Goal: Transaction & Acquisition: Purchase product/service

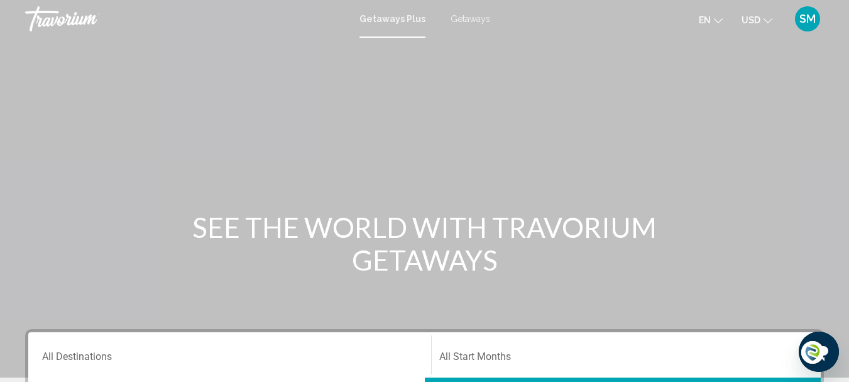
click at [460, 17] on span "Getaways" at bounding box center [471, 19] width 40 height 10
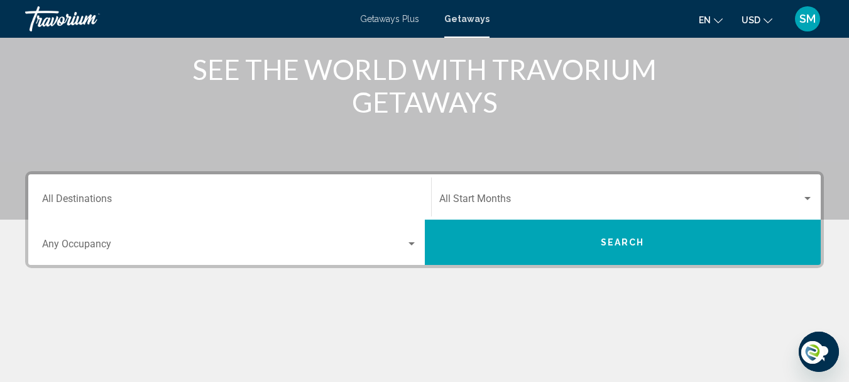
scroll to position [189, 0]
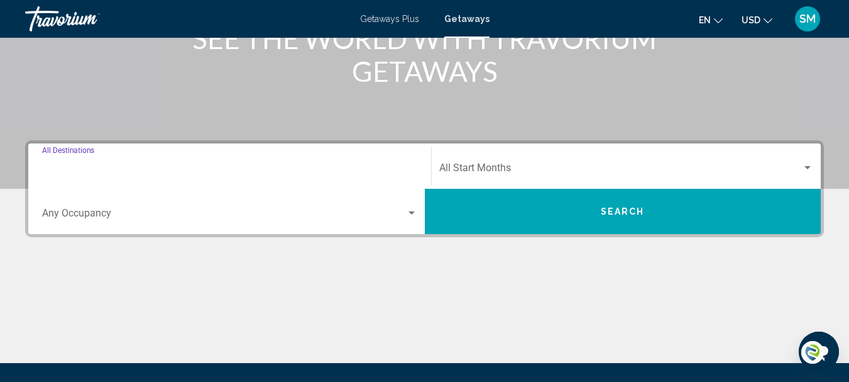
click at [94, 166] on input "Destination All Destinations" at bounding box center [229, 170] width 375 height 11
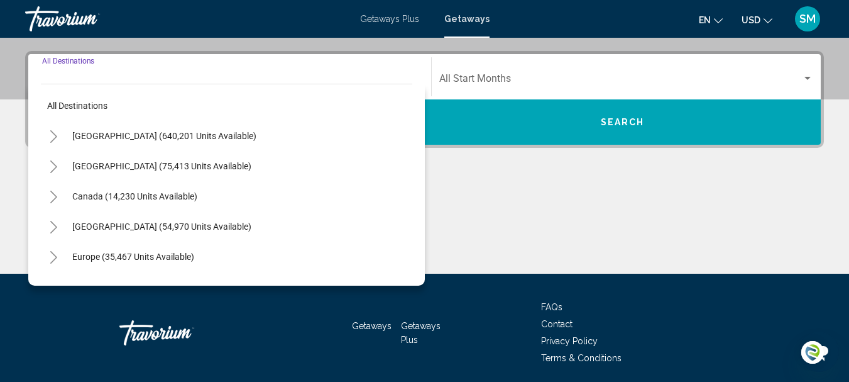
scroll to position [288, 0]
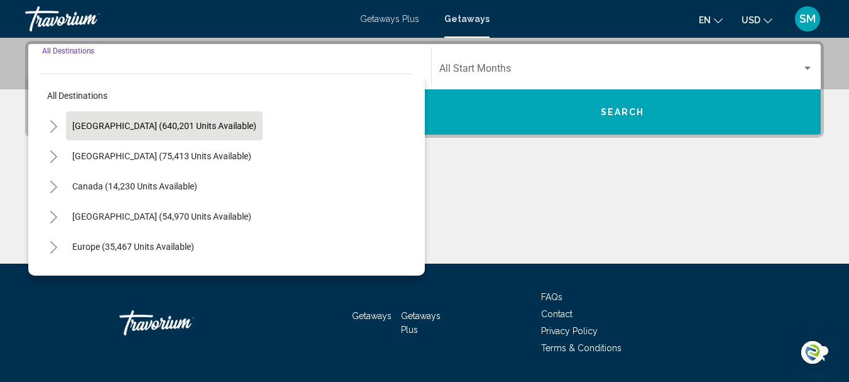
click at [99, 123] on span "United States (640,201 units available)" at bounding box center [164, 126] width 184 height 10
type input "**********"
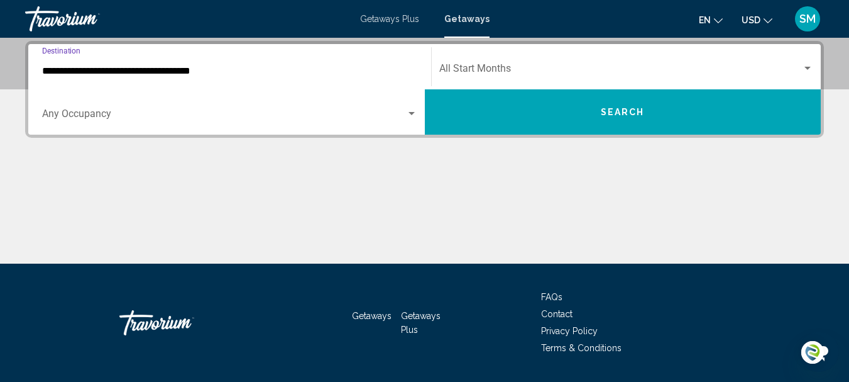
click at [87, 109] on div "Occupancy Any Occupancy" at bounding box center [229, 112] width 375 height 40
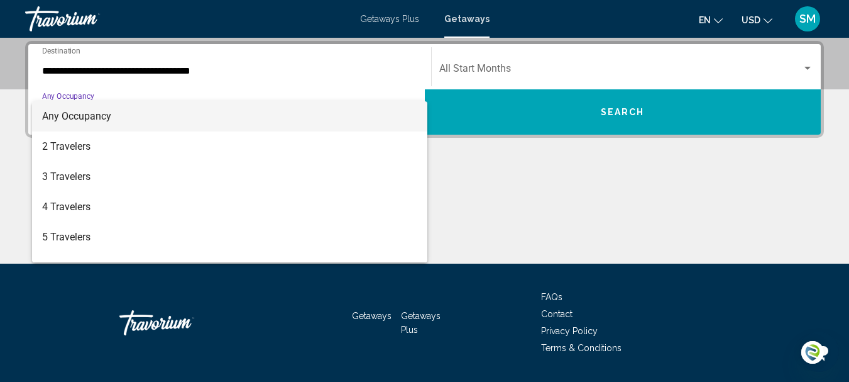
click at [77, 118] on span "Any Occupancy" at bounding box center [76, 116] width 69 height 12
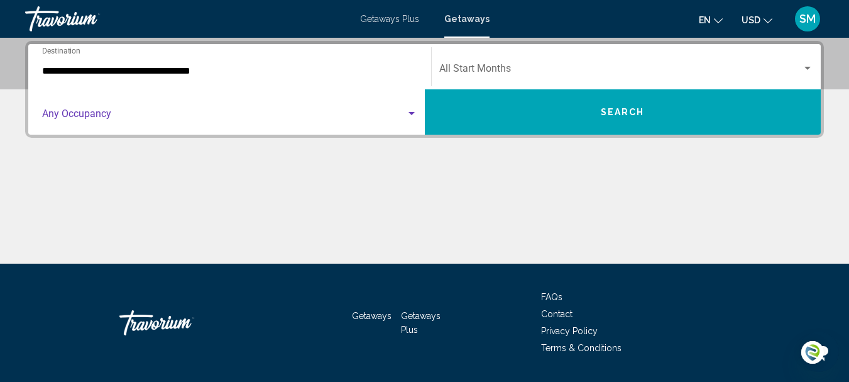
click at [497, 66] on span "Search widget" at bounding box center [620, 70] width 363 height 11
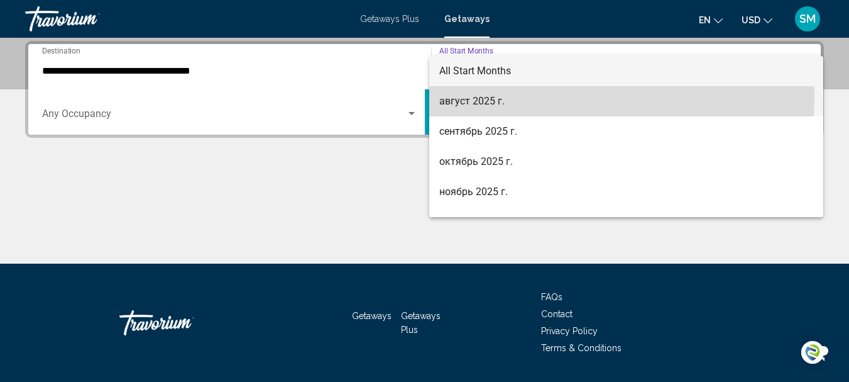
click at [473, 96] on span "август 2025 г." at bounding box center [626, 101] width 375 height 30
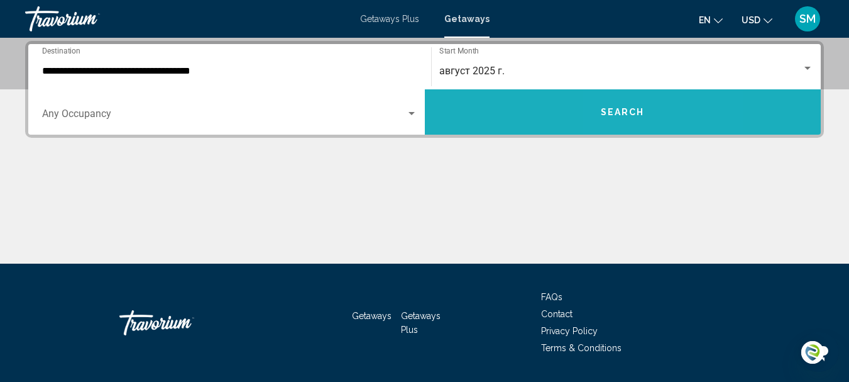
click at [637, 112] on span "Search" at bounding box center [623, 112] width 44 height 10
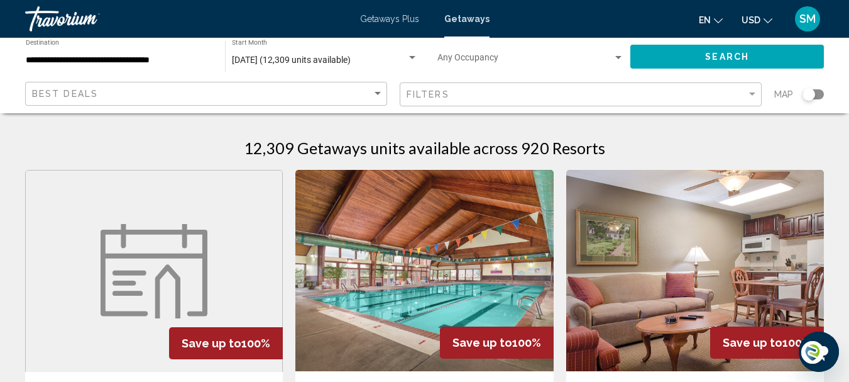
drag, startPoint x: 815, startPoint y: 92, endPoint x: 823, endPoint y: 92, distance: 8.2
click at [823, 92] on div "Search widget" at bounding box center [813, 94] width 21 height 10
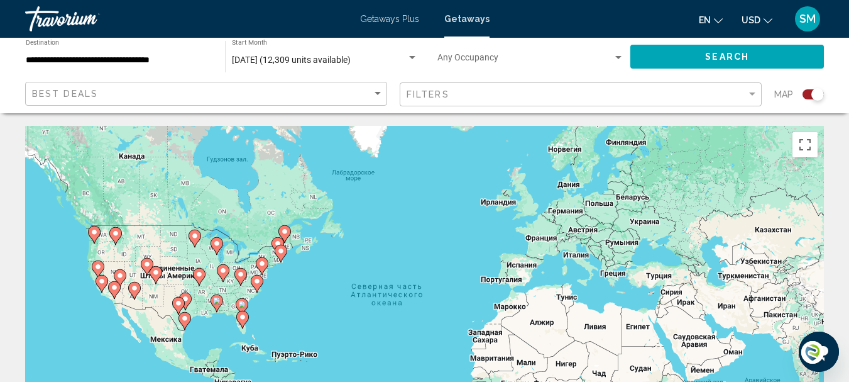
click at [241, 304] on image "Main content" at bounding box center [242, 304] width 8 height 8
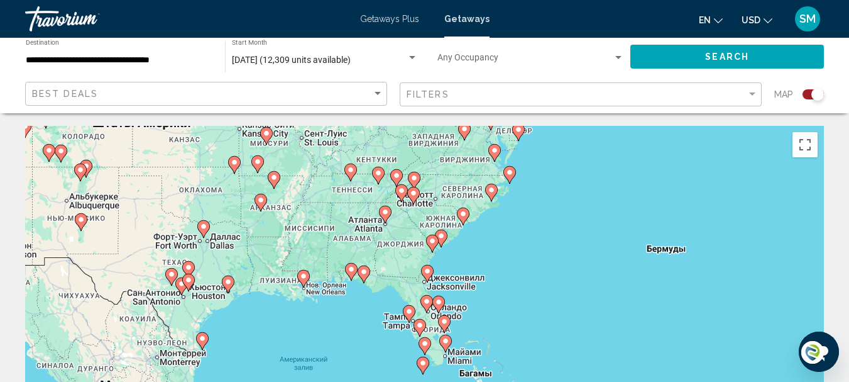
click at [462, 214] on image "Main content" at bounding box center [464, 214] width 8 height 8
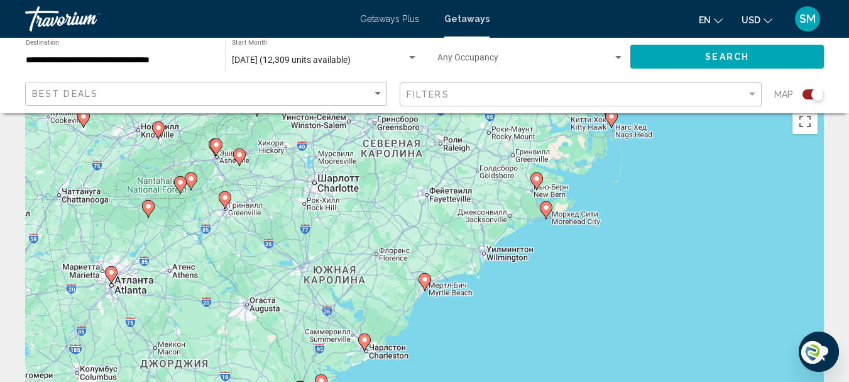
scroll to position [63, 0]
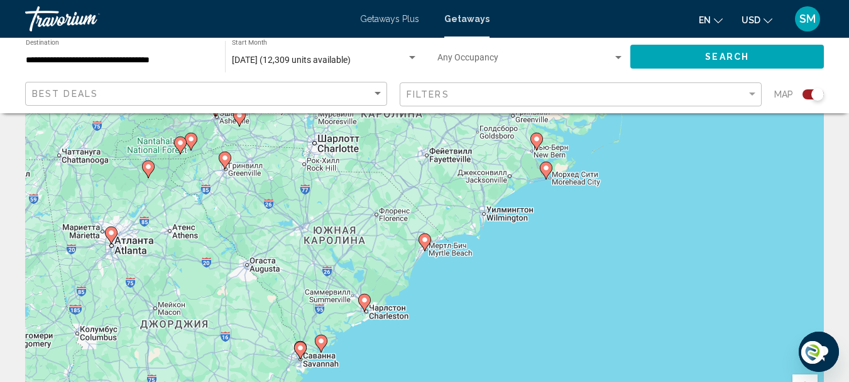
click at [424, 245] on icon "Main content" at bounding box center [424, 242] width 11 height 16
type input "**********"
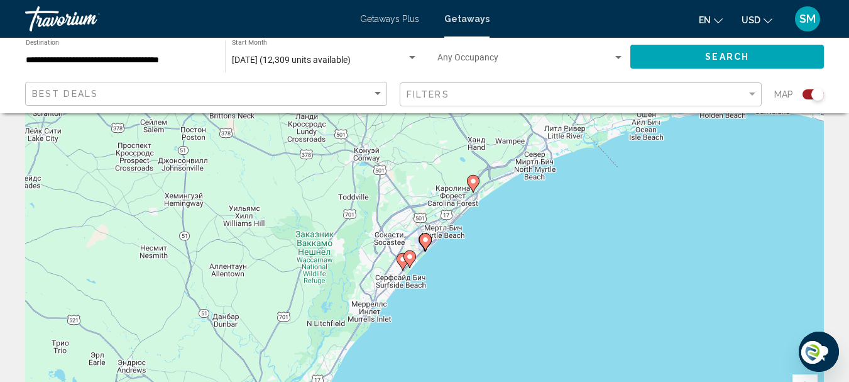
click at [476, 182] on image "Main content" at bounding box center [474, 181] width 8 height 8
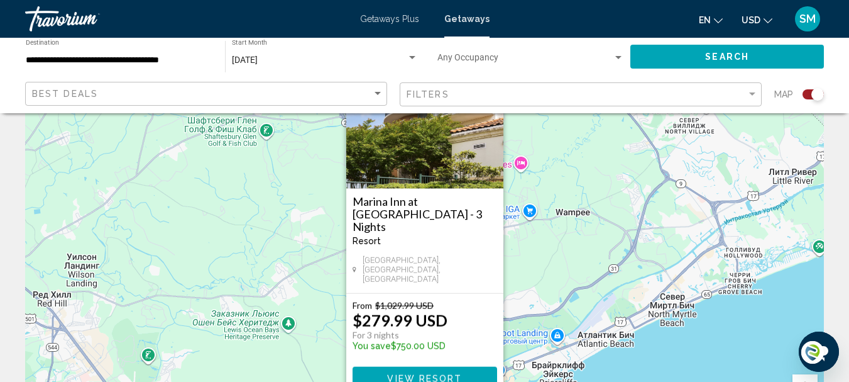
scroll to position [0, 0]
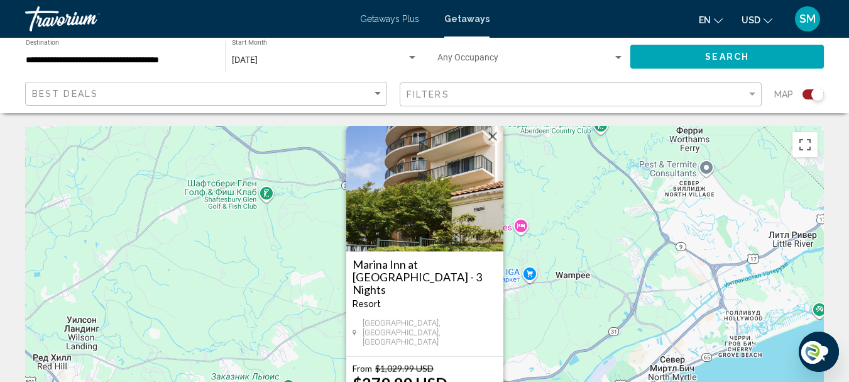
click at [494, 146] on button "Закрыть" at bounding box center [492, 136] width 19 height 19
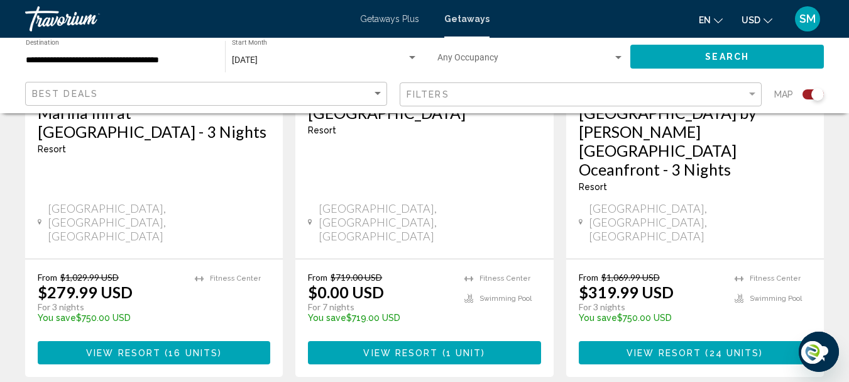
scroll to position [691, 0]
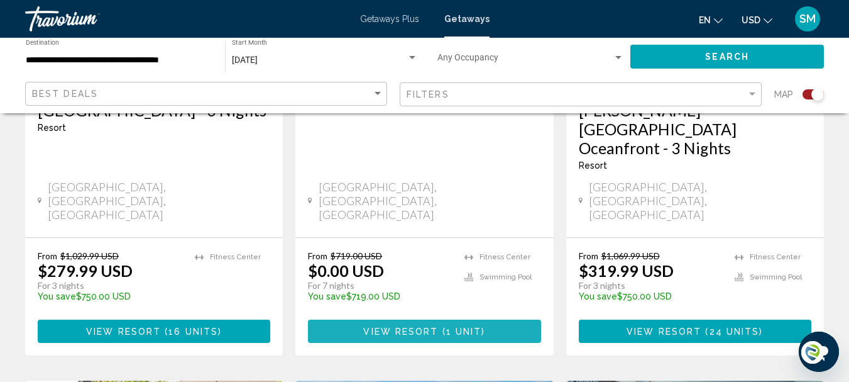
click at [438, 326] on span "View Resort" at bounding box center [400, 331] width 75 height 10
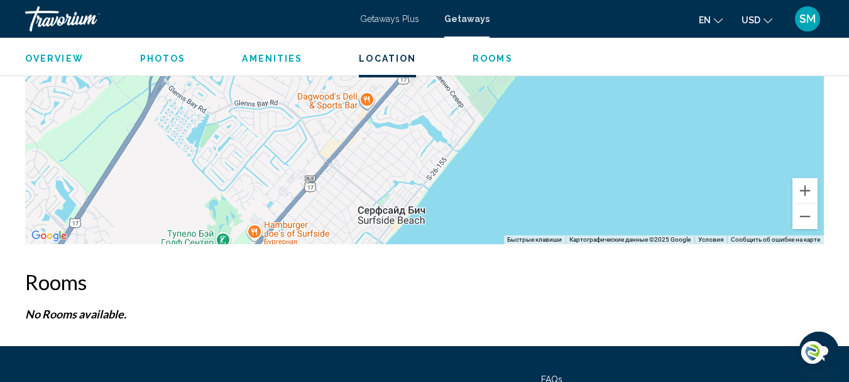
scroll to position [2247, 0]
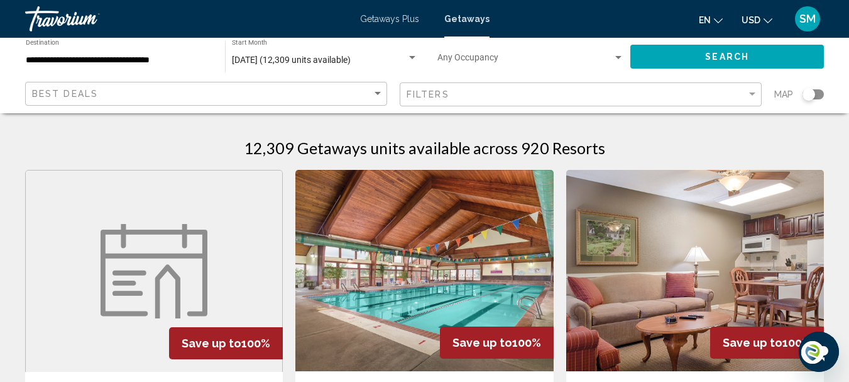
drag, startPoint x: 812, startPoint y: 94, endPoint x: 821, endPoint y: 94, distance: 8.8
click at [821, 94] on div "Search widget" at bounding box center [813, 94] width 21 height 10
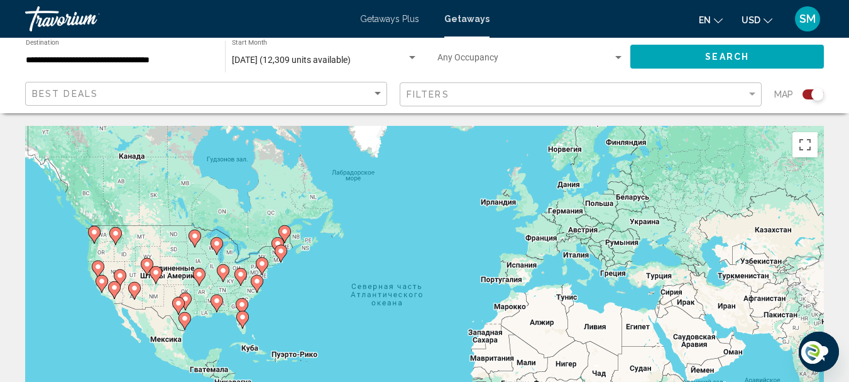
click at [240, 306] on image "Main content" at bounding box center [242, 304] width 8 height 8
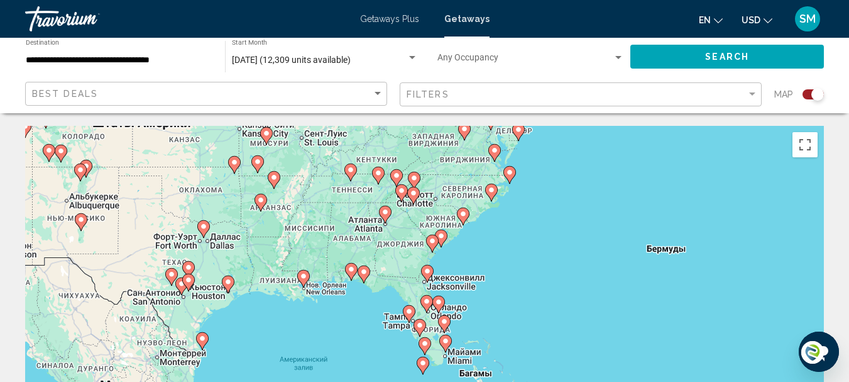
click at [463, 219] on icon "Main content" at bounding box center [462, 216] width 11 height 16
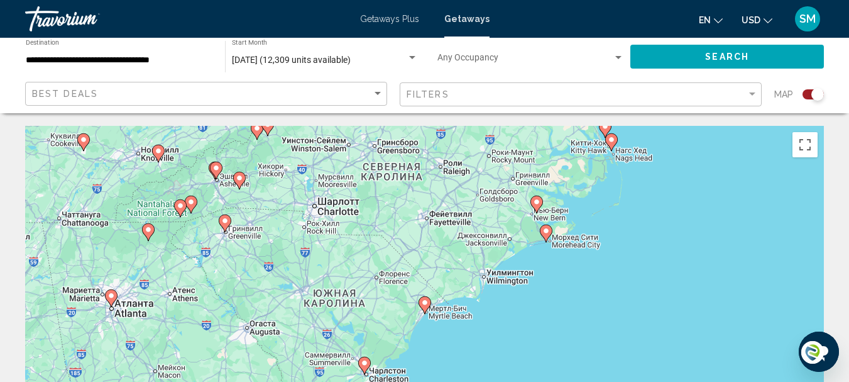
click at [424, 304] on image "Main content" at bounding box center [425, 303] width 8 height 8
type input "**********"
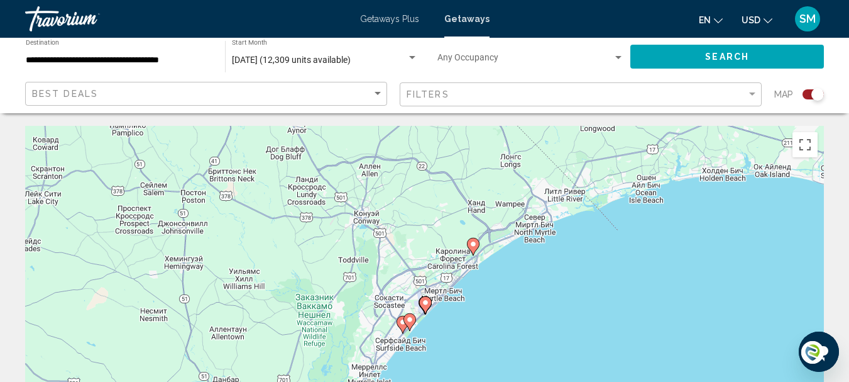
click at [426, 303] on image "Main content" at bounding box center [426, 303] width 8 height 8
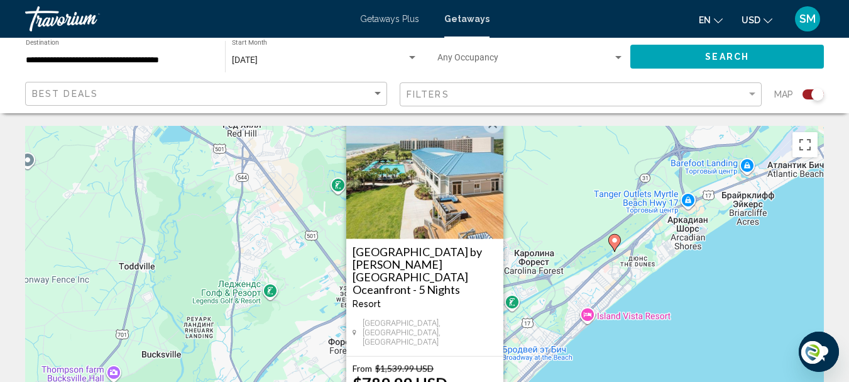
click at [497, 133] on button "Закрыть" at bounding box center [492, 123] width 19 height 19
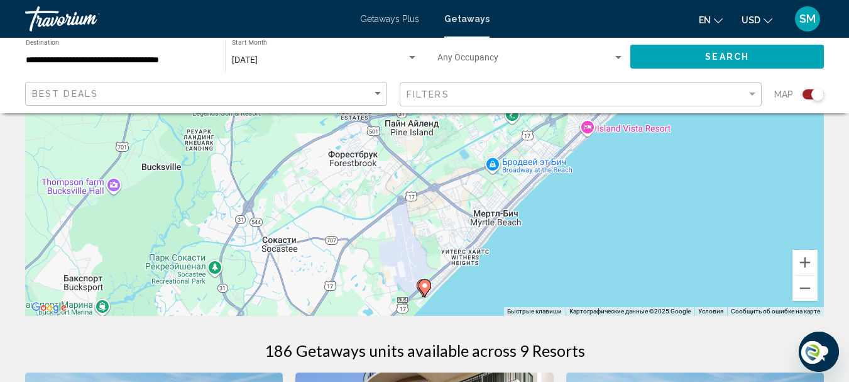
scroll to position [189, 0]
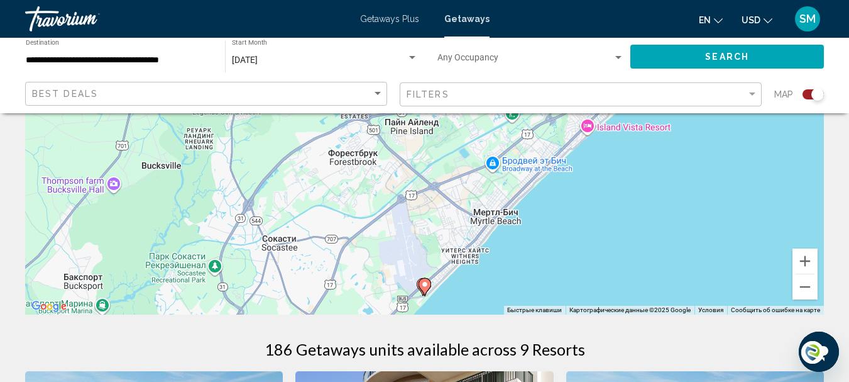
click at [424, 286] on image "Main content" at bounding box center [425, 284] width 8 height 8
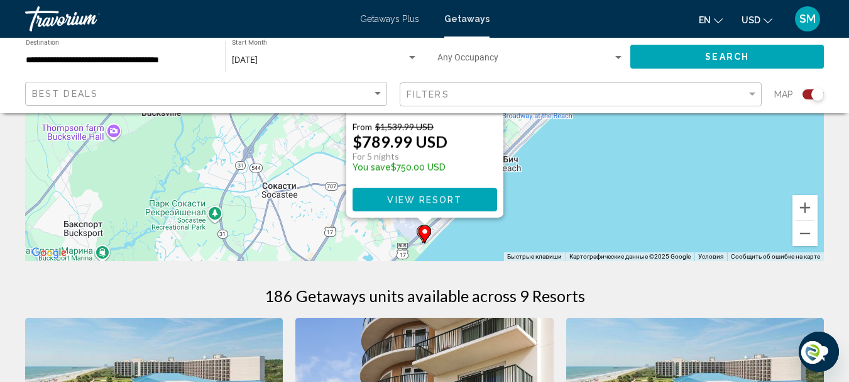
scroll to position [251, 0]
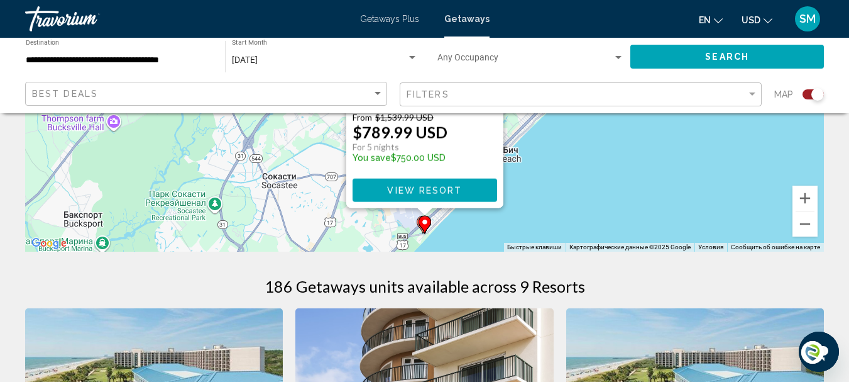
click at [426, 218] on icon "Main content" at bounding box center [424, 224] width 11 height 16
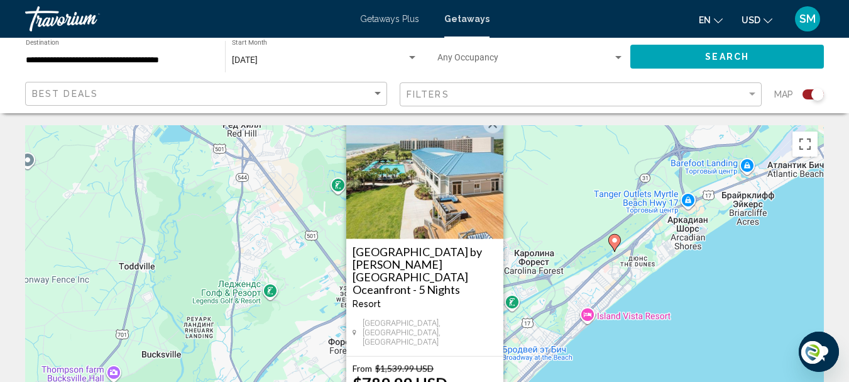
scroll to position [0, 0]
click at [496, 134] on button "Закрыть" at bounding box center [492, 124] width 19 height 19
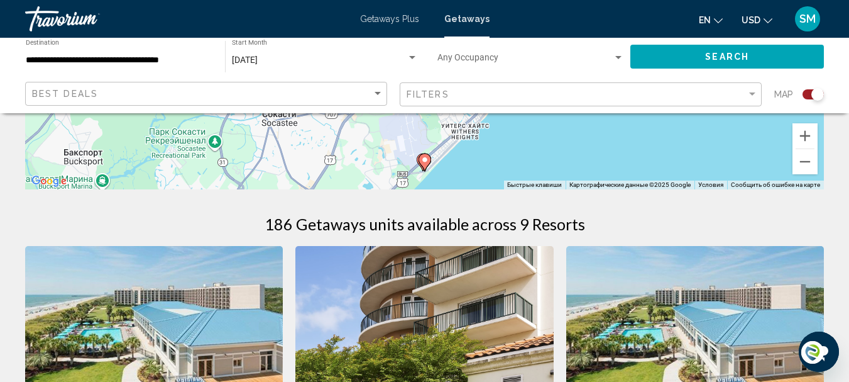
scroll to position [314, 0]
click at [805, 159] on button "Уменьшить" at bounding box center [805, 160] width 25 height 25
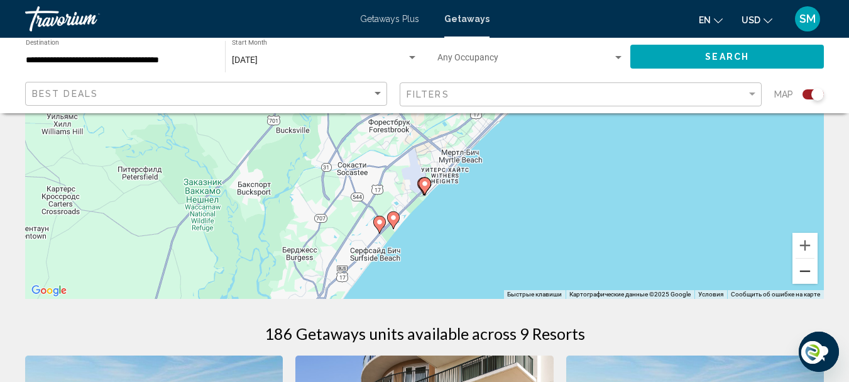
scroll to position [189, 0]
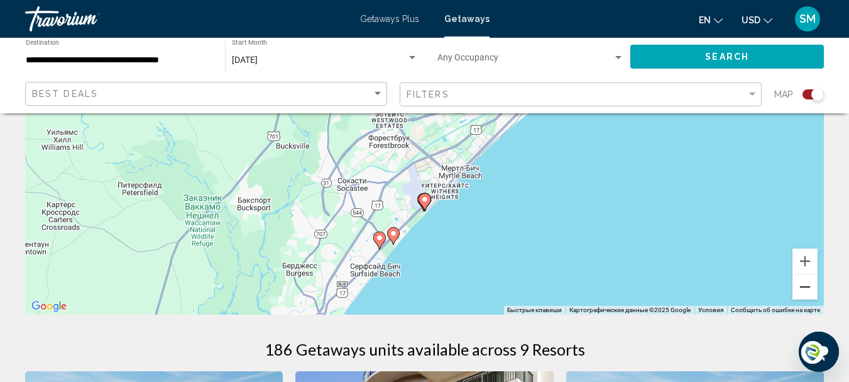
click at [805, 286] on button "Уменьшить" at bounding box center [805, 286] width 25 height 25
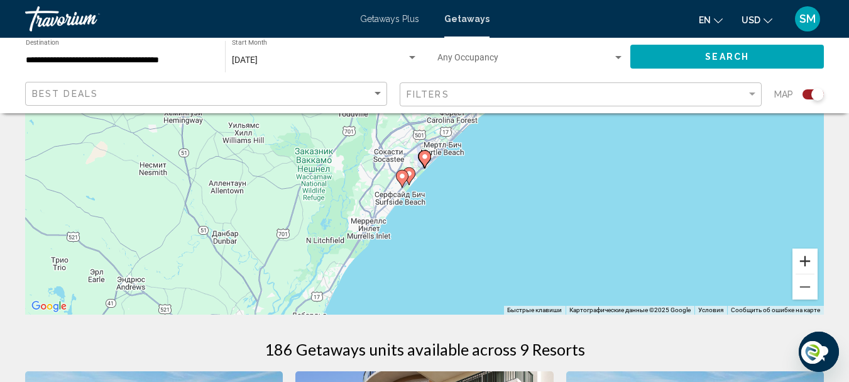
drag, startPoint x: 803, startPoint y: 245, endPoint x: 803, endPoint y: 253, distance: 8.2
click at [803, 248] on div "Чтобы активировать перетаскивание с помощью клавиатуры, нажмите Alt + Ввод. Пос…" at bounding box center [424, 125] width 799 height 377
click at [807, 258] on button "Увеличить" at bounding box center [805, 260] width 25 height 25
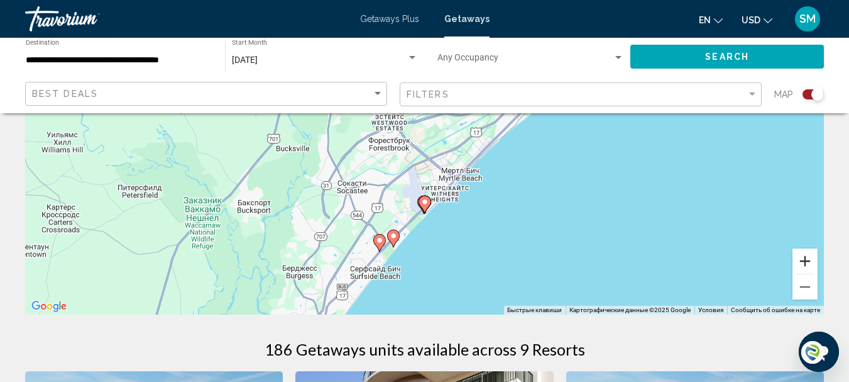
click at [807, 259] on button "Увеличить" at bounding box center [805, 260] width 25 height 25
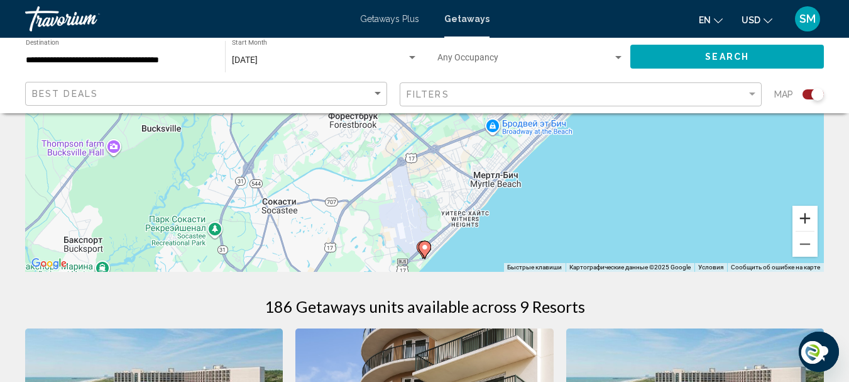
scroll to position [251, 0]
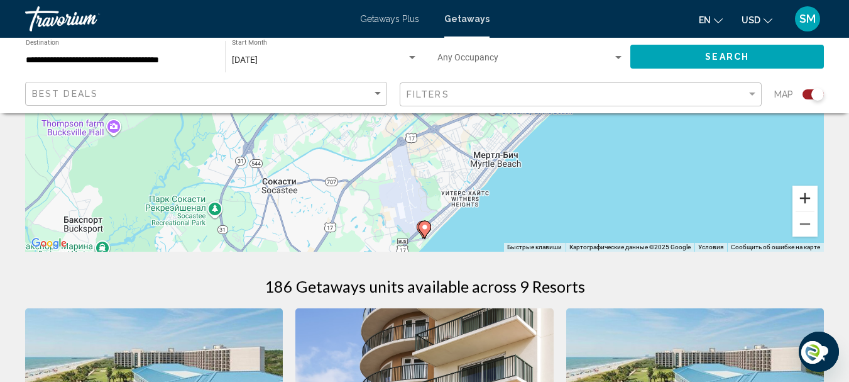
click at [807, 198] on button "Увеличить" at bounding box center [805, 197] width 25 height 25
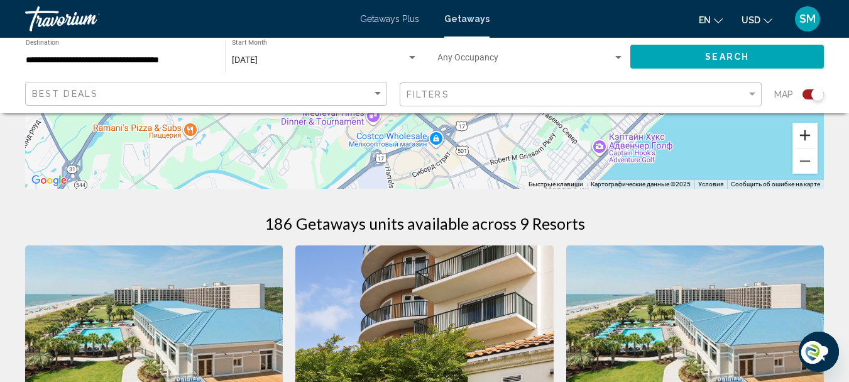
scroll to position [0, 0]
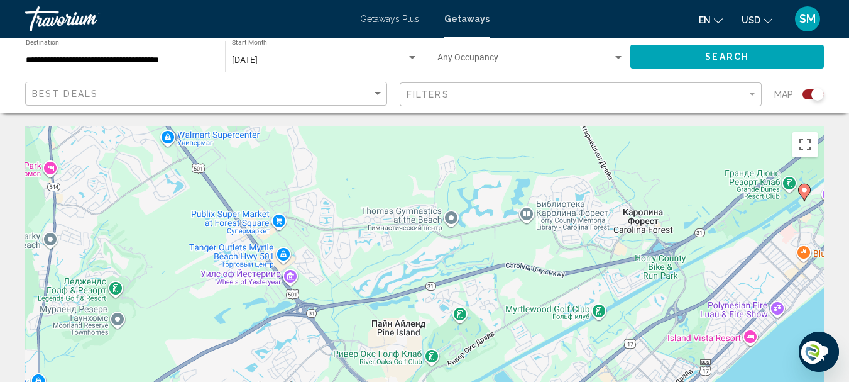
click at [380, 16] on span "Getaways Plus" at bounding box center [389, 19] width 59 height 10
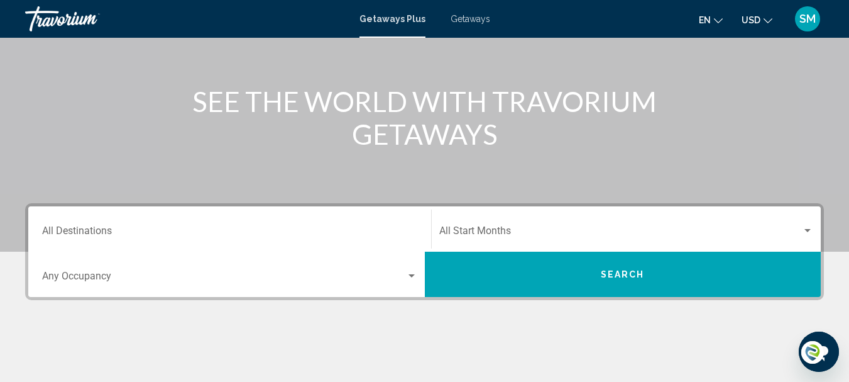
click at [105, 223] on div "Destination All Destinations" at bounding box center [229, 229] width 375 height 40
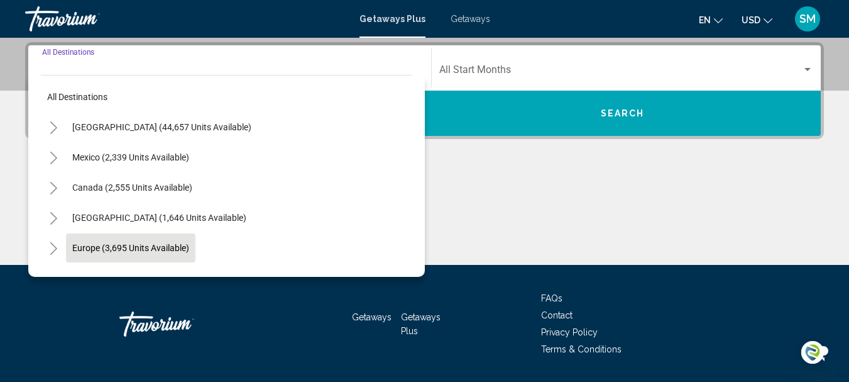
scroll to position [288, 0]
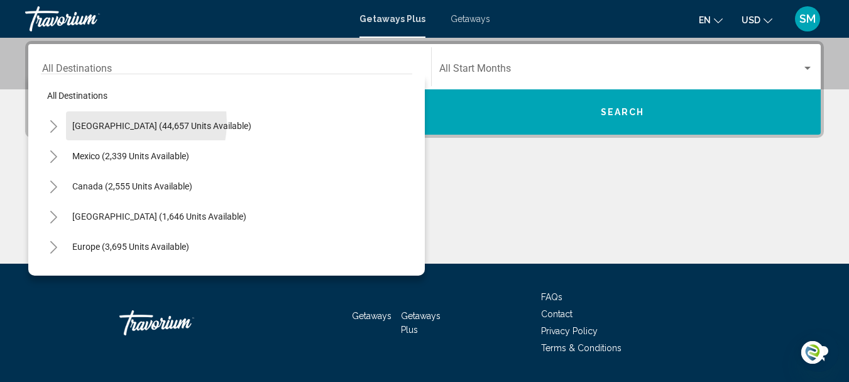
click at [122, 122] on span "United States (44,657 units available)" at bounding box center [161, 126] width 179 height 10
type input "**********"
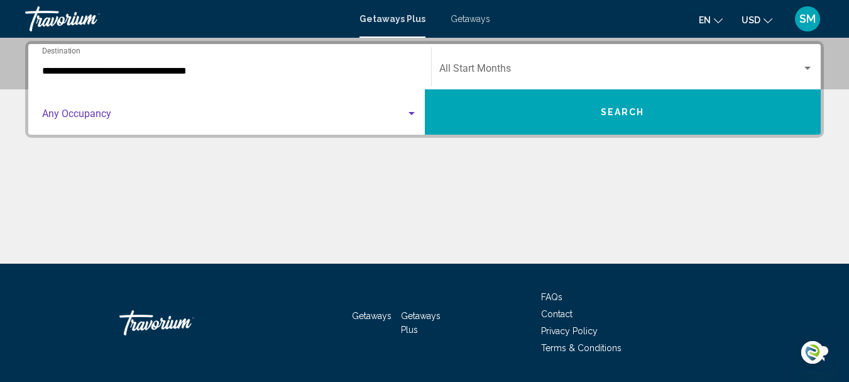
click at [98, 111] on span "Search widget" at bounding box center [224, 116] width 364 height 11
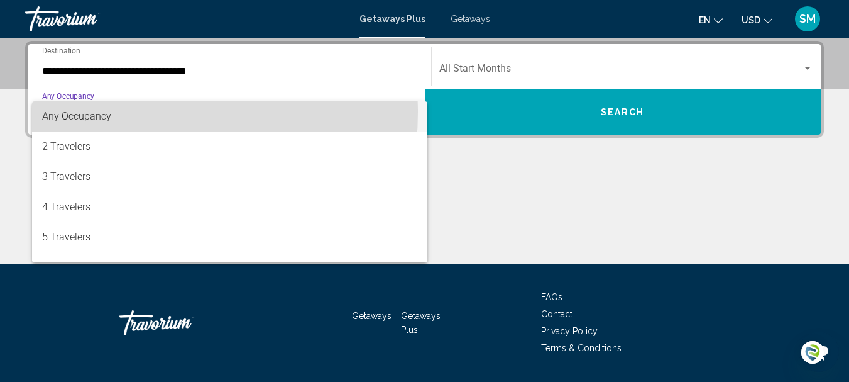
click at [93, 112] on span "Any Occupancy" at bounding box center [76, 116] width 69 height 12
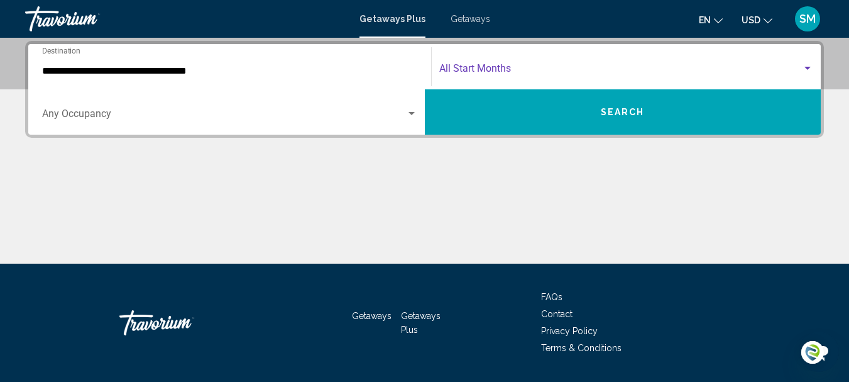
click at [480, 69] on span "Search widget" at bounding box center [620, 70] width 363 height 11
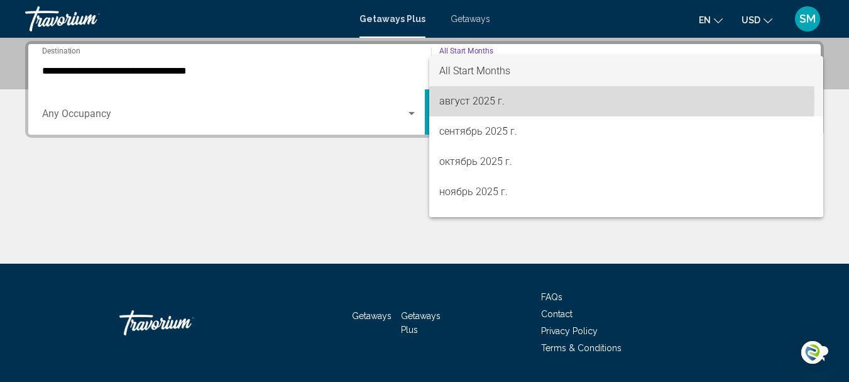
click at [456, 99] on span "август 2025 г." at bounding box center [626, 101] width 375 height 30
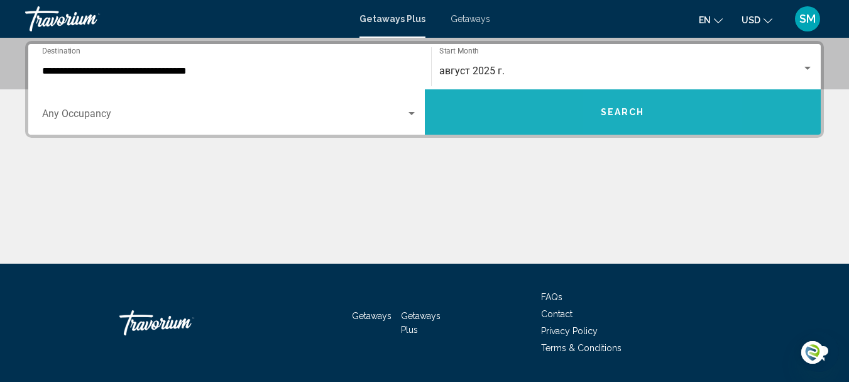
click at [636, 119] on button "Search" at bounding box center [623, 111] width 397 height 45
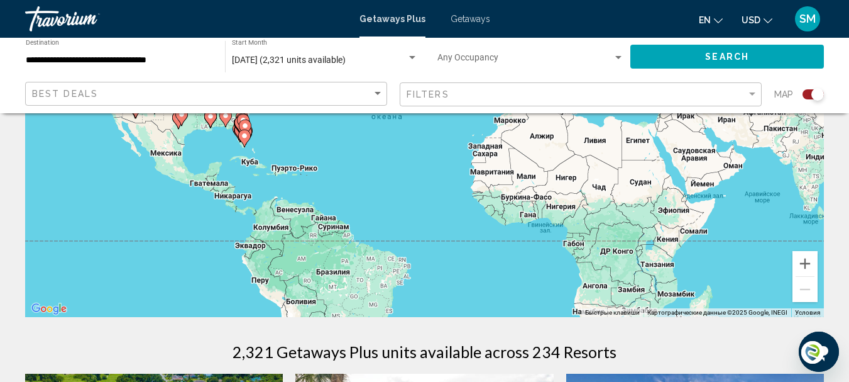
scroll to position [189, 0]
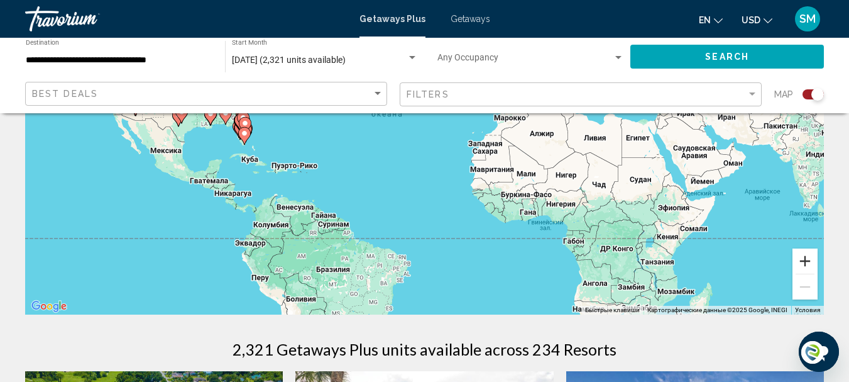
click at [802, 266] on button "Увеличить" at bounding box center [805, 260] width 25 height 25
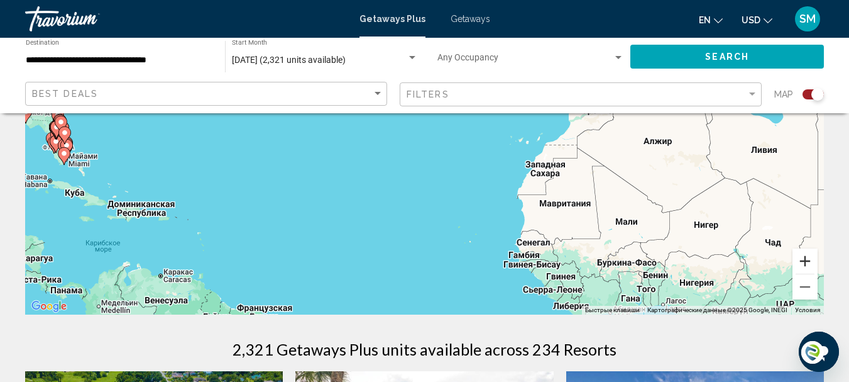
click at [802, 266] on button "Увеличить" at bounding box center [805, 260] width 25 height 25
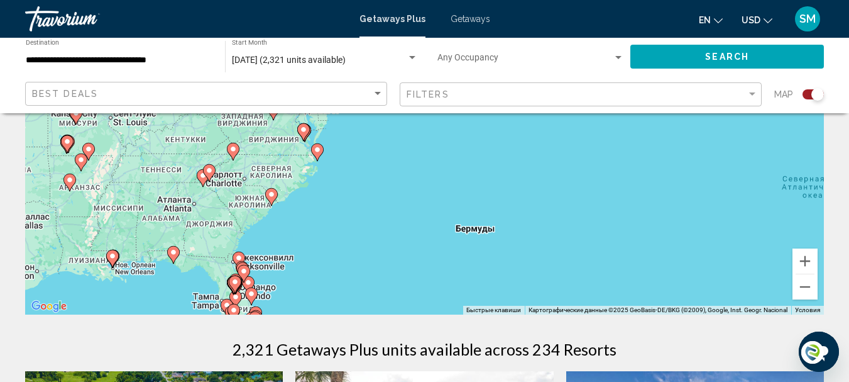
drag, startPoint x: 55, startPoint y: 168, endPoint x: 599, endPoint y: 309, distance: 562.2
click at [599, 309] on div "Чтобы активировать перетаскивание с помощью клавиатуры, нажмите Alt + Ввод. Пос…" at bounding box center [424, 125] width 799 height 377
click at [270, 201] on icon "Main content" at bounding box center [270, 197] width 11 height 16
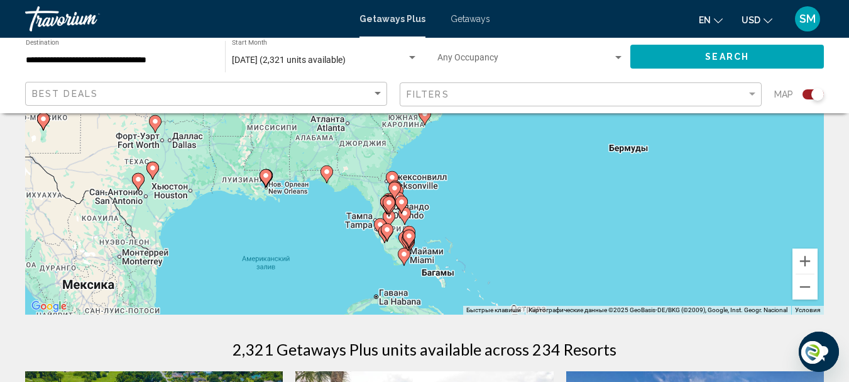
scroll to position [126, 0]
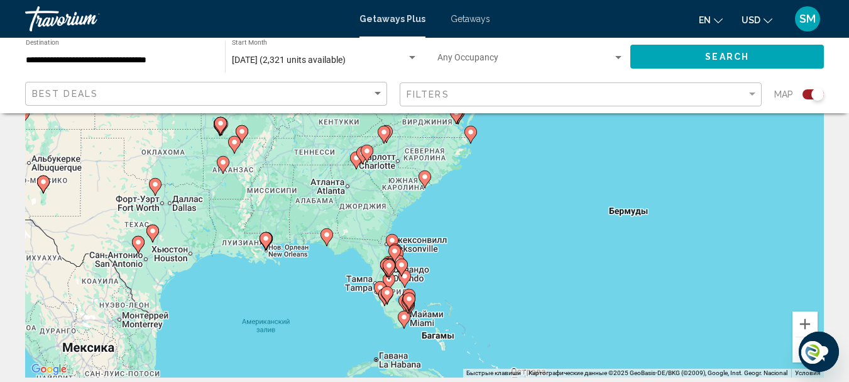
click at [422, 180] on image "Main content" at bounding box center [425, 177] width 8 height 8
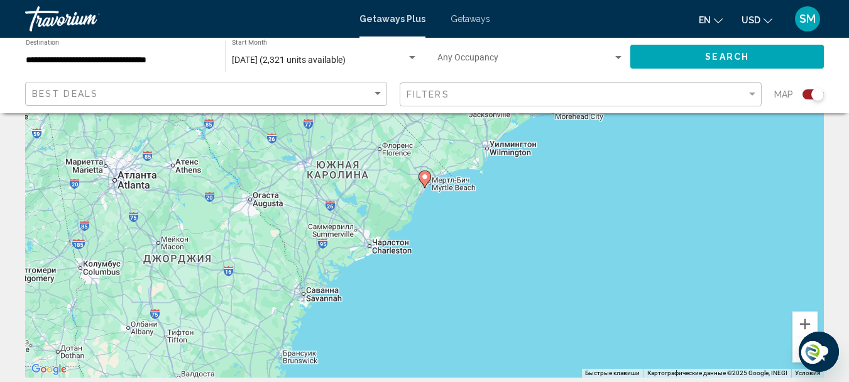
click at [426, 184] on icon "Main content" at bounding box center [424, 179] width 11 height 16
type input "**********"
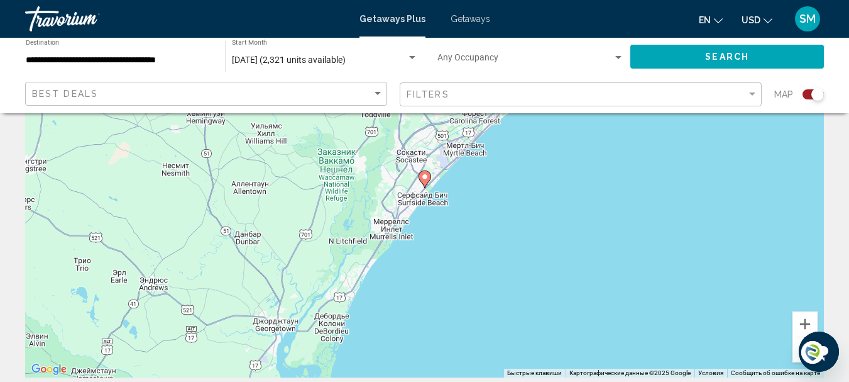
click at [427, 180] on image "Main content" at bounding box center [425, 177] width 8 height 8
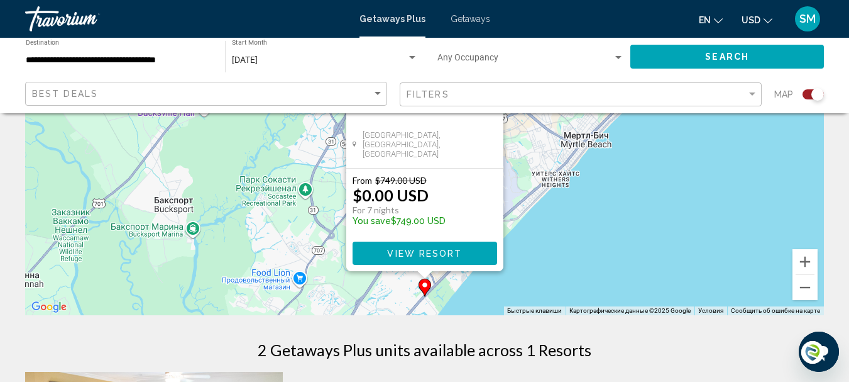
scroll to position [189, 0]
click at [427, 251] on span "View Resort" at bounding box center [424, 253] width 75 height 10
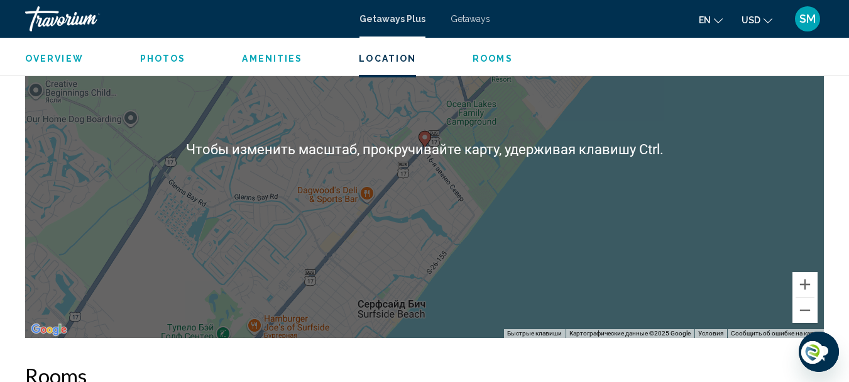
scroll to position [2171, 0]
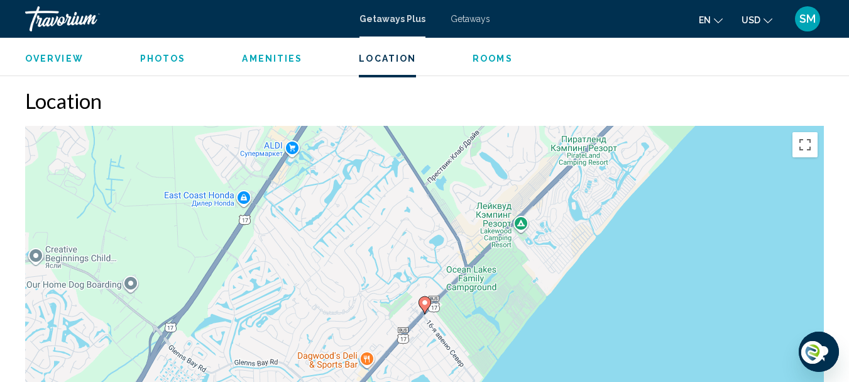
click at [465, 23] on span "Getaways" at bounding box center [471, 19] width 40 height 10
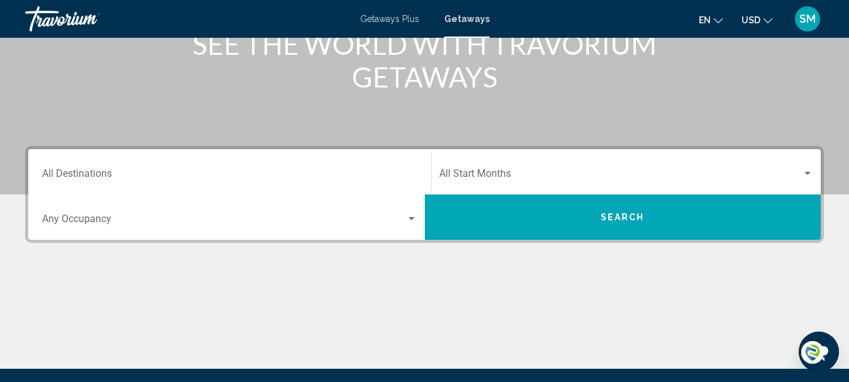
scroll to position [314, 0]
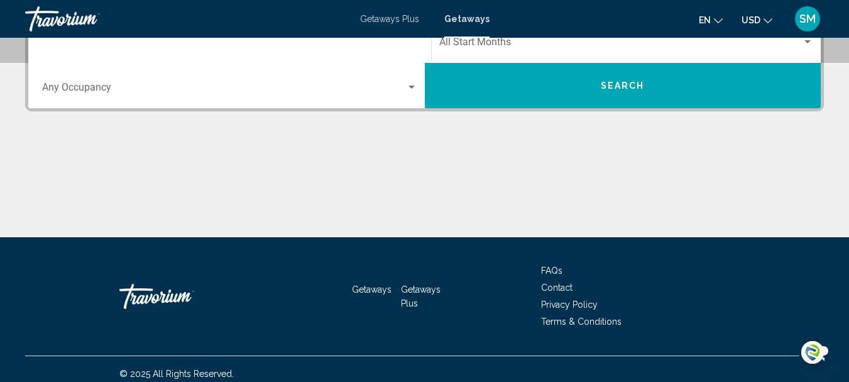
click at [108, 43] on input "Destination All Destinations" at bounding box center [229, 44] width 375 height 11
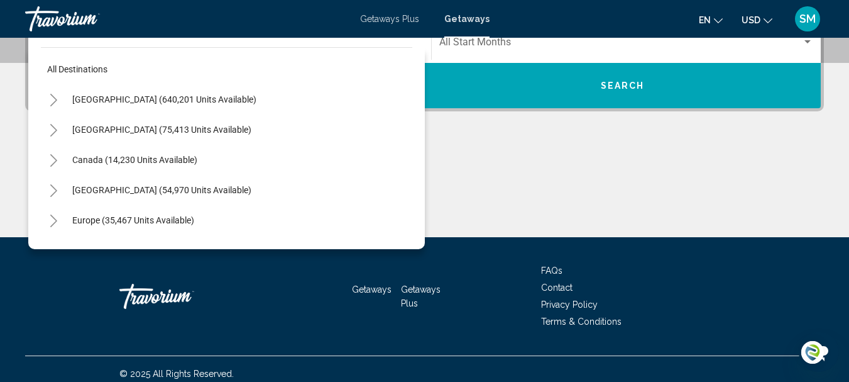
scroll to position [288, 0]
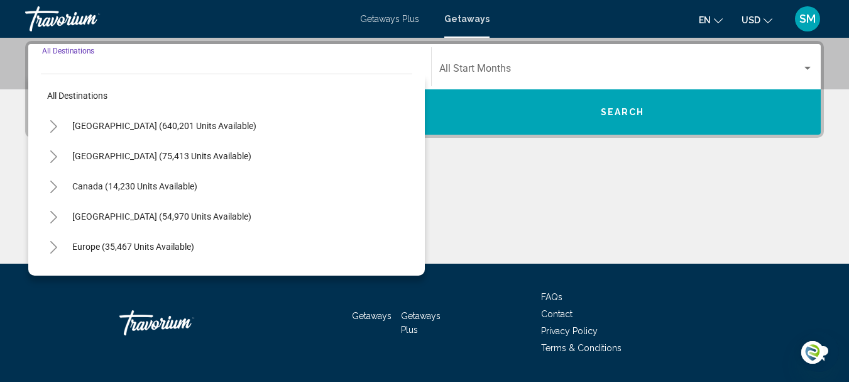
click at [102, 121] on span "United States (640,201 units available)" at bounding box center [164, 126] width 184 height 10
type input "**********"
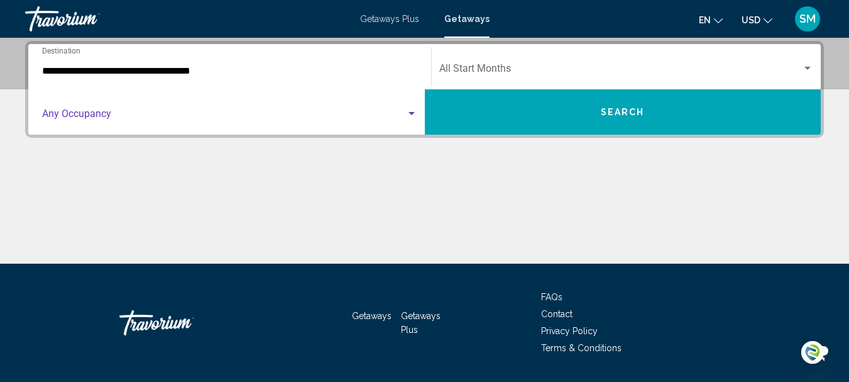
click at [98, 116] on span "Search widget" at bounding box center [224, 116] width 364 height 11
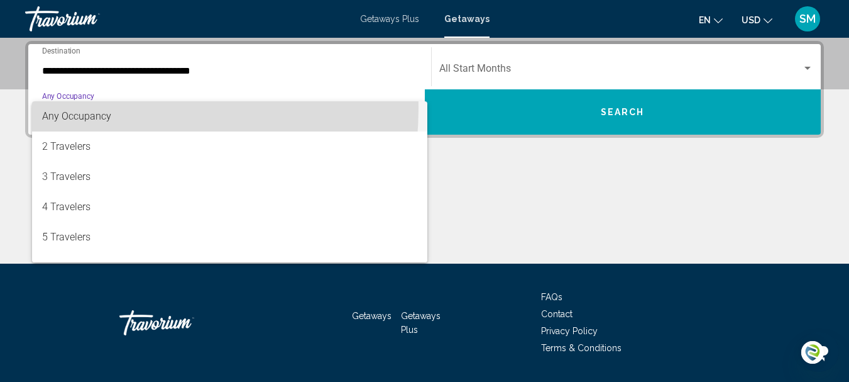
click at [78, 107] on span "Any Occupancy" at bounding box center [229, 116] width 375 height 30
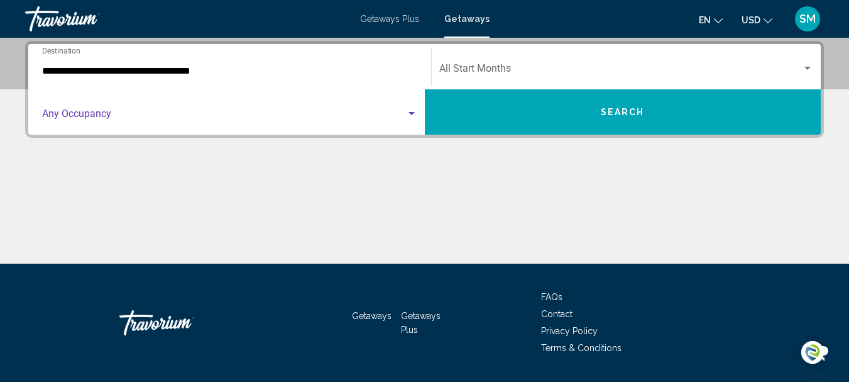
click at [409, 116] on div "Search widget" at bounding box center [411, 114] width 11 height 10
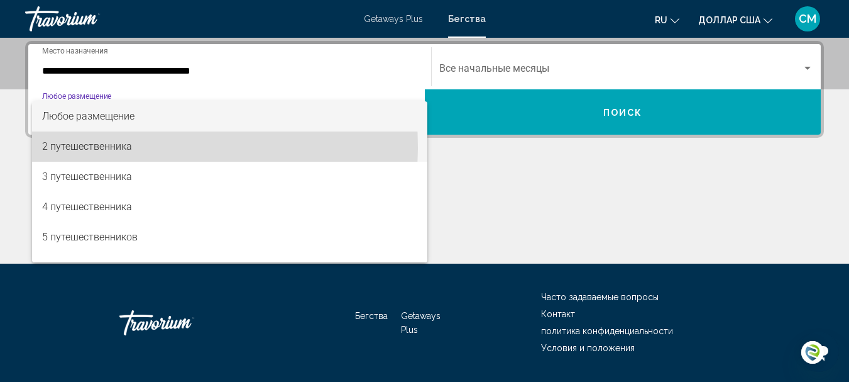
click at [101, 146] on font "2 путешественника" at bounding box center [87, 146] width 90 height 12
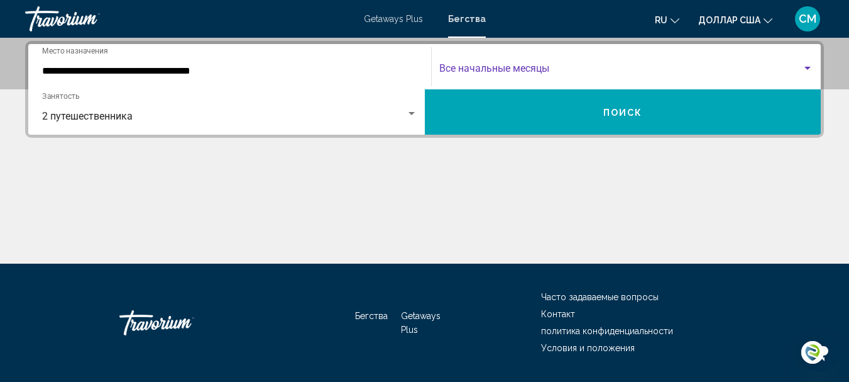
click at [547, 67] on span "Виджет поиска" at bounding box center [620, 70] width 363 height 11
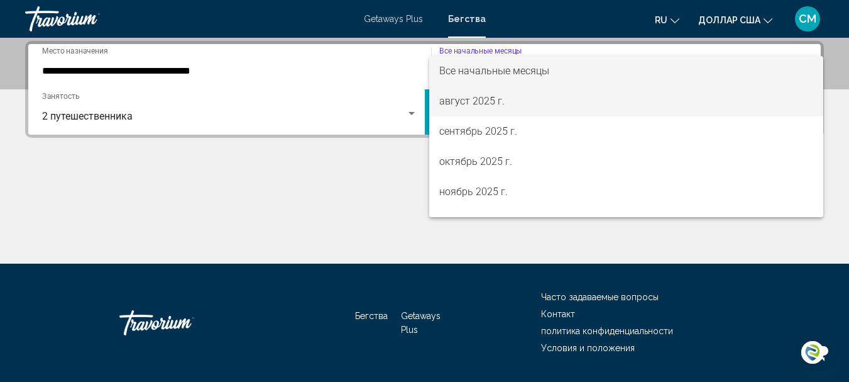
click at [458, 99] on font "август 2025 г." at bounding box center [471, 101] width 65 height 12
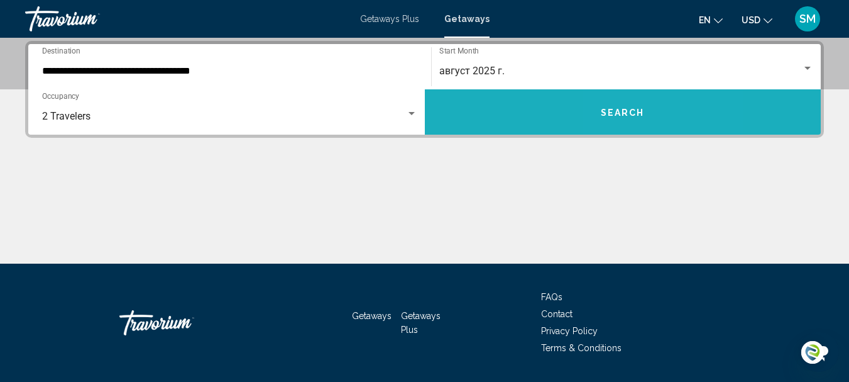
click at [636, 113] on span "Search" at bounding box center [623, 112] width 44 height 10
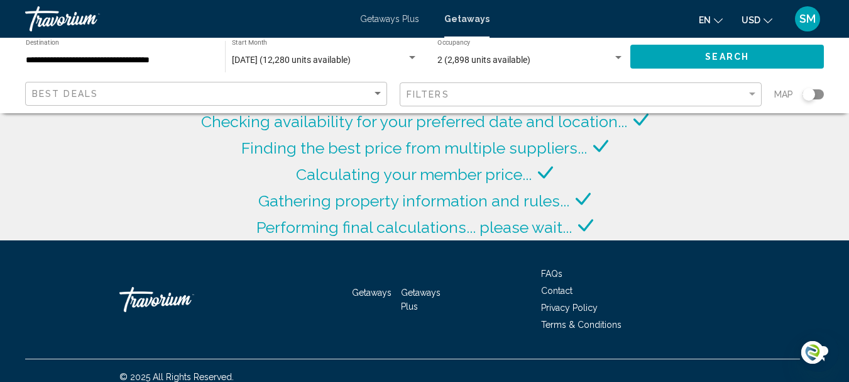
drag, startPoint x: 813, startPoint y: 95, endPoint x: 828, endPoint y: 95, distance: 15.1
click at [828, 95] on app-map-search-filters "Best Deals Filters Map" at bounding box center [425, 94] width 824 height 38
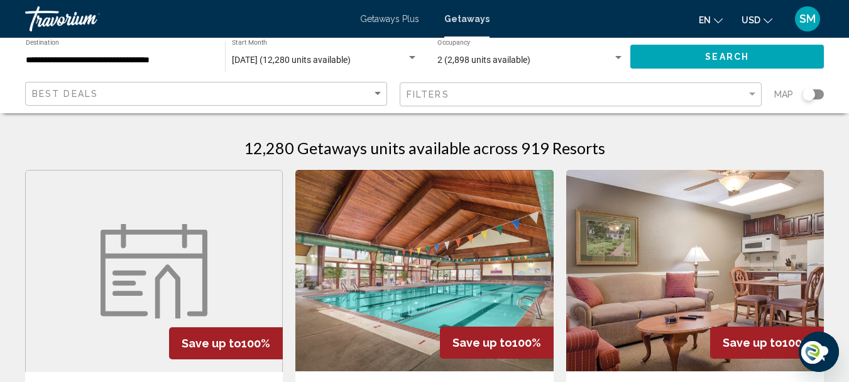
click at [823, 94] on div "Search widget" at bounding box center [813, 94] width 21 height 10
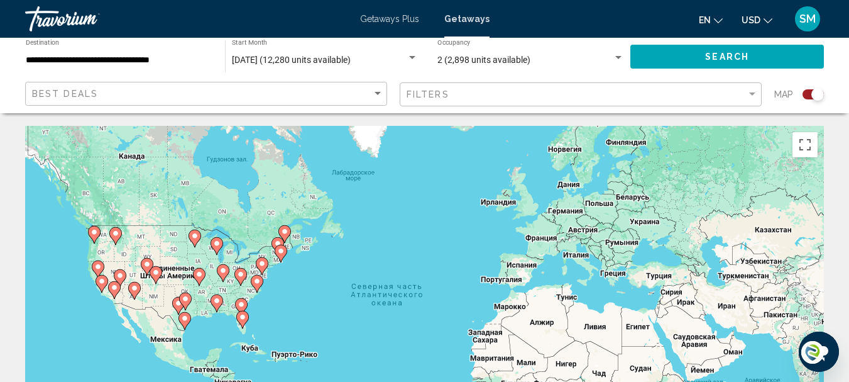
click at [241, 302] on image "Main content" at bounding box center [242, 304] width 8 height 8
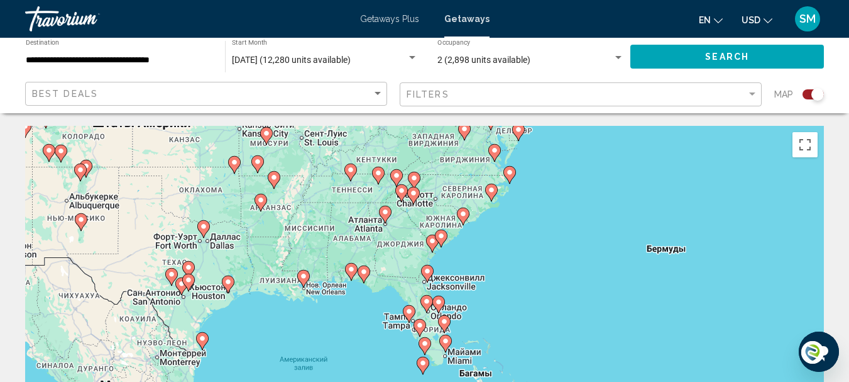
click at [440, 237] on image "Main content" at bounding box center [442, 236] width 8 height 8
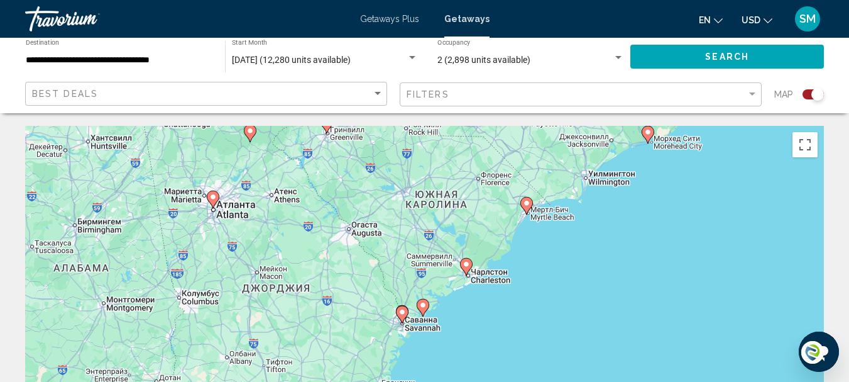
click at [527, 202] on image "Main content" at bounding box center [527, 203] width 8 height 8
type input "**********"
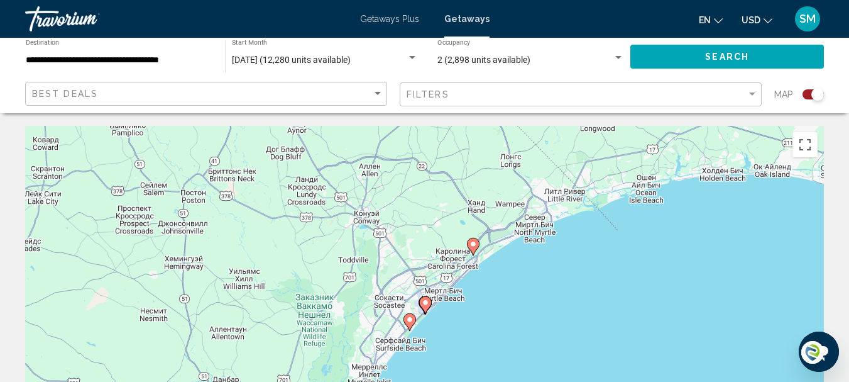
click at [474, 251] on icon "Main content" at bounding box center [472, 246] width 11 height 16
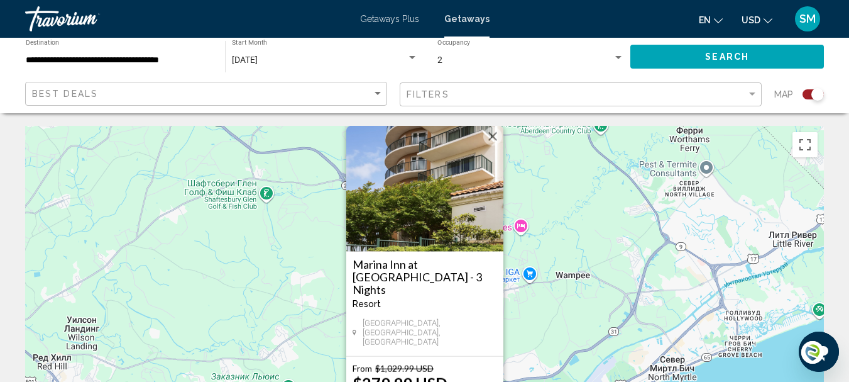
click at [487, 146] on img "Main content" at bounding box center [424, 189] width 157 height 126
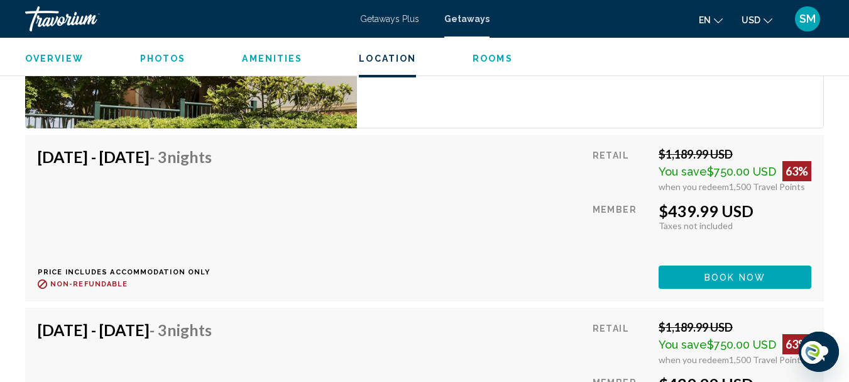
scroll to position [2977, 0]
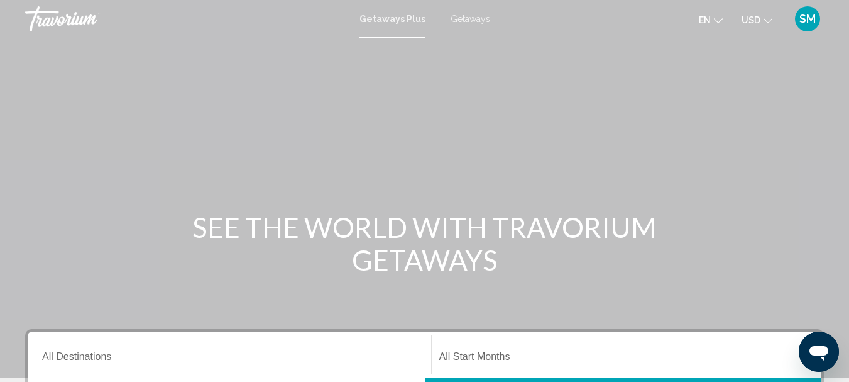
click at [485, 21] on span "Getaways" at bounding box center [471, 19] width 40 height 10
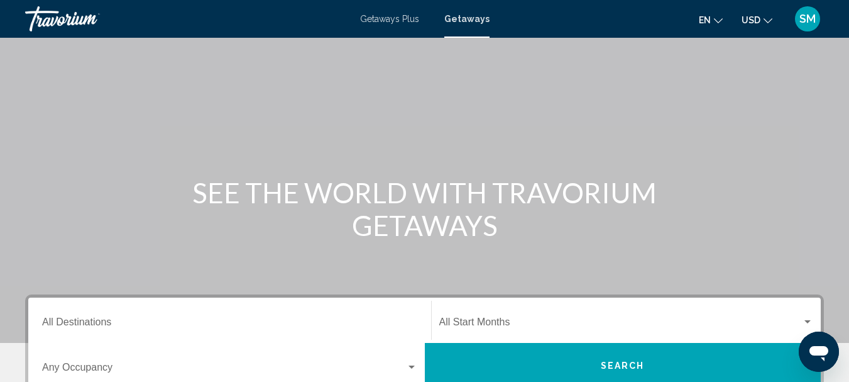
scroll to position [63, 0]
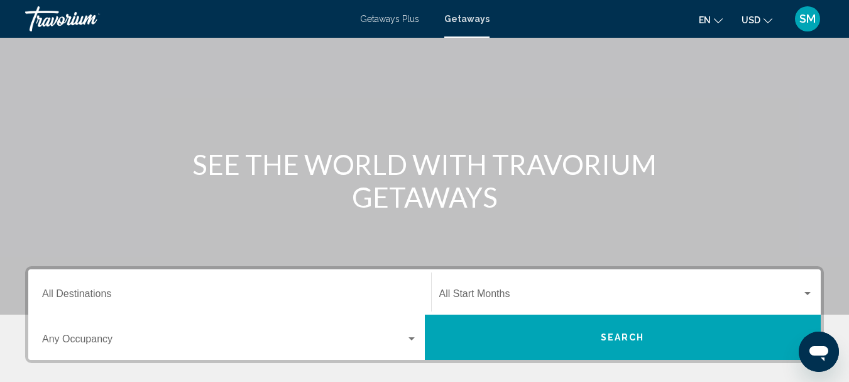
click at [91, 290] on input "Destination All Destinations" at bounding box center [229, 295] width 375 height 11
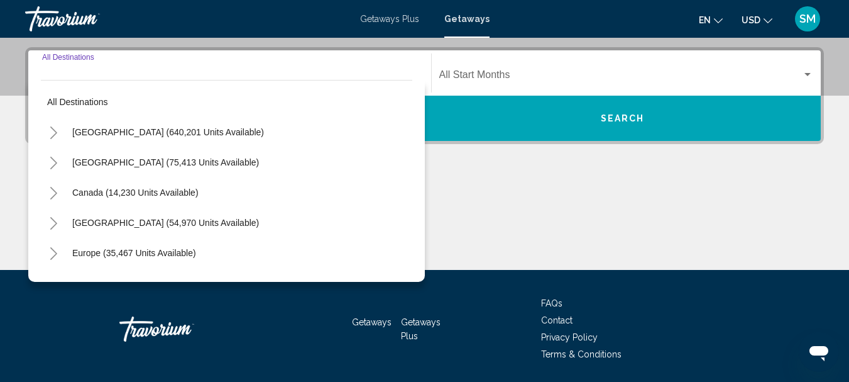
scroll to position [288, 0]
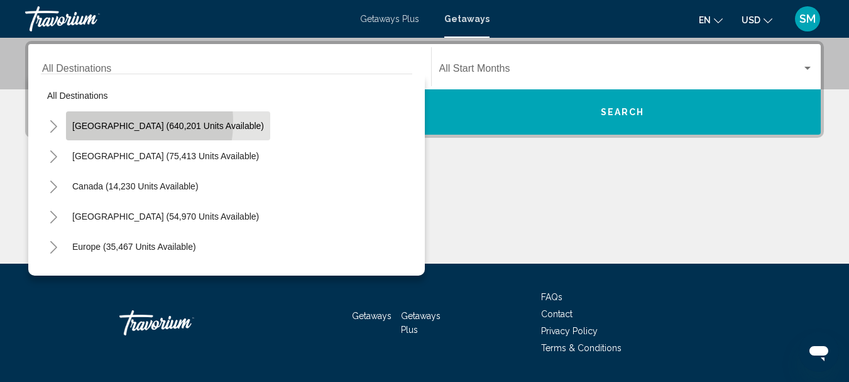
click at [112, 122] on span "United States (640,201 units available)" at bounding box center [168, 126] width 192 height 10
type input "**********"
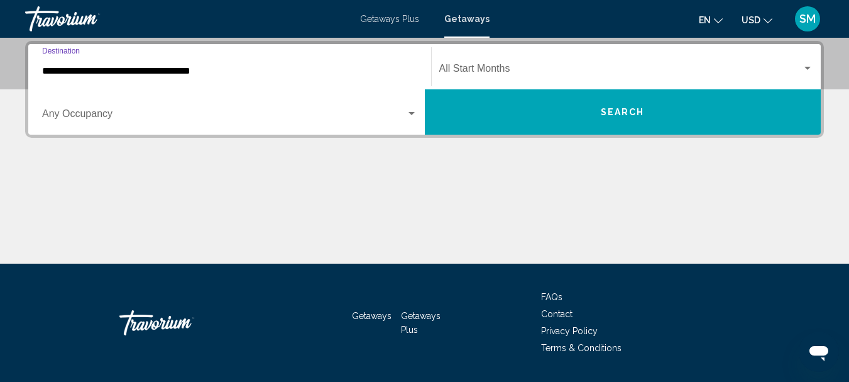
click at [102, 119] on span "Search widget" at bounding box center [224, 116] width 364 height 11
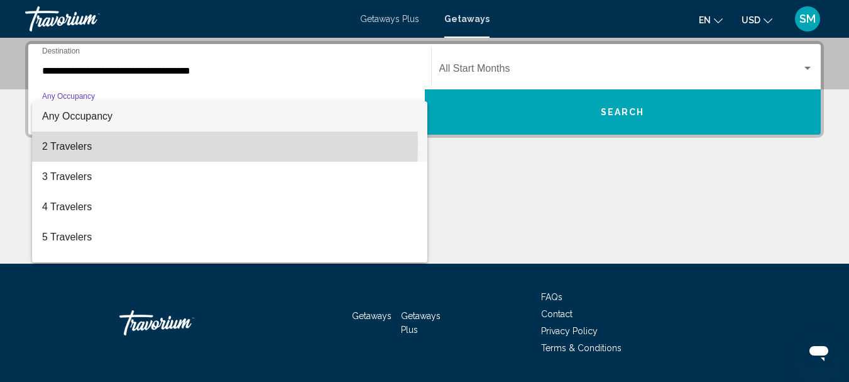
click at [73, 144] on span "2 Travelers" at bounding box center [229, 146] width 375 height 30
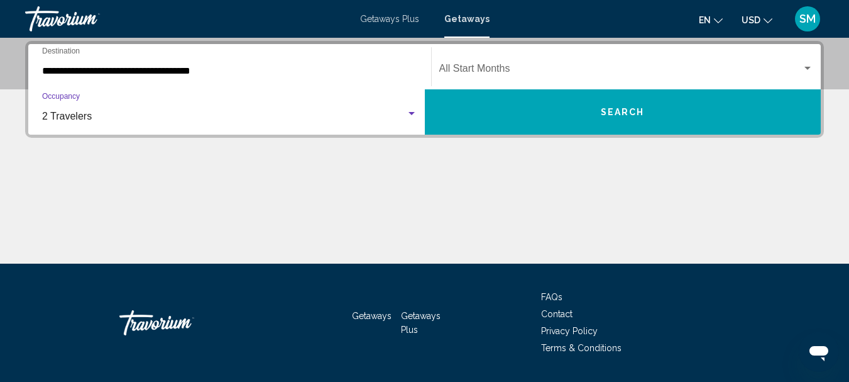
click at [410, 111] on div "Search widget" at bounding box center [411, 114] width 11 height 10
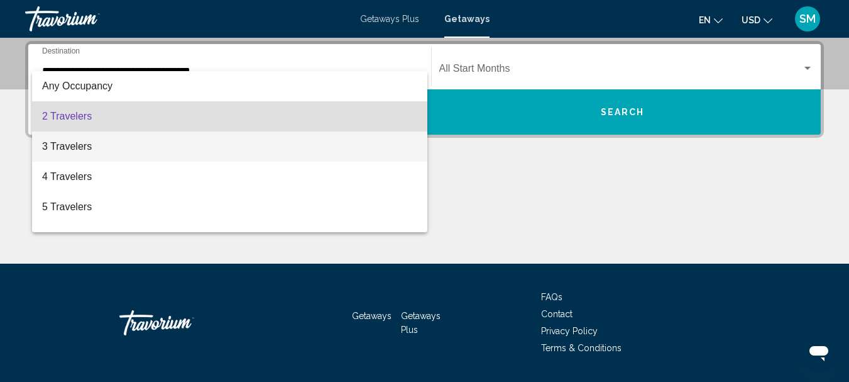
click at [73, 146] on span "3 Travelers" at bounding box center [229, 146] width 375 height 30
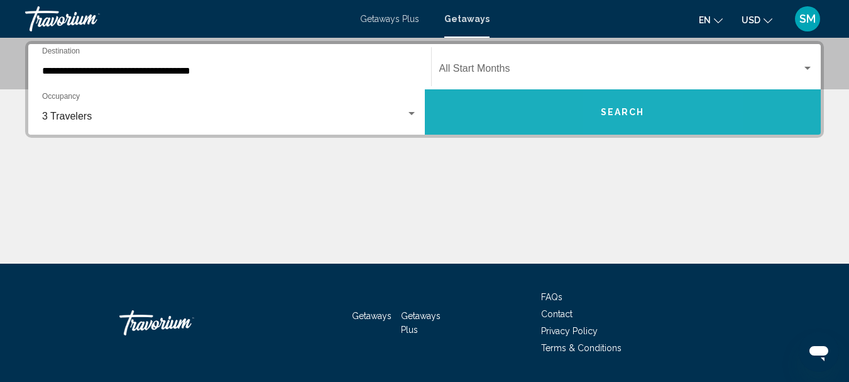
click at [633, 107] on span "Search" at bounding box center [623, 112] width 44 height 10
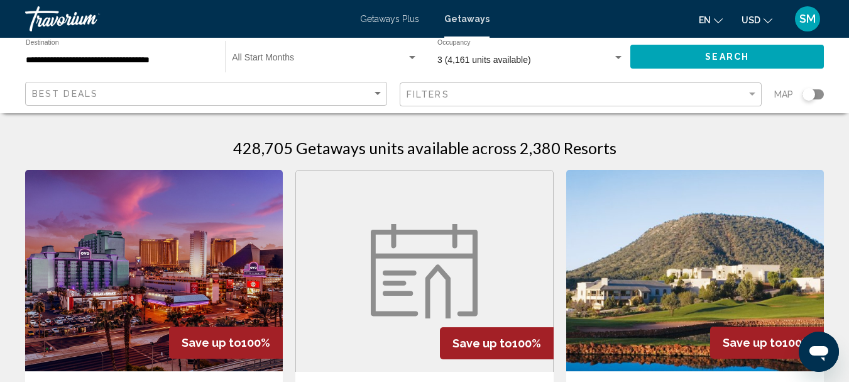
drag, startPoint x: 813, startPoint y: 96, endPoint x: 832, endPoint y: 95, distance: 18.9
click at [832, 95] on app-map-search-filters "Best Deals Filters Map" at bounding box center [425, 94] width 824 height 38
click at [822, 95] on div "Search widget" at bounding box center [813, 94] width 21 height 10
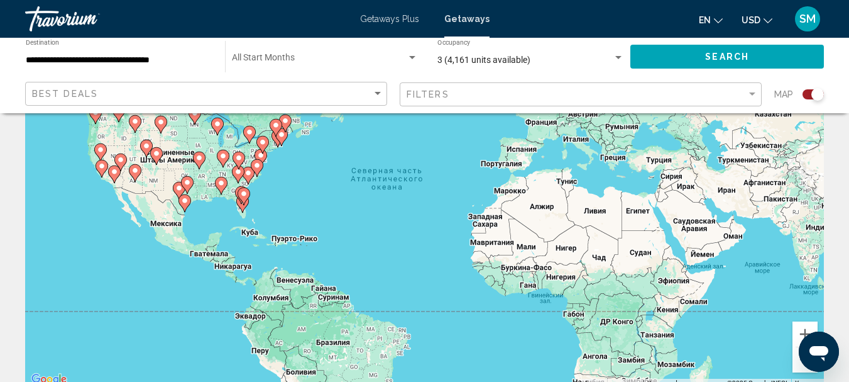
scroll to position [189, 0]
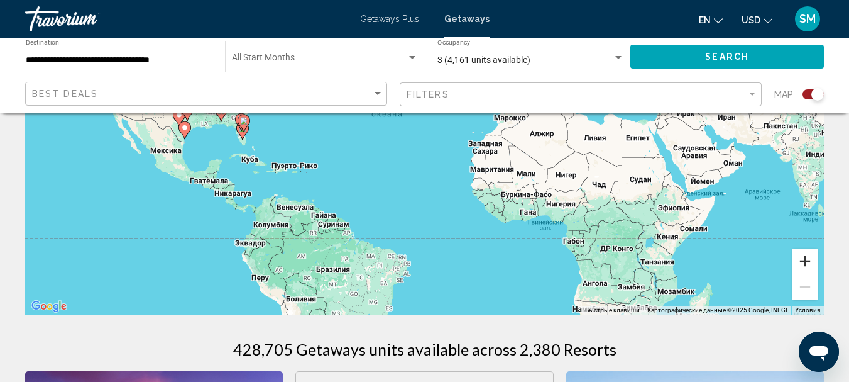
drag, startPoint x: 810, startPoint y: 263, endPoint x: 752, endPoint y: 260, distance: 57.9
click at [810, 263] on button "Увеличить" at bounding box center [805, 260] width 25 height 25
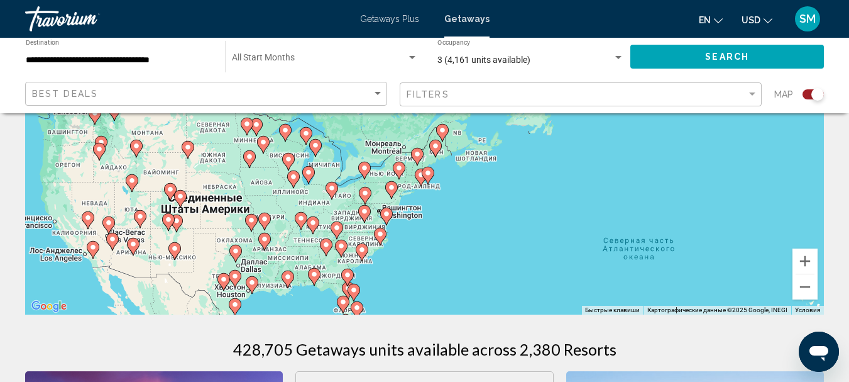
drag, startPoint x: 87, startPoint y: 145, endPoint x: 379, endPoint y: 308, distance: 334.9
click at [379, 308] on div "Чтобы активировать перетаскивание с помощью клавиатуры, нажмите Alt + Ввод. Пос…" at bounding box center [424, 125] width 799 height 377
click at [361, 250] on image "Main content" at bounding box center [362, 250] width 8 height 8
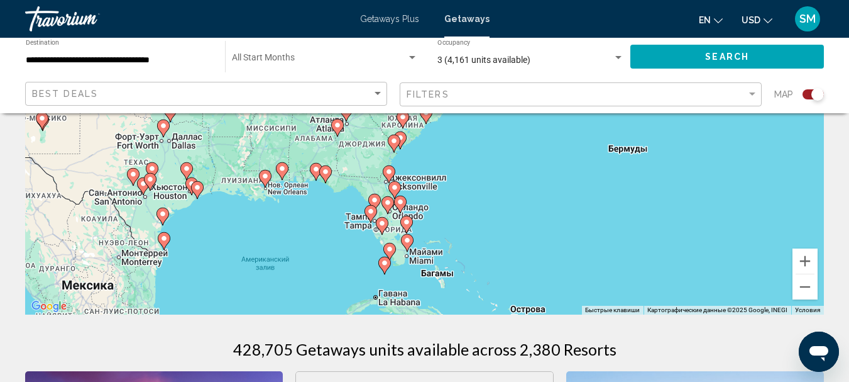
scroll to position [63, 0]
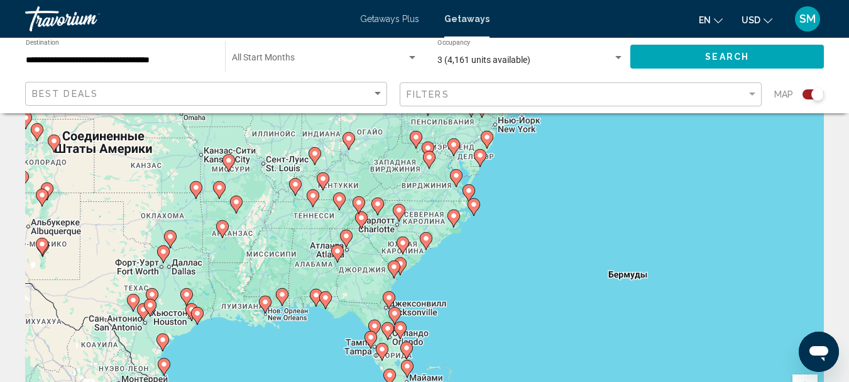
click at [424, 248] on gmp-advanced-marker "Main content" at bounding box center [426, 240] width 13 height 19
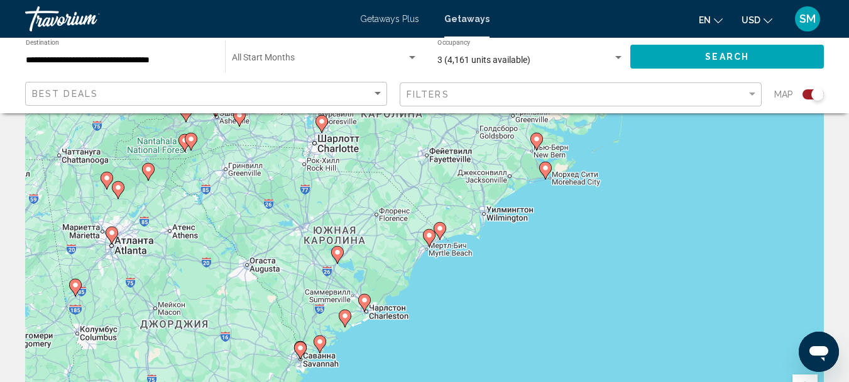
click at [439, 232] on icon "Main content" at bounding box center [439, 231] width 11 height 16
type input "**********"
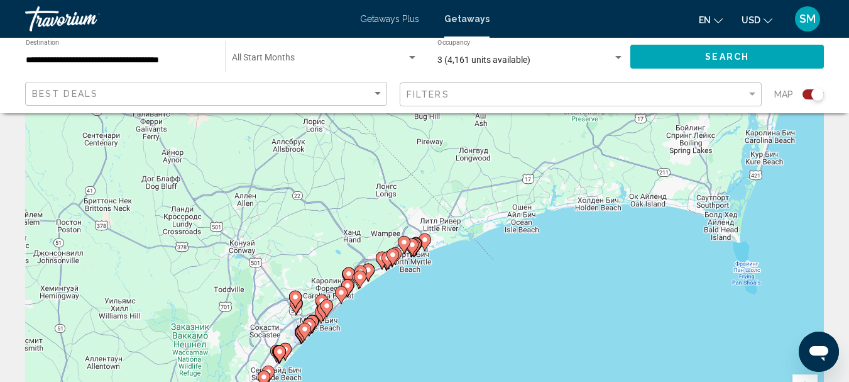
scroll to position [0, 0]
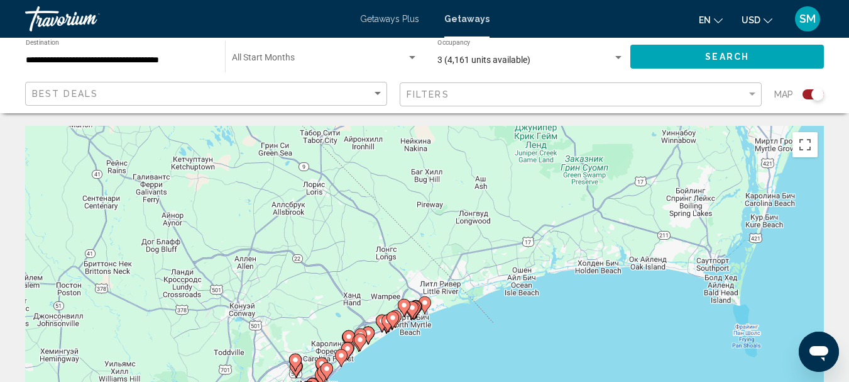
click at [413, 57] on div "Search widget" at bounding box center [412, 57] width 6 height 3
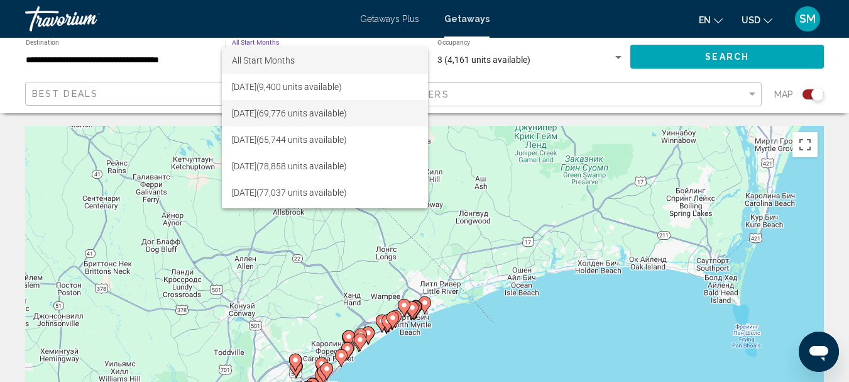
click at [255, 108] on span "September 2025 (69,776 units available)" at bounding box center [325, 113] width 186 height 26
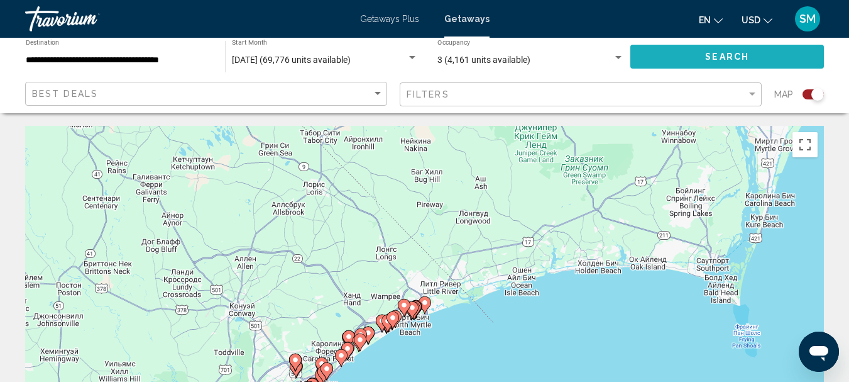
click at [712, 54] on span "Search" at bounding box center [727, 57] width 44 height 10
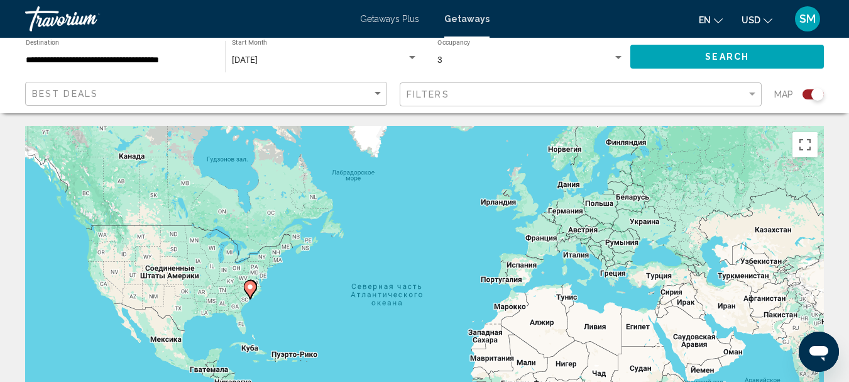
click at [253, 292] on icon "Main content" at bounding box center [249, 289] width 11 height 16
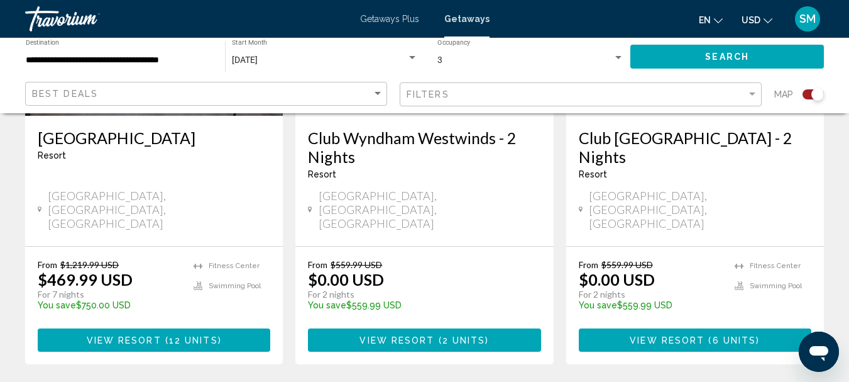
scroll to position [754, 0]
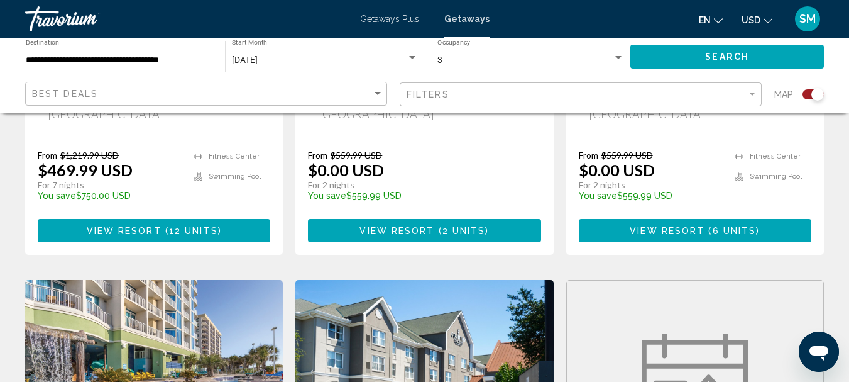
click at [421, 226] on span "View Resort" at bounding box center [397, 231] width 75 height 10
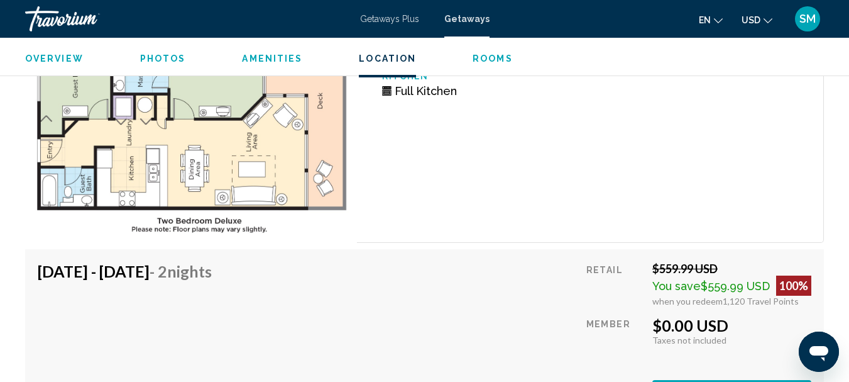
scroll to position [2337, 0]
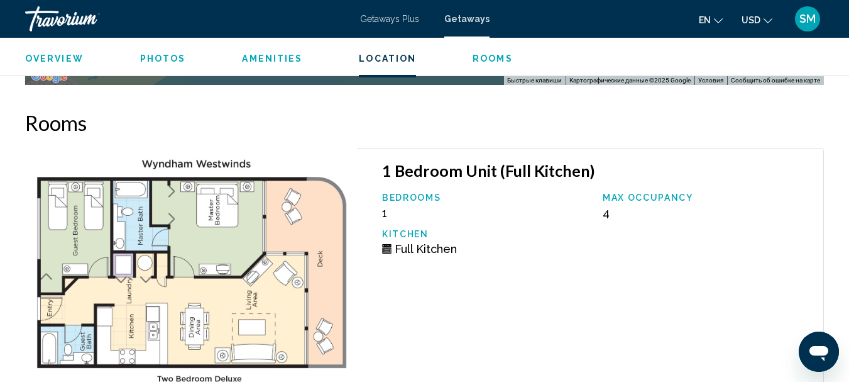
scroll to position [2149, 0]
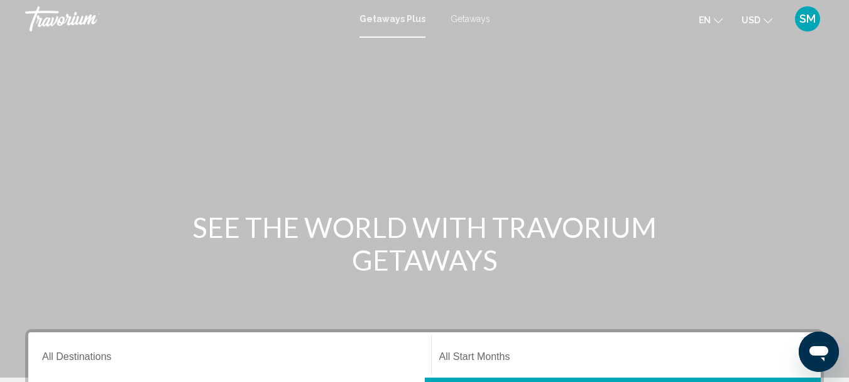
scroll to position [189, 0]
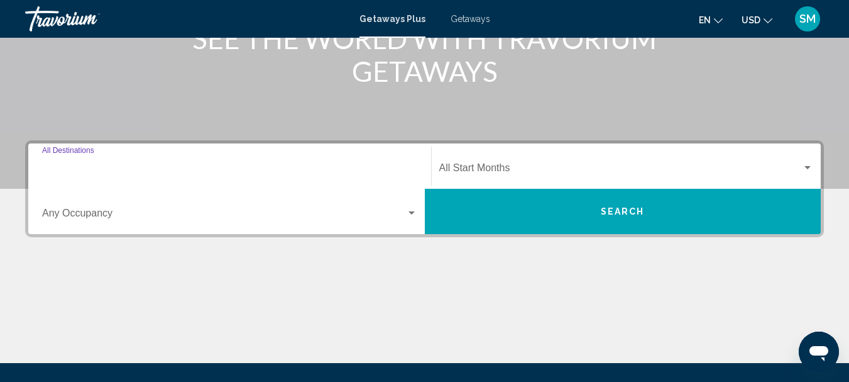
click at [80, 170] on input "Destination All Destinations" at bounding box center [229, 170] width 375 height 11
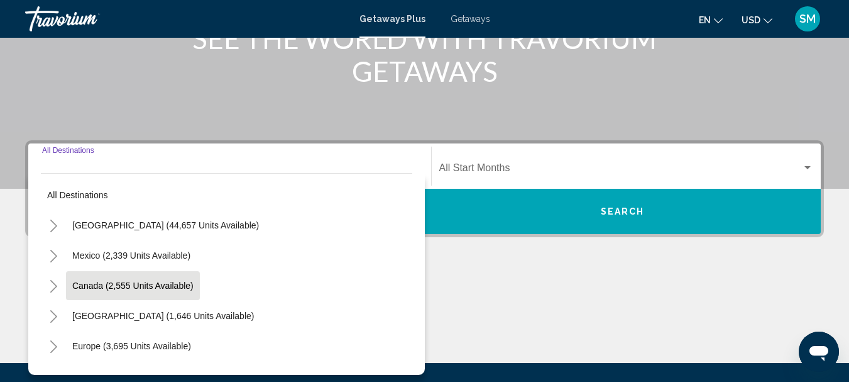
scroll to position [288, 0]
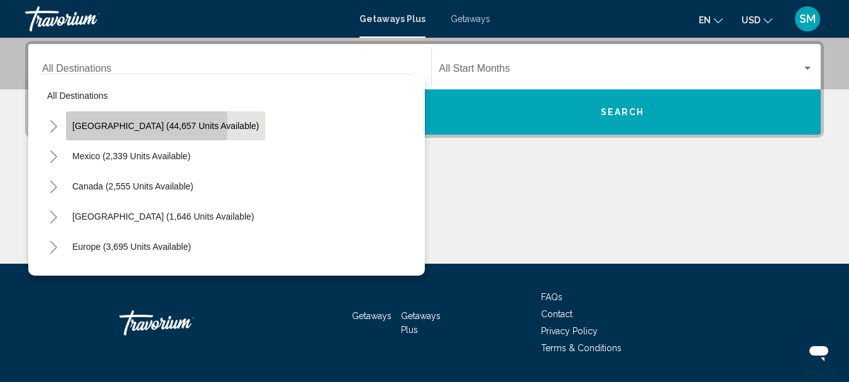
click at [82, 126] on span "United States (44,657 units available)" at bounding box center [165, 126] width 187 height 10
type input "**********"
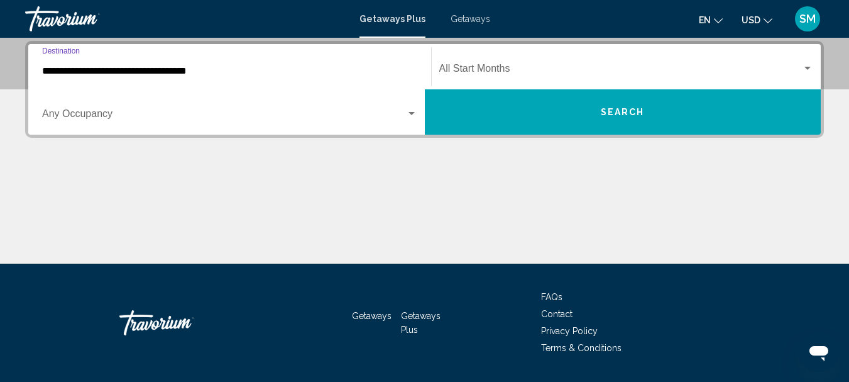
click at [77, 111] on span "Search widget" at bounding box center [224, 116] width 364 height 11
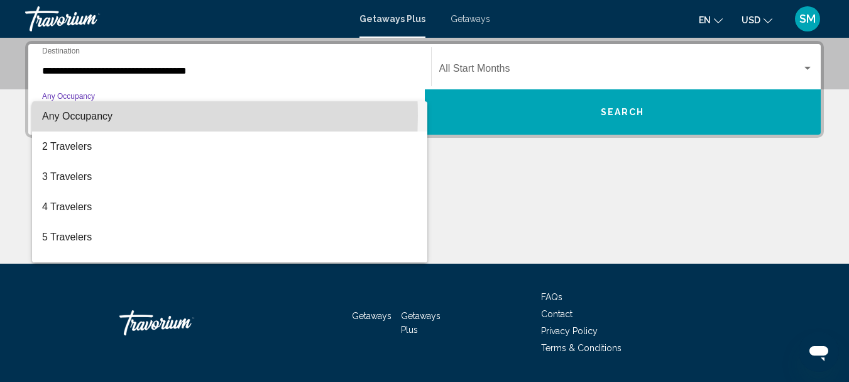
click at [78, 115] on span "Any Occupancy" at bounding box center [77, 116] width 70 height 11
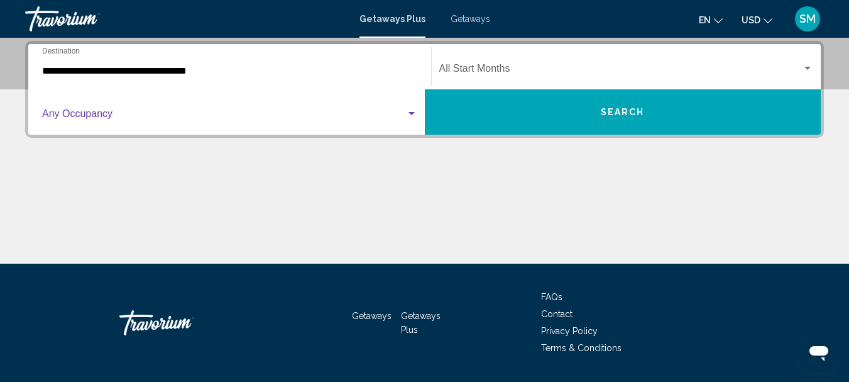
click at [502, 67] on span "Search widget" at bounding box center [620, 70] width 363 height 11
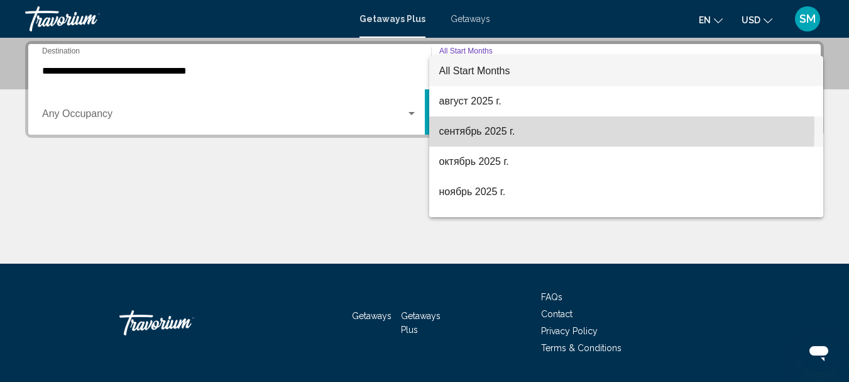
click at [456, 129] on span "сентябрь 2025 г." at bounding box center [626, 131] width 375 height 30
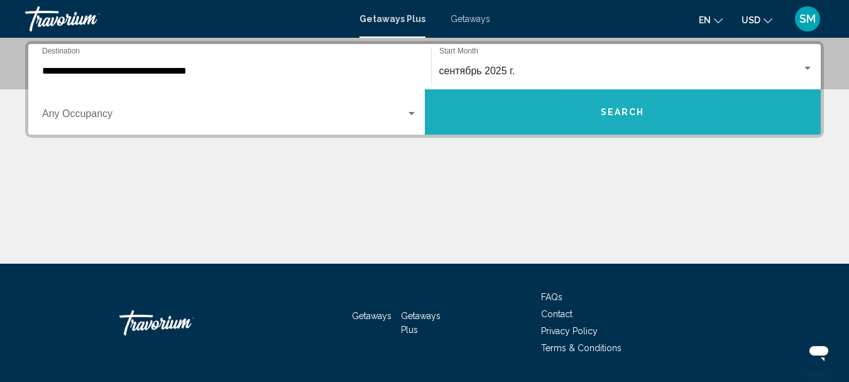
click at [610, 109] on span "Search" at bounding box center [623, 112] width 44 height 10
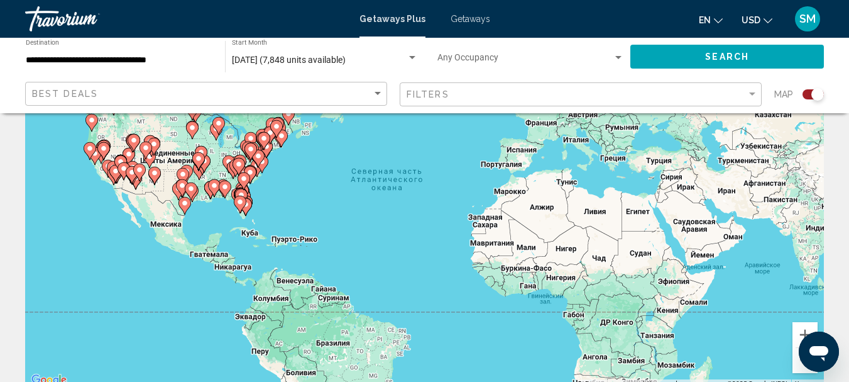
scroll to position [189, 0]
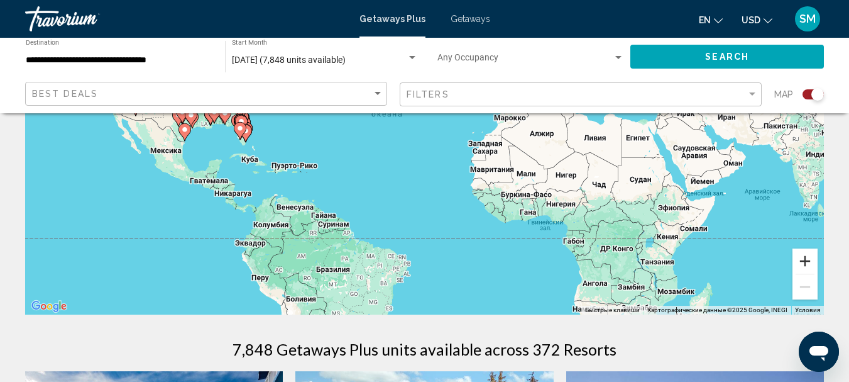
click at [805, 253] on button "Увеличить" at bounding box center [805, 260] width 25 height 25
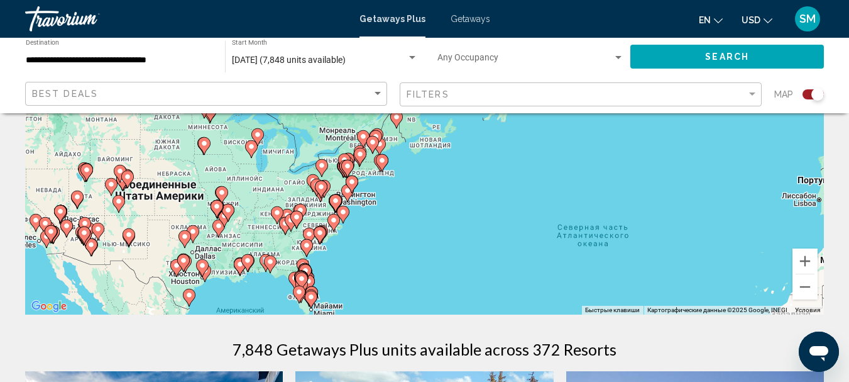
drag, startPoint x: 79, startPoint y: 124, endPoint x: 326, endPoint y: 274, distance: 288.3
click at [326, 274] on div "Чтобы активировать перетаскивание с помощью клавиатуры, нажмите Alt + Ввод. Пос…" at bounding box center [424, 125] width 799 height 377
click at [319, 234] on image "Main content" at bounding box center [320, 233] width 8 height 8
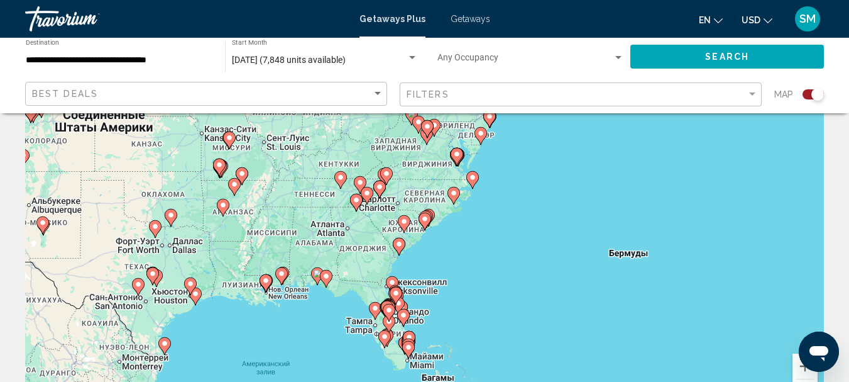
scroll to position [63, 0]
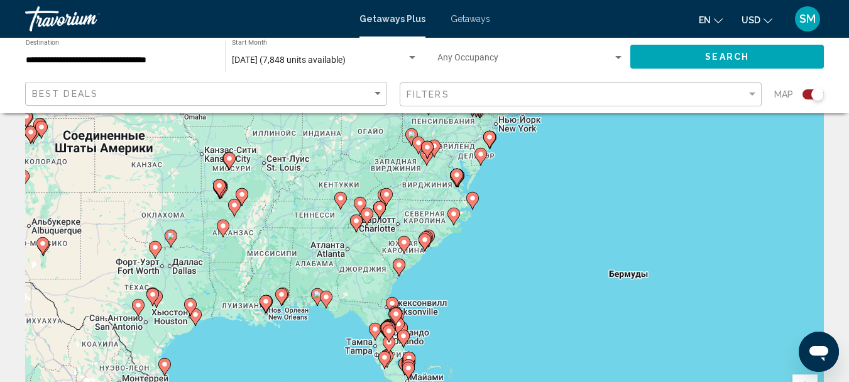
click at [421, 238] on icon "Main content" at bounding box center [424, 242] width 11 height 16
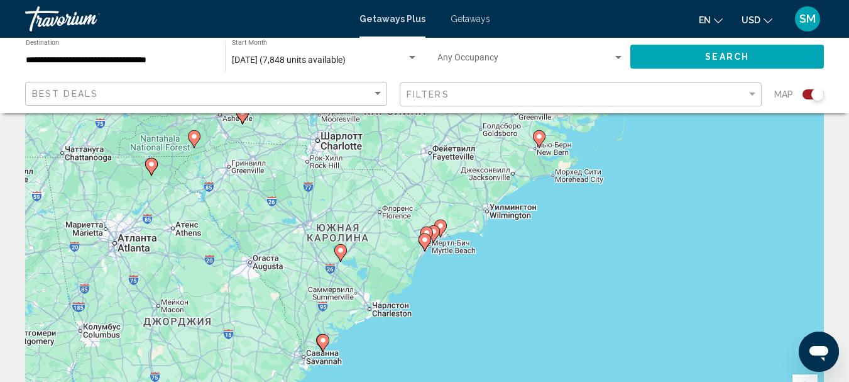
click at [440, 223] on image "Main content" at bounding box center [441, 226] width 8 height 8
type input "**********"
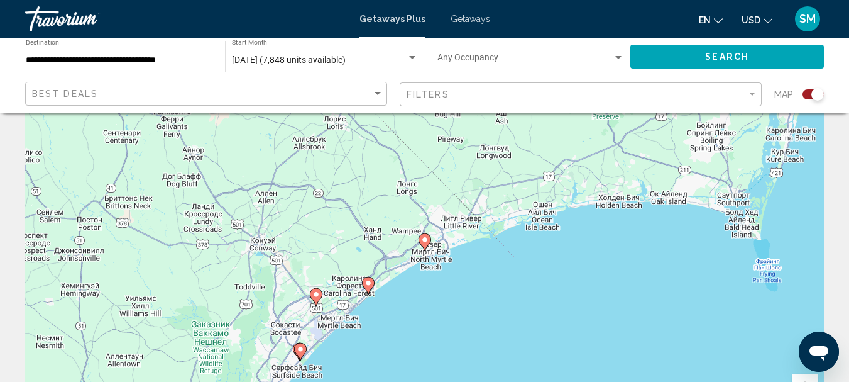
click at [421, 234] on gmp-advanced-marker "Main content" at bounding box center [425, 242] width 13 height 19
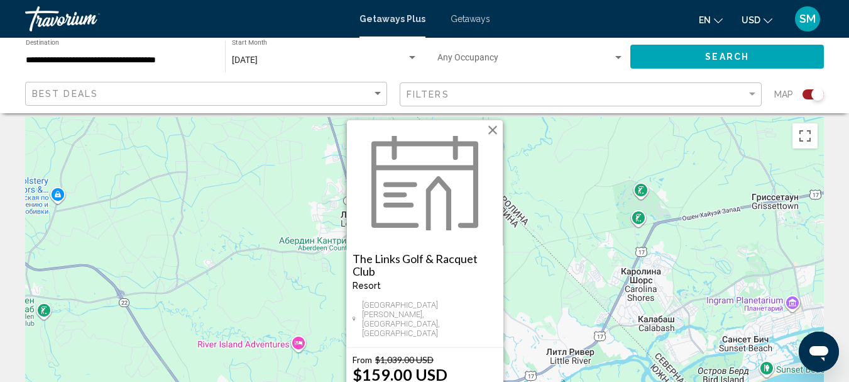
scroll to position [0, 0]
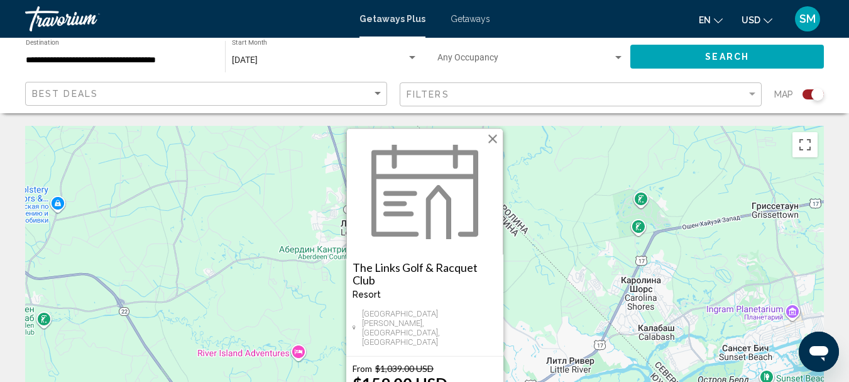
click at [495, 148] on button "Закрыть" at bounding box center [492, 138] width 19 height 19
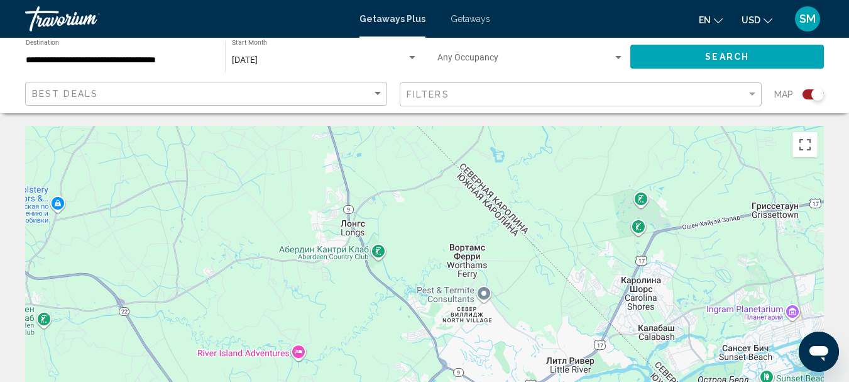
scroll to position [126, 0]
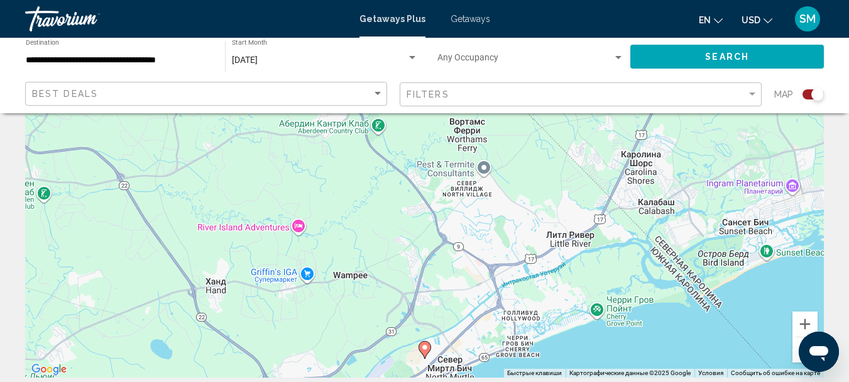
click at [820, 96] on div "Search widget" at bounding box center [818, 94] width 13 height 13
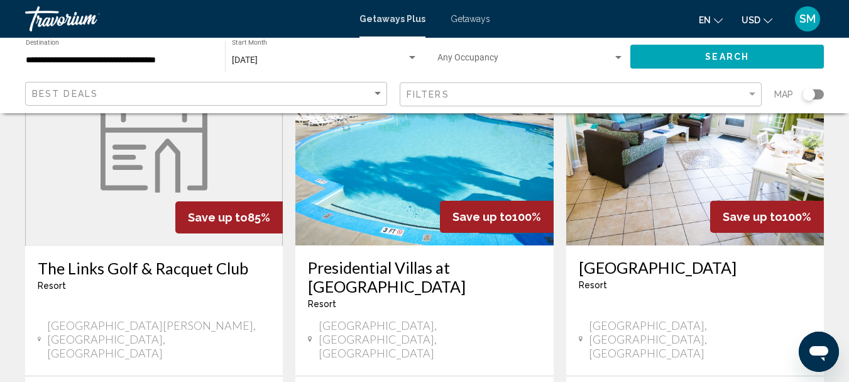
drag, startPoint x: 810, startPoint y: 95, endPoint x: 818, endPoint y: 95, distance: 8.2
click at [818, 95] on div "Search widget" at bounding box center [813, 94] width 21 height 10
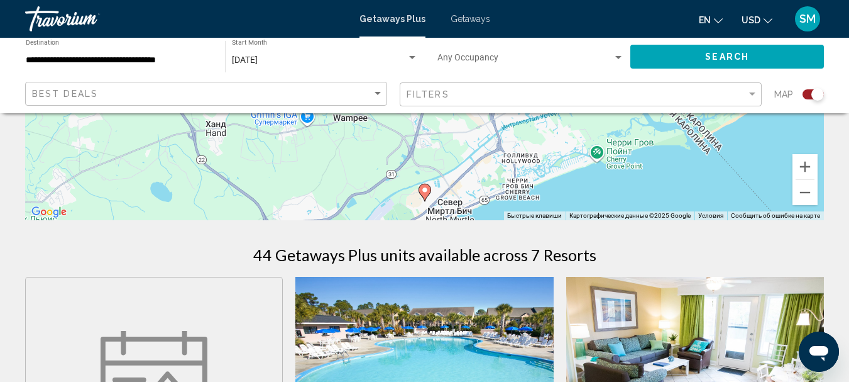
scroll to position [327, 0]
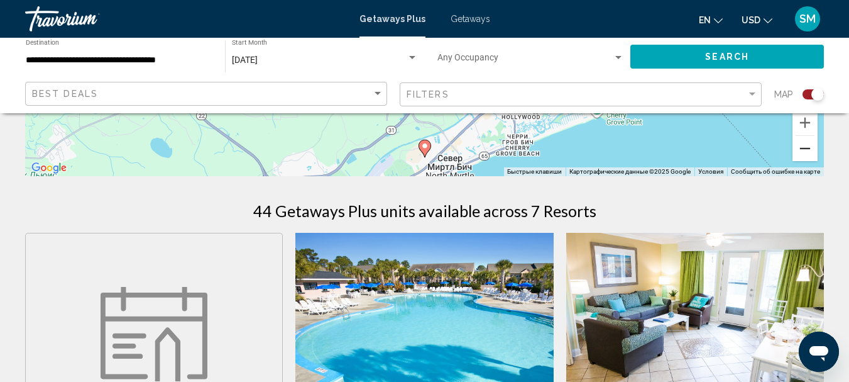
click at [801, 146] on button "Уменьшить" at bounding box center [805, 148] width 25 height 25
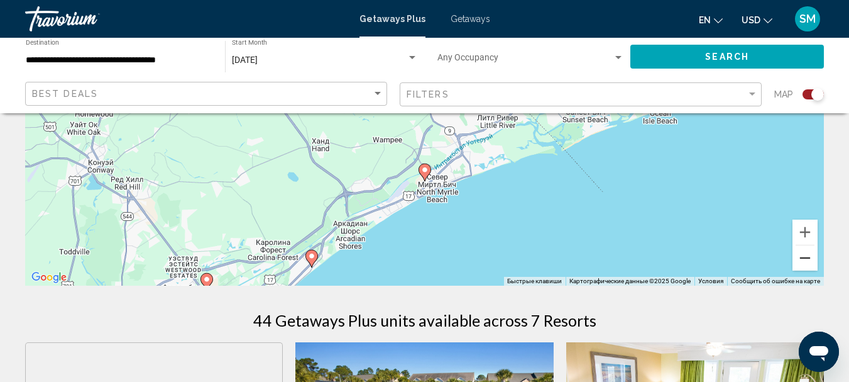
scroll to position [201, 0]
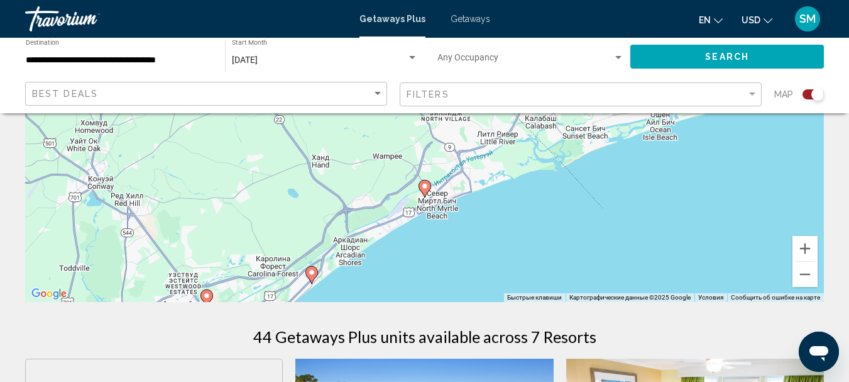
click at [312, 274] on image "Main content" at bounding box center [312, 272] width 8 height 8
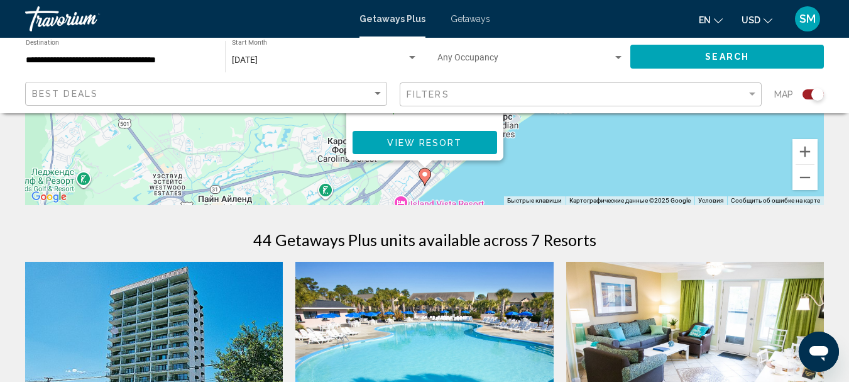
scroll to position [314, 0]
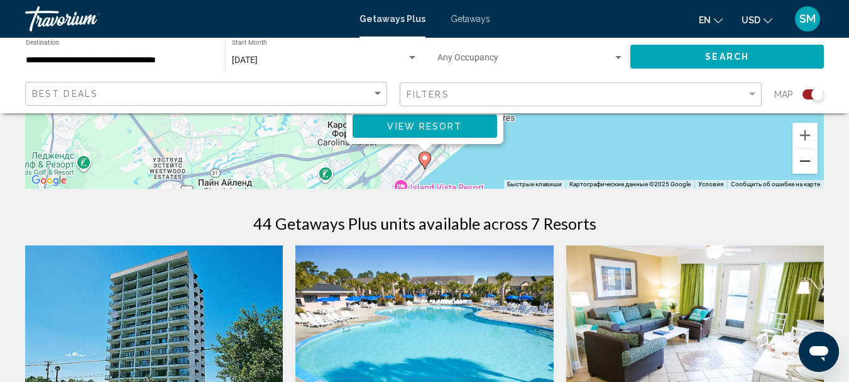
click at [802, 164] on button "Уменьшить" at bounding box center [805, 160] width 25 height 25
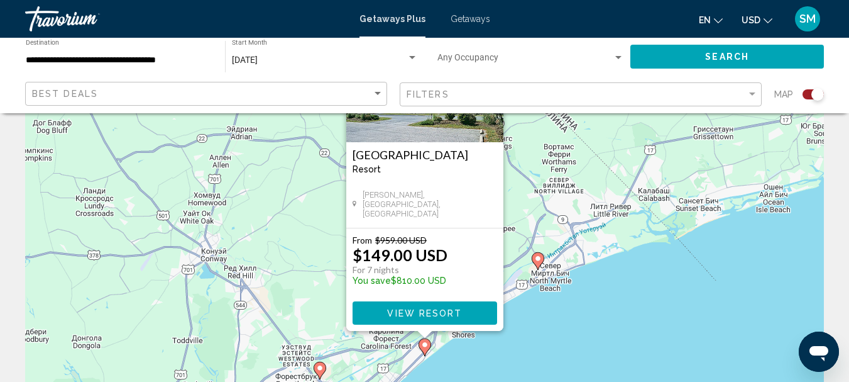
scroll to position [0, 0]
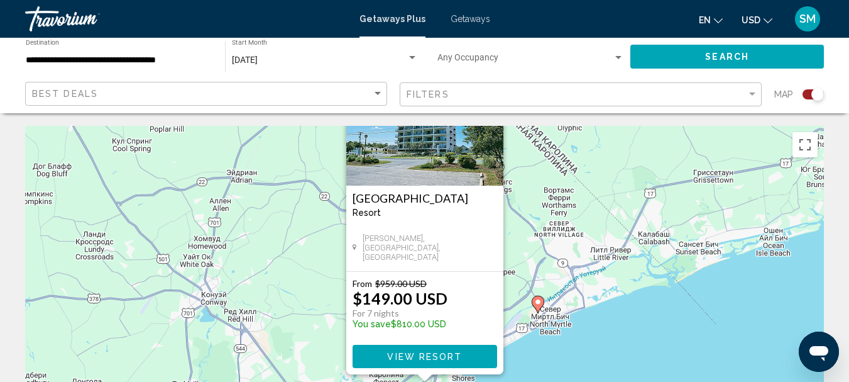
click at [532, 352] on div "Чтобы активировать перетаскивание с помощью клавиатуры, нажмите Alt + Ввод. Пос…" at bounding box center [424, 314] width 799 height 377
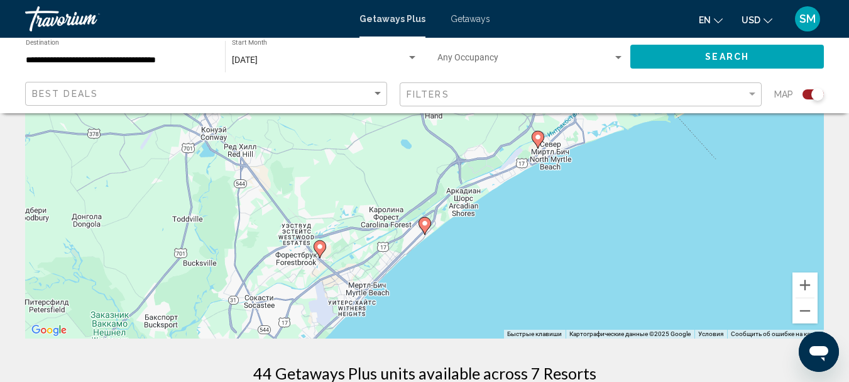
scroll to position [189, 0]
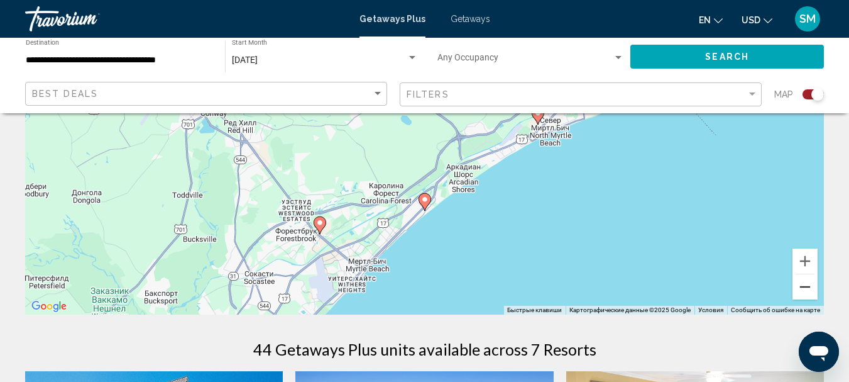
click at [798, 290] on button "Уменьшить" at bounding box center [805, 286] width 25 height 25
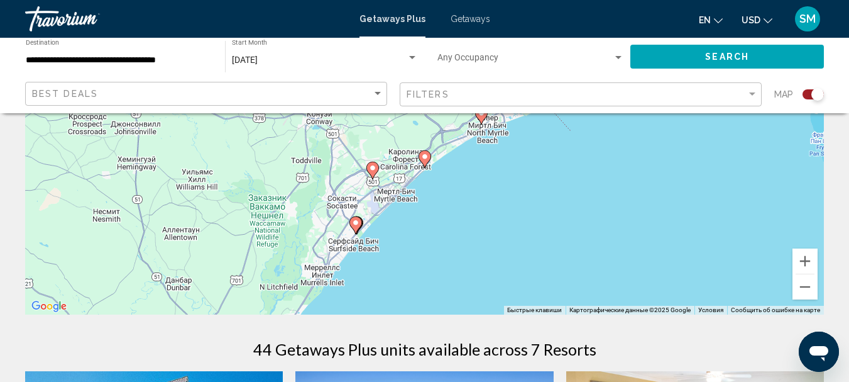
click at [481, 119] on icon "Main content" at bounding box center [480, 115] width 11 height 16
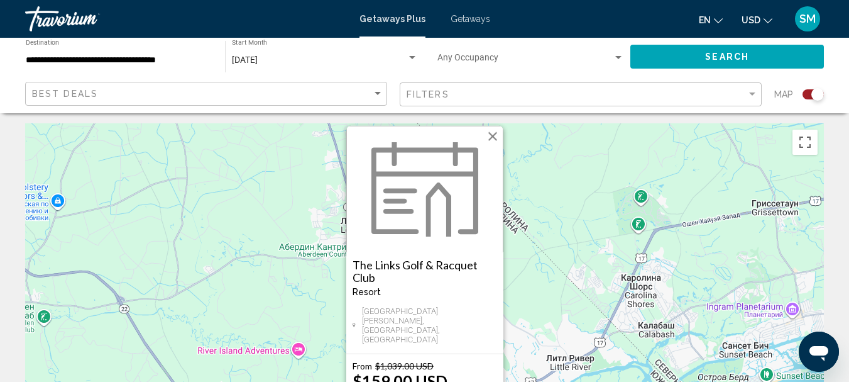
scroll to position [0, 0]
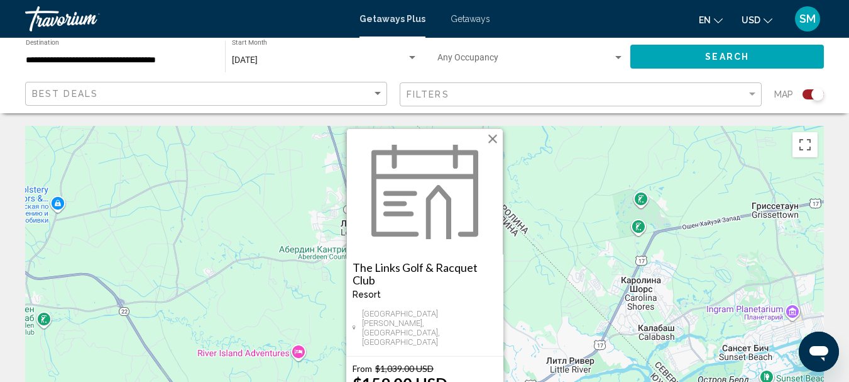
click at [497, 148] on button "Закрыть" at bounding box center [492, 138] width 19 height 19
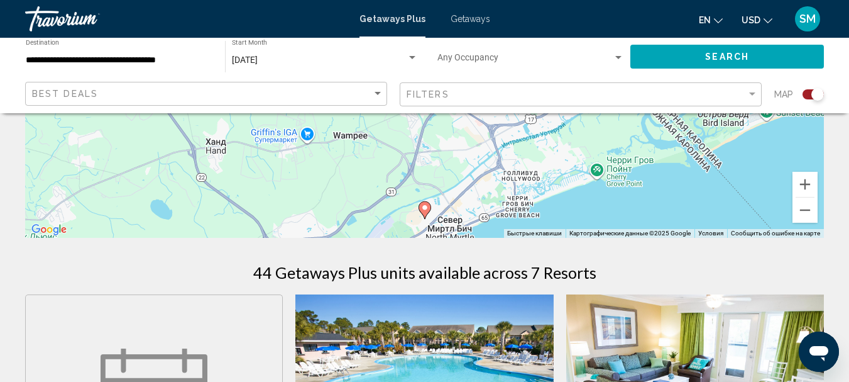
scroll to position [314, 0]
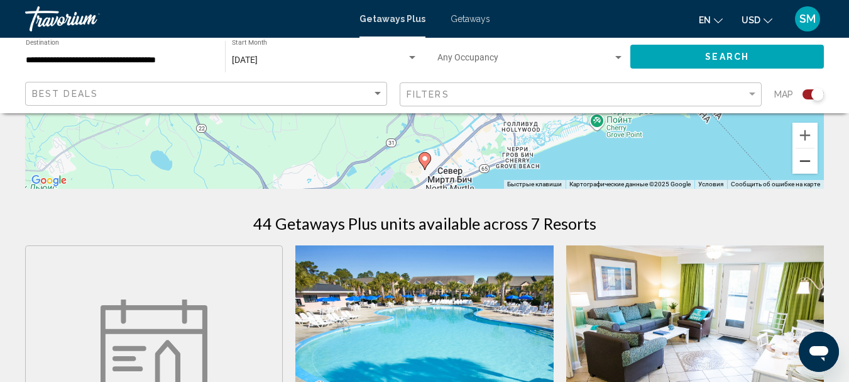
click at [804, 165] on button "Уменьшить" at bounding box center [805, 160] width 25 height 25
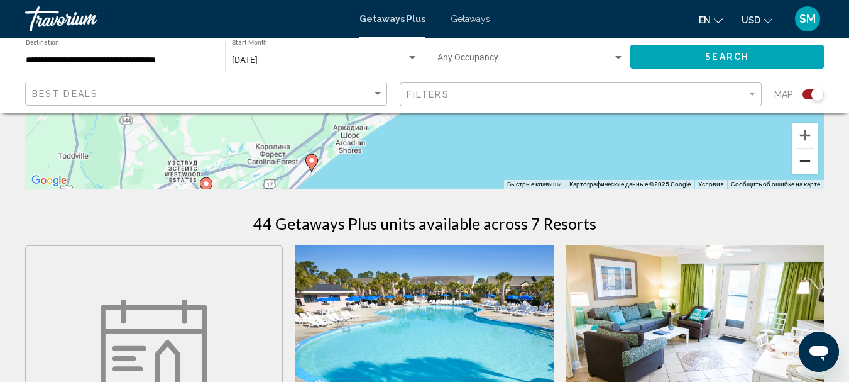
click at [804, 165] on button "Уменьшить" at bounding box center [805, 160] width 25 height 25
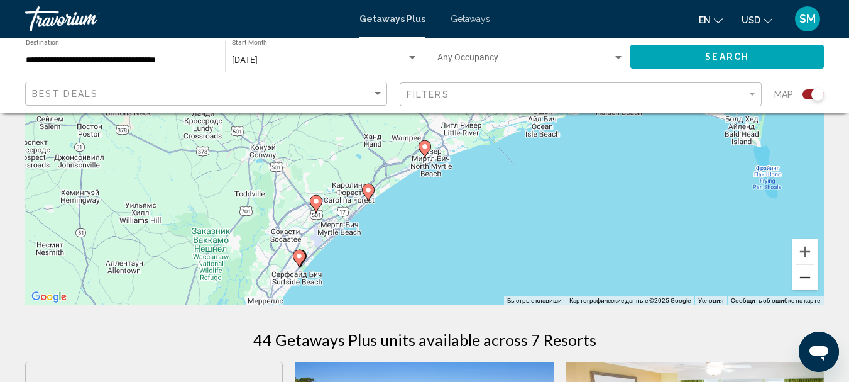
scroll to position [189, 0]
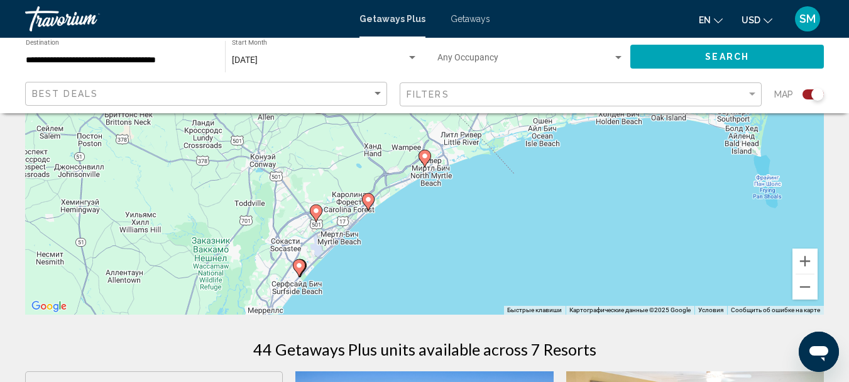
click at [300, 278] on div "Чтобы активировать перетаскивание с помощью клавиатуры, нажмите Alt + Ввод. Пос…" at bounding box center [424, 125] width 799 height 377
click at [300, 264] on image "Main content" at bounding box center [299, 266] width 8 height 8
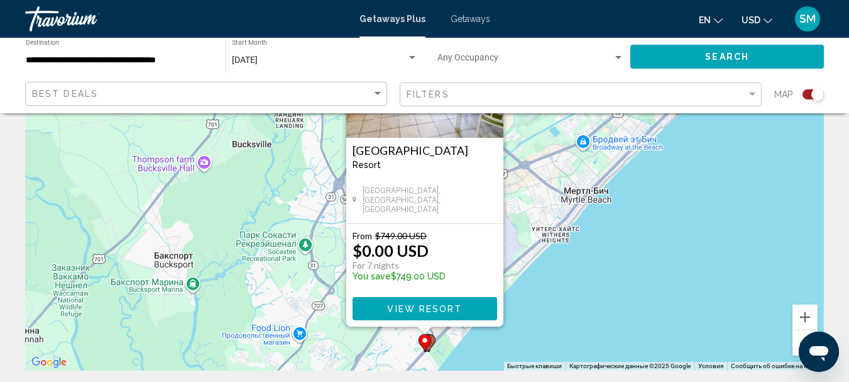
scroll to position [126, 0]
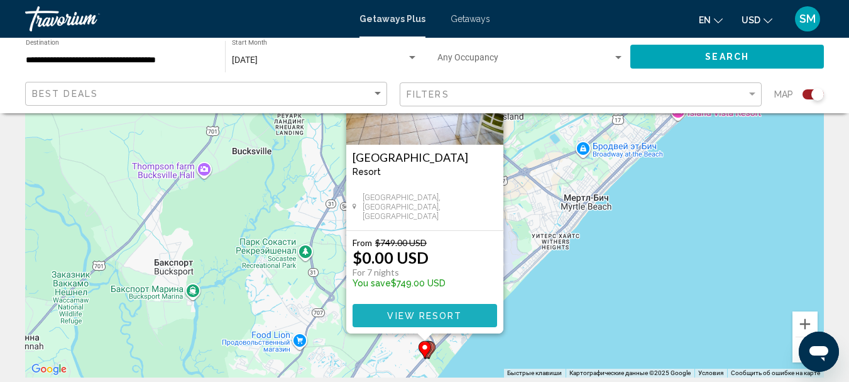
click at [390, 311] on span "View Resort" at bounding box center [424, 316] width 75 height 10
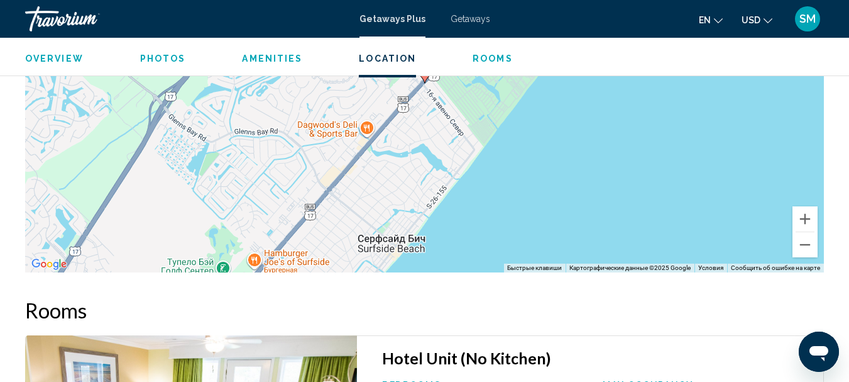
scroll to position [2220, 0]
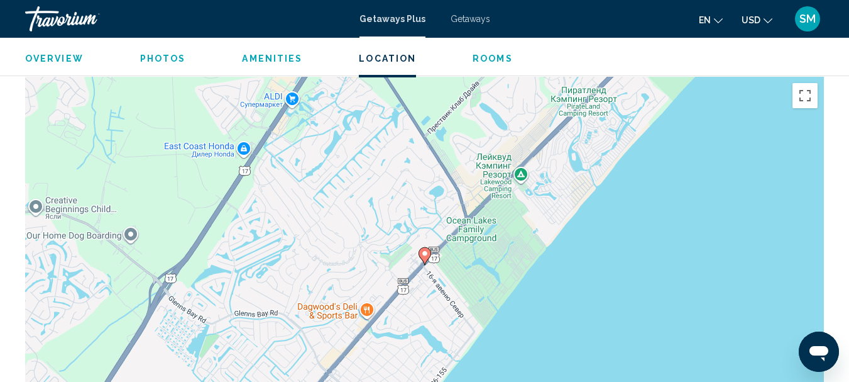
click at [609, 259] on div "Чтобы активировать перетаскивание с помощью клавиатуры, нажмите Alt + Ввод. Пос…" at bounding box center [424, 265] width 799 height 377
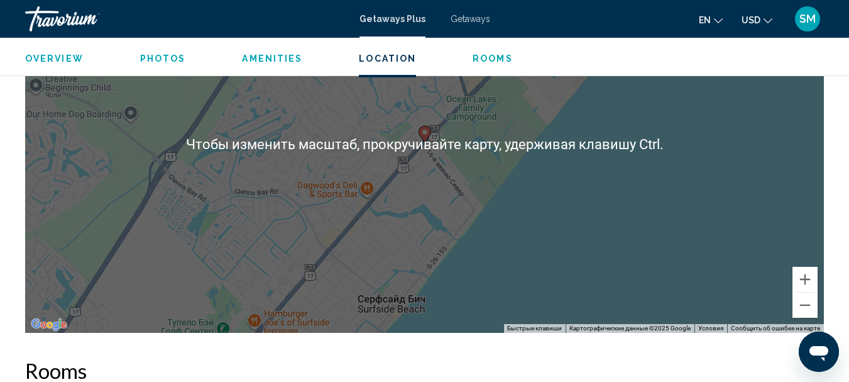
scroll to position [2346, 0]
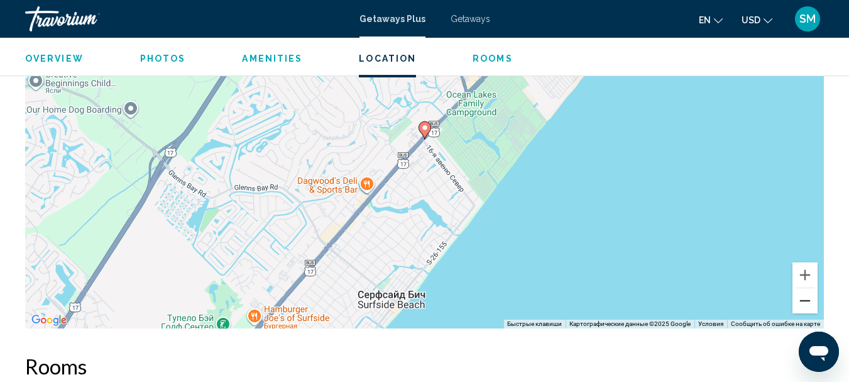
click at [804, 300] on button "Уменьшить" at bounding box center [805, 300] width 25 height 25
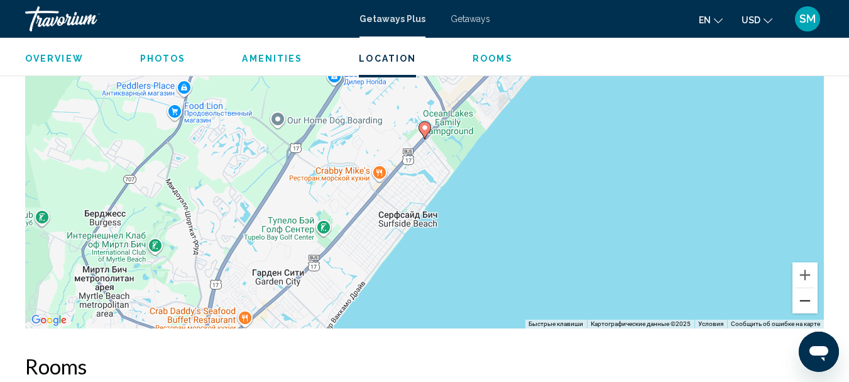
click at [804, 300] on button "Уменьшить" at bounding box center [805, 300] width 25 height 25
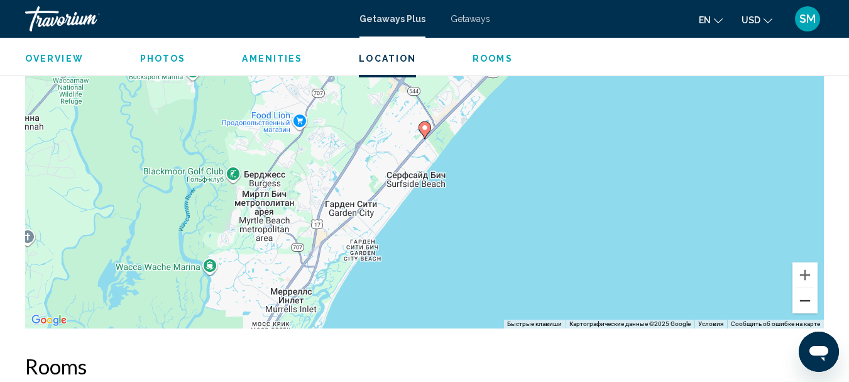
click at [804, 298] on button "Уменьшить" at bounding box center [805, 300] width 25 height 25
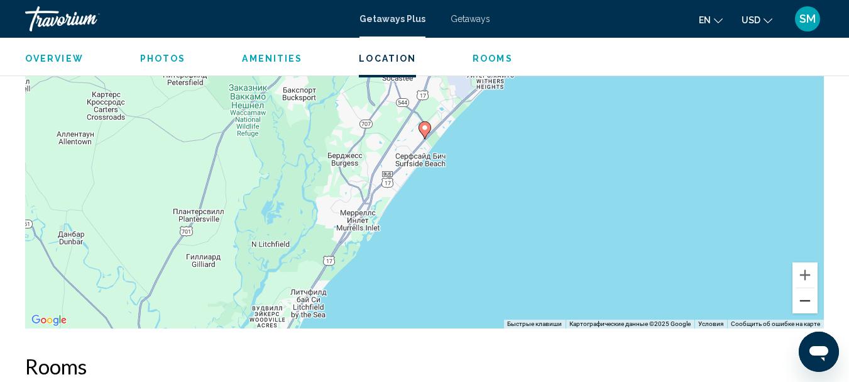
click at [804, 295] on button "Уменьшить" at bounding box center [805, 300] width 25 height 25
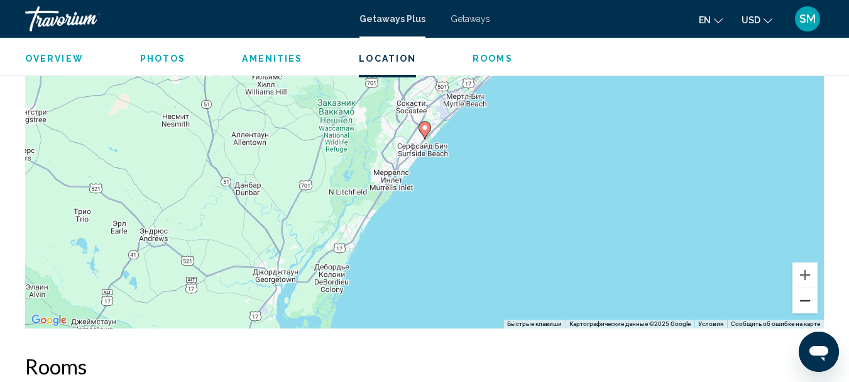
click at [804, 294] on button "Уменьшить" at bounding box center [805, 300] width 25 height 25
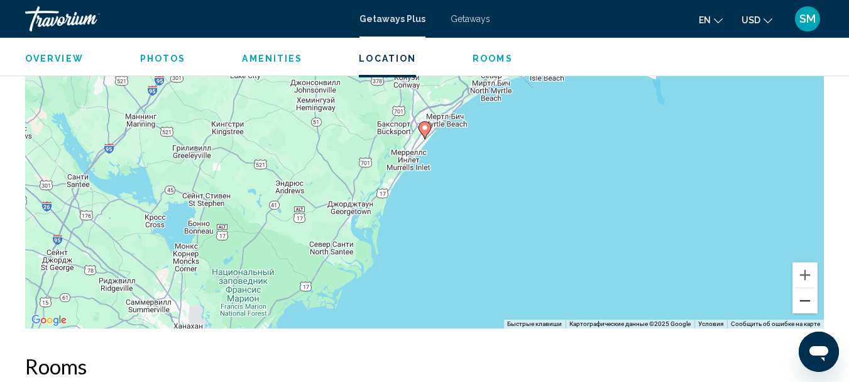
click at [804, 292] on button "Уменьшить" at bounding box center [805, 300] width 25 height 25
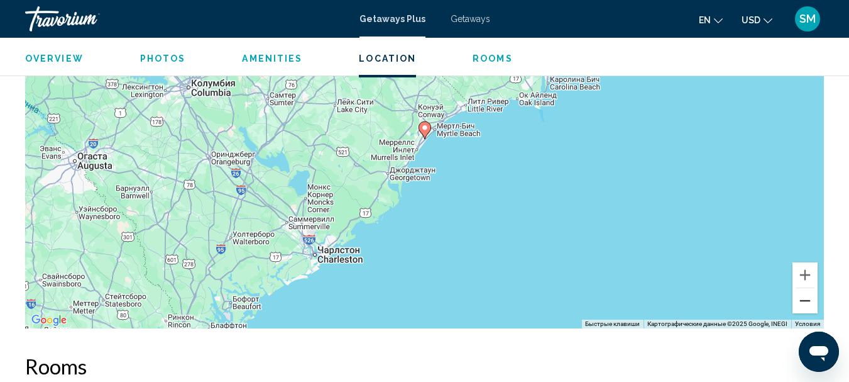
click at [804, 292] on button "Уменьшить" at bounding box center [805, 300] width 25 height 25
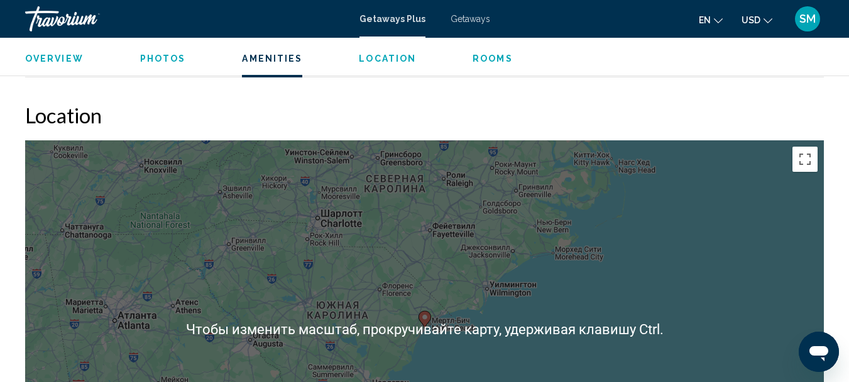
scroll to position [2157, 0]
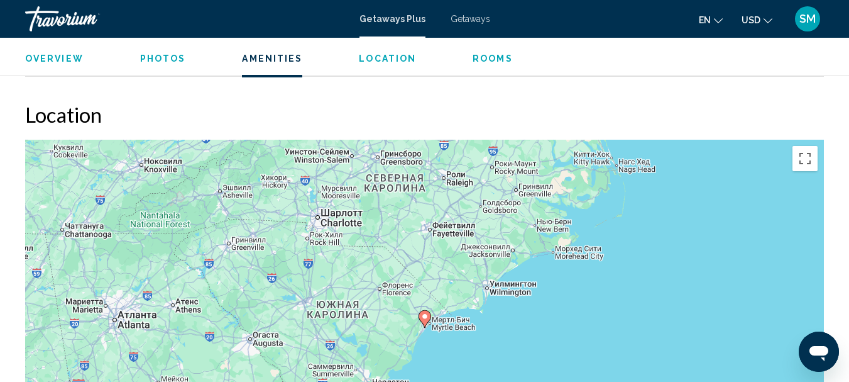
click at [475, 14] on span "Getaways" at bounding box center [471, 19] width 40 height 10
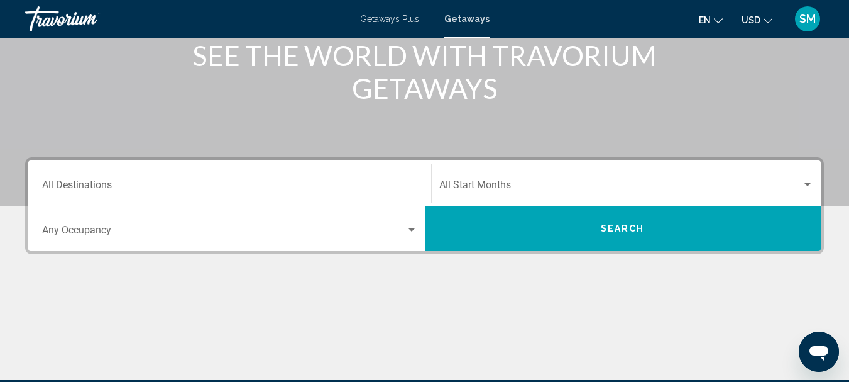
scroll to position [189, 0]
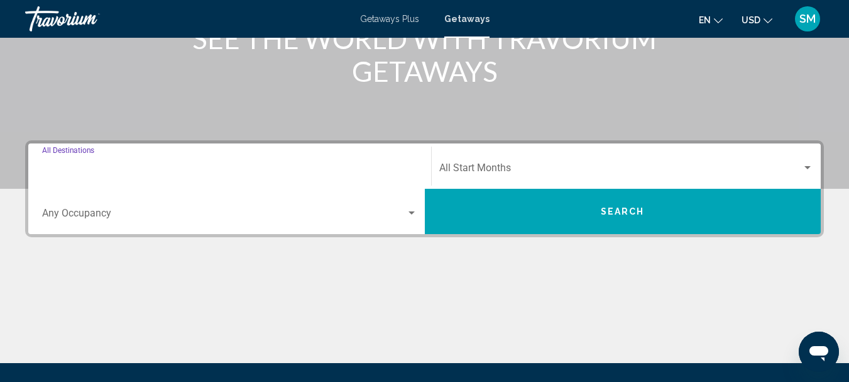
click at [115, 168] on input "Destination All Destinations" at bounding box center [229, 170] width 375 height 11
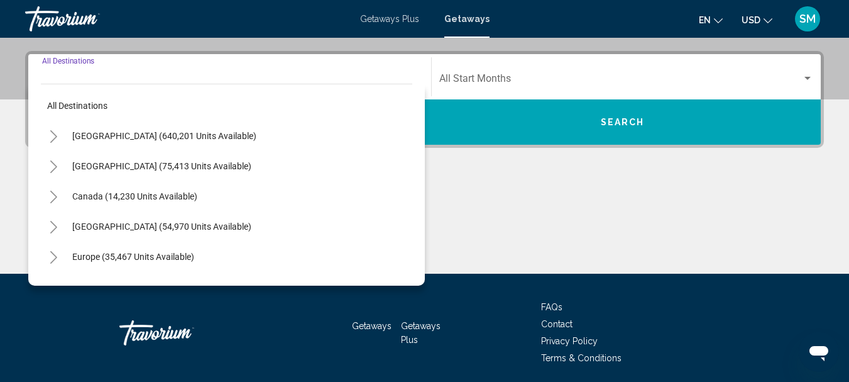
scroll to position [288, 0]
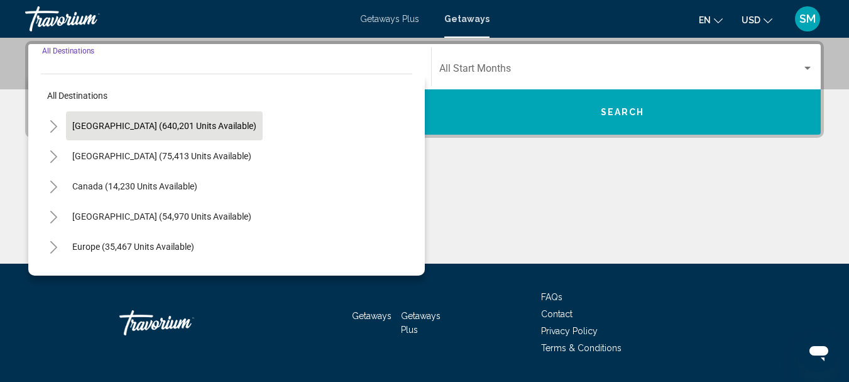
click at [116, 125] on span "United States (640,201 units available)" at bounding box center [164, 126] width 184 height 10
type input "**********"
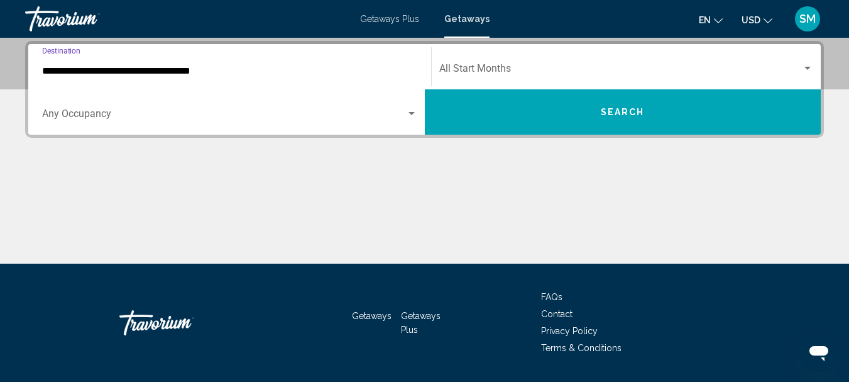
click at [106, 101] on div "Occupancy Any Occupancy" at bounding box center [229, 112] width 375 height 40
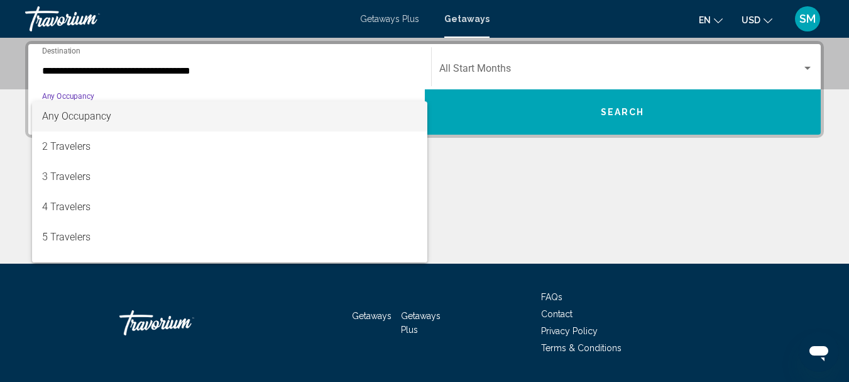
click at [98, 111] on span "Any Occupancy" at bounding box center [76, 116] width 69 height 12
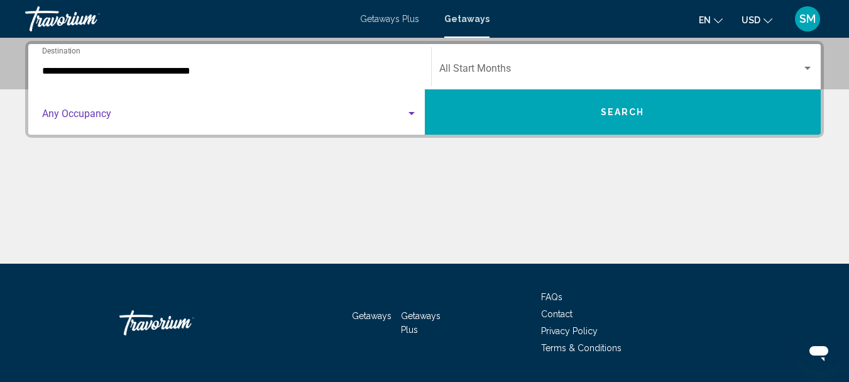
click at [497, 60] on div "Start Month All Start Months" at bounding box center [626, 67] width 375 height 40
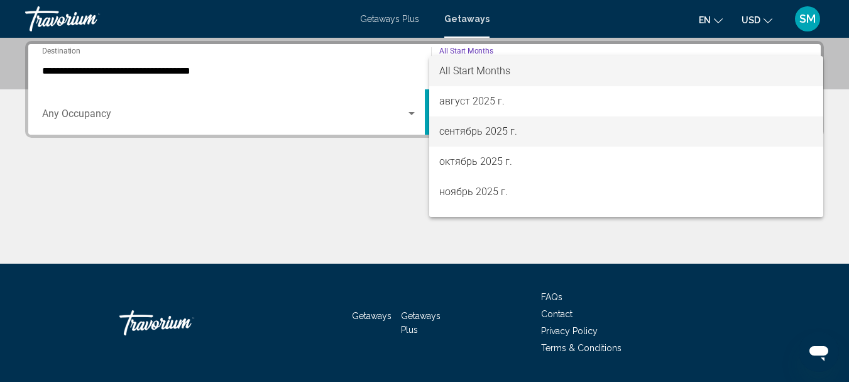
click at [469, 131] on span "сентябрь 2025 г." at bounding box center [626, 131] width 375 height 30
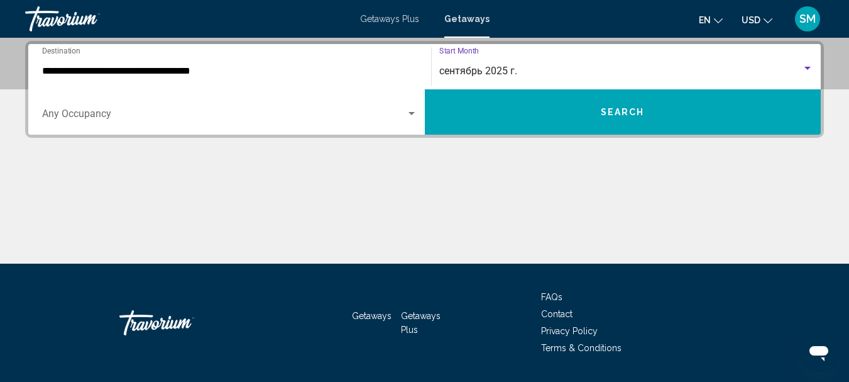
click at [618, 115] on span "Search" at bounding box center [623, 112] width 44 height 10
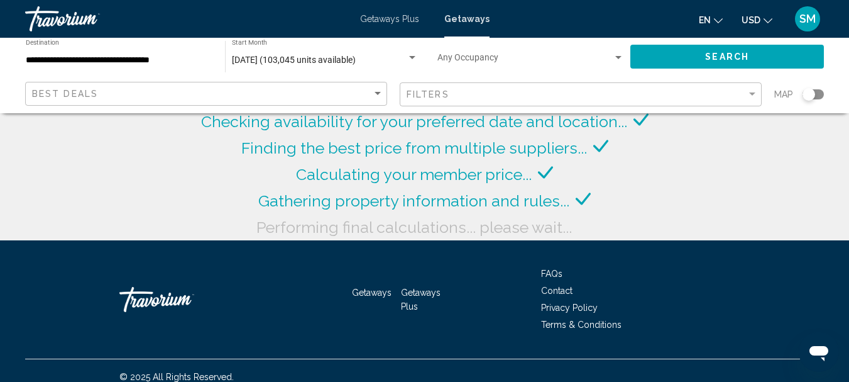
drag, startPoint x: 812, startPoint y: 93, endPoint x: 826, endPoint y: 93, distance: 13.8
click at [826, 93] on app-map-search-filters "Best Deals Filters Map" at bounding box center [425, 94] width 824 height 38
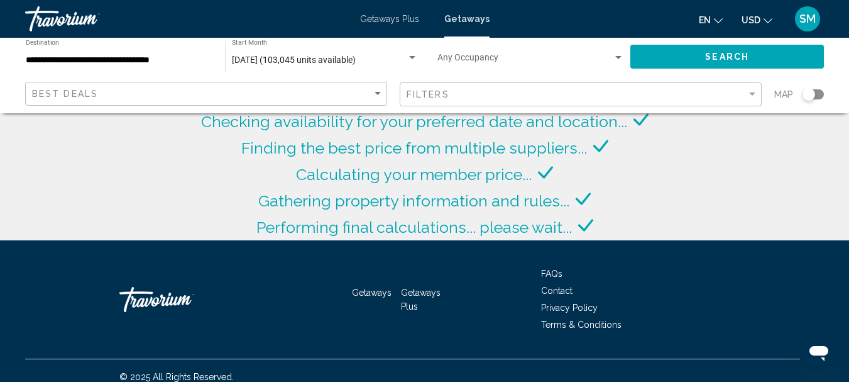
click at [826, 93] on app-map-search-filters "Best Deals Filters Map" at bounding box center [425, 94] width 824 height 38
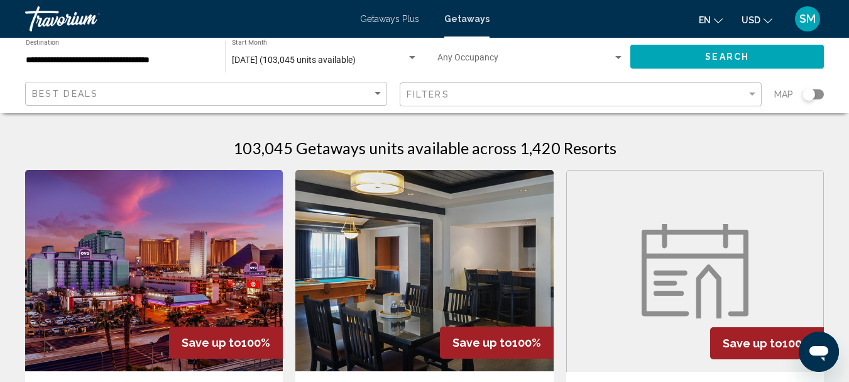
click at [820, 95] on div "Search widget" at bounding box center [813, 94] width 21 height 10
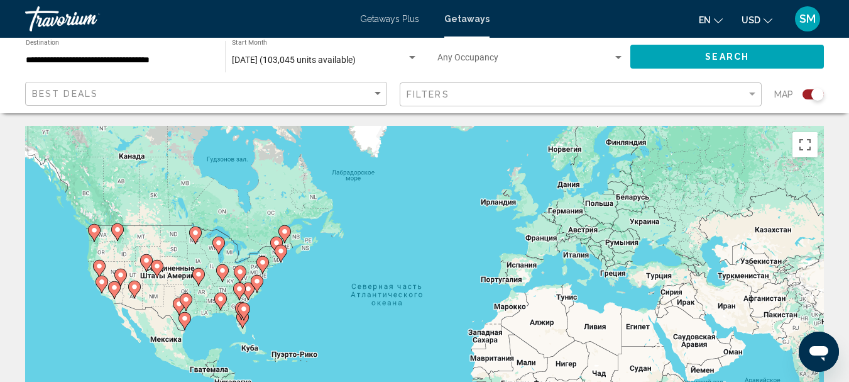
scroll to position [126, 0]
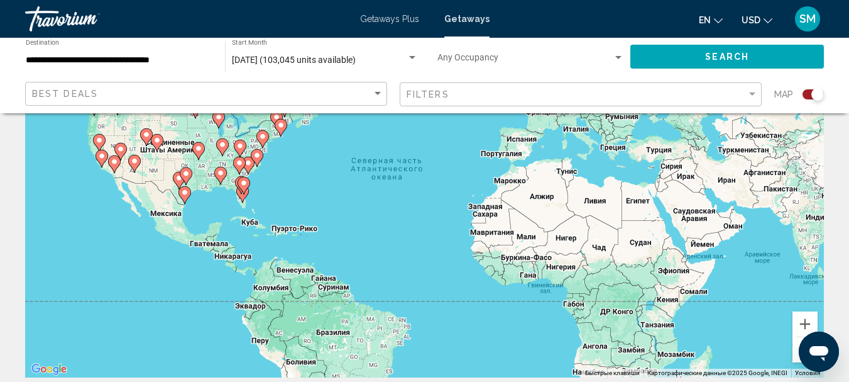
drag, startPoint x: 1598, startPoint y: 676, endPoint x: 799, endPoint y: 344, distance: 865.2
click at [799, 344] on div at bounding box center [819, 351] width 40 height 40
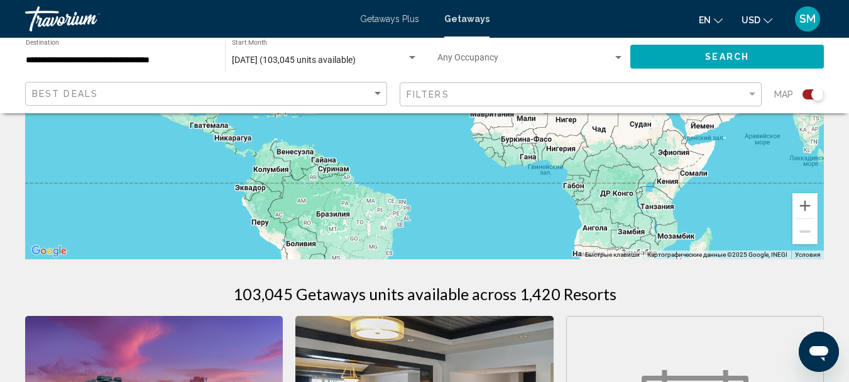
scroll to position [251, 0]
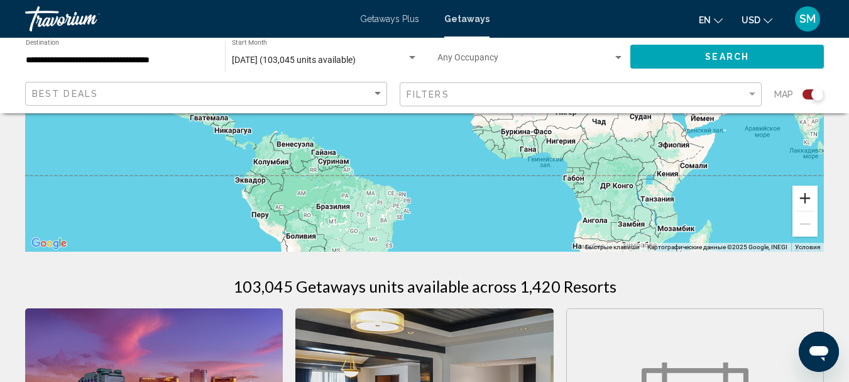
click at [807, 199] on button "Увеличить" at bounding box center [805, 197] width 25 height 25
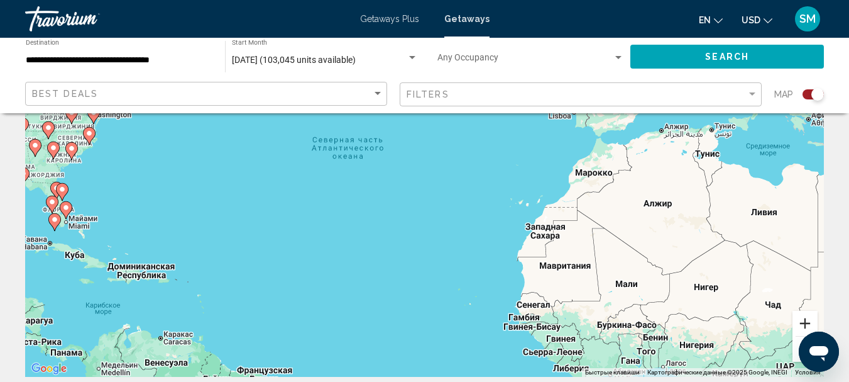
scroll to position [126, 0]
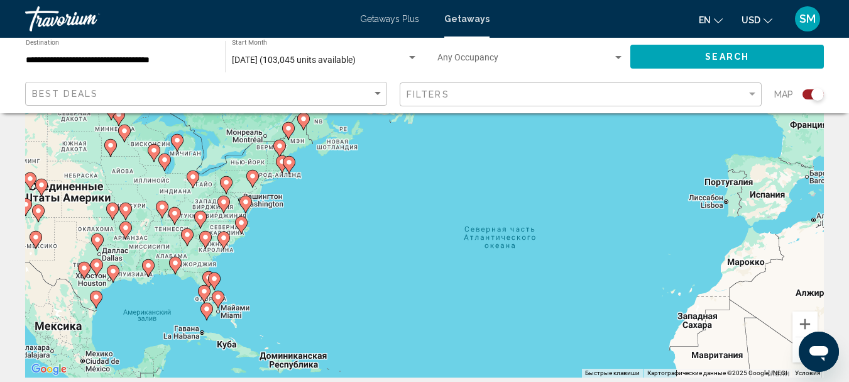
drag, startPoint x: 100, startPoint y: 185, endPoint x: 253, endPoint y: 275, distance: 177.5
click at [253, 275] on div "Чтобы активировать перетаскивание с помощью клавиатуры, нажмите Alt + Ввод. Пос…" at bounding box center [424, 188] width 799 height 377
click at [240, 228] on icon "Main content" at bounding box center [240, 225] width 11 height 16
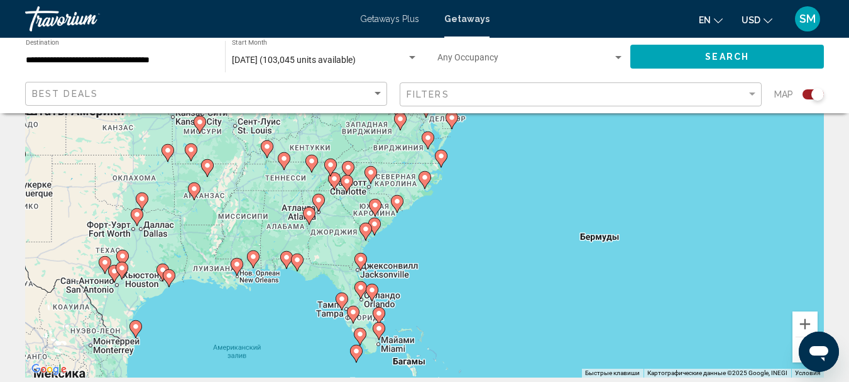
click at [426, 177] on image "Main content" at bounding box center [425, 178] width 8 height 8
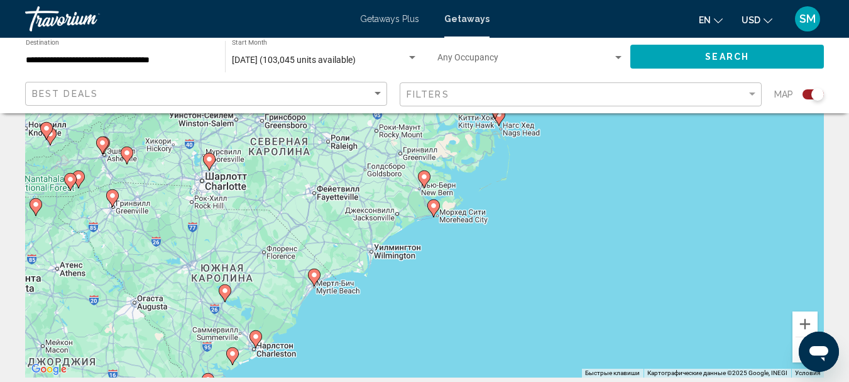
click at [434, 209] on icon "Main content" at bounding box center [432, 208] width 11 height 16
type input "**********"
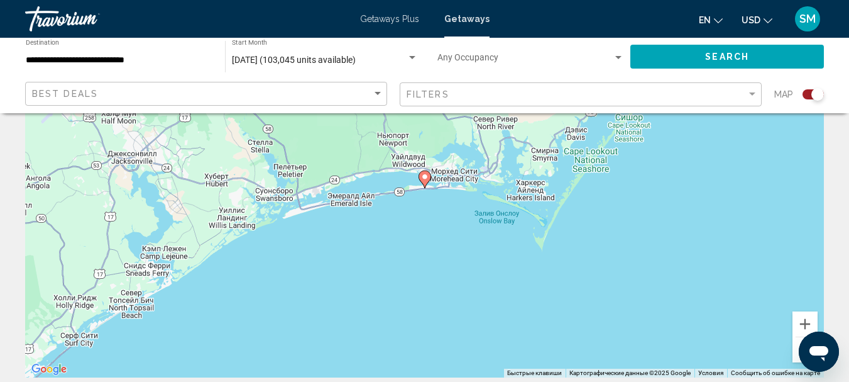
click at [424, 179] on image "Main content" at bounding box center [425, 177] width 8 height 8
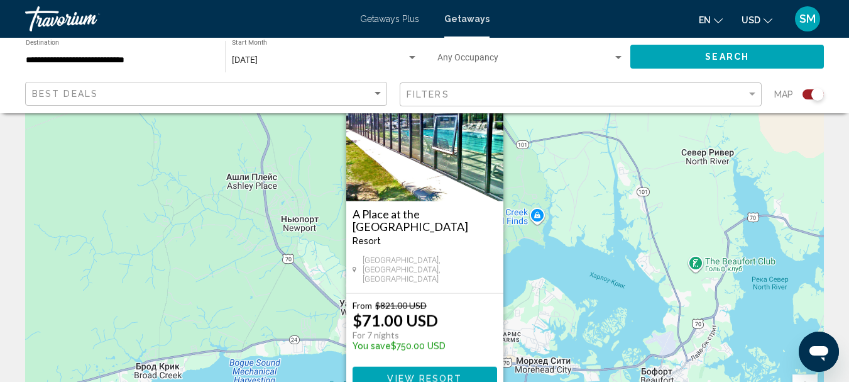
scroll to position [0, 0]
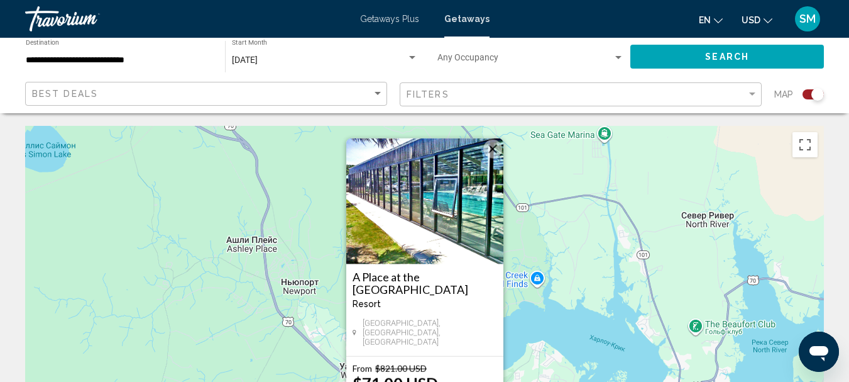
click at [504, 140] on div "Чтобы активировать перетаскивание с помощью клавиатуры, нажмите Alt + Ввод. Пос…" at bounding box center [424, 314] width 799 height 377
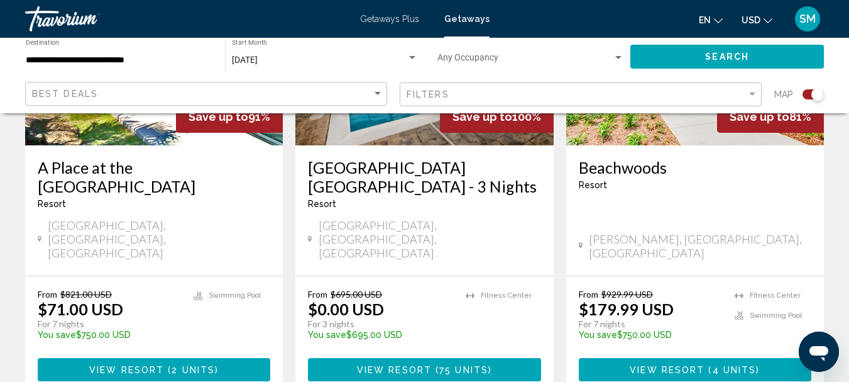
scroll to position [629, 0]
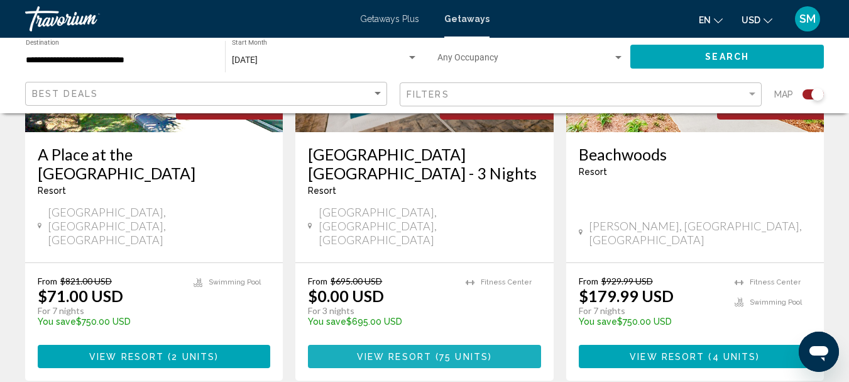
click at [399, 351] on span "View Resort" at bounding box center [394, 356] width 75 height 10
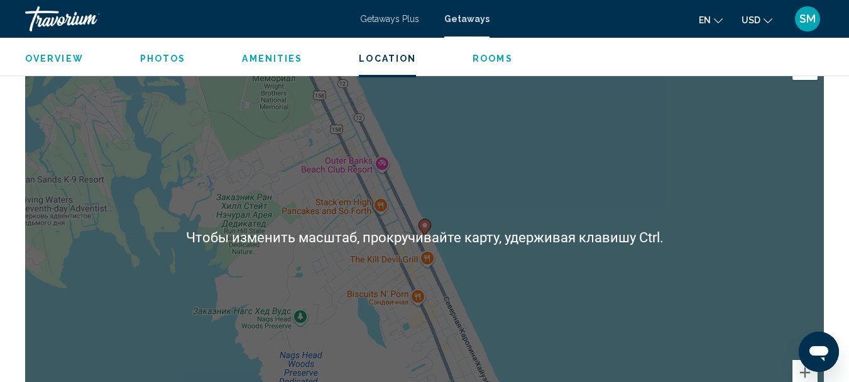
scroll to position [1529, 0]
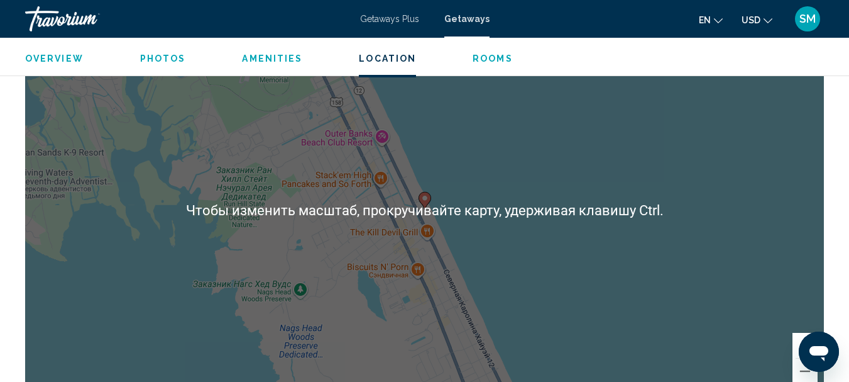
click at [724, 331] on div "Чтобы активировать перетаскивание с помощью клавиатуры, нажмите Alt + Ввод. Пос…" at bounding box center [424, 209] width 799 height 377
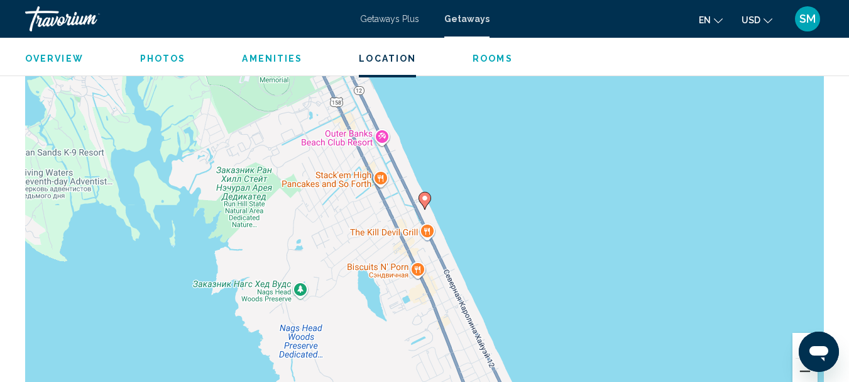
click at [808, 371] on button "Уменьшить" at bounding box center [805, 370] width 25 height 25
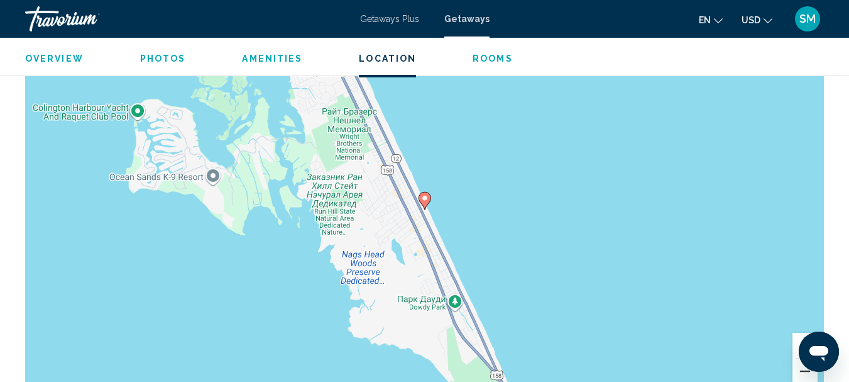
click at [808, 371] on button "Уменьшить" at bounding box center [805, 370] width 25 height 25
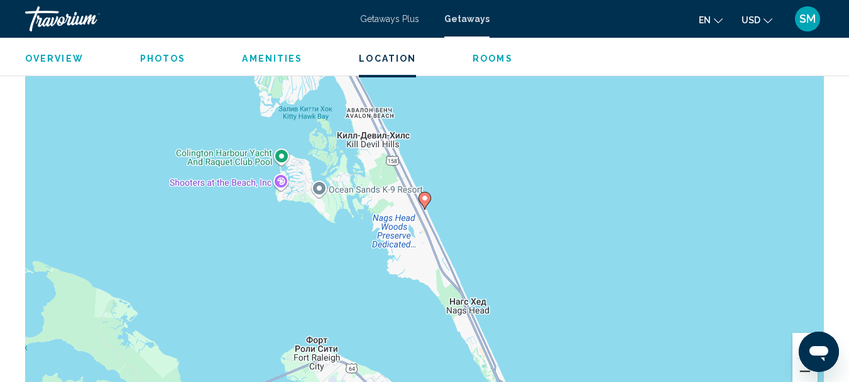
click at [808, 371] on button "Уменьшить" at bounding box center [805, 370] width 25 height 25
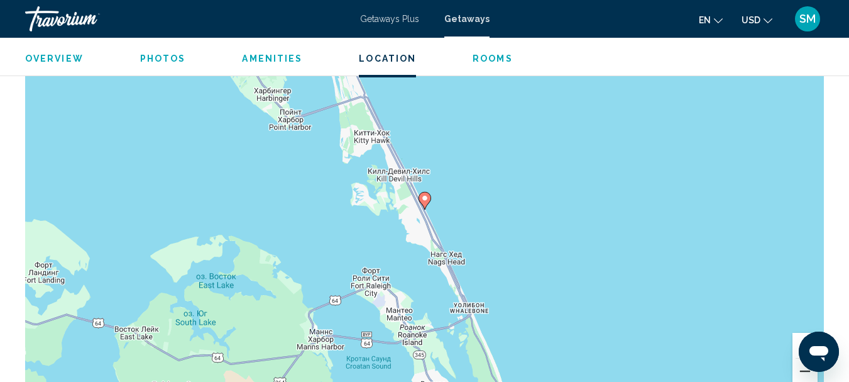
click at [808, 371] on button "Уменьшить" at bounding box center [805, 370] width 25 height 25
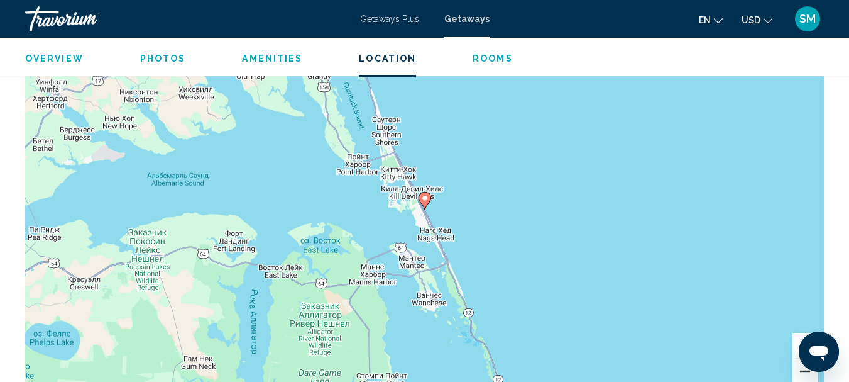
click at [801, 369] on button "Уменьшить" at bounding box center [805, 370] width 25 height 25
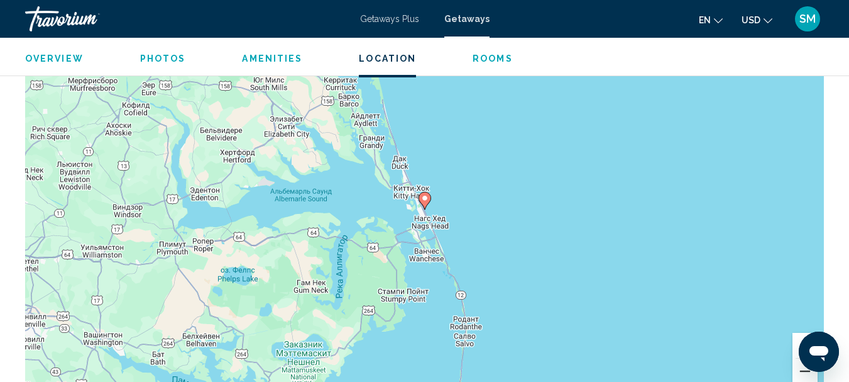
click at [801, 369] on button "Уменьшить" at bounding box center [805, 370] width 25 height 25
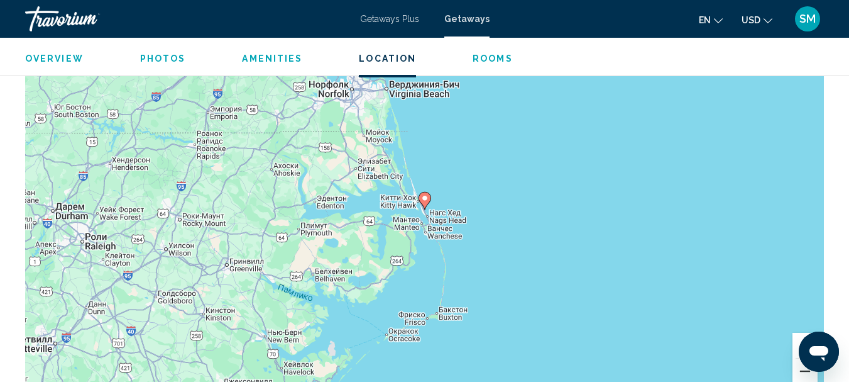
click at [802, 369] on button "Уменьшить" at bounding box center [805, 370] width 25 height 25
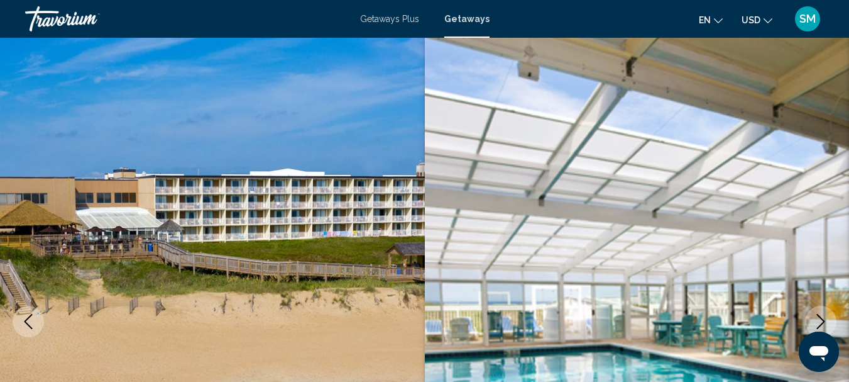
scroll to position [0, 0]
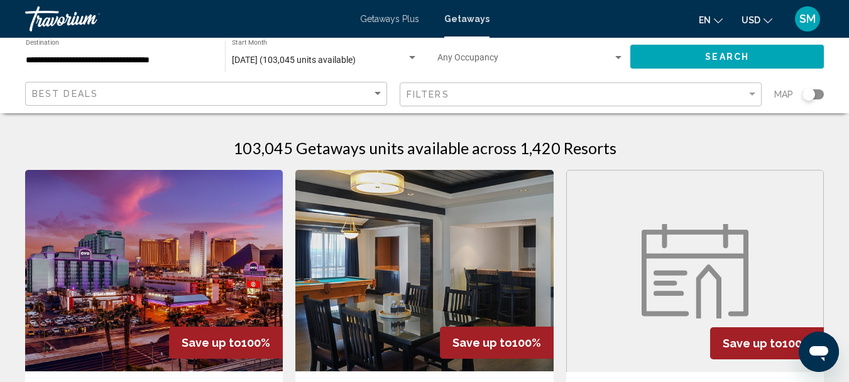
drag, startPoint x: 813, startPoint y: 92, endPoint x: 824, endPoint y: 95, distance: 11.0
click at [824, 95] on div "Search widget" at bounding box center [813, 94] width 21 height 10
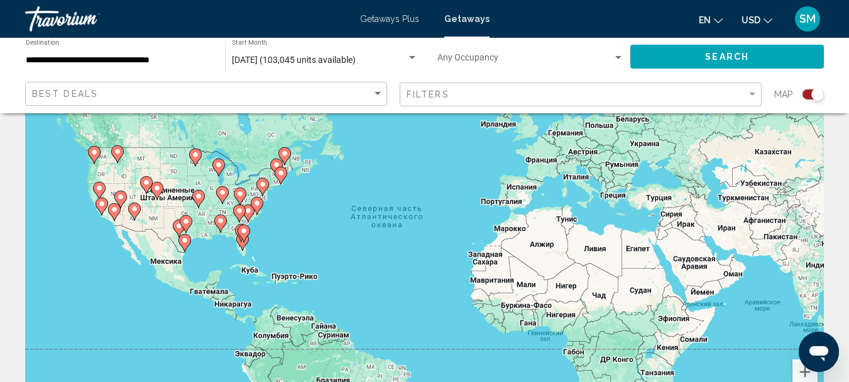
scroll to position [189, 0]
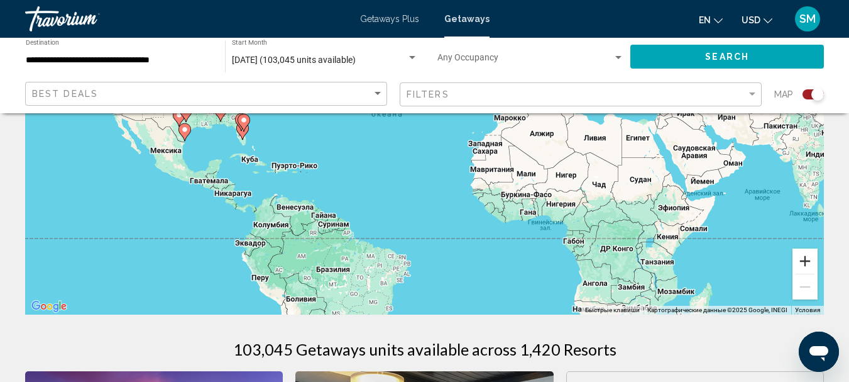
click at [806, 259] on button "Увеличить" at bounding box center [805, 260] width 25 height 25
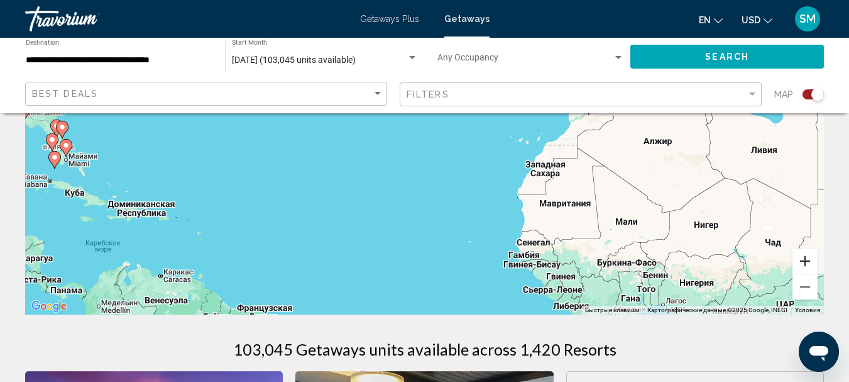
click at [806, 259] on button "Увеличить" at bounding box center [805, 260] width 25 height 25
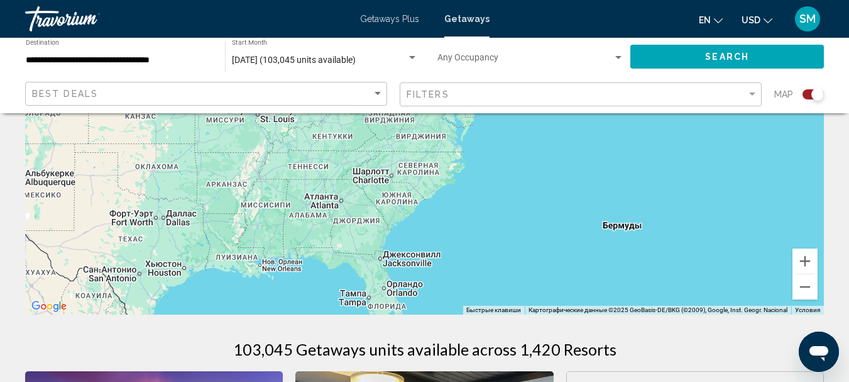
drag, startPoint x: 38, startPoint y: 155, endPoint x: 720, endPoint y: 290, distance: 695.9
click at [720, 290] on div "Main content" at bounding box center [424, 125] width 799 height 377
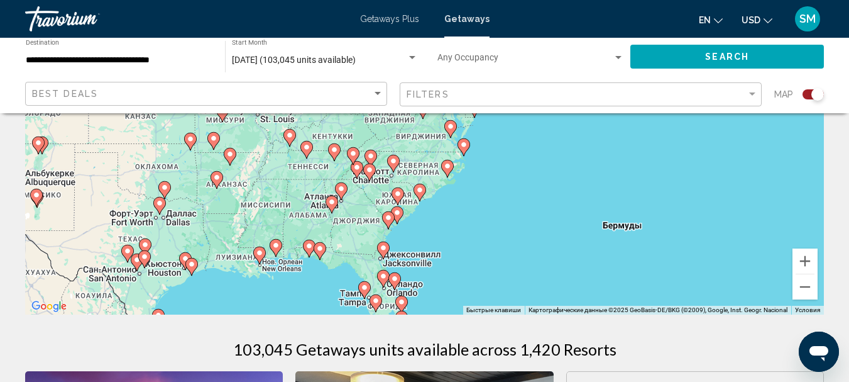
click at [417, 196] on icon "Main content" at bounding box center [419, 192] width 11 height 16
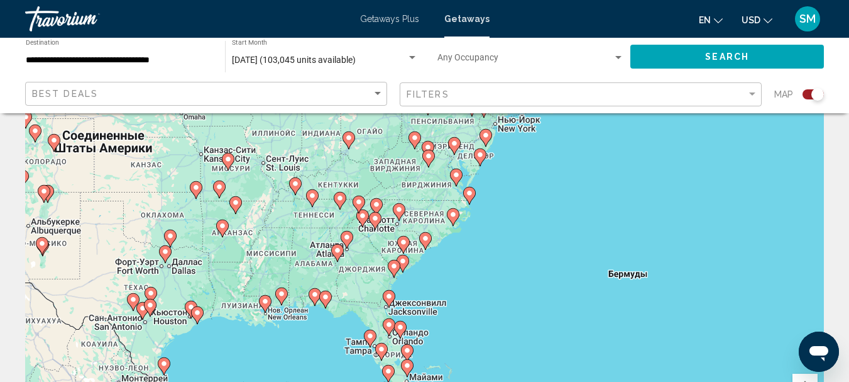
scroll to position [63, 0]
click at [424, 240] on image "Main content" at bounding box center [426, 239] width 8 height 8
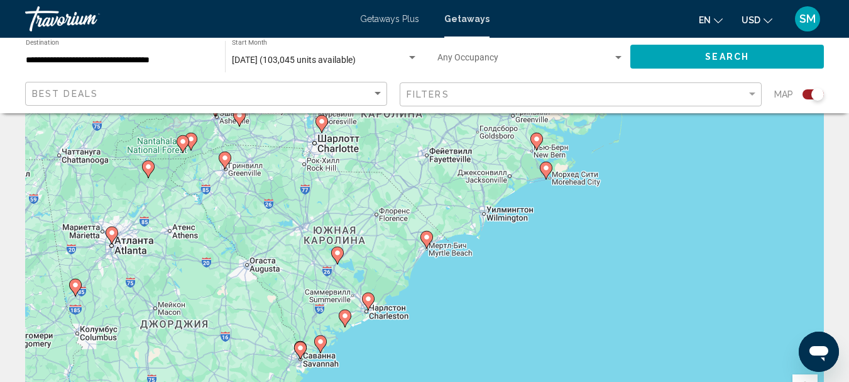
click at [426, 243] on icon "Main content" at bounding box center [426, 239] width 11 height 16
type input "**********"
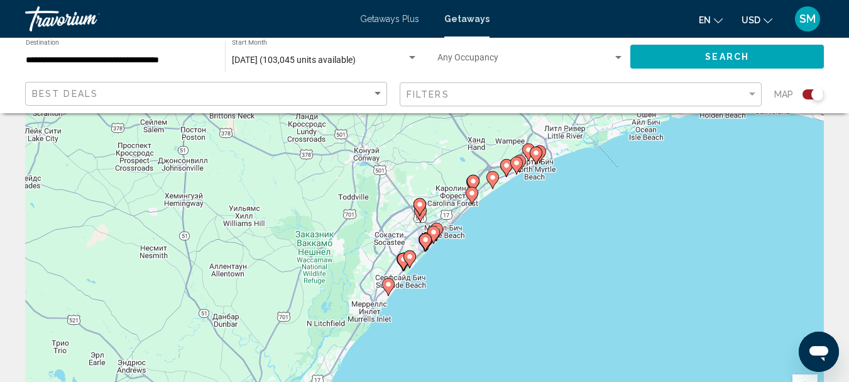
click at [439, 224] on icon "Main content" at bounding box center [436, 231] width 11 height 16
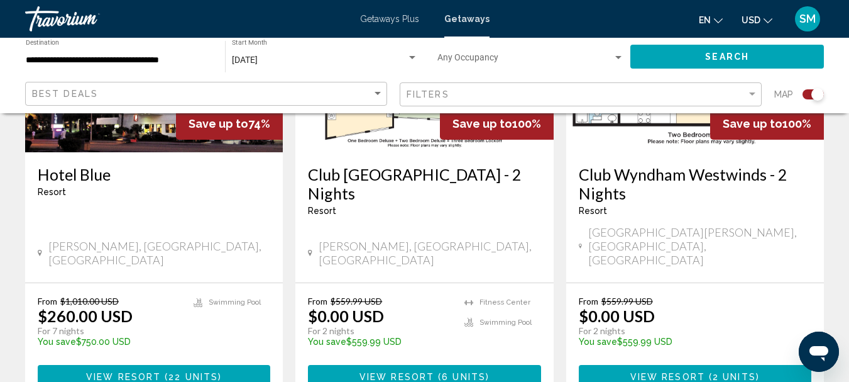
scroll to position [629, 0]
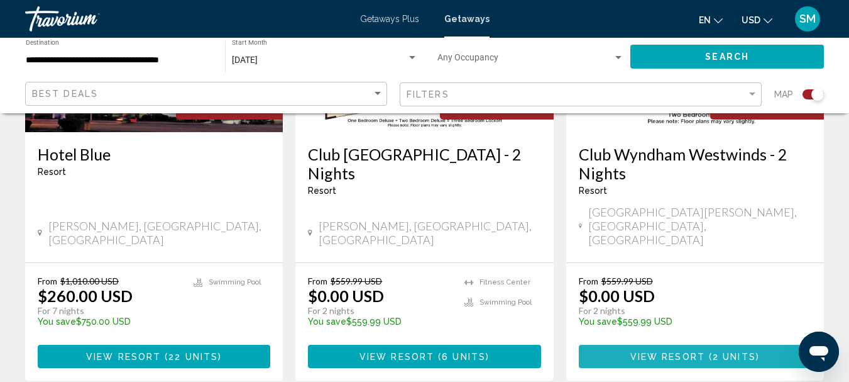
click at [673, 351] on span "View Resort" at bounding box center [668, 356] width 75 height 10
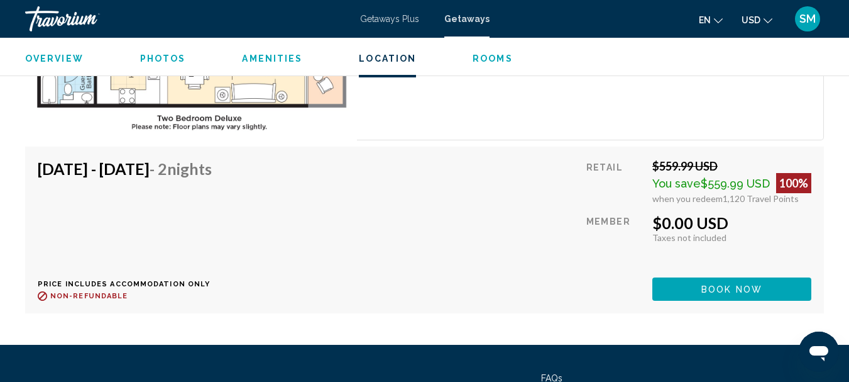
scroll to position [2409, 0]
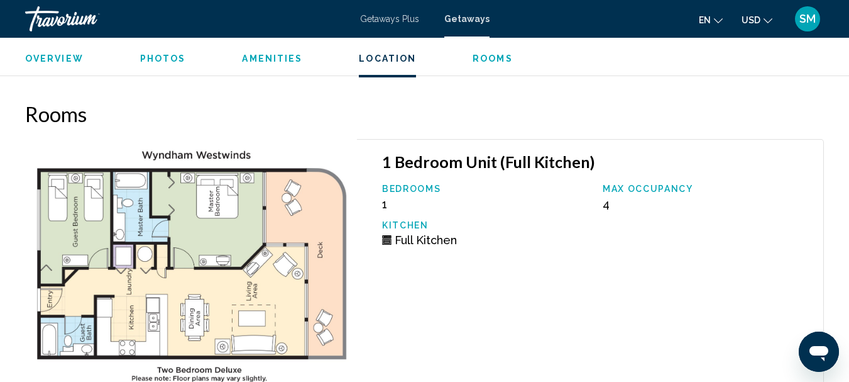
click at [503, 270] on div "1 Bedroom Unit (Full Kitchen) Bedrooms 1 Max Occupancy 4 Kitchen Full Kitchen" at bounding box center [590, 265] width 467 height 253
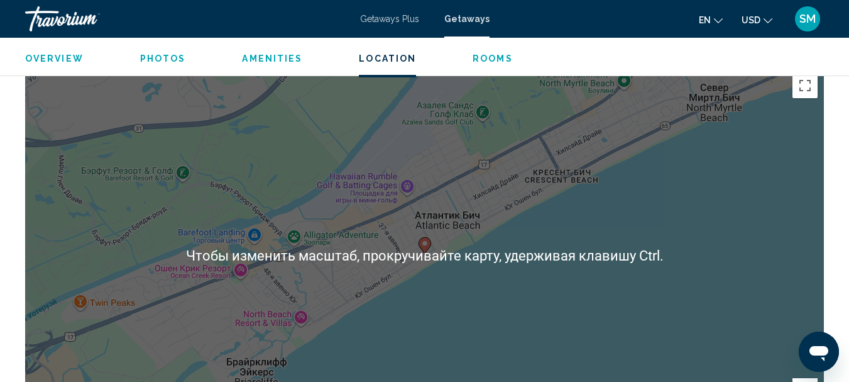
scroll to position [1969, 0]
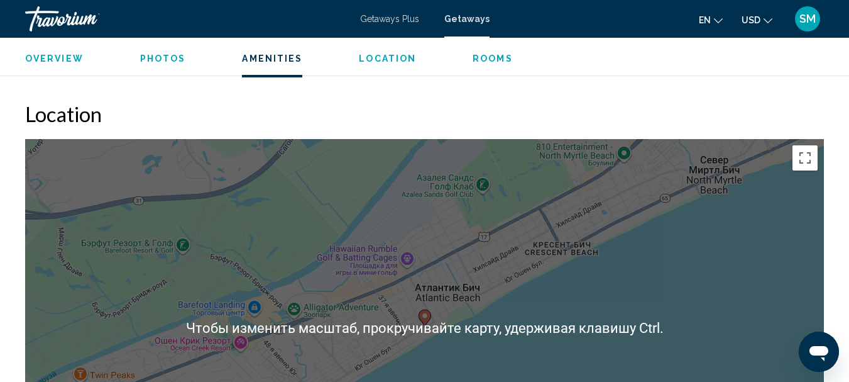
click at [629, 294] on div "Чтобы активировать перетаскивание с помощью клавиатуры, нажмите Alt + Ввод. Пос…" at bounding box center [424, 327] width 799 height 377
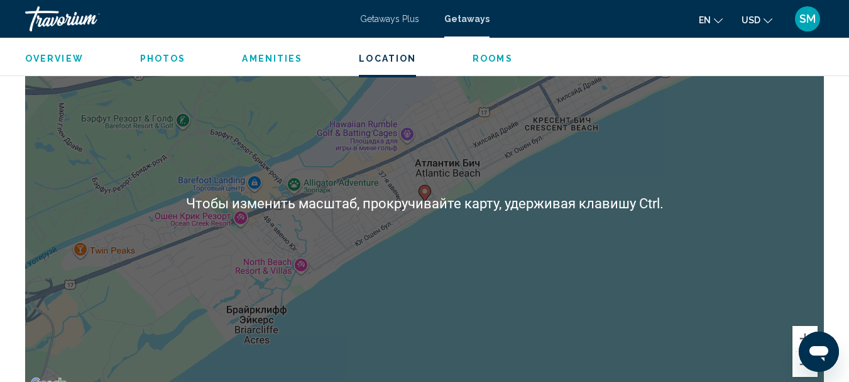
scroll to position [2095, 0]
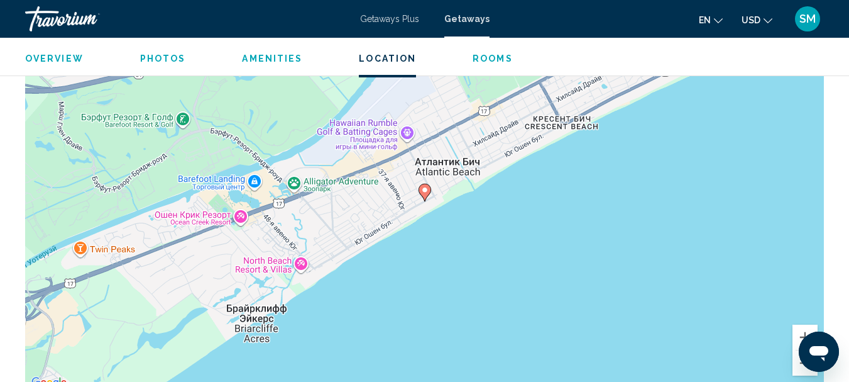
click at [801, 361] on div "Открыть окно обмена сообщениями" at bounding box center [819, 352] width 38 height 38
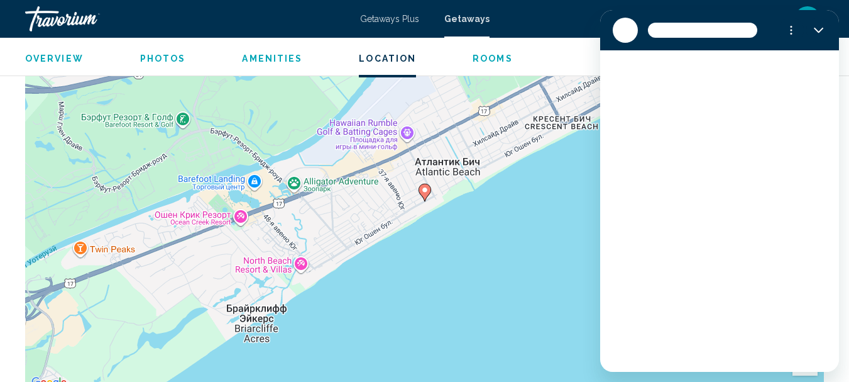
scroll to position [0, 0]
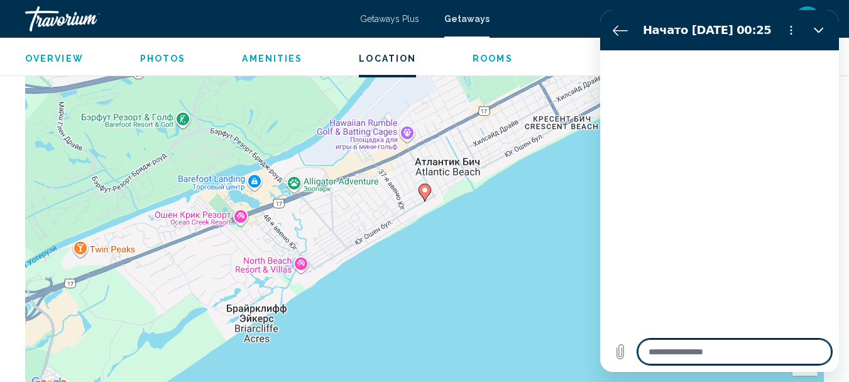
click at [515, 225] on div "Чтобы активировать перетаскивание с помощью клавиатуры, нажмите Alt + Ввод. Пос…" at bounding box center [424, 201] width 799 height 377
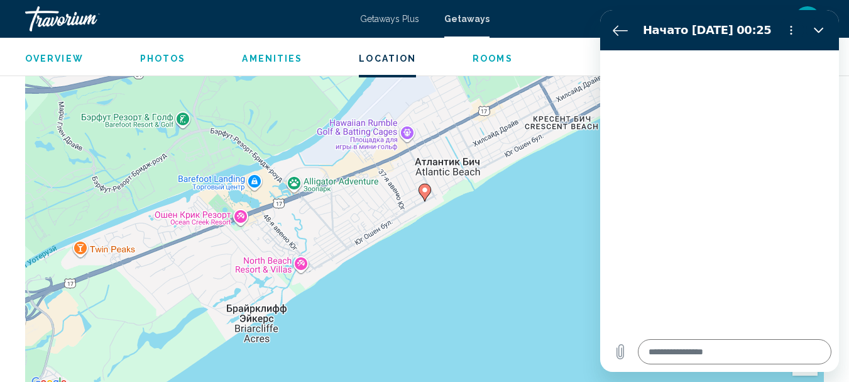
type textarea "*"
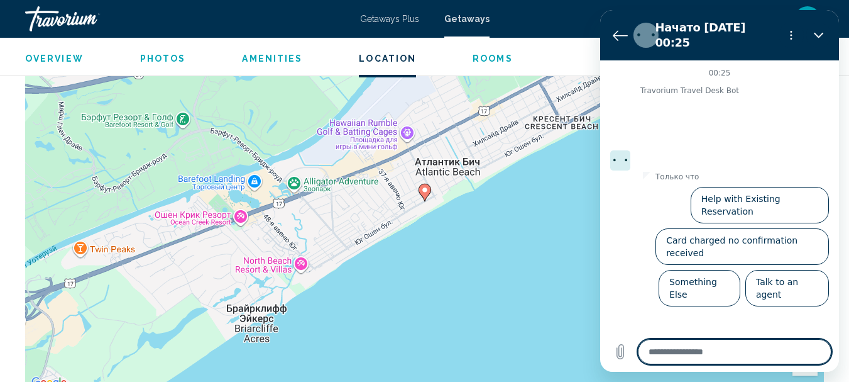
click at [553, 226] on div "Чтобы активировать перетаскивание с помощью клавиатуры, нажмите Alt + Ввод. Пос…" at bounding box center [424, 201] width 799 height 377
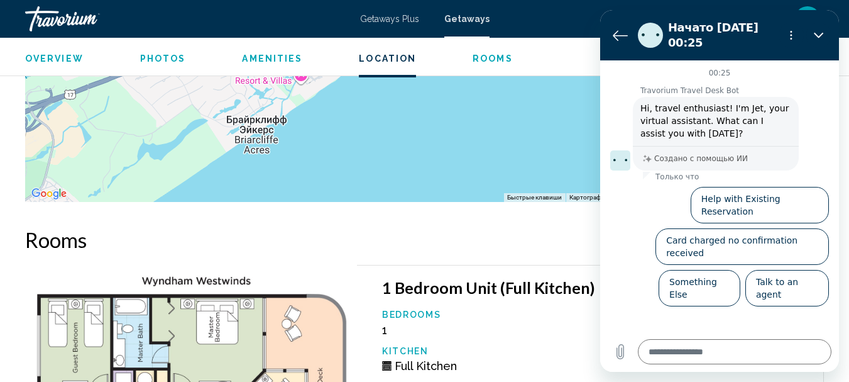
scroll to position [2346, 0]
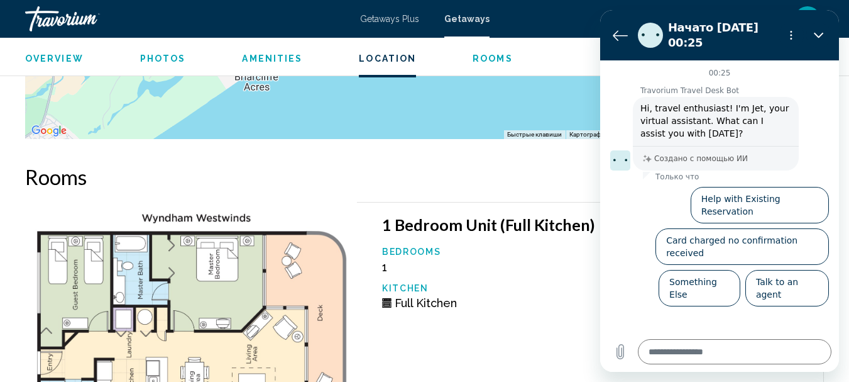
click at [487, 262] on div "Bedrooms 1" at bounding box center [486, 259] width 221 height 27
click at [563, 255] on p "Bedrooms" at bounding box center [486, 251] width 208 height 10
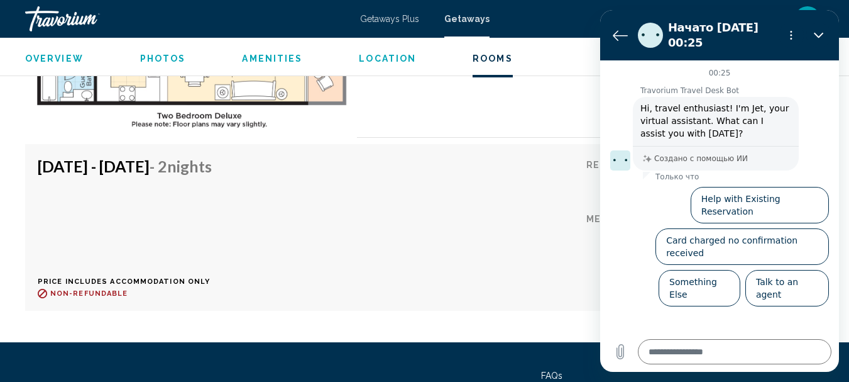
scroll to position [2652, 0]
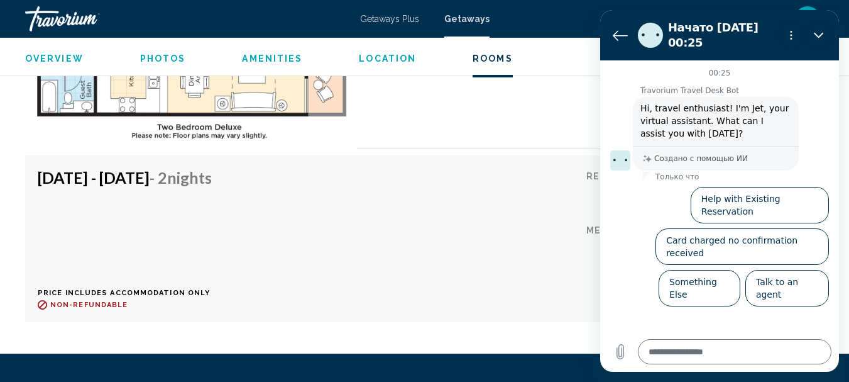
click at [498, 204] on div "Sep 30, 2025 - Oct 2, 2025 - 2 Nights Price includes accommodation only Refunda…" at bounding box center [425, 238] width 774 height 141
click at [507, 203] on div "Sep 30, 2025 - Oct 2, 2025 - 2 Nights Price includes accommodation only Refunda…" at bounding box center [425, 238] width 774 height 141
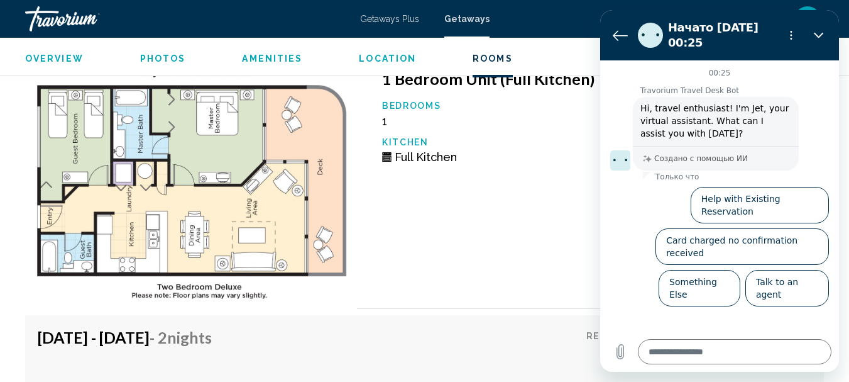
scroll to position [2463, 0]
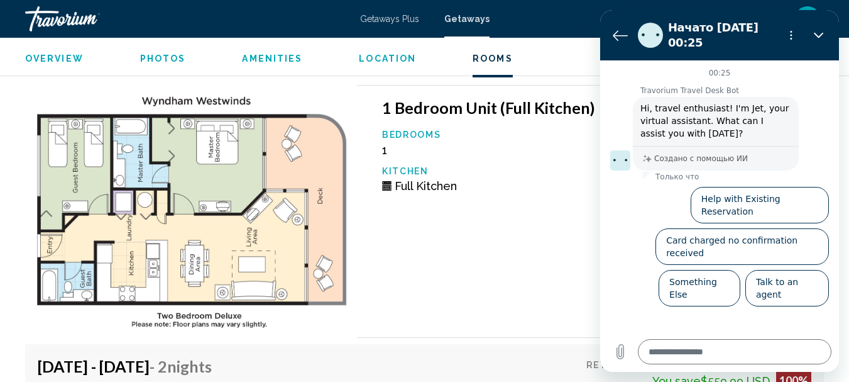
click at [192, 367] on h4 "Sep 30, 2025 - Oct 2, 2025 - 2 Nights" at bounding box center [125, 365] width 174 height 19
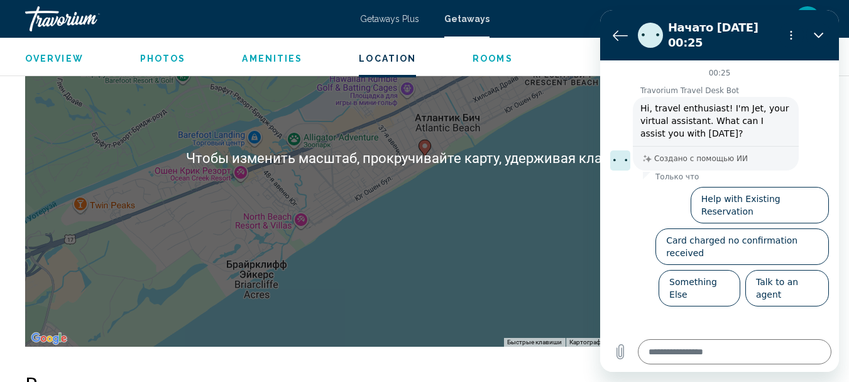
scroll to position [2149, 0]
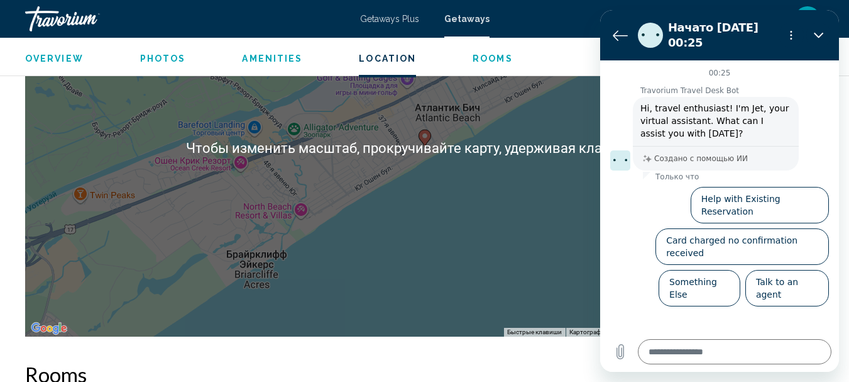
click at [473, 224] on div "Чтобы активировать перетаскивание с помощью клавиатуры, нажмите Alt + Ввод. Пос…" at bounding box center [424, 147] width 799 height 377
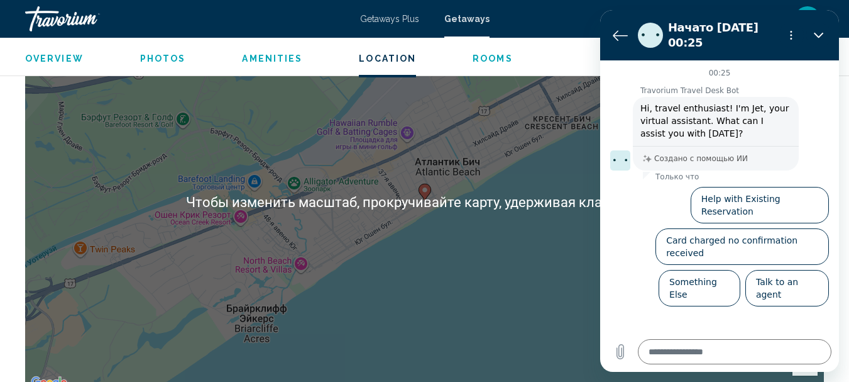
scroll to position [2086, 0]
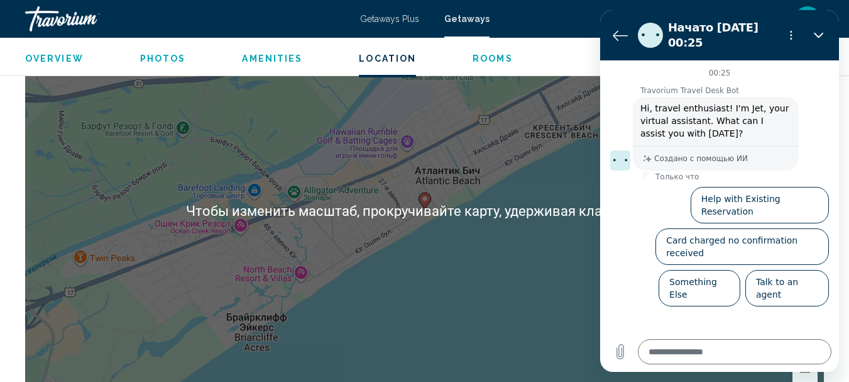
click at [536, 192] on div "Чтобы активировать перетаскивание с помощью клавиатуры, нажмите Alt + Ввод. Пос…" at bounding box center [424, 210] width 799 height 377
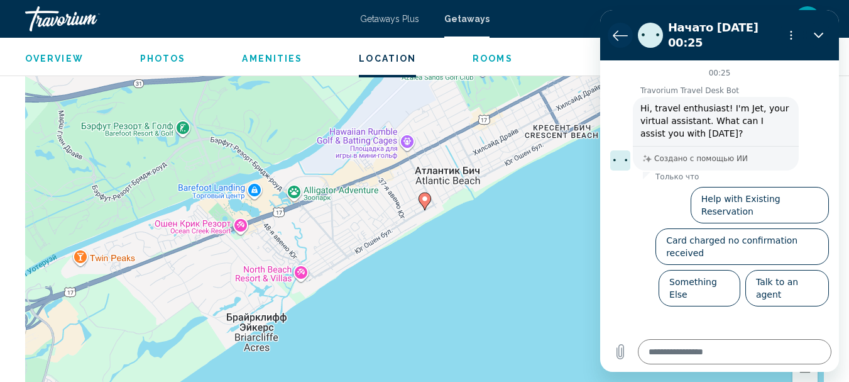
click at [618, 34] on icon "Вернуться к списку разговоров" at bounding box center [620, 35] width 15 height 15
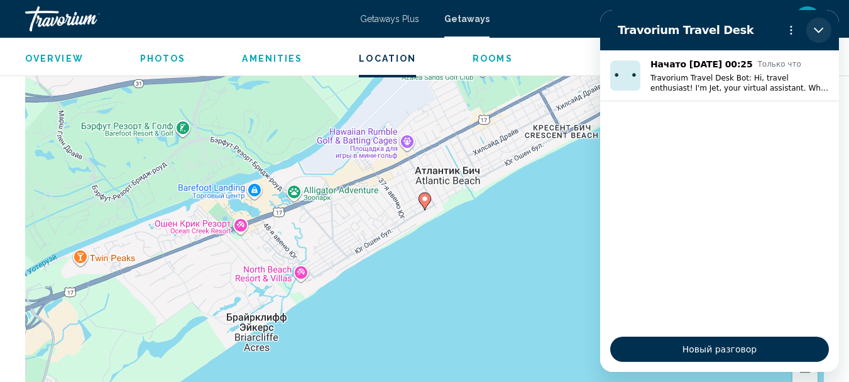
drag, startPoint x: 817, startPoint y: 30, endPoint x: 1414, endPoint y: 40, distance: 597.9
click at [817, 30] on icon "Закрыть" at bounding box center [818, 31] width 9 height 6
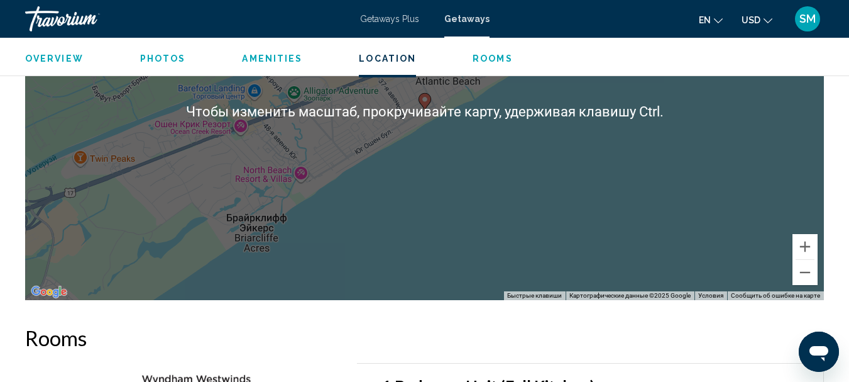
scroll to position [2212, 0]
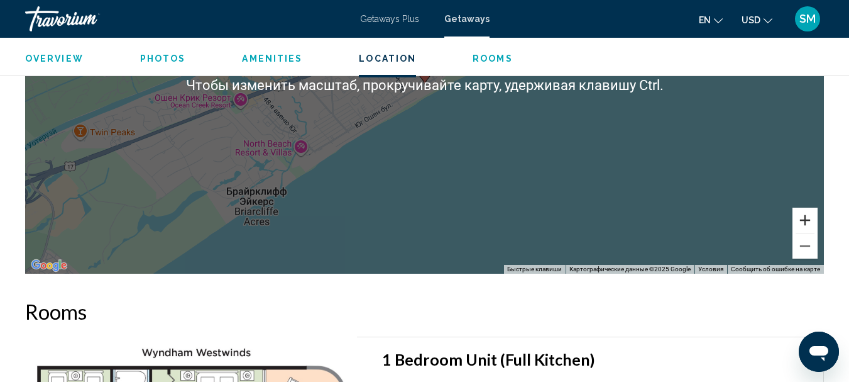
click at [803, 221] on button "Увеличить" at bounding box center [805, 219] width 25 height 25
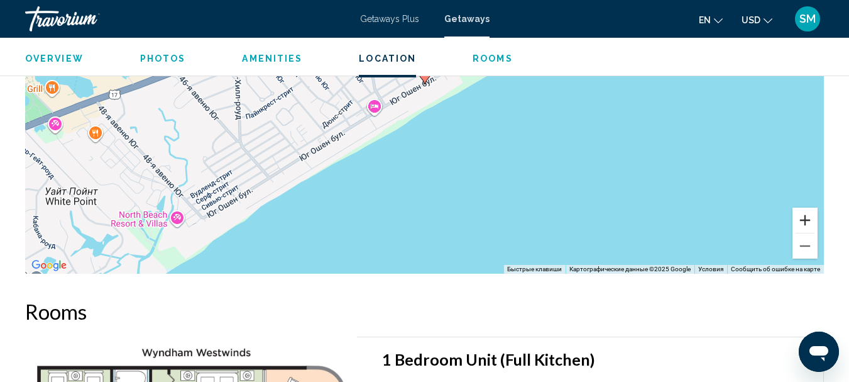
click at [803, 221] on button "Увеличить" at bounding box center [805, 219] width 25 height 25
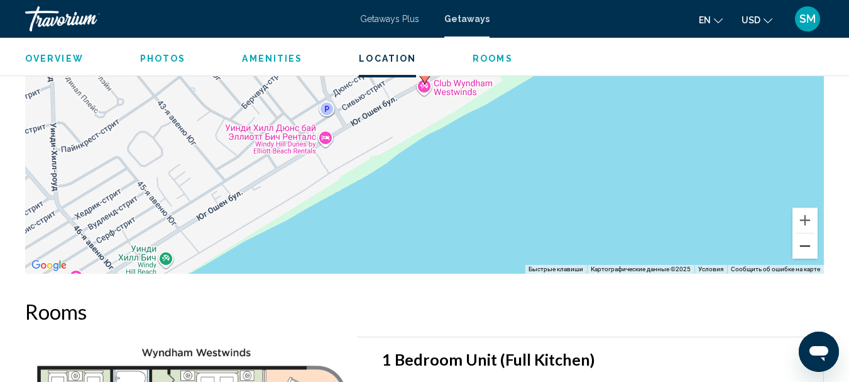
click at [809, 248] on button "Уменьшить" at bounding box center [805, 245] width 25 height 25
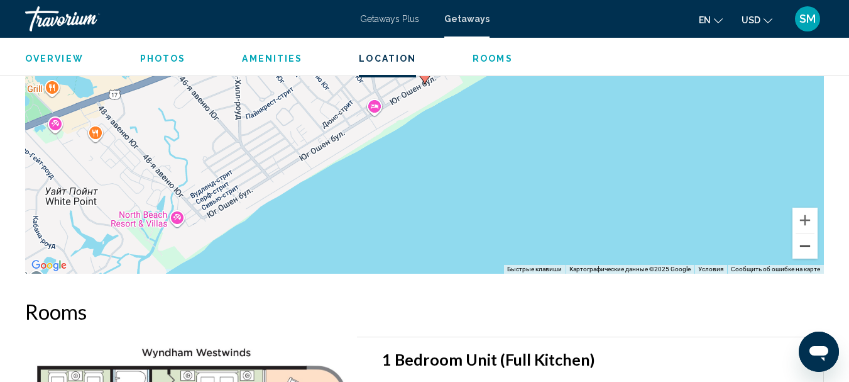
click at [809, 248] on button "Уменьшить" at bounding box center [805, 245] width 25 height 25
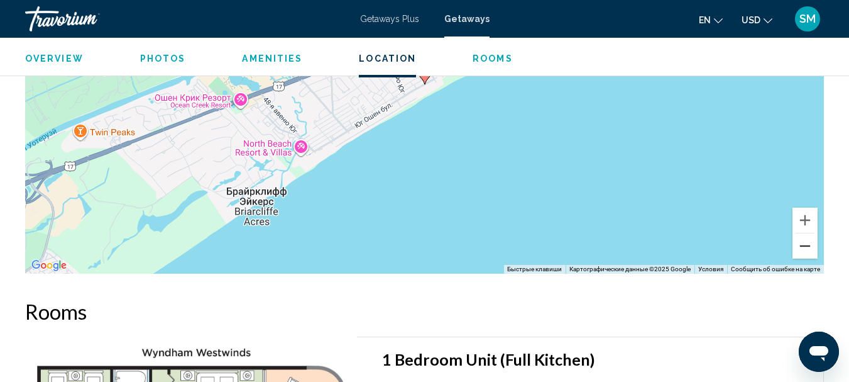
click at [809, 248] on button "Уменьшить" at bounding box center [805, 245] width 25 height 25
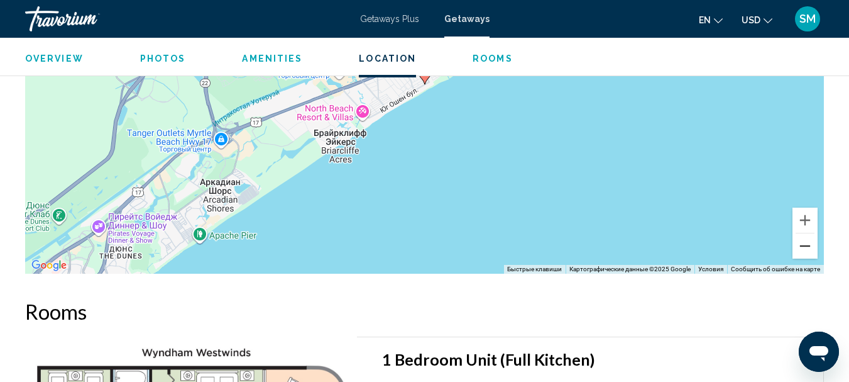
click at [809, 248] on button "Уменьшить" at bounding box center [805, 245] width 25 height 25
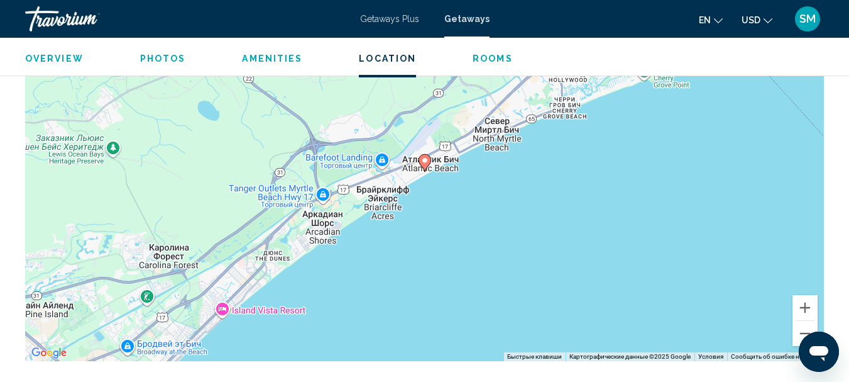
scroll to position [2137, 0]
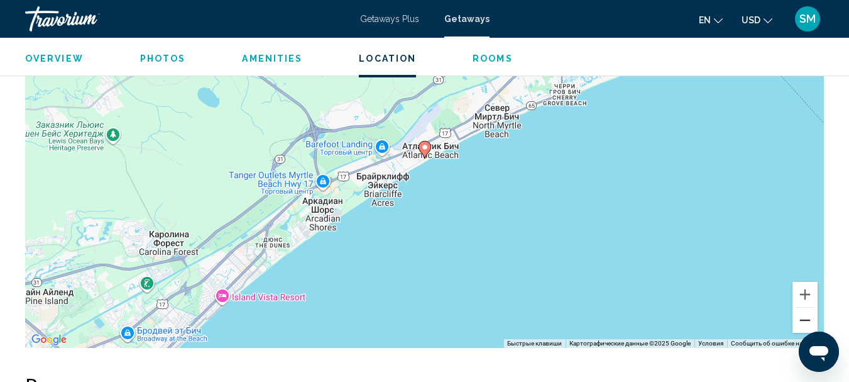
click at [802, 318] on button "Уменьшить" at bounding box center [805, 319] width 25 height 25
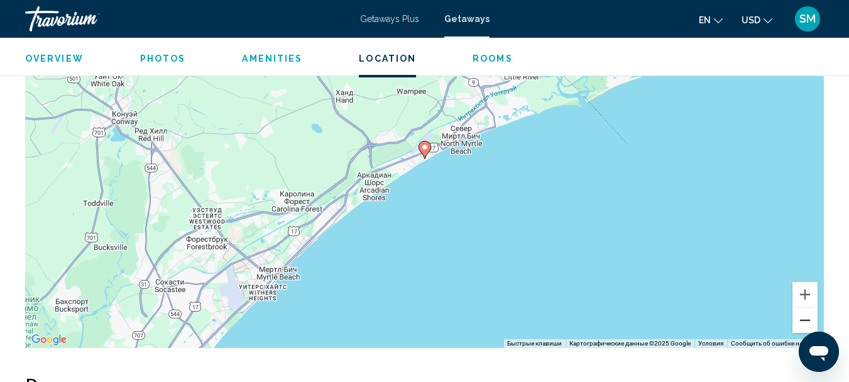
click at [802, 318] on button "Уменьшить" at bounding box center [805, 319] width 25 height 25
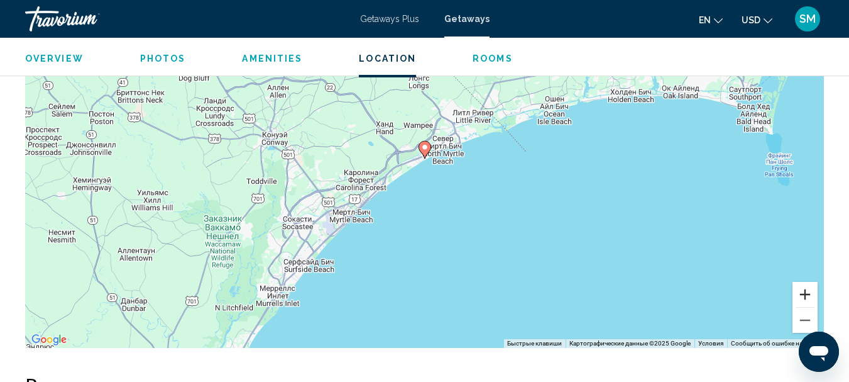
click at [802, 288] on button "Увеличить" at bounding box center [805, 294] width 25 height 25
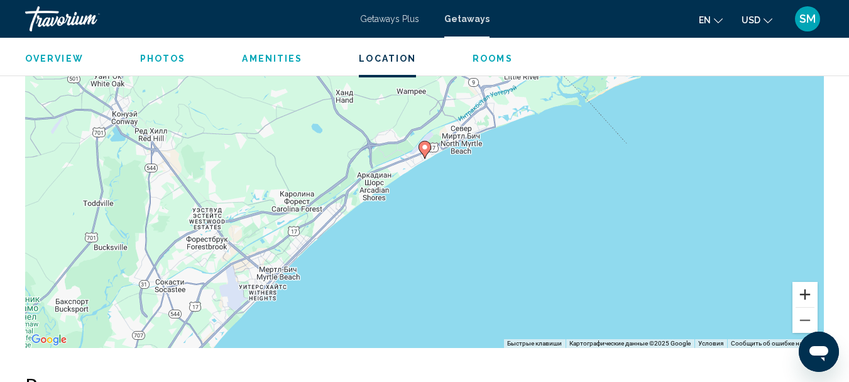
click at [802, 288] on button "Увеличить" at bounding box center [805, 294] width 25 height 25
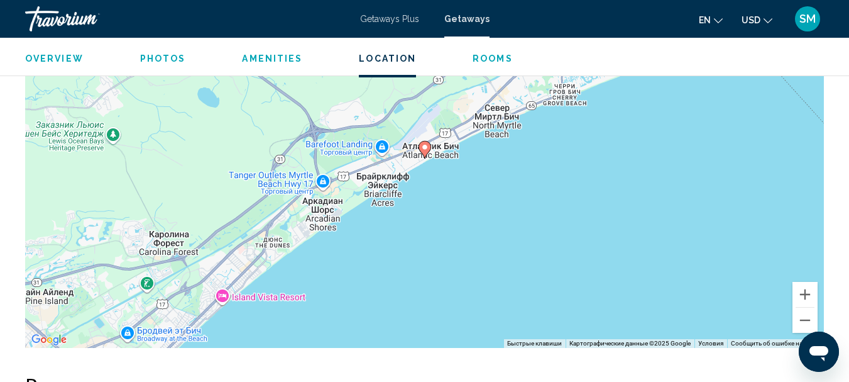
click at [223, 295] on div "Чтобы активировать перетаскивание с помощью клавиатуры, нажмите Alt + Ввод. Пос…" at bounding box center [424, 158] width 799 height 377
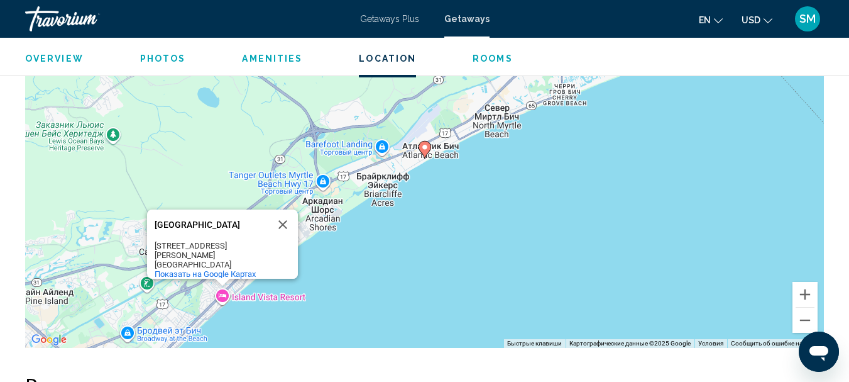
click at [384, 273] on div "Чтобы активировать перетаскивание с помощью клавиатуры, нажмите Alt + Ввод. Пос…" at bounding box center [424, 158] width 799 height 377
click at [288, 227] on button "Закрыть" at bounding box center [283, 224] width 30 height 30
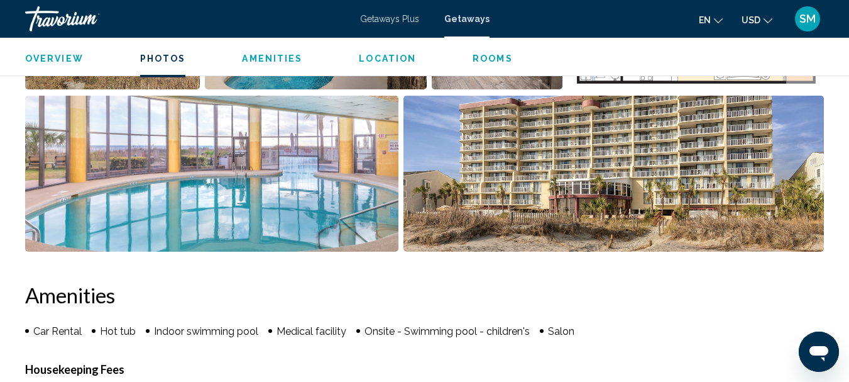
scroll to position [954, 0]
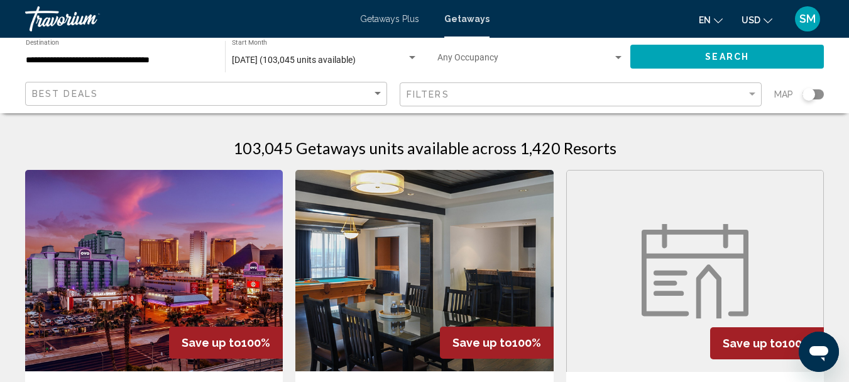
drag, startPoint x: 815, startPoint y: 94, endPoint x: 831, endPoint y: 96, distance: 16.5
click at [831, 96] on app-map-search-filters "Best Deals Filters Map" at bounding box center [425, 94] width 824 height 38
click at [824, 95] on div "Search widget" at bounding box center [813, 94] width 21 height 10
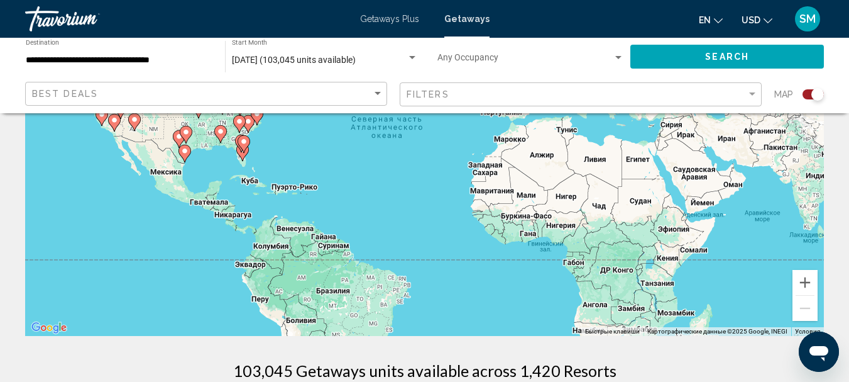
scroll to position [189, 0]
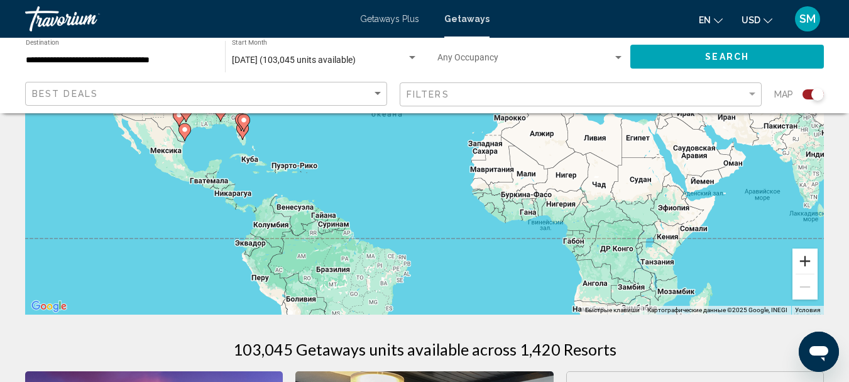
click at [812, 263] on button "Увеличить" at bounding box center [805, 260] width 25 height 25
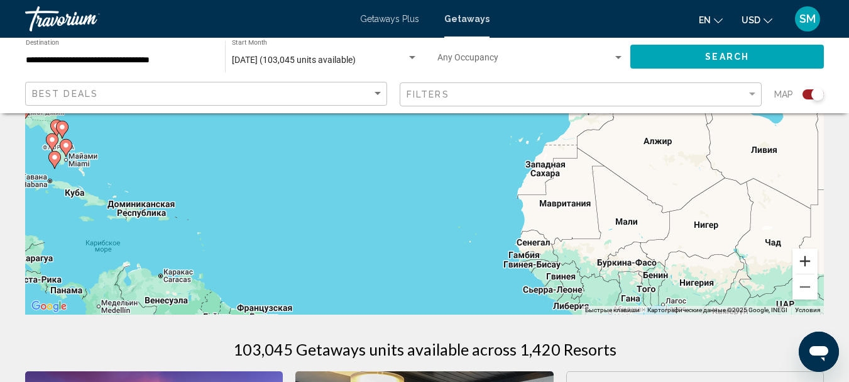
click at [810, 263] on button "Увеличить" at bounding box center [805, 260] width 25 height 25
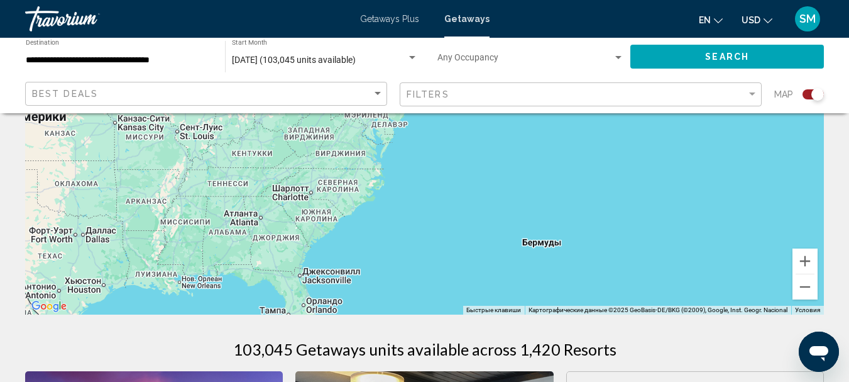
drag, startPoint x: 124, startPoint y: 168, endPoint x: 740, endPoint y: 323, distance: 634.6
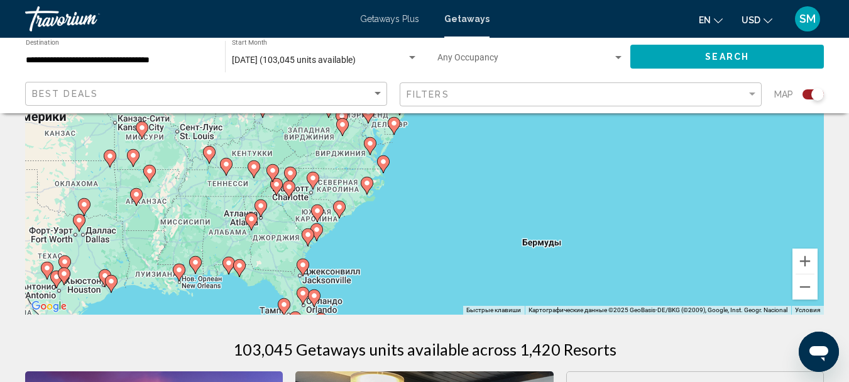
click at [317, 230] on image "Main content" at bounding box center [317, 230] width 8 height 8
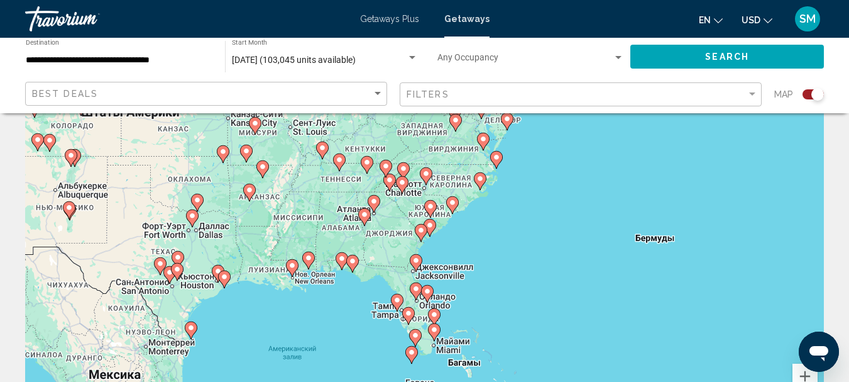
scroll to position [0, 0]
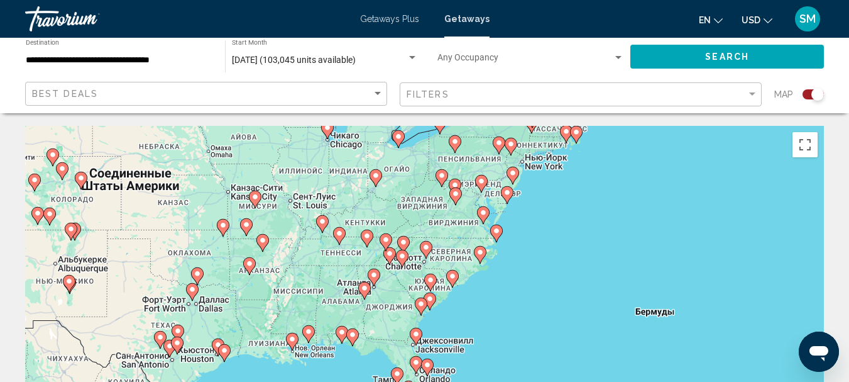
click at [427, 300] on gmp-advanced-marker "Main content" at bounding box center [421, 306] width 13 height 19
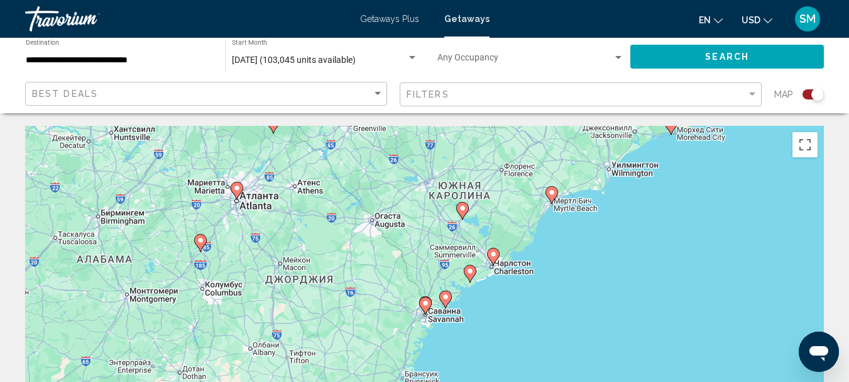
click at [556, 196] on icon "Main content" at bounding box center [551, 195] width 11 height 16
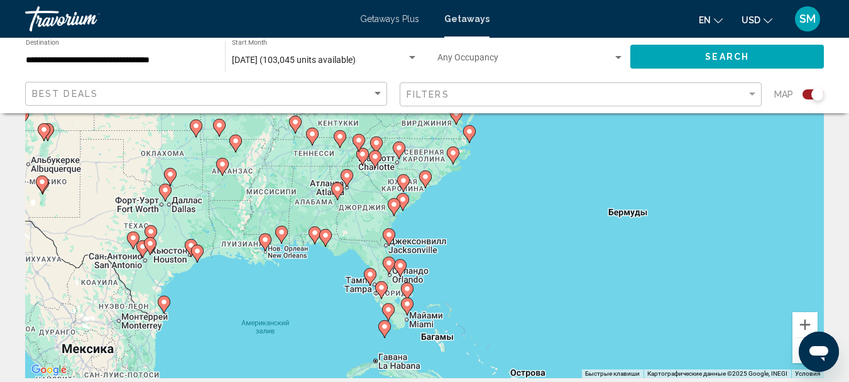
scroll to position [126, 0]
click at [426, 179] on image "Main content" at bounding box center [426, 176] width 8 height 8
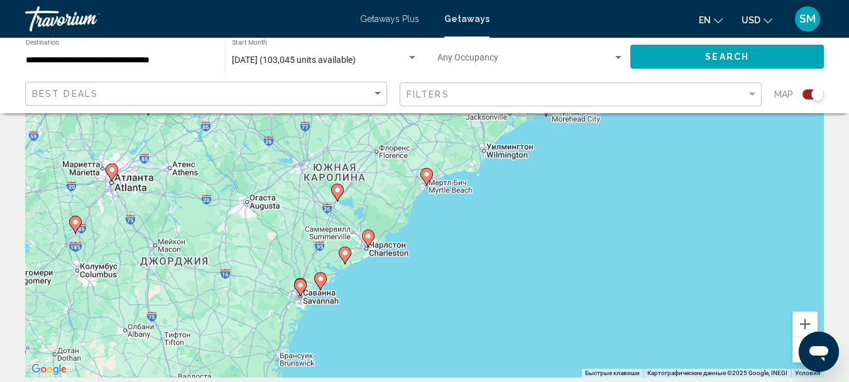
click at [426, 175] on image "Main content" at bounding box center [427, 174] width 8 height 8
type input "**********"
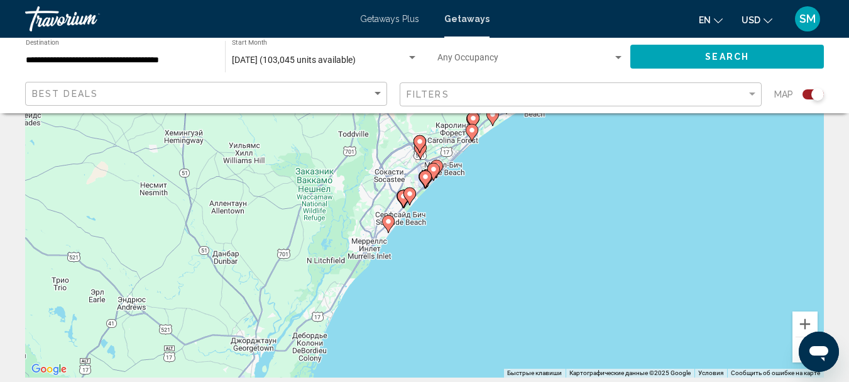
click at [423, 149] on gmp-advanced-marker "Main content" at bounding box center [420, 144] width 13 height 19
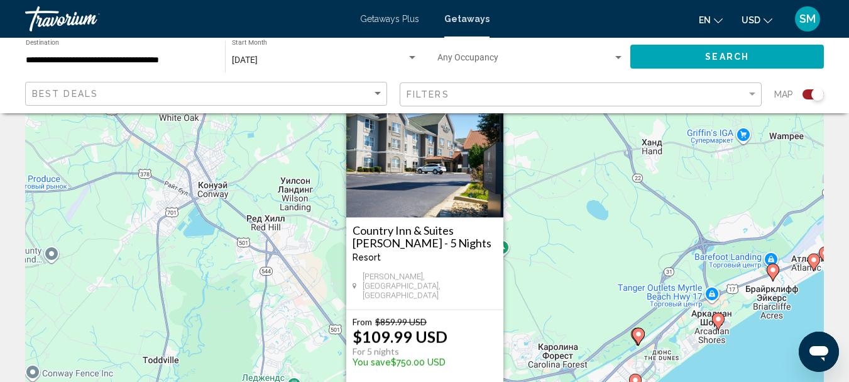
scroll to position [0, 0]
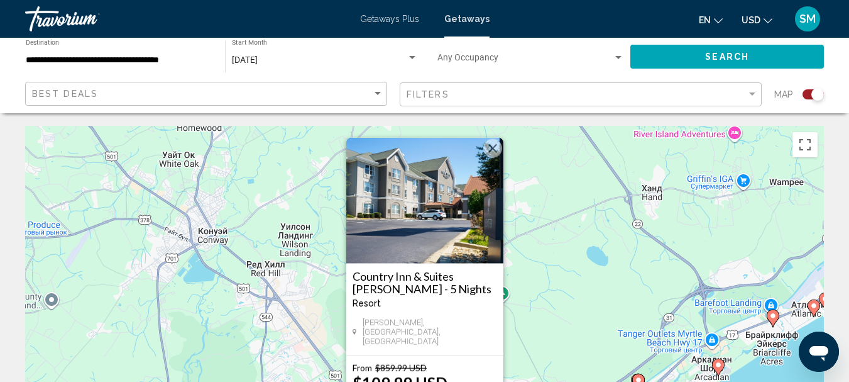
click at [493, 157] on button "Закрыть" at bounding box center [492, 148] width 19 height 19
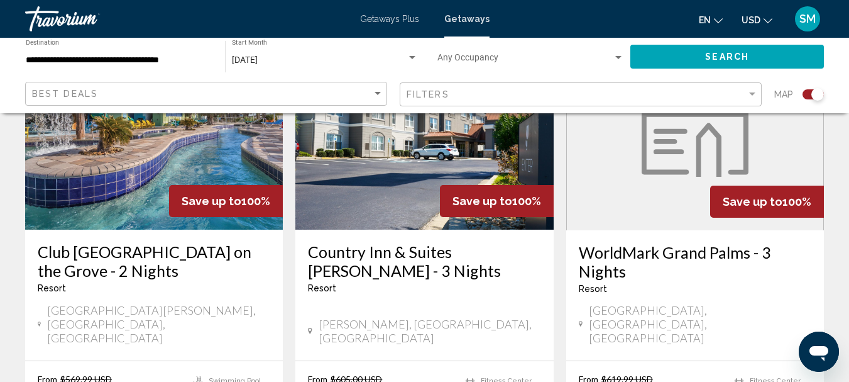
scroll to position [1069, 0]
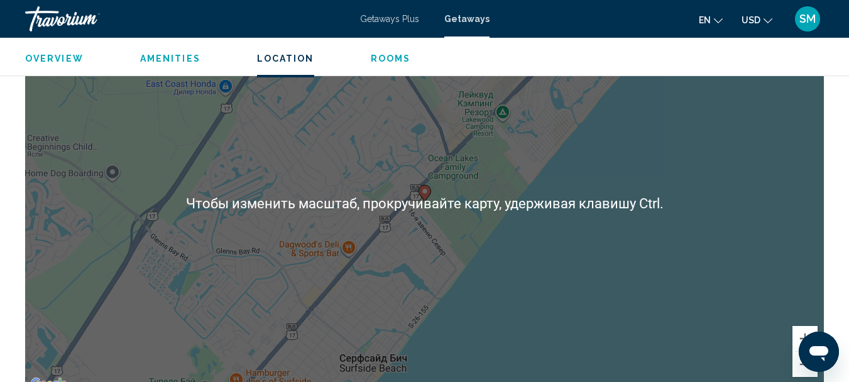
scroll to position [943, 0]
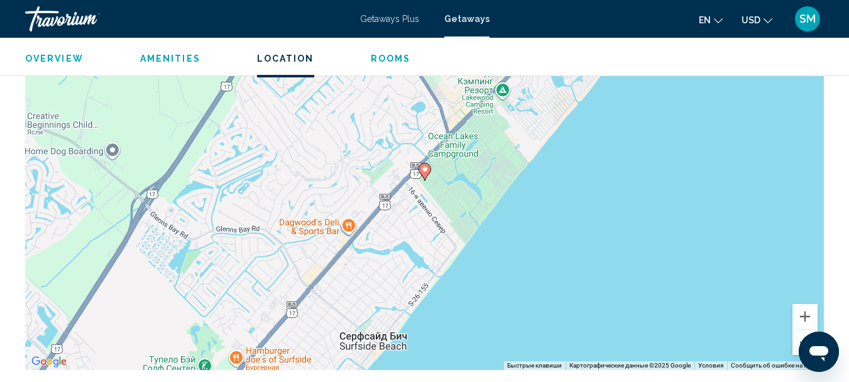
click at [624, 280] on div "Чтобы активировать перетаскивание с помощью клавиатуры, нажмите Alt + Ввод. Пос…" at bounding box center [424, 180] width 799 height 377
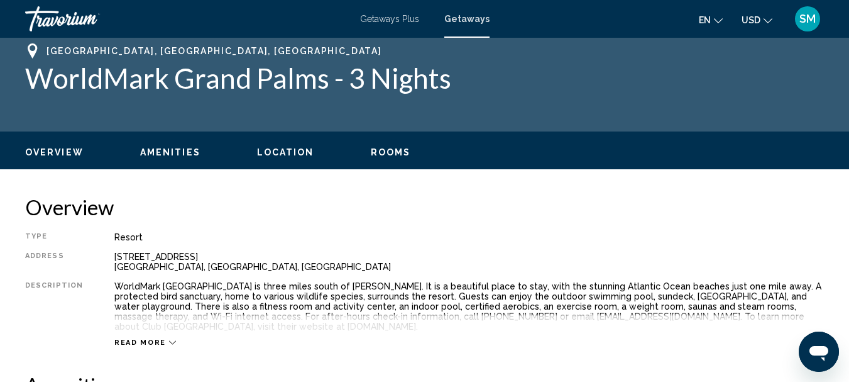
scroll to position [0, 0]
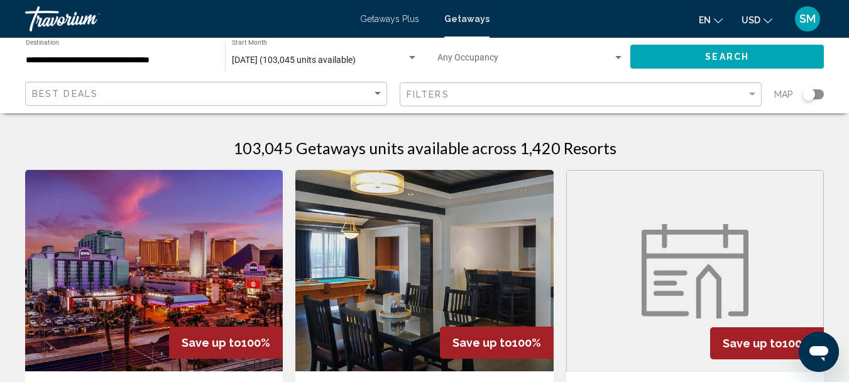
drag, startPoint x: 810, startPoint y: 94, endPoint x: 824, endPoint y: 93, distance: 13.3
click at [824, 93] on div "Search widget" at bounding box center [813, 94] width 21 height 10
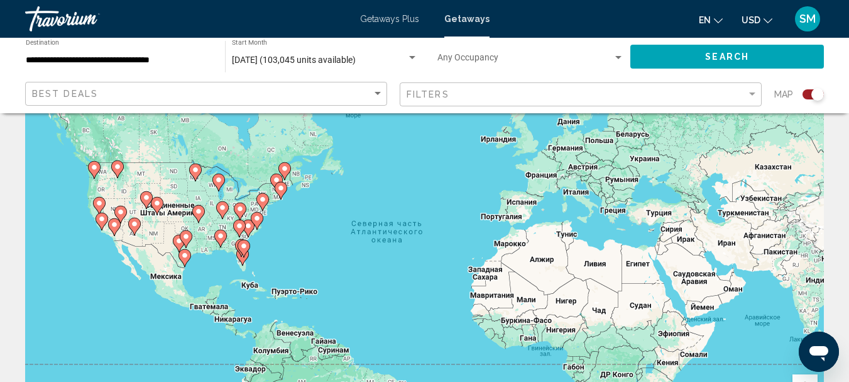
scroll to position [189, 0]
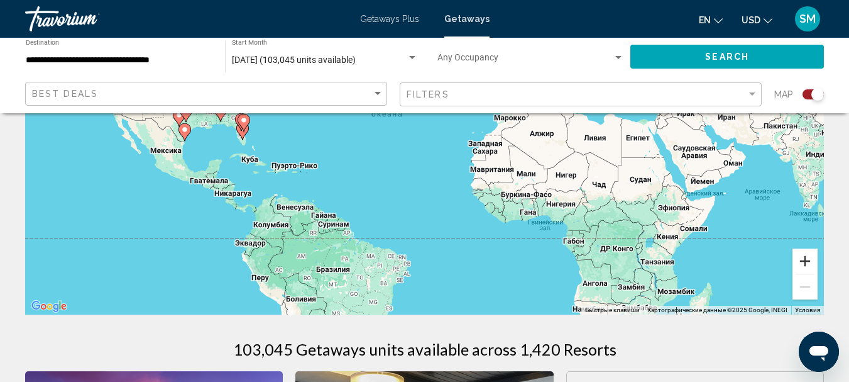
click at [800, 258] on button "Увеличить" at bounding box center [805, 260] width 25 height 25
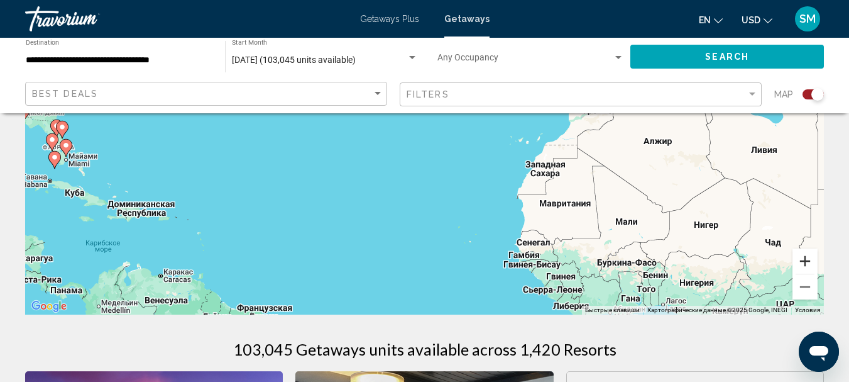
click at [800, 258] on button "Увеличить" at bounding box center [805, 260] width 25 height 25
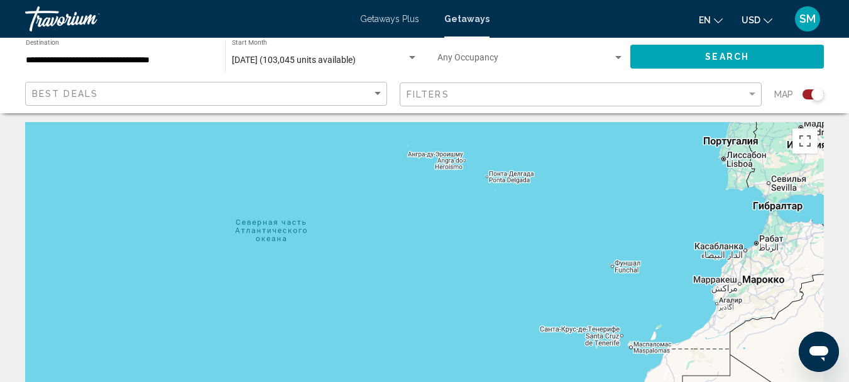
scroll to position [0, 0]
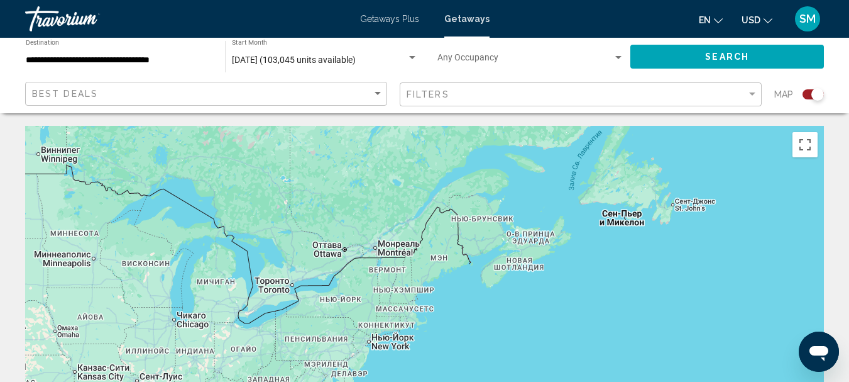
drag, startPoint x: 84, startPoint y: 165, endPoint x: 658, endPoint y: 382, distance: 613.5
click at [658, 381] on html "**********" at bounding box center [424, 191] width 849 height 382
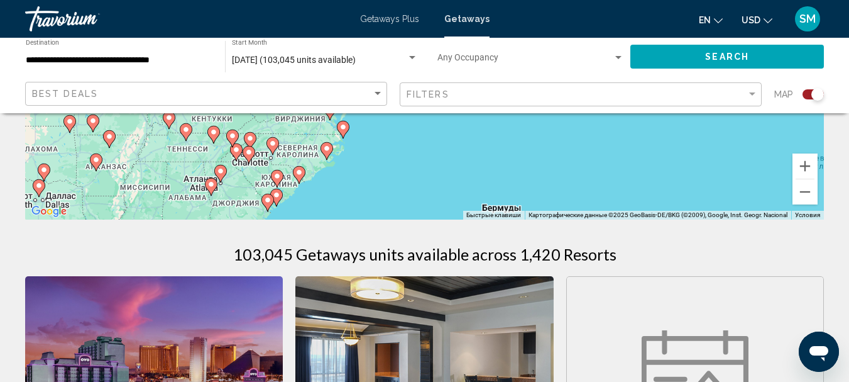
scroll to position [314, 0]
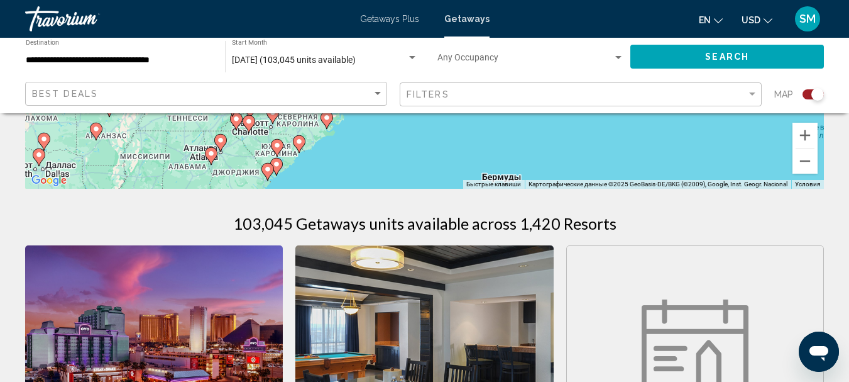
click at [300, 146] on icon "Main content" at bounding box center [298, 144] width 11 height 16
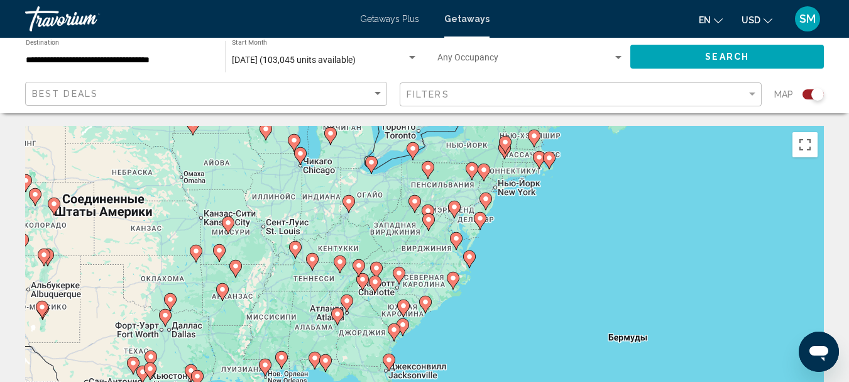
scroll to position [189, 0]
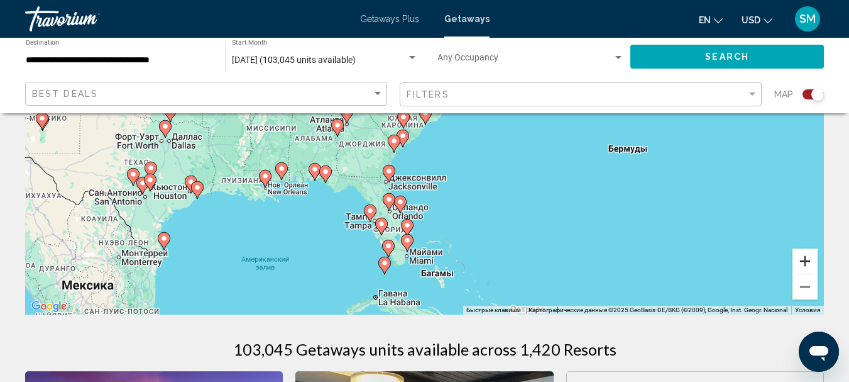
click at [809, 255] on button "Увеличить" at bounding box center [805, 260] width 25 height 25
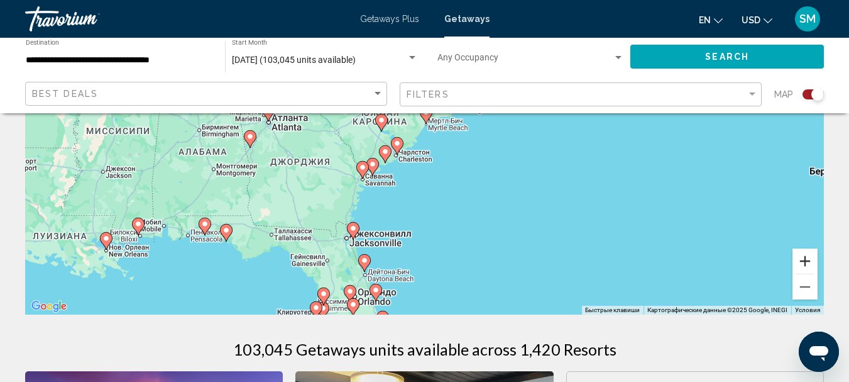
click at [808, 264] on button "Увеличить" at bounding box center [805, 260] width 25 height 25
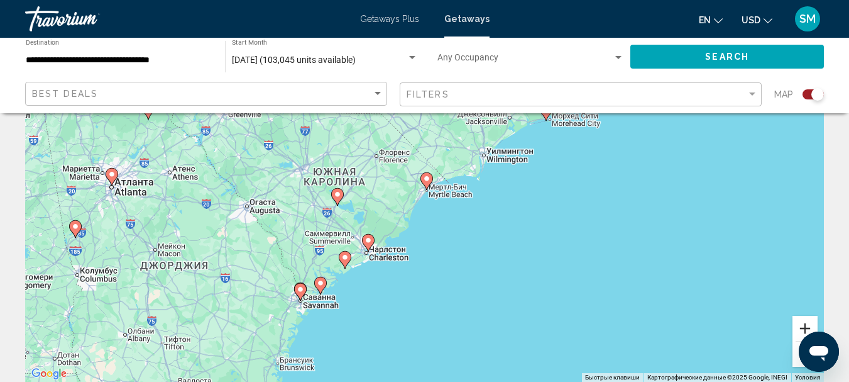
scroll to position [63, 0]
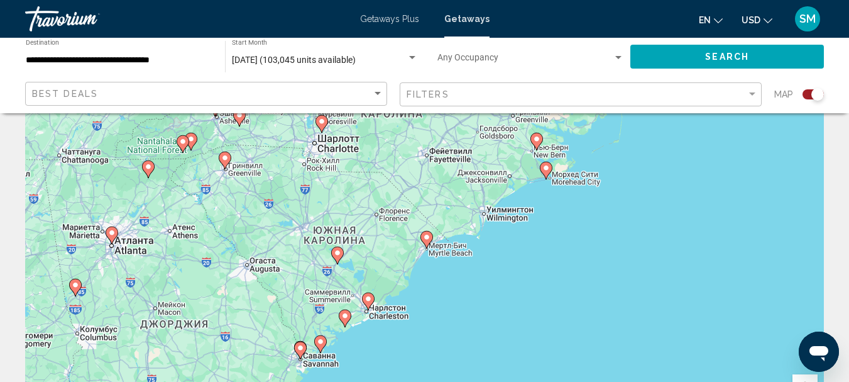
click at [426, 238] on image "Main content" at bounding box center [427, 237] width 8 height 8
type input "**********"
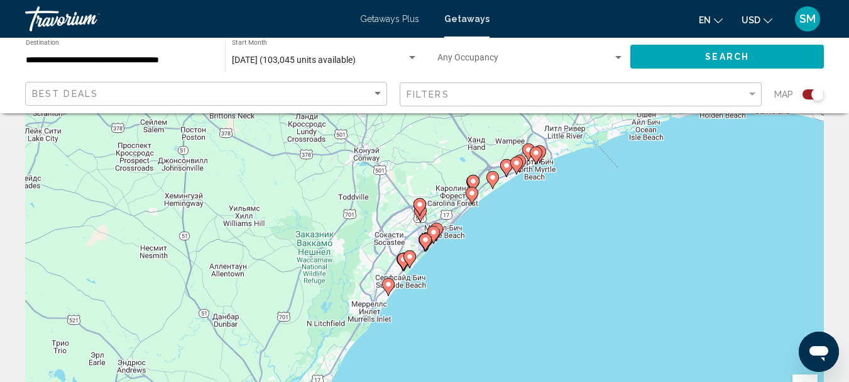
click at [472, 199] on icon "Main content" at bounding box center [471, 195] width 11 height 16
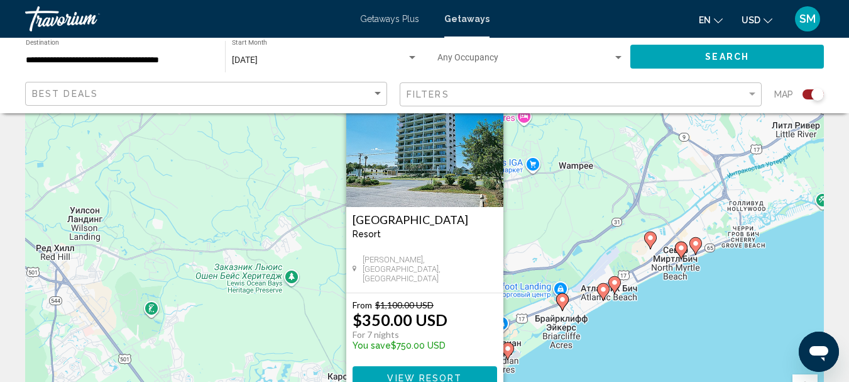
scroll to position [0, 0]
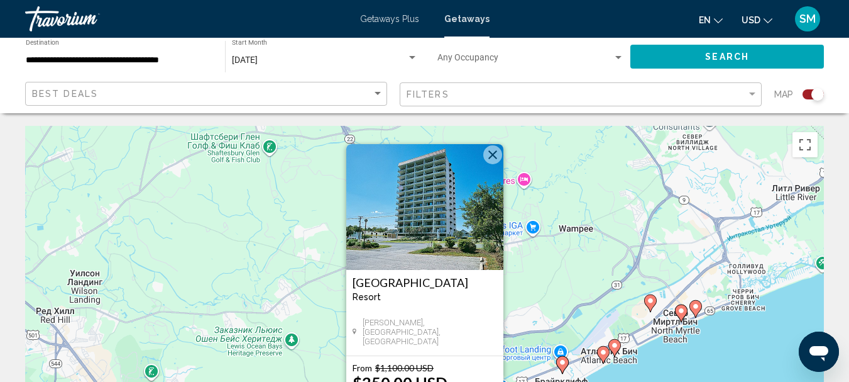
click at [488, 158] on button "Закрыть" at bounding box center [492, 154] width 19 height 19
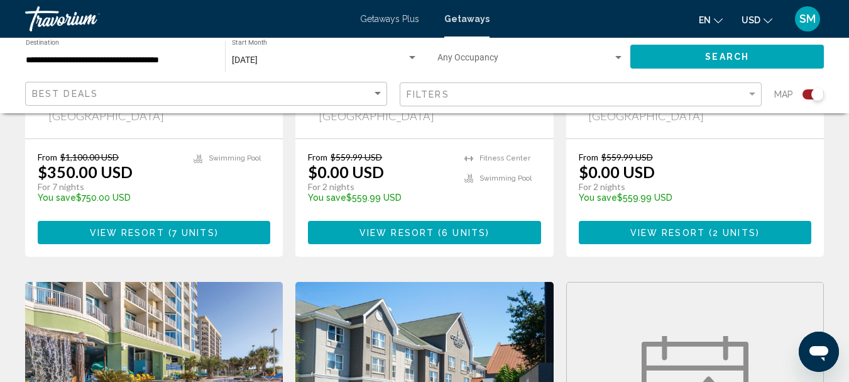
scroll to position [754, 0]
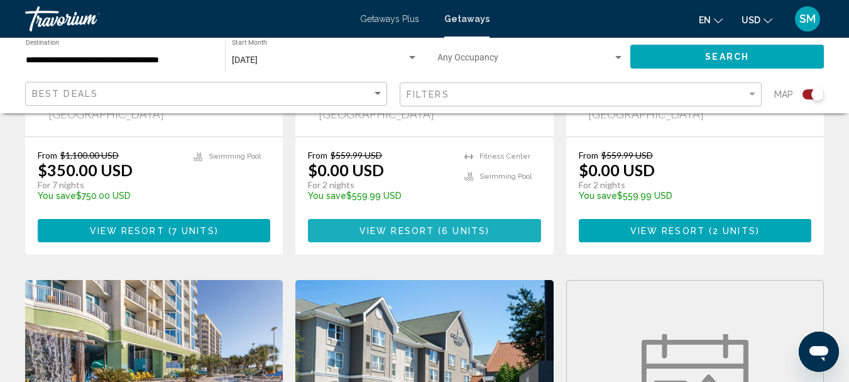
click at [420, 226] on span "View Resort" at bounding box center [397, 231] width 75 height 10
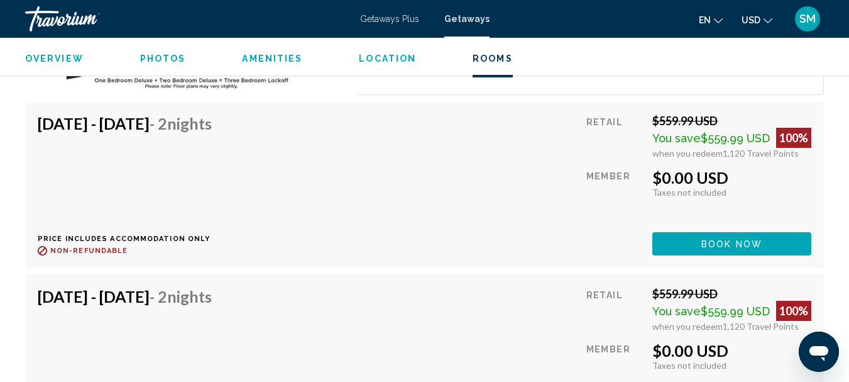
scroll to position [2660, 0]
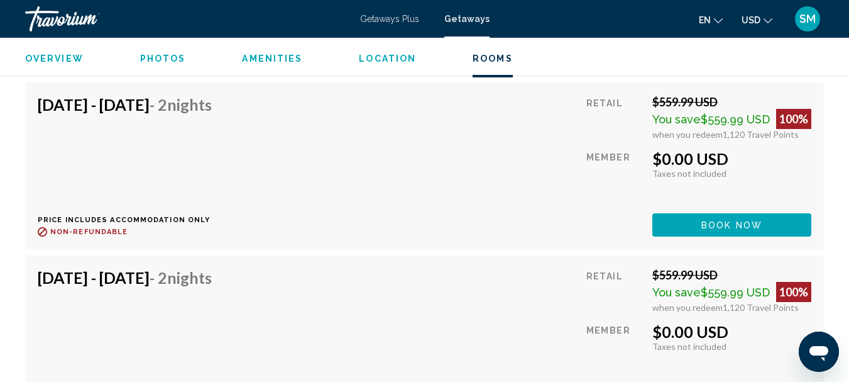
click at [408, 186] on div "Sep 21, 2025 - Sep 23, 2025 - 2 Nights Price includes accommodation only Refund…" at bounding box center [425, 165] width 774 height 141
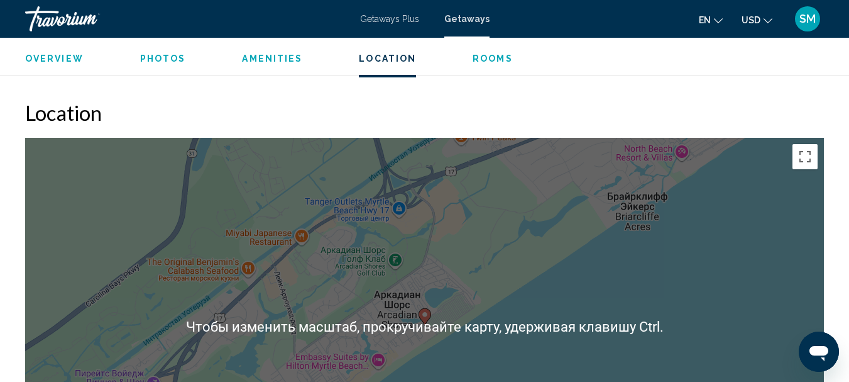
scroll to position [1969, 0]
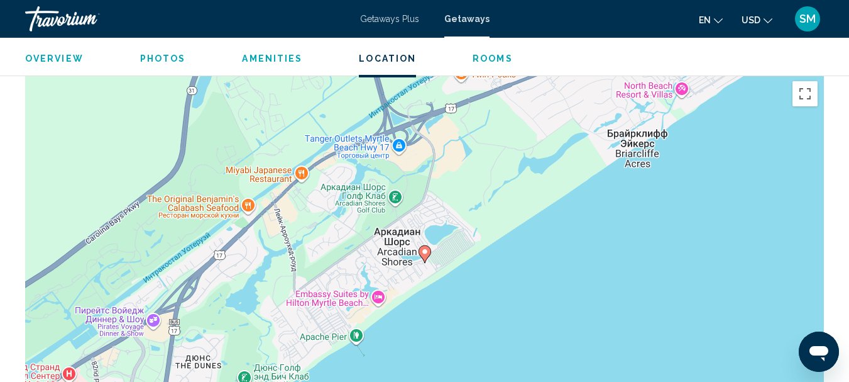
click at [592, 229] on div "Чтобы активировать перетаскивание с помощью клавиатуры, нажмите Alt + Ввод. Пос…" at bounding box center [424, 263] width 799 height 377
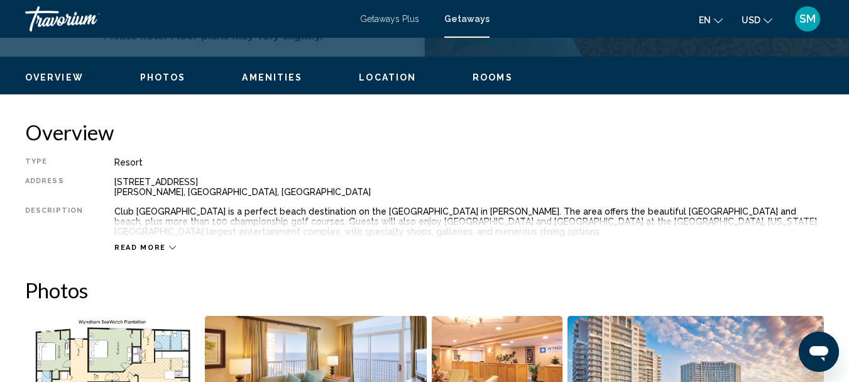
scroll to position [397, 0]
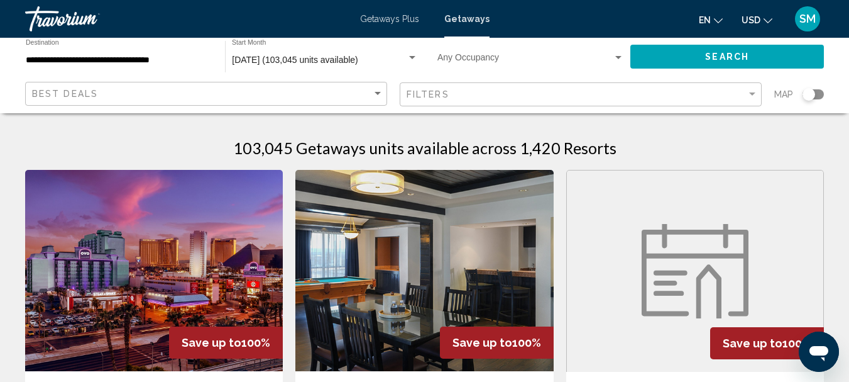
drag, startPoint x: 812, startPoint y: 93, endPoint x: 829, endPoint y: 96, distance: 17.8
click at [829, 96] on app-map-search-filters "Best Deals Filters Map" at bounding box center [425, 94] width 824 height 38
click at [824, 93] on app-map-search-filters "Best Deals Filters Map" at bounding box center [425, 94] width 824 height 38
drag, startPoint x: 813, startPoint y: 93, endPoint x: 827, endPoint y: 93, distance: 13.8
click at [827, 93] on app-map-search-filters "Best Deals Filters Map" at bounding box center [425, 94] width 824 height 38
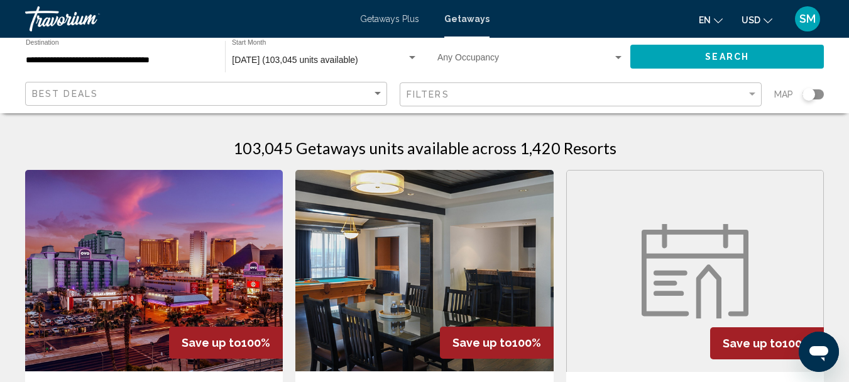
click at [822, 92] on div "Search widget" at bounding box center [813, 94] width 21 height 10
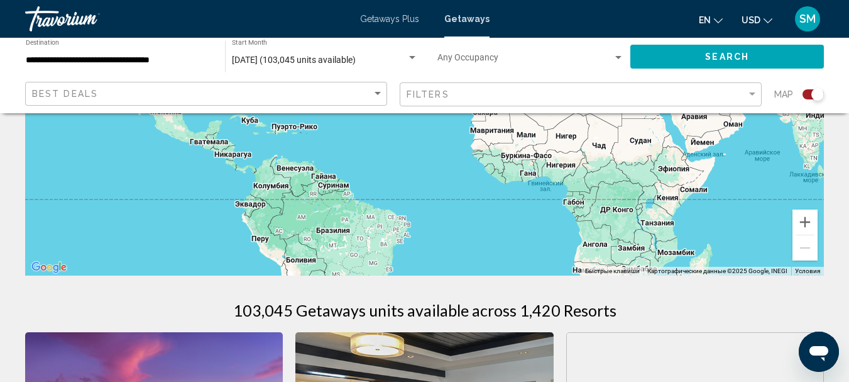
scroll to position [251, 0]
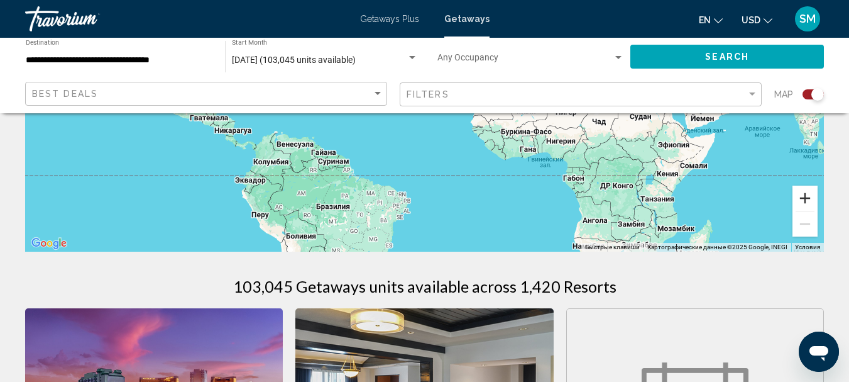
click at [809, 196] on button "Увеличить" at bounding box center [805, 197] width 25 height 25
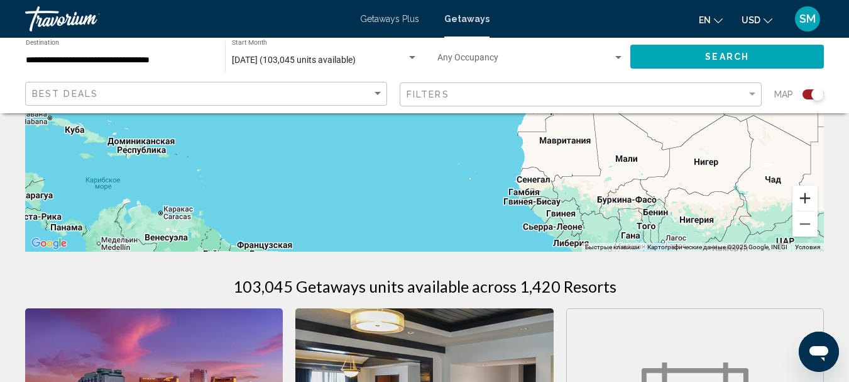
click at [809, 196] on button "Увеличить" at bounding box center [805, 197] width 25 height 25
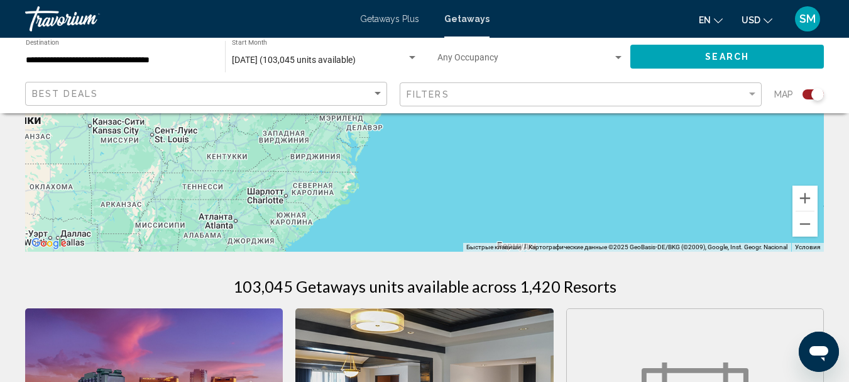
drag, startPoint x: 99, startPoint y: 133, endPoint x: 690, endPoint y: 356, distance: 631.6
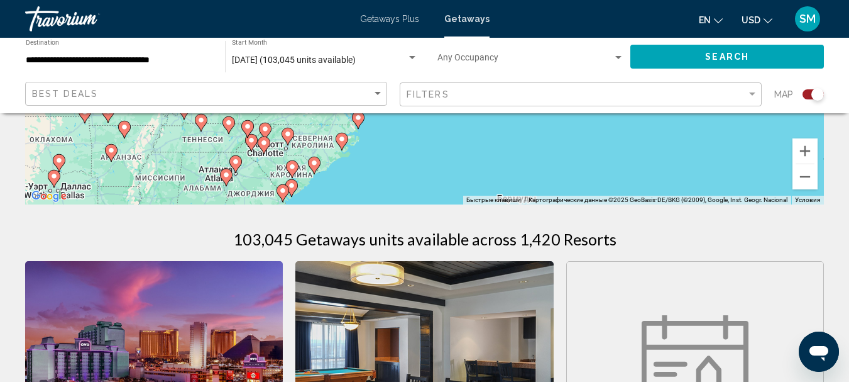
scroll to position [314, 0]
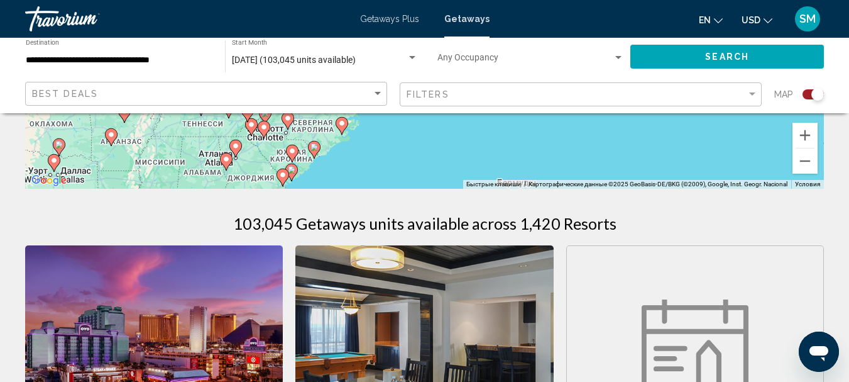
click at [291, 152] on image "Main content" at bounding box center [293, 151] width 8 height 8
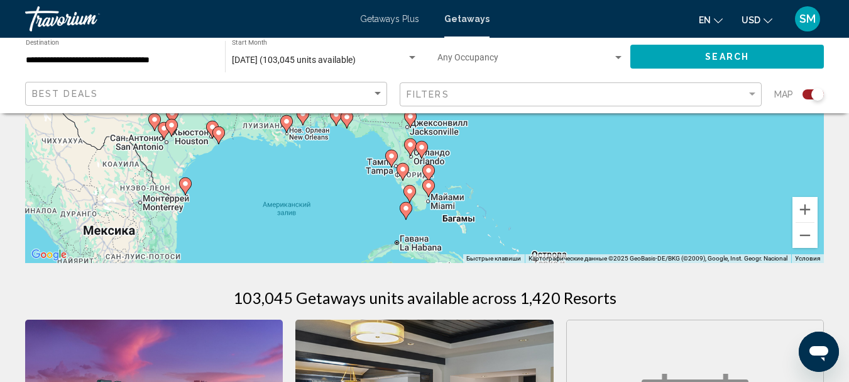
scroll to position [63, 0]
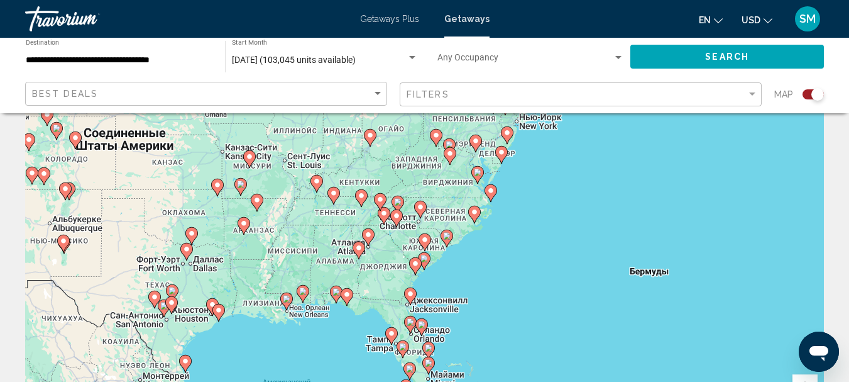
click at [425, 241] on image "Main content" at bounding box center [425, 240] width 8 height 8
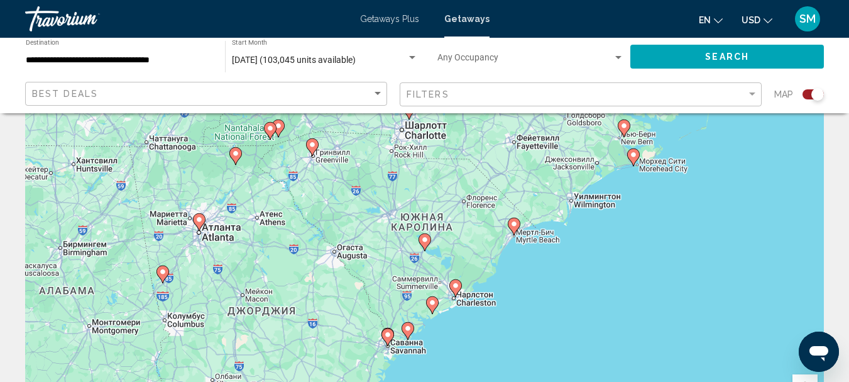
click at [517, 224] on image "Main content" at bounding box center [514, 224] width 8 height 8
type input "**********"
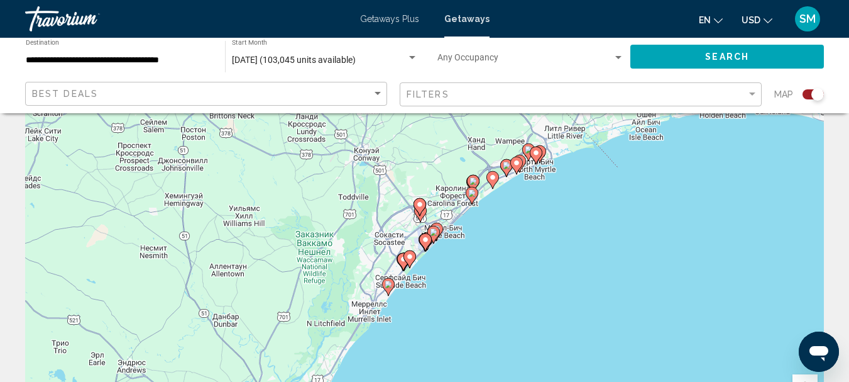
click at [434, 232] on image "Main content" at bounding box center [434, 232] width 8 height 8
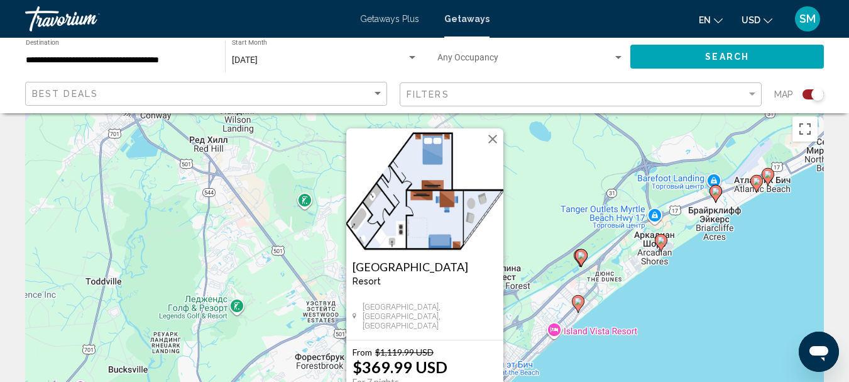
scroll to position [0, 0]
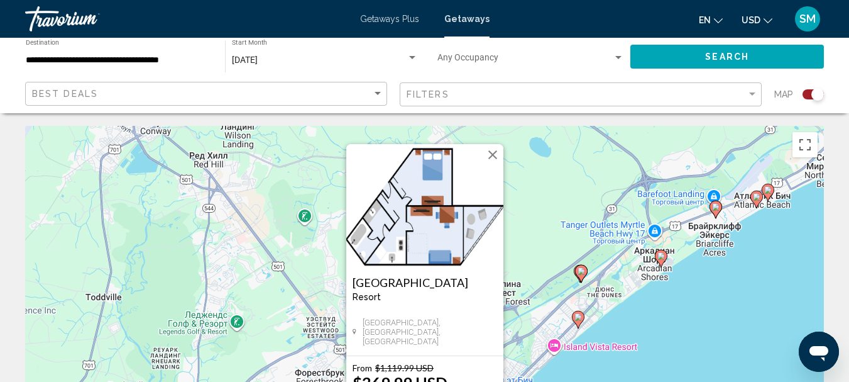
click at [490, 155] on button "Закрыть" at bounding box center [492, 154] width 19 height 19
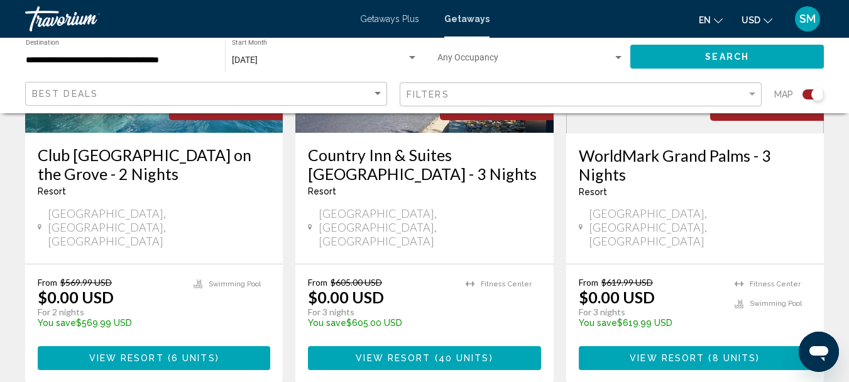
scroll to position [1132, 0]
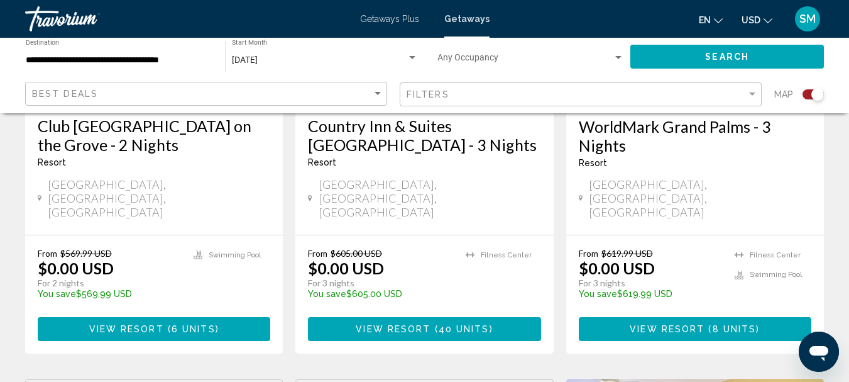
click at [158, 324] on span "View Resort" at bounding box center [126, 329] width 75 height 10
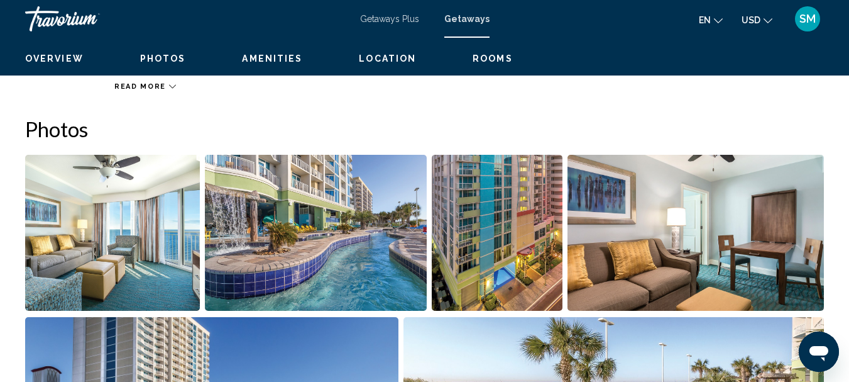
scroll to position [568, 0]
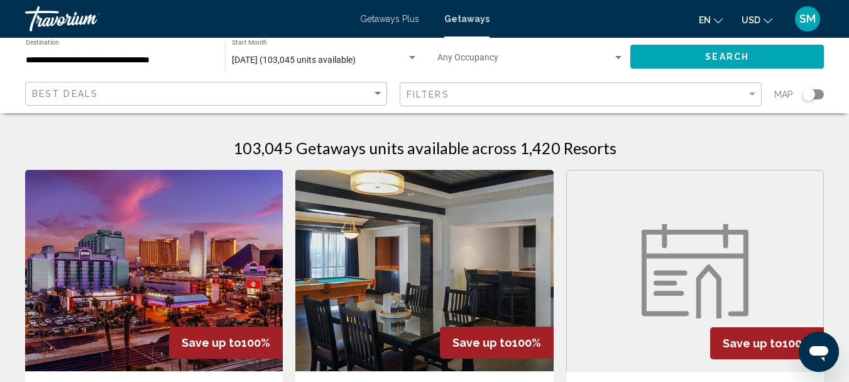
drag, startPoint x: 815, startPoint y: 96, endPoint x: 825, endPoint y: 96, distance: 10.1
click at [825, 96] on app-map-search-filters "Best Deals Filters Map" at bounding box center [425, 94] width 824 height 38
click at [830, 94] on app-map-search-filters "Best Deals Filters Map" at bounding box center [425, 94] width 824 height 38
click at [821, 95] on div "Search widget" at bounding box center [813, 94] width 21 height 10
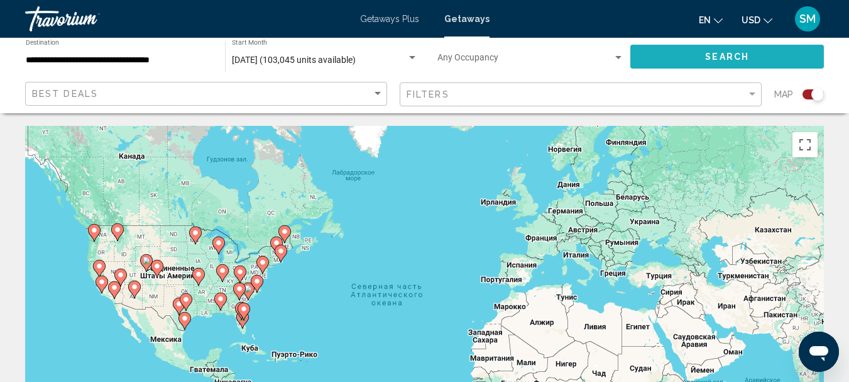
click at [683, 53] on button "Search" at bounding box center [728, 56] width 194 height 23
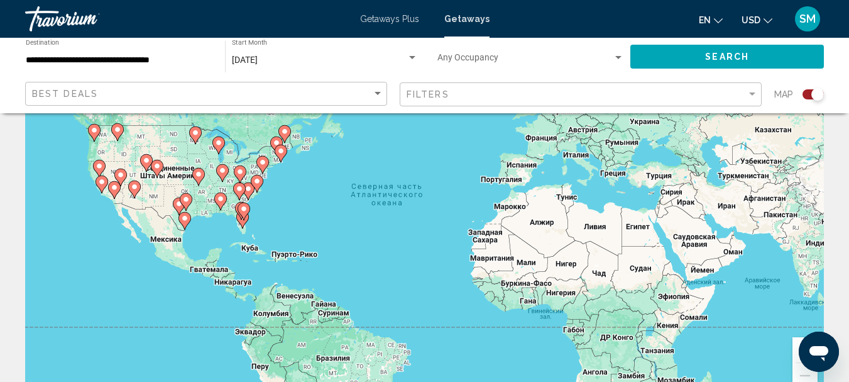
scroll to position [189, 0]
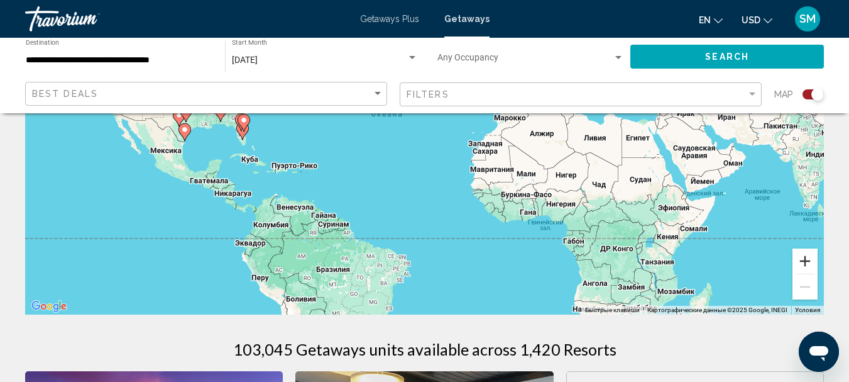
click at [808, 258] on button "Увеличить" at bounding box center [805, 260] width 25 height 25
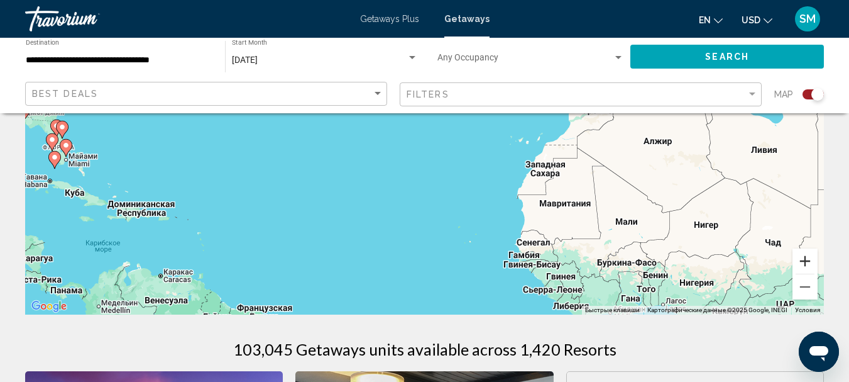
click at [810, 263] on button "Увеличить" at bounding box center [805, 260] width 25 height 25
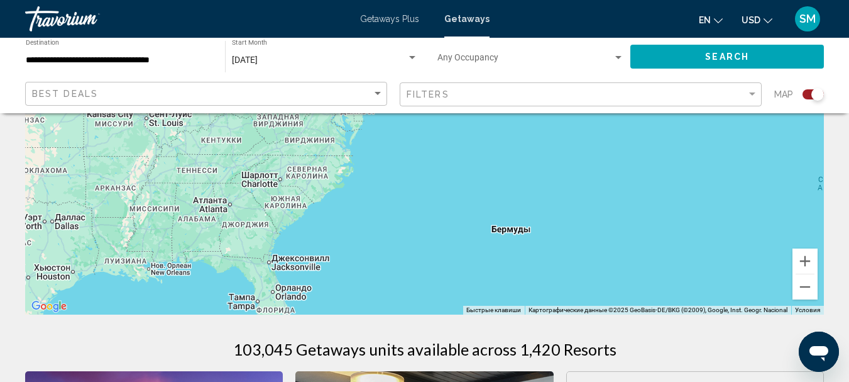
drag, startPoint x: 99, startPoint y: 151, endPoint x: 680, endPoint y: 292, distance: 597.7
click at [680, 292] on div "Main content" at bounding box center [424, 125] width 799 height 377
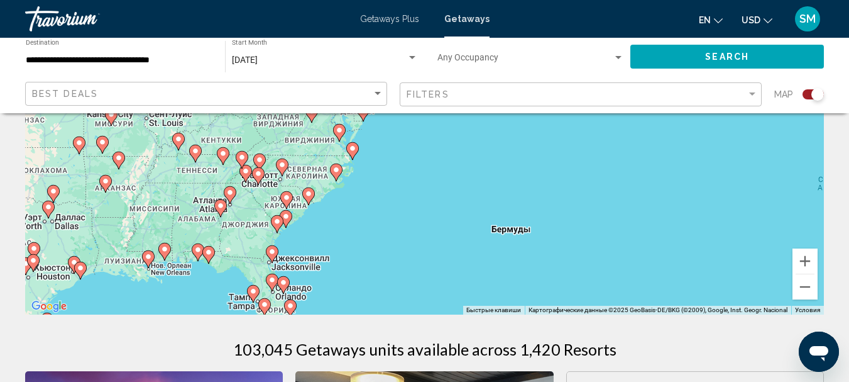
click at [308, 198] on icon "Main content" at bounding box center [307, 196] width 11 height 16
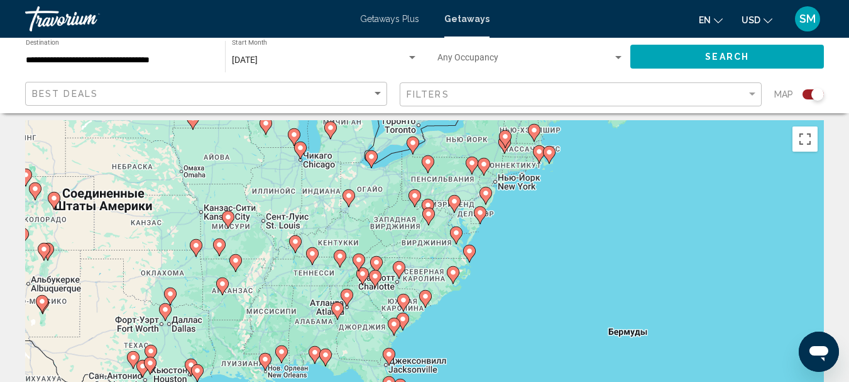
scroll to position [0, 0]
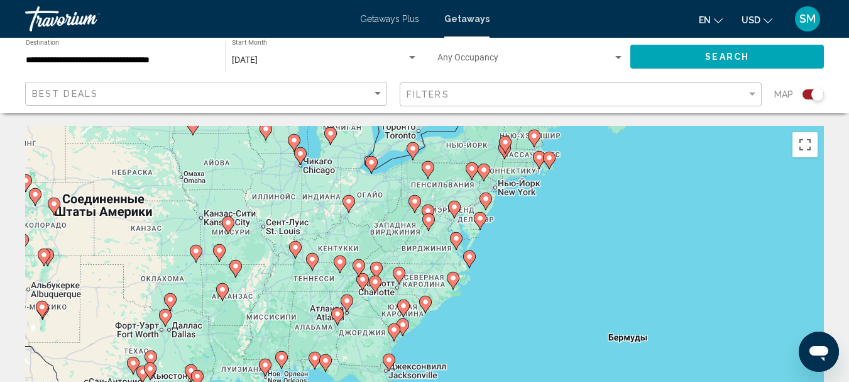
click at [406, 306] on image "Main content" at bounding box center [404, 306] width 8 height 8
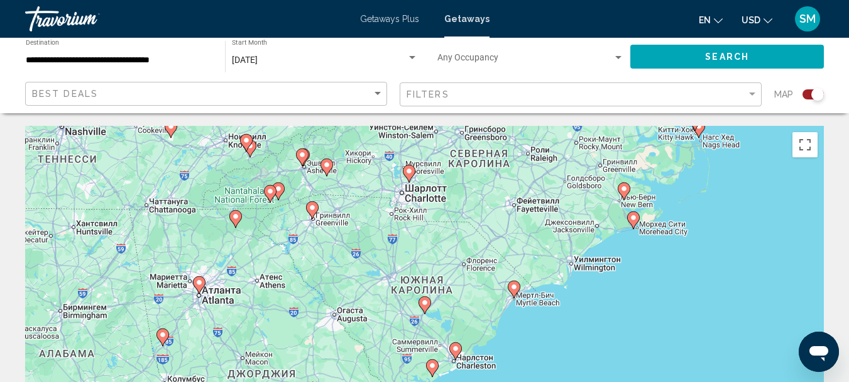
click at [518, 293] on gmp-advanced-marker "Main content" at bounding box center [514, 289] width 13 height 19
type input "**********"
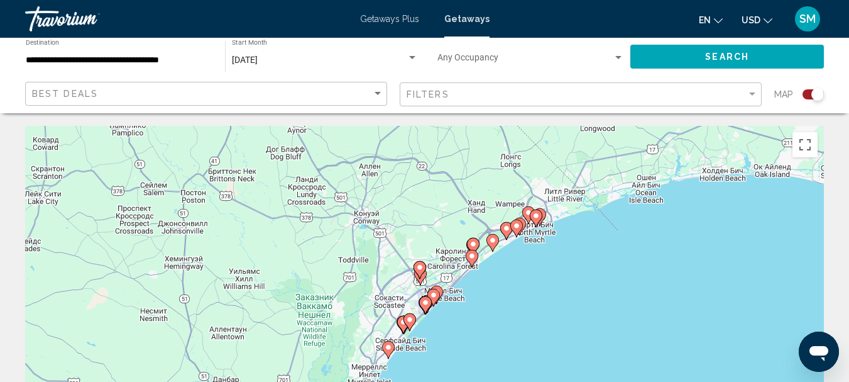
scroll to position [63, 0]
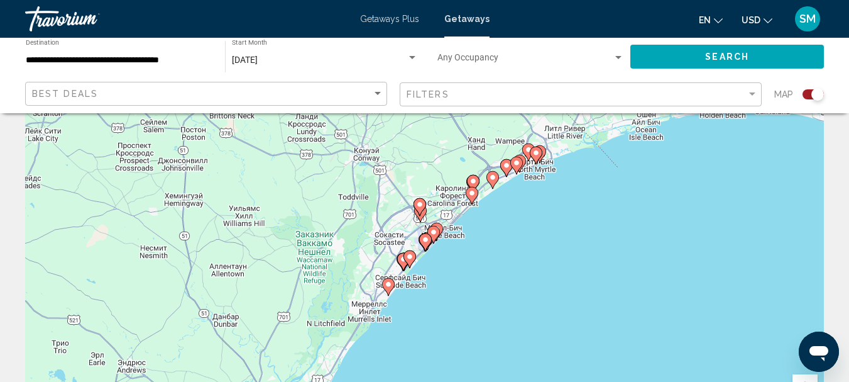
click at [413, 260] on image "Main content" at bounding box center [410, 257] width 8 height 8
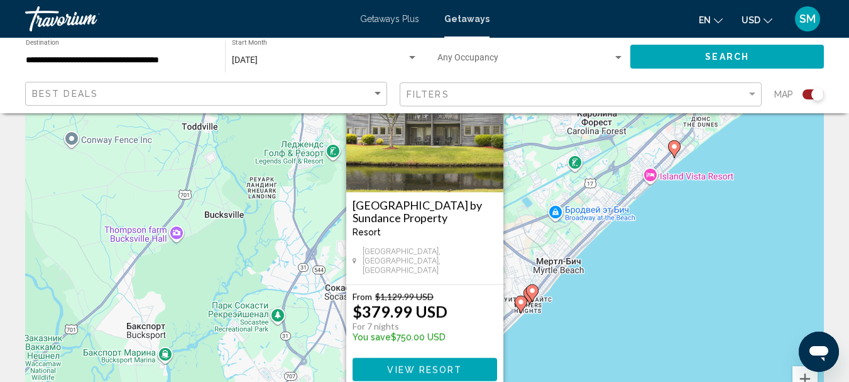
scroll to position [0, 0]
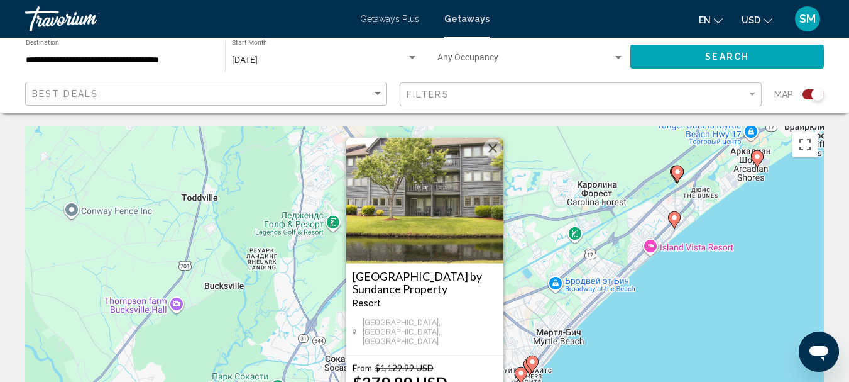
click at [493, 158] on button "Закрыть" at bounding box center [492, 148] width 19 height 19
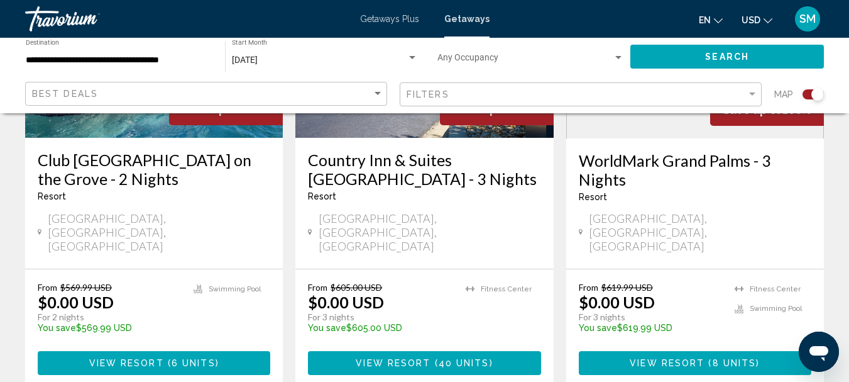
scroll to position [1132, 0]
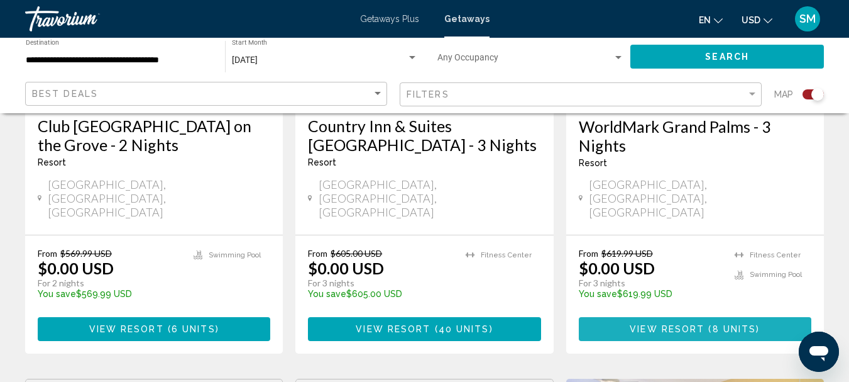
click at [717, 324] on span "8 units" at bounding box center [735, 329] width 44 height 10
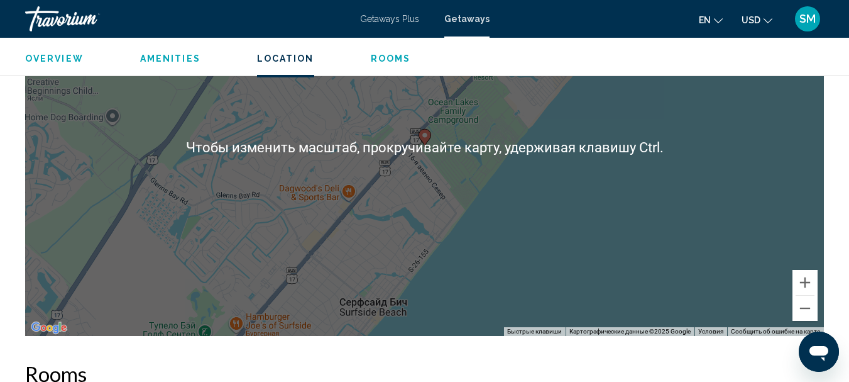
scroll to position [960, 0]
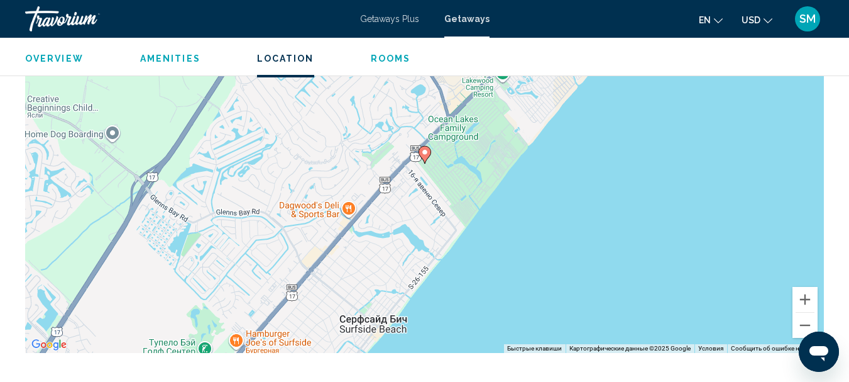
click at [500, 277] on div "Чтобы активировать перетаскивание с помощью клавиатуры, нажмите Alt + Ввод. Пос…" at bounding box center [424, 163] width 799 height 377
click at [807, 323] on button "Уменьшить" at bounding box center [805, 324] width 25 height 25
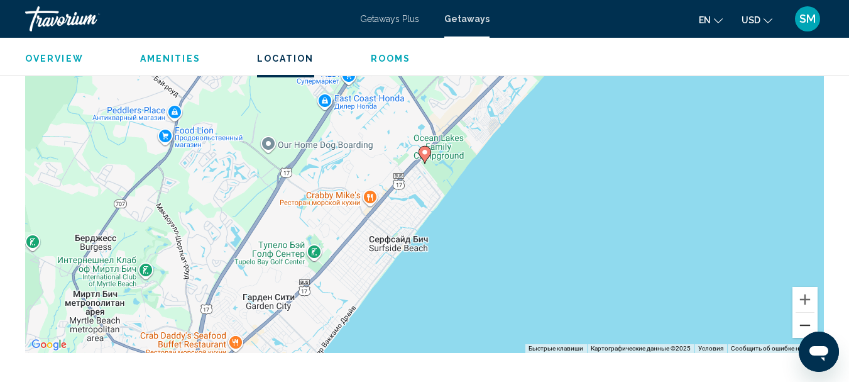
click at [807, 324] on button "Уменьшить" at bounding box center [805, 324] width 25 height 25
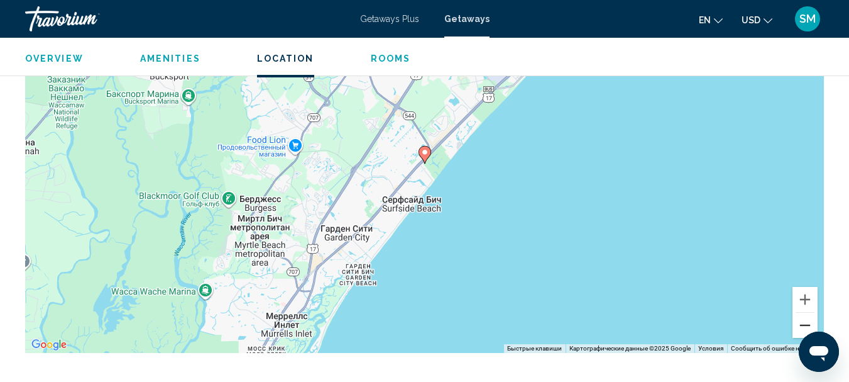
click at [807, 324] on button "Уменьшить" at bounding box center [805, 324] width 25 height 25
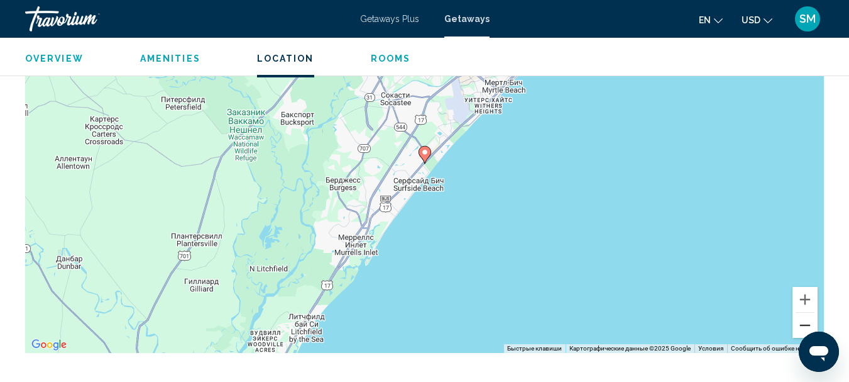
click at [807, 324] on button "Уменьшить" at bounding box center [805, 324] width 25 height 25
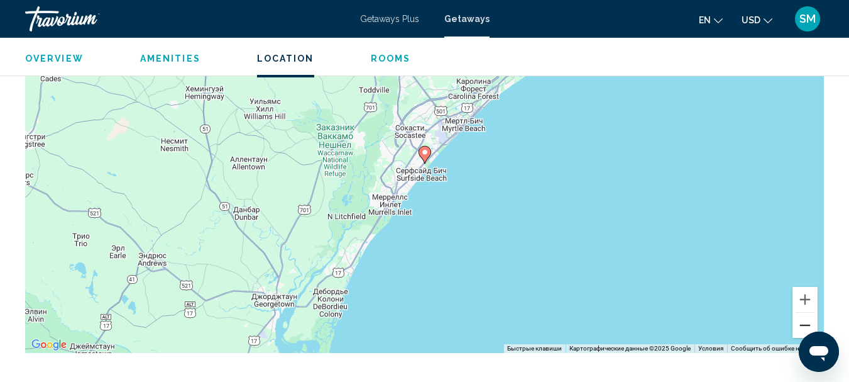
click at [807, 324] on button "Уменьшить" at bounding box center [805, 324] width 25 height 25
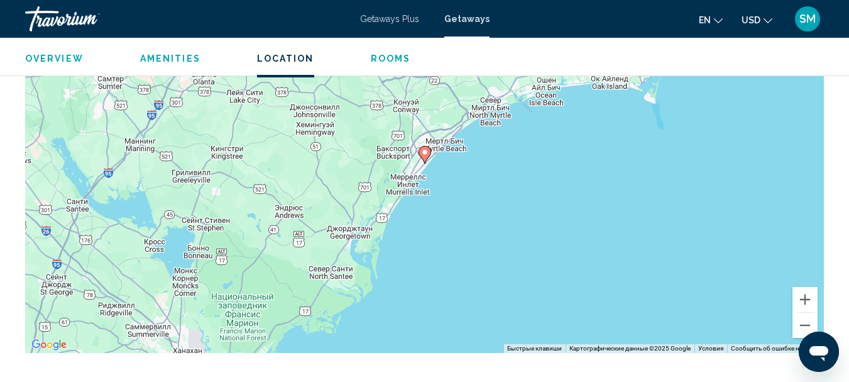
click at [429, 156] on icon "Main content" at bounding box center [425, 155] width 13 height 18
click at [426, 152] on image "Main content" at bounding box center [425, 152] width 8 height 8
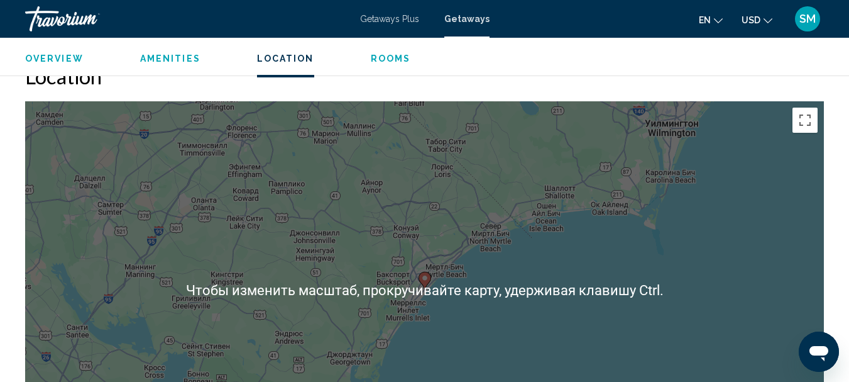
scroll to position [1023, 0]
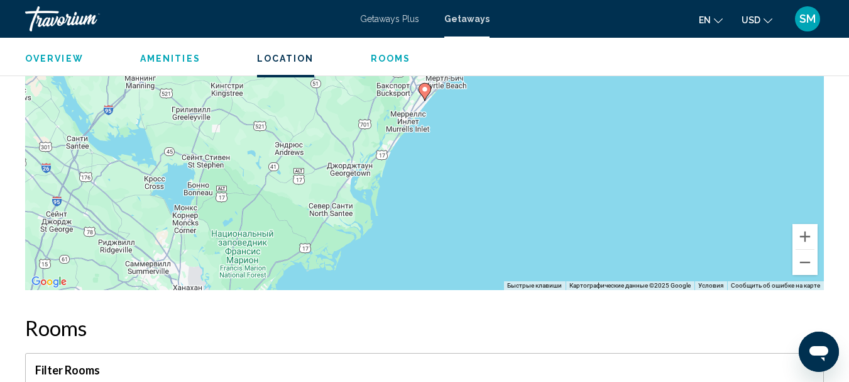
click at [423, 97] on icon "Main content" at bounding box center [425, 92] width 13 height 18
click at [422, 91] on image "Main content" at bounding box center [425, 89] width 8 height 8
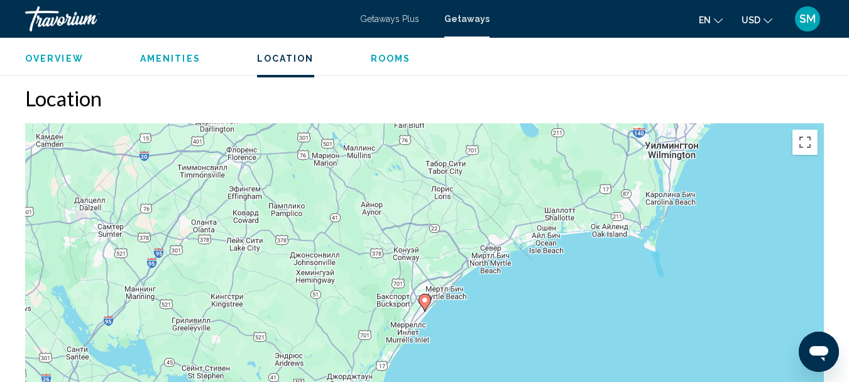
scroll to position [834, 0]
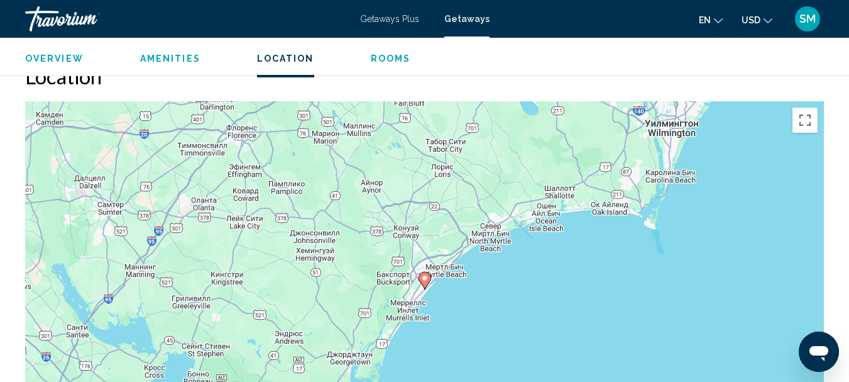
click at [274, 57] on span "Location" at bounding box center [285, 58] width 57 height 10
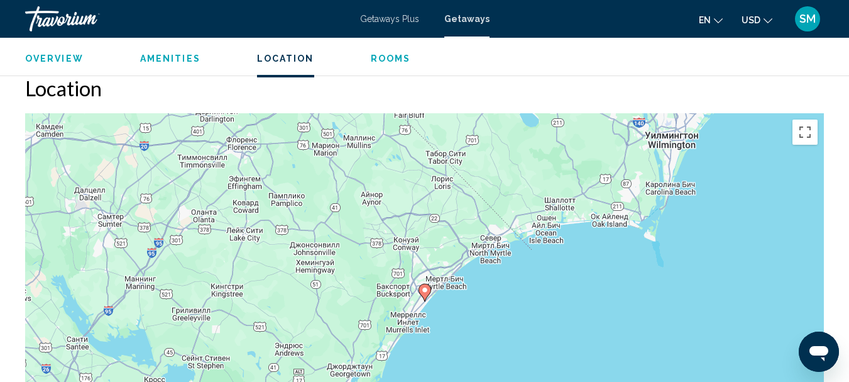
scroll to position [876, 0]
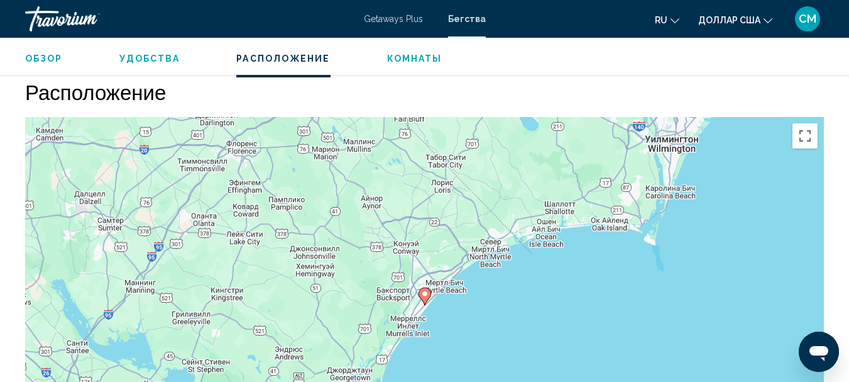
click at [47, 55] on font "Обзор" at bounding box center [44, 58] width 38 height 10
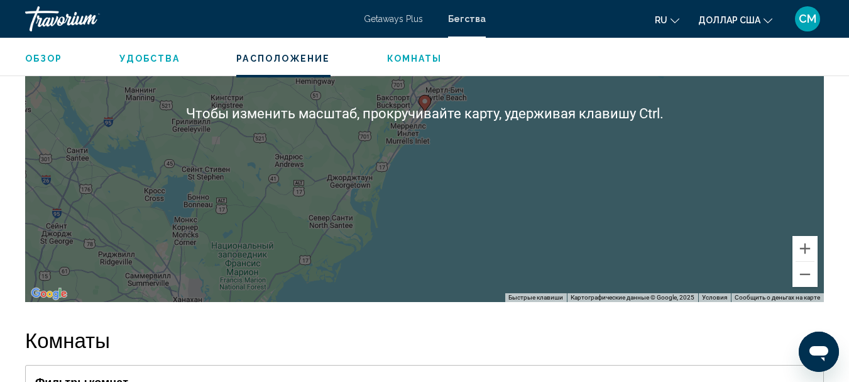
scroll to position [1069, 0]
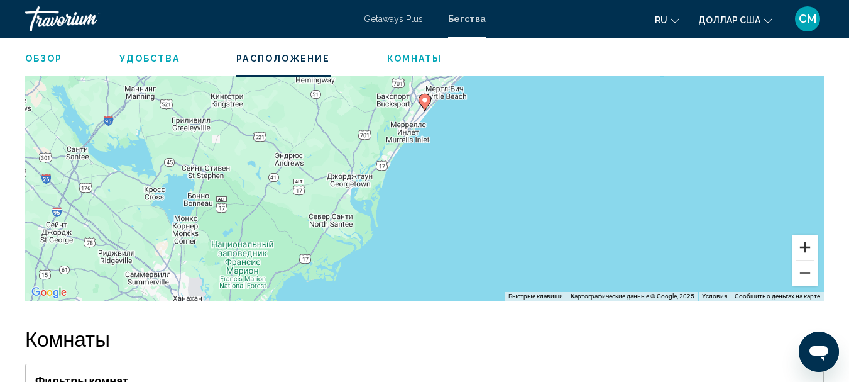
click at [806, 259] on button "Увеличить" at bounding box center [805, 246] width 25 height 25
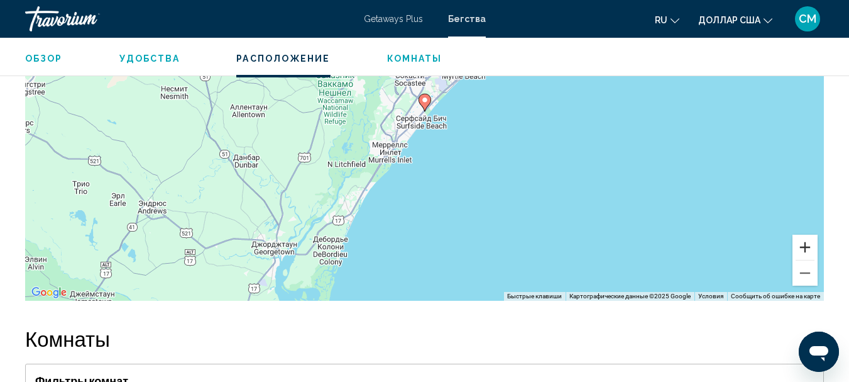
click at [806, 259] on button "Увеличить" at bounding box center [805, 246] width 25 height 25
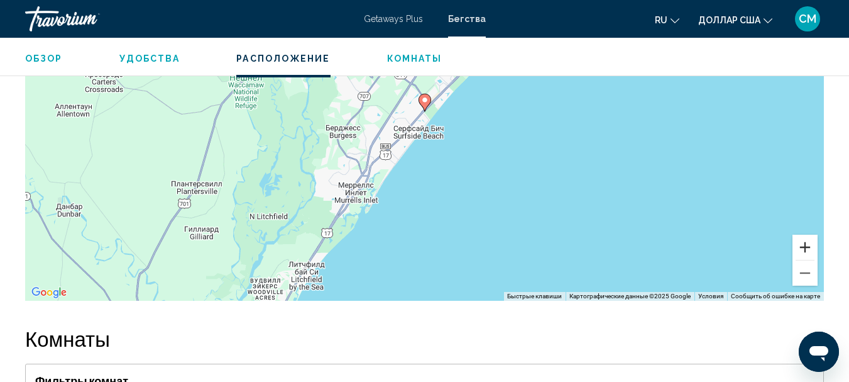
click at [806, 259] on button "Увеличить" at bounding box center [805, 246] width 25 height 25
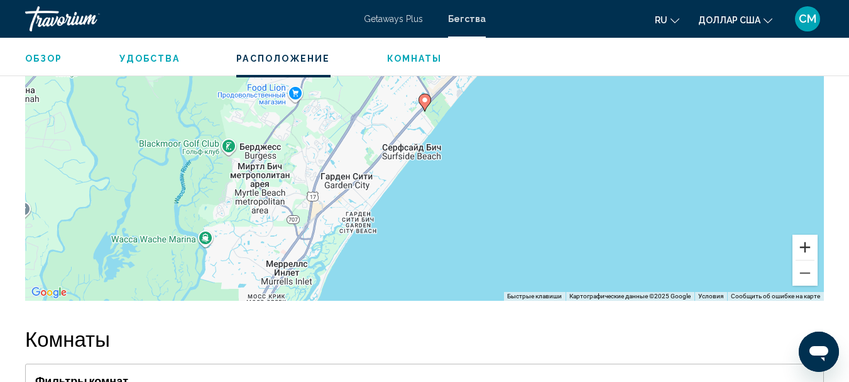
click at [806, 259] on button "Увеличить" at bounding box center [805, 246] width 25 height 25
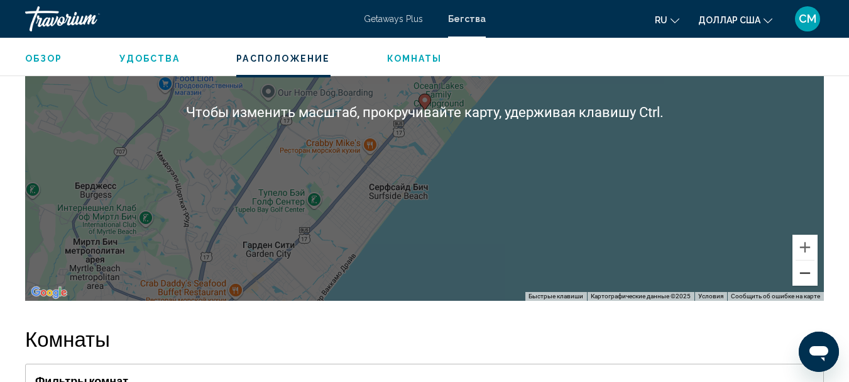
click at [806, 285] on button "Уменьшить" at bounding box center [805, 272] width 25 height 25
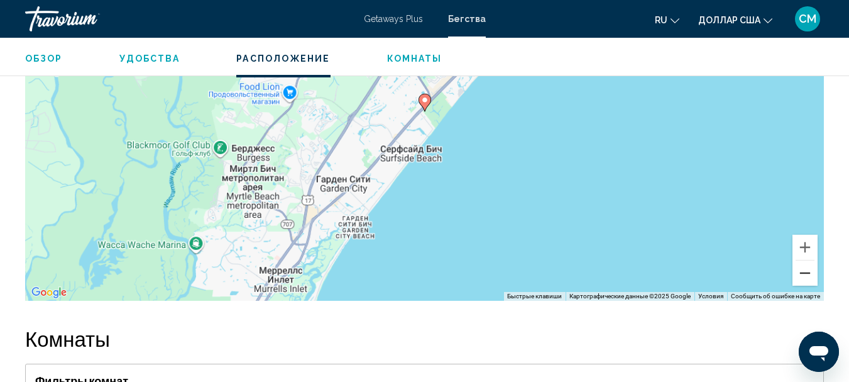
click at [806, 285] on button "Уменьшить" at bounding box center [805, 272] width 25 height 25
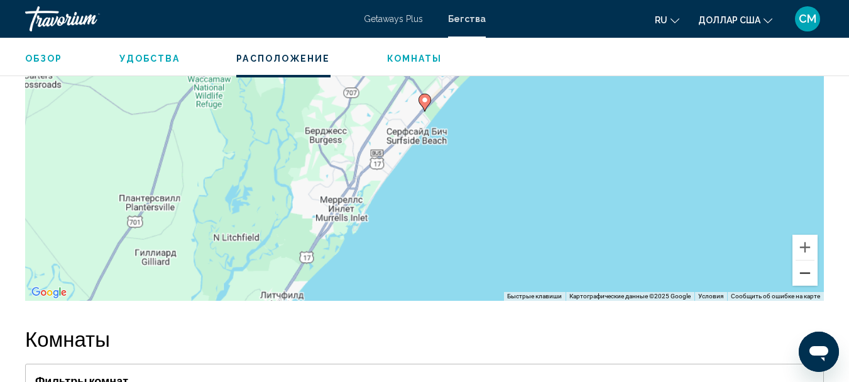
click at [806, 285] on button "Уменьшить" at bounding box center [805, 272] width 25 height 25
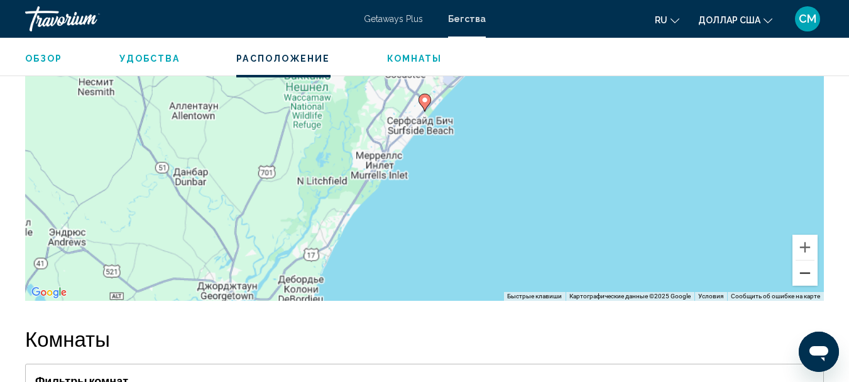
click at [806, 285] on button "Уменьшить" at bounding box center [805, 272] width 25 height 25
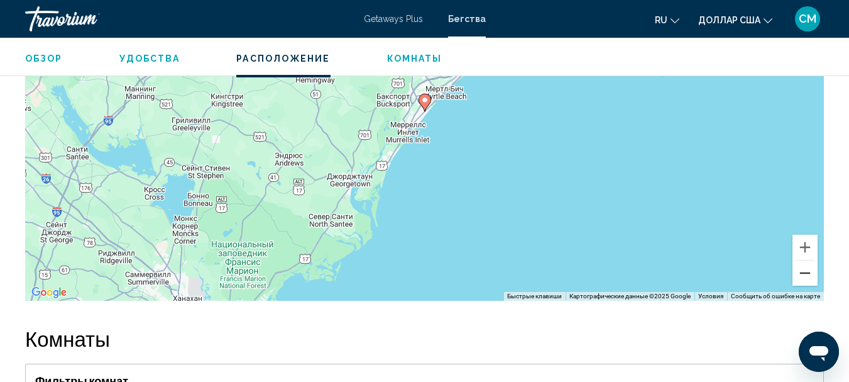
click at [806, 285] on button "Уменьшить" at bounding box center [805, 272] width 25 height 25
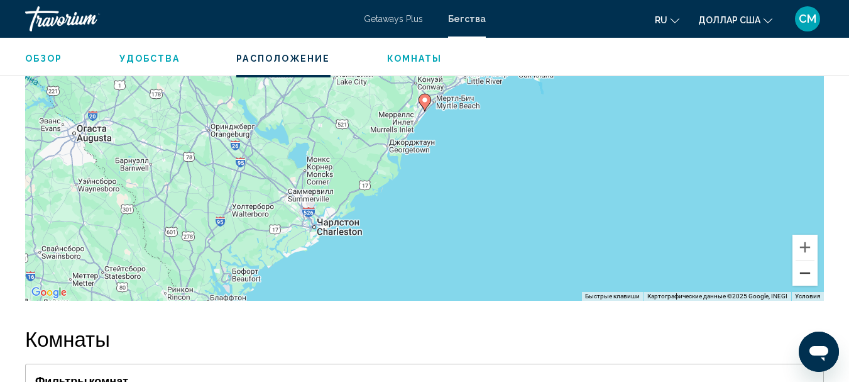
click at [806, 285] on button "Уменьшить" at bounding box center [805, 272] width 25 height 25
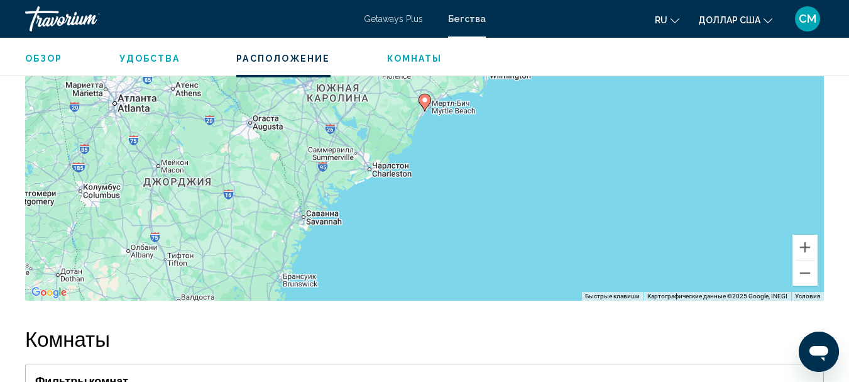
click at [425, 104] on image "Основное содержание" at bounding box center [425, 100] width 8 height 8
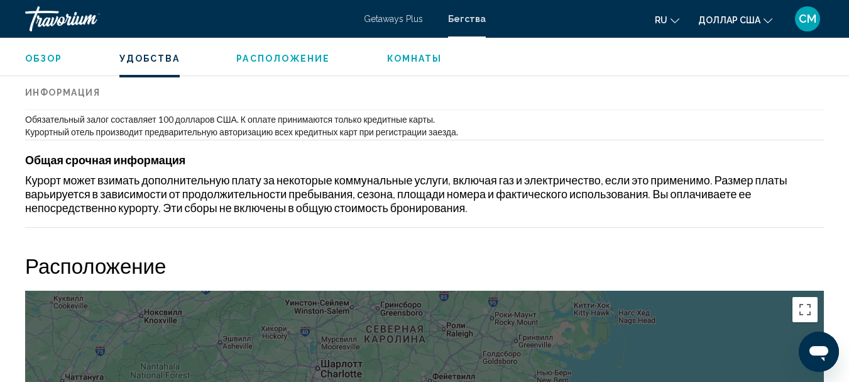
scroll to position [692, 0]
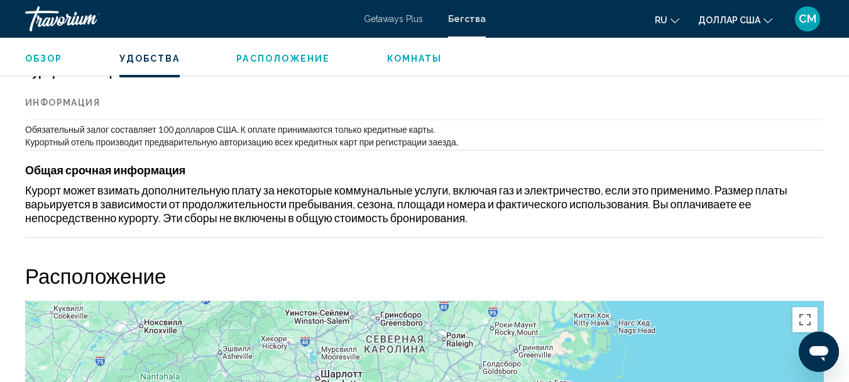
click at [413, 57] on font "Комнаты" at bounding box center [414, 58] width 55 height 10
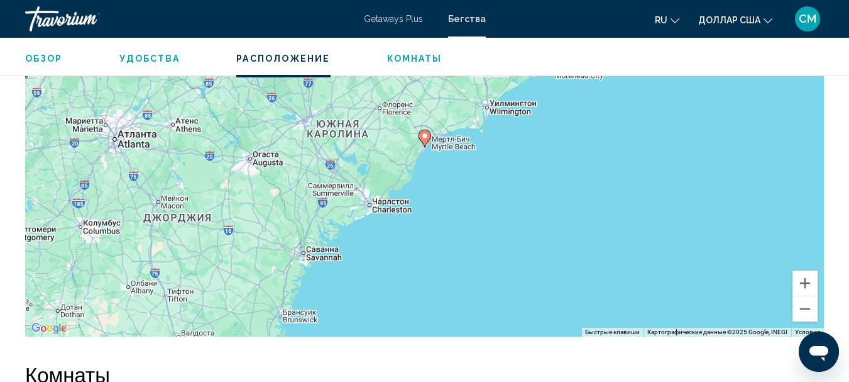
scroll to position [1015, 0]
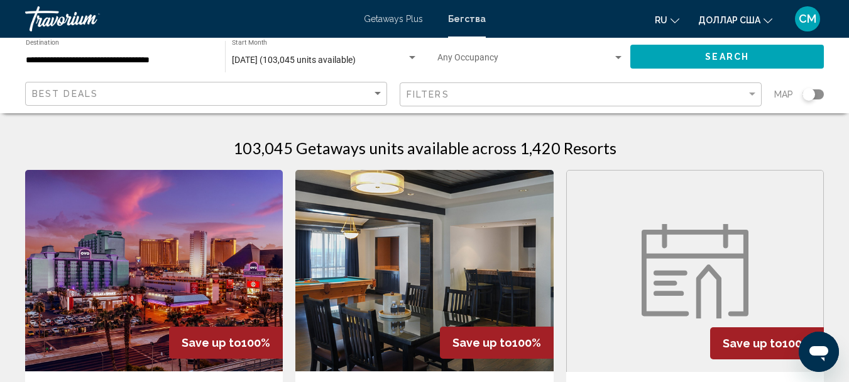
drag, startPoint x: 811, startPoint y: 97, endPoint x: 824, endPoint y: 96, distance: 12.7
click at [824, 96] on div "Search widget" at bounding box center [813, 94] width 21 height 10
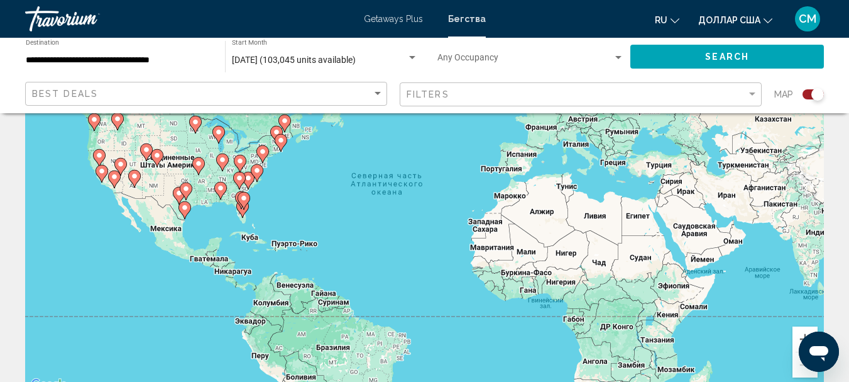
scroll to position [126, 0]
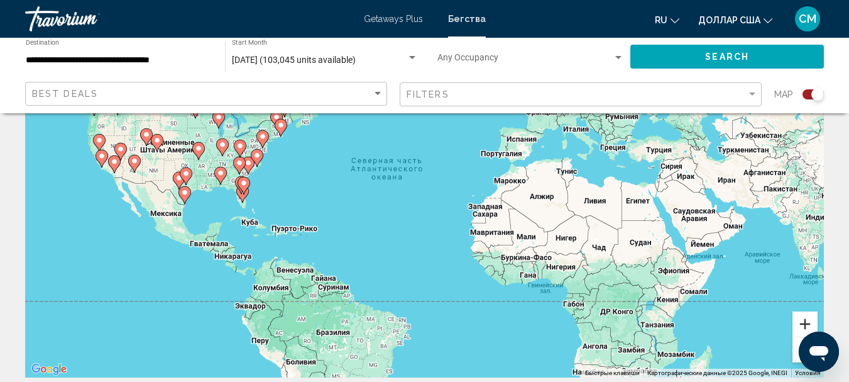
click at [806, 322] on button "Увеличить" at bounding box center [805, 323] width 25 height 25
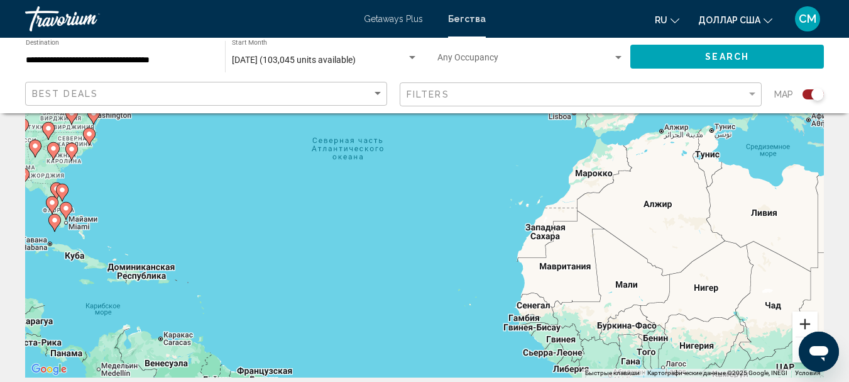
click at [805, 321] on button "Увеличить" at bounding box center [805, 323] width 25 height 25
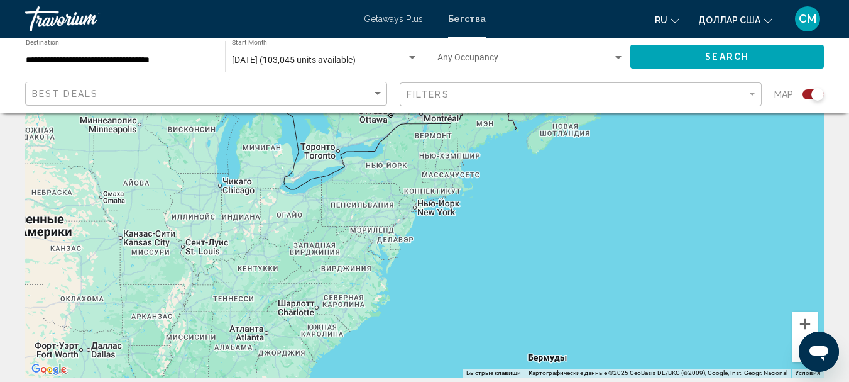
drag, startPoint x: 70, startPoint y: 145, endPoint x: 697, endPoint y: 343, distance: 657.3
click at [690, 344] on div "Основное содержание" at bounding box center [424, 188] width 799 height 377
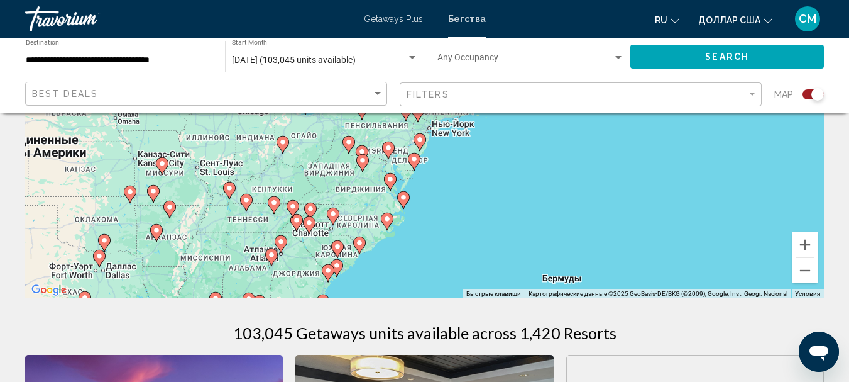
scroll to position [189, 0]
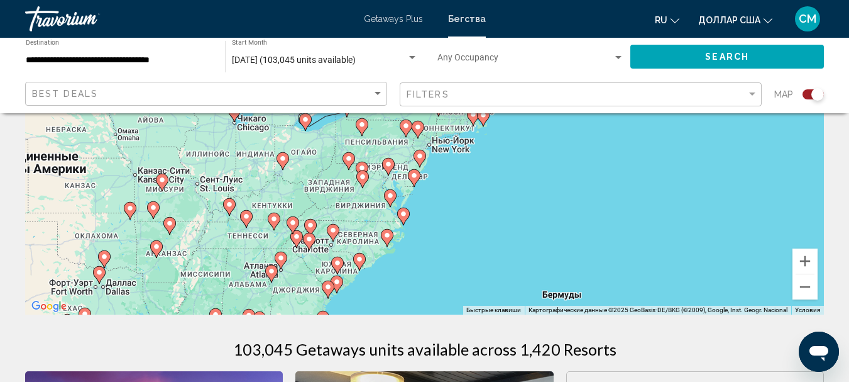
click at [338, 265] on image "Основное содержание" at bounding box center [338, 263] width 8 height 8
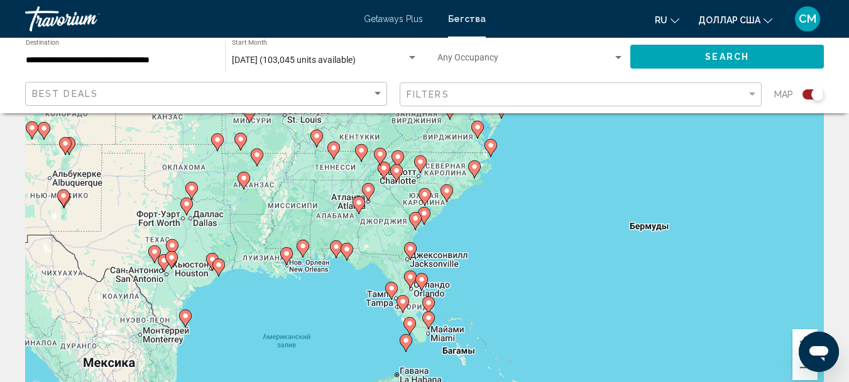
scroll to position [0, 0]
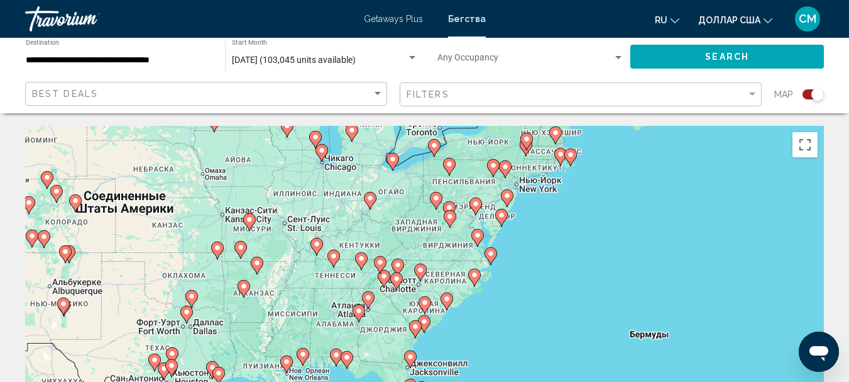
click at [426, 303] on image "Основное содержание" at bounding box center [425, 303] width 8 height 8
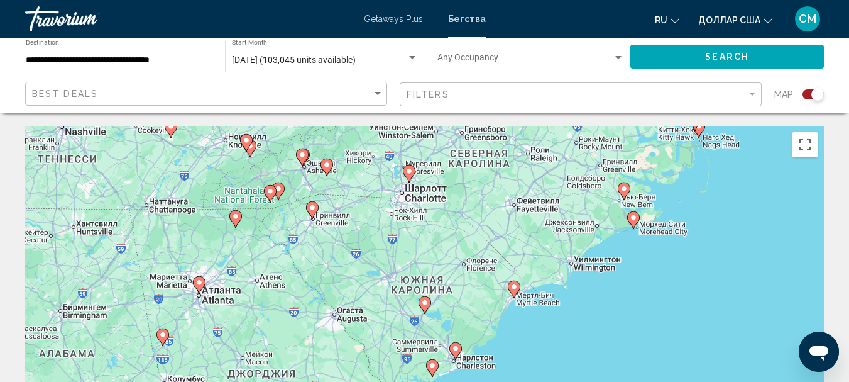
click at [517, 289] on image "Основное содержание" at bounding box center [514, 287] width 8 height 8
type input "**********"
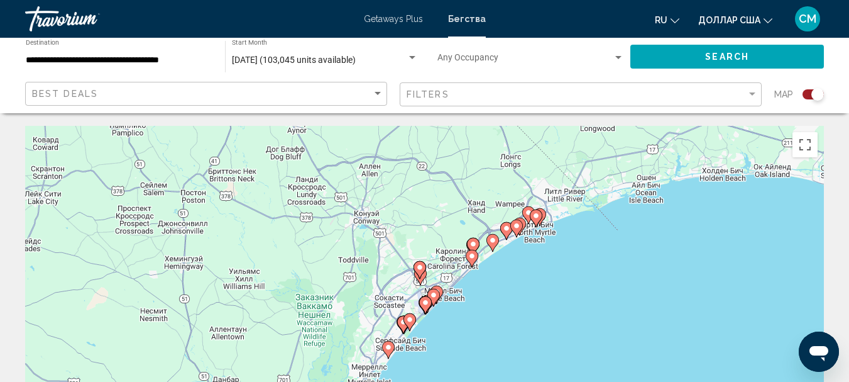
click at [470, 259] on image "Основное содержание" at bounding box center [472, 256] width 8 height 8
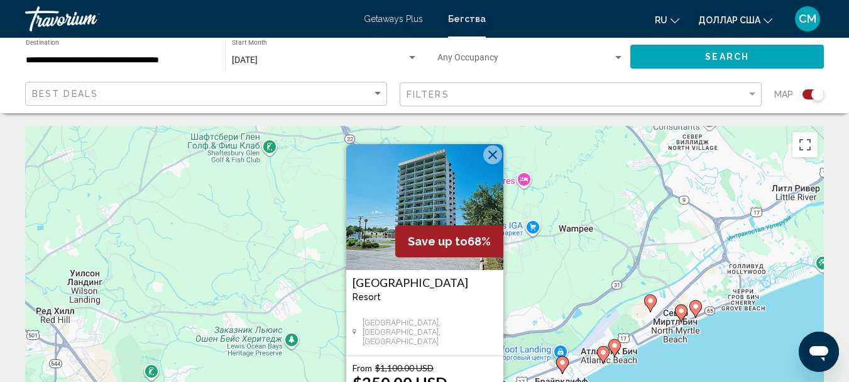
click at [491, 147] on button "Закрыть" at bounding box center [492, 154] width 19 height 19
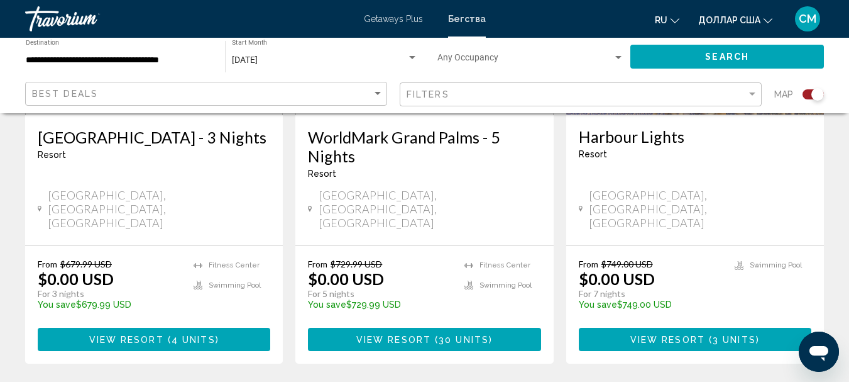
scroll to position [1634, 0]
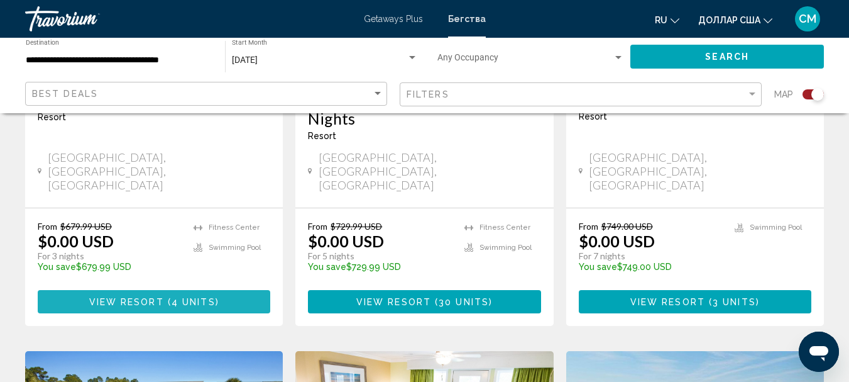
click at [157, 297] on span "View Resort" at bounding box center [126, 302] width 75 height 10
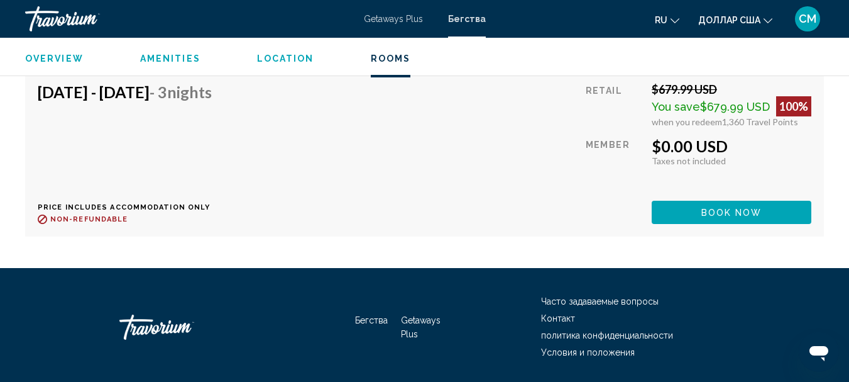
scroll to position [1320, 0]
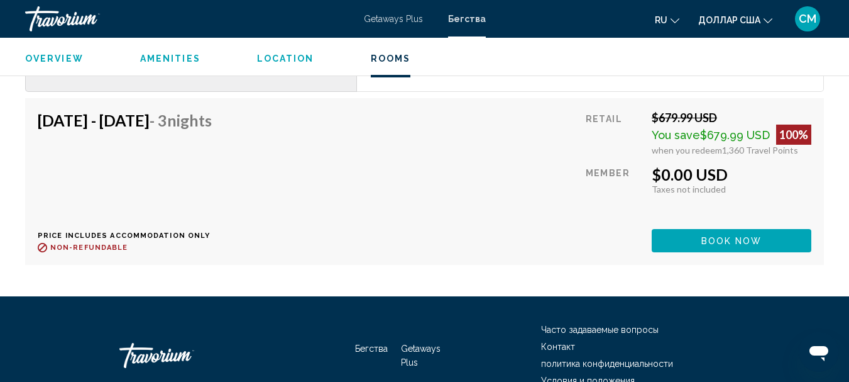
click at [537, 124] on div "Sep 28, 2025 - Oct 1, 2025 - 3 Nights Price includes accommodation only Refunda…" at bounding box center [425, 181] width 774 height 141
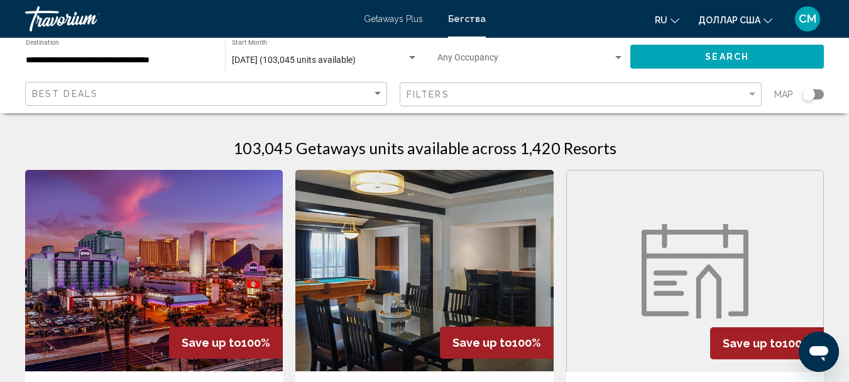
drag, startPoint x: 813, startPoint y: 91, endPoint x: 827, endPoint y: 91, distance: 13.8
click at [827, 91] on app-map-search-filters "Best Deals Filters Map" at bounding box center [425, 94] width 824 height 38
click at [822, 92] on div "Search widget" at bounding box center [813, 94] width 21 height 10
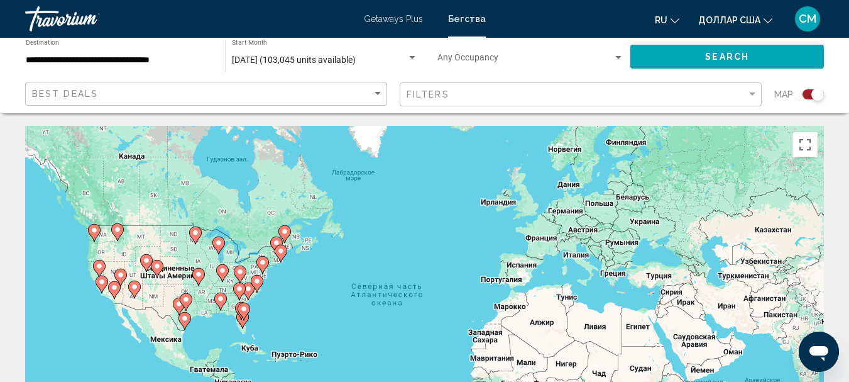
click at [256, 283] on image "Основное содержание" at bounding box center [257, 281] width 8 height 8
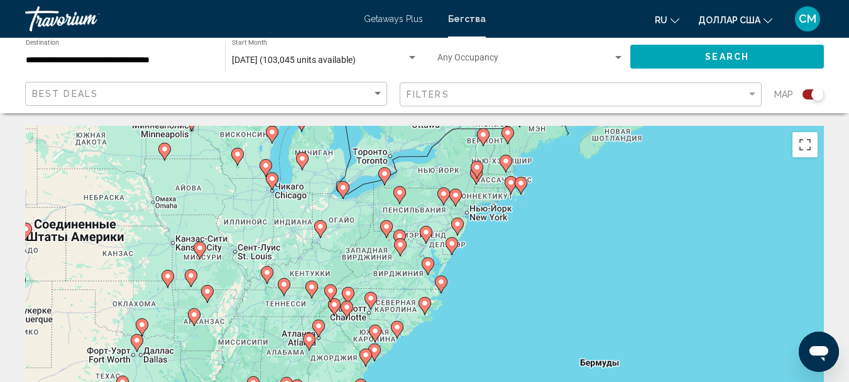
click at [375, 333] on image "Основное содержание" at bounding box center [376, 331] width 8 height 8
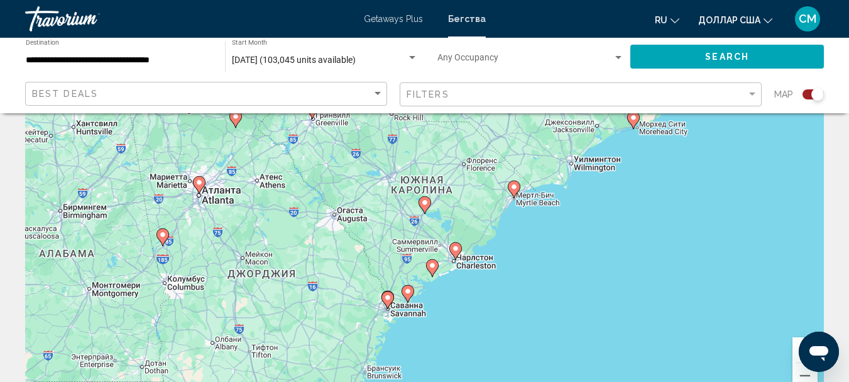
scroll to position [126, 0]
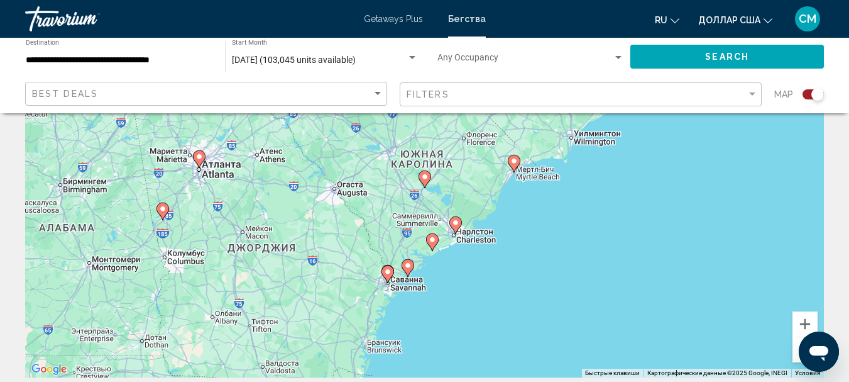
click at [512, 164] on image "Основное содержание" at bounding box center [514, 161] width 8 height 8
type input "**********"
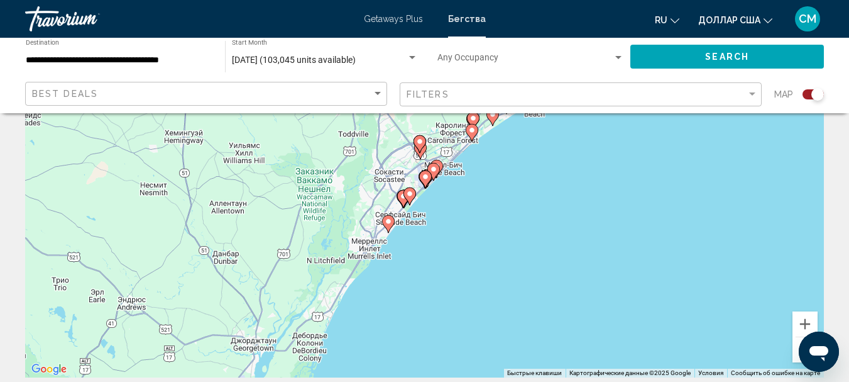
click at [388, 223] on image "Основное содержание" at bounding box center [389, 222] width 8 height 8
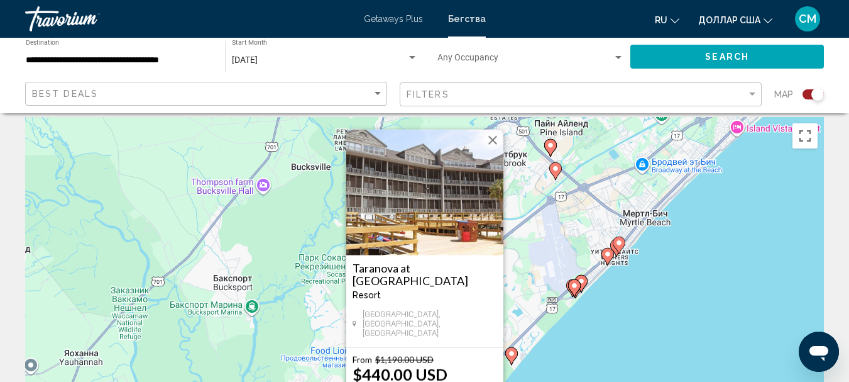
scroll to position [0, 0]
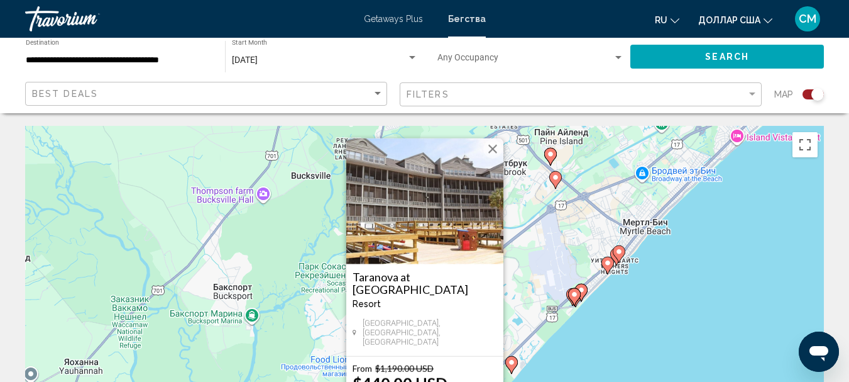
click at [492, 151] on button "Закрыть" at bounding box center [492, 149] width 19 height 19
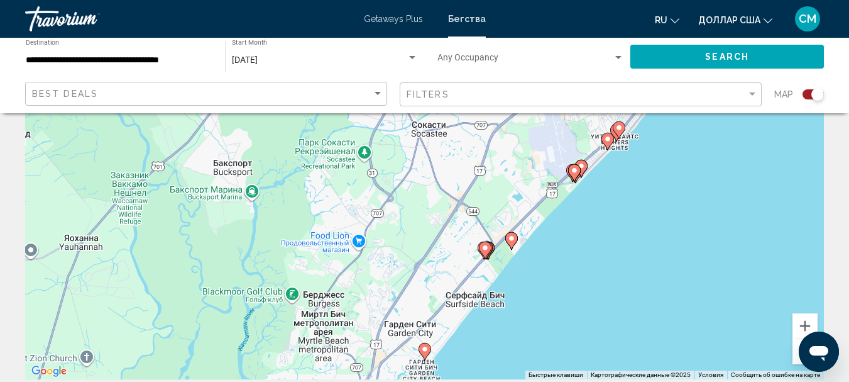
scroll to position [126, 0]
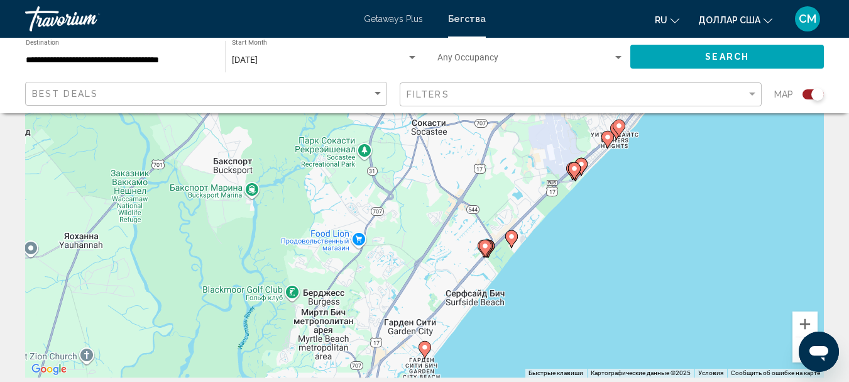
click at [510, 242] on icon "Основное содержание" at bounding box center [510, 239] width 11 height 16
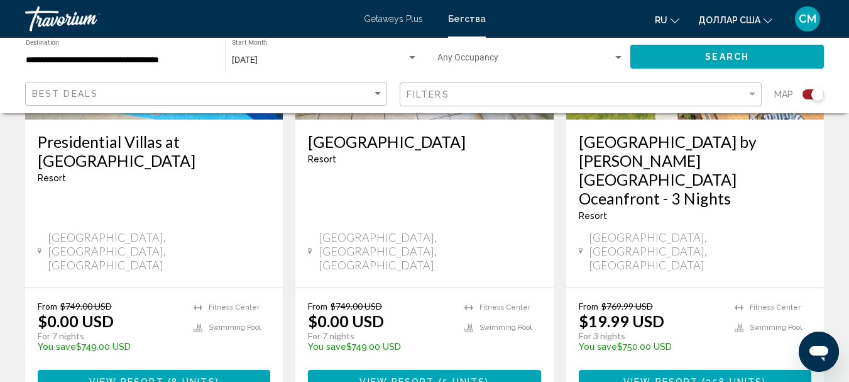
scroll to position [2074, 0]
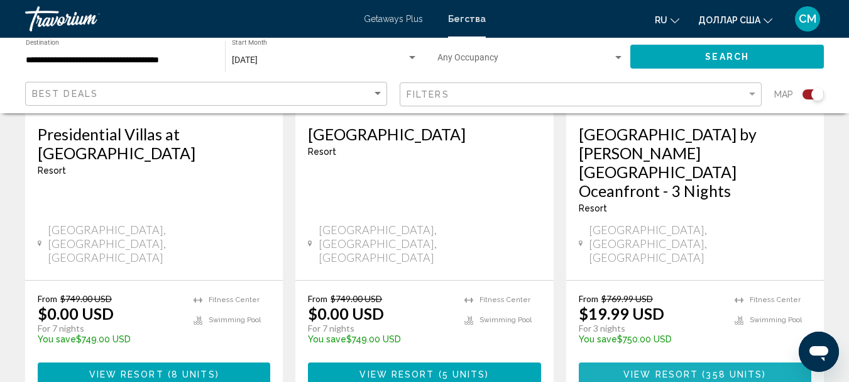
click at [685, 369] on span "View Resort" at bounding box center [661, 374] width 75 height 10
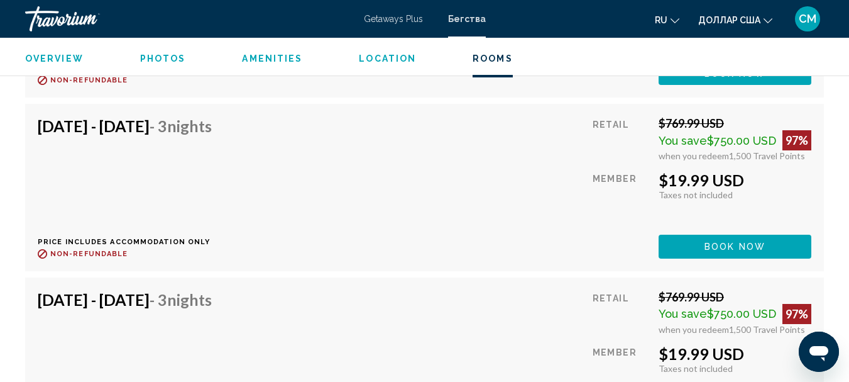
scroll to position [8569, 0]
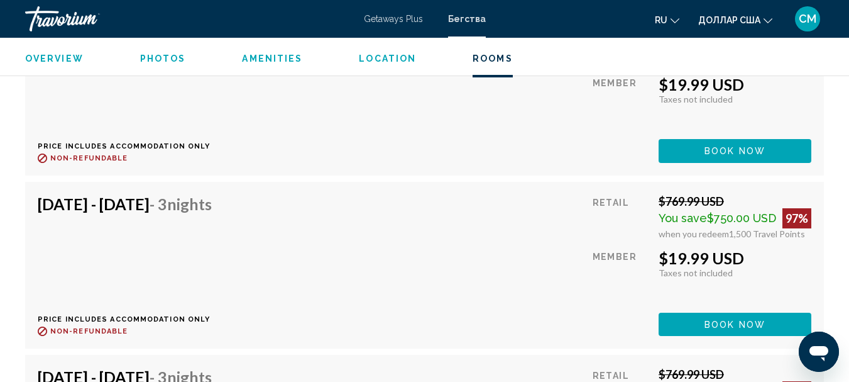
scroll to position [9701, 0]
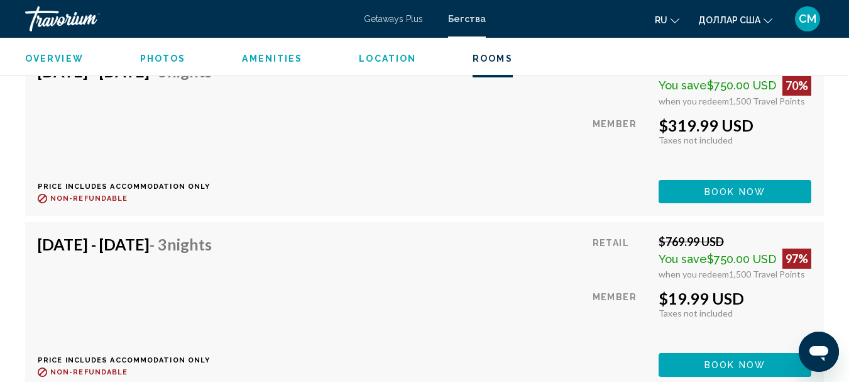
scroll to position [8507, 0]
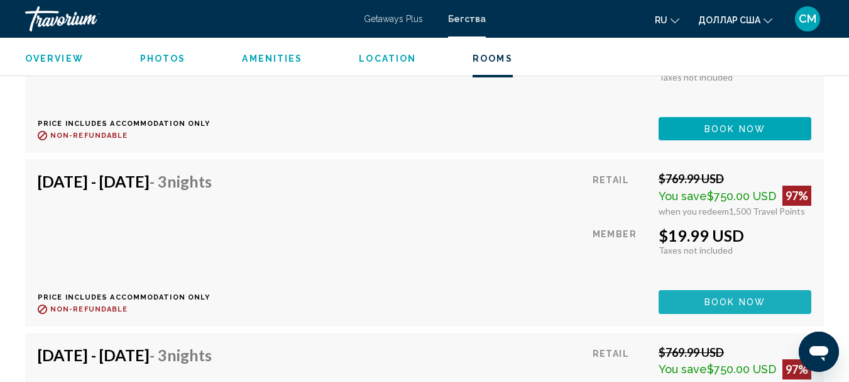
click at [703, 297] on button "Book now" at bounding box center [735, 301] width 153 height 23
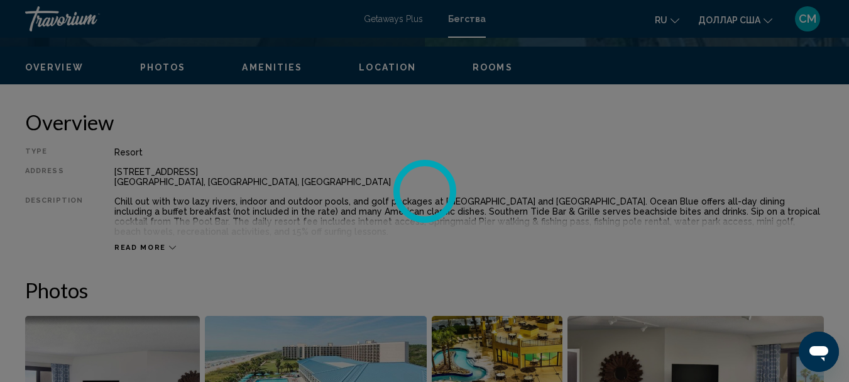
scroll to position [586, 0]
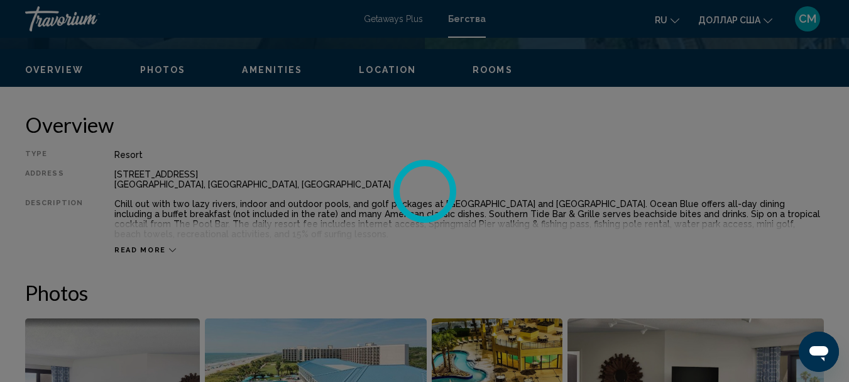
click at [162, 248] on div at bounding box center [424, 191] width 849 height 382
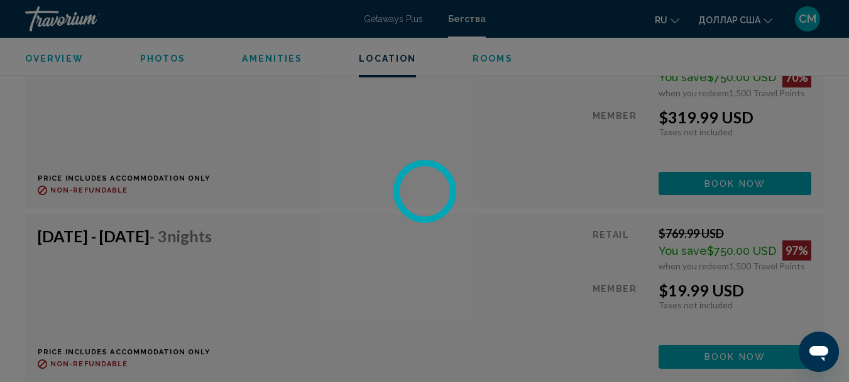
scroll to position [3038, 0]
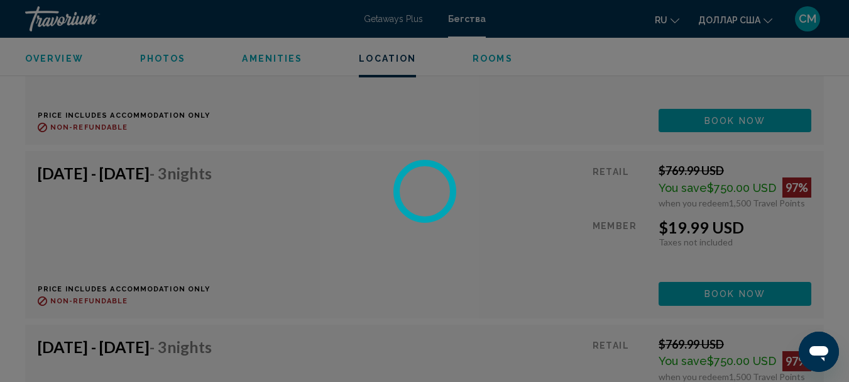
click at [710, 295] on div at bounding box center [424, 191] width 849 height 382
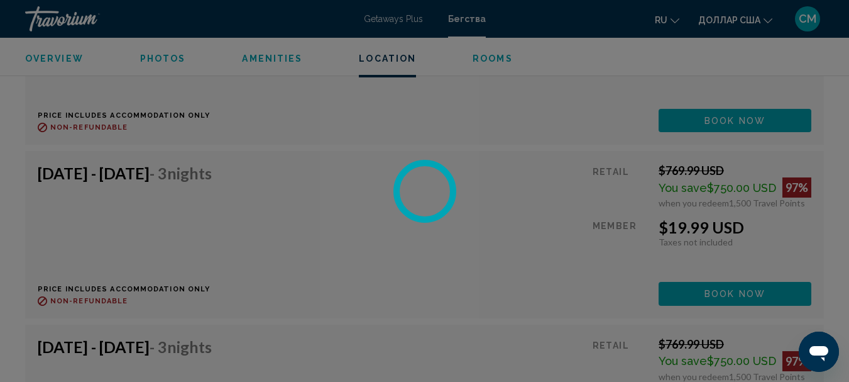
click at [710, 295] on div at bounding box center [424, 191] width 849 height 382
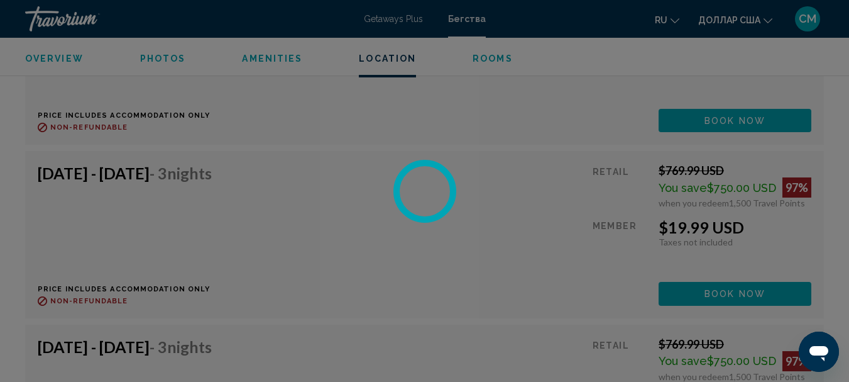
click at [710, 295] on div at bounding box center [424, 191] width 849 height 382
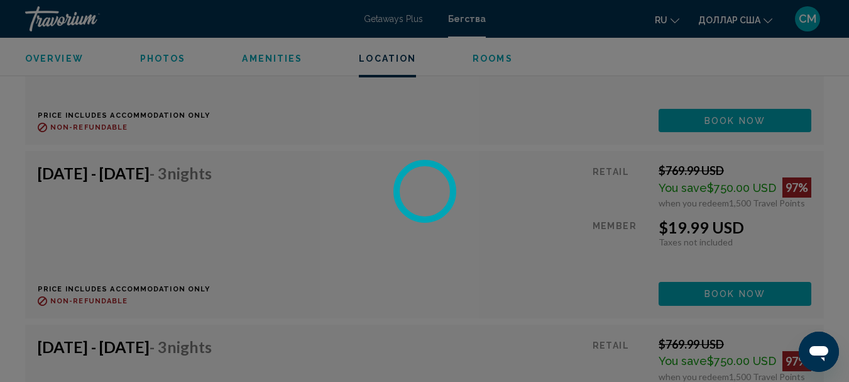
click at [710, 295] on div at bounding box center [424, 191] width 849 height 382
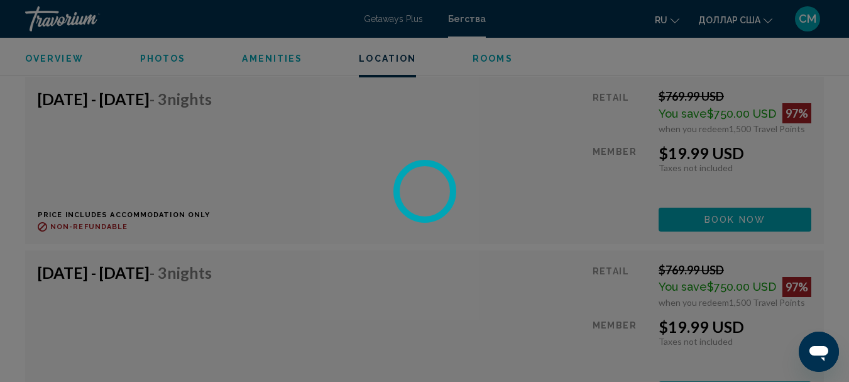
scroll to position [3100, 0]
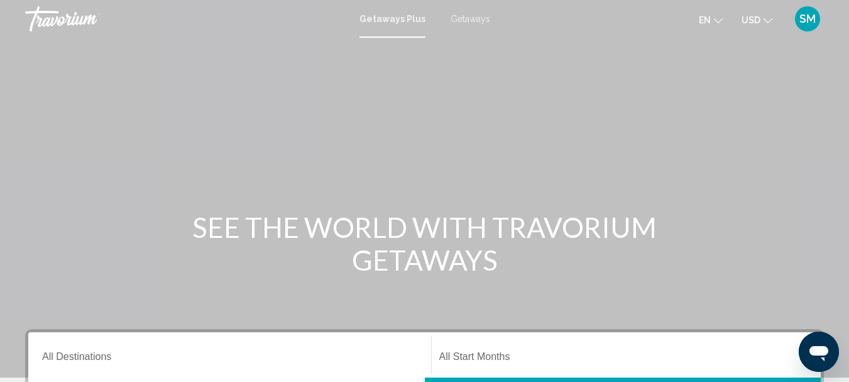
click at [474, 17] on span "Getaways" at bounding box center [471, 19] width 40 height 10
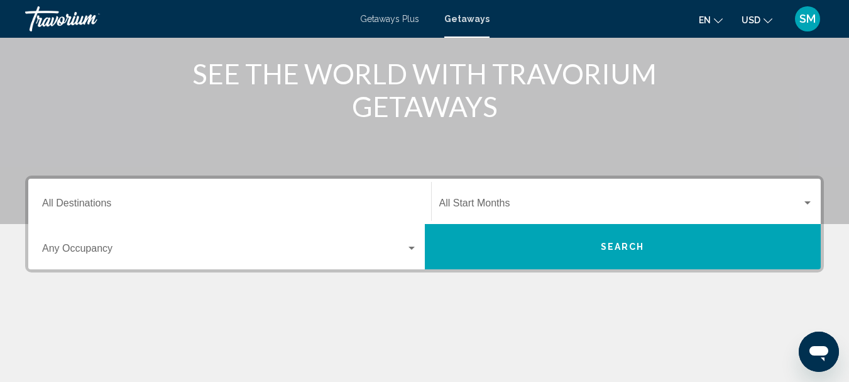
scroll to position [251, 0]
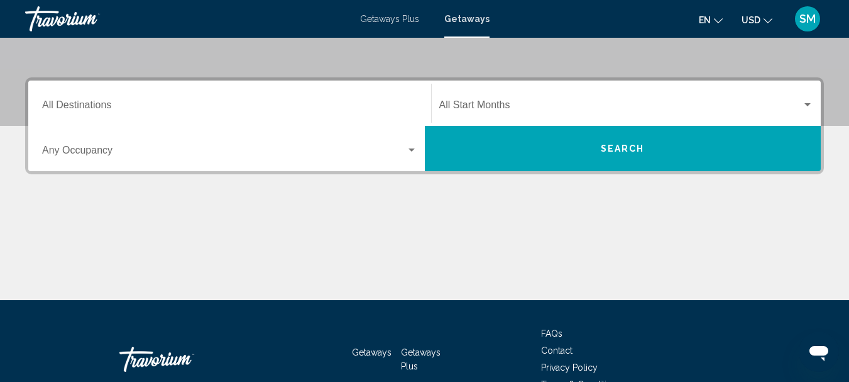
click at [98, 102] on input "Destination All Destinations" at bounding box center [229, 107] width 375 height 11
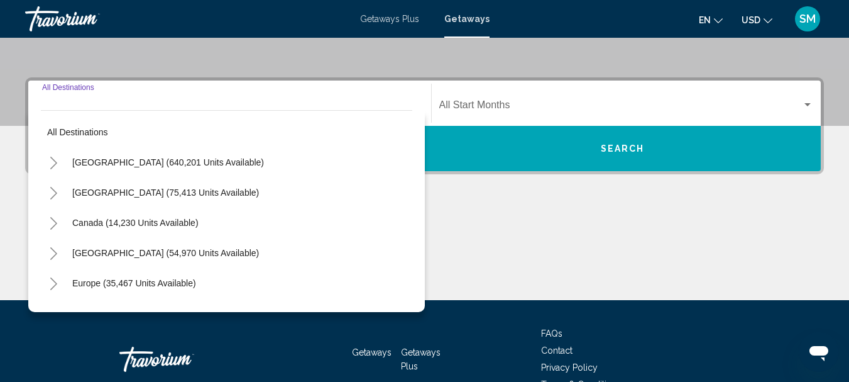
scroll to position [288, 0]
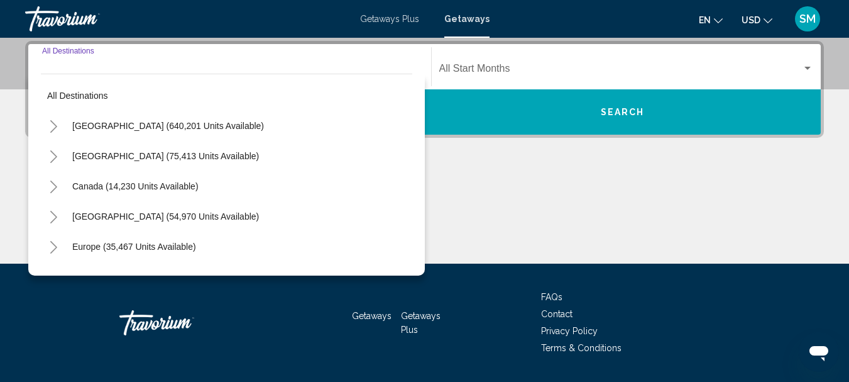
click at [91, 122] on span "[GEOGRAPHIC_DATA] (640,201 units available)" at bounding box center [168, 126] width 192 height 10
type input "**********"
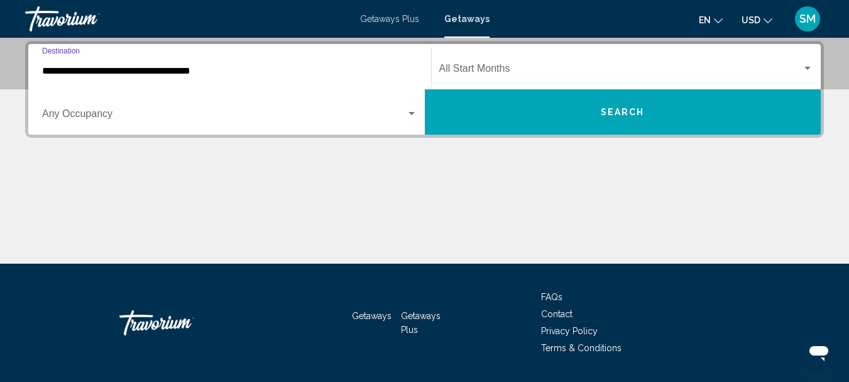
click at [101, 109] on div "Occupancy Any Occupancy" at bounding box center [229, 112] width 375 height 40
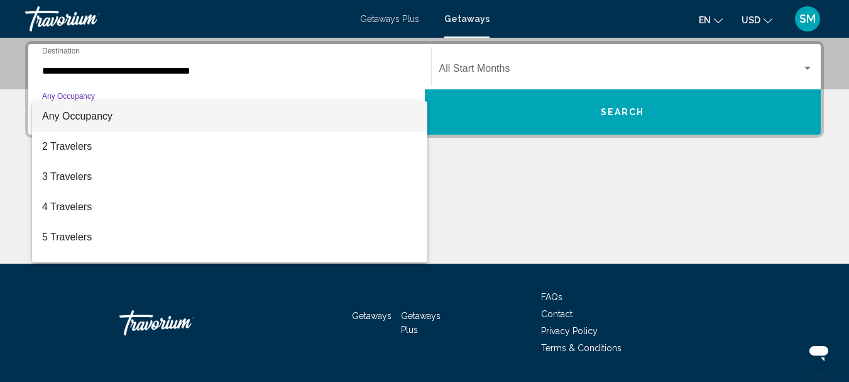
click at [78, 114] on span "Any Occupancy" at bounding box center [77, 116] width 70 height 11
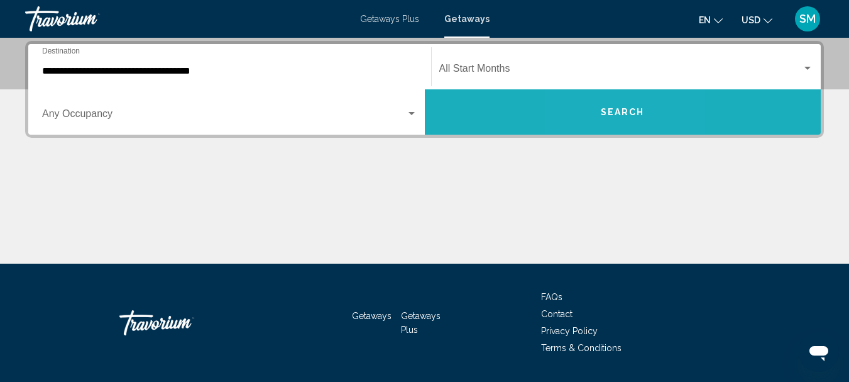
click at [605, 97] on button "Search" at bounding box center [623, 111] width 397 height 45
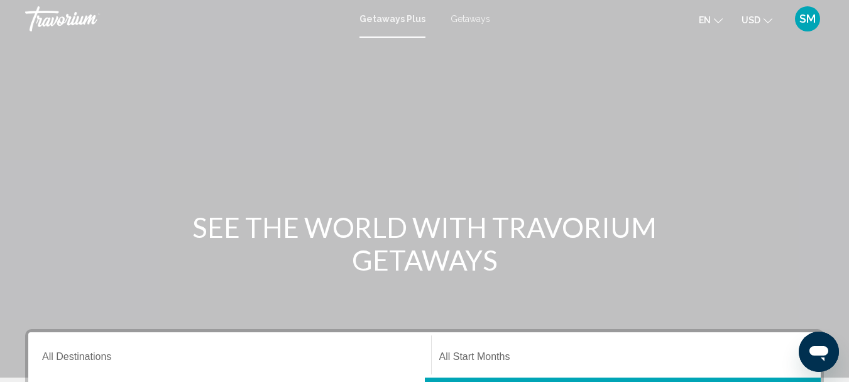
click at [472, 16] on span "Getaways" at bounding box center [471, 19] width 40 height 10
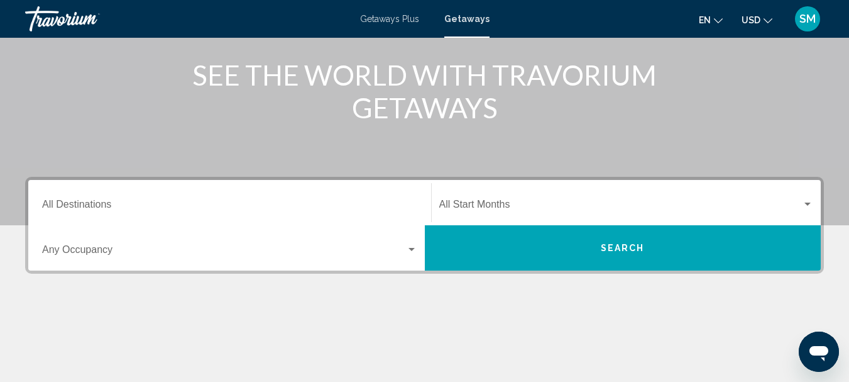
scroll to position [189, 0]
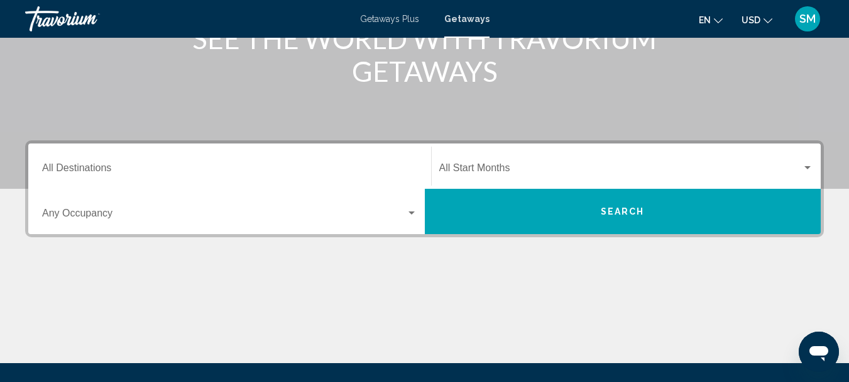
click at [99, 165] on input "Destination All Destinations" at bounding box center [229, 170] width 375 height 11
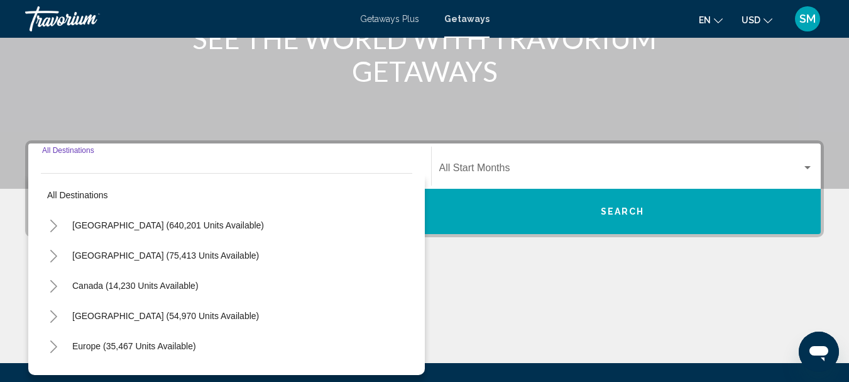
scroll to position [288, 0]
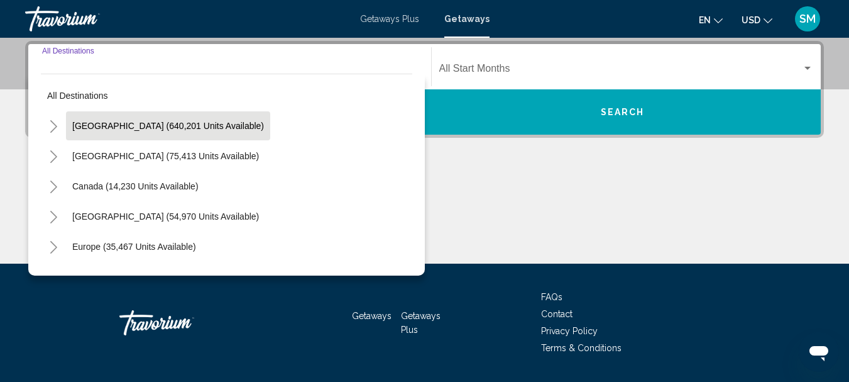
click at [111, 125] on span "[GEOGRAPHIC_DATA] (640,201 units available)" at bounding box center [168, 126] width 192 height 10
type input "**********"
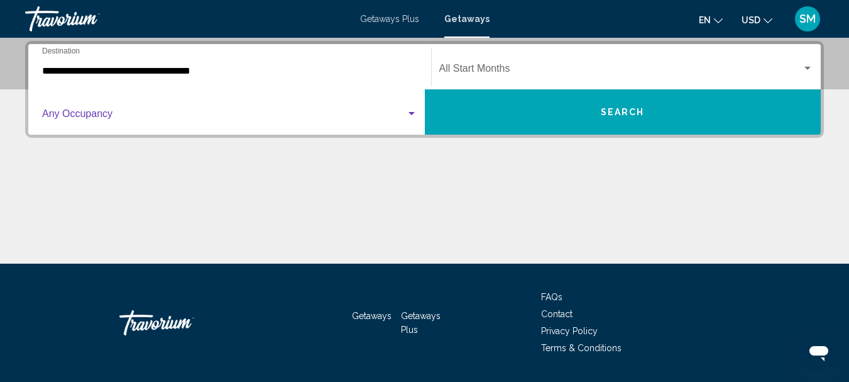
click at [108, 111] on span "Search widget" at bounding box center [224, 116] width 364 height 11
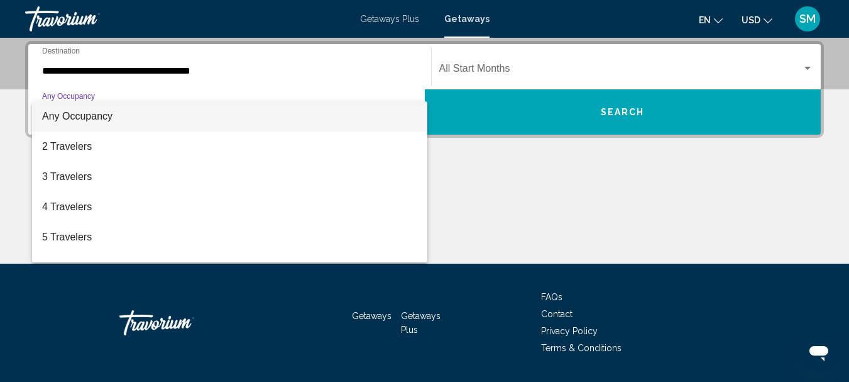
click at [99, 121] on span "Any Occupancy" at bounding box center [77, 116] width 70 height 11
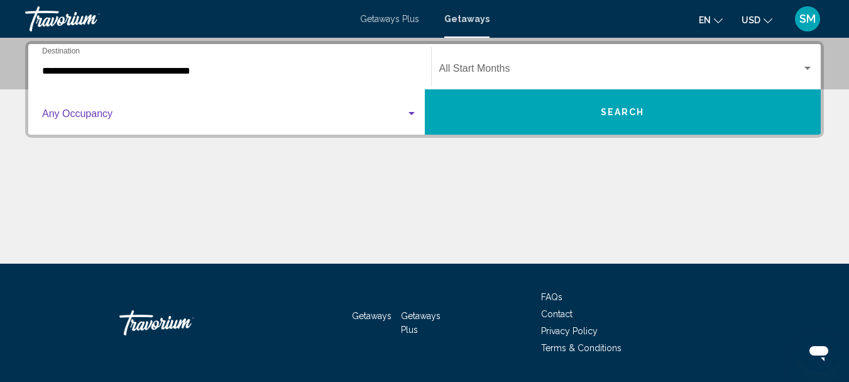
click at [808, 63] on div "Search widget" at bounding box center [807, 68] width 11 height 10
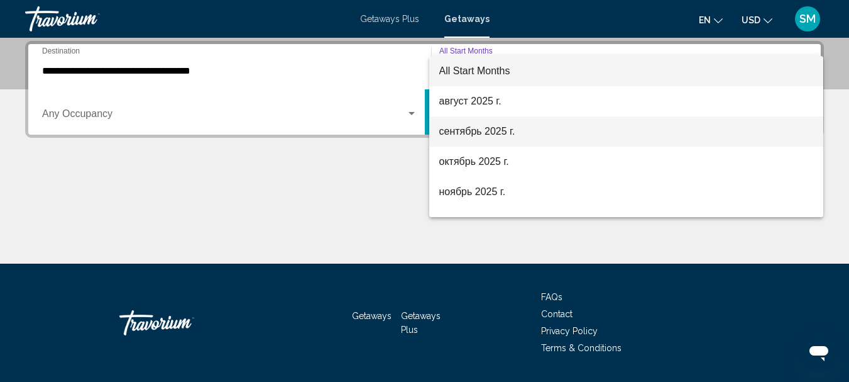
click at [471, 128] on span "сентябрь 2025 г." at bounding box center [626, 131] width 375 height 30
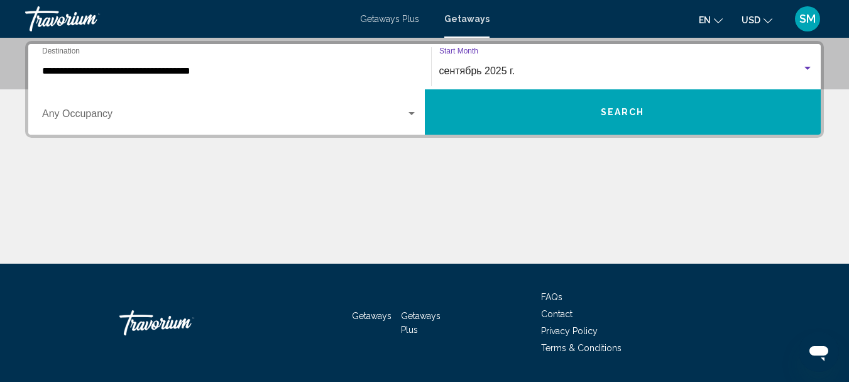
click at [585, 119] on button "Search" at bounding box center [623, 111] width 397 height 45
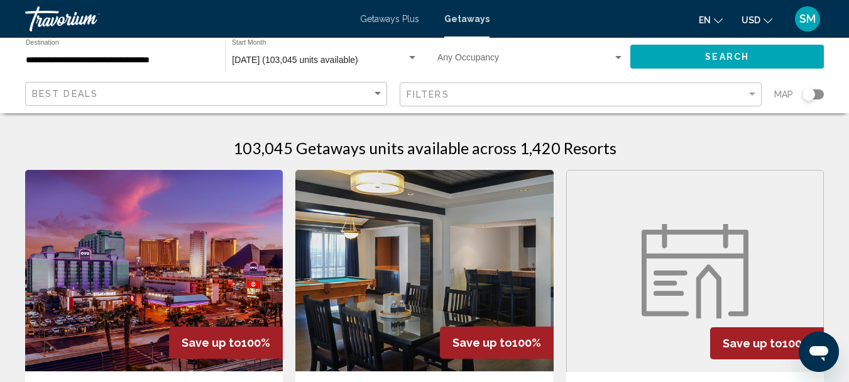
drag, startPoint x: 814, startPoint y: 94, endPoint x: 826, endPoint y: 94, distance: 12.0
click at [826, 94] on app-map-search-filters "Best Deals Filters Map" at bounding box center [425, 94] width 824 height 38
click at [825, 94] on app-map-search-filters "Best Deals Filters Map" at bounding box center [425, 94] width 824 height 38
drag, startPoint x: 810, startPoint y: 94, endPoint x: 820, endPoint y: 94, distance: 10.1
click at [820, 94] on div "Search widget" at bounding box center [813, 94] width 21 height 10
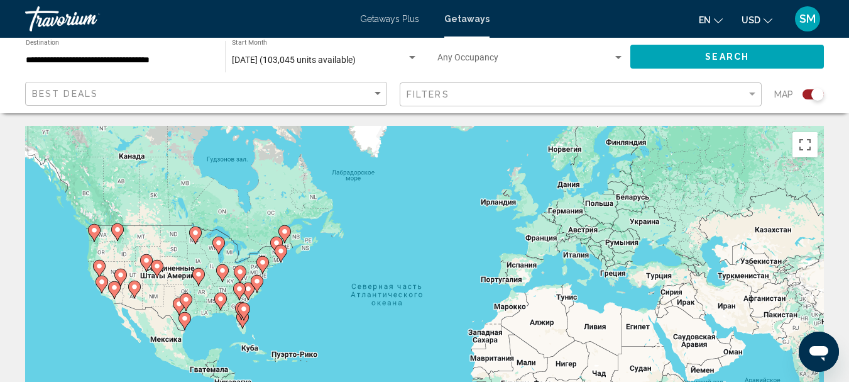
scroll to position [126, 0]
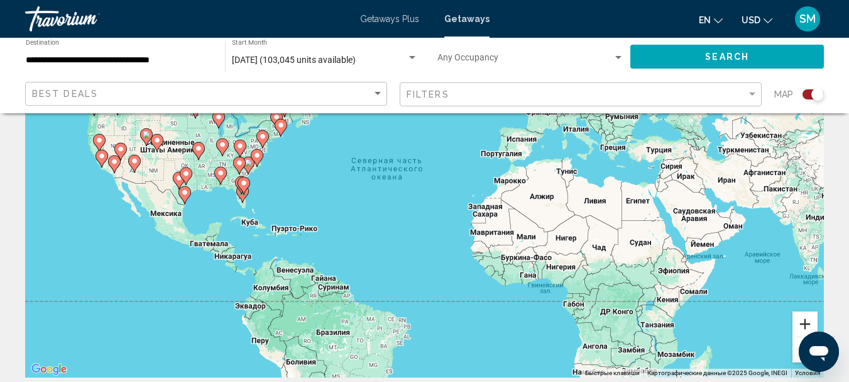
click at [804, 324] on button "Увеличить" at bounding box center [805, 323] width 25 height 25
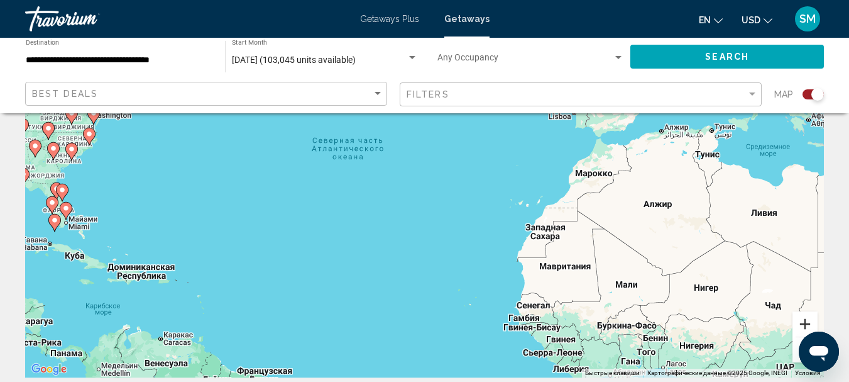
click at [804, 324] on button "Увеличить" at bounding box center [805, 323] width 25 height 25
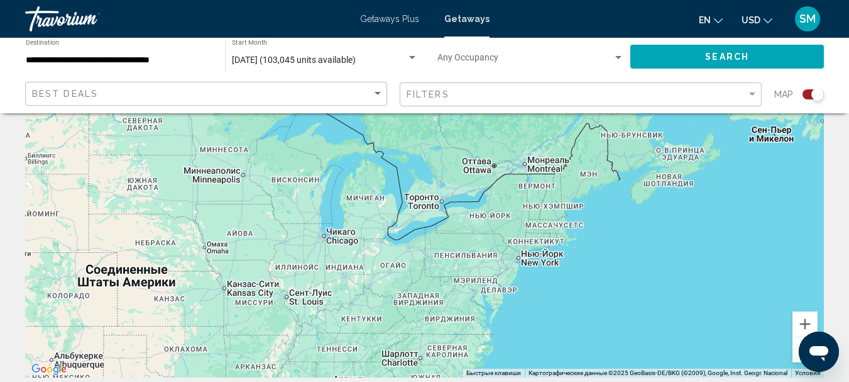
drag, startPoint x: 108, startPoint y: 148, endPoint x: 833, endPoint y: 406, distance: 769.3
click at [833, 256] on html "**********" at bounding box center [424, 65] width 849 height 382
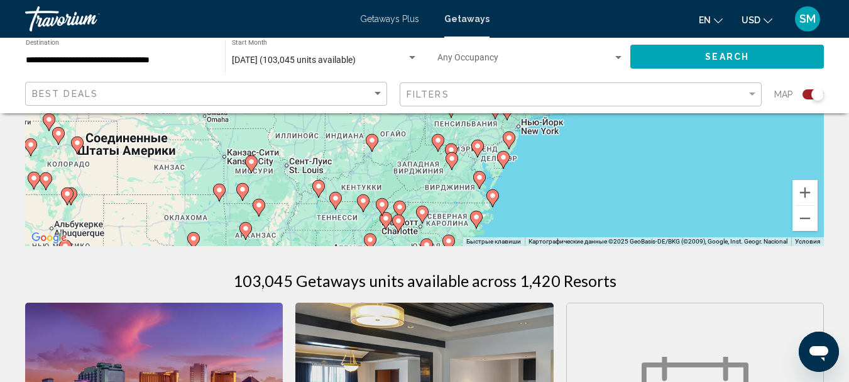
scroll to position [314, 0]
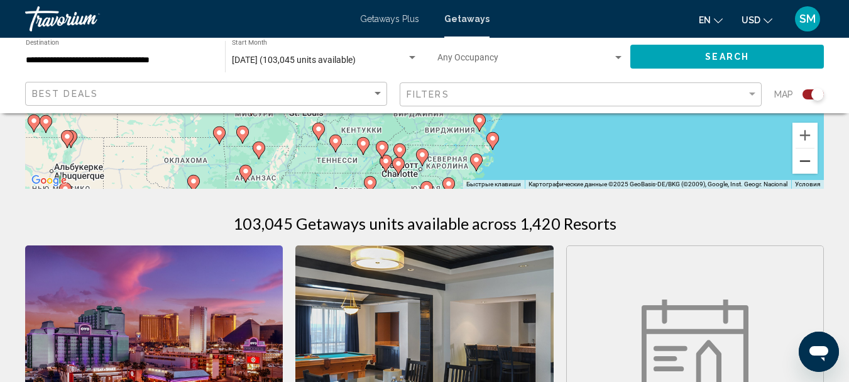
click at [805, 163] on button "Уменьшить" at bounding box center [805, 160] width 25 height 25
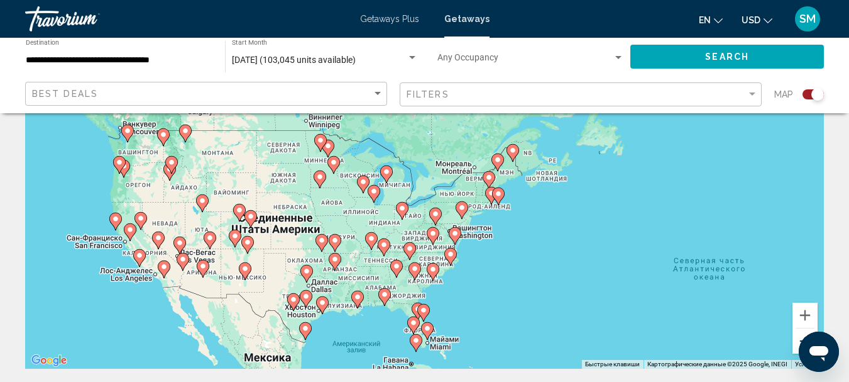
scroll to position [189, 0]
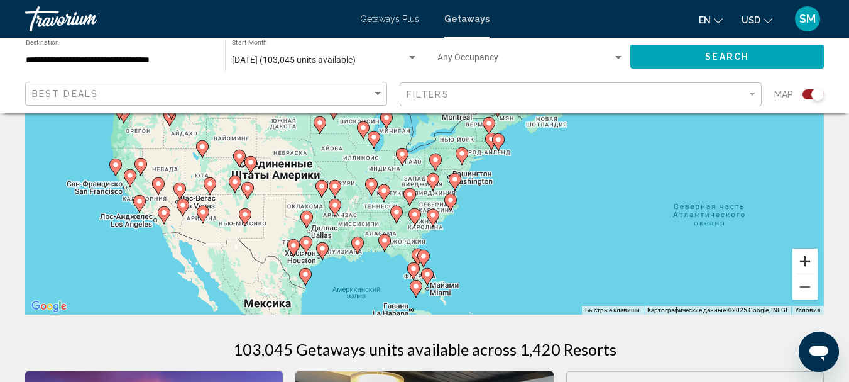
click at [805, 259] on button "Увеличить" at bounding box center [805, 260] width 25 height 25
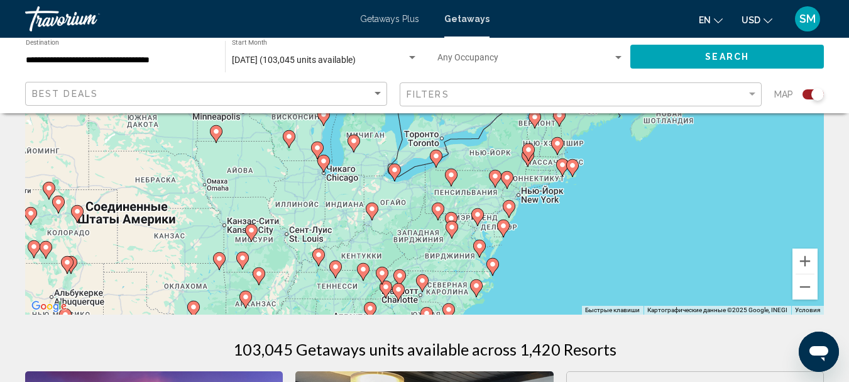
click at [423, 311] on icon "Main content" at bounding box center [426, 315] width 11 height 16
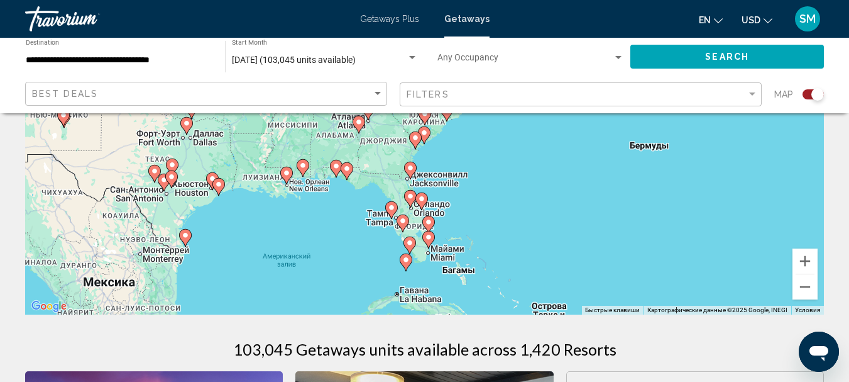
scroll to position [63, 0]
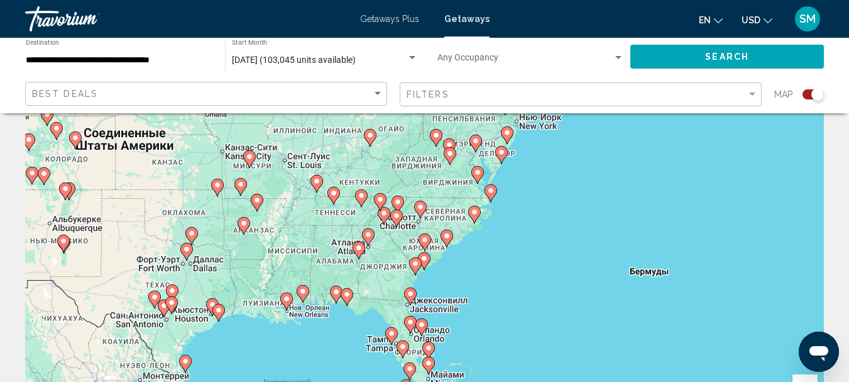
click at [426, 258] on image "Main content" at bounding box center [425, 259] width 8 height 8
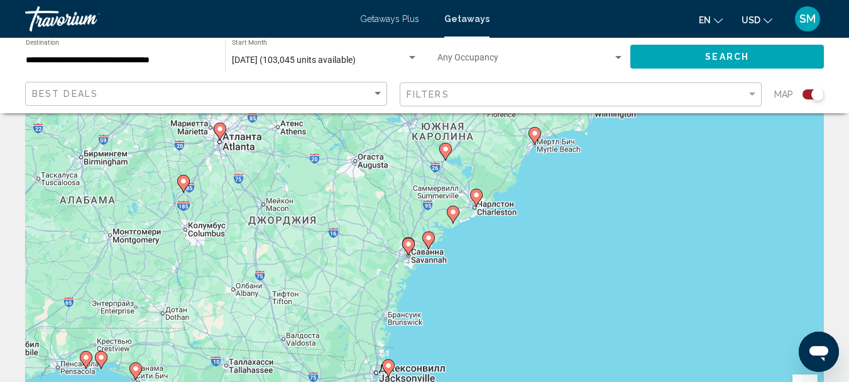
click at [531, 136] on icon "Main content" at bounding box center [534, 136] width 11 height 16
type input "**********"
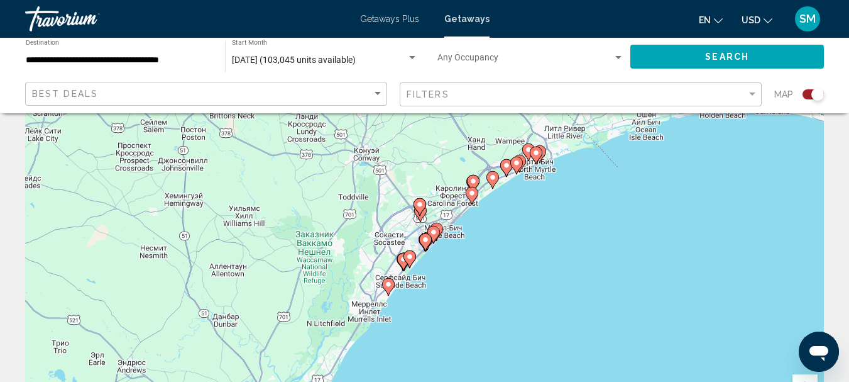
click at [493, 181] on icon "Main content" at bounding box center [492, 180] width 11 height 16
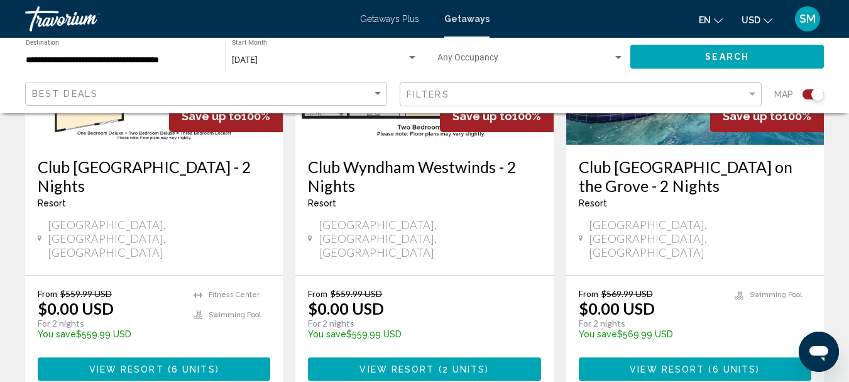
scroll to position [629, 0]
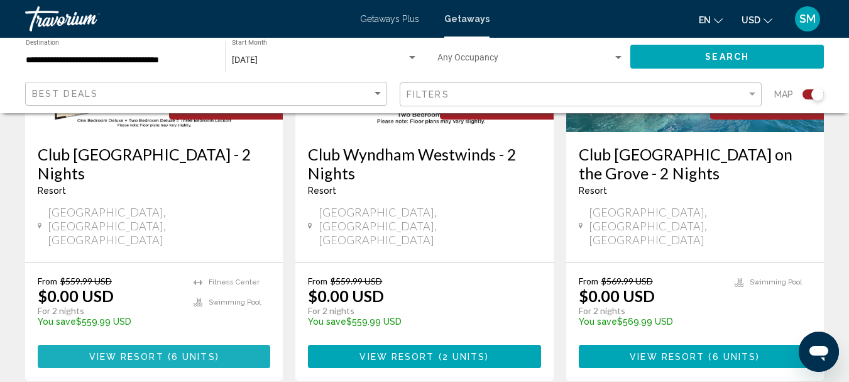
click at [161, 351] on span "View Resort" at bounding box center [126, 356] width 75 height 10
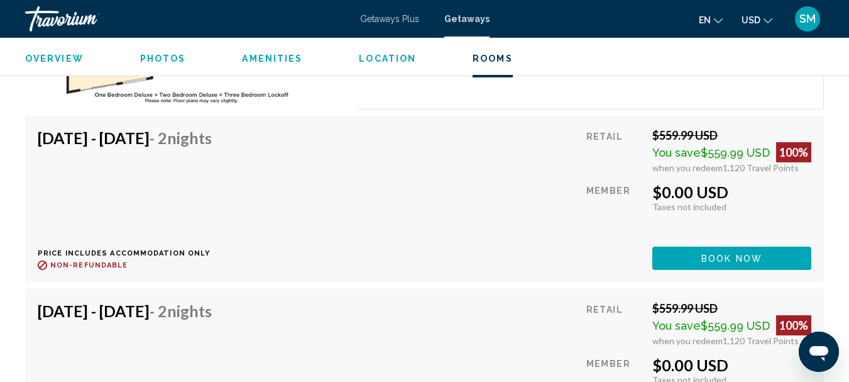
scroll to position [2660, 0]
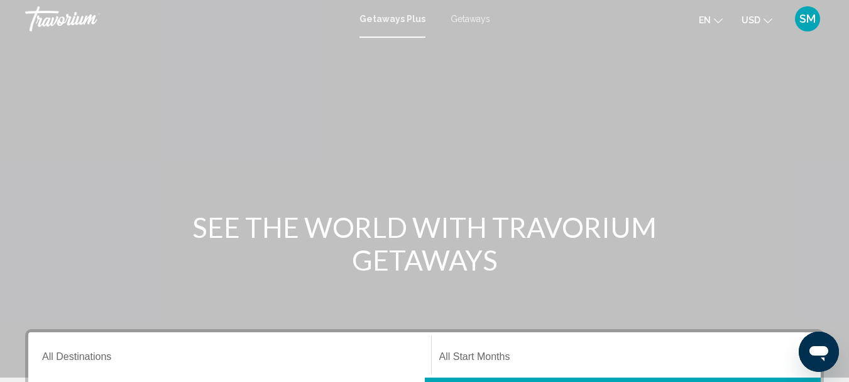
click at [458, 16] on span "Getaways" at bounding box center [471, 19] width 40 height 10
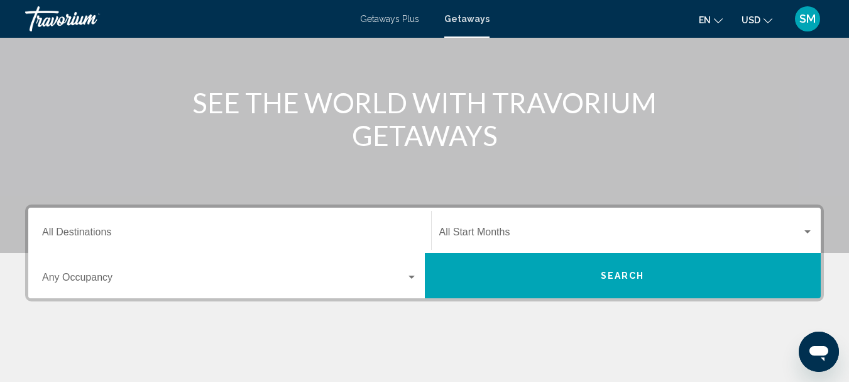
scroll to position [126, 0]
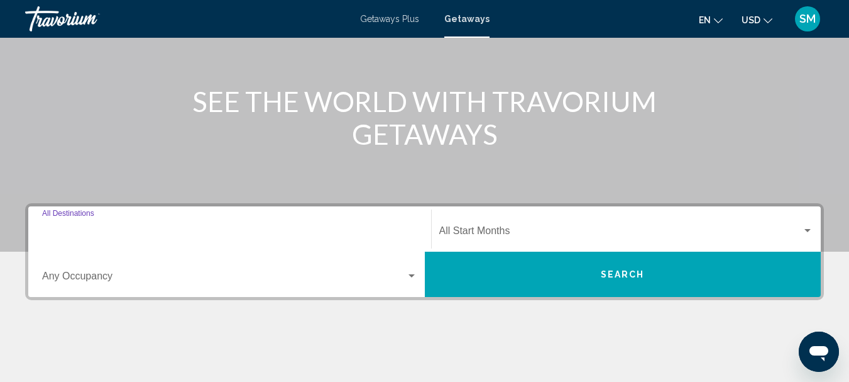
click at [105, 231] on input "Destination All Destinations" at bounding box center [229, 233] width 375 height 11
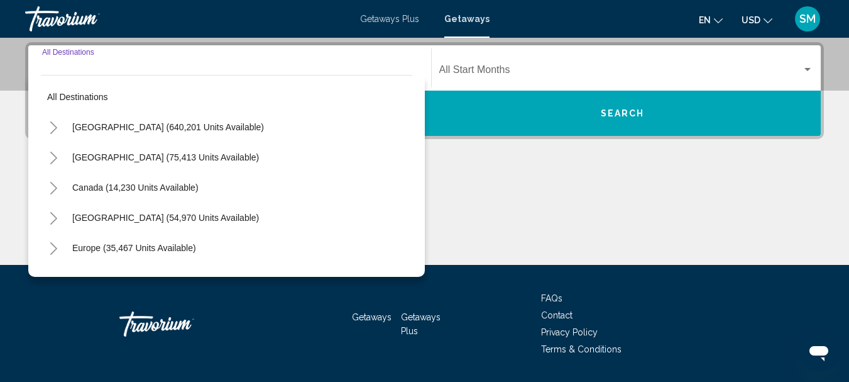
scroll to position [288, 0]
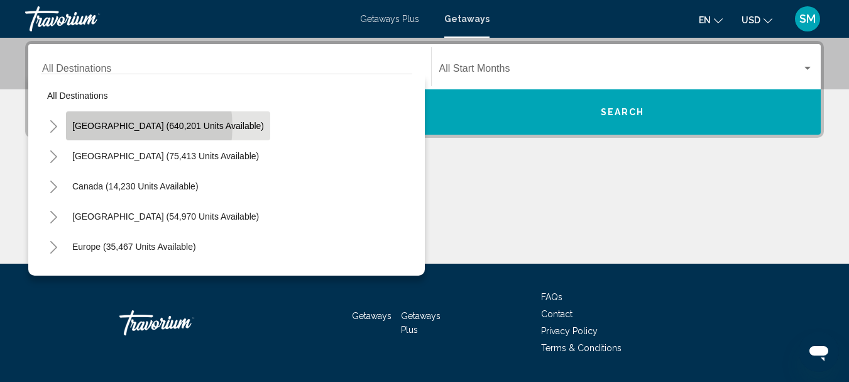
click at [119, 126] on span "[GEOGRAPHIC_DATA] (640,201 units available)" at bounding box center [168, 126] width 192 height 10
type input "**********"
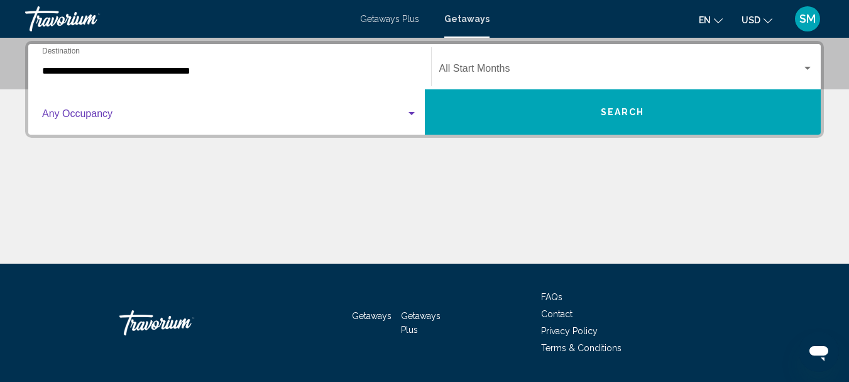
click at [95, 111] on span "Search widget" at bounding box center [224, 116] width 364 height 11
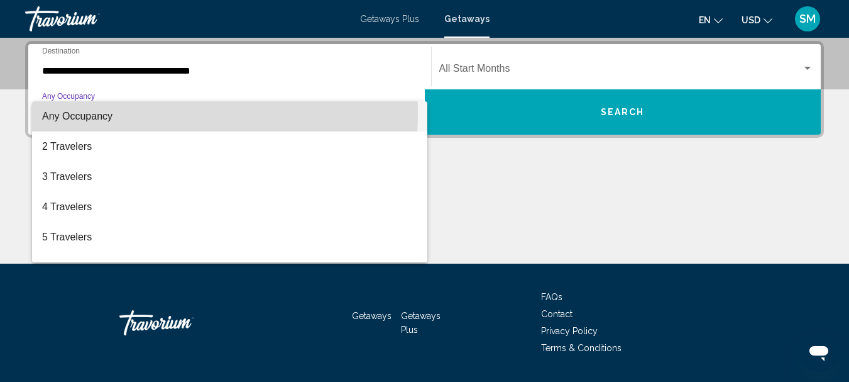
click at [79, 115] on span "Any Occupancy" at bounding box center [77, 116] width 70 height 11
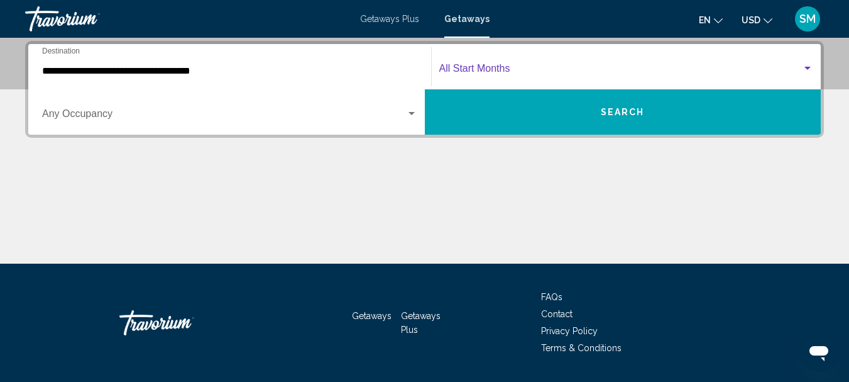
click at [805, 67] on div "Search widget" at bounding box center [808, 68] width 6 height 3
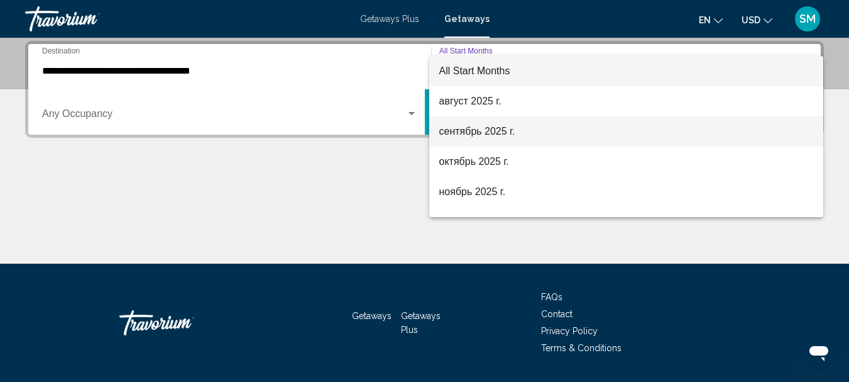
click at [465, 128] on span "сентябрь 2025 г." at bounding box center [626, 131] width 375 height 30
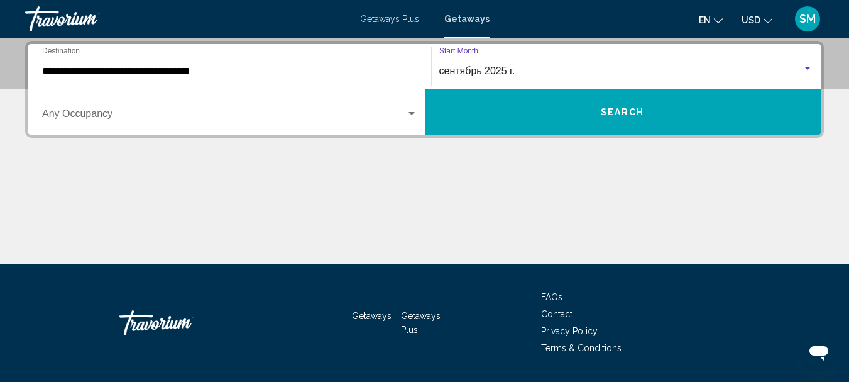
click at [597, 113] on button "Search" at bounding box center [623, 111] width 397 height 45
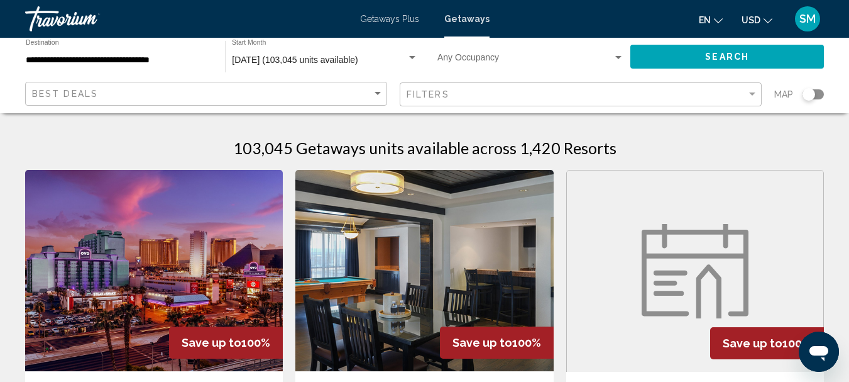
drag, startPoint x: 813, startPoint y: 91, endPoint x: 823, endPoint y: 92, distance: 9.5
click at [823, 92] on div "Search widget" at bounding box center [813, 94] width 21 height 10
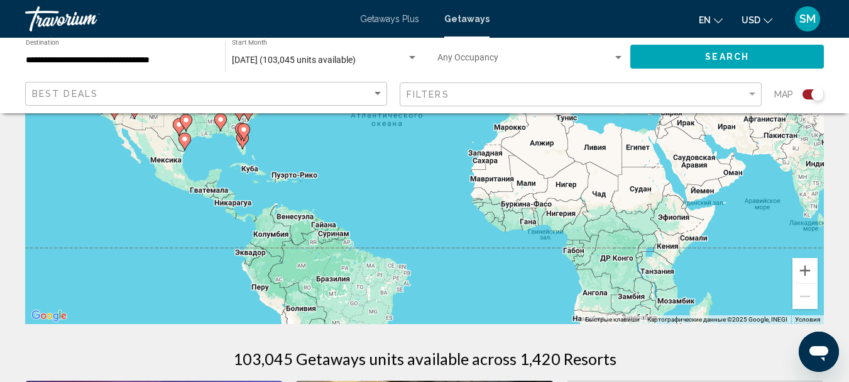
scroll to position [189, 0]
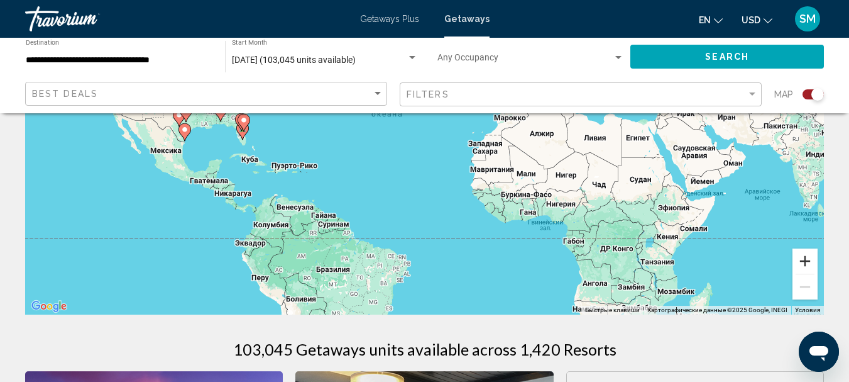
click at [809, 257] on button "Увеличить" at bounding box center [805, 260] width 25 height 25
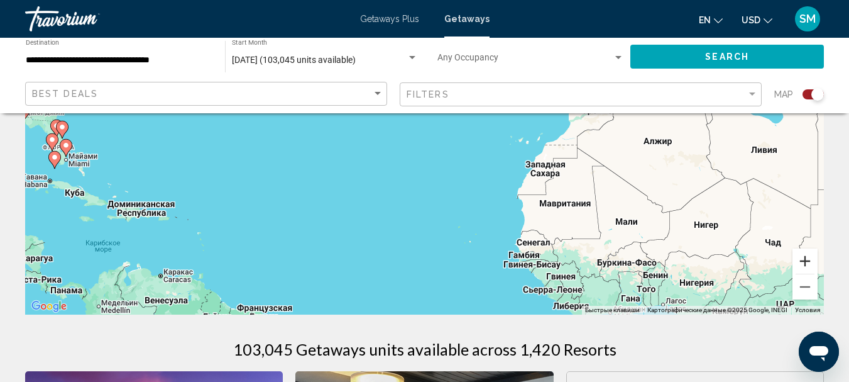
click at [807, 264] on button "Увеличить" at bounding box center [805, 260] width 25 height 25
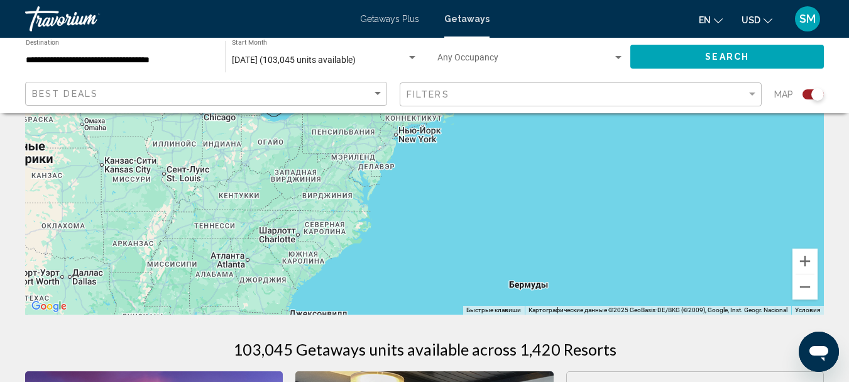
drag, startPoint x: 92, startPoint y: 150, endPoint x: 693, endPoint y: 346, distance: 632.2
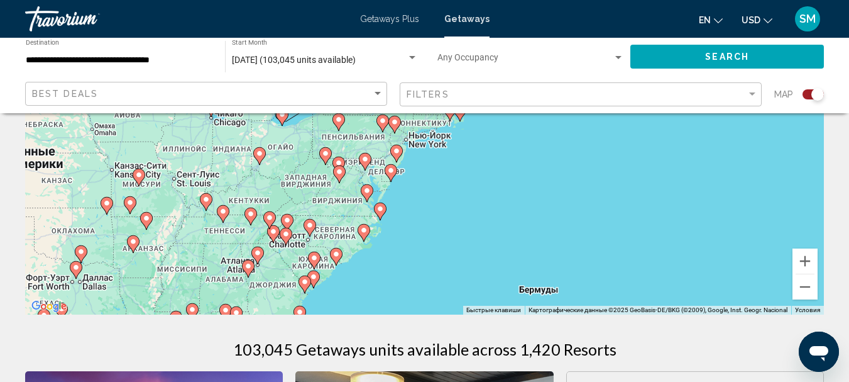
click at [314, 260] on image "Main content" at bounding box center [315, 258] width 8 height 8
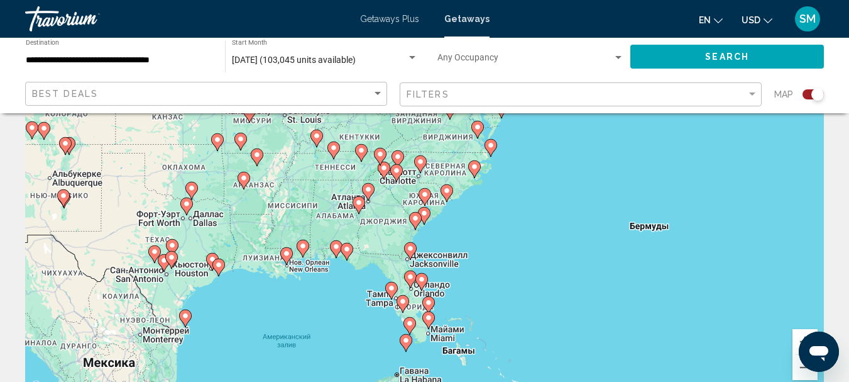
scroll to position [0, 0]
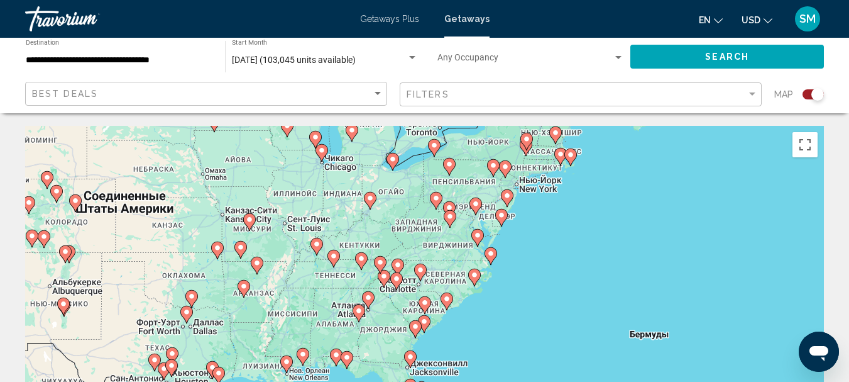
click at [421, 299] on icon "Main content" at bounding box center [424, 305] width 11 height 16
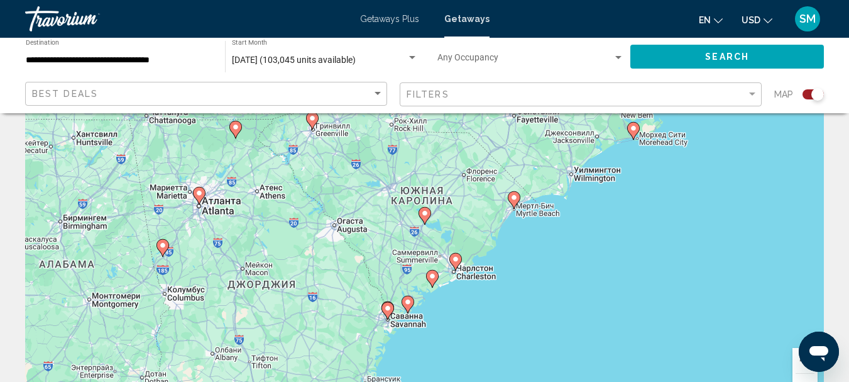
scroll to position [126, 0]
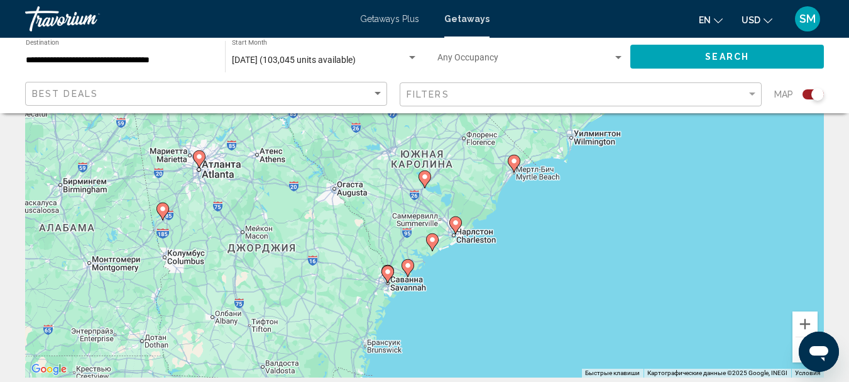
click at [515, 166] on icon "Main content" at bounding box center [513, 163] width 11 height 16
type input "**********"
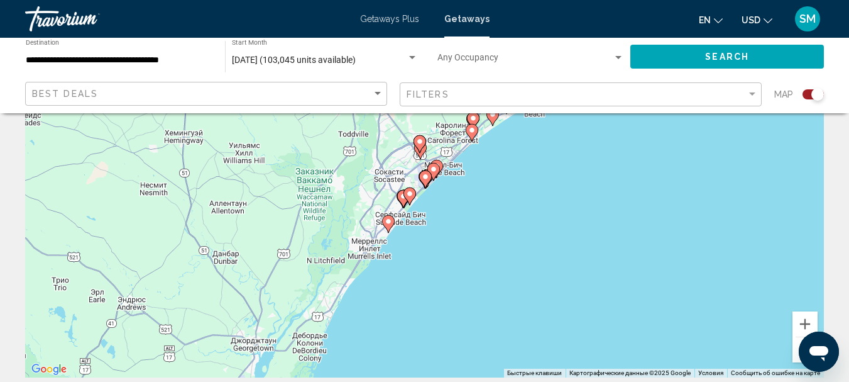
scroll to position [63, 0]
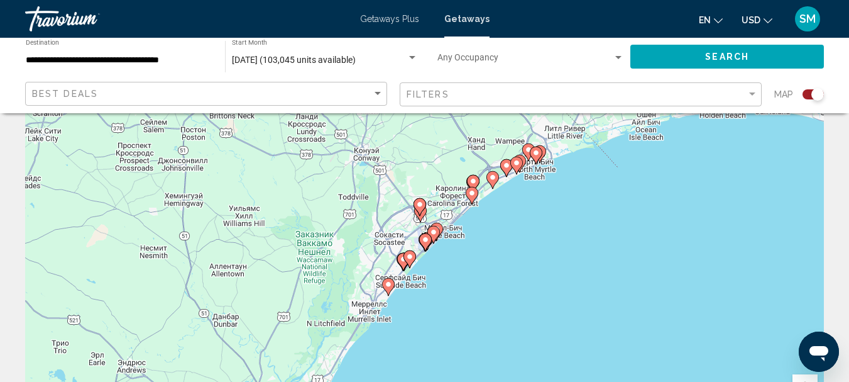
click at [471, 200] on icon "Main content" at bounding box center [471, 195] width 11 height 16
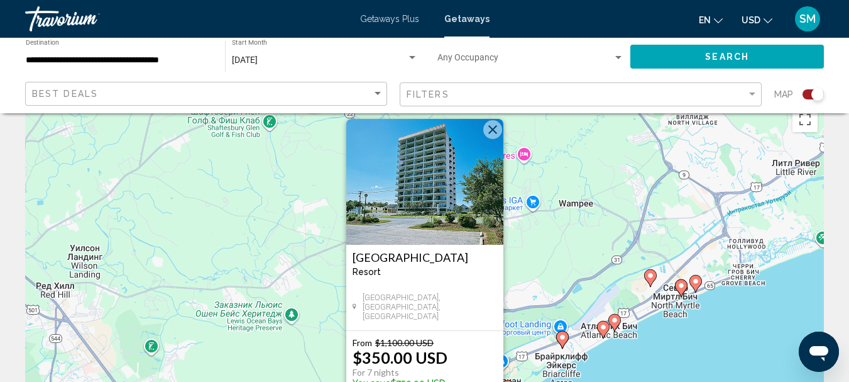
scroll to position [0, 0]
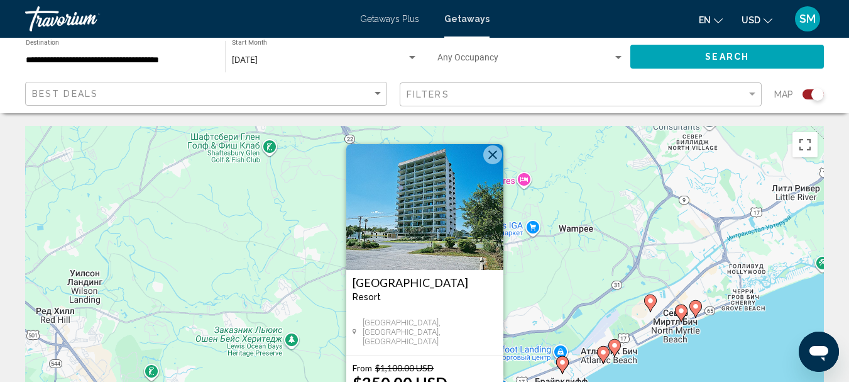
click at [488, 152] on button "Закрыть" at bounding box center [492, 154] width 19 height 19
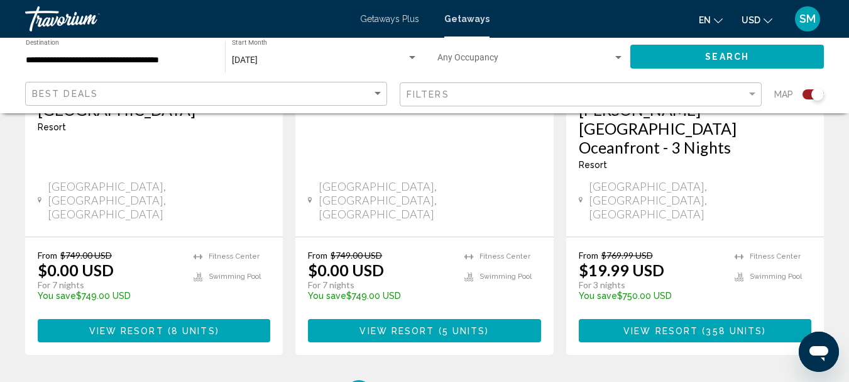
scroll to position [2137, 0]
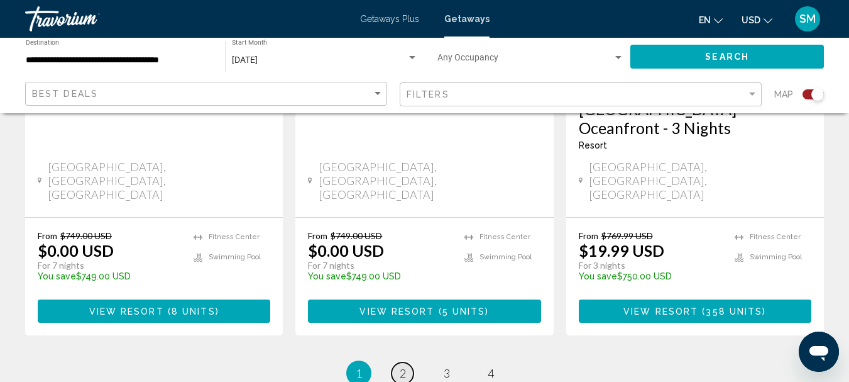
click at [398, 362] on link "page 2" at bounding box center [403, 373] width 22 height 22
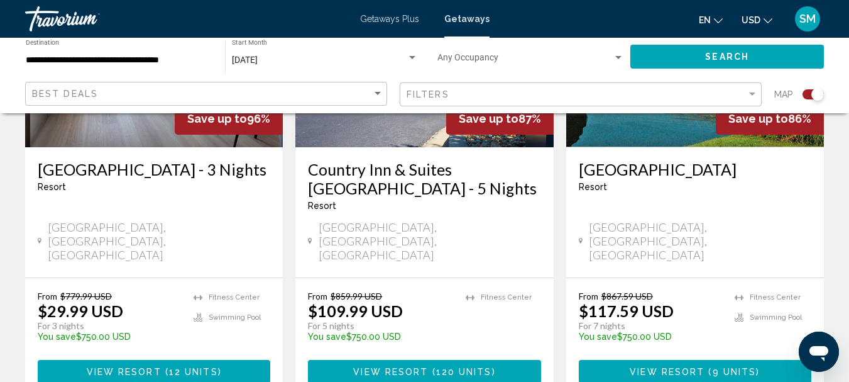
scroll to position [629, 0]
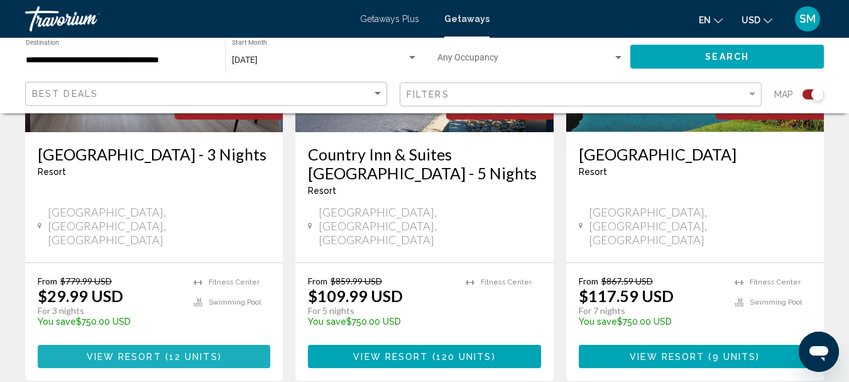
click at [174, 351] on span "12 units" at bounding box center [193, 356] width 49 height 10
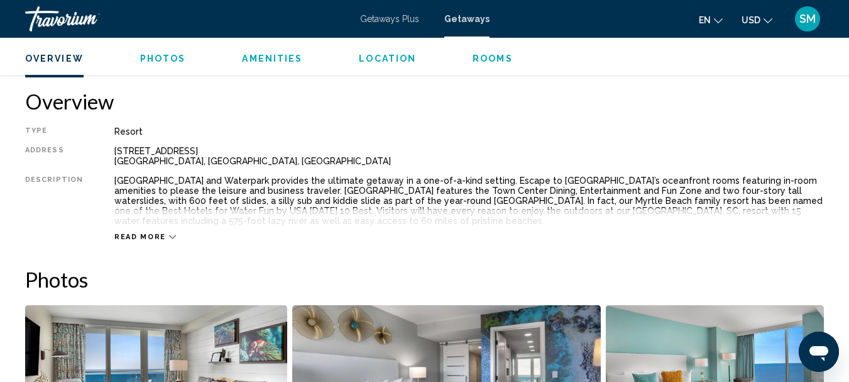
scroll to position [649, 0]
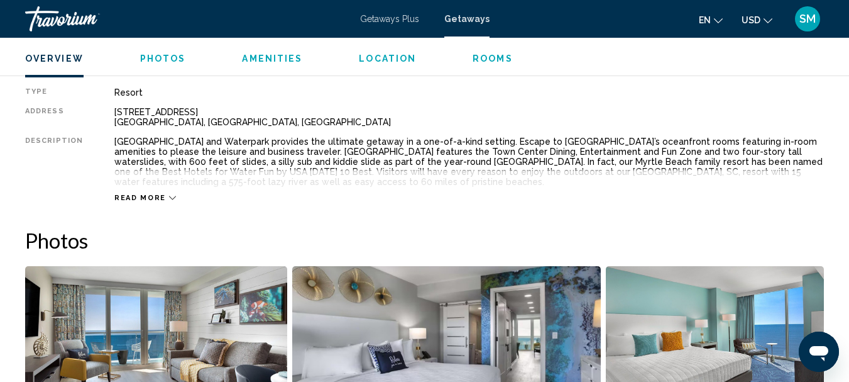
click at [162, 196] on div "Read more" at bounding box center [145, 198] width 62 height 8
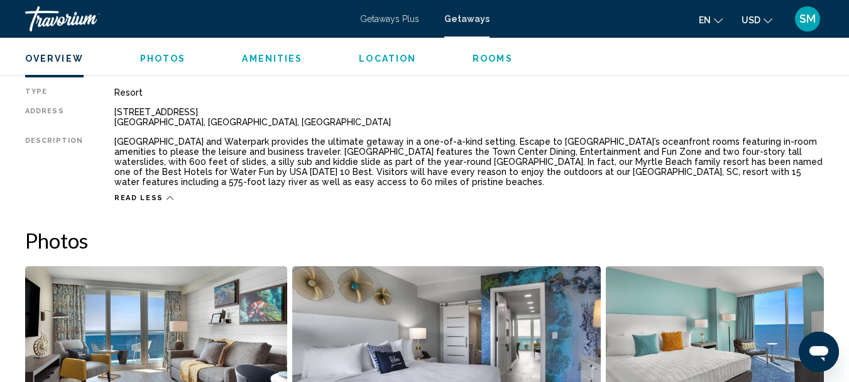
click at [167, 196] on icon "Main content" at bounding box center [170, 197] width 7 height 7
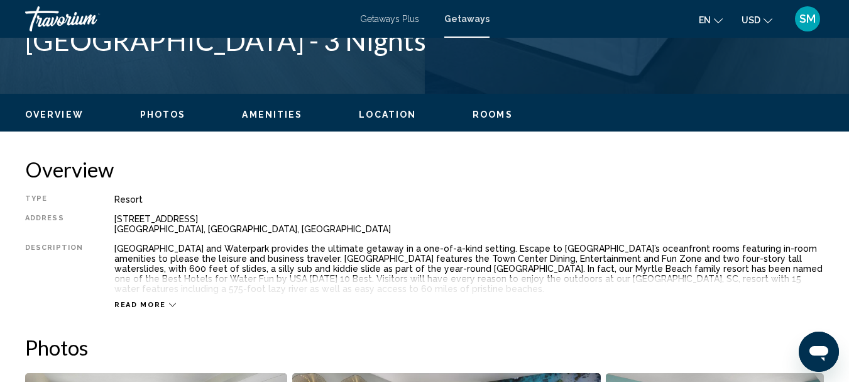
scroll to position [530, 0]
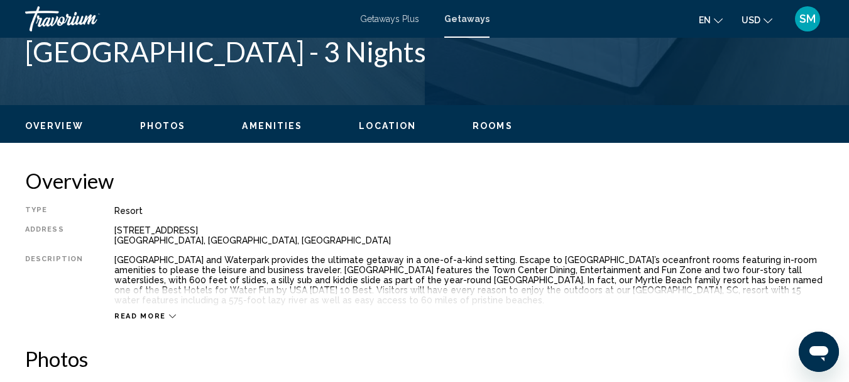
click at [131, 314] on span "Read more" at bounding box center [140, 316] width 52 height 8
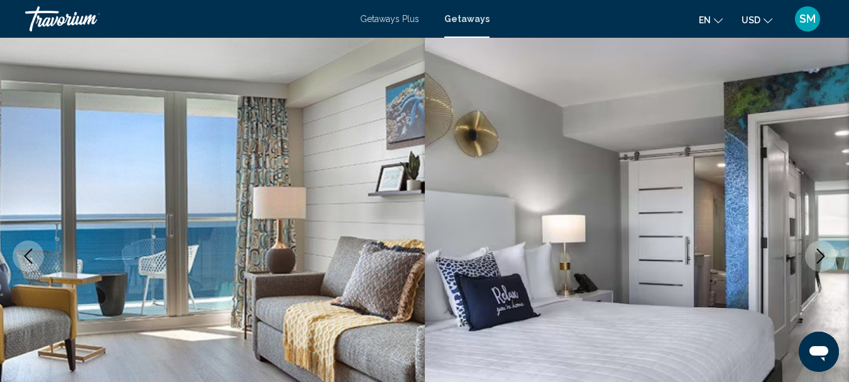
scroll to position [0, 0]
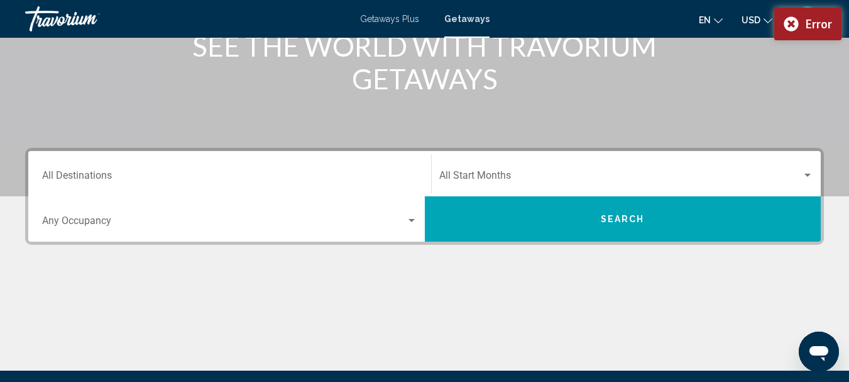
scroll to position [189, 0]
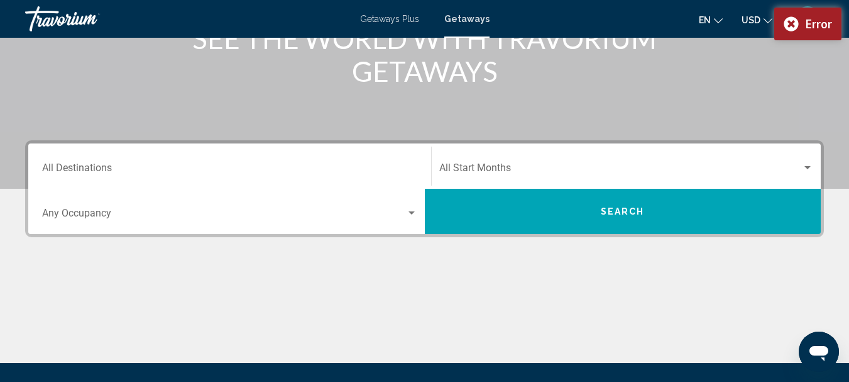
click at [97, 160] on div "Destination All Destinations" at bounding box center [229, 166] width 375 height 40
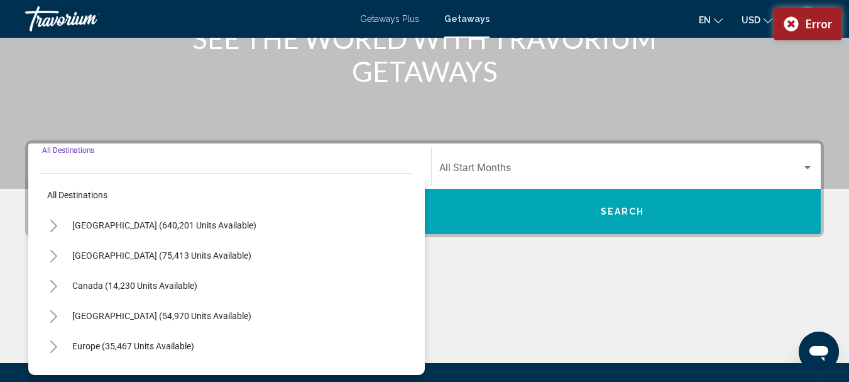
scroll to position [288, 0]
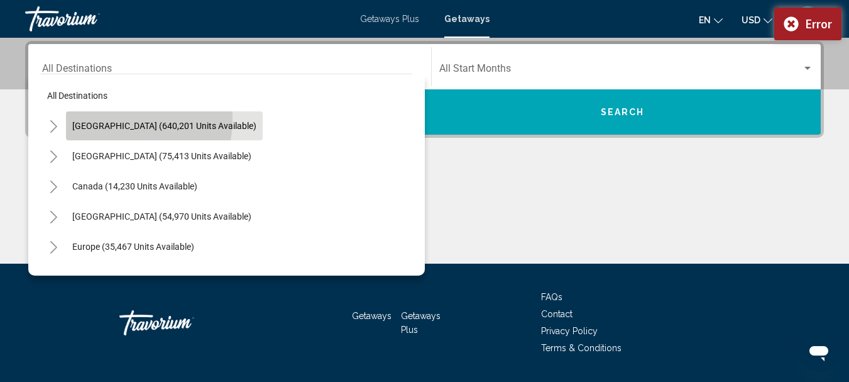
click at [104, 118] on button "[GEOGRAPHIC_DATA] (640,201 units available)" at bounding box center [164, 125] width 197 height 29
type input "**********"
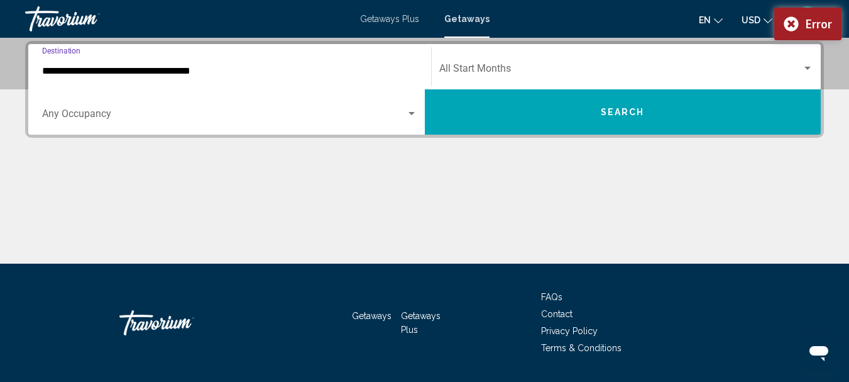
click at [69, 113] on span "Search widget" at bounding box center [224, 116] width 364 height 11
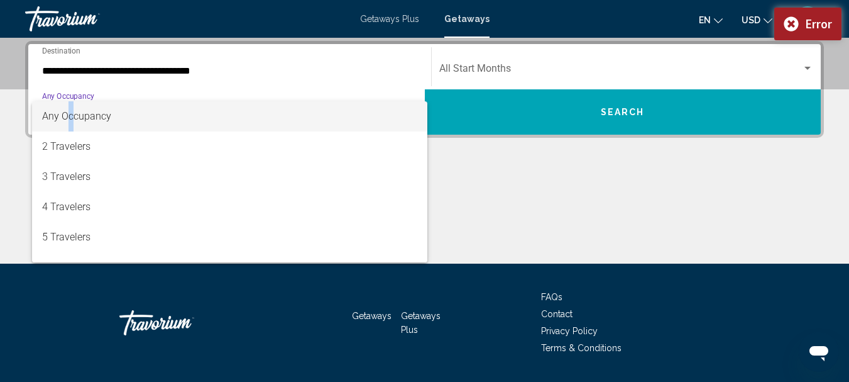
click at [71, 112] on span "Any Occupancy" at bounding box center [76, 116] width 69 height 12
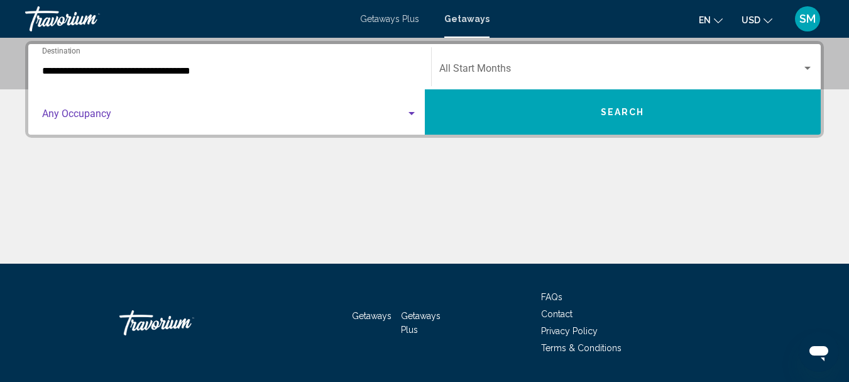
click at [804, 66] on div "Search widget" at bounding box center [807, 68] width 11 height 10
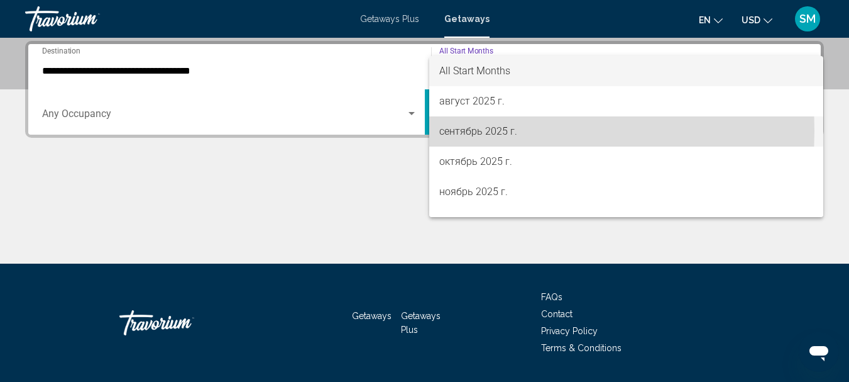
click at [467, 130] on span "сентябрь 2025 г." at bounding box center [626, 131] width 375 height 30
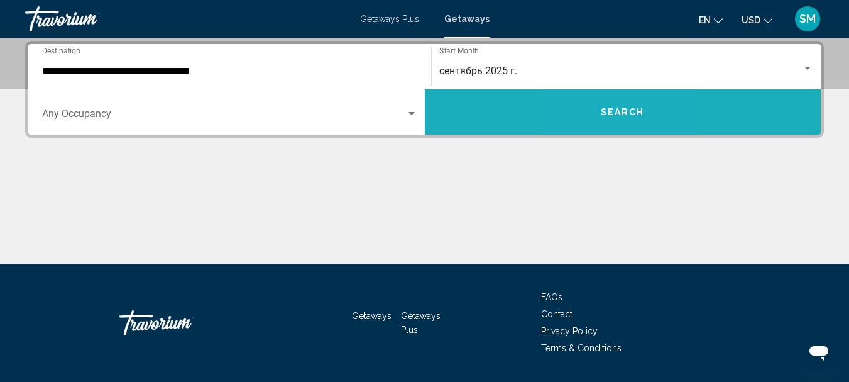
click at [601, 118] on button "Search" at bounding box center [623, 111] width 397 height 45
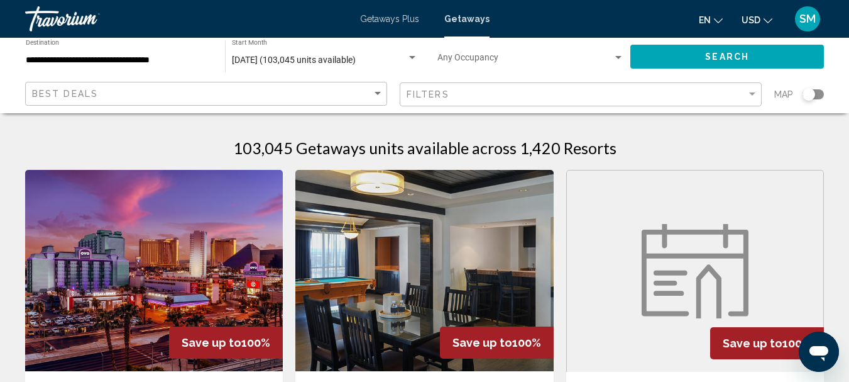
drag, startPoint x: 809, startPoint y: 94, endPoint x: 822, endPoint y: 95, distance: 13.2
click at [822, 95] on div "Search widget" at bounding box center [813, 94] width 21 height 10
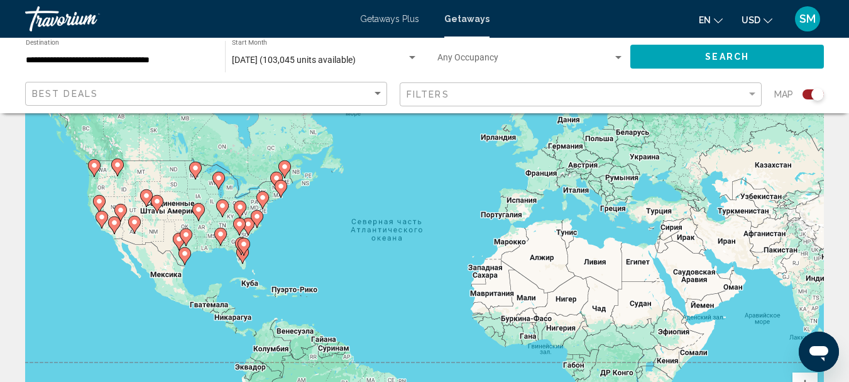
scroll to position [189, 0]
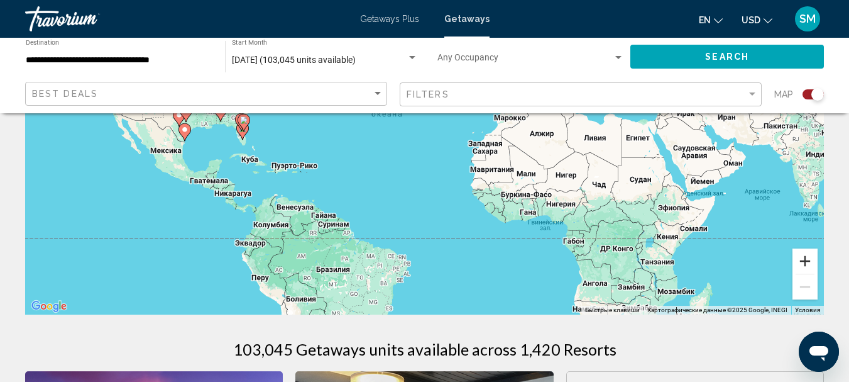
click at [809, 262] on button "Увеличить" at bounding box center [805, 260] width 25 height 25
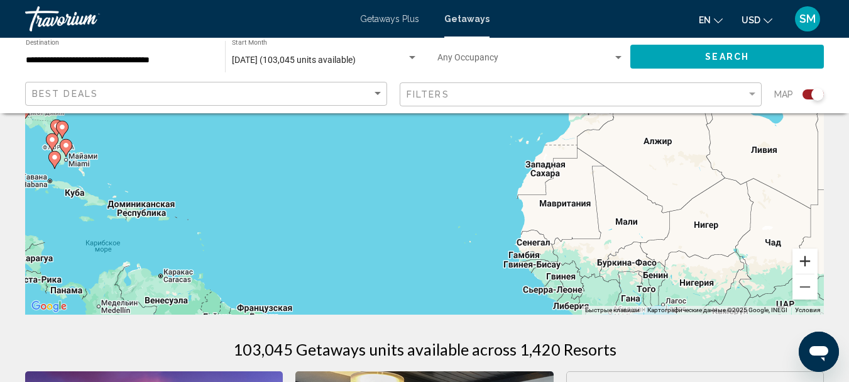
click at [809, 262] on button "Увеличить" at bounding box center [805, 260] width 25 height 25
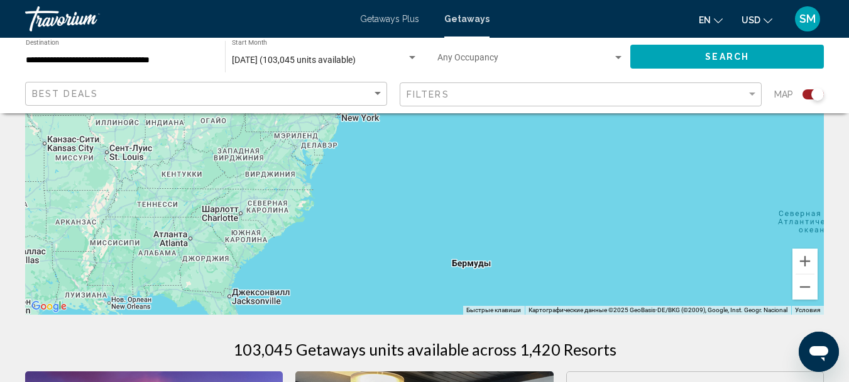
drag, startPoint x: 119, startPoint y: 146, endPoint x: 666, endPoint y: 324, distance: 574.5
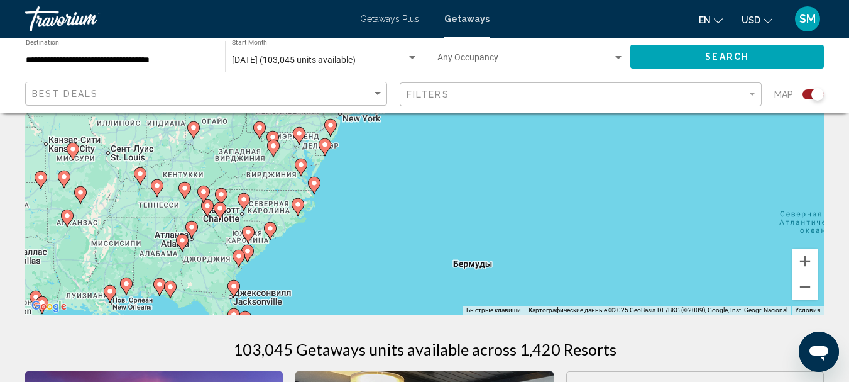
click at [249, 260] on gmp-advanced-marker "Main content" at bounding box center [247, 253] width 13 height 19
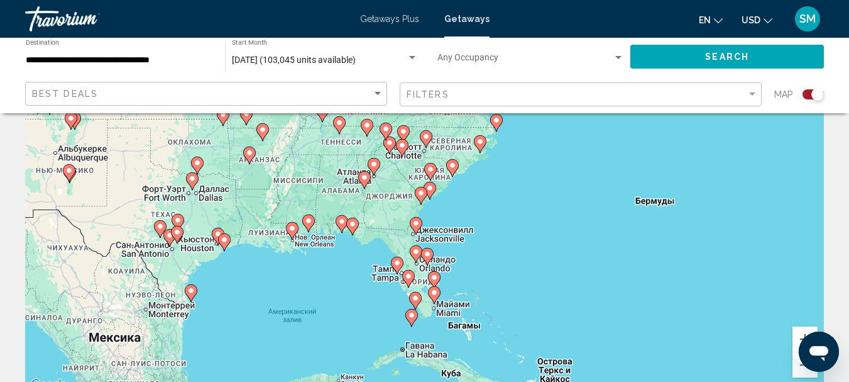
scroll to position [0, 0]
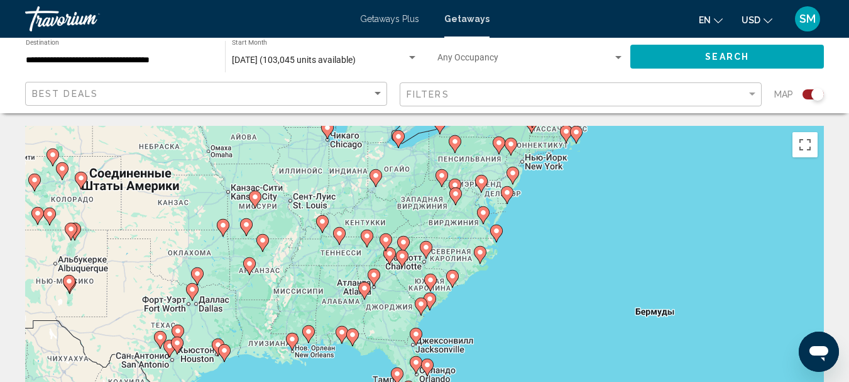
click at [432, 281] on image "Main content" at bounding box center [431, 280] width 8 height 8
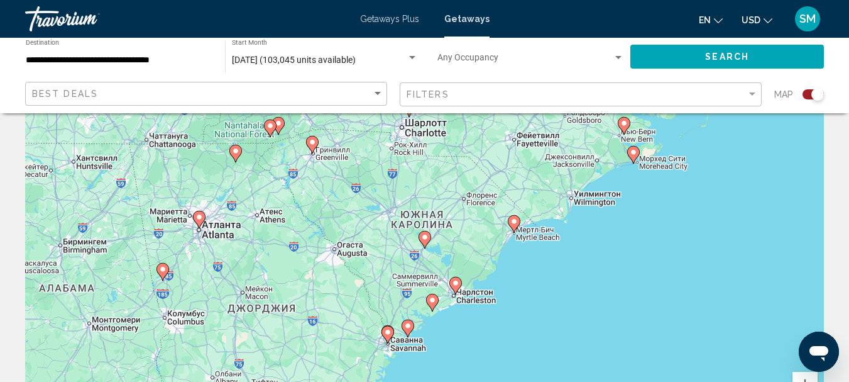
scroll to position [63, 0]
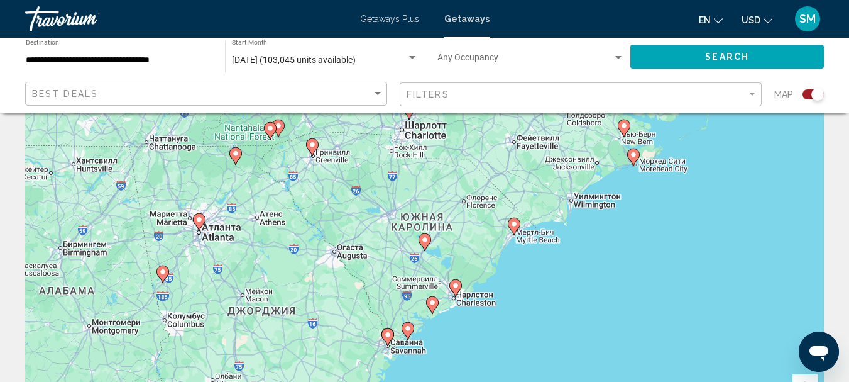
click at [514, 227] on image "Main content" at bounding box center [514, 224] width 8 height 8
type input "**********"
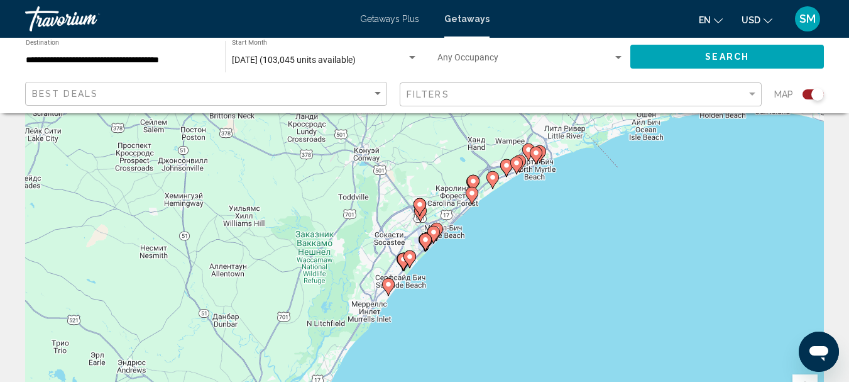
click at [522, 160] on icon "Main content" at bounding box center [515, 165] width 11 height 16
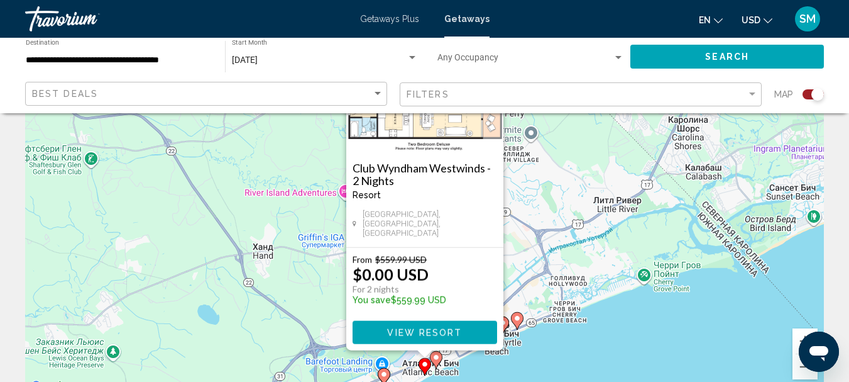
scroll to position [126, 0]
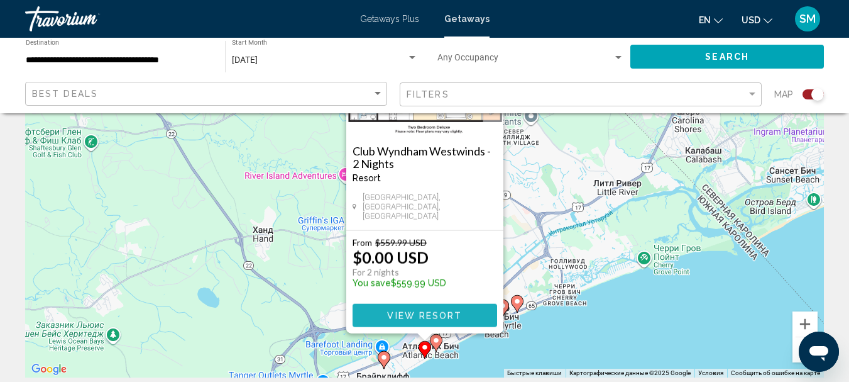
click at [436, 310] on span "View Resort" at bounding box center [424, 315] width 75 height 10
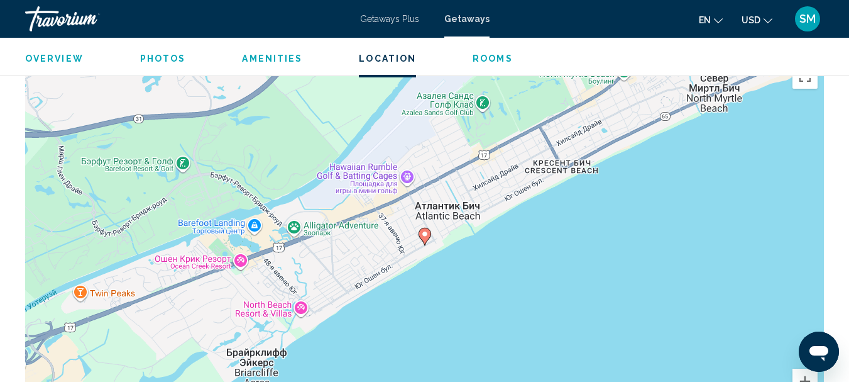
scroll to position [2032, 0]
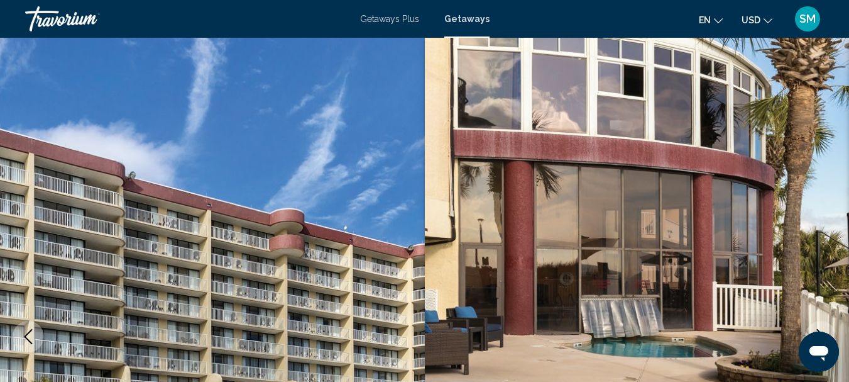
click at [461, 21] on span "Getaways" at bounding box center [466, 19] width 45 height 10
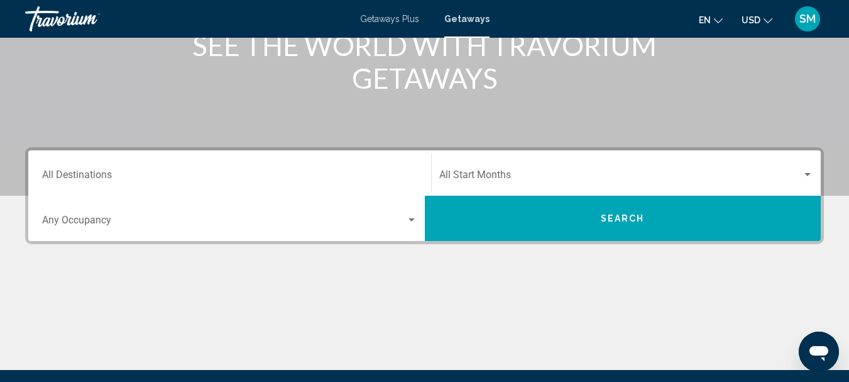
scroll to position [189, 0]
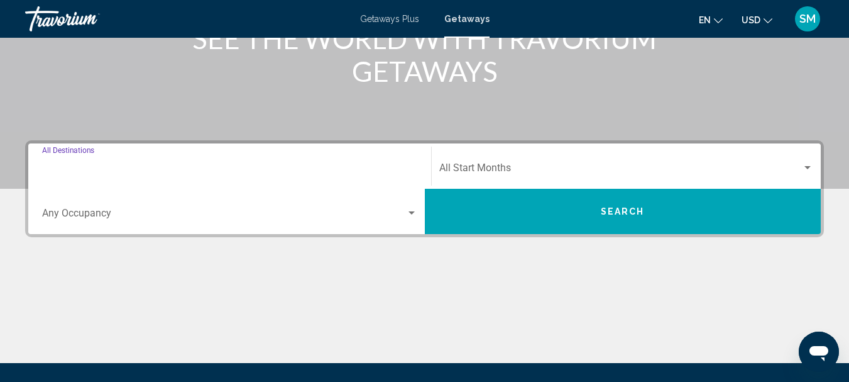
click at [120, 168] on input "Destination All Destinations" at bounding box center [229, 170] width 375 height 11
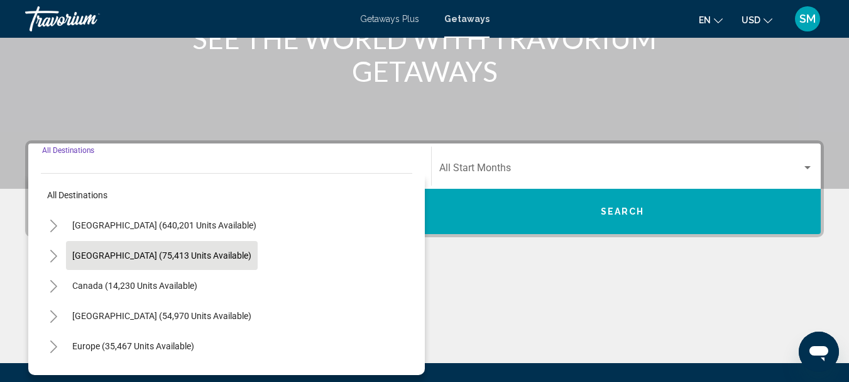
scroll to position [288, 0]
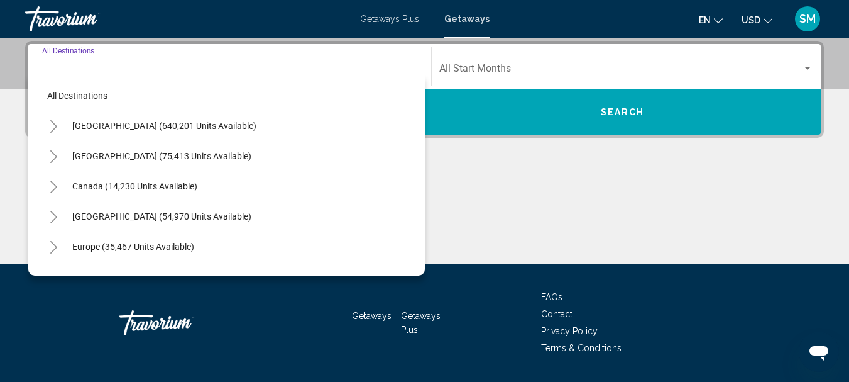
click at [114, 114] on button "[GEOGRAPHIC_DATA] (640,201 units available)" at bounding box center [164, 125] width 197 height 29
type input "**********"
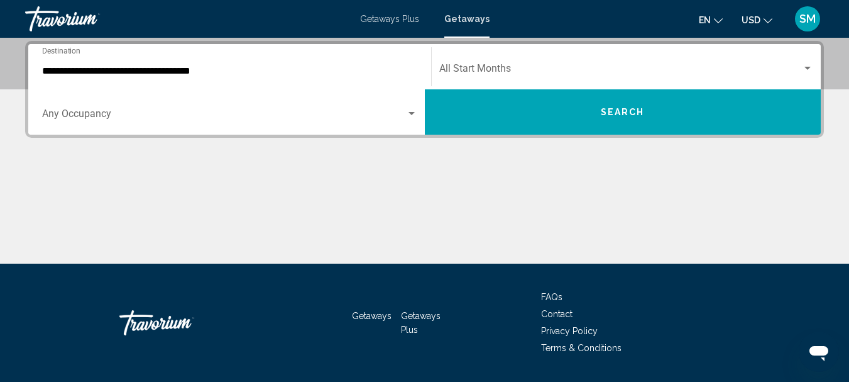
click at [97, 110] on div "Occupancy Any Occupancy" at bounding box center [229, 112] width 375 height 40
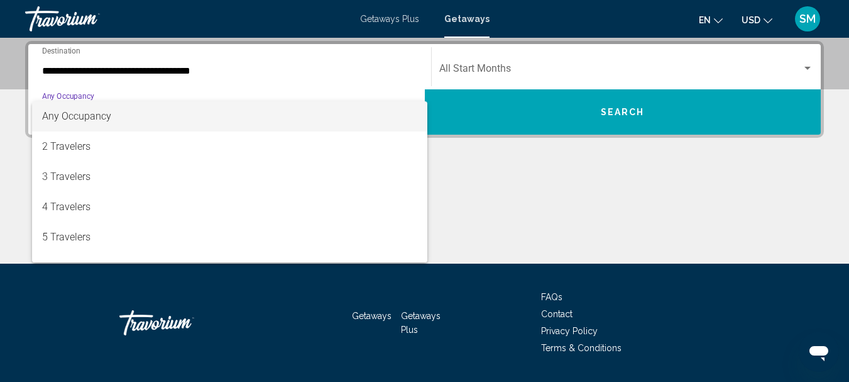
click at [80, 95] on div at bounding box center [424, 191] width 849 height 382
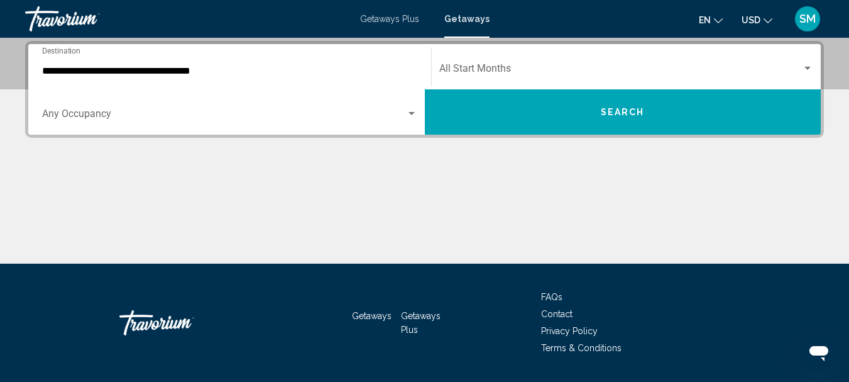
click at [805, 66] on div "Search widget" at bounding box center [807, 68] width 11 height 10
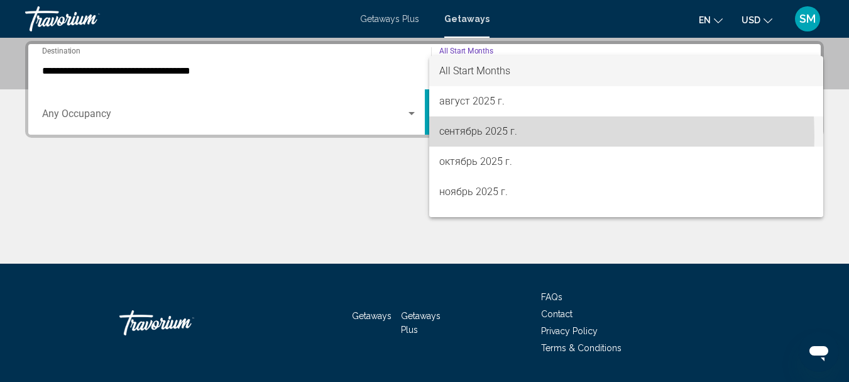
click at [456, 136] on span "сентябрь 2025 г." at bounding box center [626, 131] width 375 height 30
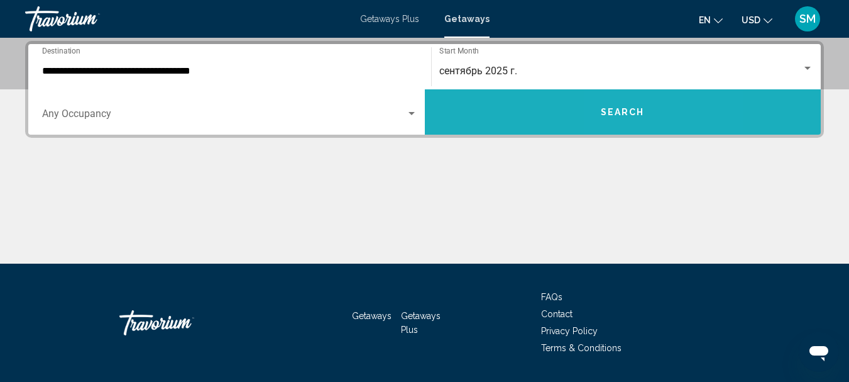
click at [644, 113] on span "Search" at bounding box center [623, 112] width 44 height 10
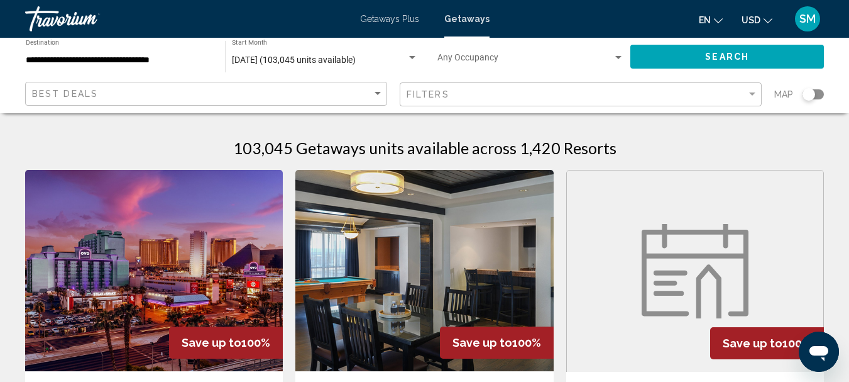
click at [817, 92] on div "Search widget" at bounding box center [813, 94] width 21 height 10
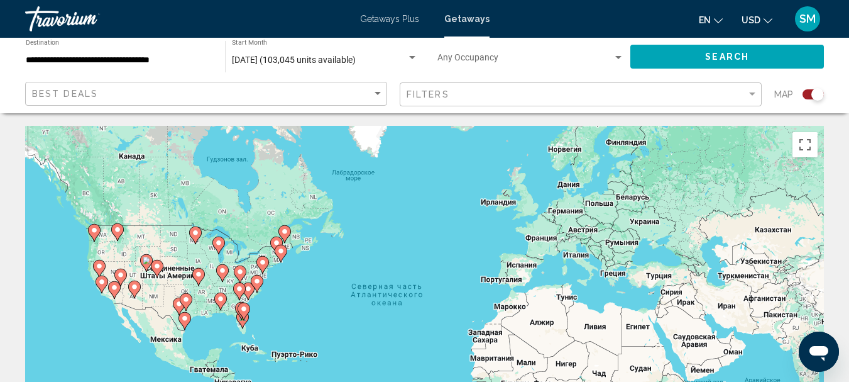
click at [247, 291] on image "Main content" at bounding box center [249, 289] width 8 height 8
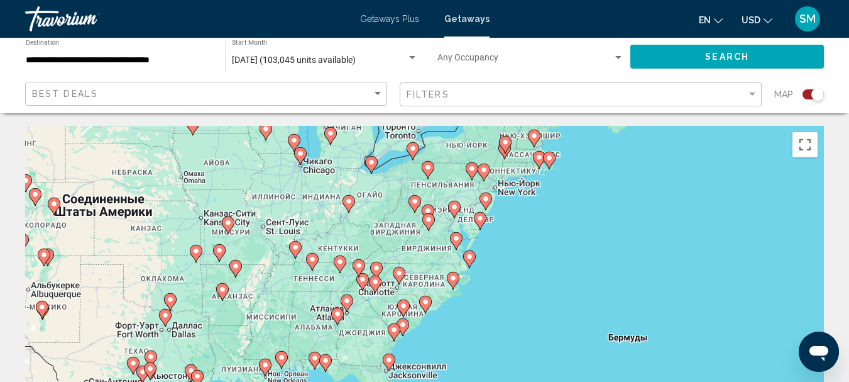
click at [402, 309] on image "Main content" at bounding box center [404, 306] width 8 height 8
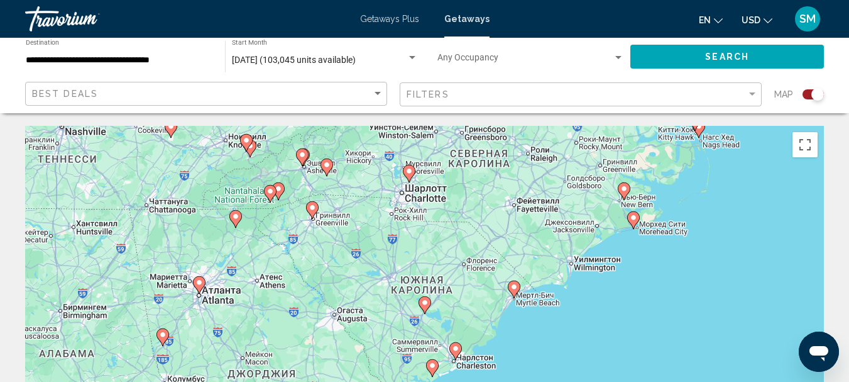
click at [517, 290] on image "Main content" at bounding box center [514, 287] width 8 height 8
type input "**********"
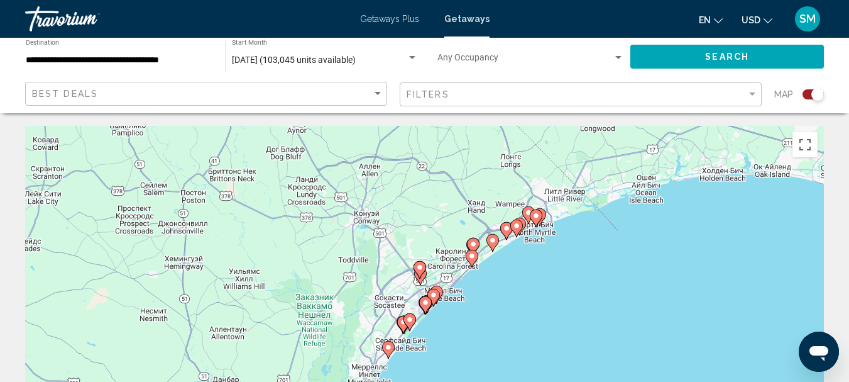
click at [532, 212] on icon "Main content" at bounding box center [535, 218] width 11 height 16
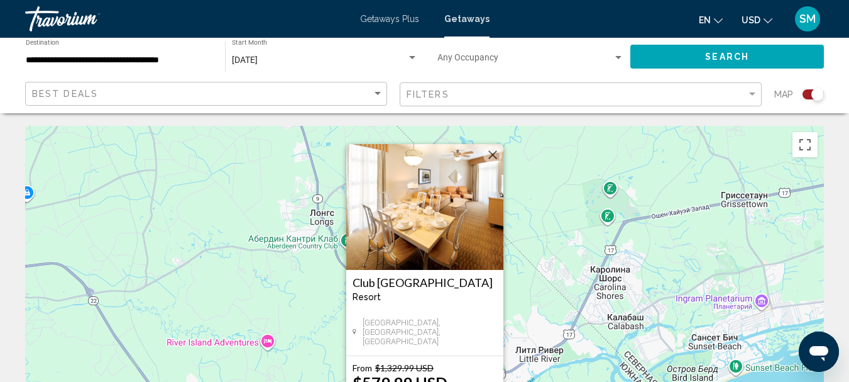
click at [493, 158] on button "Закрыть" at bounding box center [492, 154] width 19 height 19
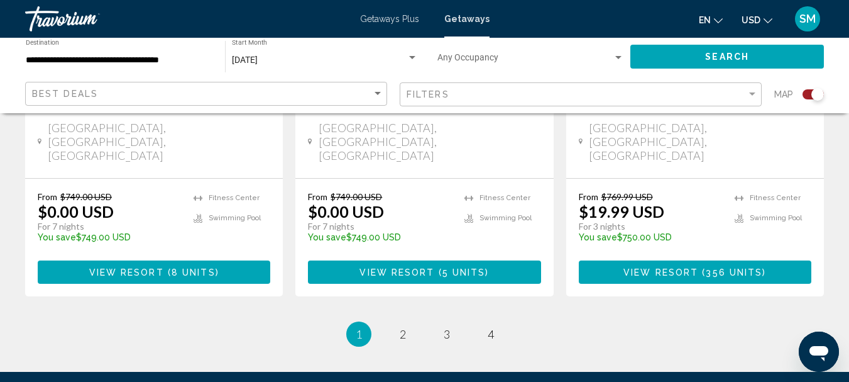
scroll to position [2191, 0]
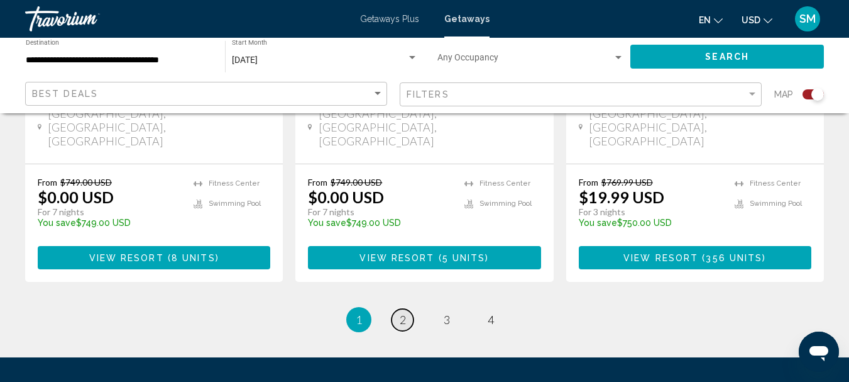
click at [400, 312] on span "2" at bounding box center [403, 319] width 6 height 14
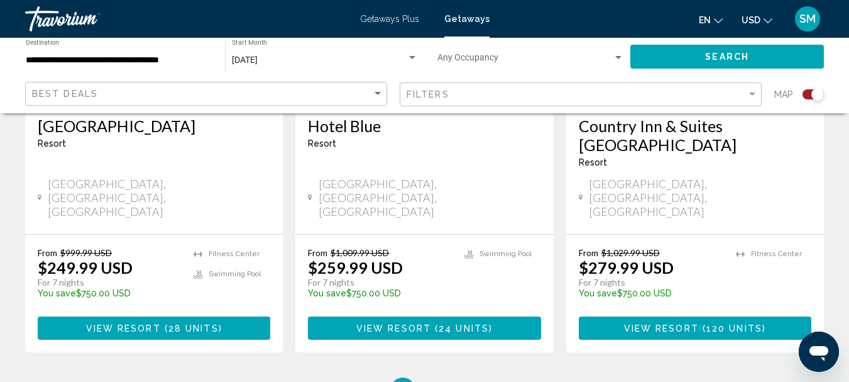
scroll to position [2137, 0]
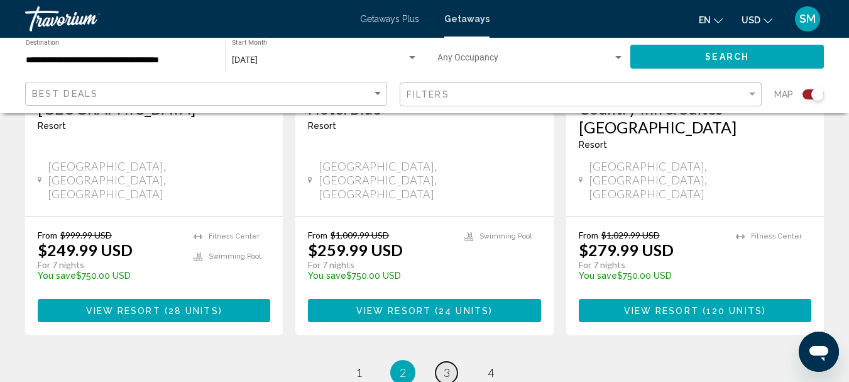
click at [446, 365] on span "3" at bounding box center [447, 372] width 6 height 14
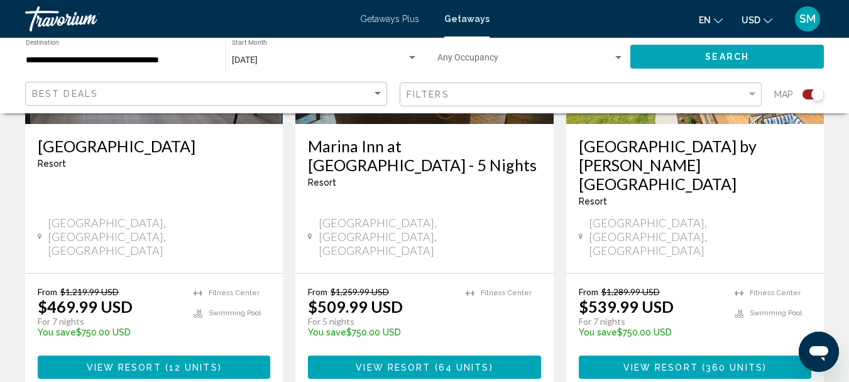
scroll to position [2137, 0]
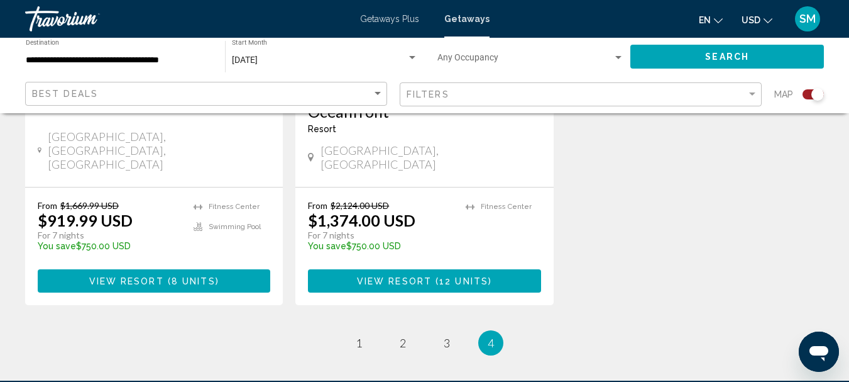
scroll to position [1697, 0]
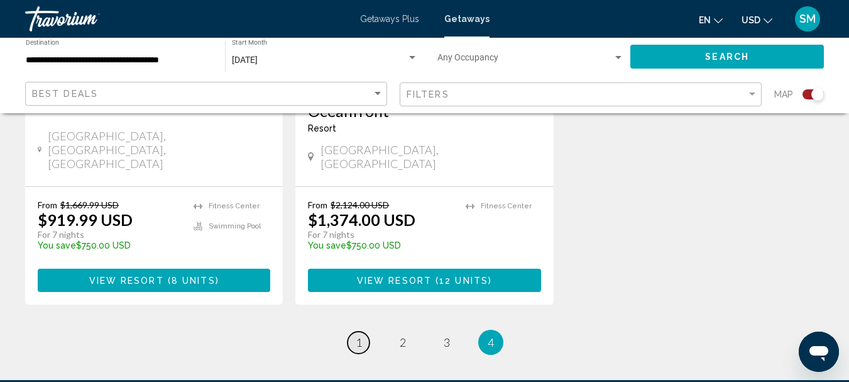
click at [351, 331] on link "page 1" at bounding box center [359, 342] width 22 height 22
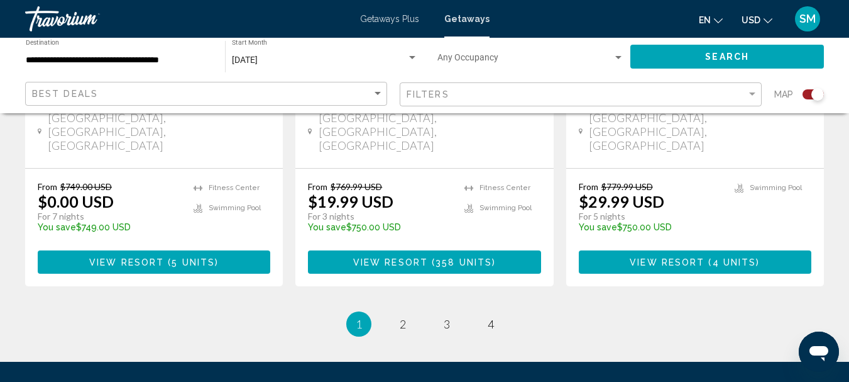
scroll to position [2191, 0]
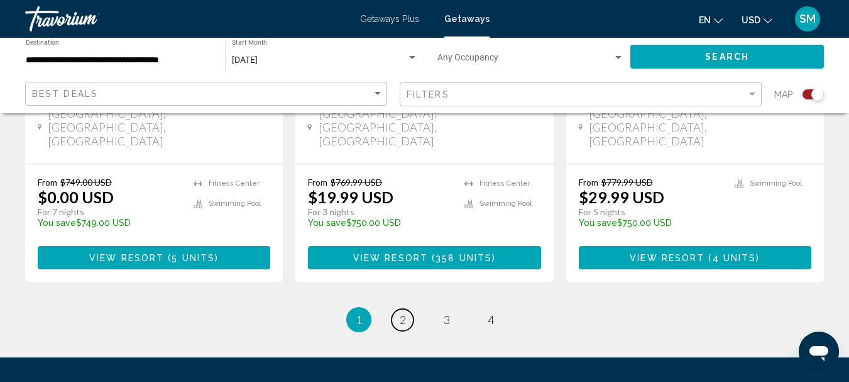
drag, startPoint x: 397, startPoint y: 188, endPoint x: 332, endPoint y: 209, distance: 68.6
click at [397, 309] on link "page 2" at bounding box center [403, 320] width 22 height 22
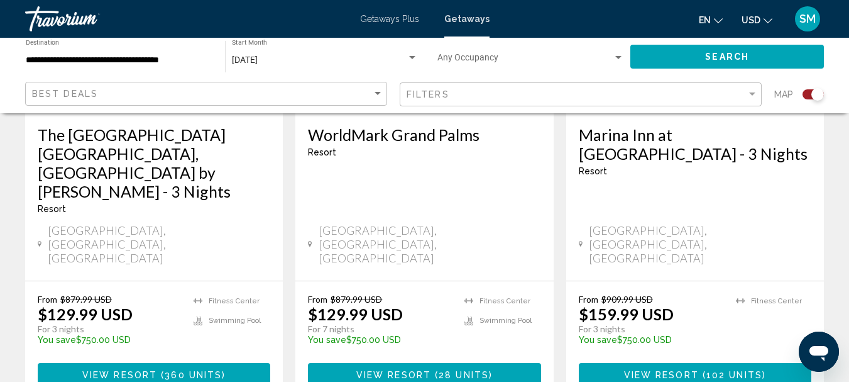
scroll to position [1132, 0]
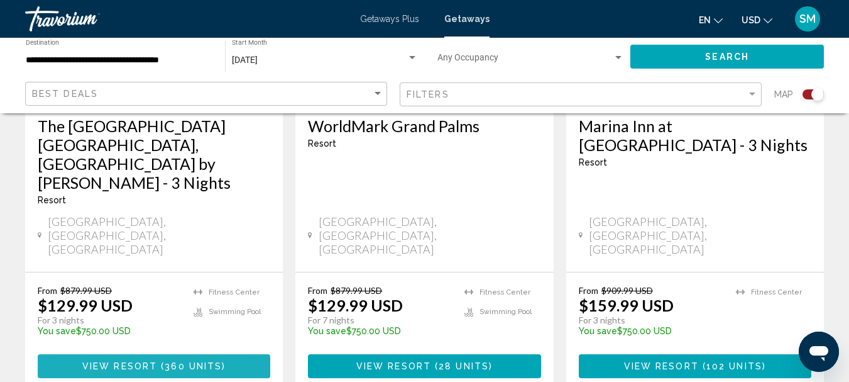
click at [145, 354] on button "View Resort ( 360 units )" at bounding box center [154, 365] width 233 height 23
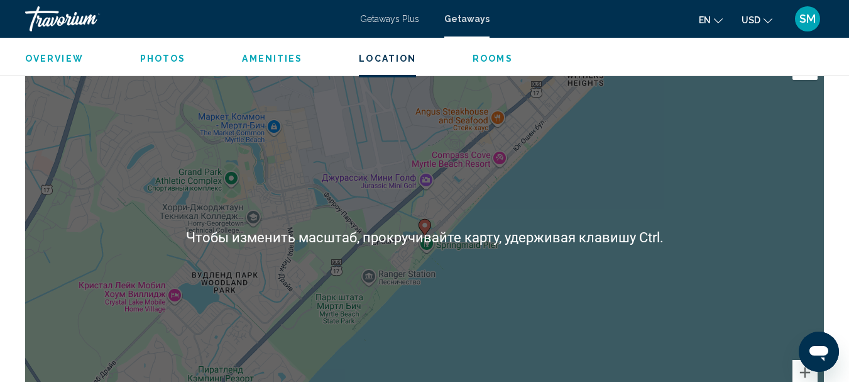
scroll to position [1599, 0]
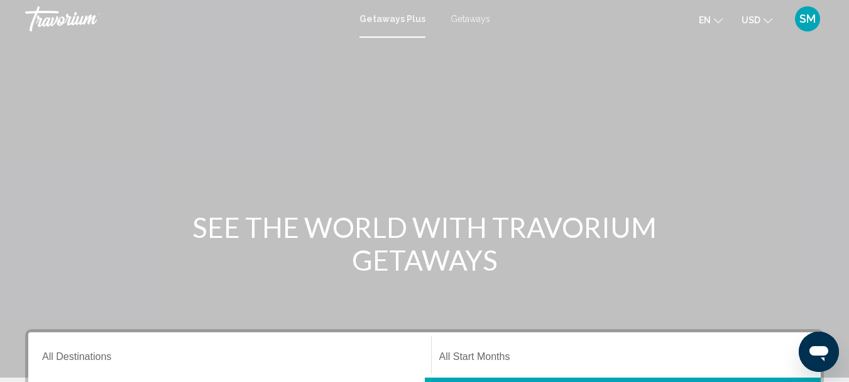
click at [468, 16] on span "Getaways" at bounding box center [471, 19] width 40 height 10
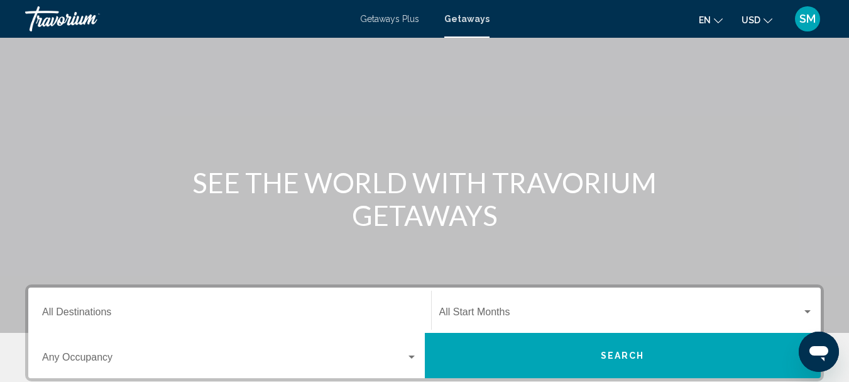
scroll to position [189, 0]
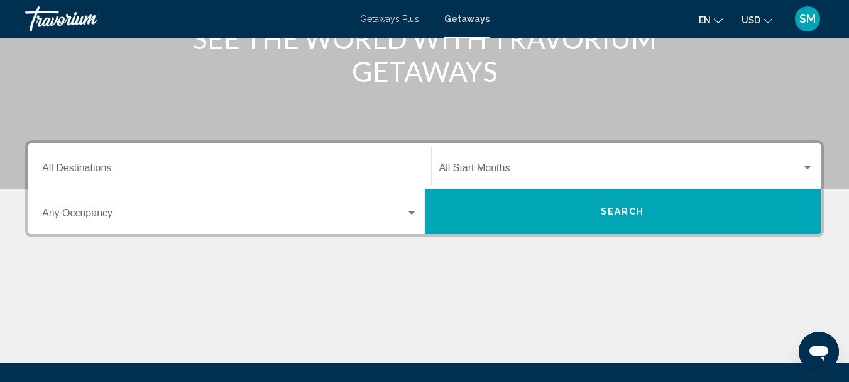
click at [70, 170] on input "Destination All Destinations" at bounding box center [229, 170] width 375 height 11
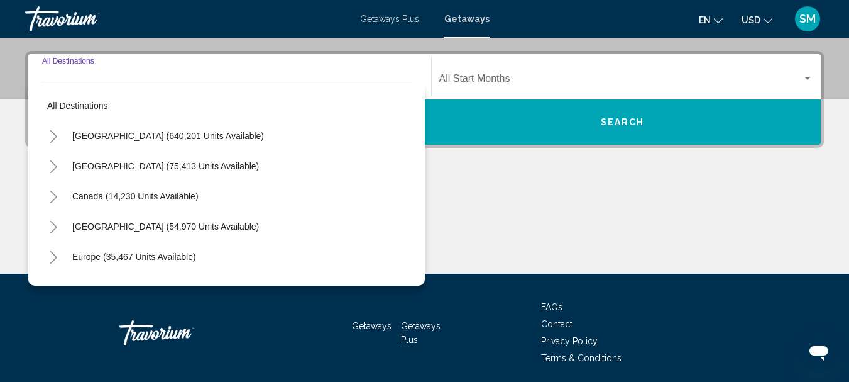
scroll to position [288, 0]
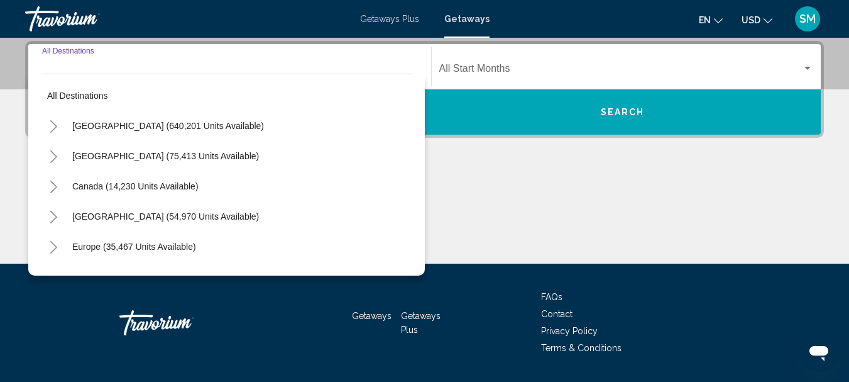
drag, startPoint x: 111, startPoint y: 123, endPoint x: 99, endPoint y: 125, distance: 12.1
click at [109, 123] on span "[GEOGRAPHIC_DATA] (640,201 units available)" at bounding box center [168, 126] width 192 height 10
type input "**********"
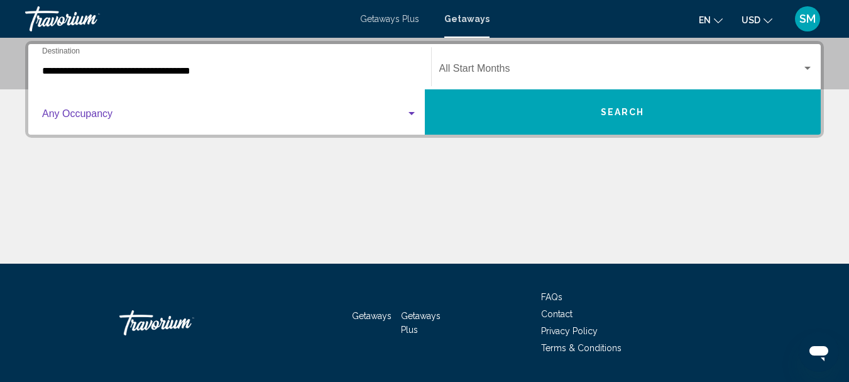
click at [104, 111] on span "Search widget" at bounding box center [224, 116] width 364 height 11
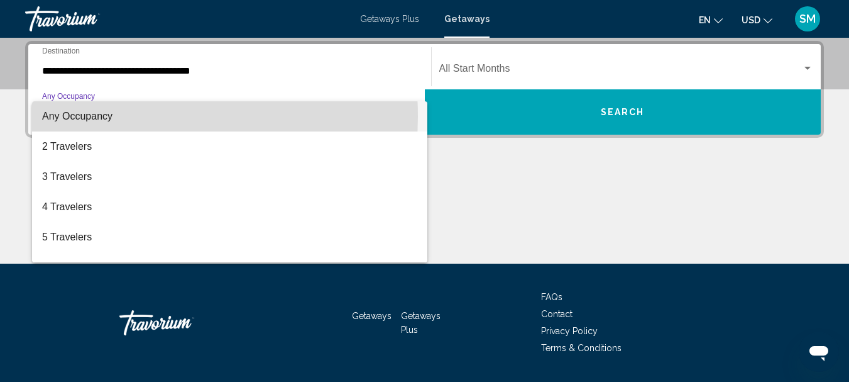
click at [79, 116] on span "Any Occupancy" at bounding box center [77, 116] width 70 height 11
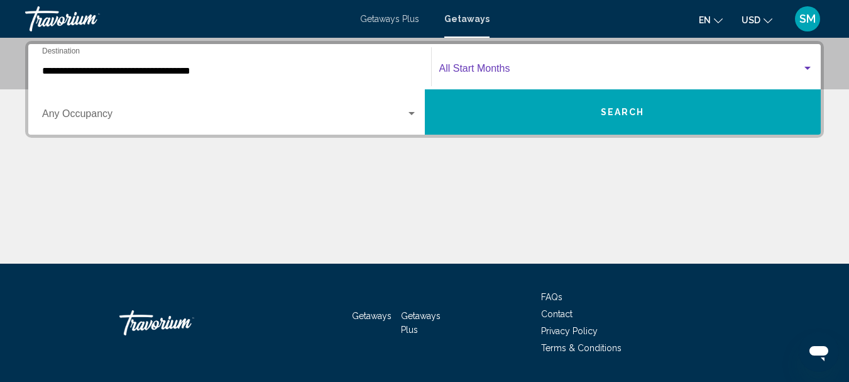
click at [476, 70] on span "Search widget" at bounding box center [620, 70] width 363 height 11
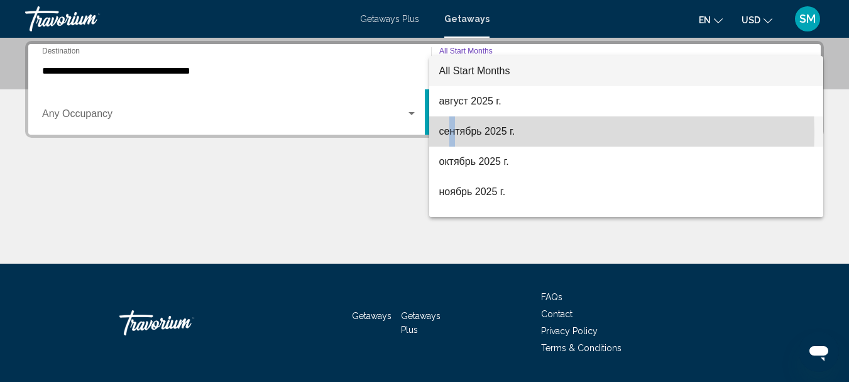
click at [453, 132] on span "сентябрь 2025 г." at bounding box center [626, 131] width 375 height 30
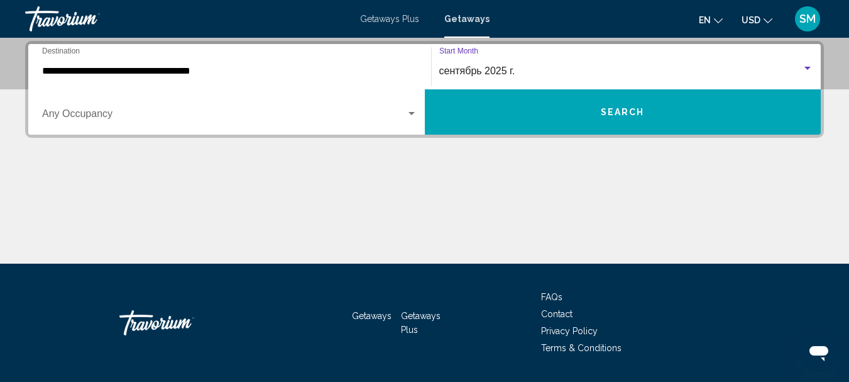
click at [619, 109] on span "Search" at bounding box center [623, 112] width 44 height 10
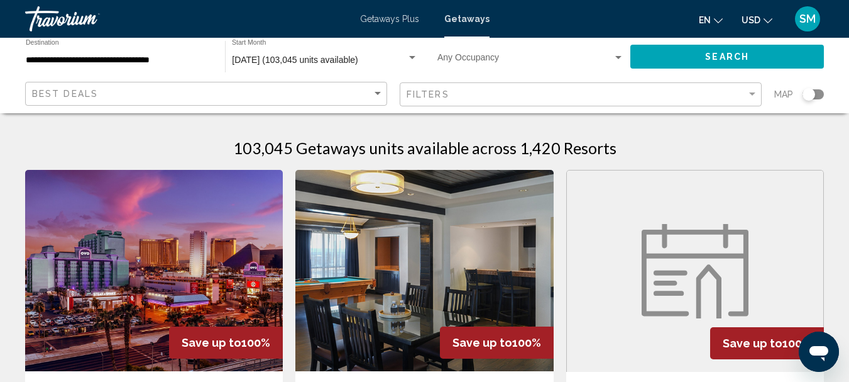
drag, startPoint x: 811, startPoint y: 92, endPoint x: 829, endPoint y: 94, distance: 18.3
click at [829, 94] on app-map-search-filters "Best Deals Filters Map" at bounding box center [425, 94] width 824 height 38
click at [822, 95] on div "Search widget" at bounding box center [813, 94] width 21 height 10
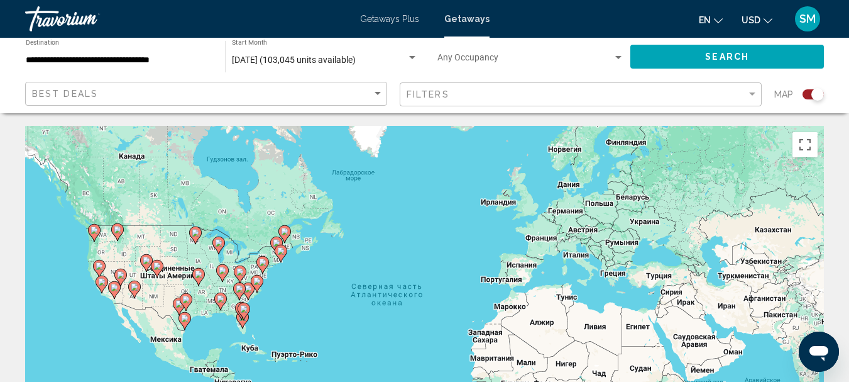
click at [245, 293] on gmp-advanced-marker "Main content" at bounding box center [239, 291] width 13 height 19
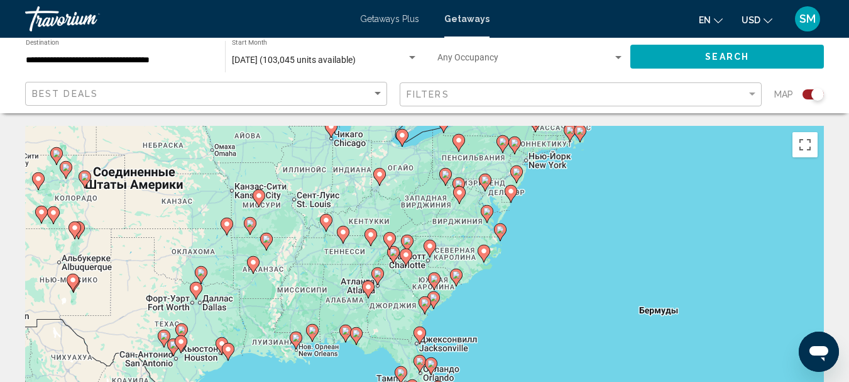
click at [431, 281] on image "Main content" at bounding box center [435, 279] width 8 height 8
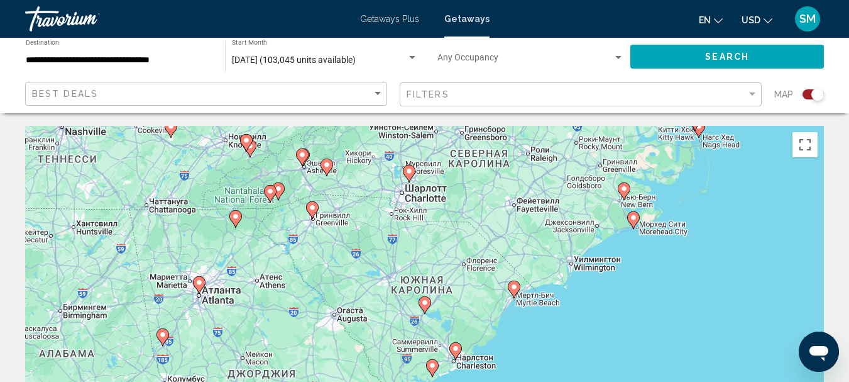
scroll to position [63, 0]
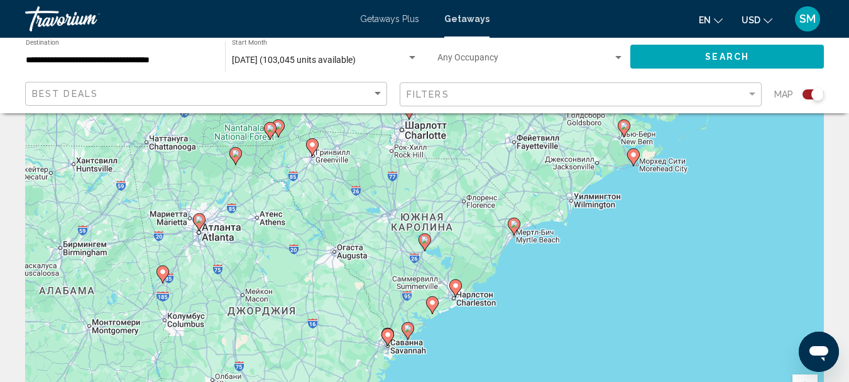
click at [591, 206] on div "Для навигации используйте клавиши со стрелками. Чтобы активировать перетаскиван…" at bounding box center [424, 251] width 799 height 377
click at [584, 200] on div "Для навигации используйте клавиши со стрелками. Чтобы активировать перетаскиван…" at bounding box center [424, 251] width 799 height 377
click at [578, 199] on div "Для навигации используйте клавиши со стрелками. Чтобы активировать перетаскиван…" at bounding box center [424, 251] width 799 height 377
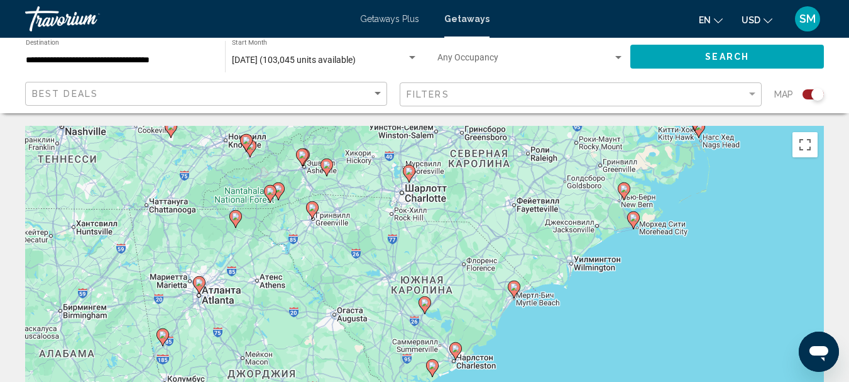
click at [634, 220] on image "Main content" at bounding box center [634, 218] width 8 height 8
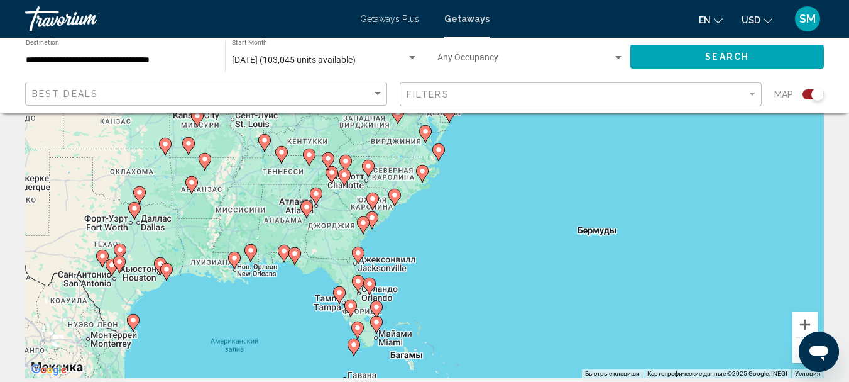
scroll to position [126, 0]
click at [421, 177] on icon "Main content" at bounding box center [421, 173] width 11 height 16
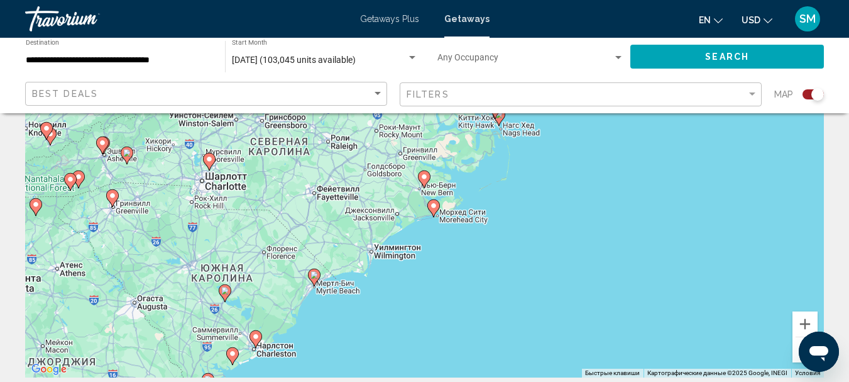
click at [436, 209] on image "Main content" at bounding box center [434, 206] width 8 height 8
type input "**********"
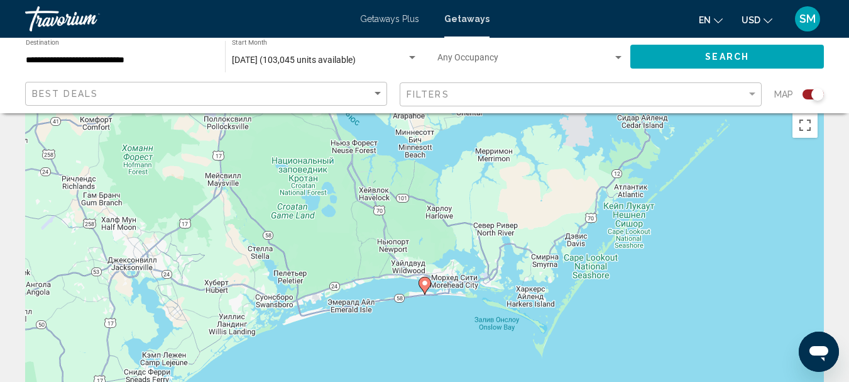
scroll to position [0, 0]
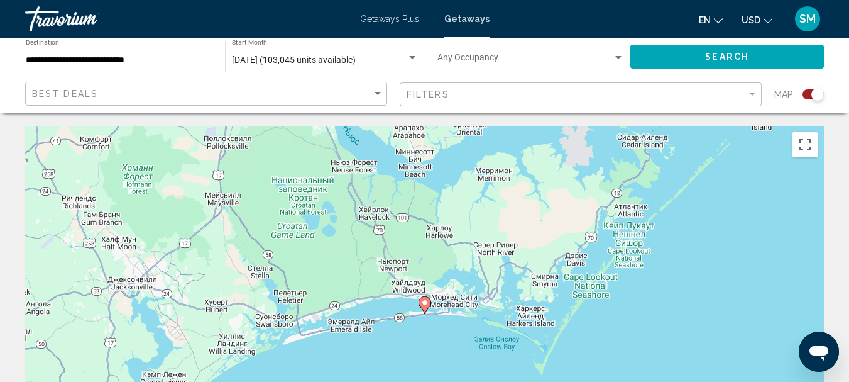
click at [420, 306] on icon "Main content" at bounding box center [425, 305] width 13 height 18
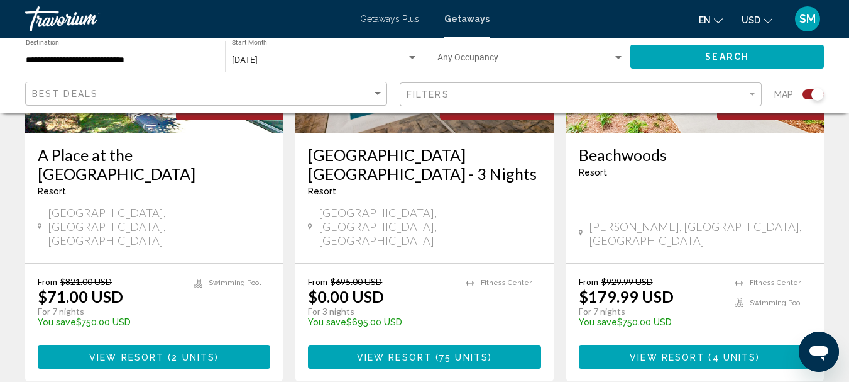
scroll to position [629, 0]
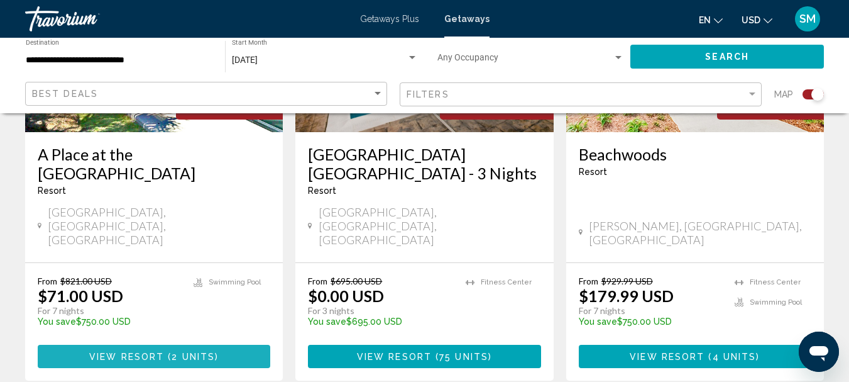
click at [143, 351] on span "View Resort" at bounding box center [126, 356] width 75 height 10
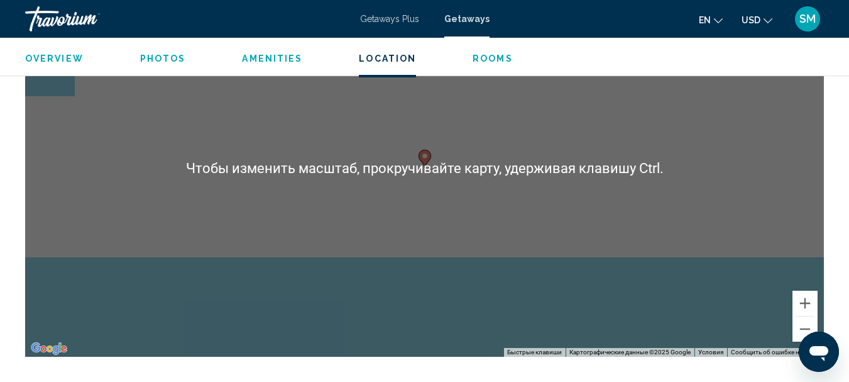
scroll to position [1906, 0]
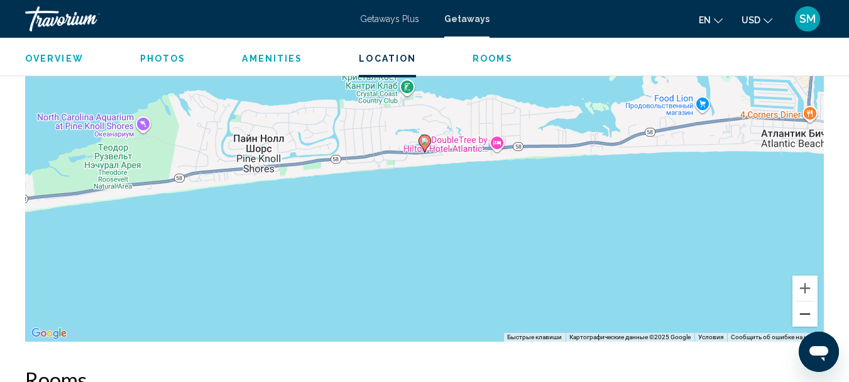
click at [806, 313] on button "Уменьшить" at bounding box center [805, 313] width 25 height 25
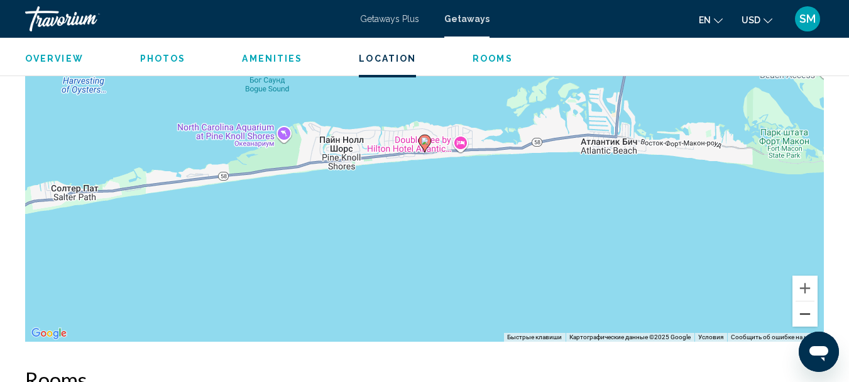
click at [806, 313] on button "Уменьшить" at bounding box center [805, 313] width 25 height 25
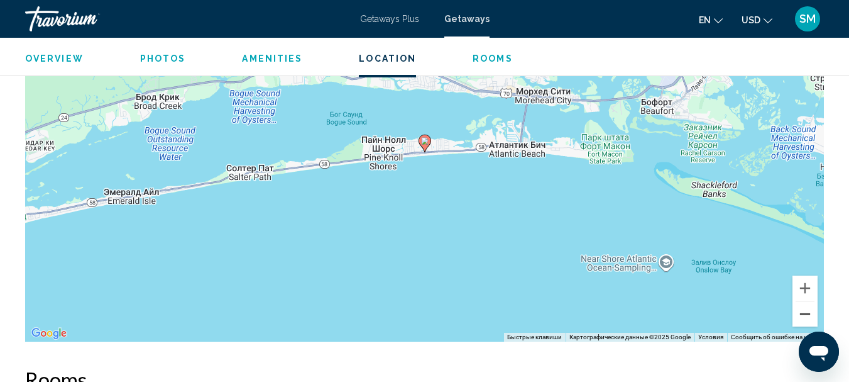
click at [807, 313] on button "Уменьшить" at bounding box center [805, 313] width 25 height 25
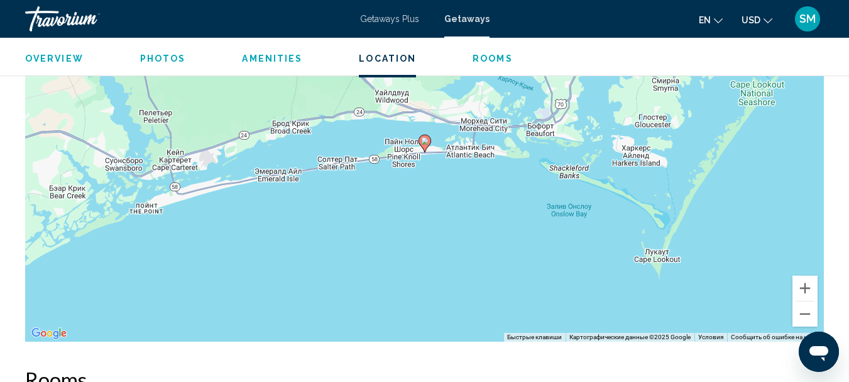
click at [422, 147] on icon "Main content" at bounding box center [425, 144] width 13 height 18
click at [424, 140] on image "Main content" at bounding box center [425, 141] width 8 height 8
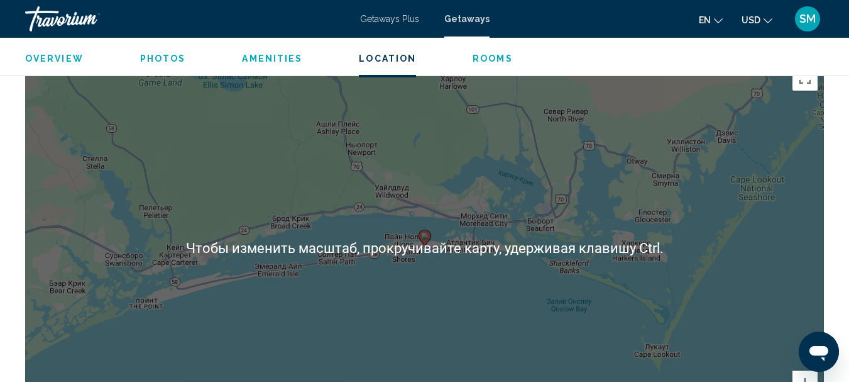
scroll to position [1780, 0]
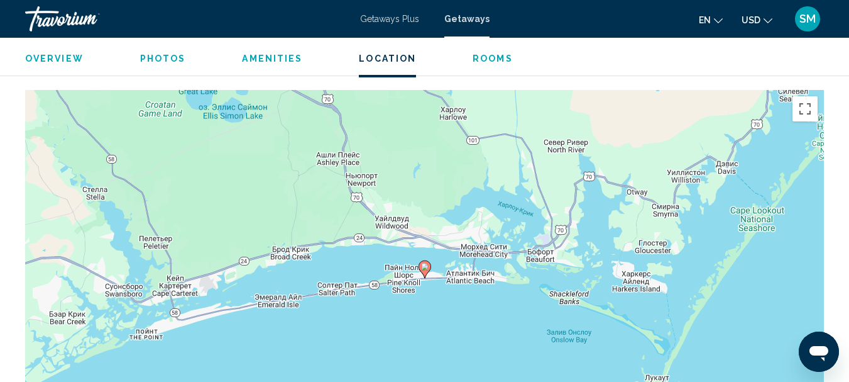
click at [426, 267] on image "Main content" at bounding box center [425, 267] width 8 height 8
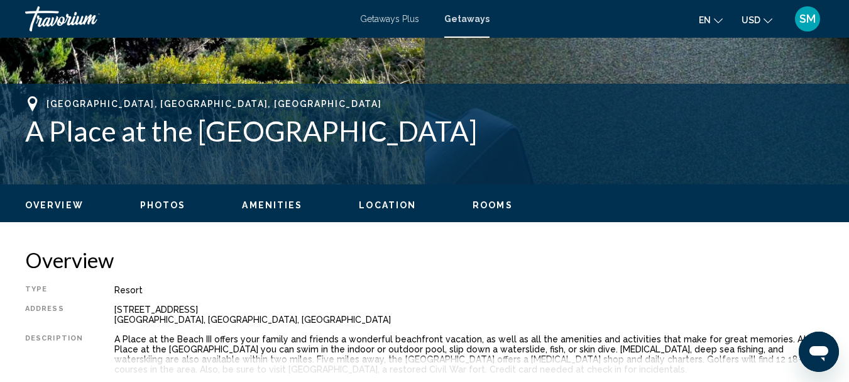
scroll to position [550, 0]
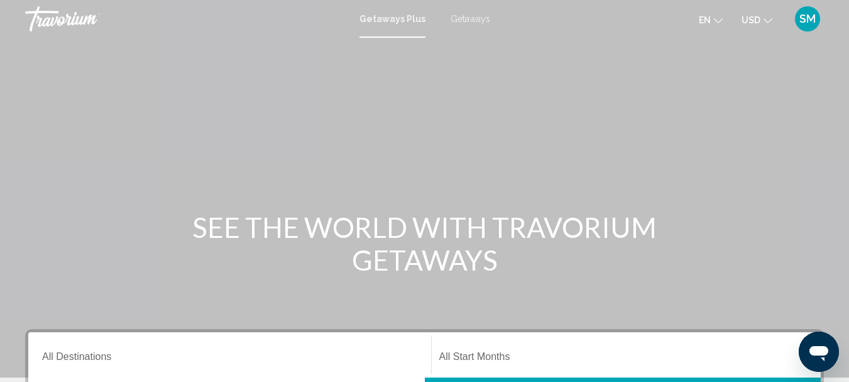
click at [471, 16] on span "Getaways" at bounding box center [471, 19] width 40 height 10
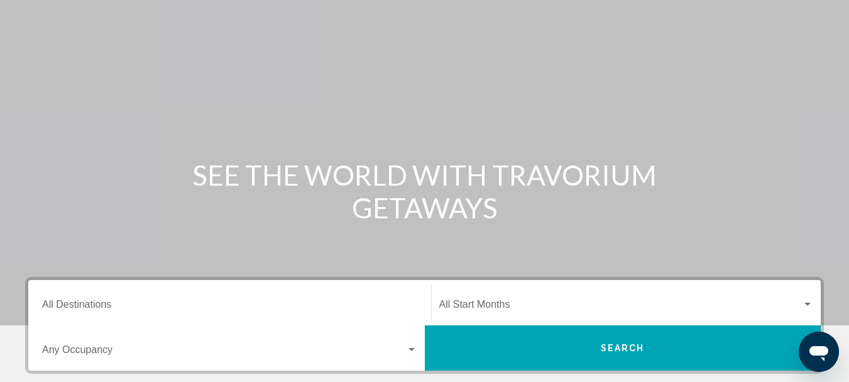
scroll to position [189, 0]
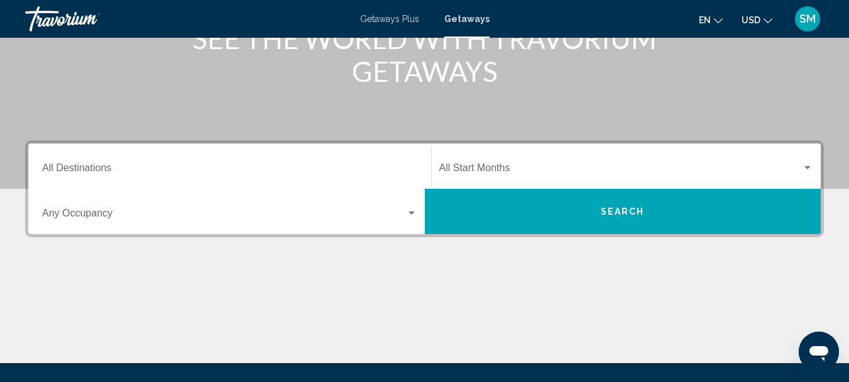
click at [70, 165] on input "Destination All Destinations" at bounding box center [229, 170] width 375 height 11
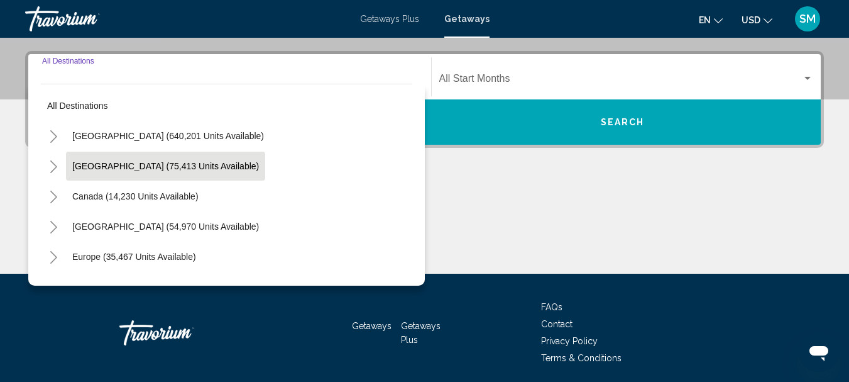
scroll to position [288, 0]
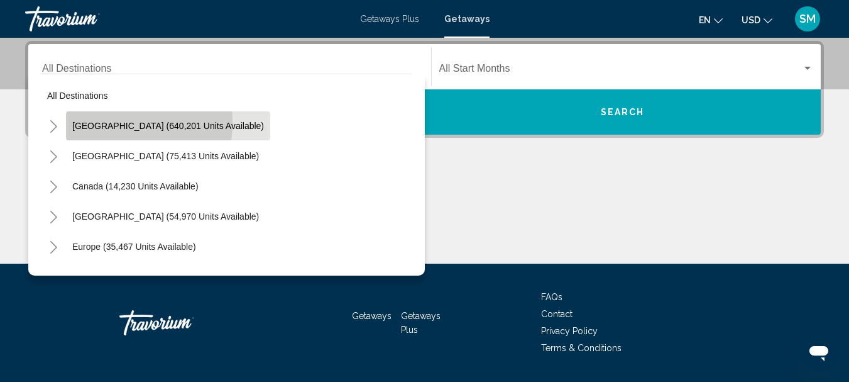
click at [89, 122] on span "[GEOGRAPHIC_DATA] (640,201 units available)" at bounding box center [168, 126] width 192 height 10
type input "**********"
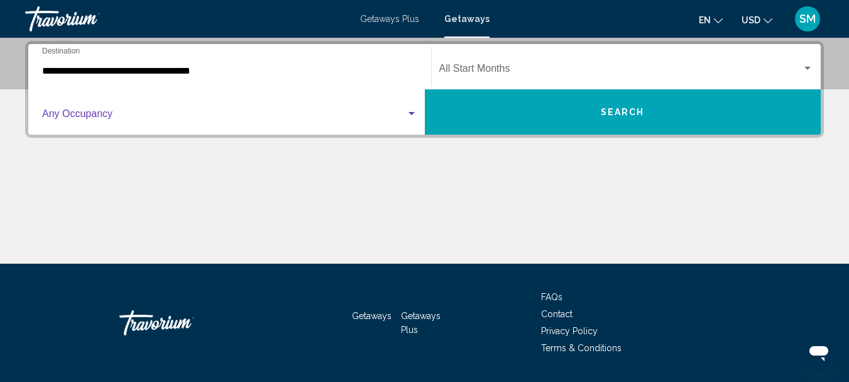
click at [123, 117] on span "Search widget" at bounding box center [224, 116] width 364 height 11
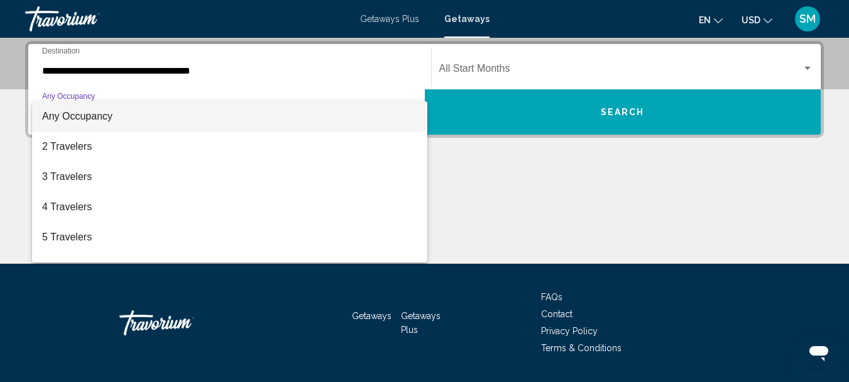
click at [84, 115] on span "Any Occupancy" at bounding box center [77, 116] width 70 height 11
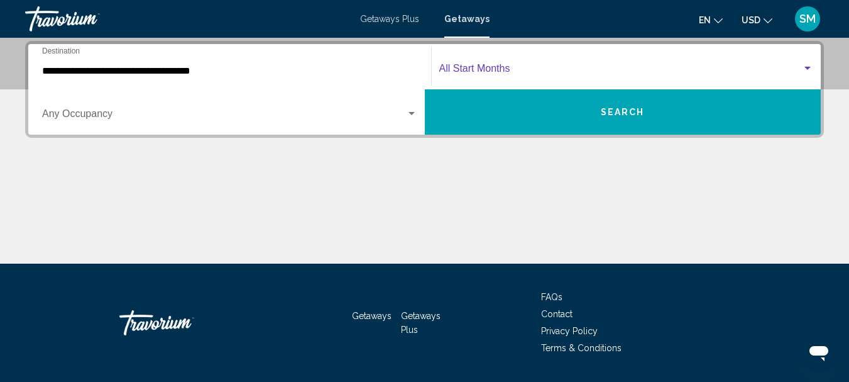
click at [807, 69] on div "Search widget" at bounding box center [808, 68] width 6 height 3
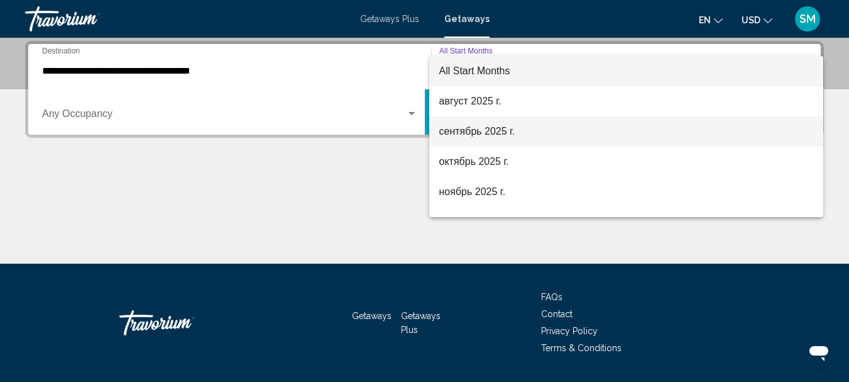
click at [467, 129] on span "сентябрь 2025 г." at bounding box center [626, 131] width 375 height 30
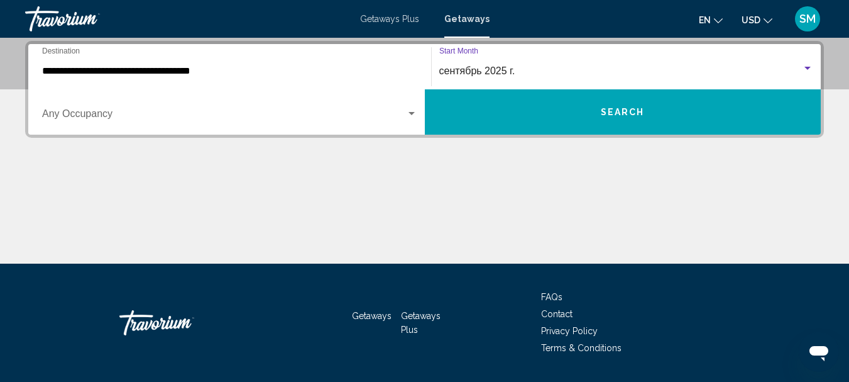
click at [571, 109] on button "Search" at bounding box center [623, 111] width 397 height 45
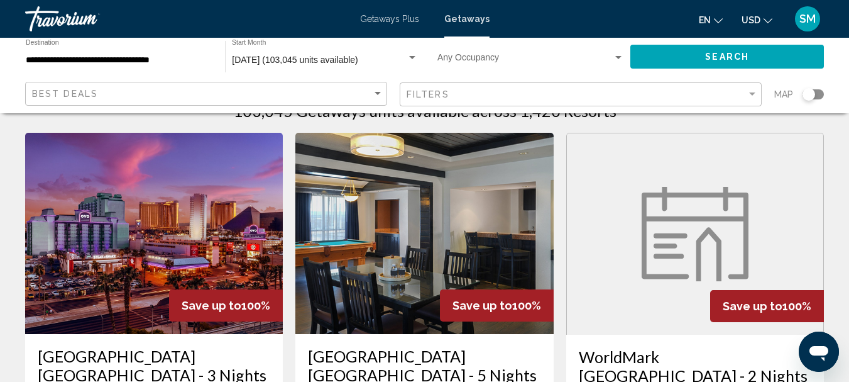
scroll to position [63, 0]
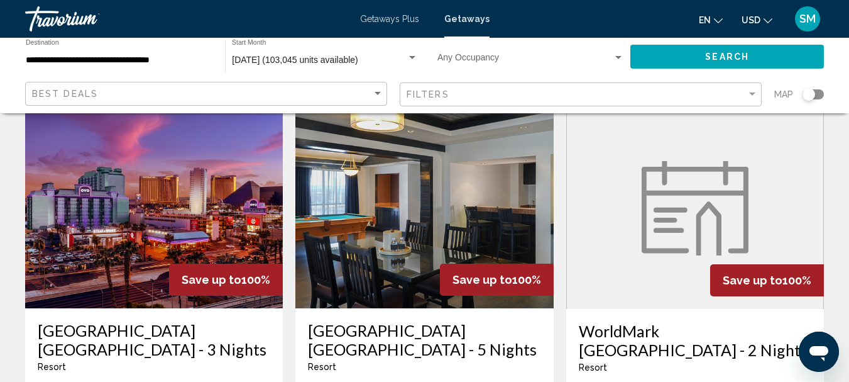
click at [820, 92] on div "Search widget" at bounding box center [813, 94] width 21 height 10
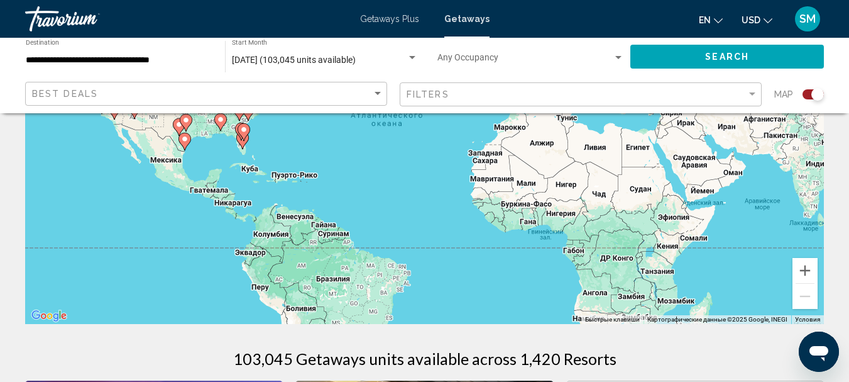
scroll to position [189, 0]
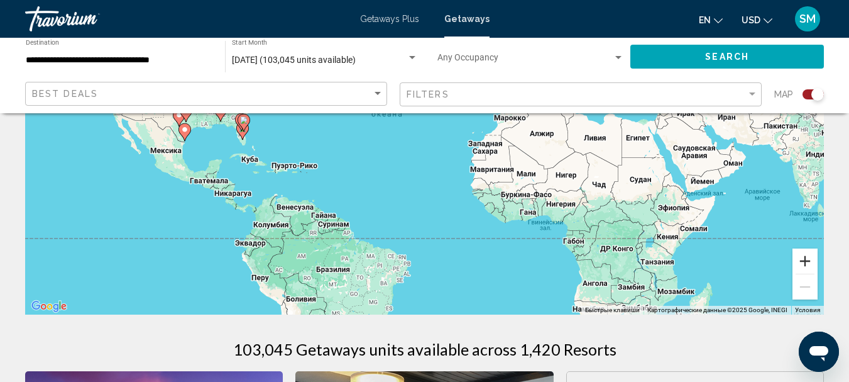
click at [802, 263] on button "Увеличить" at bounding box center [805, 260] width 25 height 25
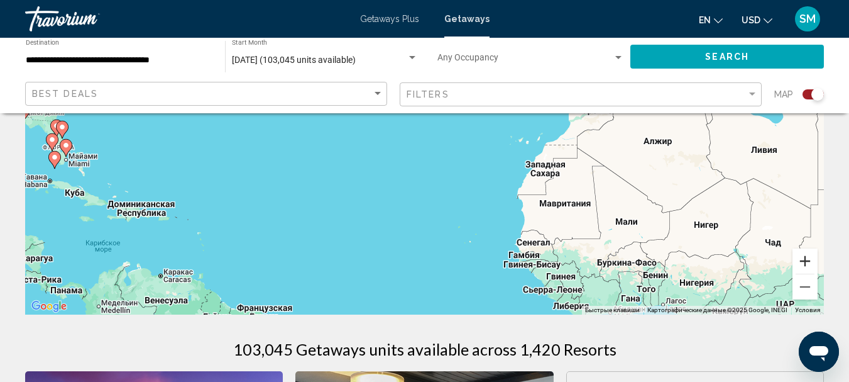
click at [802, 263] on button "Увеличить" at bounding box center [805, 260] width 25 height 25
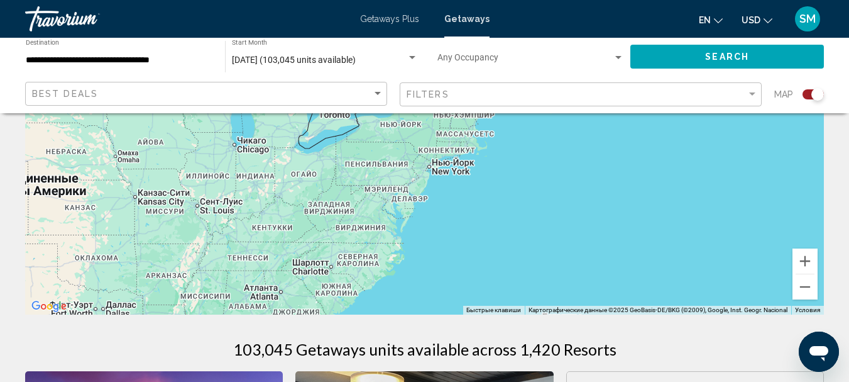
drag, startPoint x: 92, startPoint y: 130, endPoint x: 728, endPoint y: 360, distance: 676.5
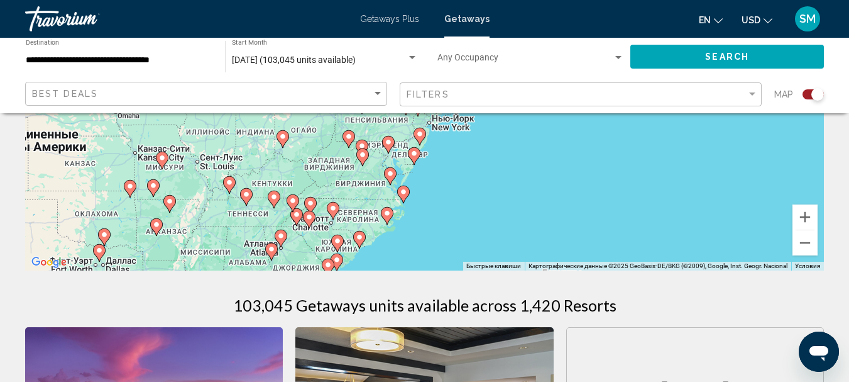
scroll to position [251, 0]
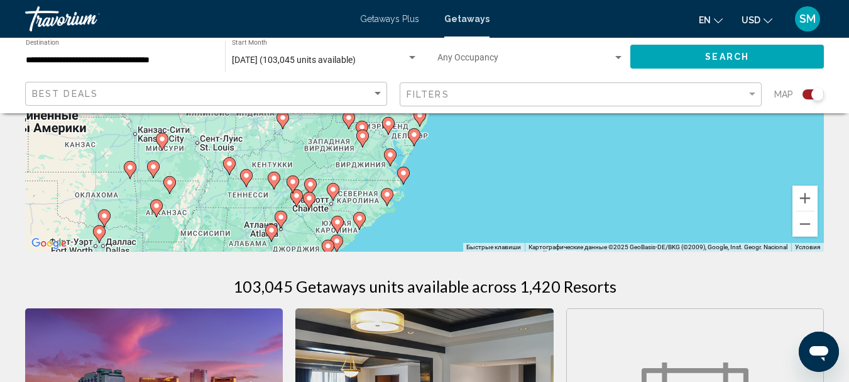
click at [360, 218] on image "Main content" at bounding box center [360, 218] width 8 height 8
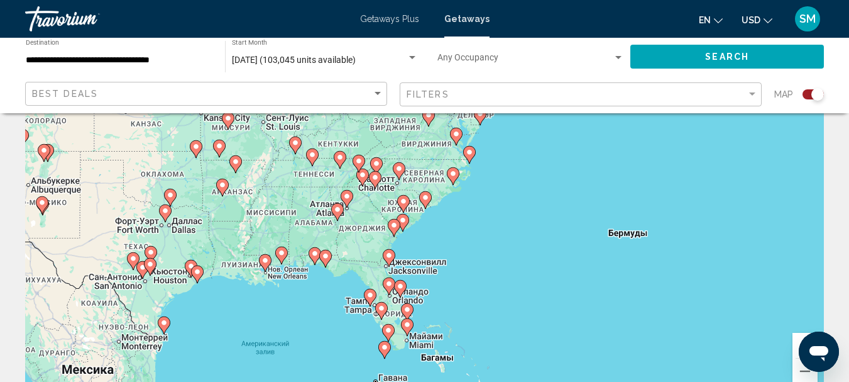
scroll to position [0, 0]
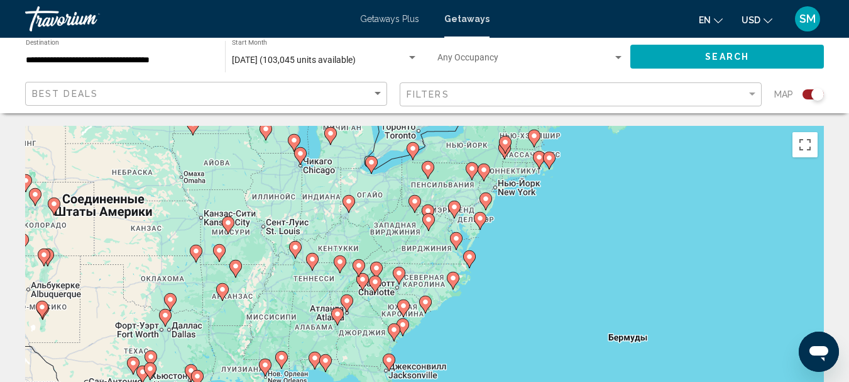
click at [422, 304] on image "Main content" at bounding box center [426, 302] width 8 height 8
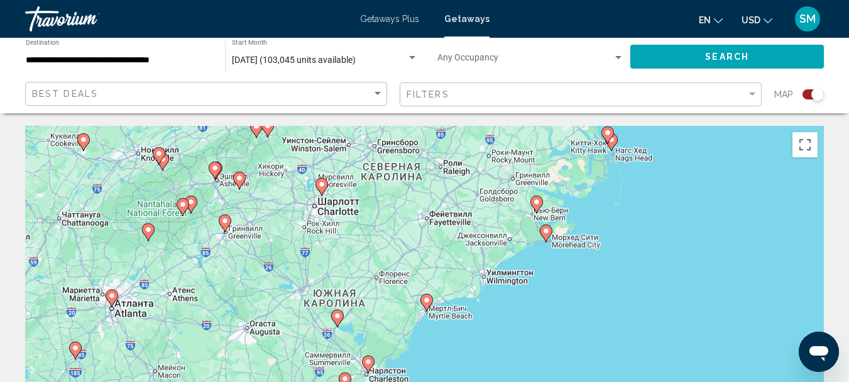
click at [426, 301] on image "Main content" at bounding box center [427, 300] width 8 height 8
type input "**********"
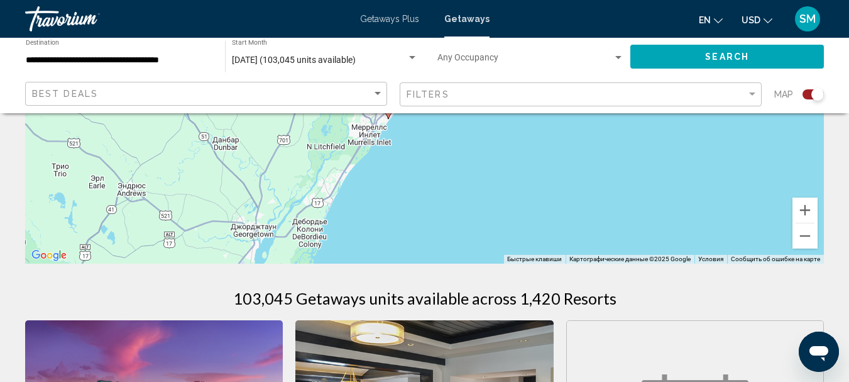
scroll to position [126, 0]
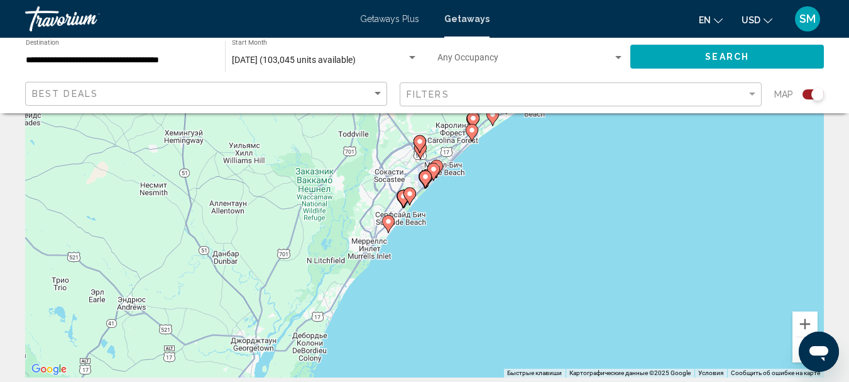
click at [433, 165] on icon "Main content" at bounding box center [432, 171] width 11 height 16
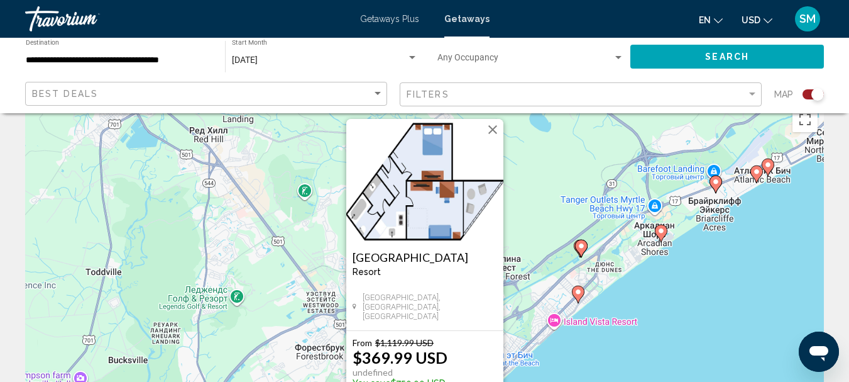
scroll to position [0, 0]
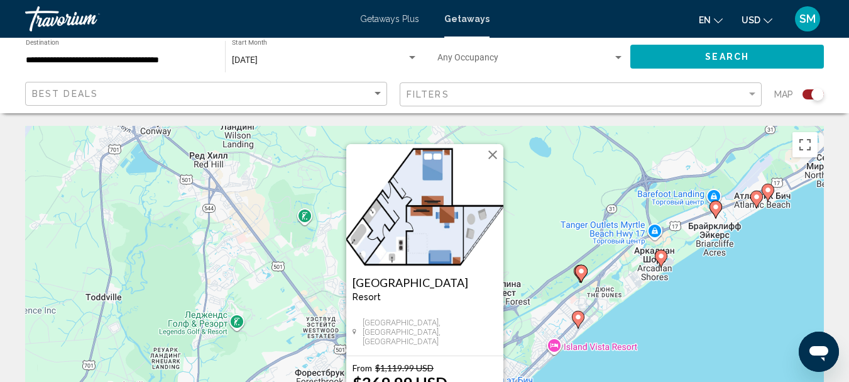
click at [493, 150] on button "Закрыть" at bounding box center [492, 154] width 19 height 19
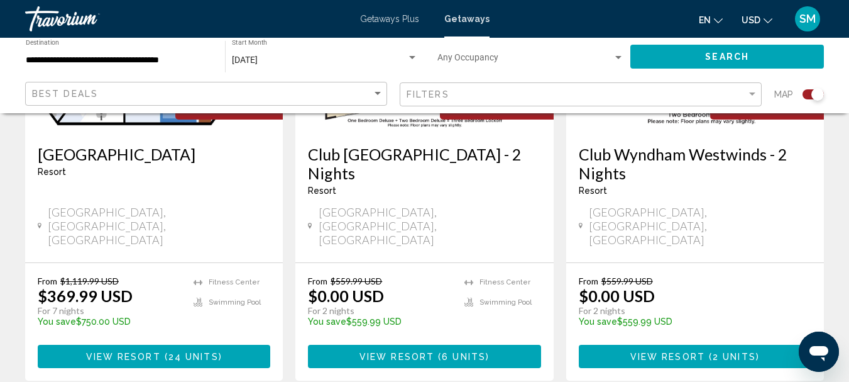
scroll to position [566, 0]
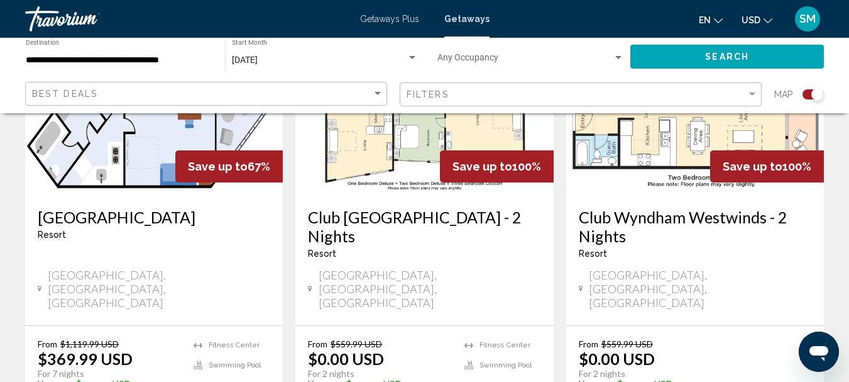
click at [702, 214] on h3 "Club Wyndham Westwinds - 2 Nights" at bounding box center [695, 226] width 233 height 38
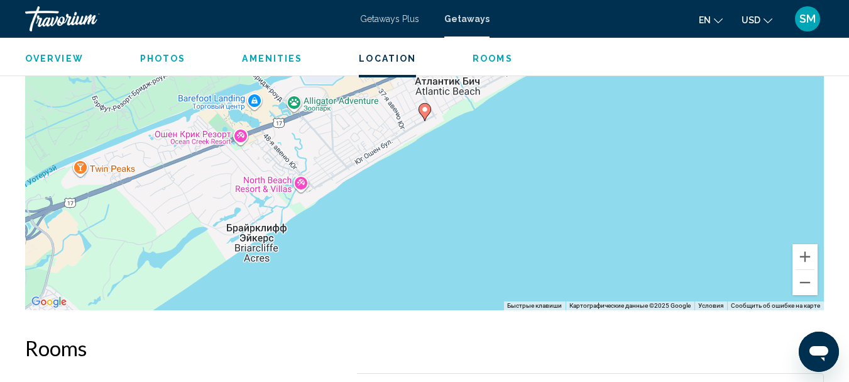
scroll to position [2023, 0]
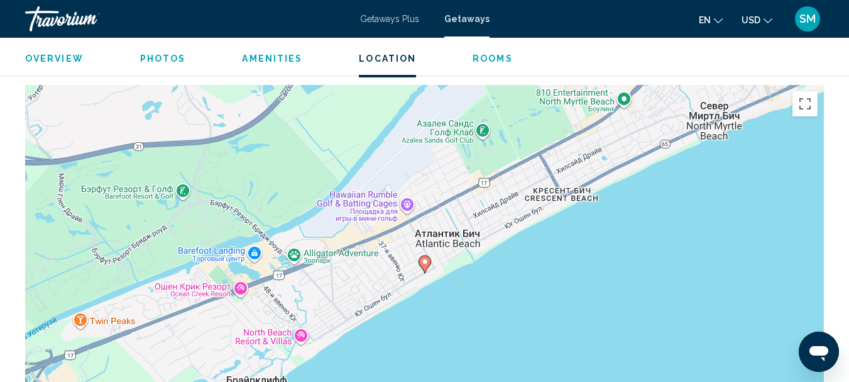
click at [424, 267] on icon "Main content" at bounding box center [424, 264] width 11 height 16
click at [427, 270] on gmp-advanced-marker "Main content" at bounding box center [425, 264] width 13 height 19
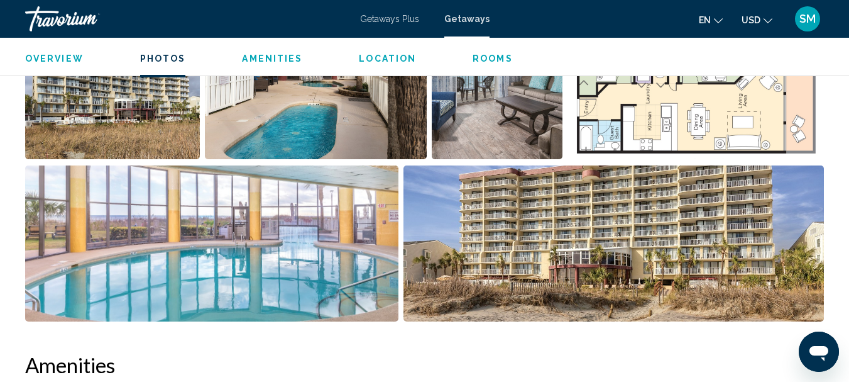
scroll to position [577, 0]
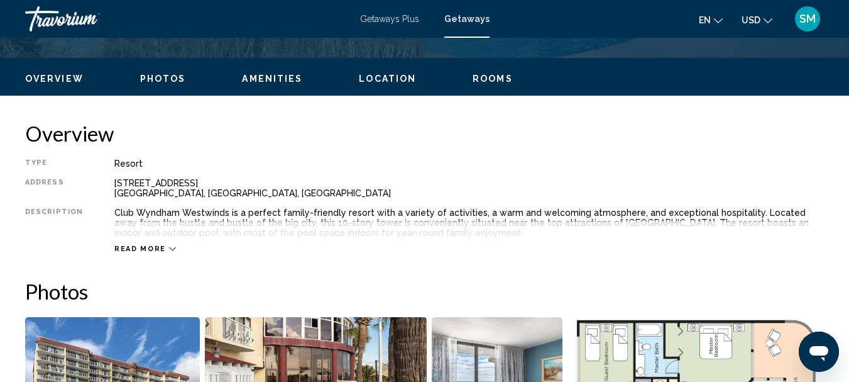
click at [330, 157] on div "Overview Type Resort All-Inclusive No All-Inclusive Address [STREET_ADDRESS] [G…" at bounding box center [424, 187] width 799 height 133
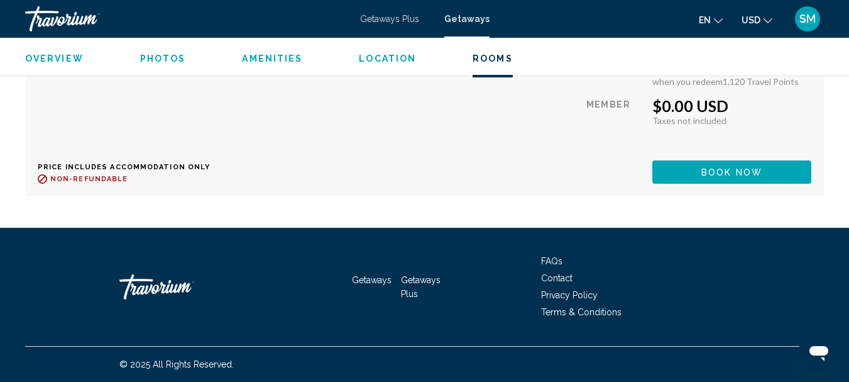
scroll to position [2463, 0]
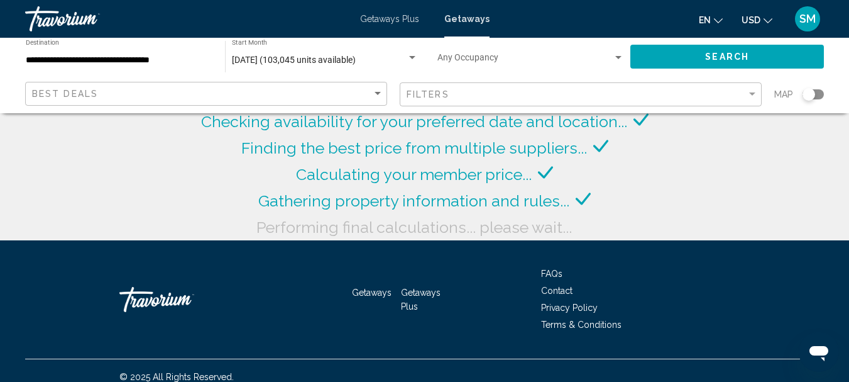
drag, startPoint x: 814, startPoint y: 93, endPoint x: 825, endPoint y: 96, distance: 11.6
click at [825, 96] on app-map-search-filters "Best Deals Filters Map" at bounding box center [425, 94] width 824 height 38
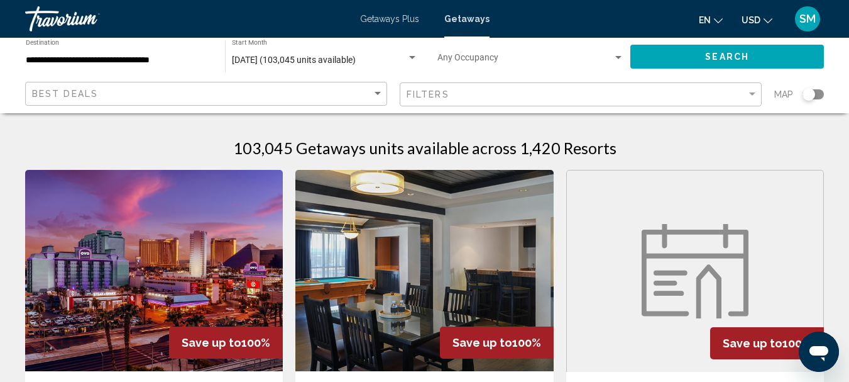
click at [818, 93] on div "Search widget" at bounding box center [813, 94] width 21 height 10
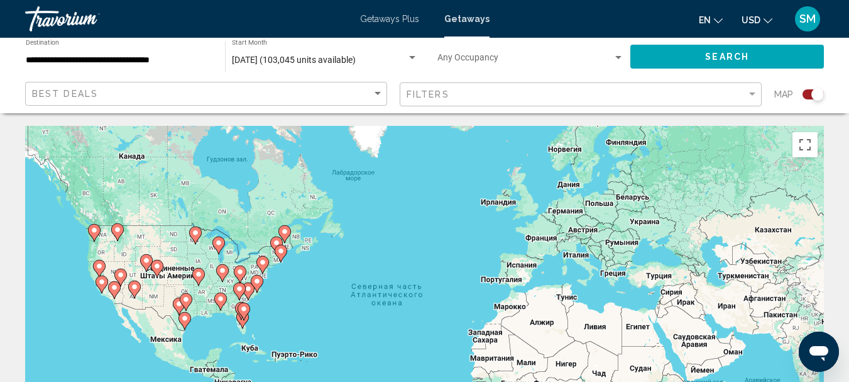
click at [247, 289] on image "Main content" at bounding box center [249, 289] width 8 height 8
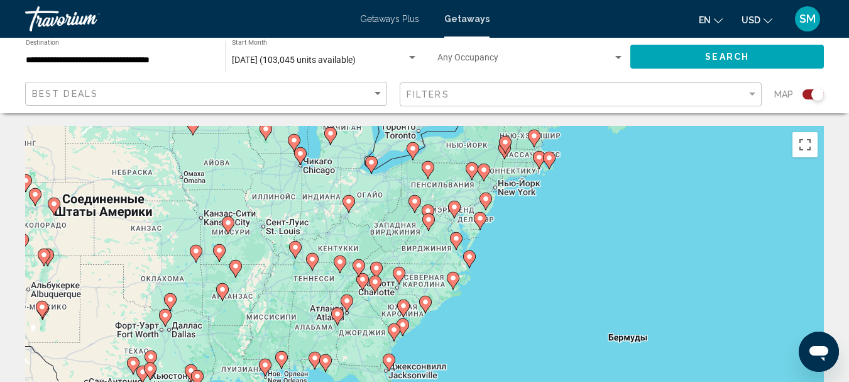
click at [405, 309] on icon "Main content" at bounding box center [402, 308] width 11 height 16
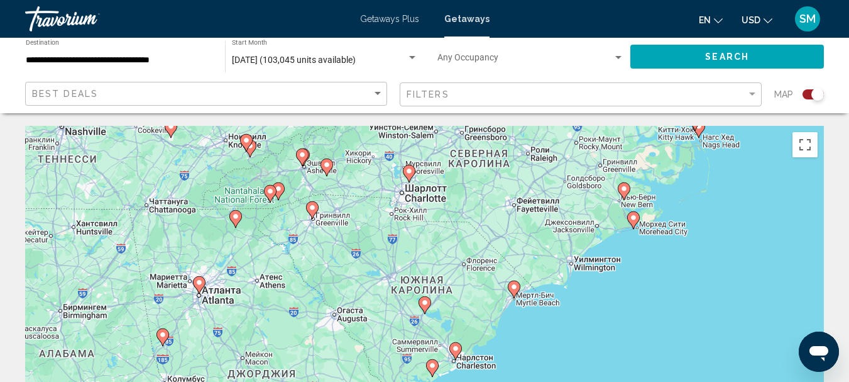
click at [513, 292] on icon "Main content" at bounding box center [513, 289] width 11 height 16
type input "**********"
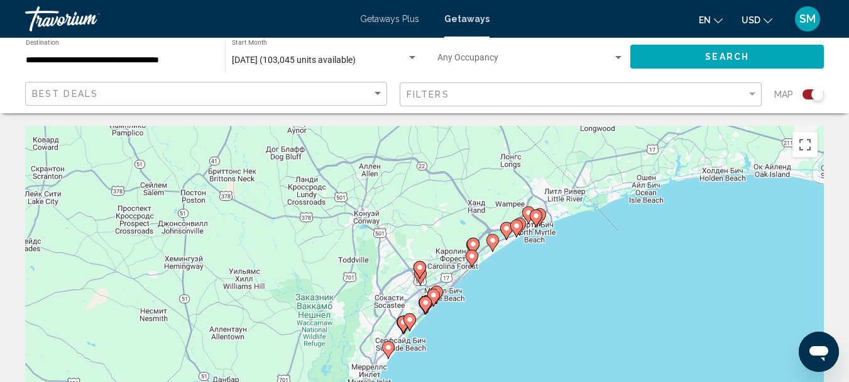
click at [508, 230] on image "Main content" at bounding box center [507, 228] width 8 height 8
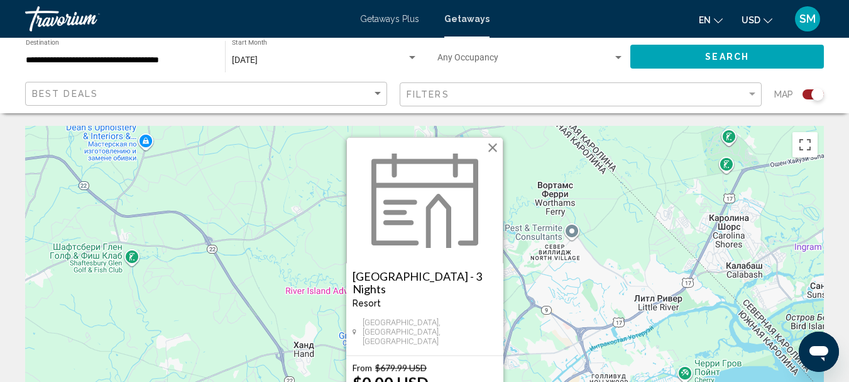
click at [495, 152] on button "Закрыть" at bounding box center [492, 147] width 19 height 19
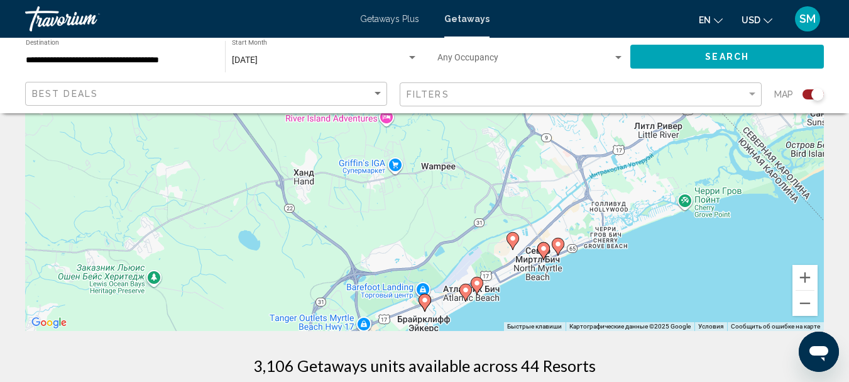
scroll to position [189, 0]
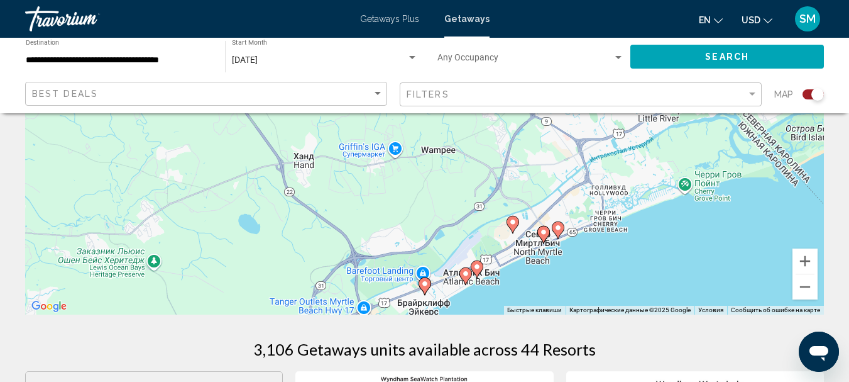
click at [465, 279] on icon "Main content" at bounding box center [465, 276] width 11 height 16
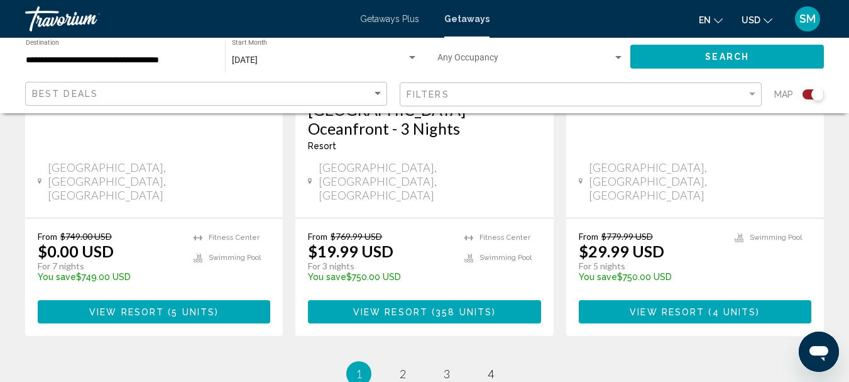
scroll to position [2137, 0]
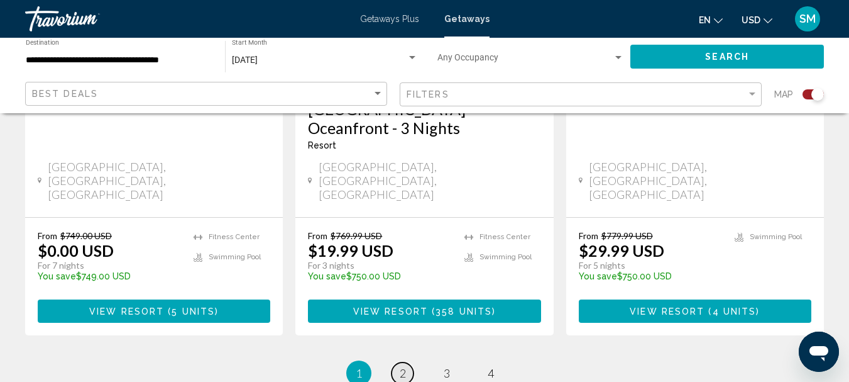
click at [401, 366] on span "2" at bounding box center [403, 373] width 6 height 14
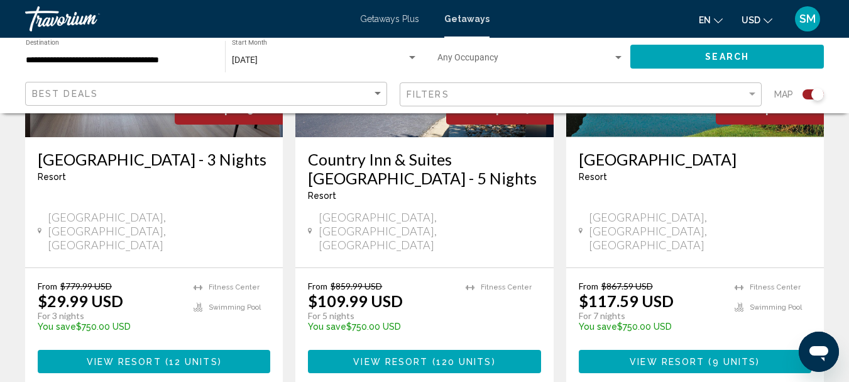
scroll to position [691, 0]
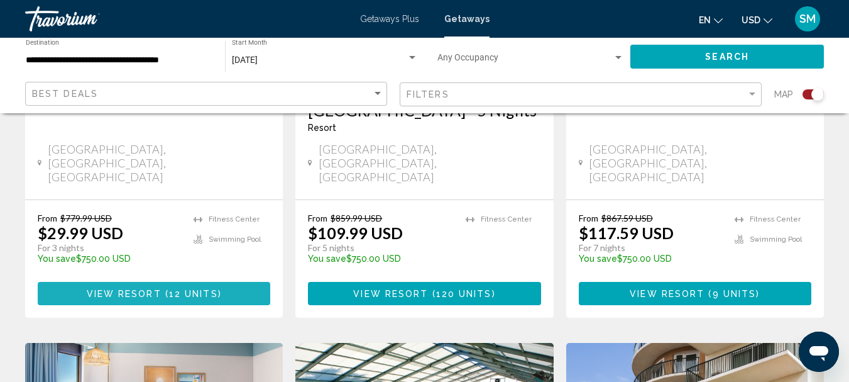
click at [172, 289] on span "12 units" at bounding box center [193, 294] width 49 height 10
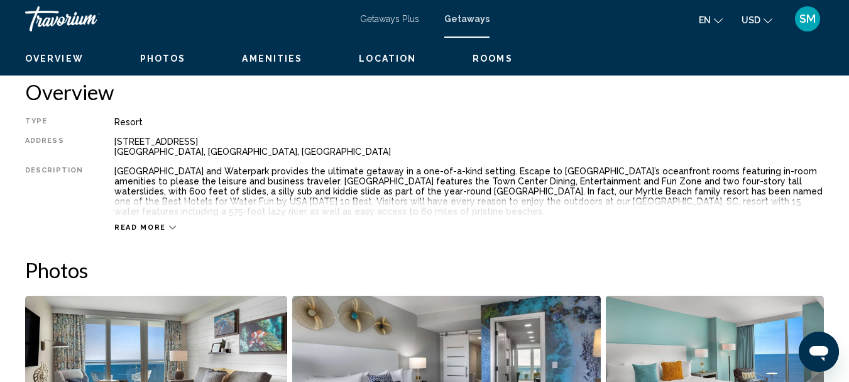
scroll to position [636, 0]
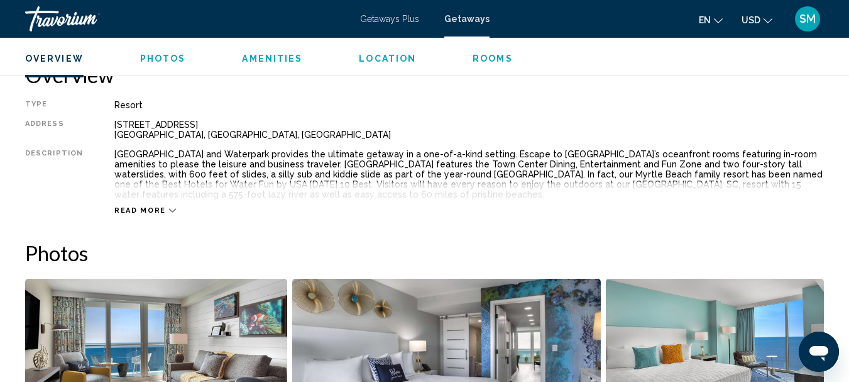
click at [169, 208] on icon "Main content" at bounding box center [172, 210] width 7 height 7
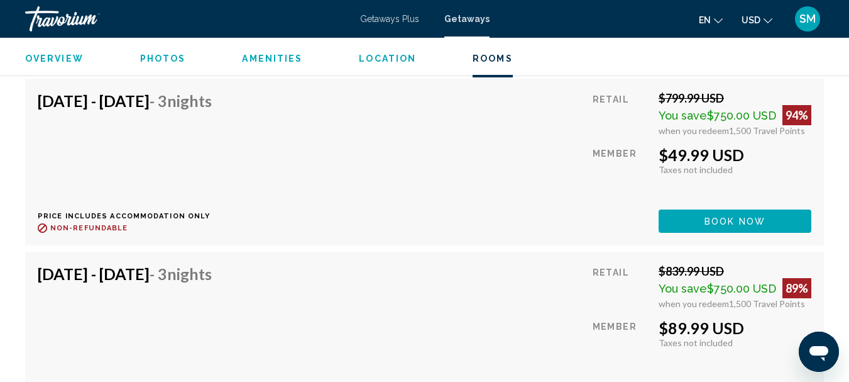
scroll to position [2145, 0]
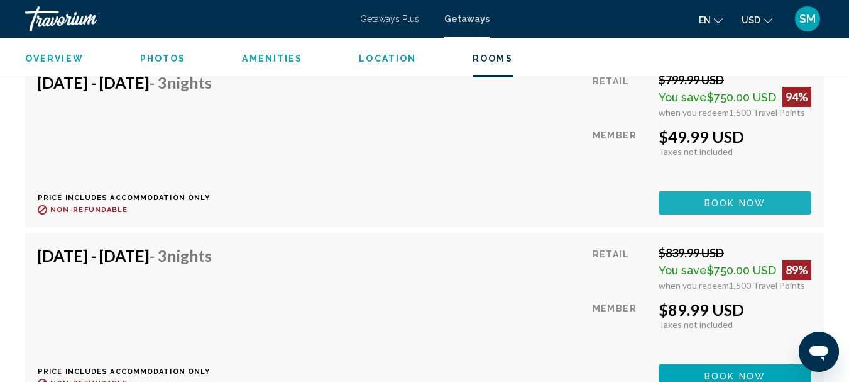
click at [724, 201] on span "Book now" at bounding box center [735, 203] width 61 height 10
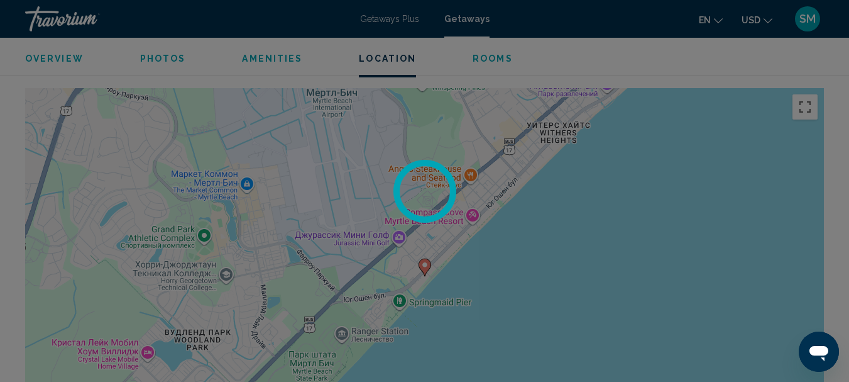
scroll to position [1391, 0]
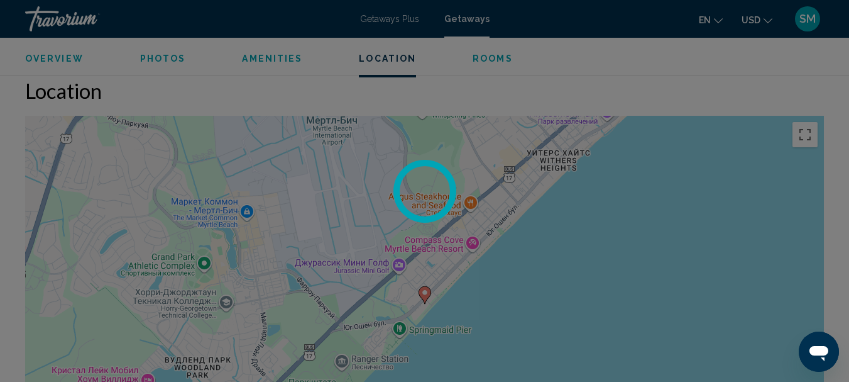
click at [827, 350] on icon "Открыть окно обмена сообщениями" at bounding box center [819, 353] width 19 height 15
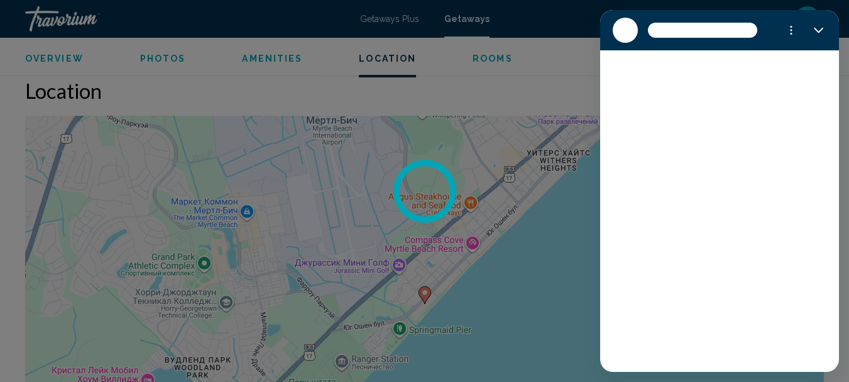
scroll to position [0, 0]
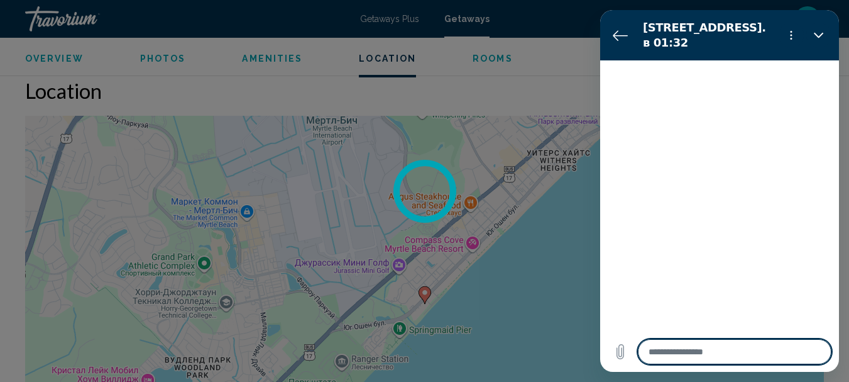
type textarea "*"
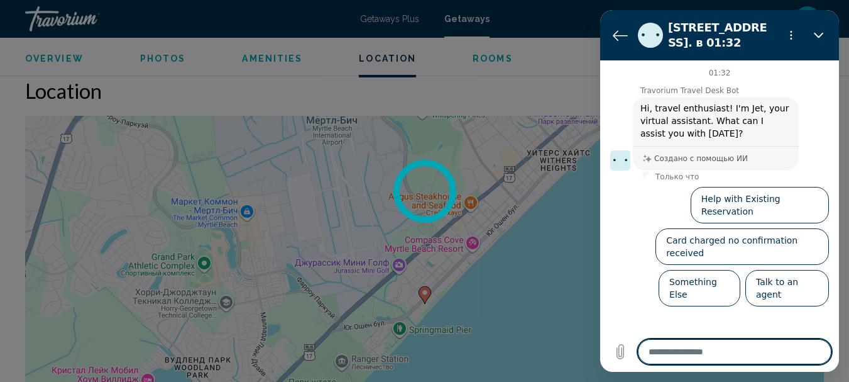
type textarea "*"
type textarea "***"
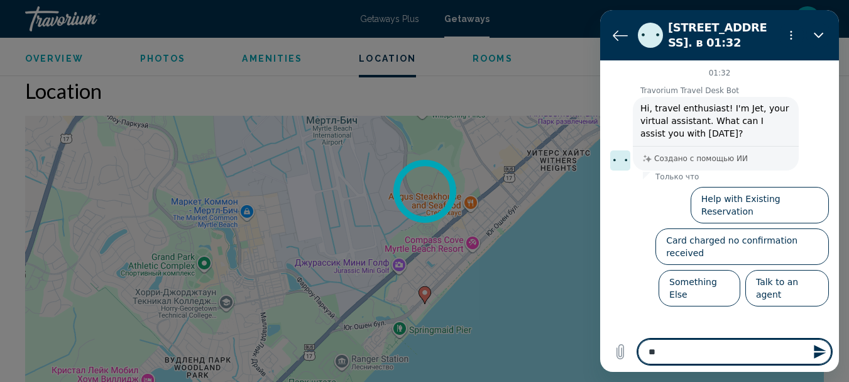
type textarea "*"
type textarea "****"
type textarea "*"
type textarea "*****"
type textarea "*"
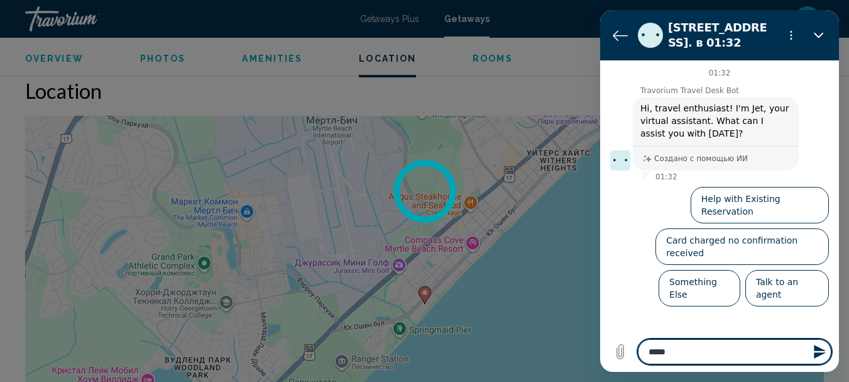
type textarea "******"
type textarea "*"
type textarea "*******"
type textarea "*"
type textarea "*******"
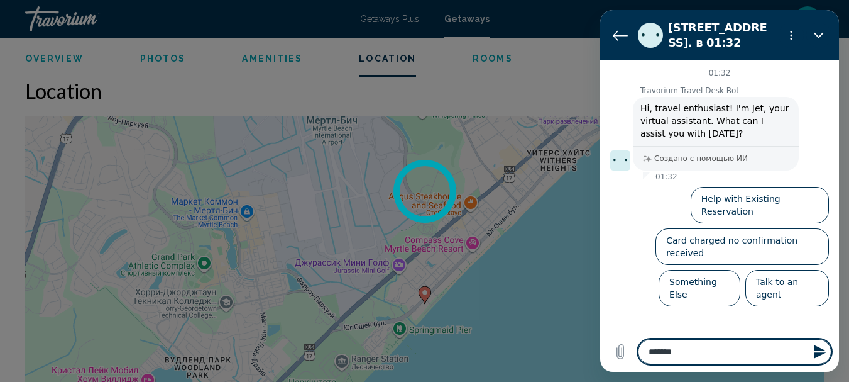
type textarea "*"
type textarea "*********"
type textarea "*"
type textarea "**********"
type textarea "*"
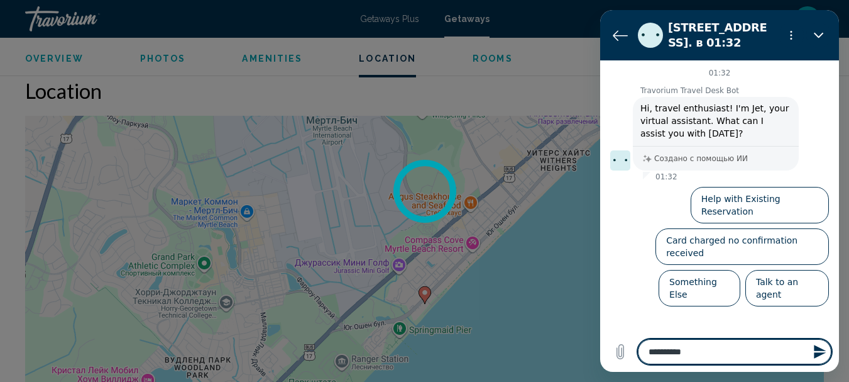
type textarea "**********"
type textarea "*"
type textarea "**********"
type textarea "*"
type textarea "**********"
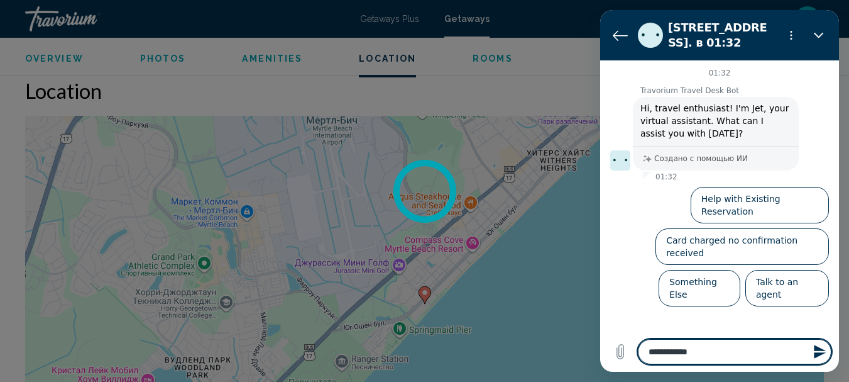
type textarea "*"
type textarea "**********"
type textarea "*"
type textarea "**********"
type textarea "*"
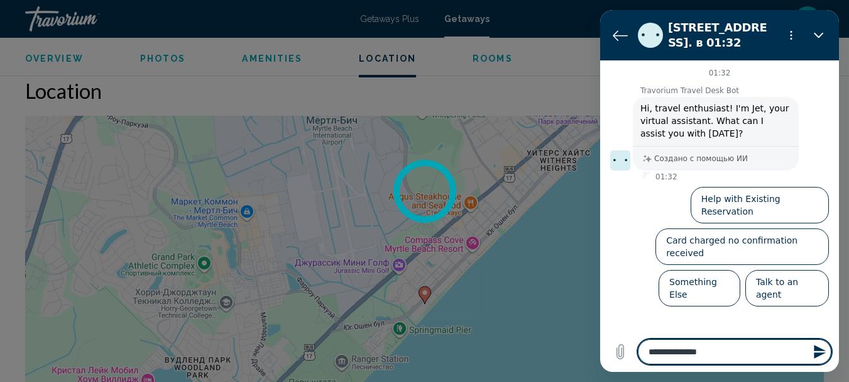
type textarea "**********"
type textarea "*"
type textarea "**********"
type textarea "*"
type textarea "**********"
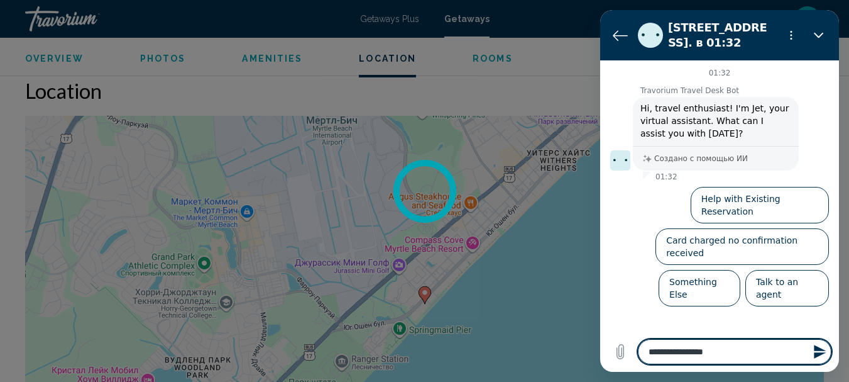
type textarea "*"
type textarea "**********"
type textarea "*"
type textarea "**********"
type textarea "*"
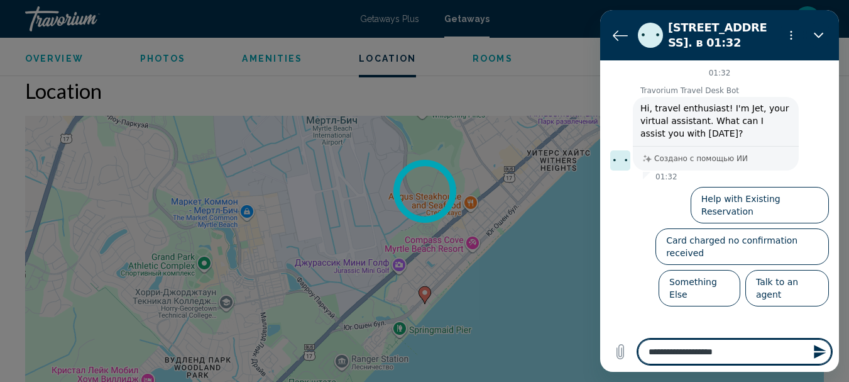
type textarea "**********"
type textarea "*"
type textarea "**********"
type textarea "*"
type textarea "**********"
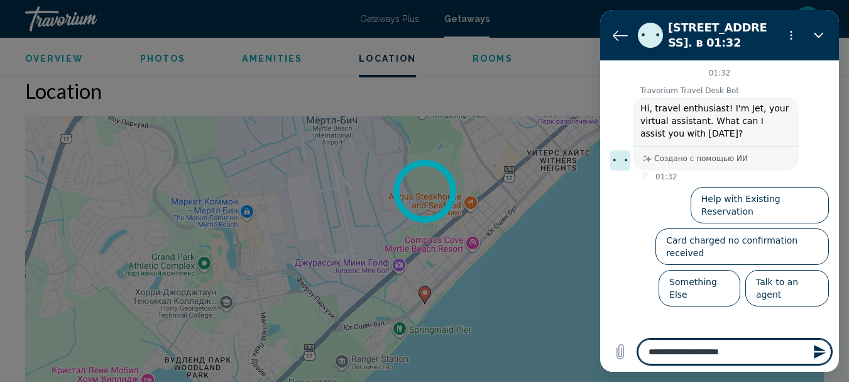
click at [815, 347] on icon "Отправить сообщение" at bounding box center [820, 351] width 12 height 14
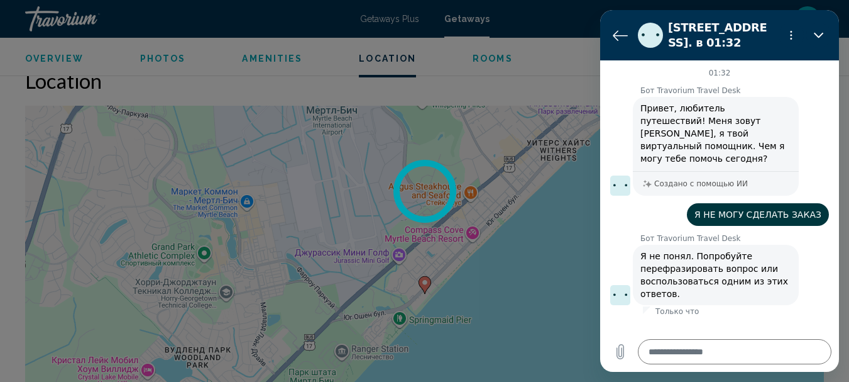
scroll to position [1391, 0]
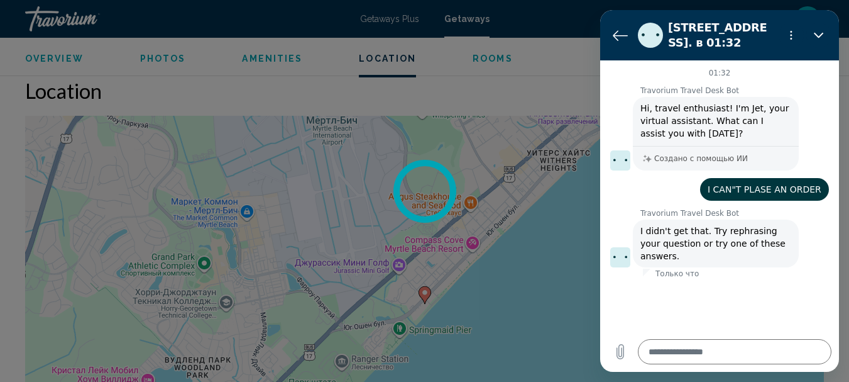
click at [620, 247] on figure at bounding box center [620, 257] width 20 height 20
click at [663, 238] on span "I didn't get that. Try rephrasing your question or try one of these answers." at bounding box center [715, 243] width 148 height 35
click at [688, 241] on span "I didn't get that. Try rephrasing your question or try one of these answers." at bounding box center [715, 243] width 148 height 35
click at [713, 241] on span "I didn't get that. Try rephrasing your question or try one of these answers." at bounding box center [715, 243] width 148 height 35
click at [620, 247] on figure at bounding box center [620, 257] width 20 height 20
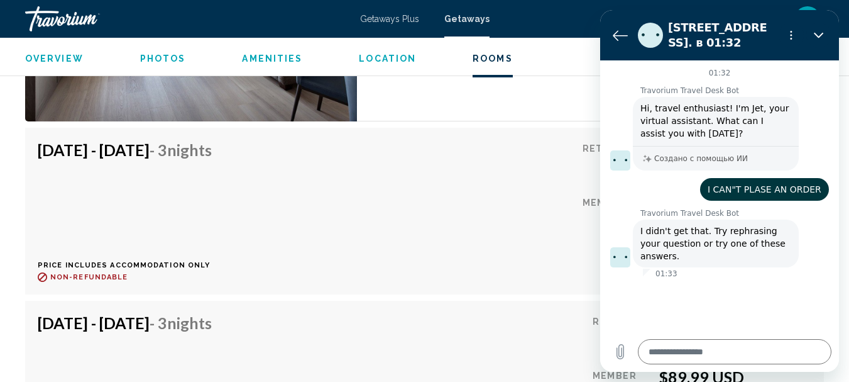
scroll to position [2082, 0]
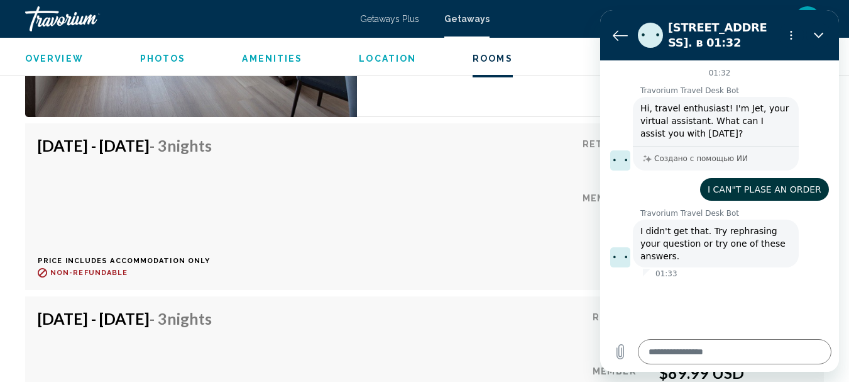
click at [529, 212] on div "Sep 12, 2025 - Sep 15, 2025 - 3 Nights Price includes accommodation only Refund…" at bounding box center [425, 206] width 774 height 141
click at [793, 33] on icon "Меню параметров" at bounding box center [791, 35] width 10 height 10
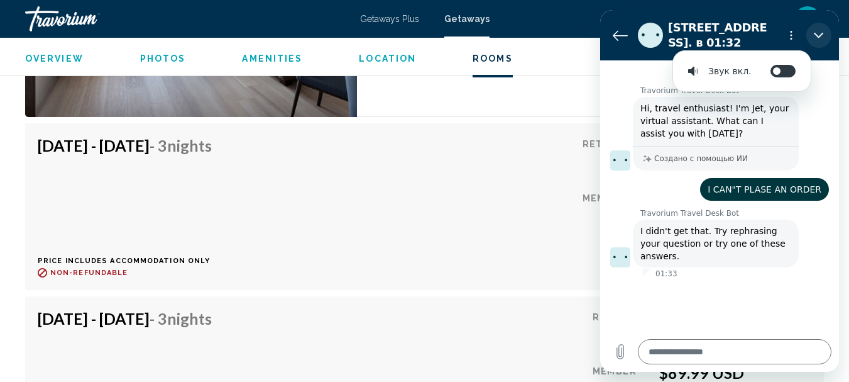
click at [820, 35] on icon "Закрыть" at bounding box center [819, 35] width 10 height 10
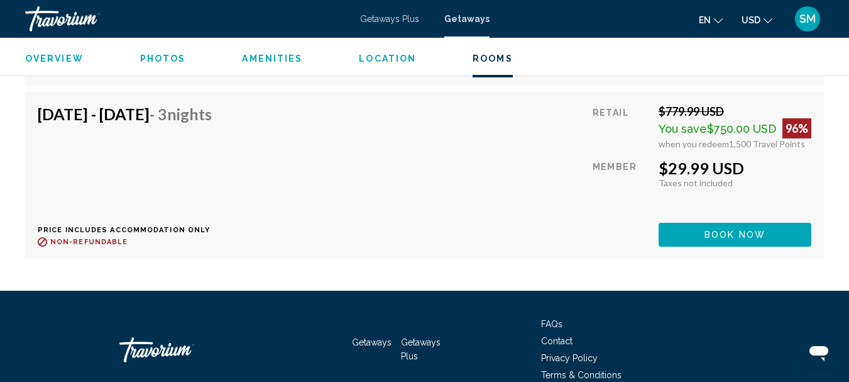
scroll to position [2396, 0]
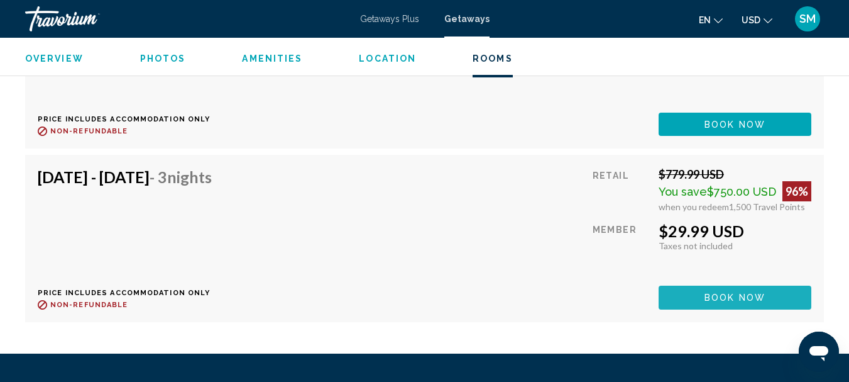
click at [739, 296] on span "Book now" at bounding box center [735, 298] width 61 height 10
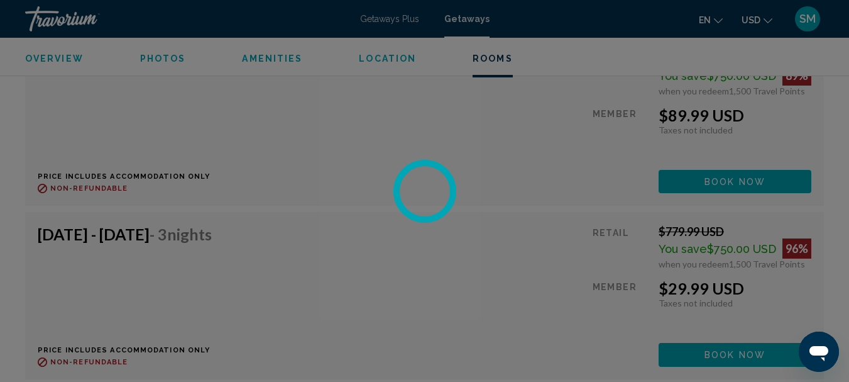
scroll to position [2459, 0]
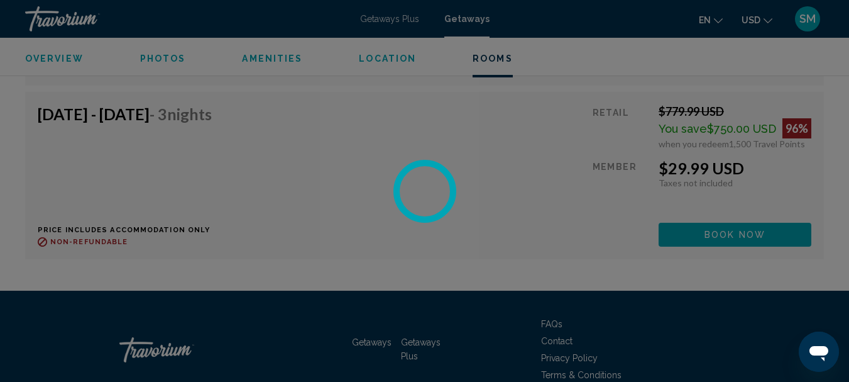
click at [810, 344] on icon "Открыть окно обмена сообщениями" at bounding box center [819, 351] width 23 height 23
type textarea "*"
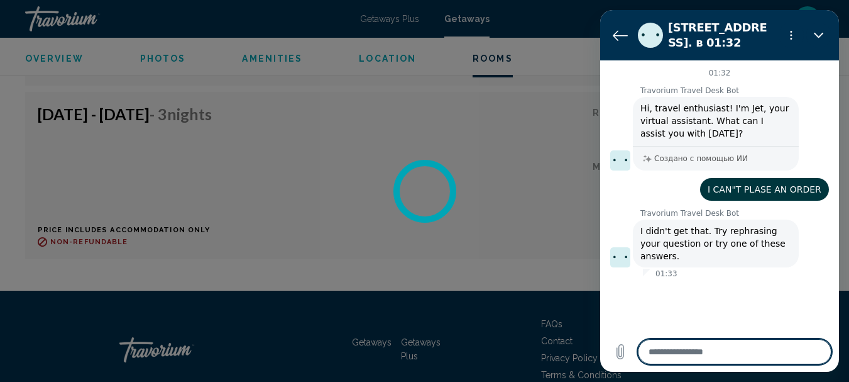
click at [688, 350] on textarea at bounding box center [735, 351] width 194 height 25
type textarea "*"
type textarea "**"
type textarea "*"
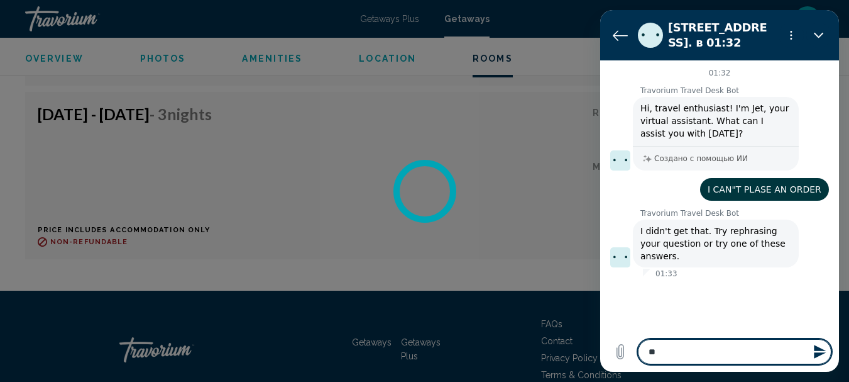
type textarea "**"
type textarea "*"
type textarea "****"
type textarea "*"
type textarea "*****"
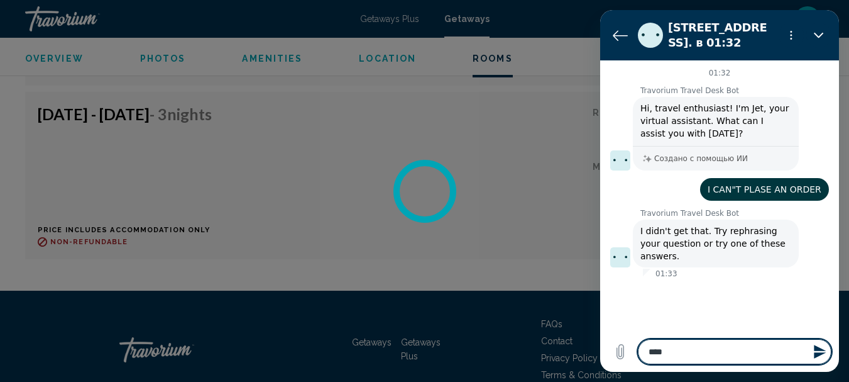
type textarea "*"
type textarea "******"
type textarea "*"
type textarea "*******"
type textarea "*"
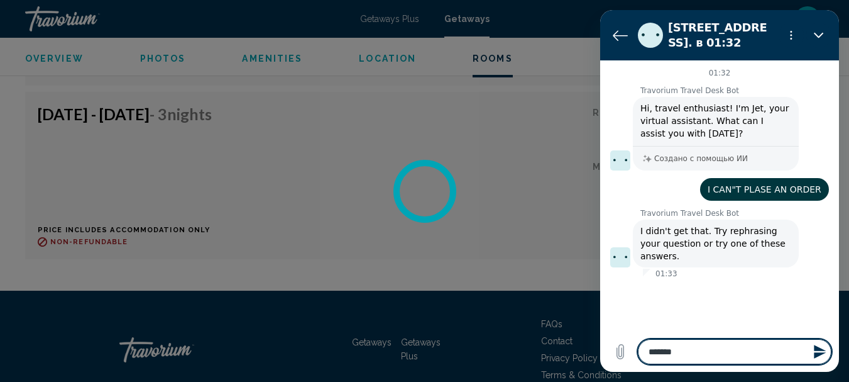
type textarea "*******"
type textarea "*"
type textarea "*********"
type textarea "*"
type textarea "**********"
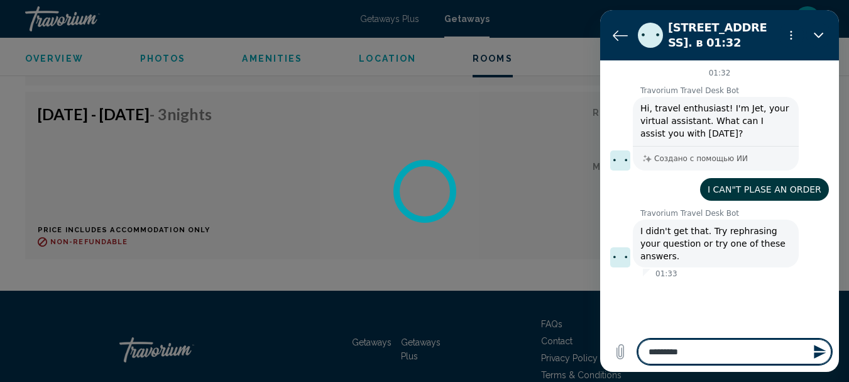
type textarea "*"
type textarea "**********"
type textarea "*"
type textarea "**********"
type textarea "*"
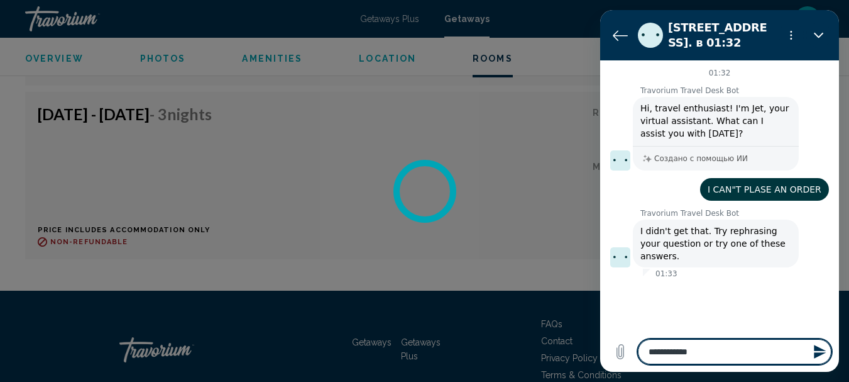
type textarea "**********"
type textarea "*"
type textarea "**********"
type textarea "*"
type textarea "**********"
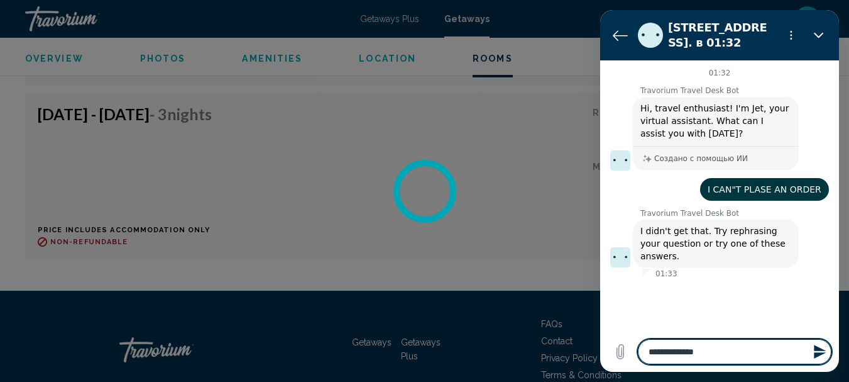
type textarea "*"
type textarea "**********"
type textarea "*"
type textarea "**********"
type textarea "*"
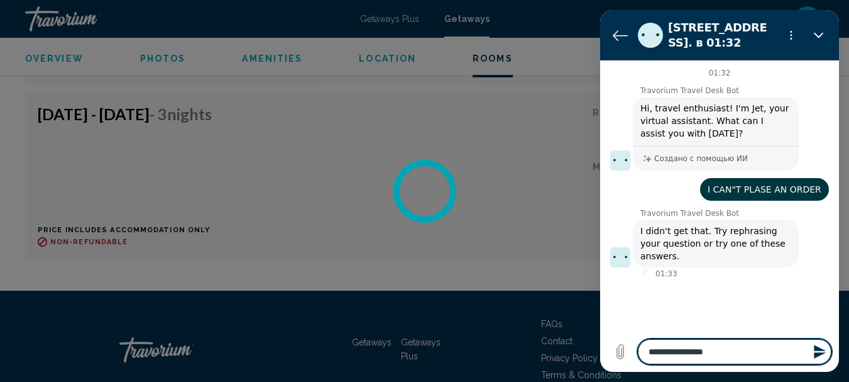
type textarea "**********"
type textarea "*"
type textarea "**********"
type textarea "*"
type textarea "**********"
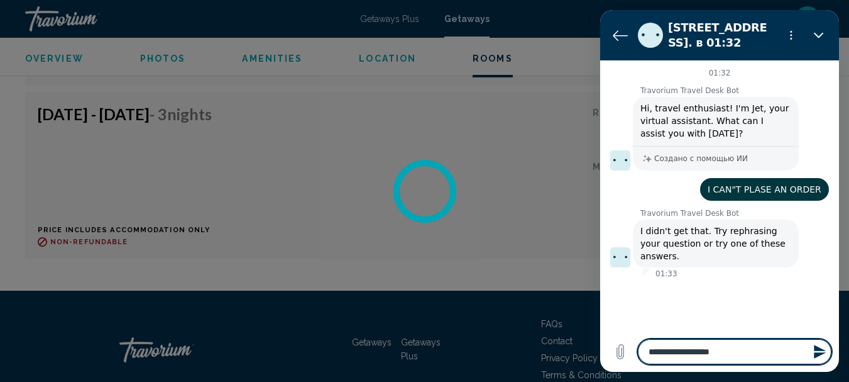
type textarea "*"
type textarea "**********"
type textarea "*"
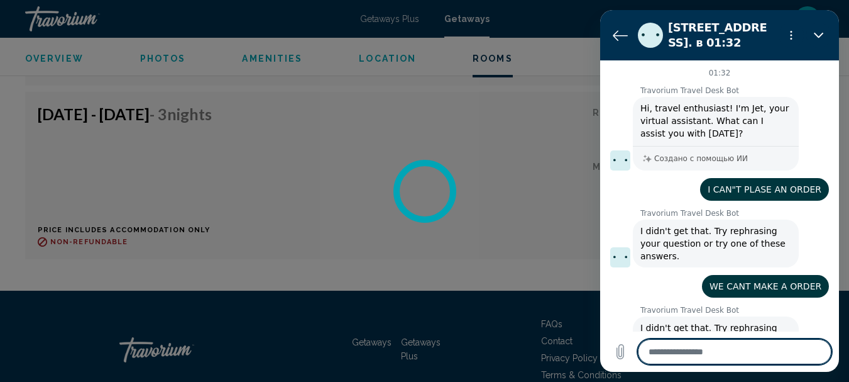
type textarea "*"
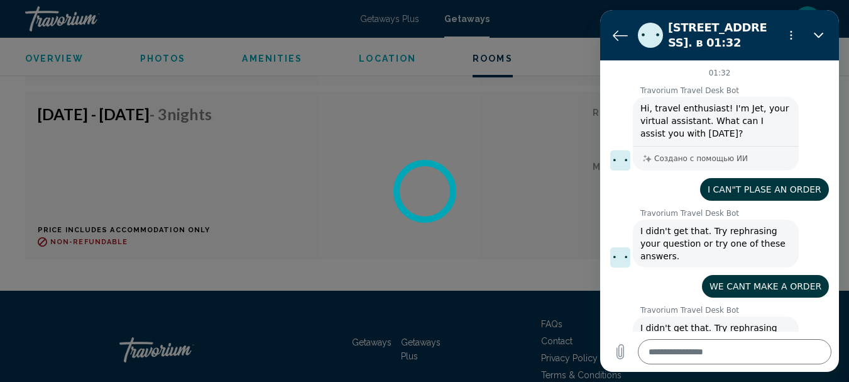
scroll to position [47, 0]
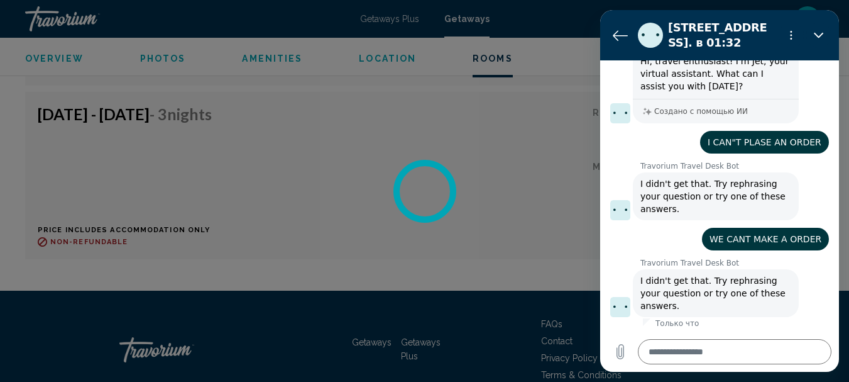
click at [619, 307] on figure at bounding box center [620, 307] width 20 height 20
click at [617, 306] on figure at bounding box center [620, 307] width 20 height 20
click at [671, 351] on textarea at bounding box center [735, 351] width 194 height 25
drag, startPoint x: 709, startPoint y: 233, endPoint x: 798, endPoint y: 235, distance: 89.3
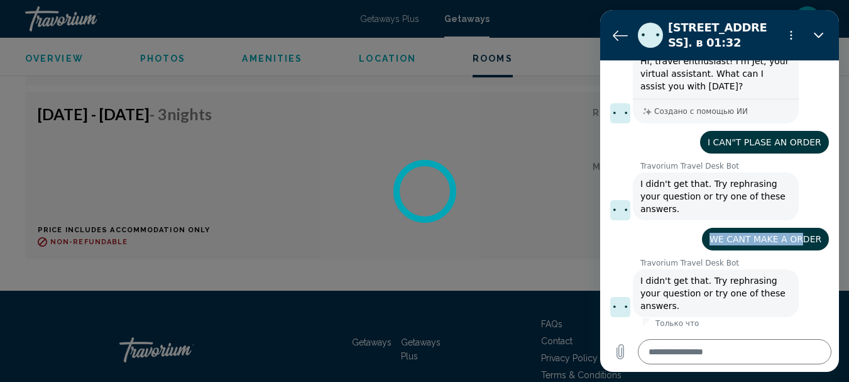
click at [798, 235] on span "WE CANT MAKE A ORDER" at bounding box center [766, 239] width 112 height 10
copy span "WE CANT MAKE A ORD"
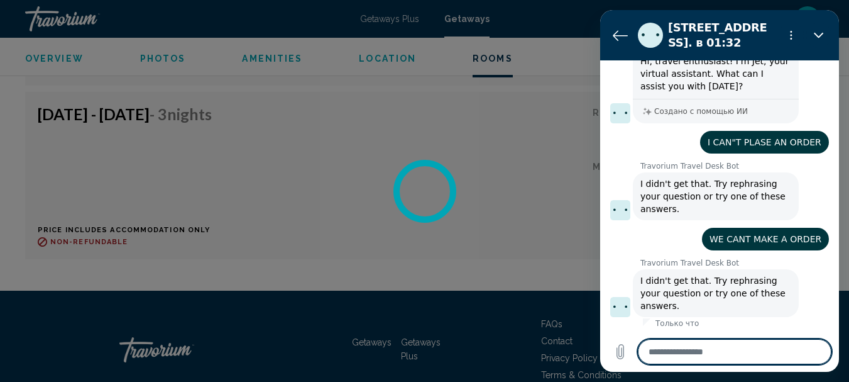
paste textarea "**********"
type textarea "**********"
type textarea "*"
type textarea "**********"
click at [817, 350] on icon "Отправить сообщение" at bounding box center [820, 351] width 12 height 14
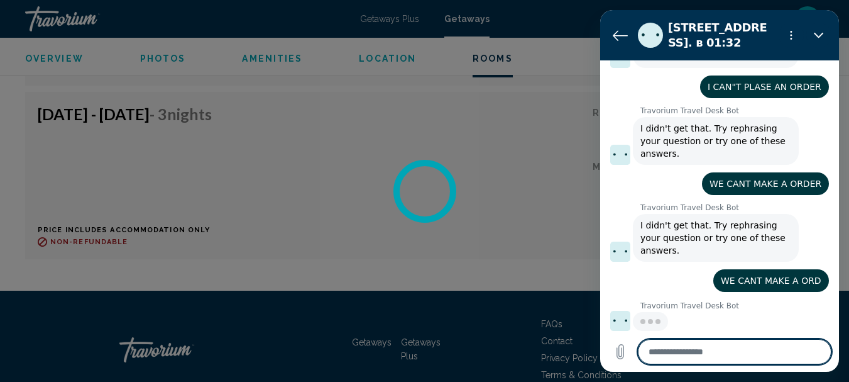
scroll to position [101, 0]
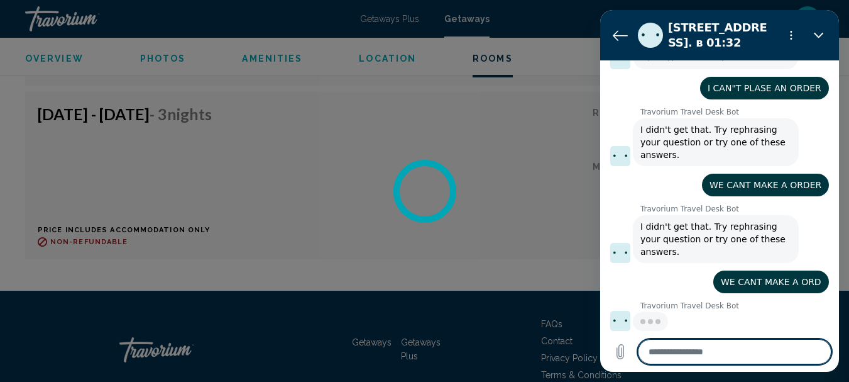
type textarea "*"
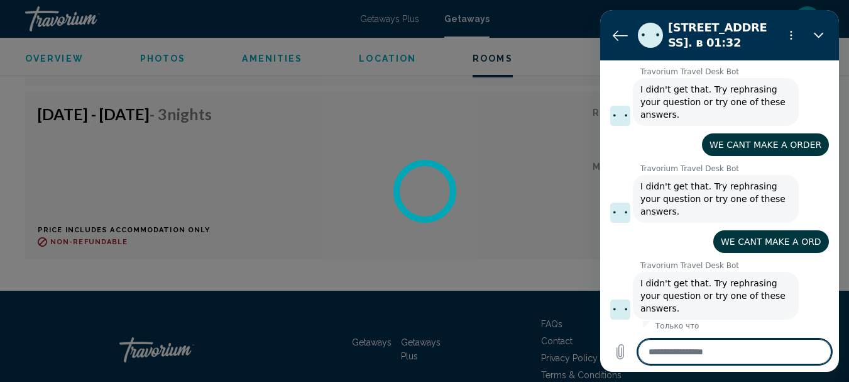
scroll to position [144, 0]
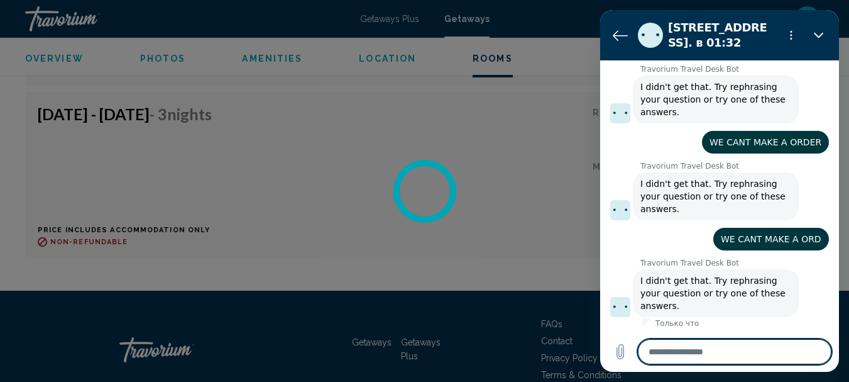
type textarea "*"
type textarea "**"
type textarea "*"
type textarea "***"
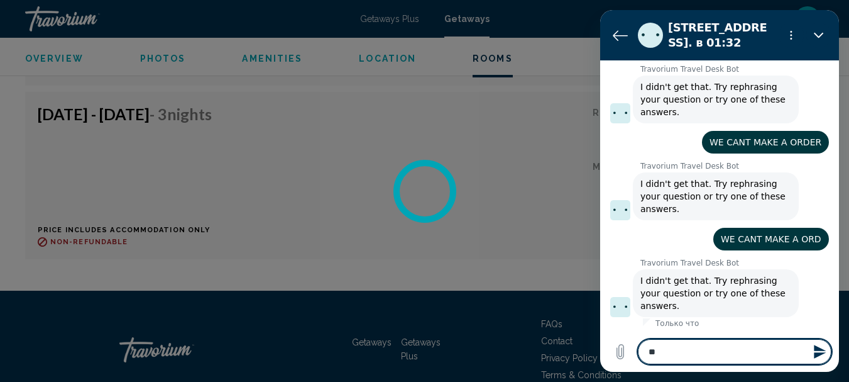
type textarea "*"
type textarea "****"
type textarea "*"
type textarea "*****"
type textarea "*"
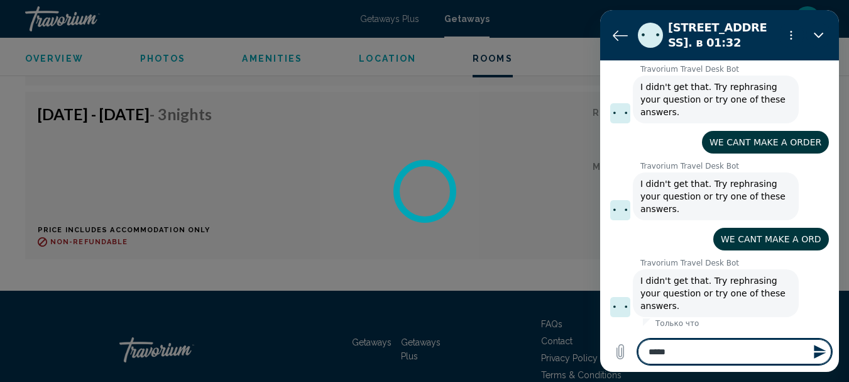
type textarea "******"
type textarea "*"
type textarea "******"
type textarea "*"
type textarea "********"
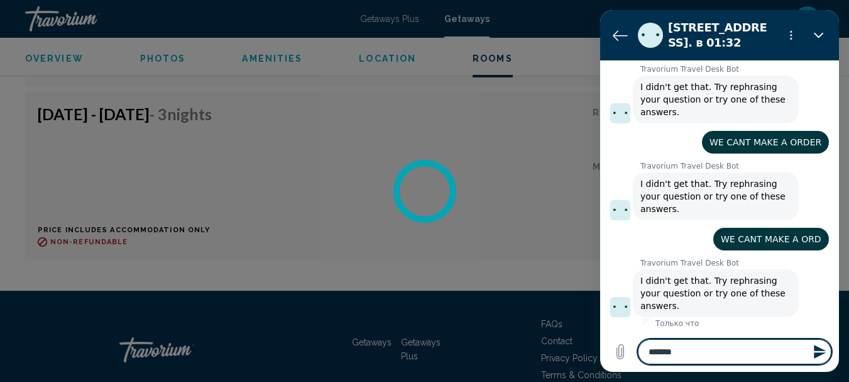
type textarea "*"
type textarea "*********"
type textarea "*"
type textarea "**********"
type textarea "*"
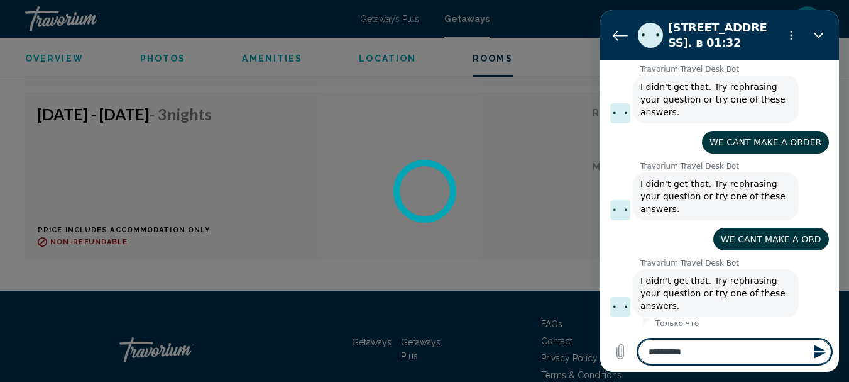
type textarea "**********"
type textarea "*"
type textarea "**********"
type textarea "*"
type textarea "**********"
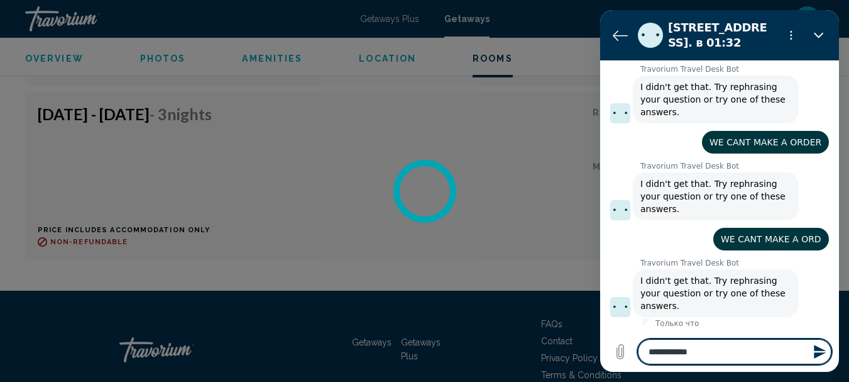
type textarea "*"
type textarea "**********"
type textarea "*"
type textarea "**********"
type textarea "*"
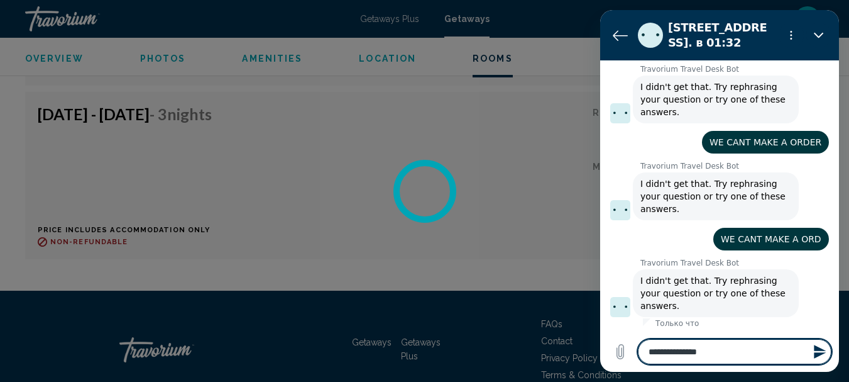
type textarea "**********"
type textarea "*"
type textarea "**********"
type textarea "*"
type textarea "**********"
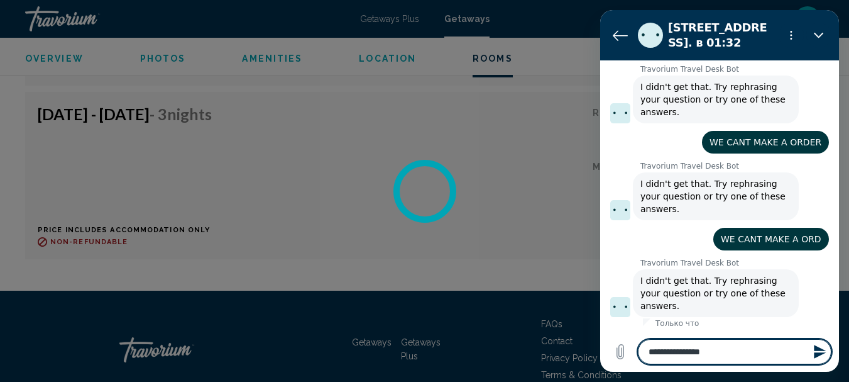
type textarea "*"
type textarea "**********"
type textarea "*"
type textarea "**********"
type textarea "*"
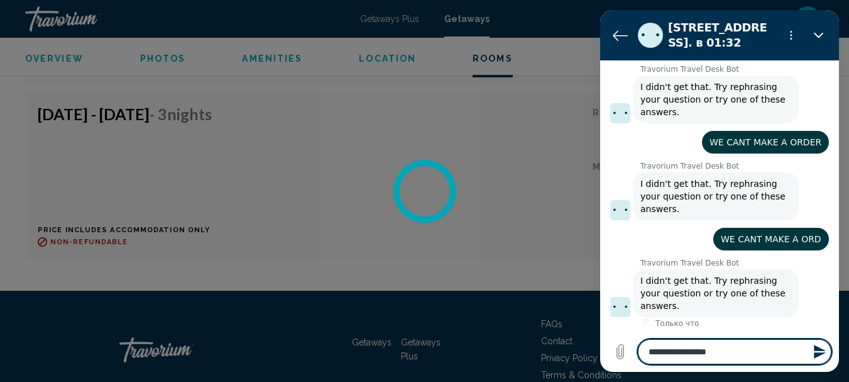
type textarea "**********"
type textarea "*"
type textarea "**********"
type textarea "*"
type textarea "**********"
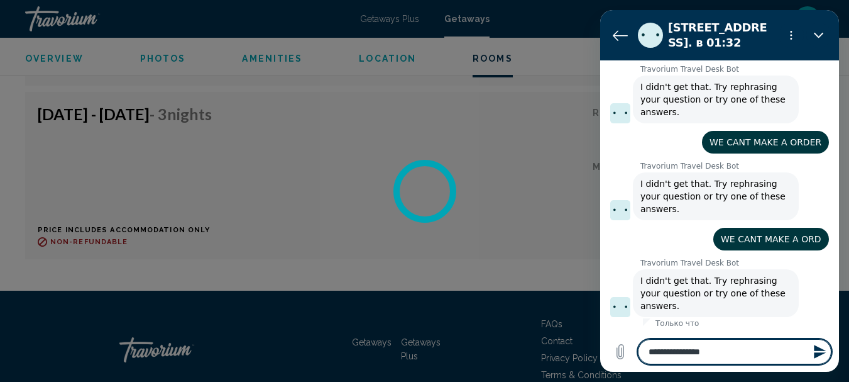
type textarea "*"
type textarea "**********"
type textarea "*"
type textarea "**********"
type textarea "*"
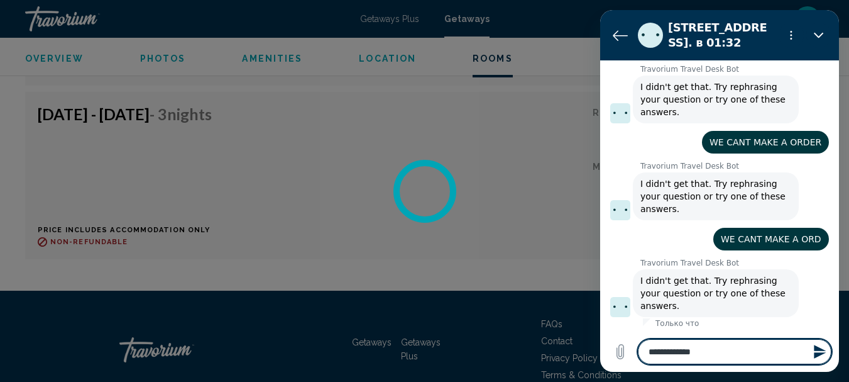
type textarea "**********"
type textarea "*"
type textarea "**********"
type textarea "*"
type textarea "**********"
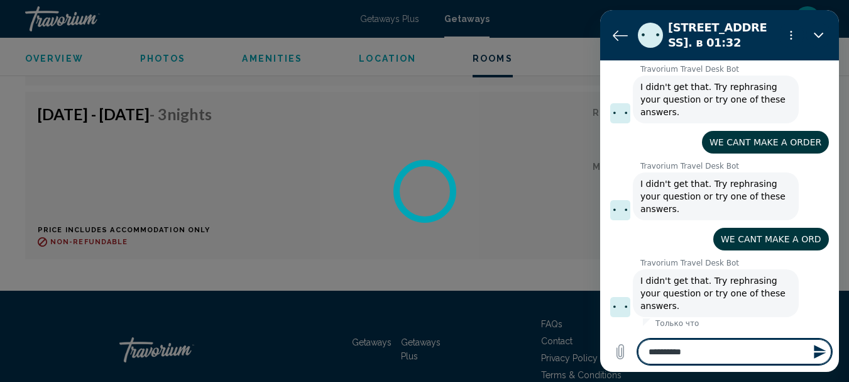
type textarea "*"
type textarea "*********"
type textarea "*"
type textarea "********"
type textarea "*"
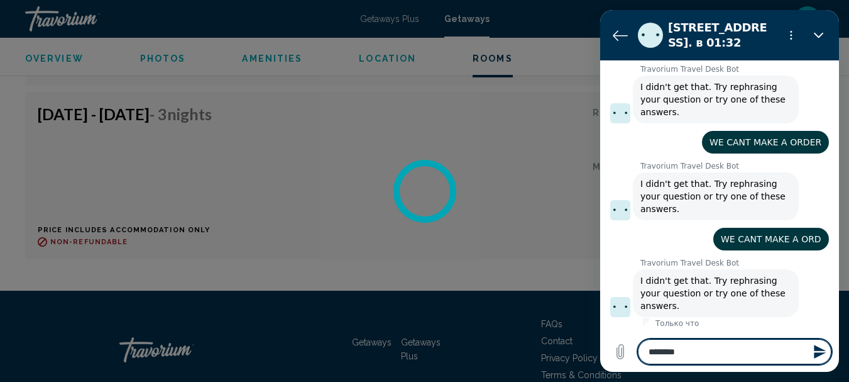
type textarea "******"
type textarea "*"
type textarea "******"
type textarea "*"
type textarea "*****"
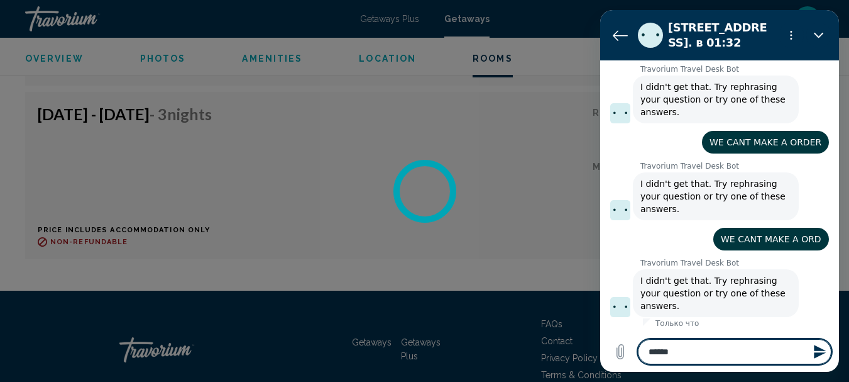
type textarea "*"
type textarea "****"
type textarea "*"
type textarea "***"
type textarea "*"
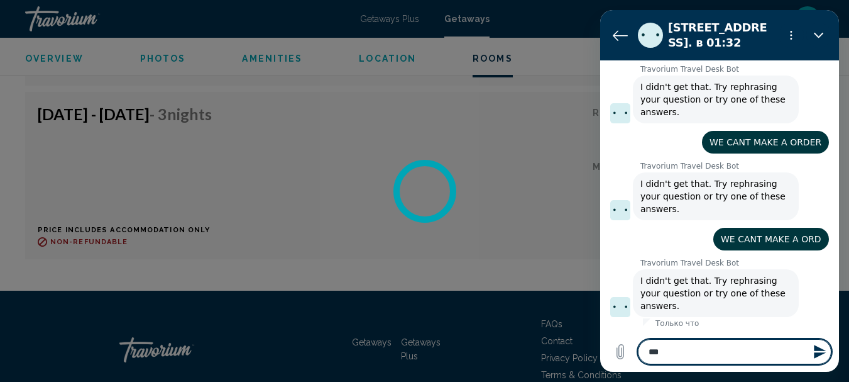
type textarea "**"
type textarea "*"
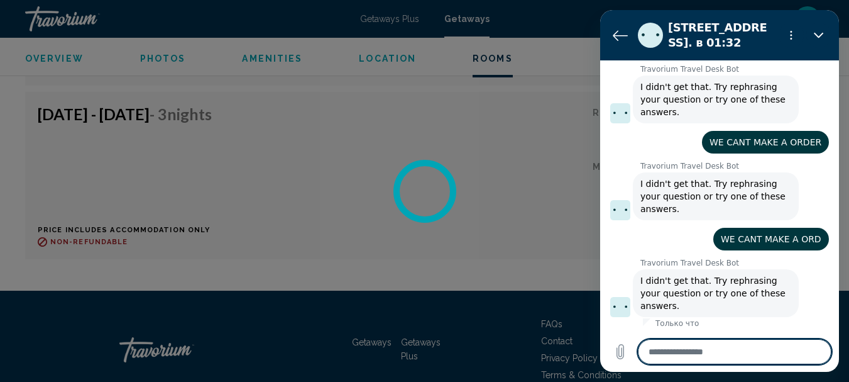
type textarea "*"
type textarea "**"
type textarea "*"
type textarea "***"
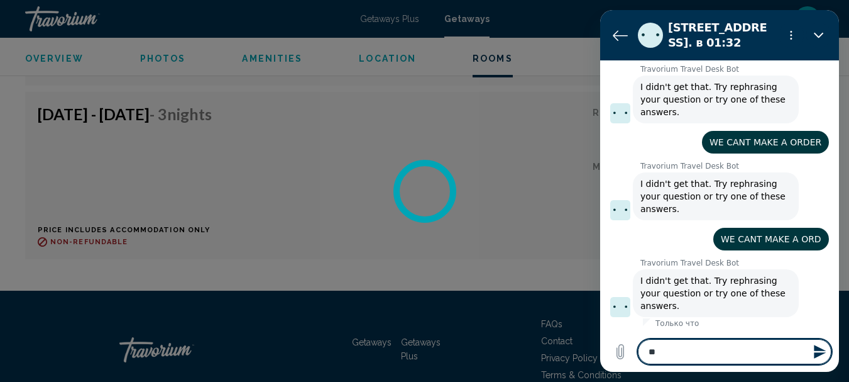
type textarea "*"
type textarea "****"
type textarea "*"
type textarea "*****"
type textarea "*"
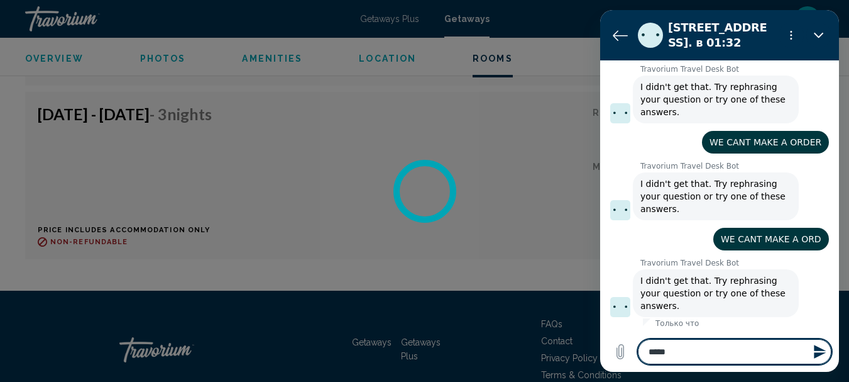
type textarea "******"
type textarea "*"
type textarea "******"
type textarea "*"
type textarea "********"
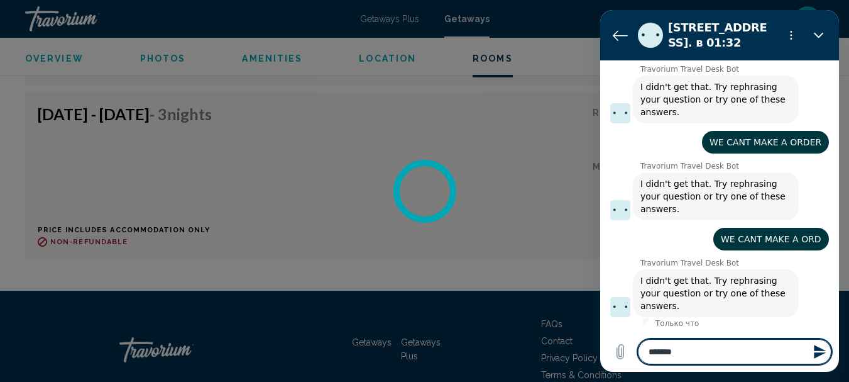
type textarea "*"
type textarea "*********"
type textarea "*"
type textarea "*********"
type textarea "*"
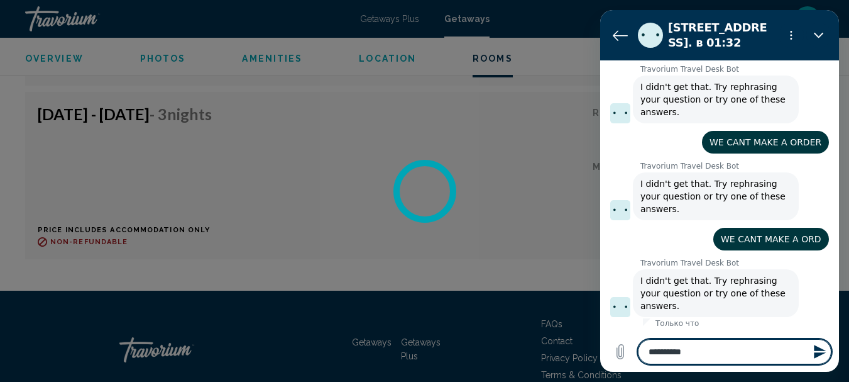
type textarea "**********"
type textarea "*"
type textarea "**********"
type textarea "*"
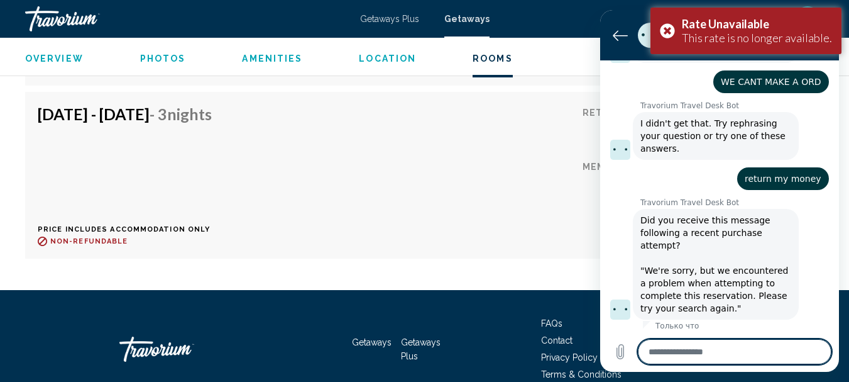
scroll to position [333, 0]
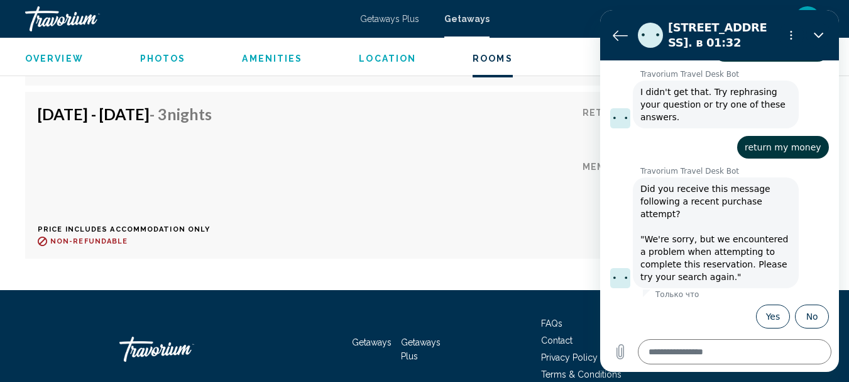
click at [565, 188] on div "Sep 26, 2025 - Sep 29, 2025 - 3 Nights Price includes accommodation only Refund…" at bounding box center [425, 174] width 774 height 141
click at [519, 187] on div "Sep 26, 2025 - Sep 29, 2025 - 3 Nights Price includes accommodation only Refund…" at bounding box center [425, 174] width 774 height 141
click at [818, 32] on icon "Закрыть" at bounding box center [819, 35] width 10 height 10
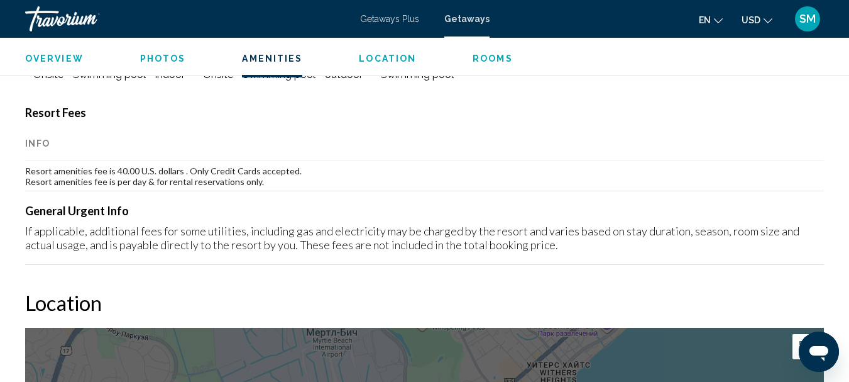
scroll to position [1139, 0]
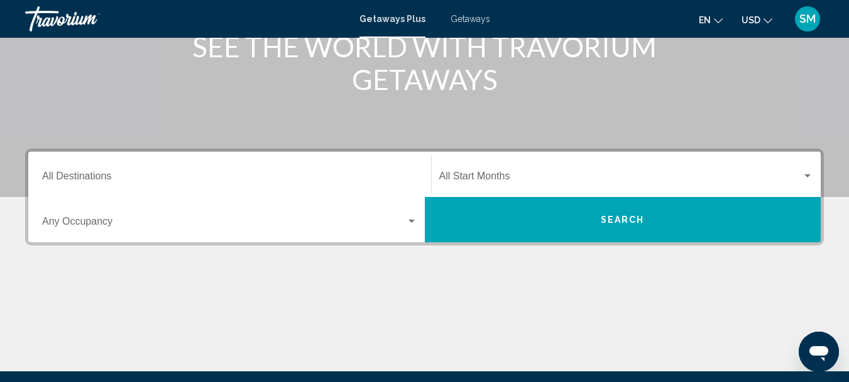
scroll to position [189, 0]
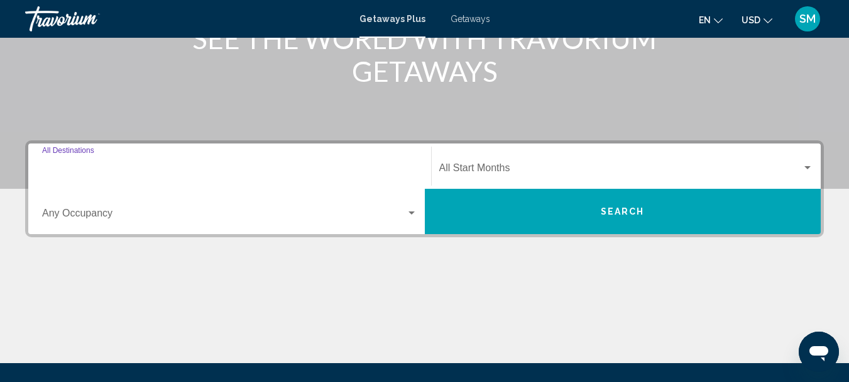
click at [128, 167] on input "Destination All Destinations" at bounding box center [229, 170] width 375 height 11
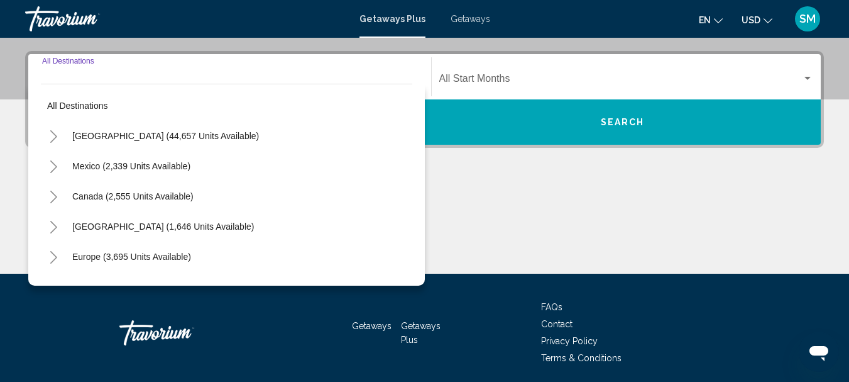
scroll to position [288, 0]
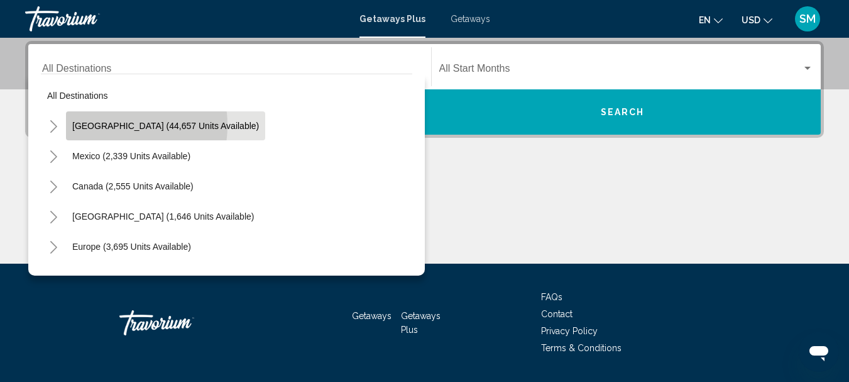
click at [104, 125] on span "[GEOGRAPHIC_DATA] (44,657 units available)" at bounding box center [165, 126] width 187 height 10
type input "**********"
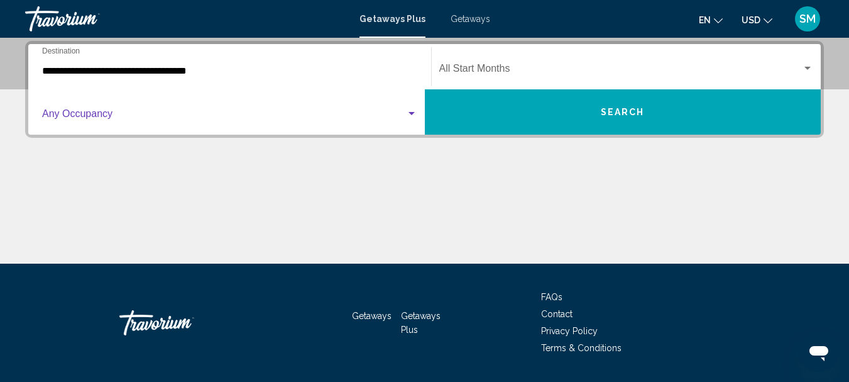
click at [93, 112] on span "Search widget" at bounding box center [224, 116] width 364 height 11
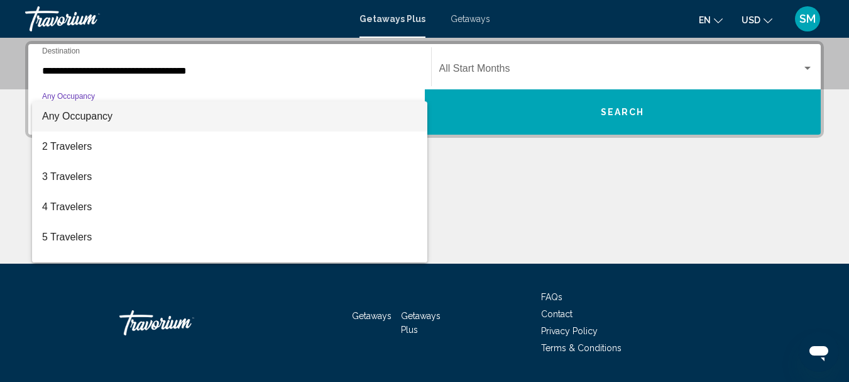
click at [77, 94] on div at bounding box center [424, 191] width 849 height 382
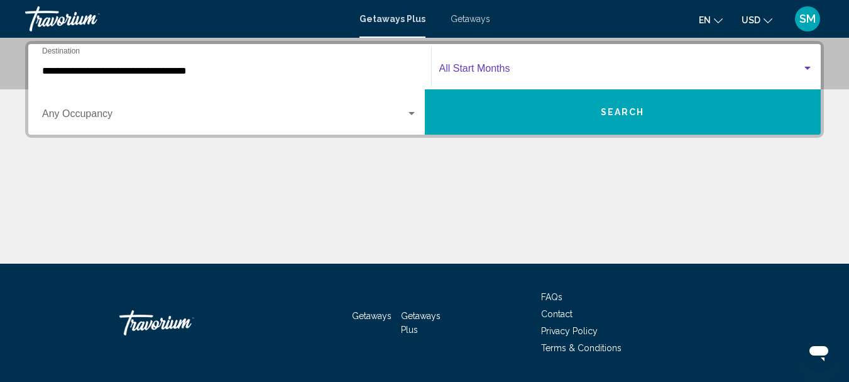
click at [495, 70] on span "Search widget" at bounding box center [620, 70] width 363 height 11
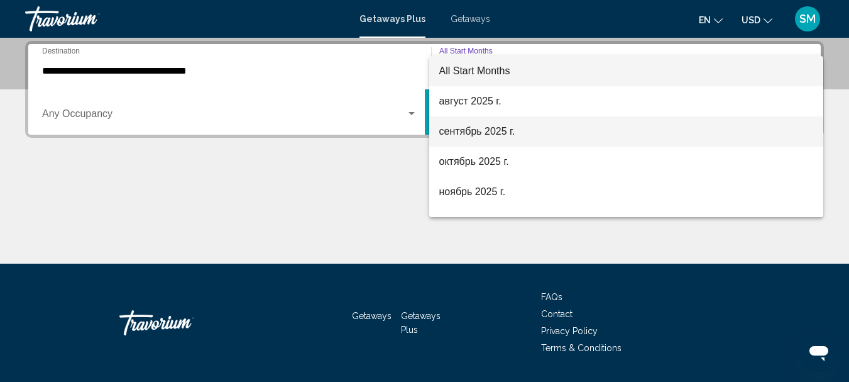
click at [465, 136] on span "сентябрь 2025 г." at bounding box center [626, 131] width 375 height 30
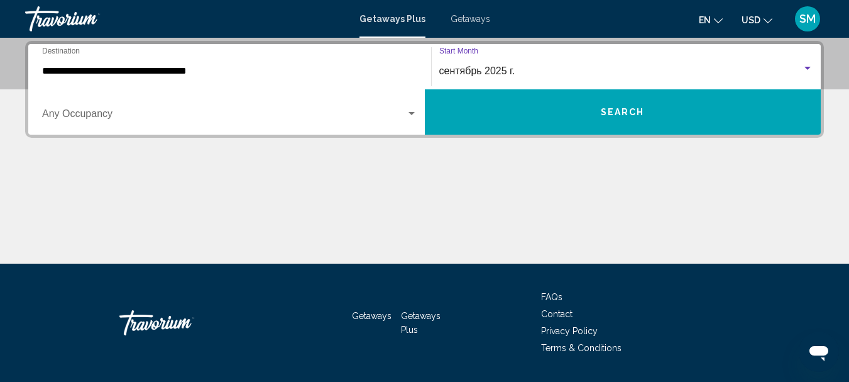
click at [627, 105] on button "Search" at bounding box center [623, 111] width 397 height 45
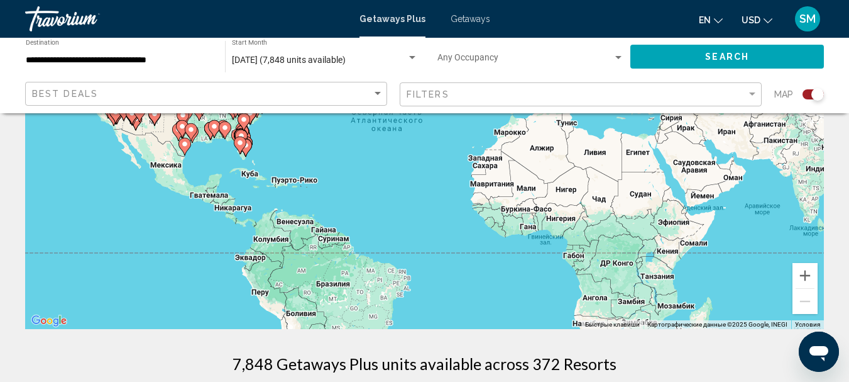
scroll to position [251, 0]
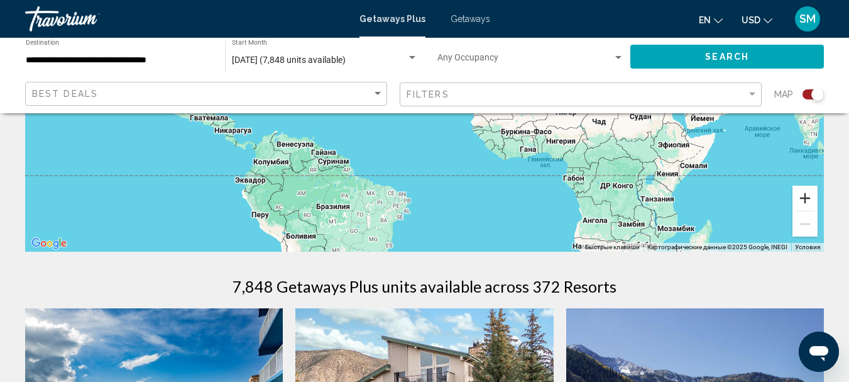
click at [803, 196] on button "Увеличить" at bounding box center [805, 197] width 25 height 25
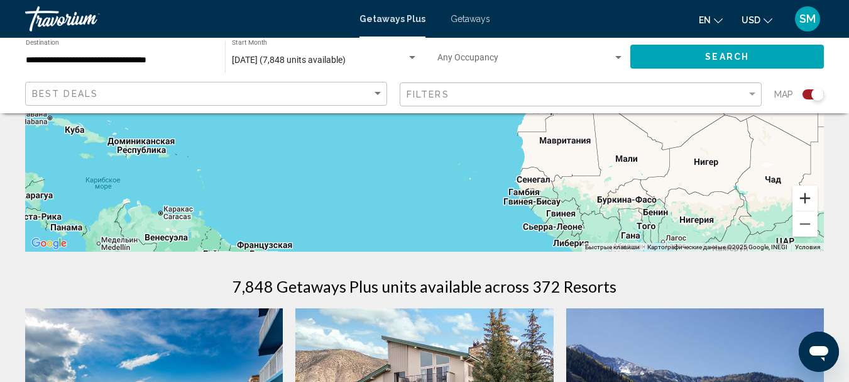
click at [803, 196] on button "Увеличить" at bounding box center [805, 197] width 25 height 25
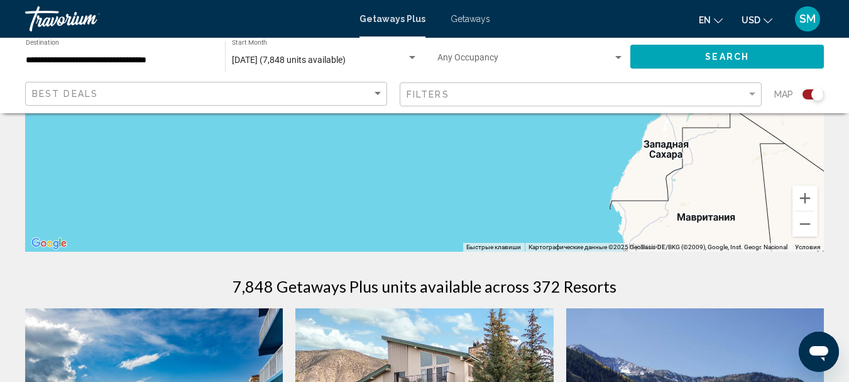
drag, startPoint x: 75, startPoint y: 140, endPoint x: 146, endPoint y: 152, distance: 72.8
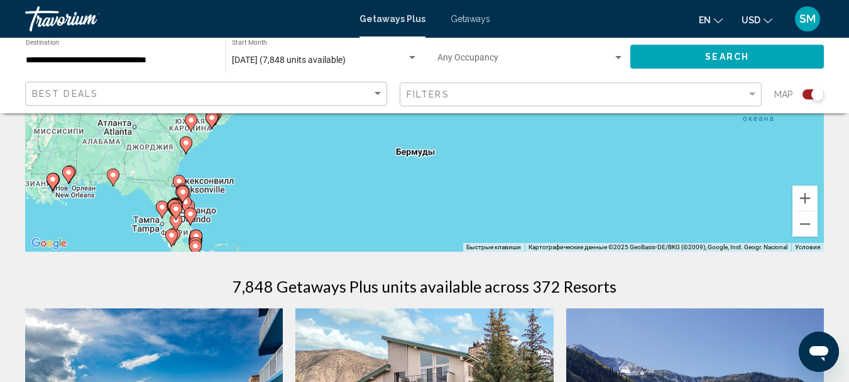
drag, startPoint x: 128, startPoint y: 136, endPoint x: 616, endPoint y: 265, distance: 505.0
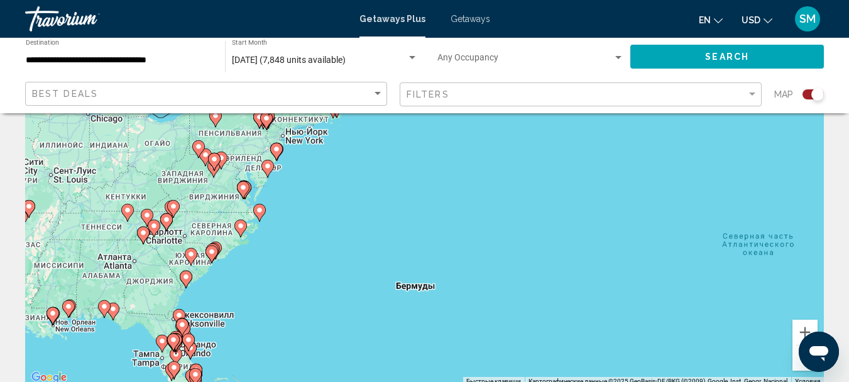
scroll to position [126, 0]
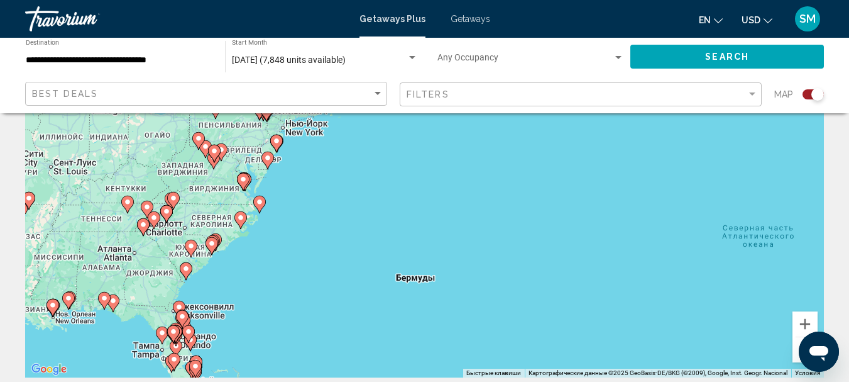
drag, startPoint x: 211, startPoint y: 245, endPoint x: 197, endPoint y: 258, distance: 20.0
click at [211, 244] on image "Main content" at bounding box center [212, 244] width 8 height 8
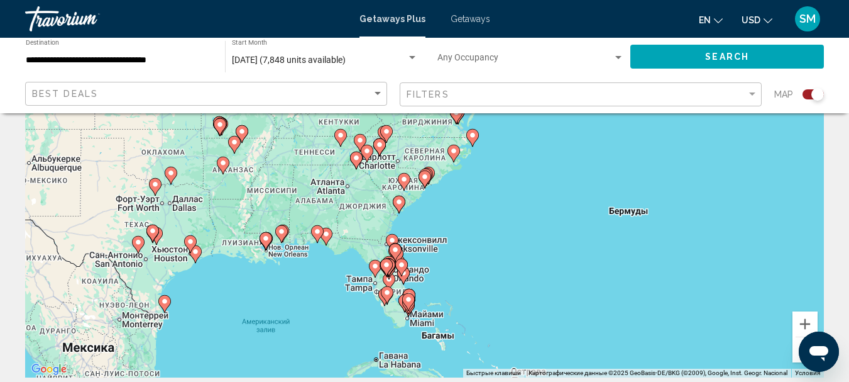
click at [405, 182] on image "Main content" at bounding box center [404, 179] width 8 height 8
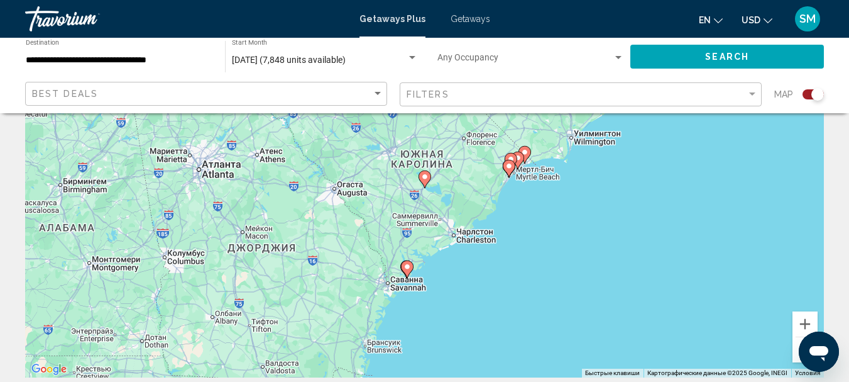
click at [513, 158] on image "Main content" at bounding box center [511, 159] width 8 height 8
type input "**********"
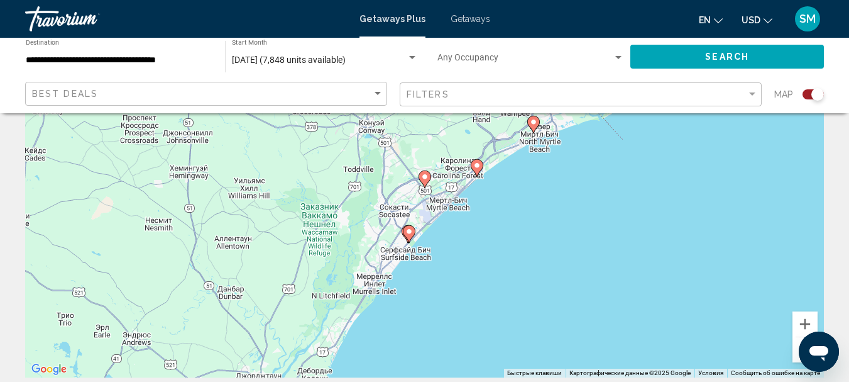
click at [476, 169] on icon "Main content" at bounding box center [476, 168] width 11 height 16
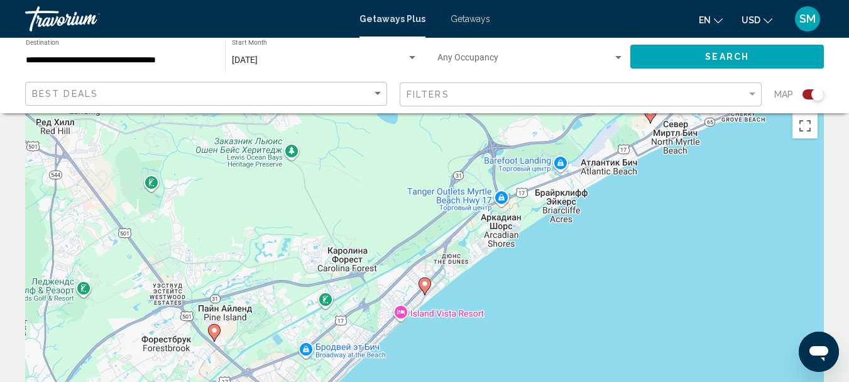
scroll to position [0, 0]
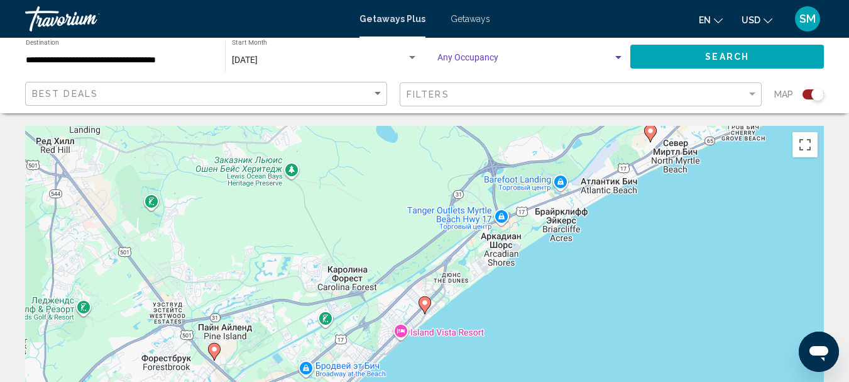
click at [617, 58] on div "Search widget" at bounding box center [618, 57] width 6 height 3
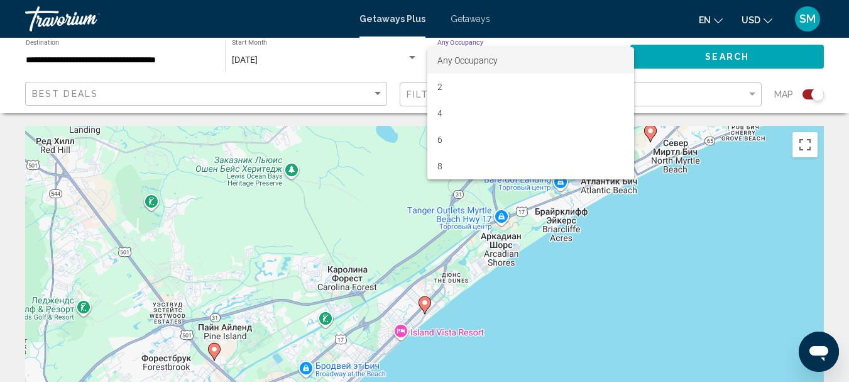
click at [671, 53] on div at bounding box center [424, 191] width 849 height 382
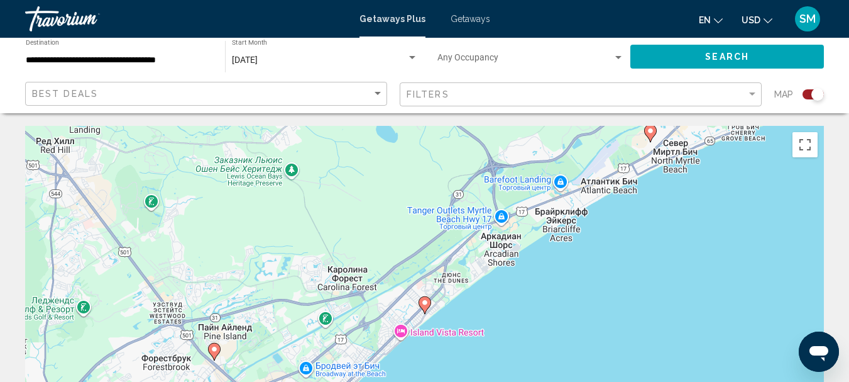
click at [671, 53] on button "Search" at bounding box center [728, 56] width 194 height 23
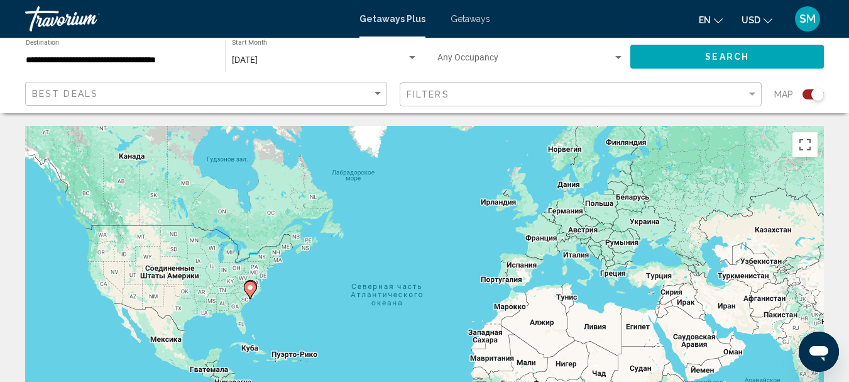
click at [251, 293] on icon "Main content" at bounding box center [249, 290] width 11 height 16
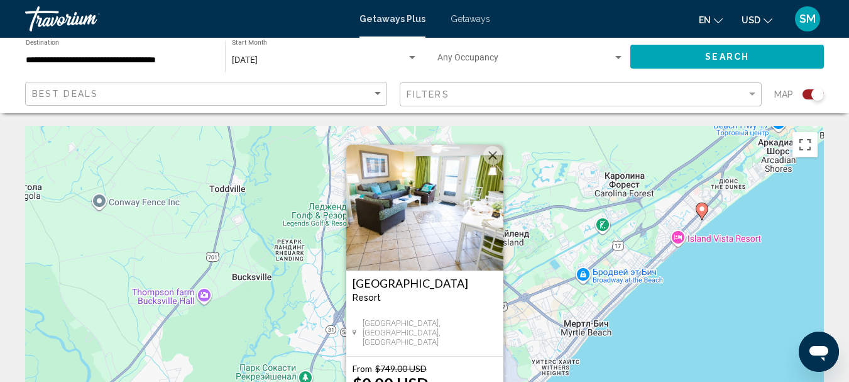
click at [499, 159] on button "Закрыть" at bounding box center [492, 155] width 19 height 19
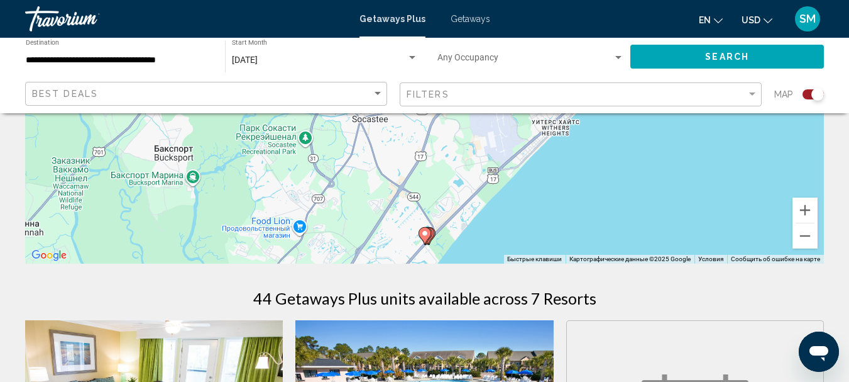
scroll to position [251, 0]
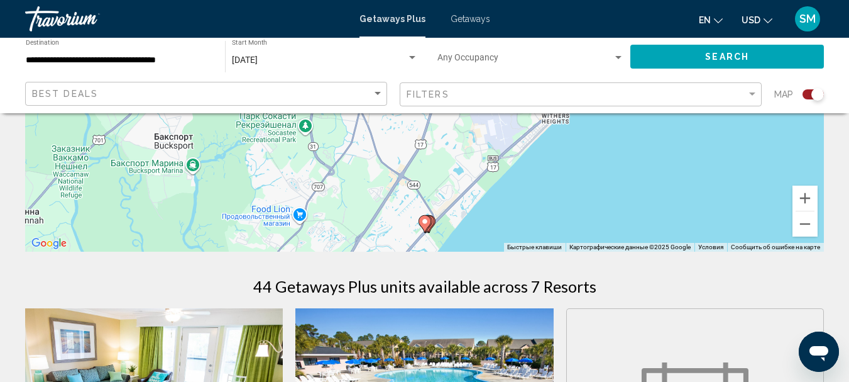
click at [427, 223] on image "Main content" at bounding box center [425, 222] width 8 height 8
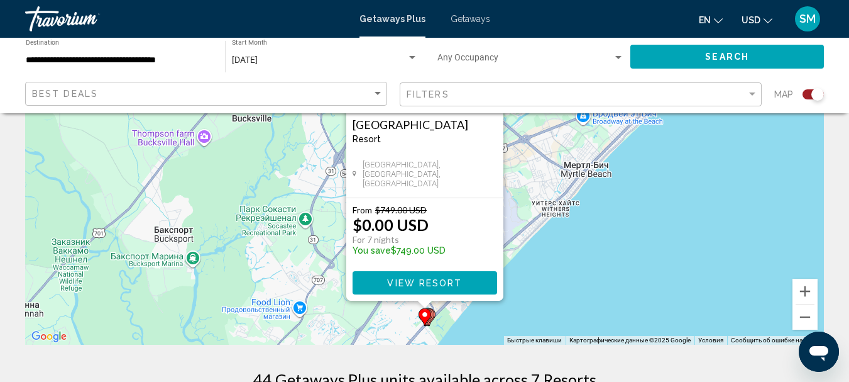
scroll to position [189, 0]
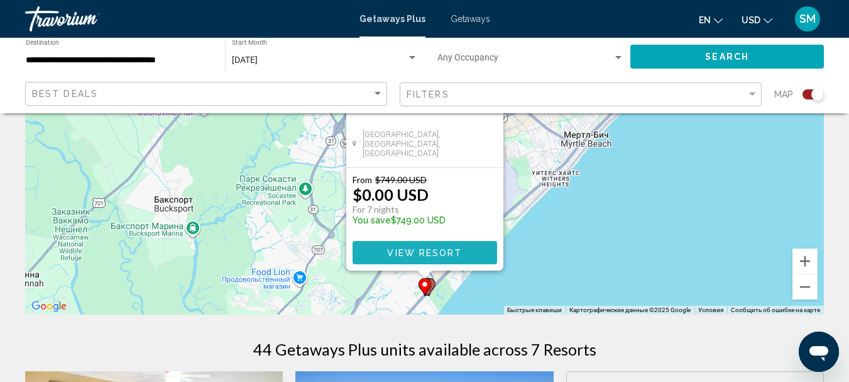
click at [432, 252] on span "View Resort" at bounding box center [424, 253] width 75 height 10
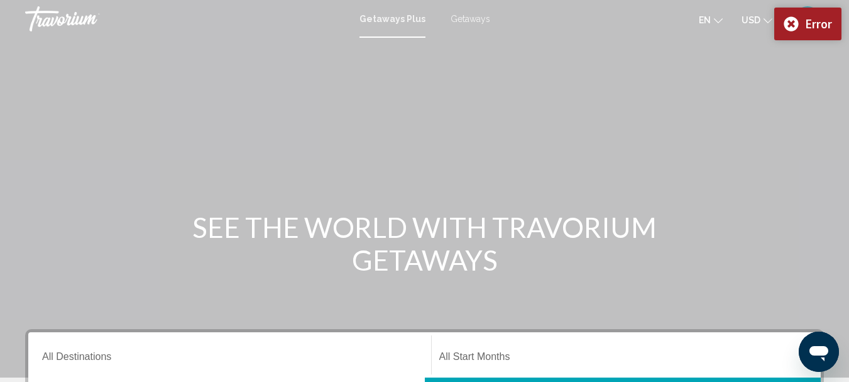
click at [456, 16] on span "Getaways" at bounding box center [471, 19] width 40 height 10
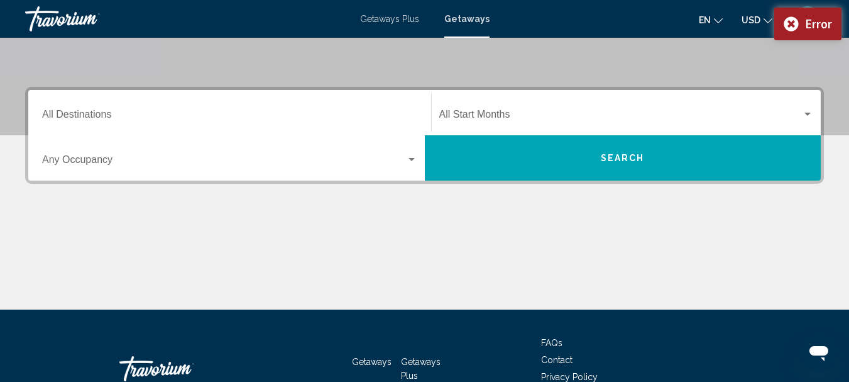
scroll to position [251, 0]
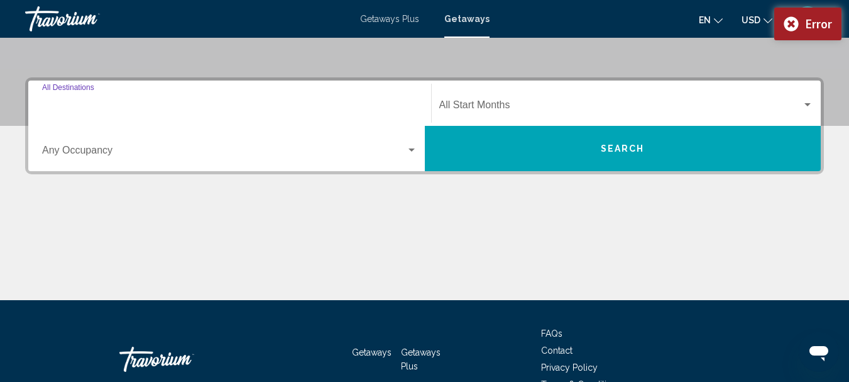
click at [107, 105] on input "Destination All Destinations" at bounding box center [229, 107] width 375 height 11
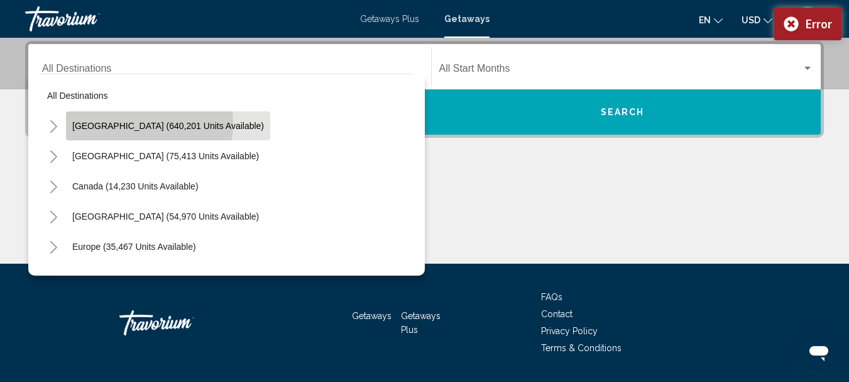
click at [121, 122] on span "[GEOGRAPHIC_DATA] (640,201 units available)" at bounding box center [168, 126] width 192 height 10
type input "**********"
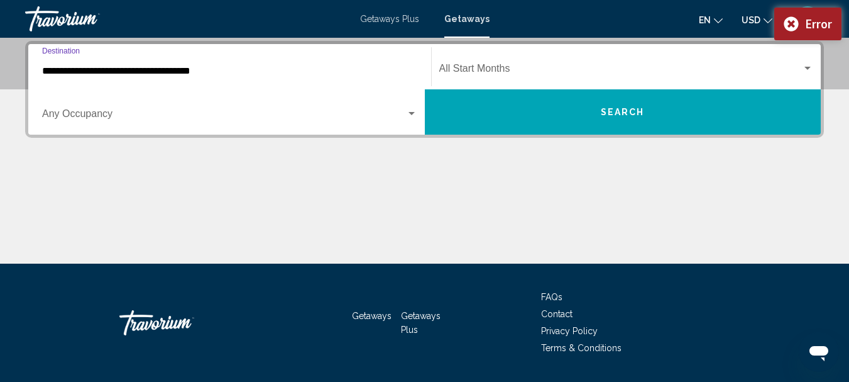
click at [102, 111] on span "Search widget" at bounding box center [224, 116] width 364 height 11
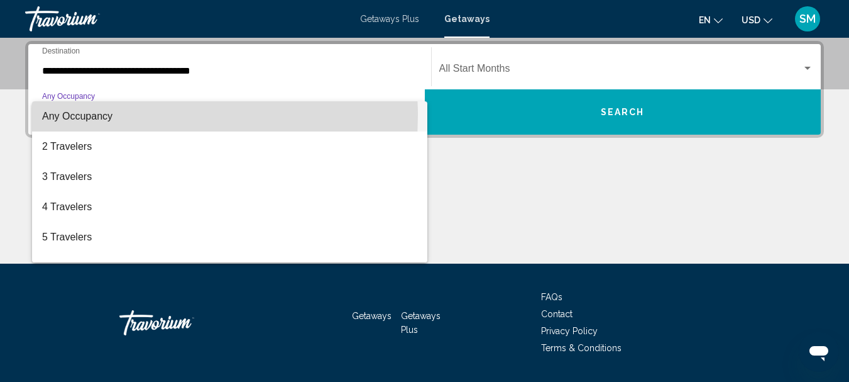
click at [92, 114] on span "Any Occupancy" at bounding box center [77, 116] width 70 height 11
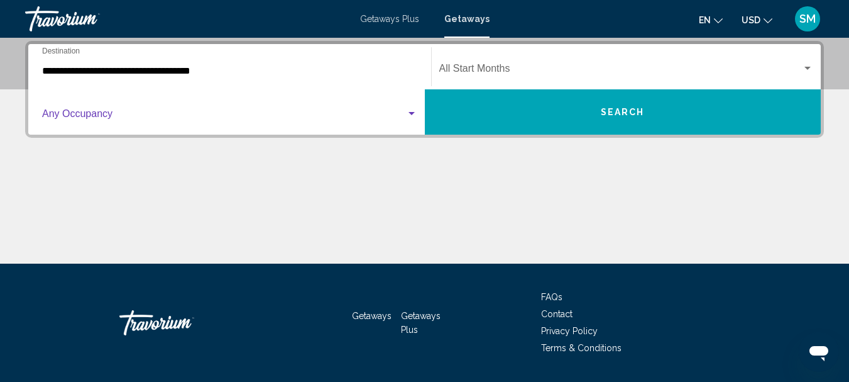
click at [510, 62] on div "Start Month All Start Months" at bounding box center [626, 67] width 375 height 40
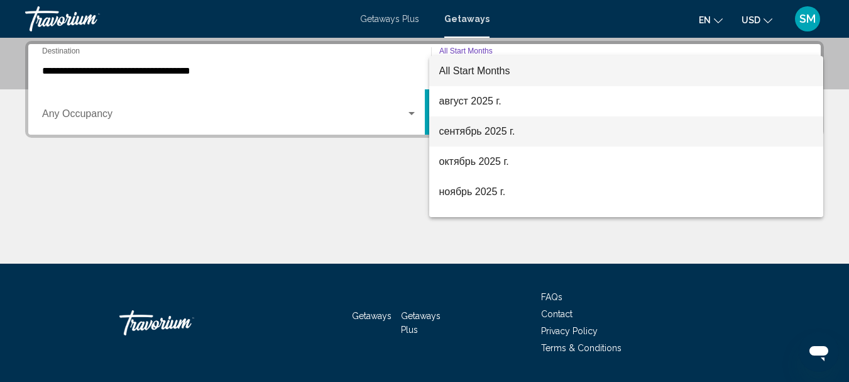
click at [474, 131] on span "сентябрь 2025 г." at bounding box center [626, 131] width 375 height 30
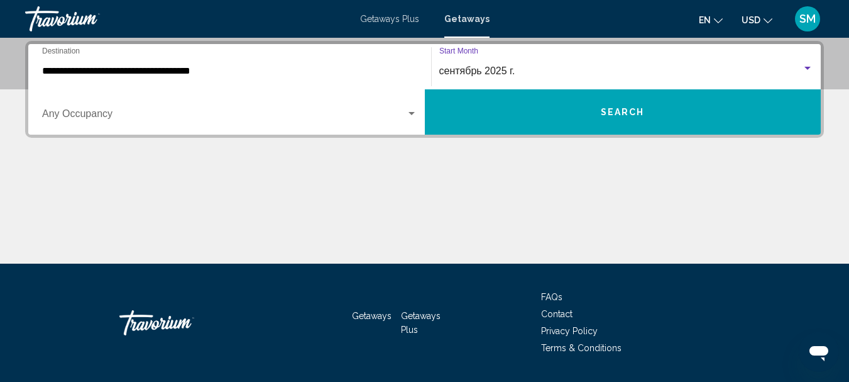
click at [590, 109] on button "Search" at bounding box center [623, 111] width 397 height 45
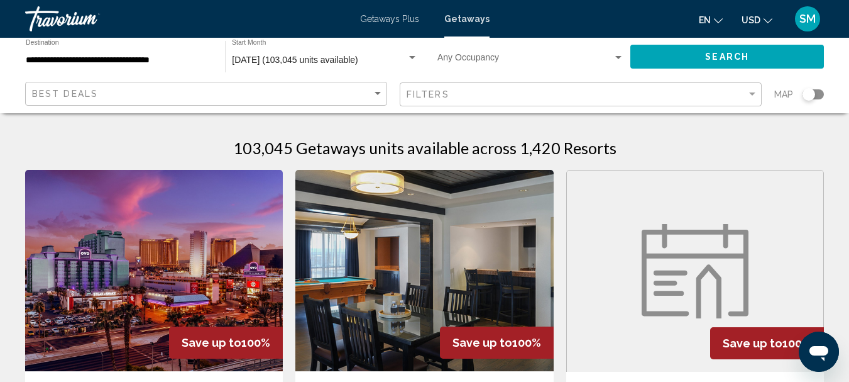
click at [820, 92] on div "Search widget" at bounding box center [813, 94] width 21 height 10
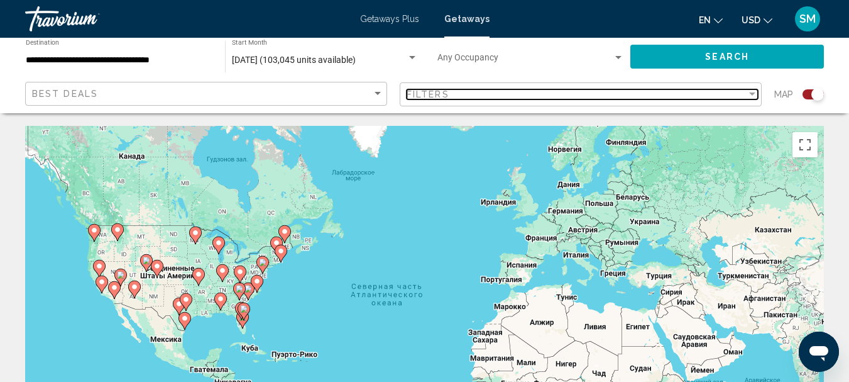
click at [754, 92] on div "Filter" at bounding box center [752, 93] width 6 height 3
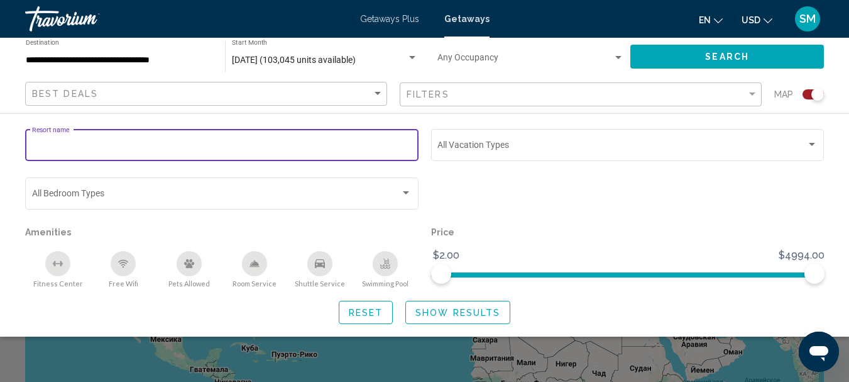
click at [74, 142] on input "Resort name" at bounding box center [222, 147] width 380 height 10
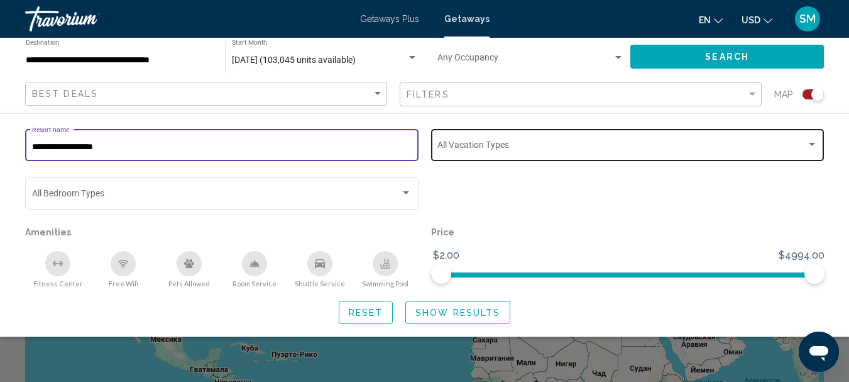
type input "**********"
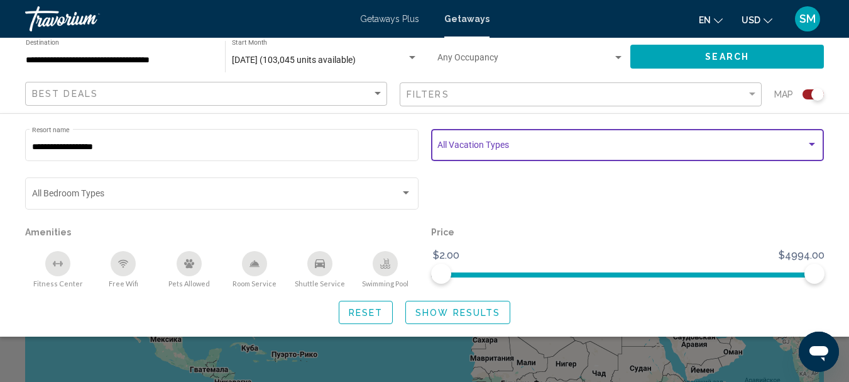
click at [813, 140] on div "Search widget" at bounding box center [812, 145] width 11 height 10
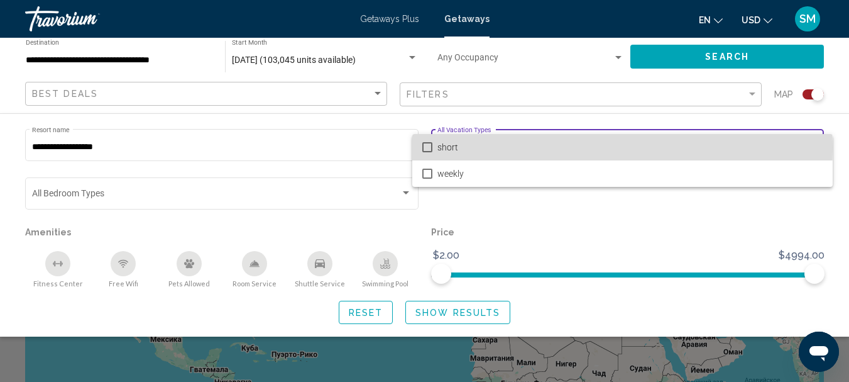
click at [425, 147] on mat-pseudo-checkbox at bounding box center [427, 147] width 10 height 10
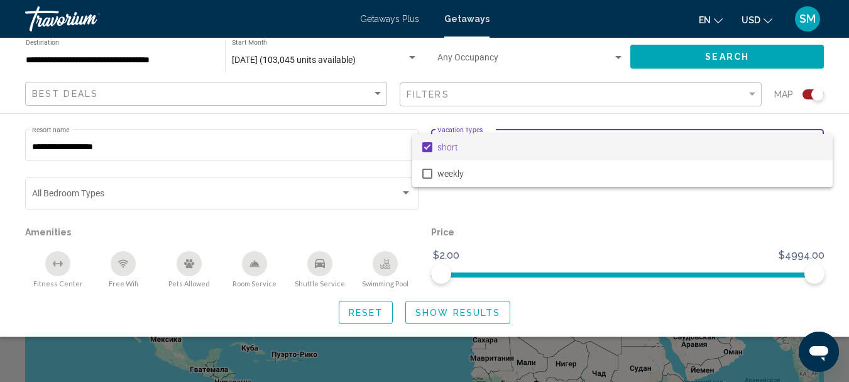
click at [461, 309] on div at bounding box center [424, 191] width 849 height 382
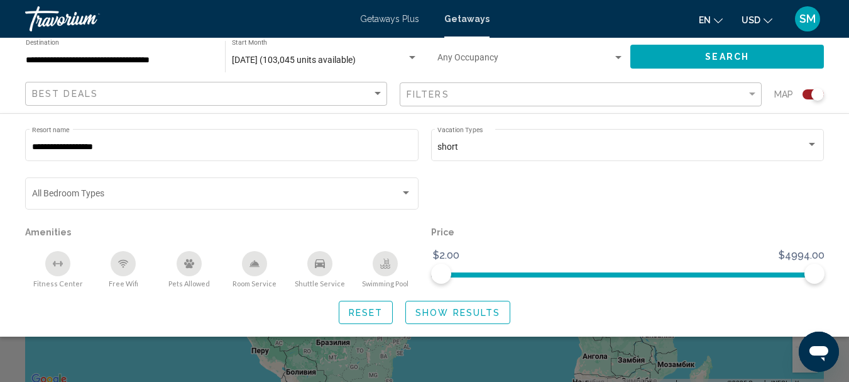
scroll to position [126, 0]
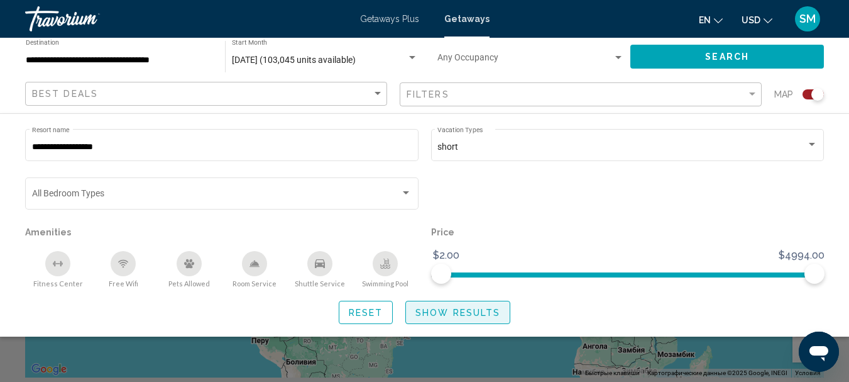
click at [466, 311] on span "Show Results" at bounding box center [458, 312] width 85 height 10
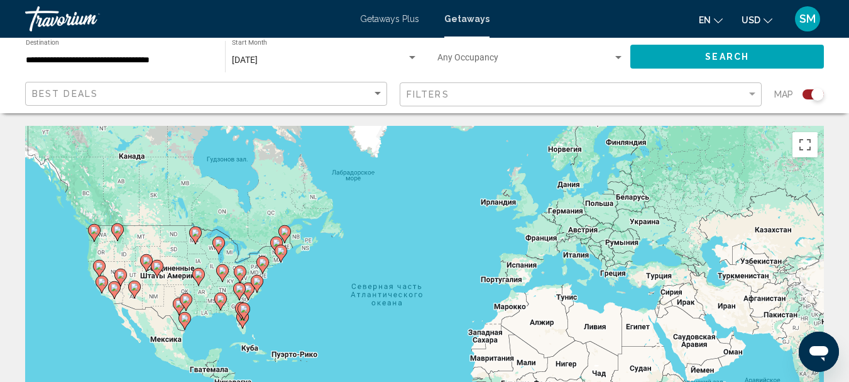
click at [250, 288] on image "Main content" at bounding box center [249, 289] width 8 height 8
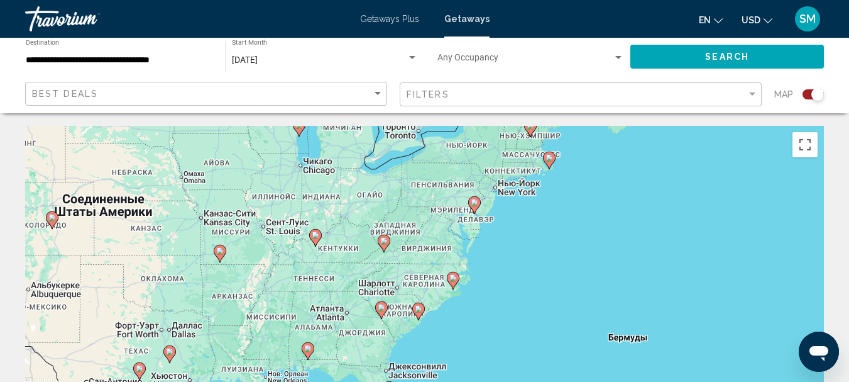
click at [416, 312] on image "Main content" at bounding box center [419, 309] width 8 height 8
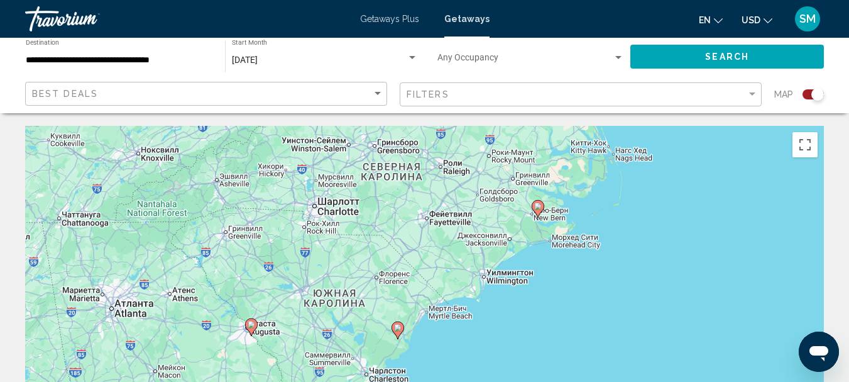
click at [399, 328] on image "Main content" at bounding box center [398, 328] width 8 height 8
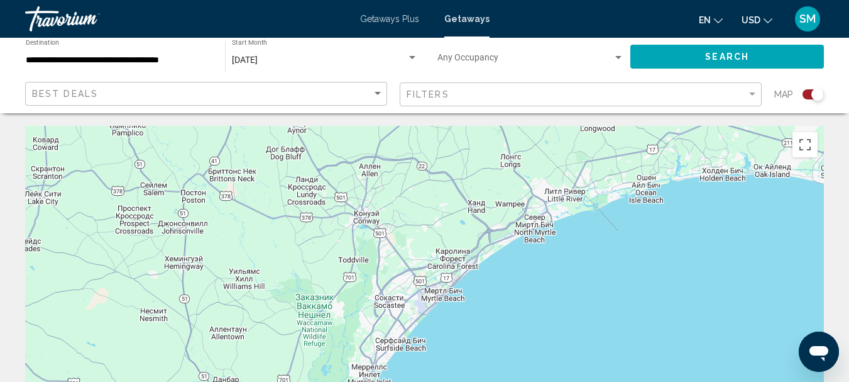
click at [413, 57] on div "Search widget" at bounding box center [412, 57] width 6 height 3
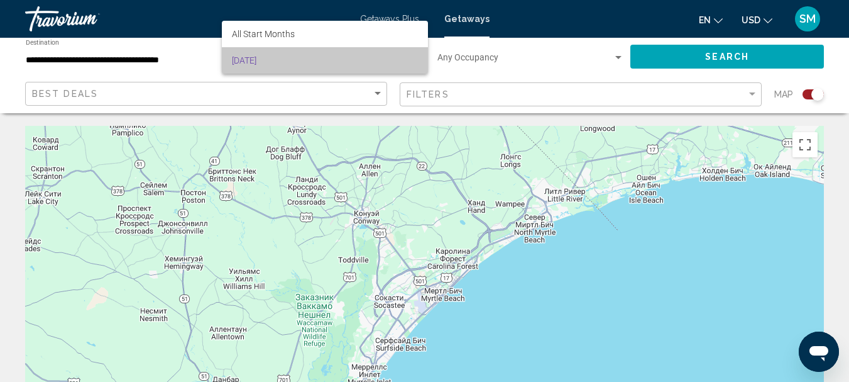
click at [412, 57] on span "[DATE]" at bounding box center [325, 60] width 186 height 26
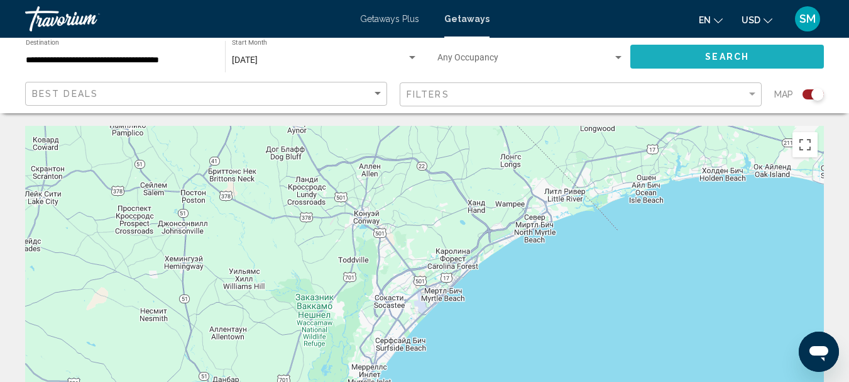
click at [719, 52] on span "Search" at bounding box center [727, 57] width 44 height 10
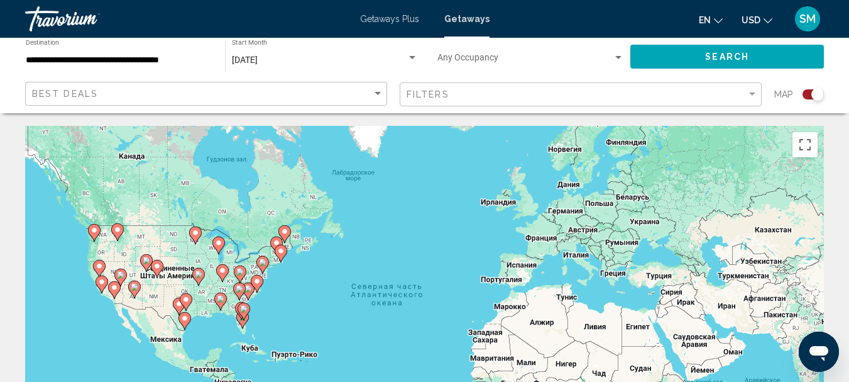
click at [245, 289] on icon "Main content" at bounding box center [238, 291] width 11 height 16
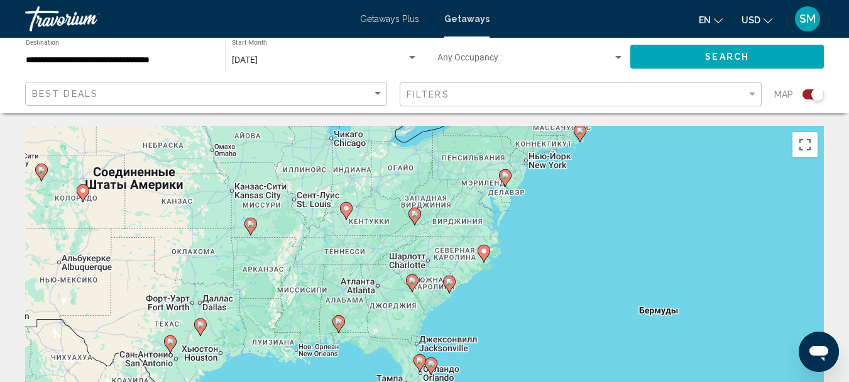
click at [446, 287] on icon "Main content" at bounding box center [449, 284] width 13 height 18
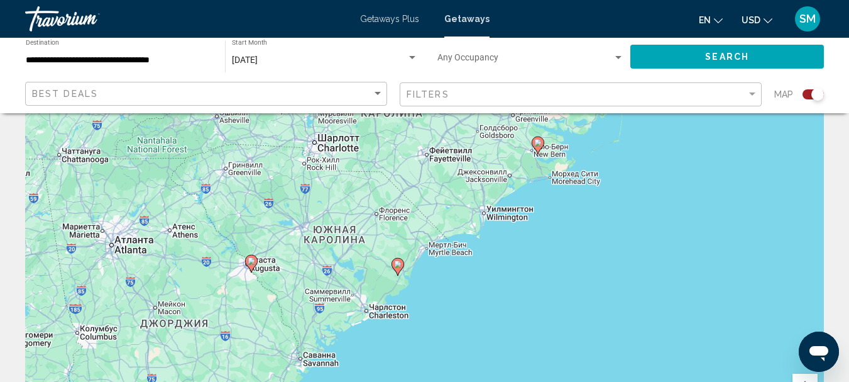
scroll to position [63, 0]
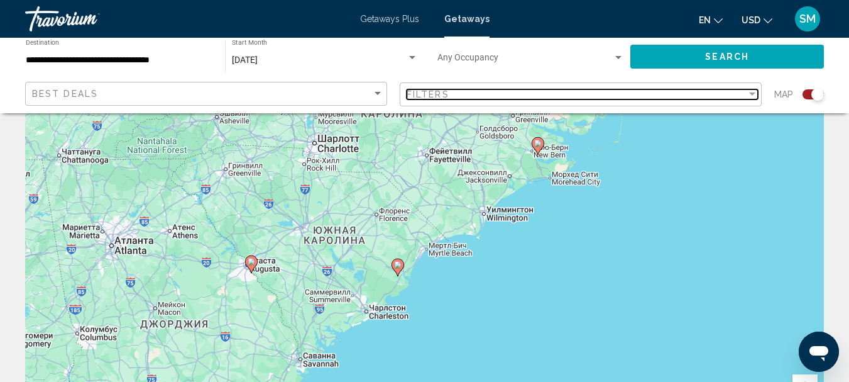
click at [749, 89] on div "Filter" at bounding box center [752, 94] width 11 height 10
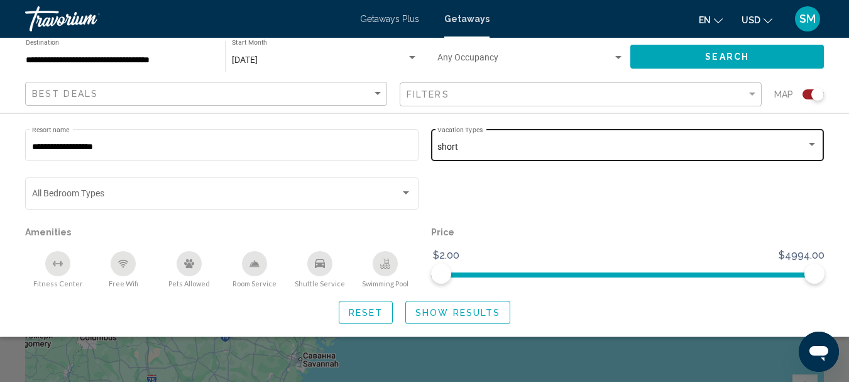
click at [451, 147] on span "short" at bounding box center [448, 146] width 21 height 10
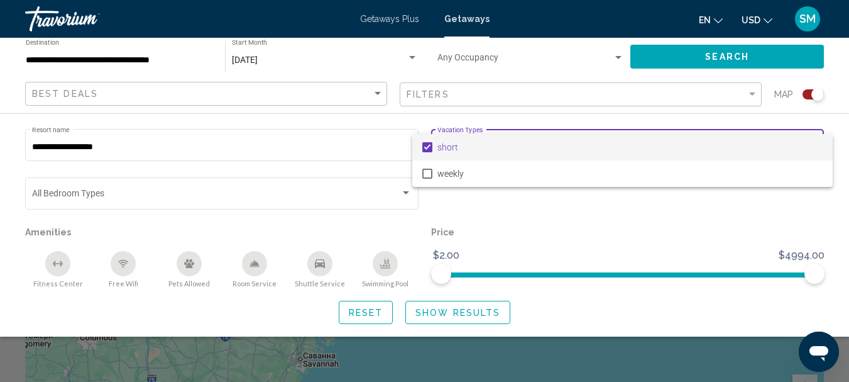
click at [427, 145] on mat-pseudo-checkbox at bounding box center [427, 147] width 10 height 10
click at [771, 209] on div at bounding box center [424, 191] width 849 height 382
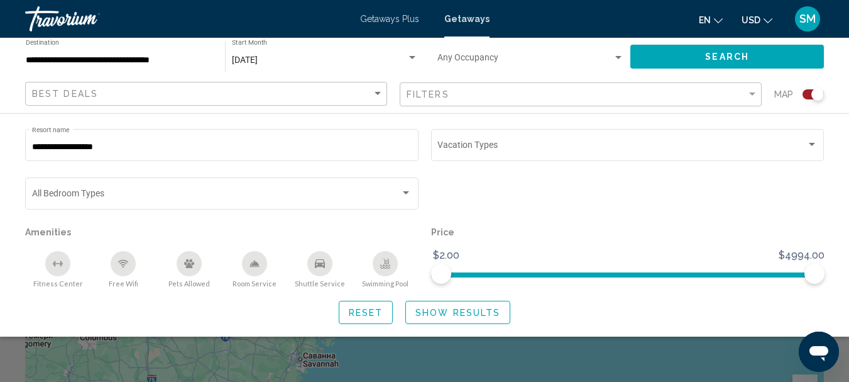
click at [411, 56] on div "Search widget" at bounding box center [412, 57] width 6 height 3
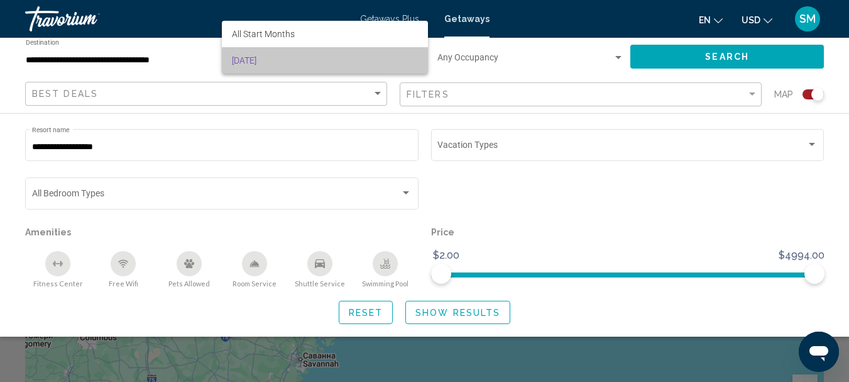
click at [411, 56] on span "[DATE]" at bounding box center [325, 60] width 186 height 26
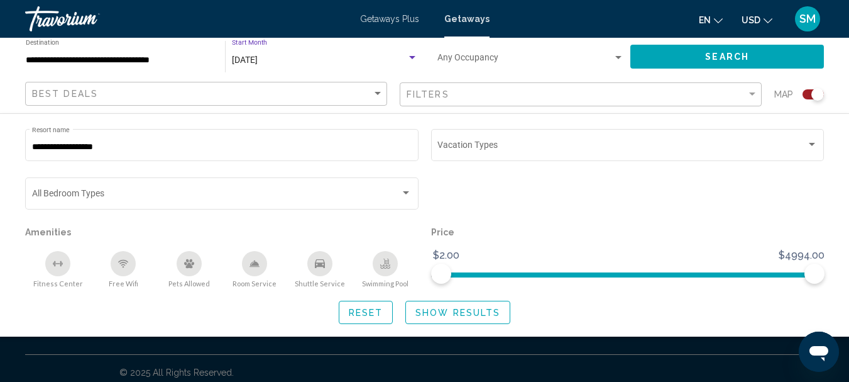
scroll to position [329, 0]
click at [446, 315] on span "Show Results" at bounding box center [458, 312] width 85 height 10
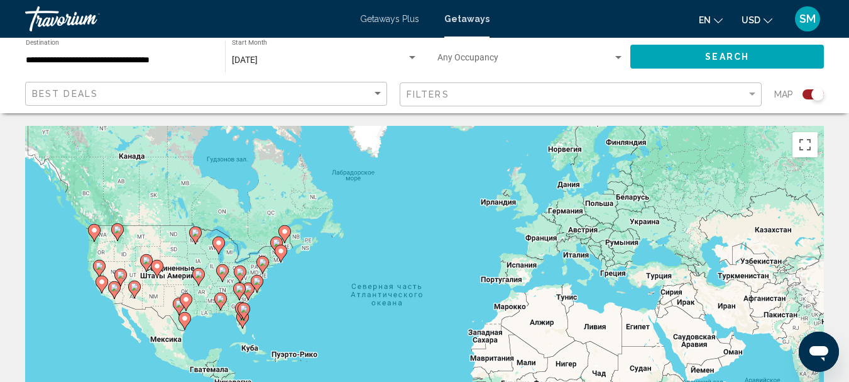
click at [250, 290] on image "Main content" at bounding box center [249, 289] width 8 height 8
type input "**********"
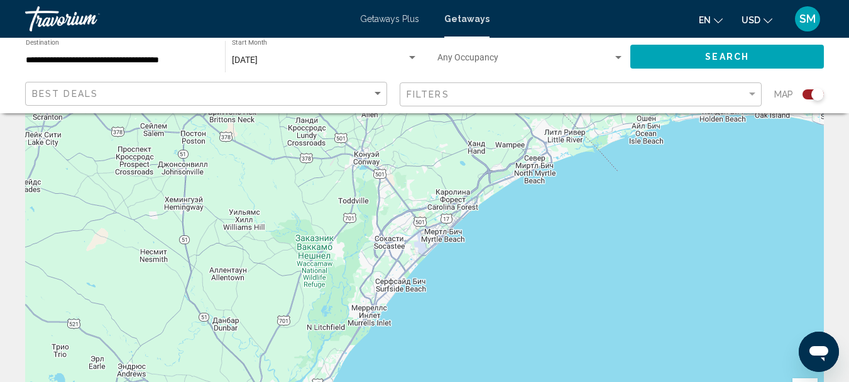
scroll to position [126, 0]
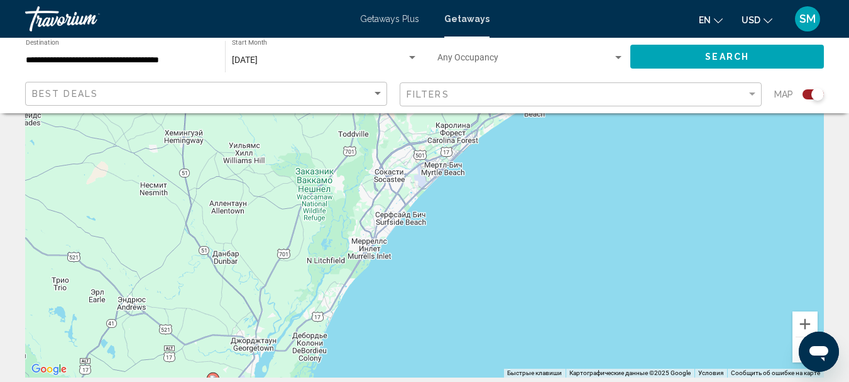
click at [436, 168] on div "Для навигации используйте клавиши со стрелками. Чтобы активировать перетаскиван…" at bounding box center [424, 188] width 799 height 377
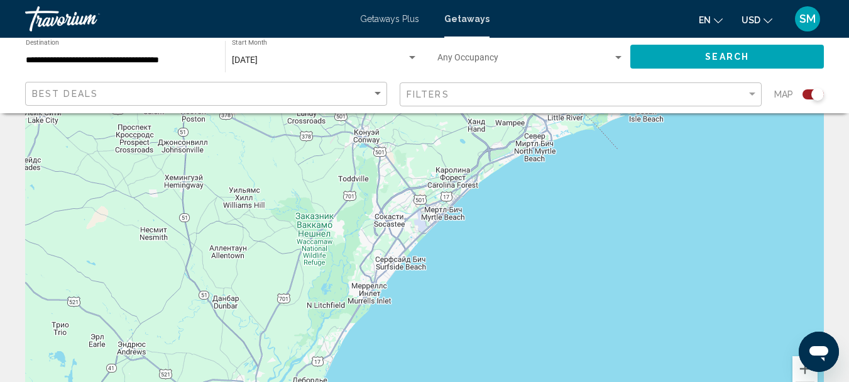
scroll to position [0, 0]
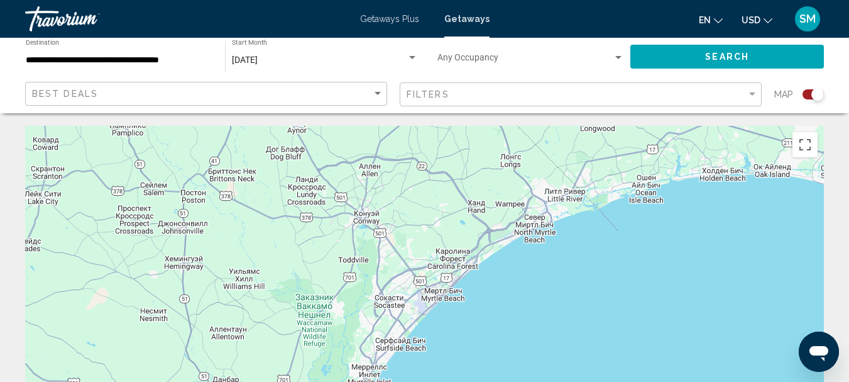
click at [470, 17] on span "Getaways" at bounding box center [466, 19] width 45 height 10
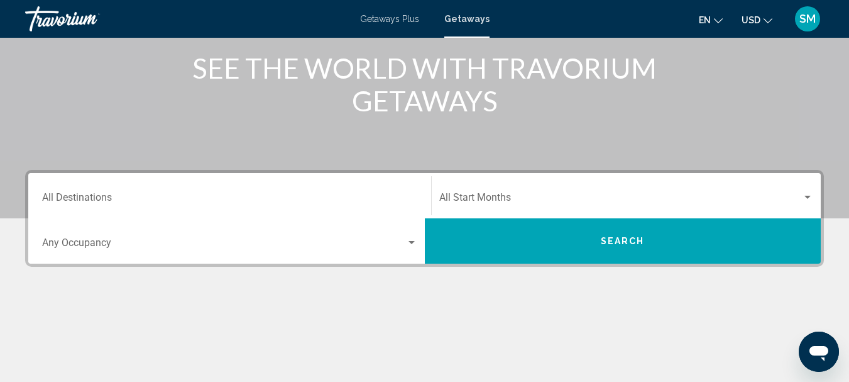
scroll to position [189, 0]
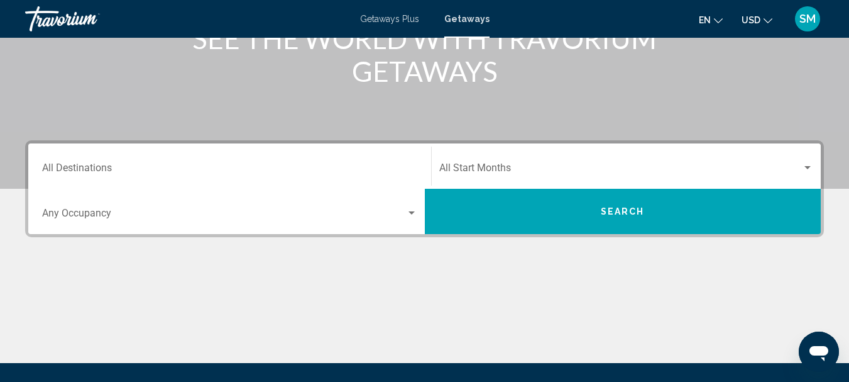
click at [92, 160] on div "Destination All Destinations" at bounding box center [229, 166] width 375 height 40
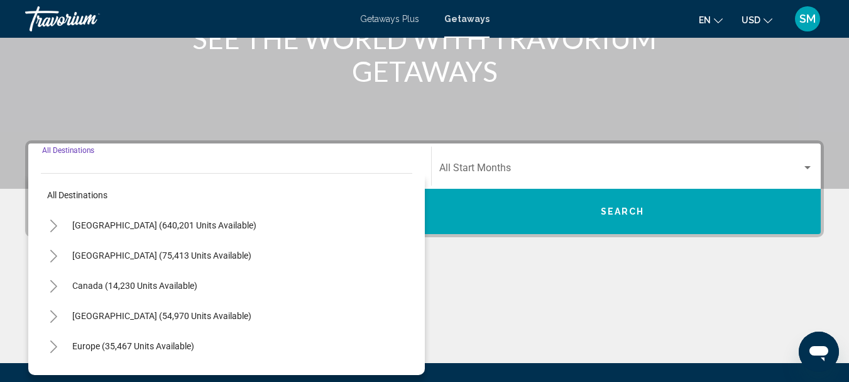
scroll to position [288, 0]
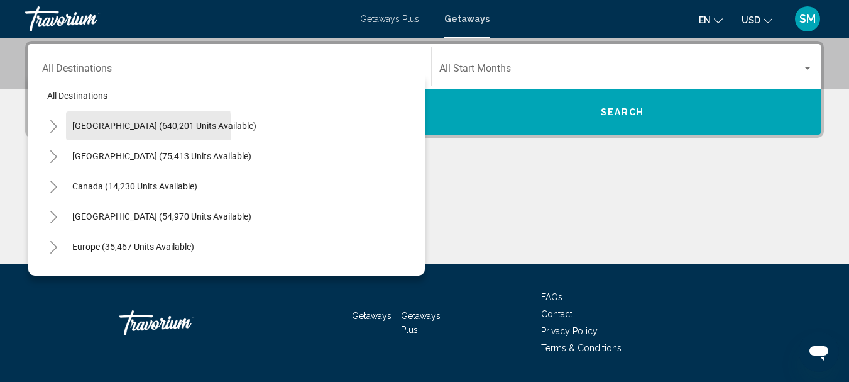
drag, startPoint x: 107, startPoint y: 127, endPoint x: 72, endPoint y: 136, distance: 35.8
click at [107, 126] on span "[GEOGRAPHIC_DATA] (640,201 units available)" at bounding box center [164, 126] width 184 height 10
type input "**********"
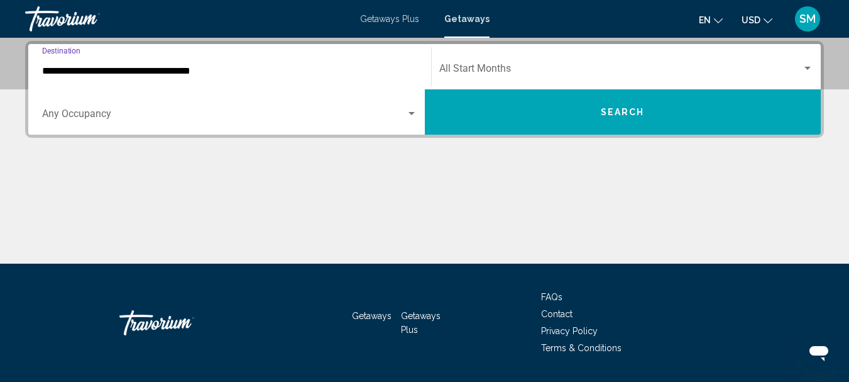
click at [409, 112] on div "Search widget" at bounding box center [412, 113] width 6 height 3
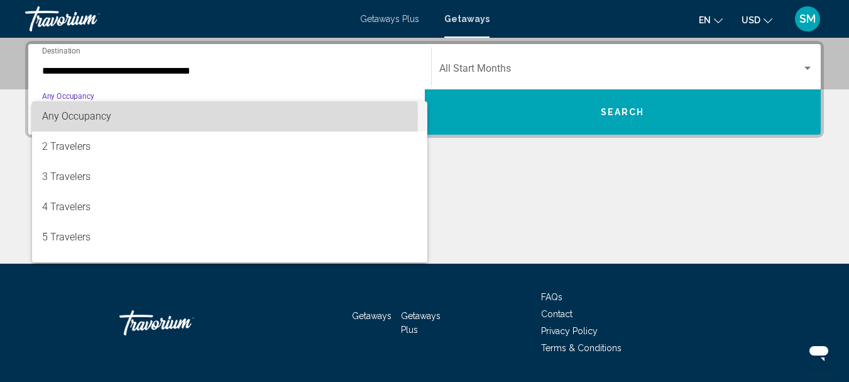
click at [95, 116] on span "Any Occupancy" at bounding box center [76, 116] width 69 height 12
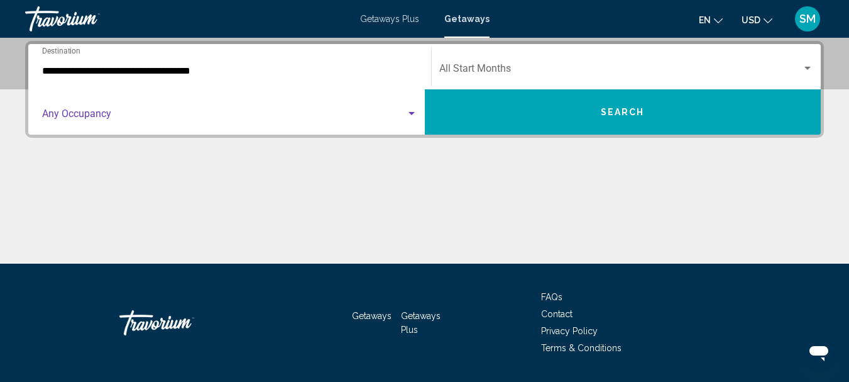
click at [808, 65] on div "Search widget" at bounding box center [807, 68] width 11 height 10
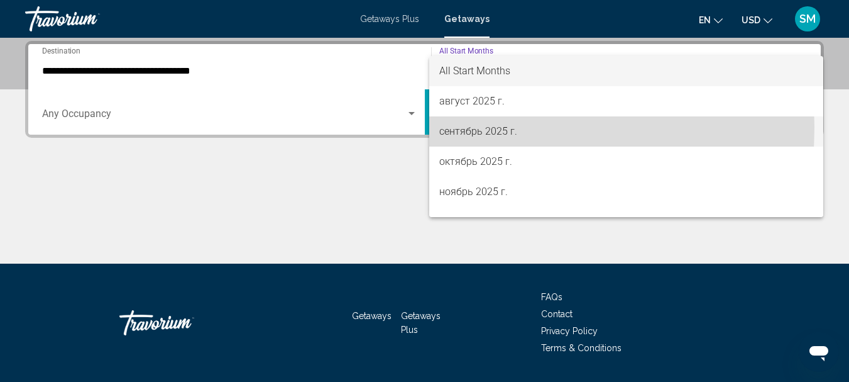
click at [457, 127] on span "сентябрь 2025 г." at bounding box center [626, 131] width 375 height 30
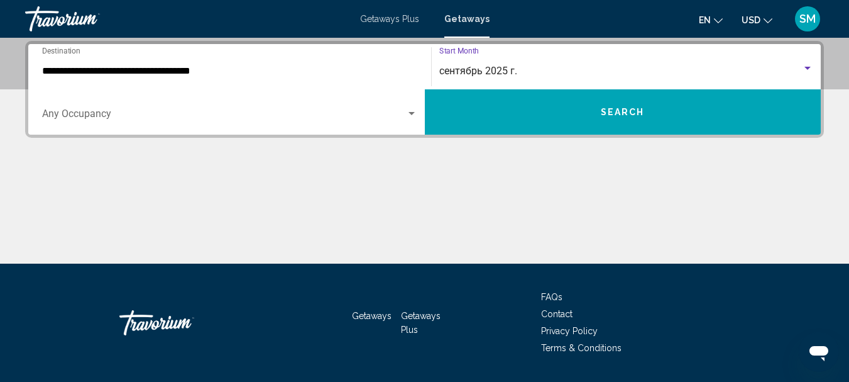
click at [583, 107] on button "Search" at bounding box center [623, 111] width 397 height 45
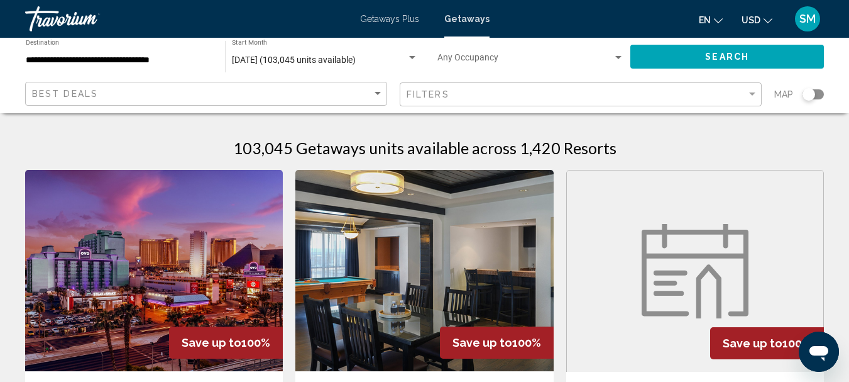
drag, startPoint x: 811, startPoint y: 94, endPoint x: 824, endPoint y: 92, distance: 13.3
click at [824, 92] on app-map-search-filters "Best Deals Filters Map" at bounding box center [425, 94] width 824 height 38
click at [819, 94] on div "Search widget" at bounding box center [813, 94] width 21 height 10
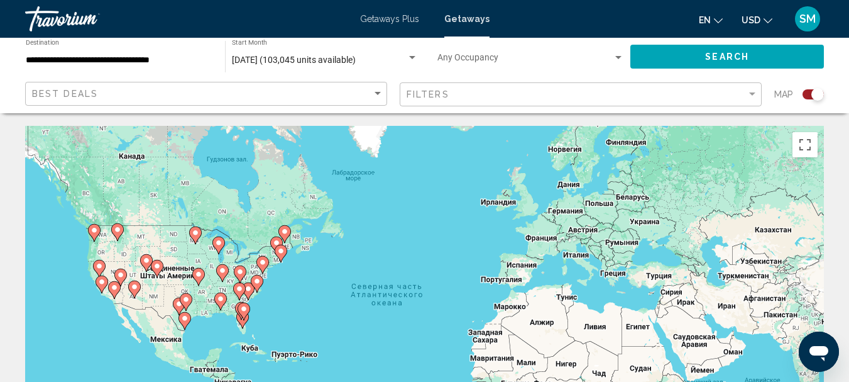
scroll to position [63, 0]
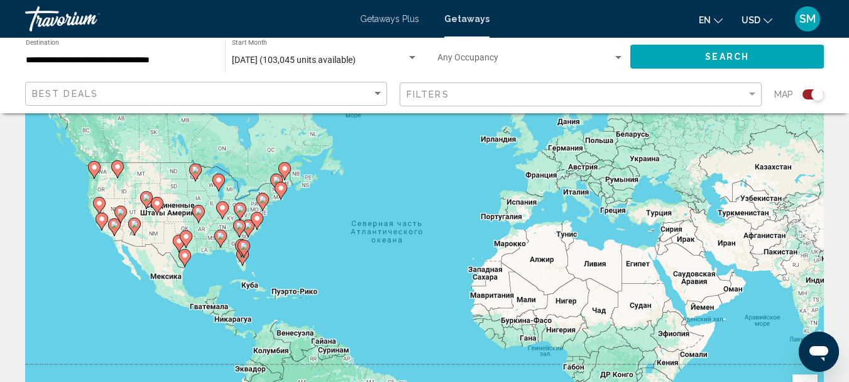
click at [250, 228] on image "Main content" at bounding box center [249, 226] width 8 height 8
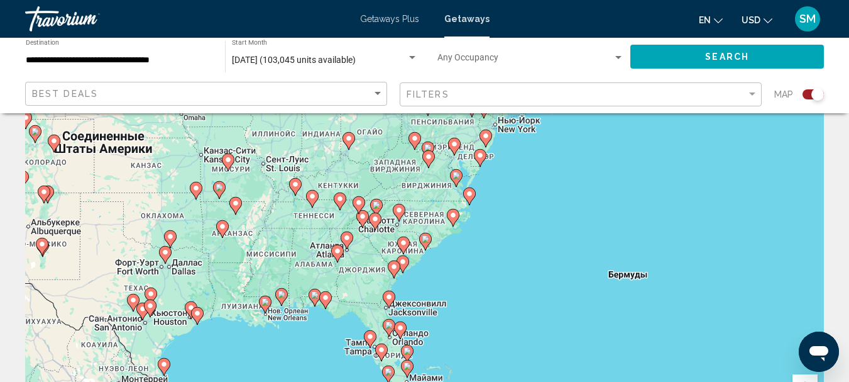
click at [404, 247] on icon "Main content" at bounding box center [402, 245] width 11 height 16
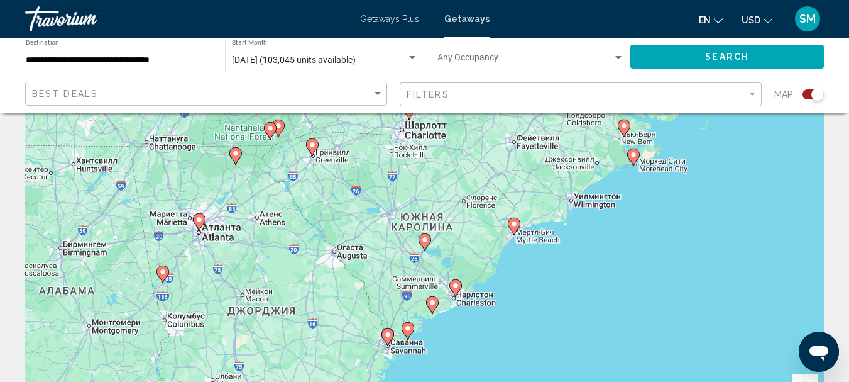
click at [514, 228] on icon "Main content" at bounding box center [513, 226] width 11 height 16
type input "**********"
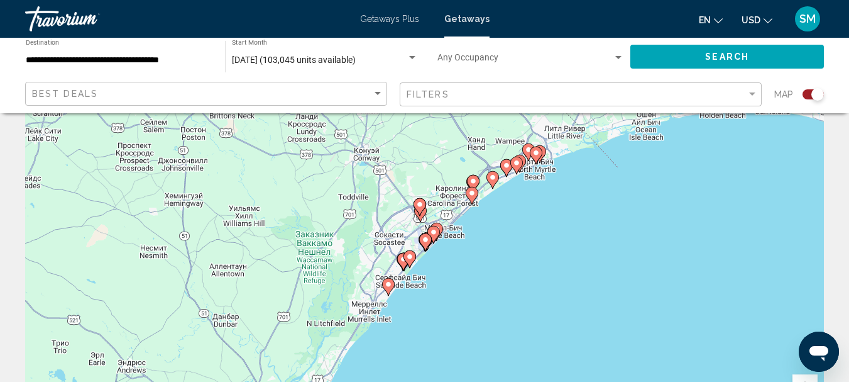
click at [438, 233] on icon "Main content" at bounding box center [432, 234] width 11 height 16
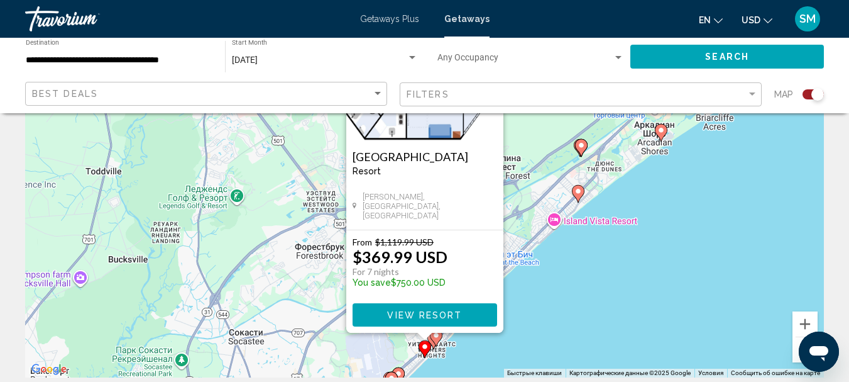
scroll to position [0, 0]
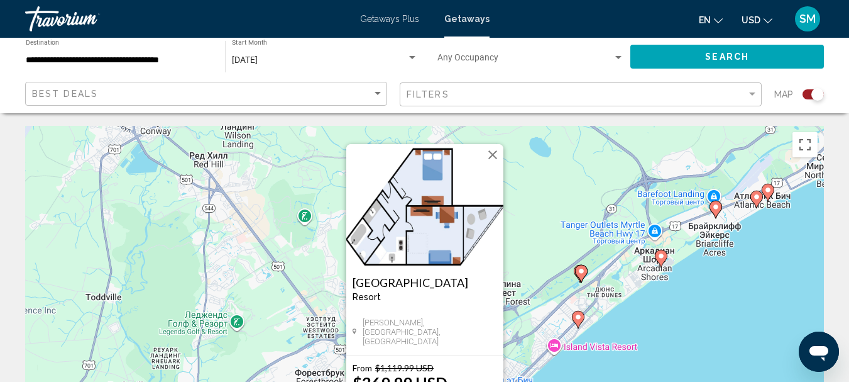
click at [493, 158] on button "Закрыть" at bounding box center [492, 154] width 19 height 19
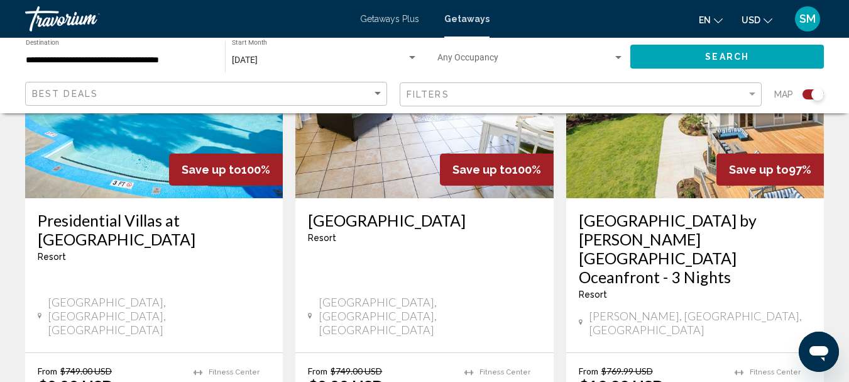
scroll to position [2074, 0]
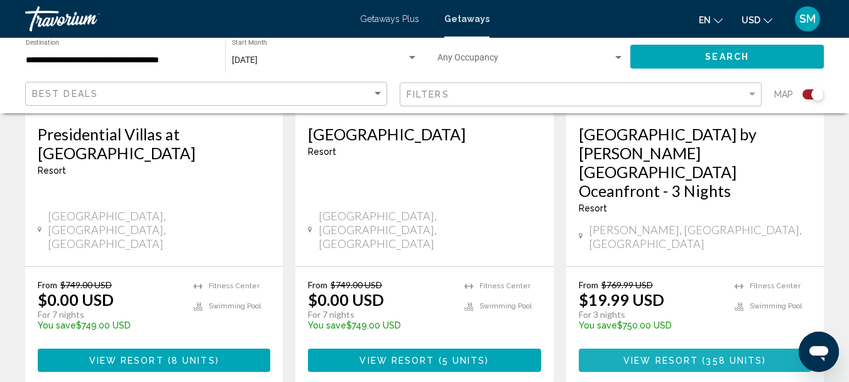
click at [703, 355] on span "( 358 units )" at bounding box center [732, 360] width 68 height 10
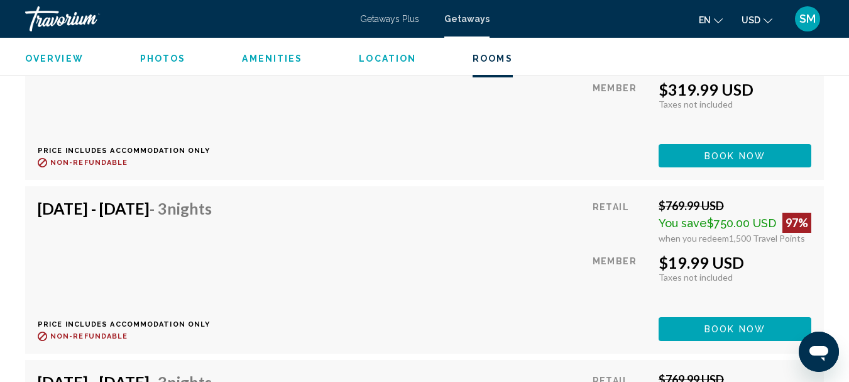
scroll to position [8507, 0]
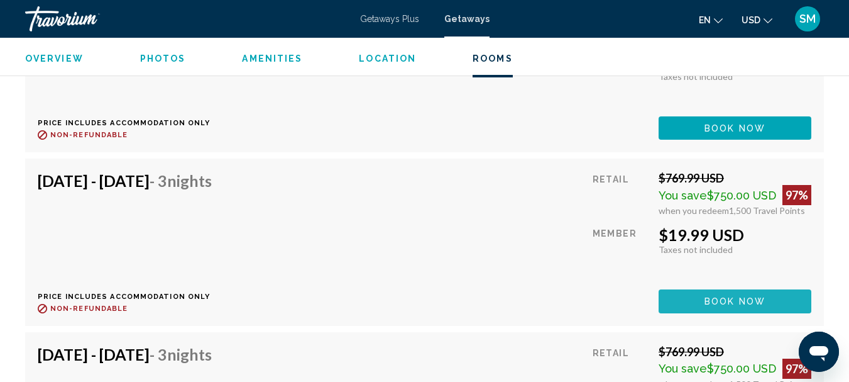
click at [713, 299] on span "Book now" at bounding box center [735, 302] width 61 height 10
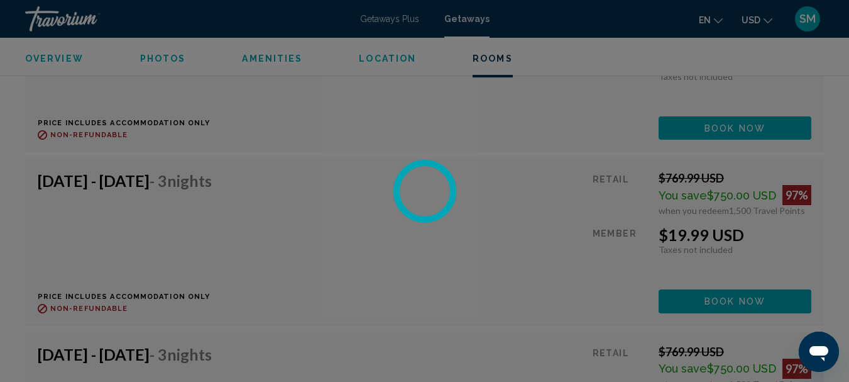
click at [822, 348] on icon "Открыть окно обмена сообщениями" at bounding box center [819, 353] width 19 height 15
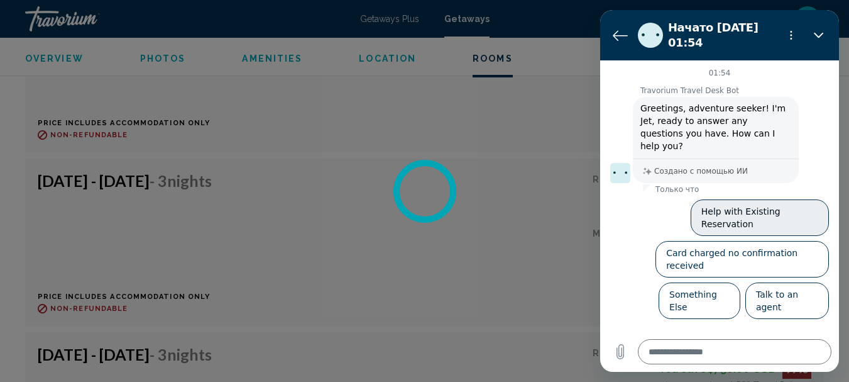
click at [752, 199] on button "Help with Existing Reservation" at bounding box center [760, 217] width 138 height 36
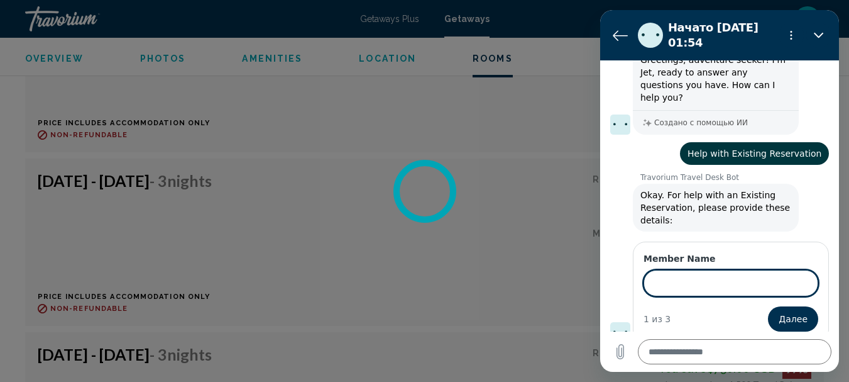
scroll to position [47, 0]
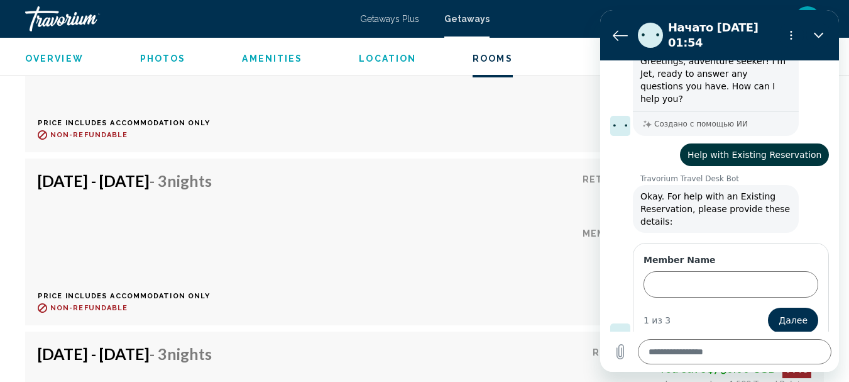
click at [816, 35] on icon "Закрыть" at bounding box center [818, 36] width 9 height 6
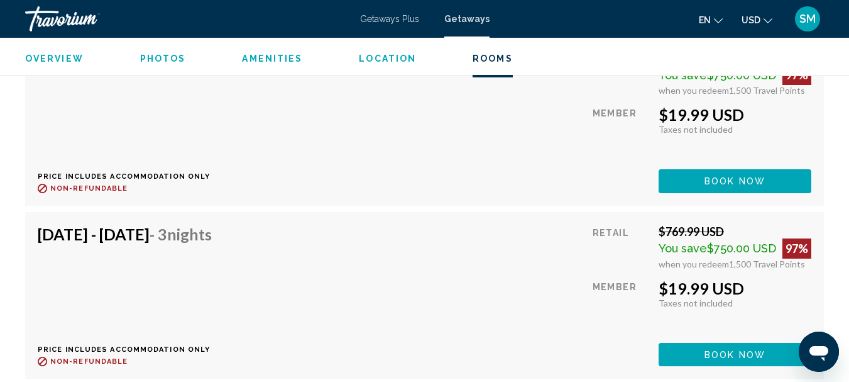
scroll to position [10896, 0]
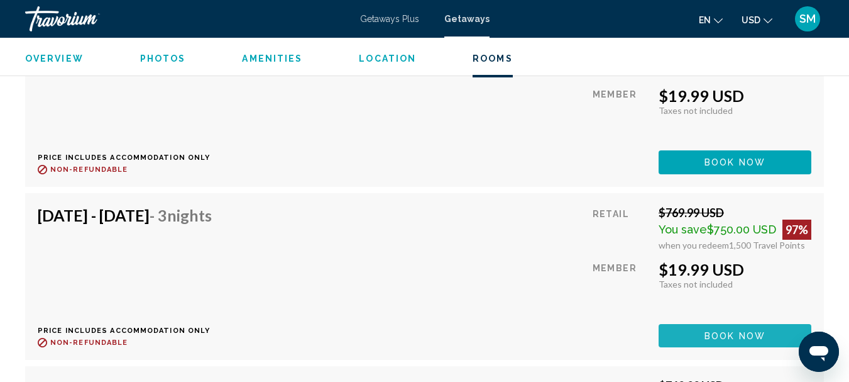
click at [735, 334] on span "Book now" at bounding box center [735, 336] width 61 height 10
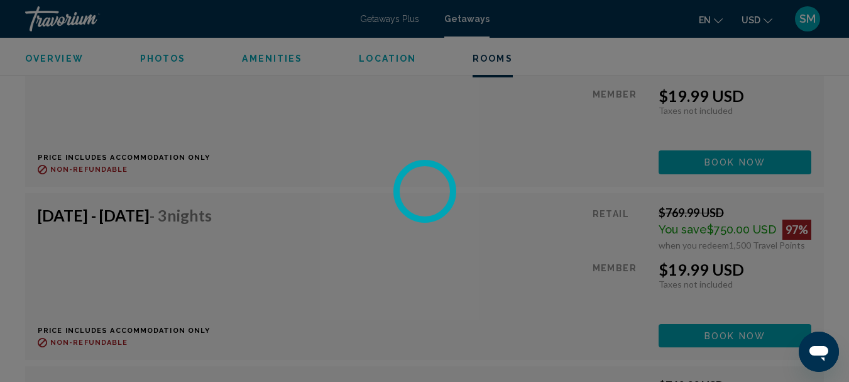
click at [825, 346] on icon "Открыть окно обмена сообщениями" at bounding box center [819, 351] width 23 height 23
type textarea "*"
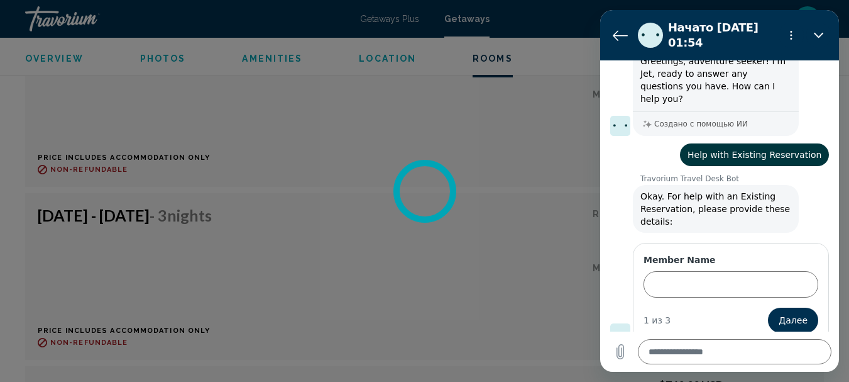
click at [743, 150] on span "Help with Existing Reservation" at bounding box center [755, 155] width 134 height 10
click at [686, 271] on input "Member Name" at bounding box center [731, 284] width 175 height 26
type input "**********"
click at [788, 312] on span "Далее" at bounding box center [793, 319] width 29 height 15
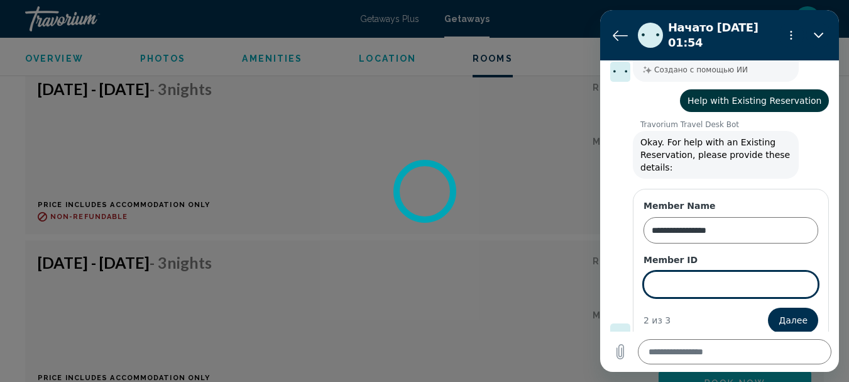
scroll to position [10770, 0]
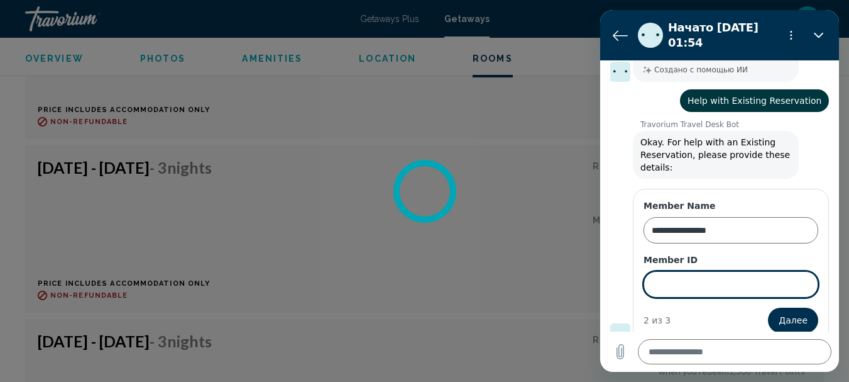
click at [692, 275] on input "Member ID" at bounding box center [731, 284] width 175 height 26
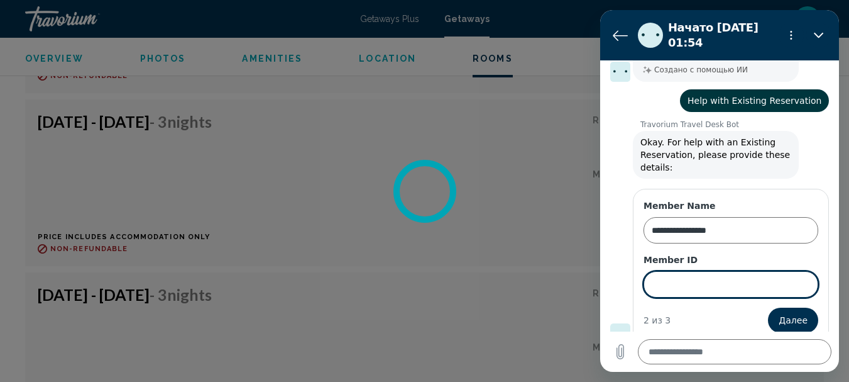
scroll to position [11399, 0]
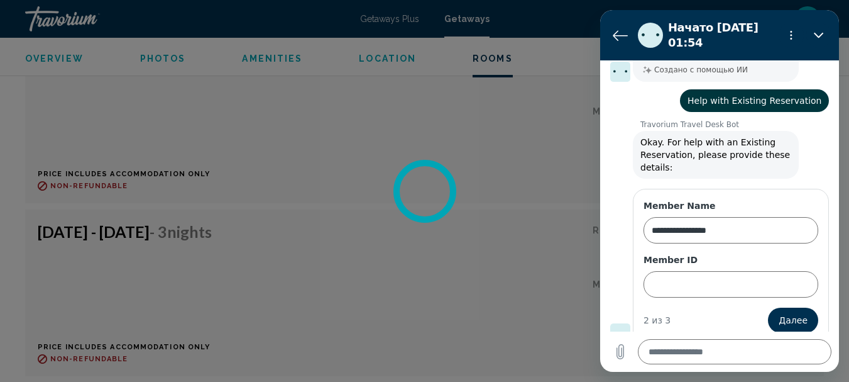
drag, startPoint x: 561, startPoint y: 136, endPoint x: 551, endPoint y: 145, distance: 13.8
click at [551, 145] on div at bounding box center [424, 191] width 849 height 382
click at [541, 144] on div at bounding box center [424, 191] width 849 height 382
click at [541, 143] on div at bounding box center [424, 191] width 849 height 382
click at [814, 36] on icon "Закрыть" at bounding box center [819, 35] width 10 height 10
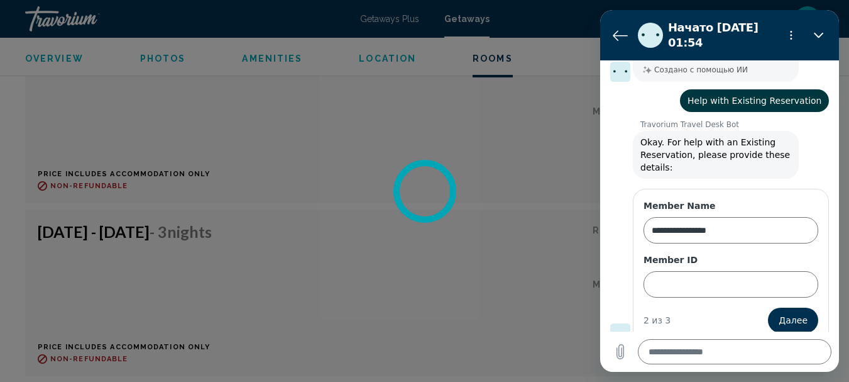
type textarea "*"
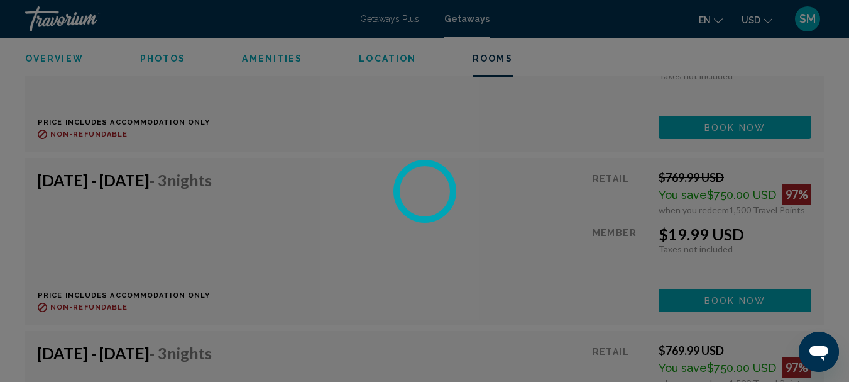
scroll to position [10582, 0]
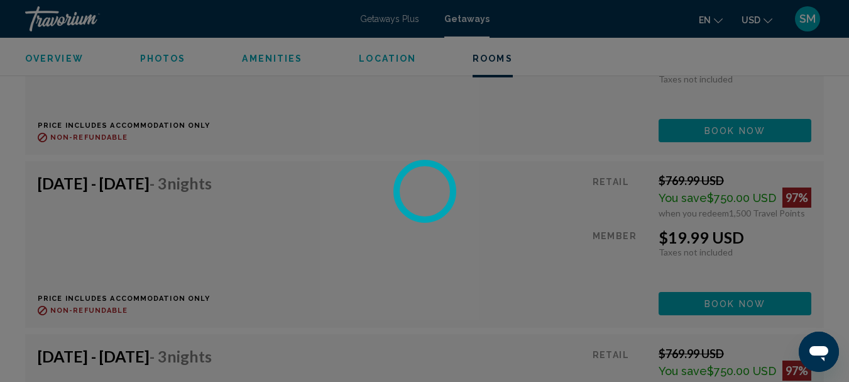
click at [807, 23] on div at bounding box center [424, 191] width 849 height 382
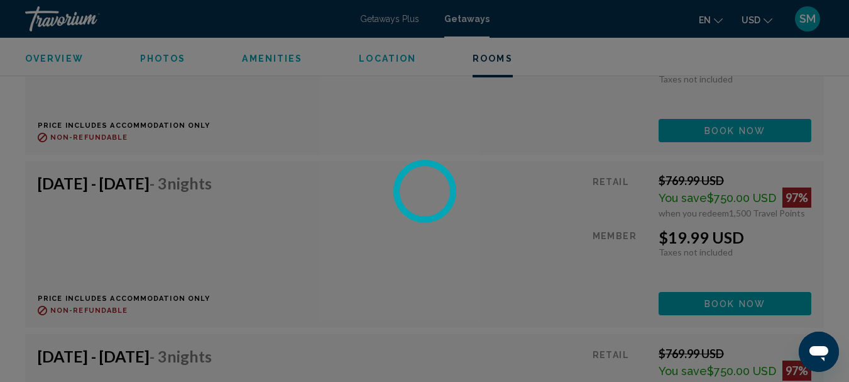
drag, startPoint x: 807, startPoint y: 23, endPoint x: 772, endPoint y: 30, distance: 35.4
click at [805, 23] on div at bounding box center [424, 191] width 849 height 382
click at [490, 198] on div at bounding box center [424, 191] width 849 height 382
click at [492, 197] on div at bounding box center [424, 191] width 849 height 382
click at [492, 195] on div at bounding box center [424, 191] width 849 height 382
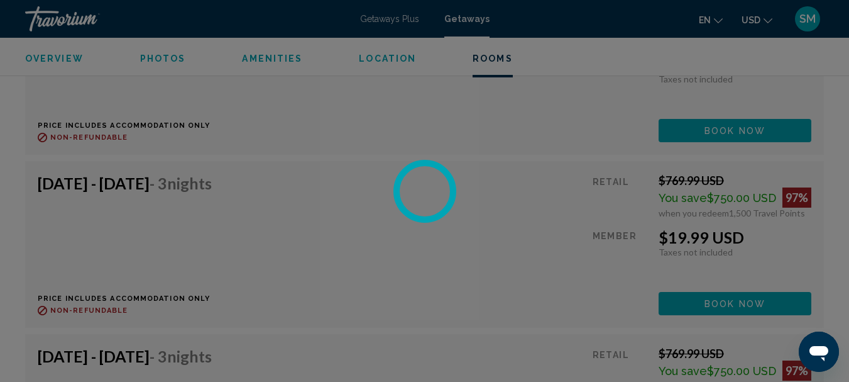
click at [493, 194] on div at bounding box center [424, 191] width 849 height 382
drag, startPoint x: 494, startPoint y: 192, endPoint x: 495, endPoint y: 185, distance: 7.0
click at [495, 190] on div at bounding box center [424, 191] width 849 height 382
click at [495, 184] on div at bounding box center [424, 191] width 849 height 382
click at [496, 182] on div at bounding box center [424, 191] width 849 height 382
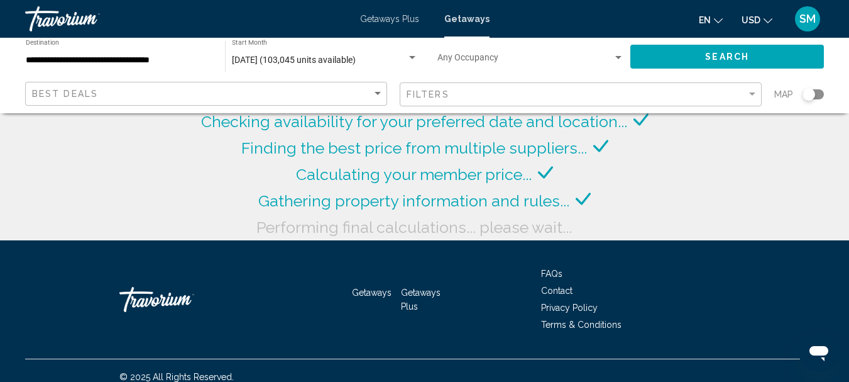
click at [807, 18] on span "SM" at bounding box center [808, 19] width 16 height 13
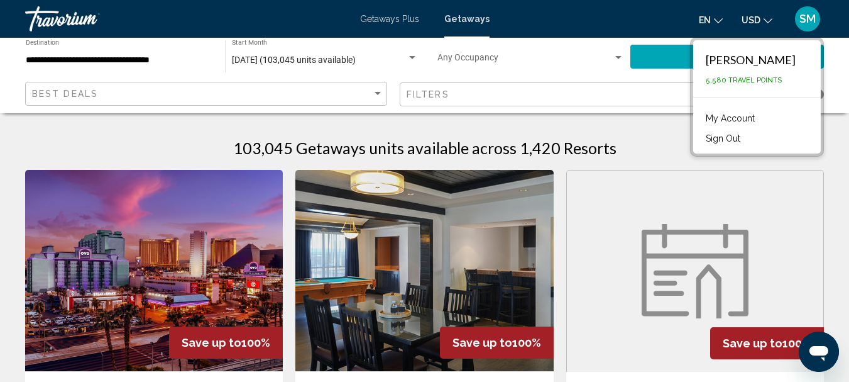
click at [740, 116] on link "My Account" at bounding box center [731, 118] width 62 height 16
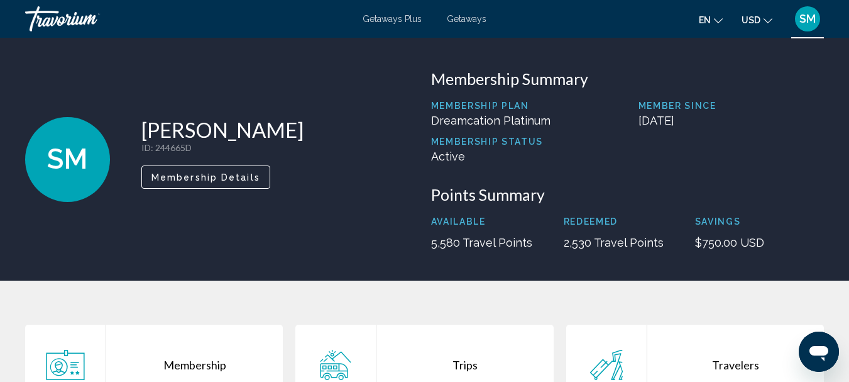
click at [196, 179] on span "Membership Details" at bounding box center [206, 177] width 109 height 10
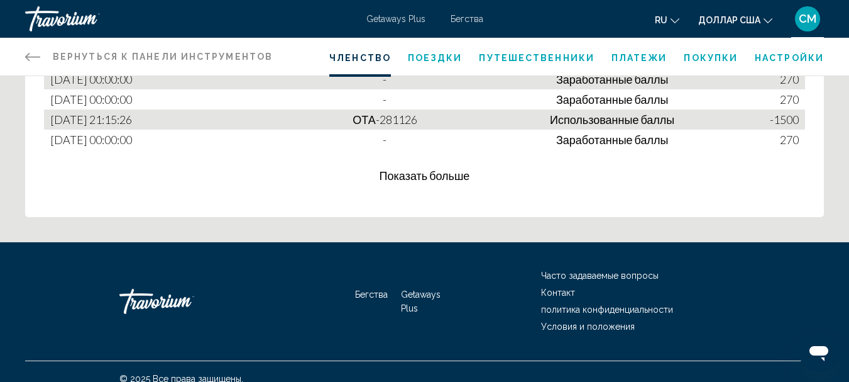
scroll to position [919, 0]
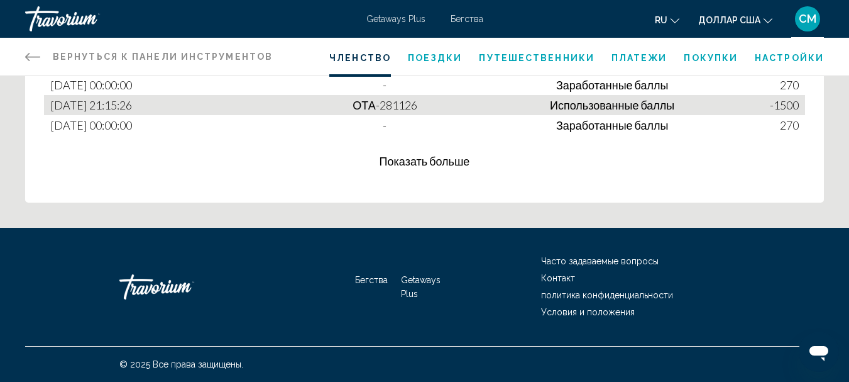
click at [439, 163] on font "Показать больше" at bounding box center [425, 161] width 91 height 14
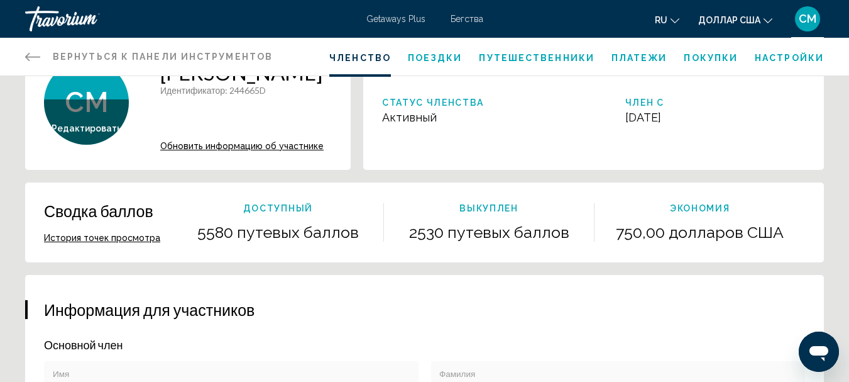
scroll to position [0, 0]
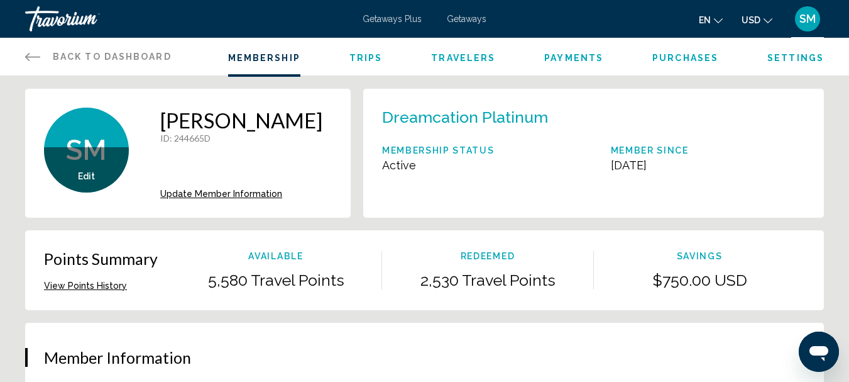
click at [470, 20] on span "Getaways" at bounding box center [467, 19] width 40 height 10
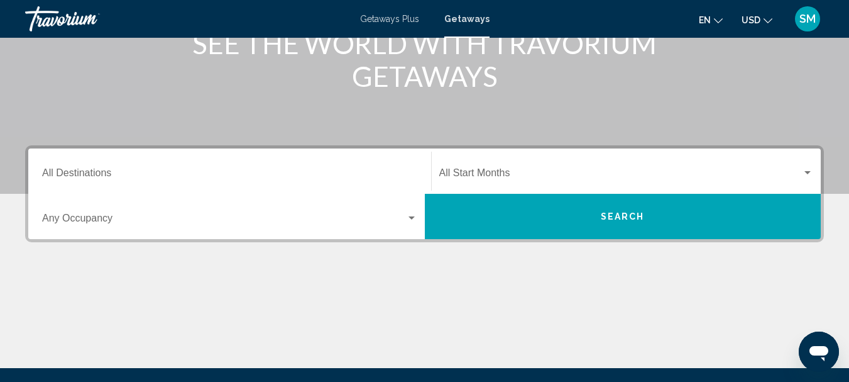
scroll to position [189, 0]
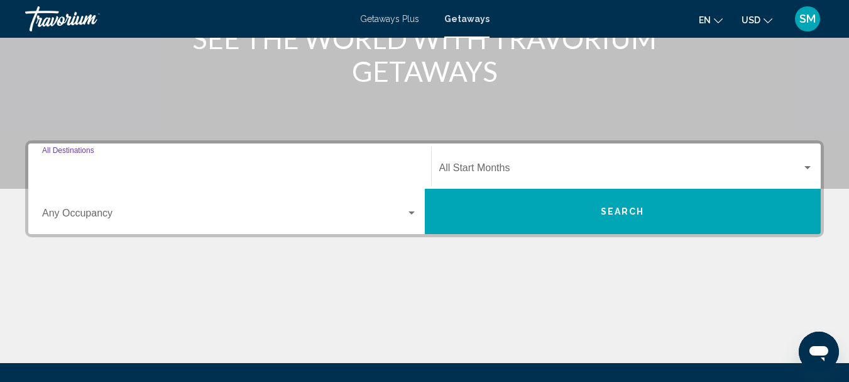
click at [98, 169] on input "Destination All Destinations" at bounding box center [229, 170] width 375 height 11
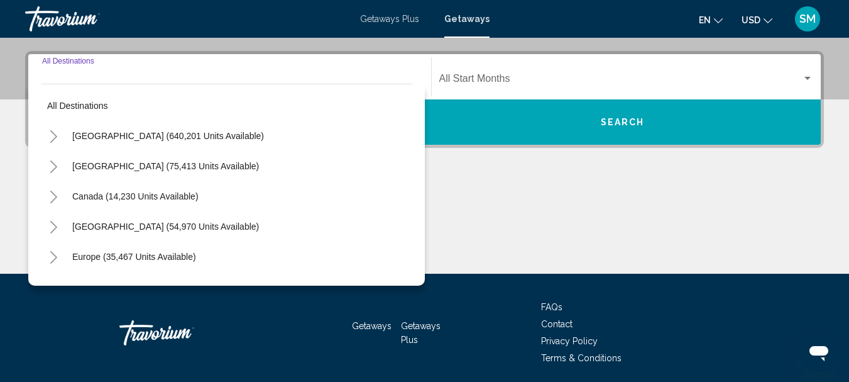
scroll to position [288, 0]
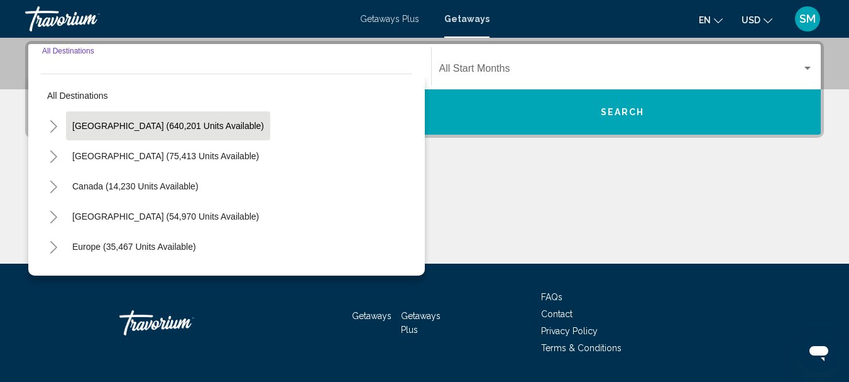
click at [104, 126] on span "[GEOGRAPHIC_DATA] (640,201 units available)" at bounding box center [168, 126] width 192 height 10
type input "**********"
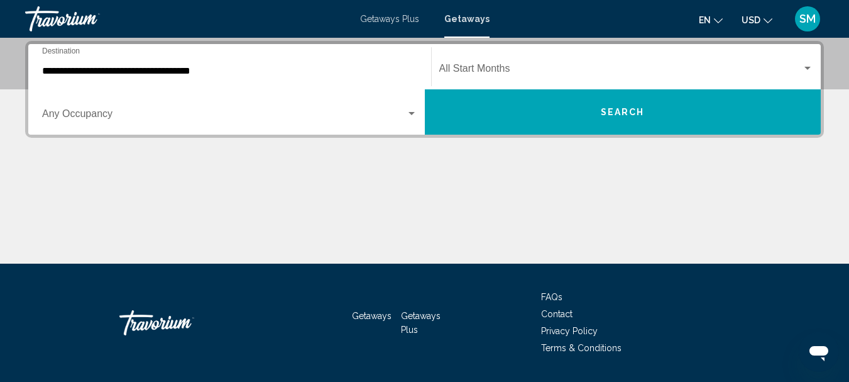
click at [95, 107] on div "Occupancy Any Occupancy" at bounding box center [229, 112] width 375 height 40
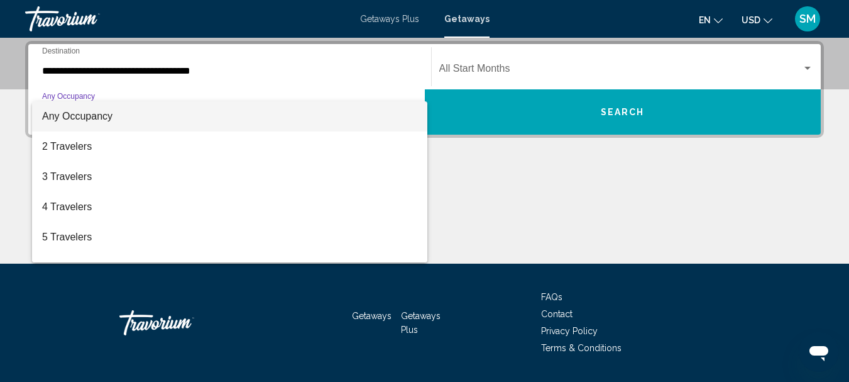
click at [104, 113] on span "Any Occupancy" at bounding box center [77, 116] width 70 height 11
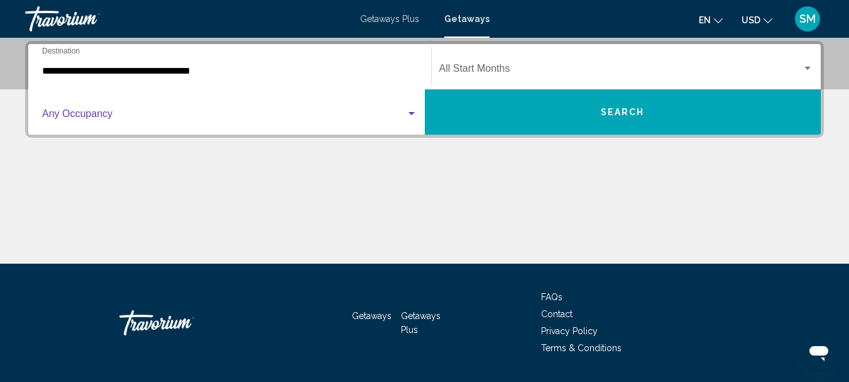
click at [505, 65] on div "Start Month All Start Months" at bounding box center [626, 67] width 375 height 40
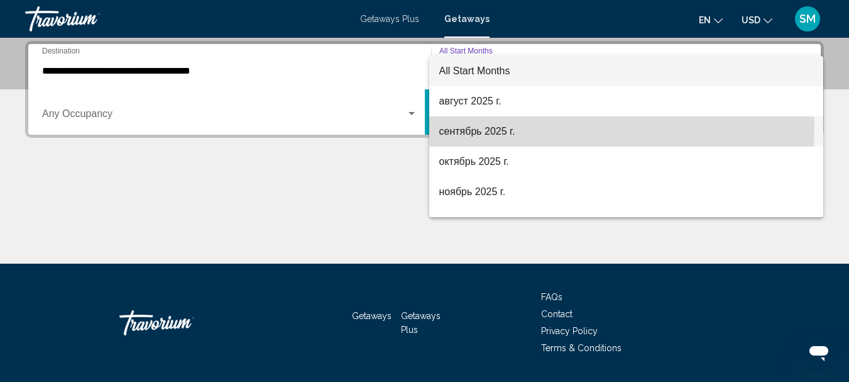
click at [453, 127] on span "сентябрь 2025 г." at bounding box center [626, 131] width 375 height 30
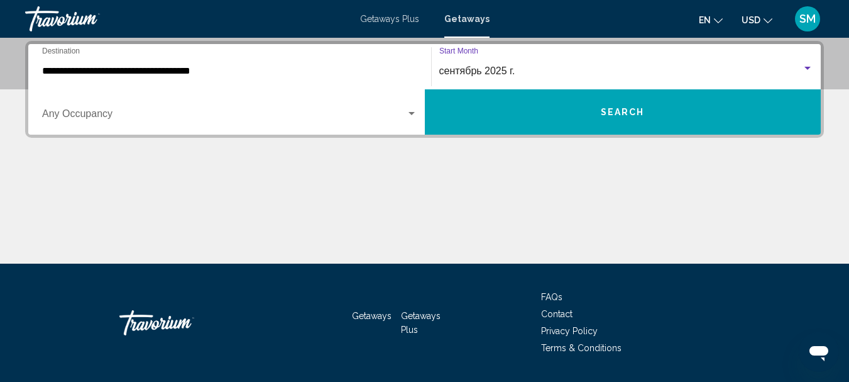
click at [639, 113] on span "Search" at bounding box center [623, 112] width 44 height 10
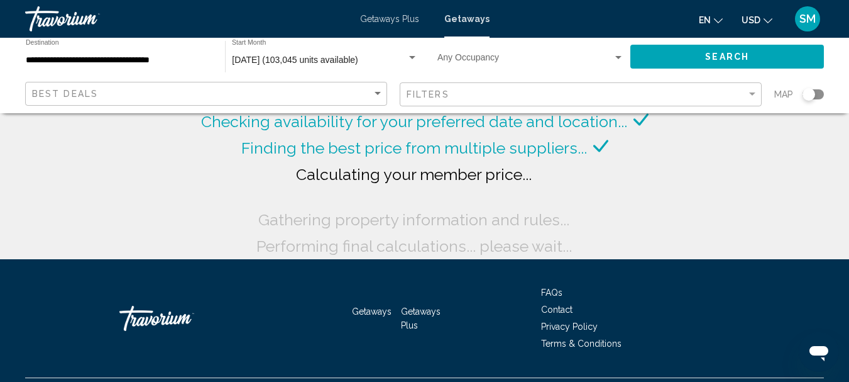
drag, startPoint x: 812, startPoint y: 94, endPoint x: 824, endPoint y: 94, distance: 12.6
click at [824, 94] on app-map-search-filters "Best Deals Filters Map" at bounding box center [425, 94] width 824 height 38
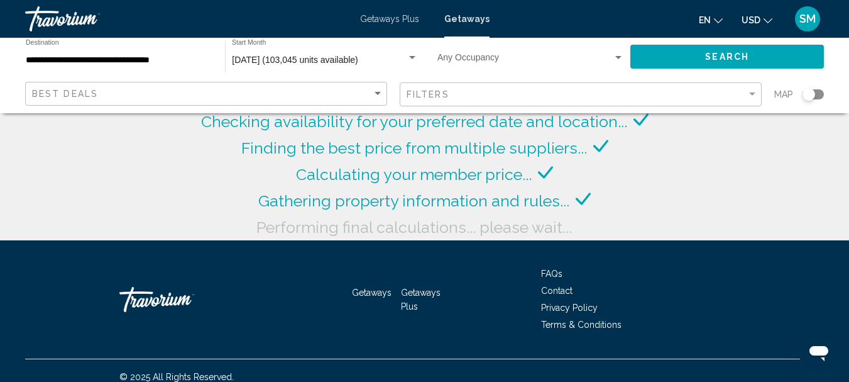
drag, startPoint x: 811, startPoint y: 94, endPoint x: 820, endPoint y: 94, distance: 9.5
click at [820, 94] on div "Search widget" at bounding box center [813, 94] width 21 height 10
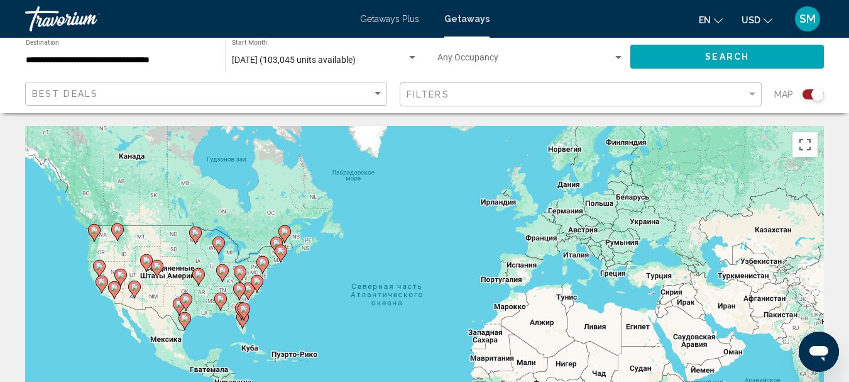
click at [250, 290] on image "Main content" at bounding box center [249, 289] width 8 height 8
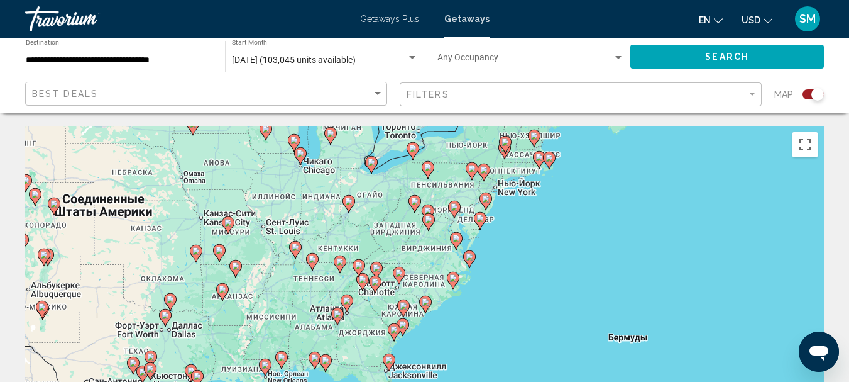
click at [404, 307] on image "Main content" at bounding box center [404, 306] width 8 height 8
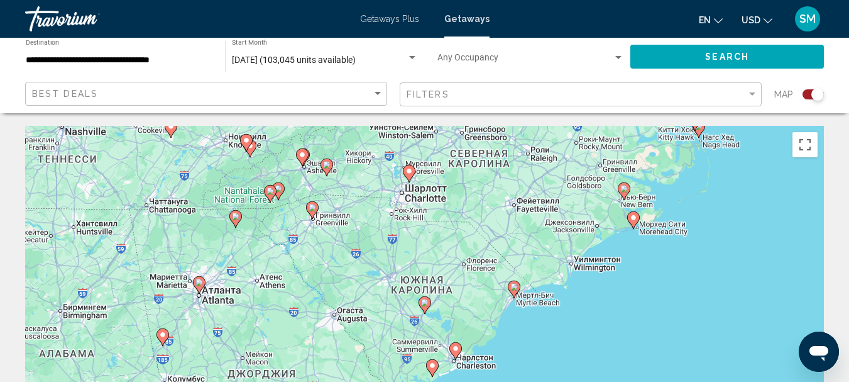
click at [515, 293] on icon "Main content" at bounding box center [513, 289] width 11 height 16
type input "**********"
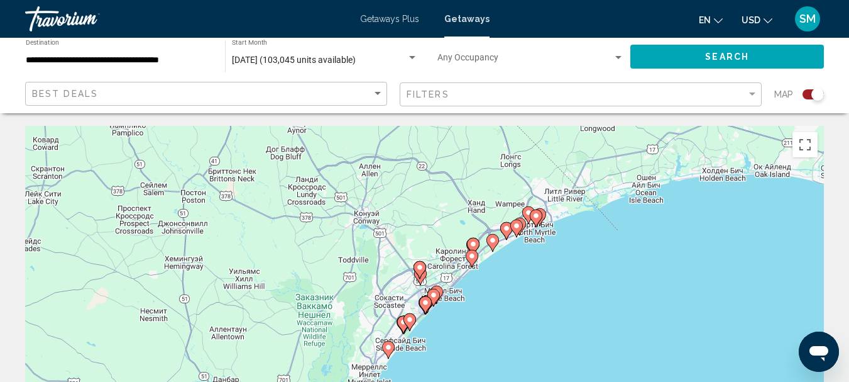
click at [427, 302] on image "Main content" at bounding box center [426, 303] width 8 height 8
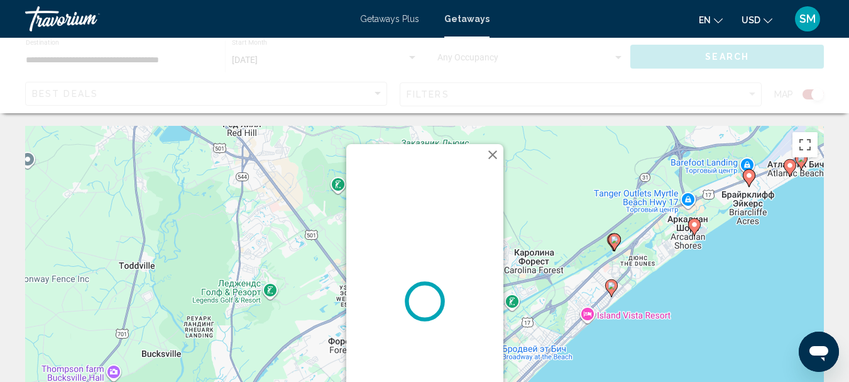
click at [494, 157] on button "Закрыть" at bounding box center [492, 154] width 19 height 19
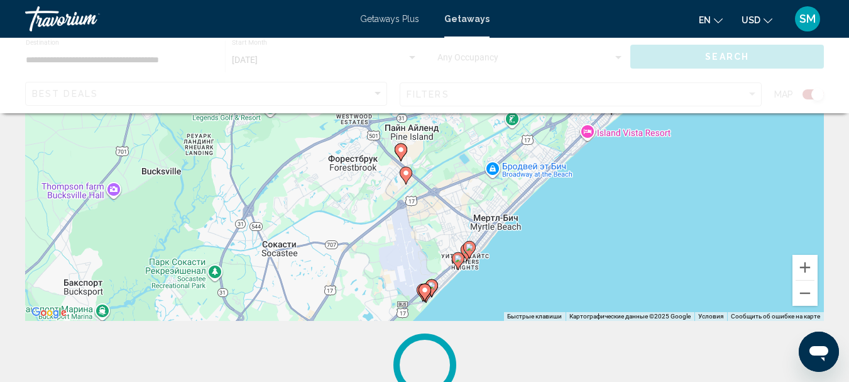
scroll to position [189, 0]
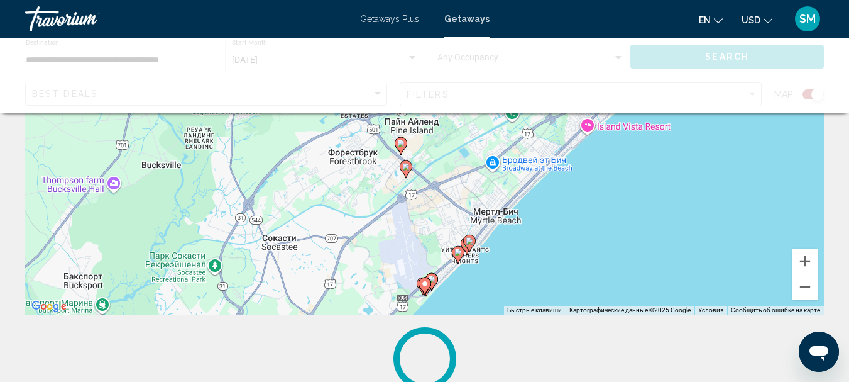
click at [460, 252] on image "Main content" at bounding box center [459, 252] width 8 height 8
click at [470, 244] on image "Main content" at bounding box center [470, 241] width 8 height 8
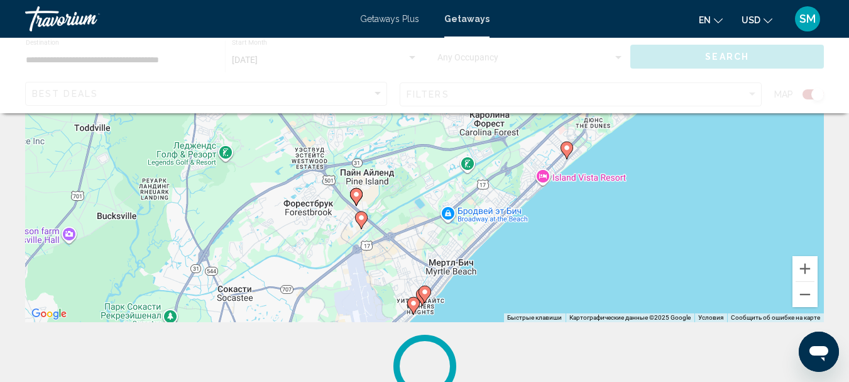
scroll to position [175, 0]
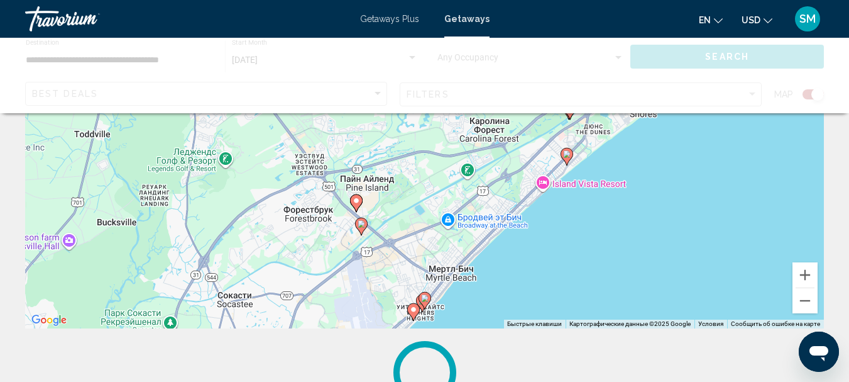
click at [426, 300] on image "Main content" at bounding box center [425, 298] width 8 height 8
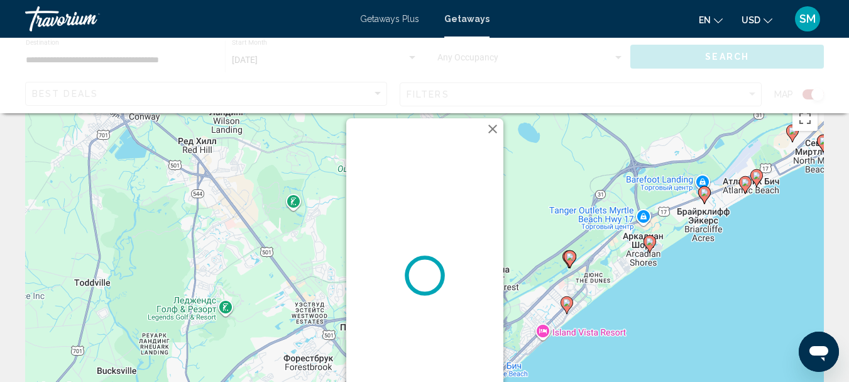
click at [426, 299] on div "Main content" at bounding box center [424, 275] width 157 height 314
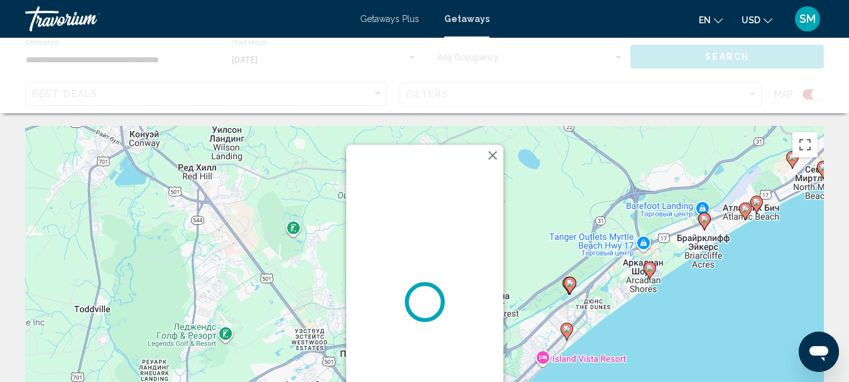
click at [702, 216] on image "Main content" at bounding box center [705, 219] width 8 height 8
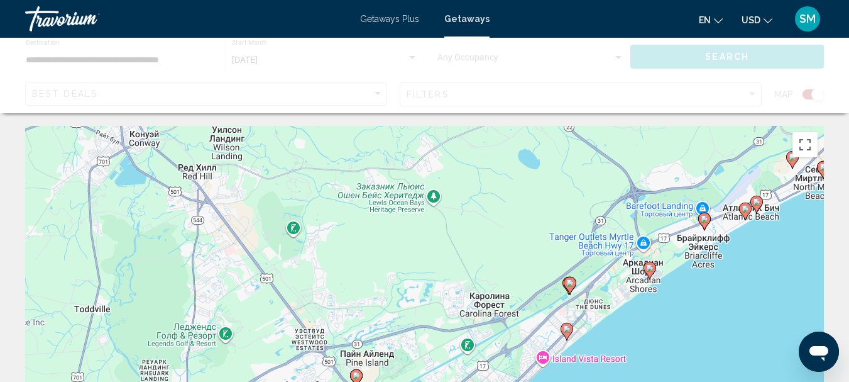
click at [702, 216] on image "Main content" at bounding box center [705, 219] width 8 height 8
click at [702, 217] on image "Main content" at bounding box center [705, 219] width 8 height 8
click at [702, 218] on image "Main content" at bounding box center [705, 219] width 8 height 8
click at [740, 211] on icon "Main content" at bounding box center [745, 211] width 13 height 18
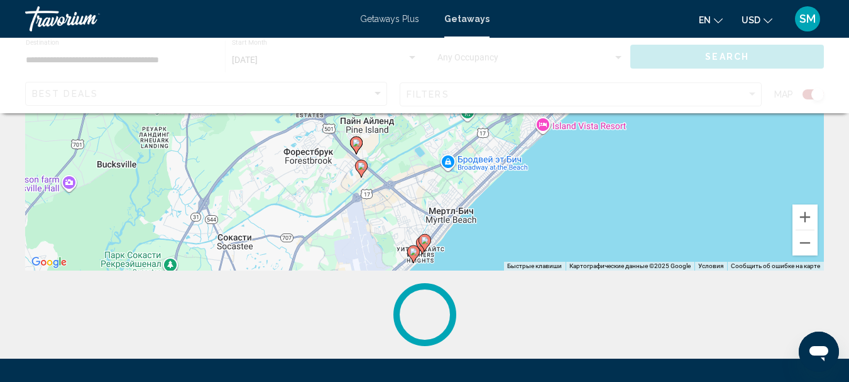
scroll to position [238, 0]
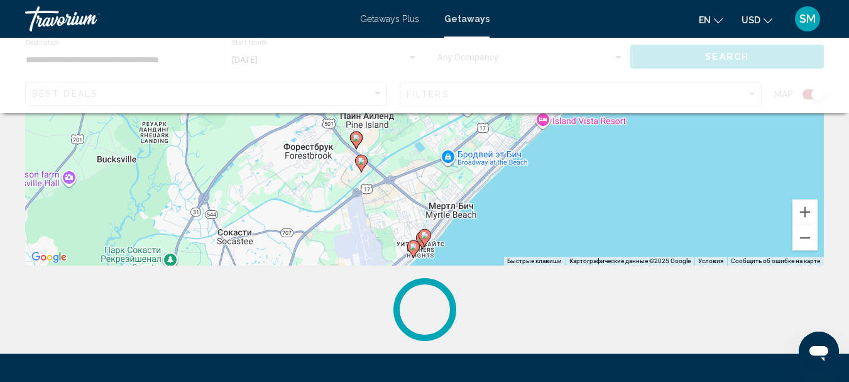
click at [823, 348] on icon "Открыть окно обмена сообщениями" at bounding box center [819, 353] width 19 height 15
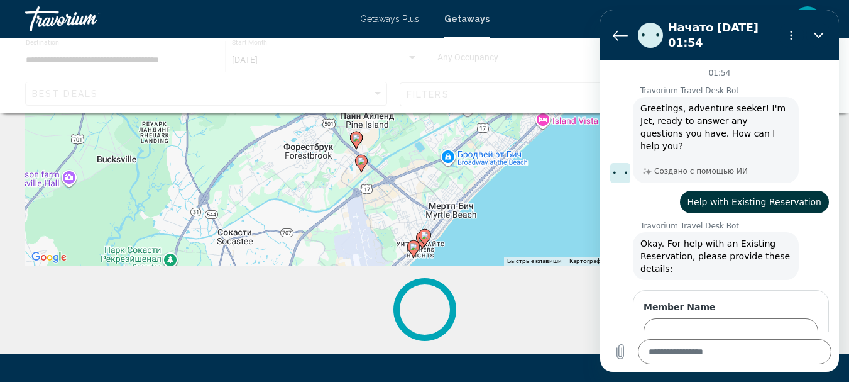
scroll to position [47, 0]
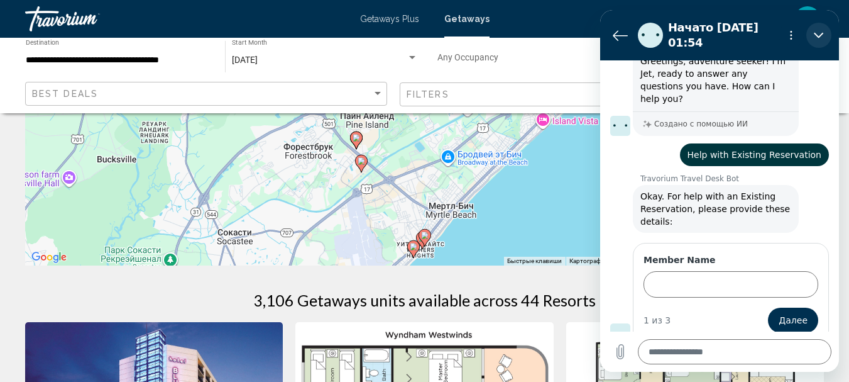
drag, startPoint x: 818, startPoint y: 33, endPoint x: 1414, endPoint y: 43, distance: 596.7
click at [818, 33] on icon "Закрыть" at bounding box center [819, 35] width 10 height 10
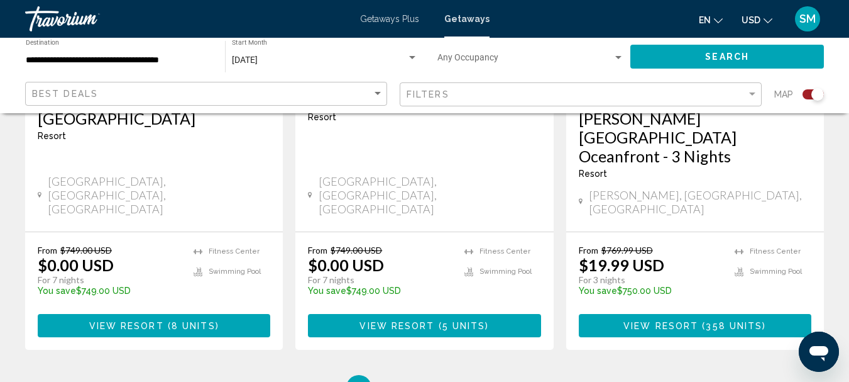
scroll to position [2124, 0]
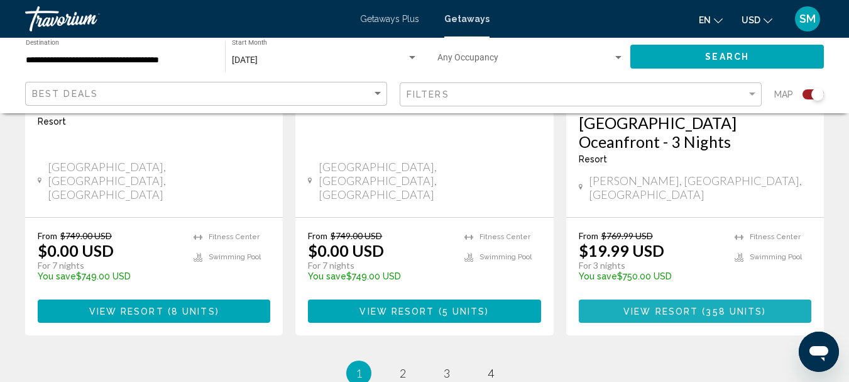
click at [724, 306] on span "358 units" at bounding box center [734, 311] width 57 height 10
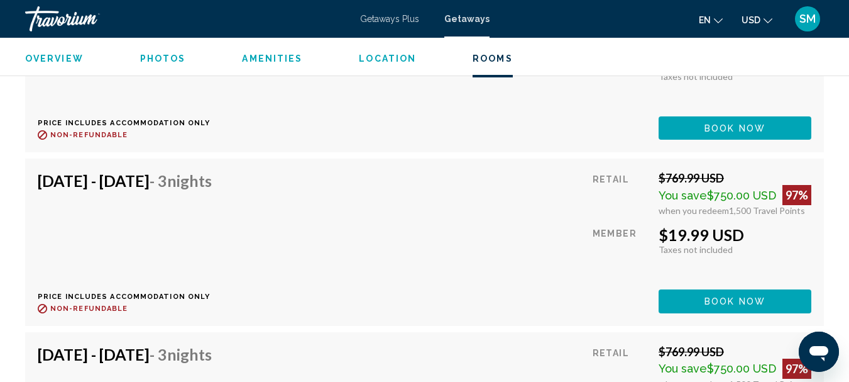
scroll to position [3038, 0]
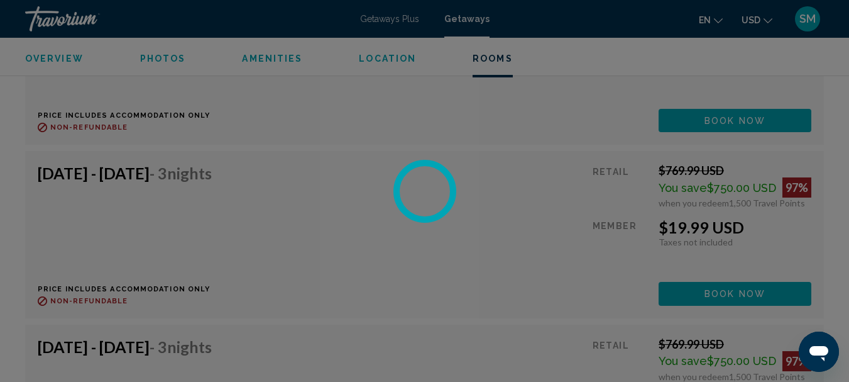
click at [822, 345] on icon "Открыть окно обмена сообщениями" at bounding box center [819, 351] width 23 height 23
type textarea "*"
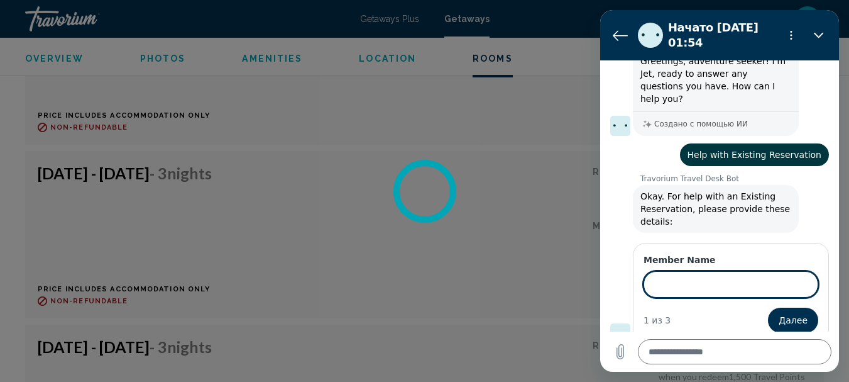
click at [712, 272] on input "Member Name" at bounding box center [731, 284] width 175 height 26
type input "**********"
click at [780, 312] on span "Далее" at bounding box center [793, 319] width 29 height 15
type textarea "*"
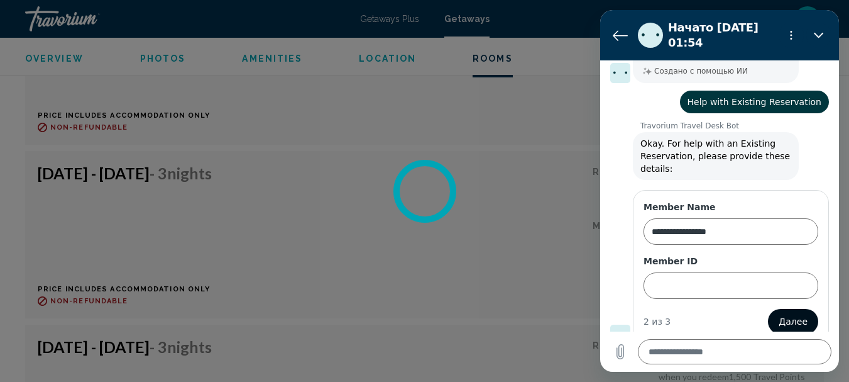
scroll to position [101, 0]
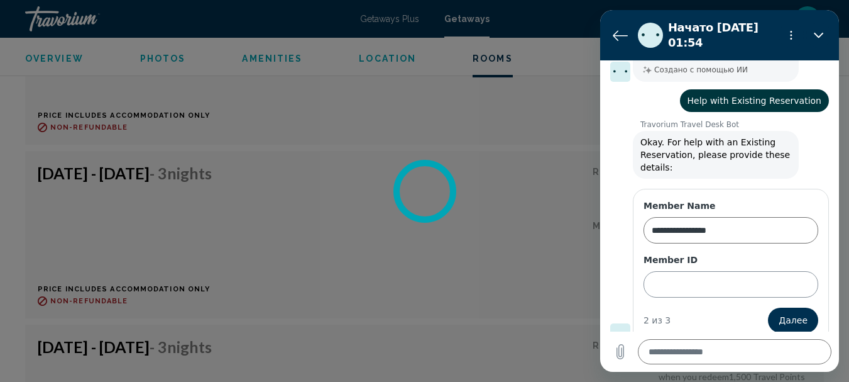
click at [672, 272] on input "Member ID" at bounding box center [731, 284] width 175 height 26
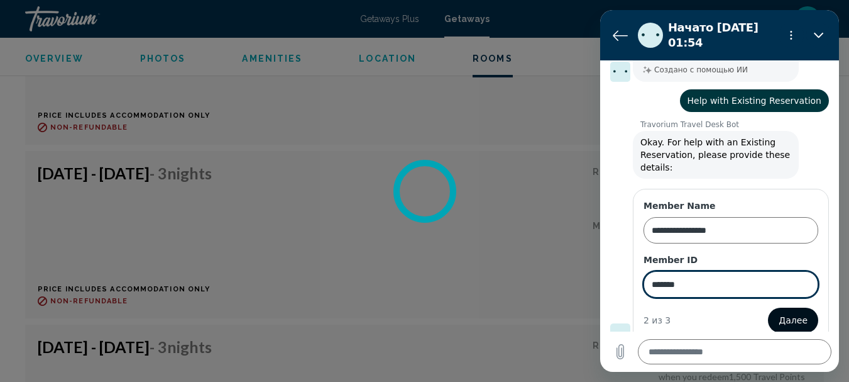
type input "*******"
click at [793, 312] on span "Далее" at bounding box center [793, 319] width 29 height 15
type textarea "*"
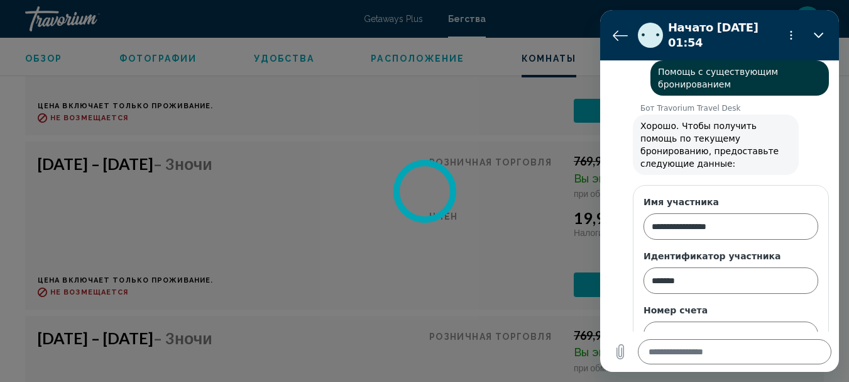
scroll to position [180, 0]
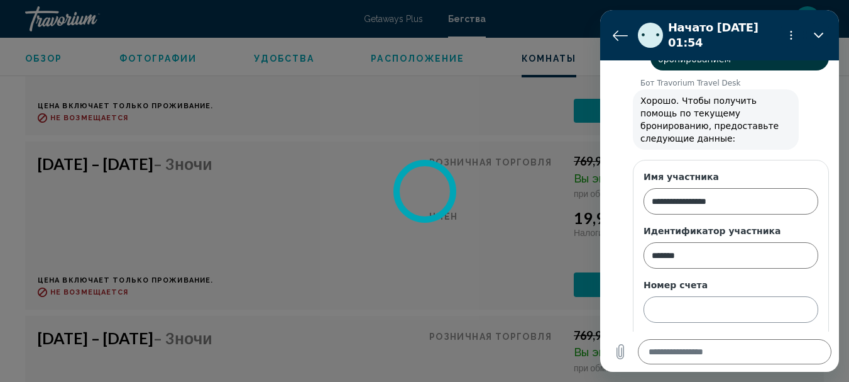
click at [682, 296] on input "Номер счета" at bounding box center [731, 309] width 175 height 26
type input "**"
click at [782, 340] on font "Отправить" at bounding box center [783, 345] width 50 height 10
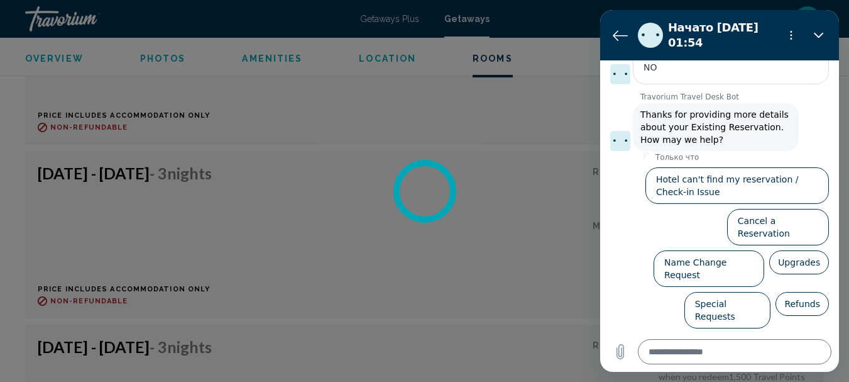
scroll to position [282, 0]
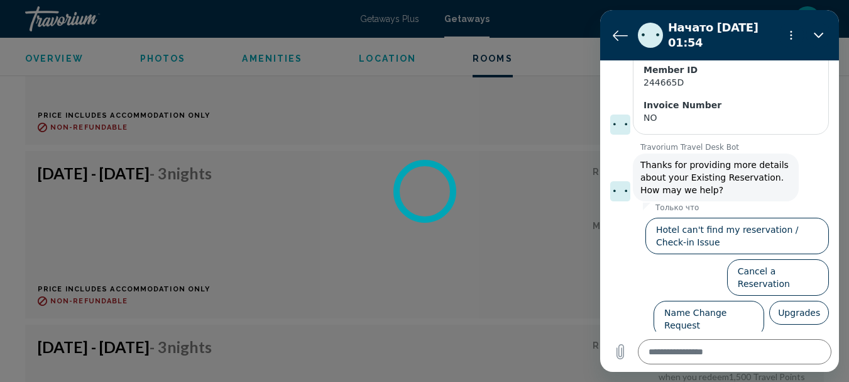
click at [560, 133] on div at bounding box center [424, 191] width 849 height 382
click at [822, 33] on icon "Закрыть" at bounding box center [819, 35] width 10 height 10
type textarea "*"
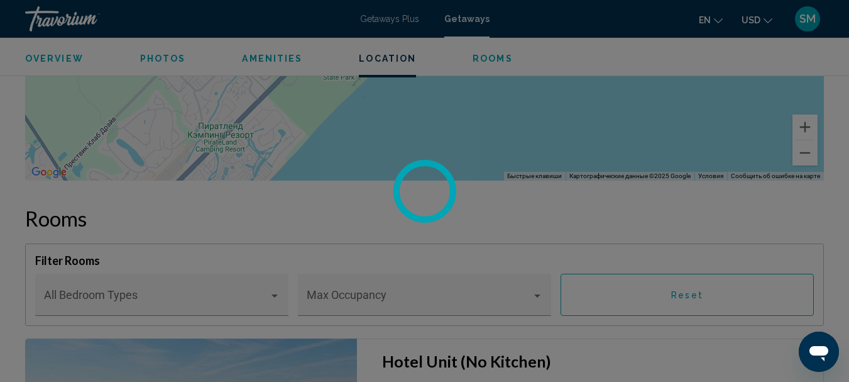
scroll to position [1780, 0]
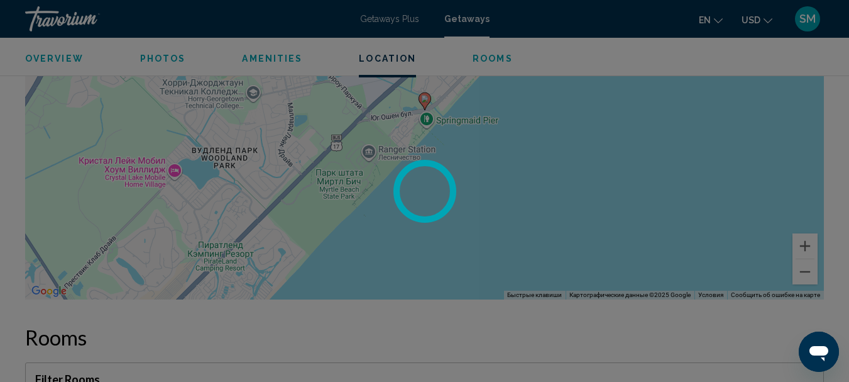
click at [405, 171] on circle at bounding box center [424, 191] width 79 height 79
click at [405, 171] on circle at bounding box center [424, 191] width 59 height 59
click at [405, 172] on circle at bounding box center [425, 191] width 76 height 76
